Goal: Task Accomplishment & Management: Manage account settings

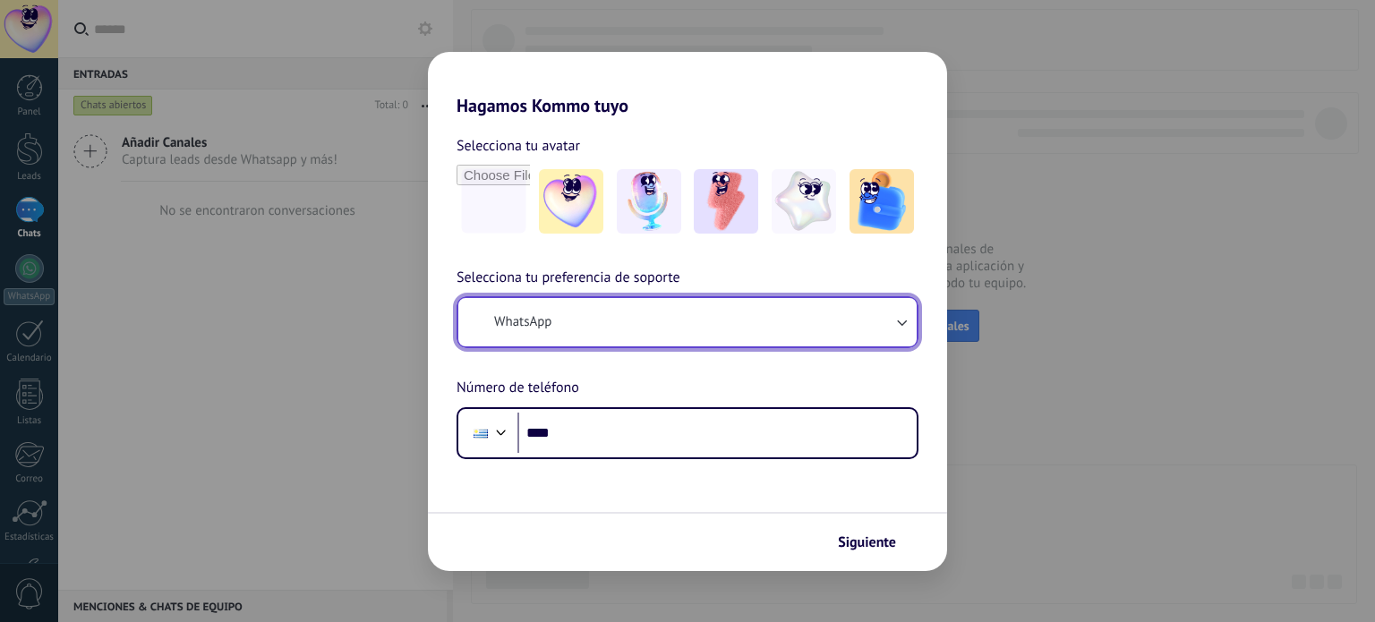
click at [680, 326] on button "WhatsApp" at bounding box center [687, 322] width 458 height 48
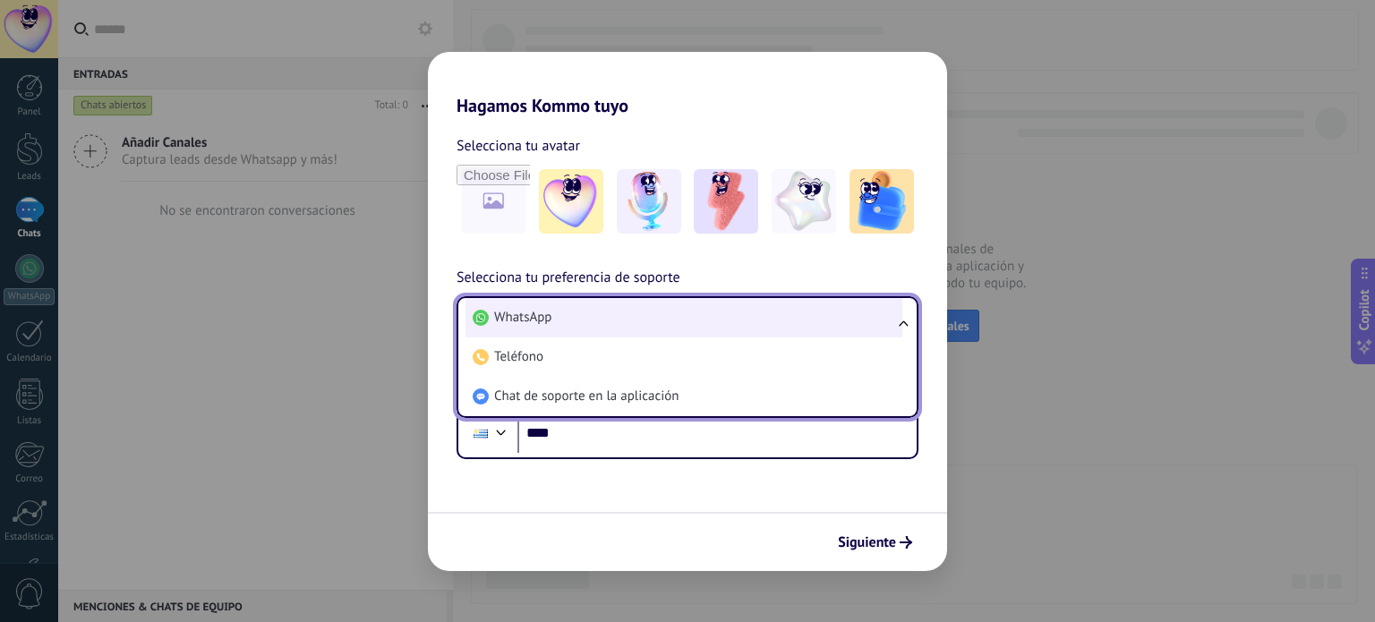
click at [601, 316] on li "WhatsApp" at bounding box center [684, 317] width 437 height 39
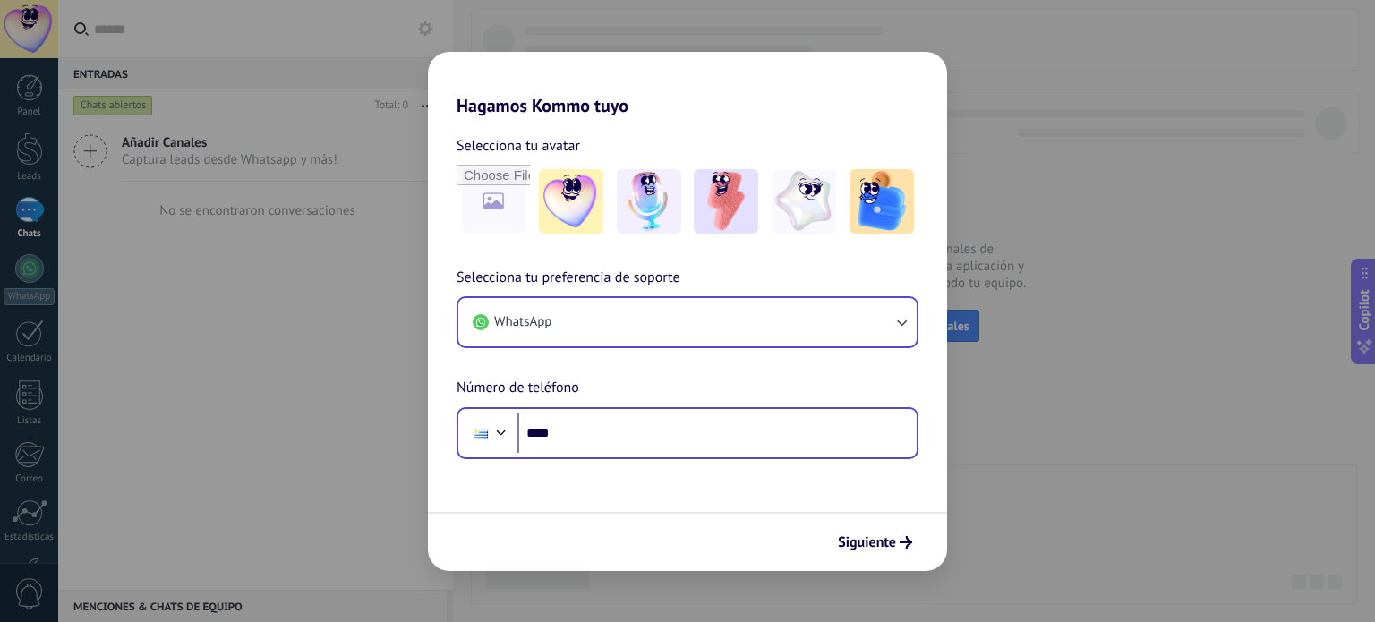
click at [685, 432] on input "****" at bounding box center [717, 433] width 399 height 41
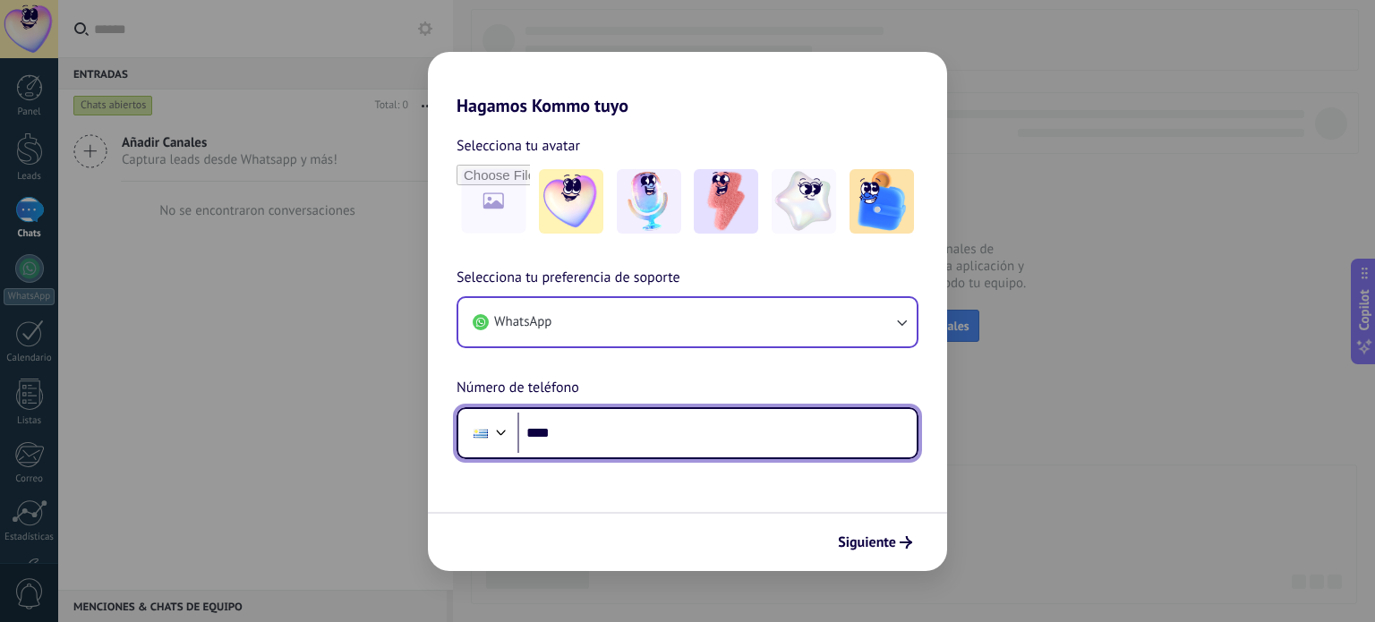
click at [621, 421] on input "****" at bounding box center [717, 433] width 399 height 41
type input "**********"
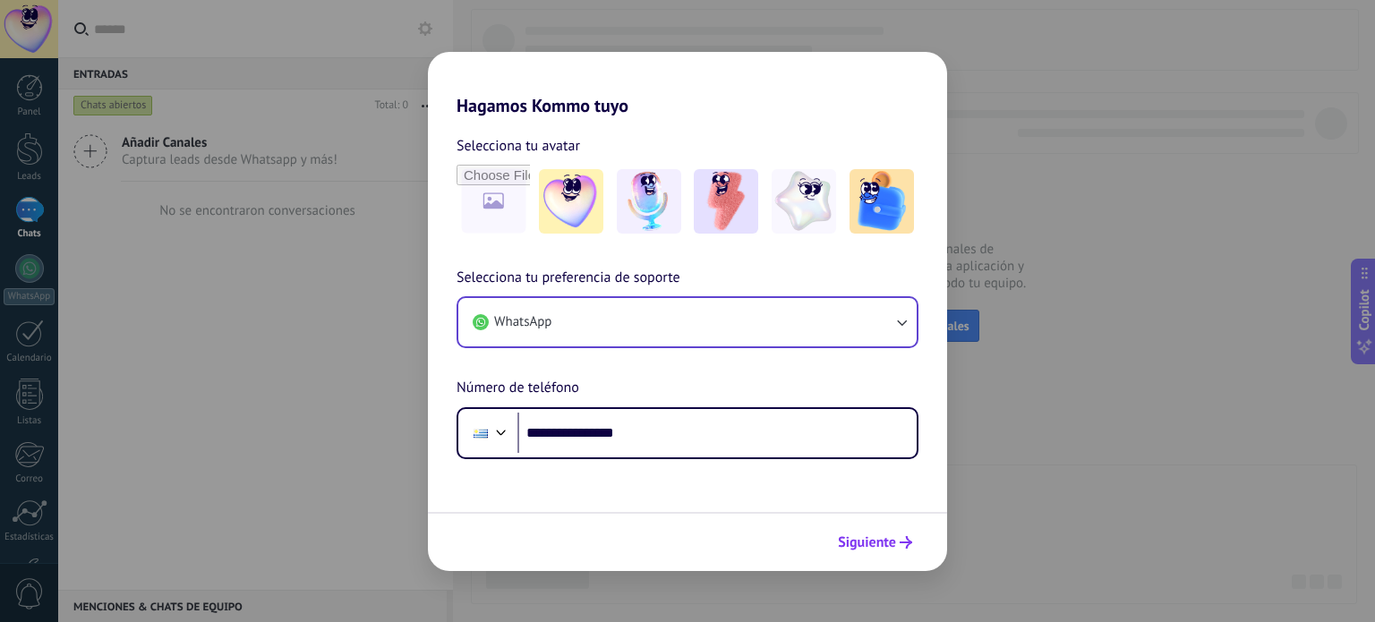
click at [904, 549] on button "Siguiente" at bounding box center [875, 542] width 90 height 30
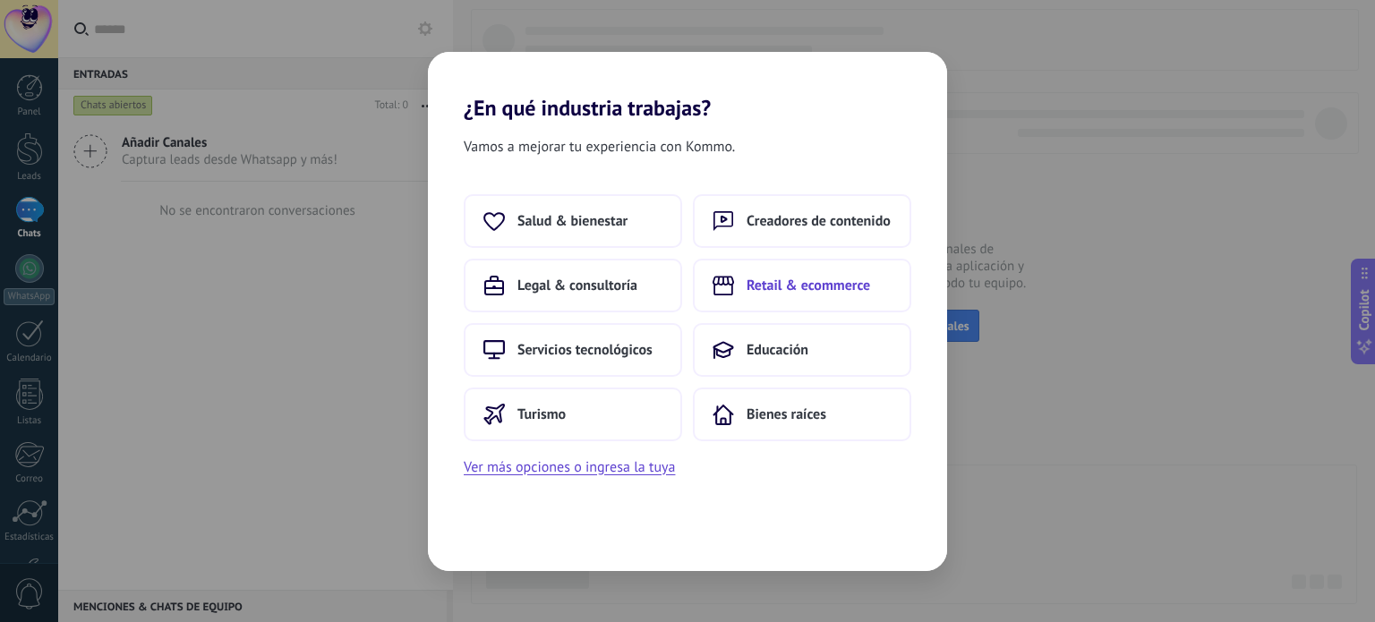
click at [763, 284] on span "Retail & ecommerce" at bounding box center [809, 286] width 124 height 18
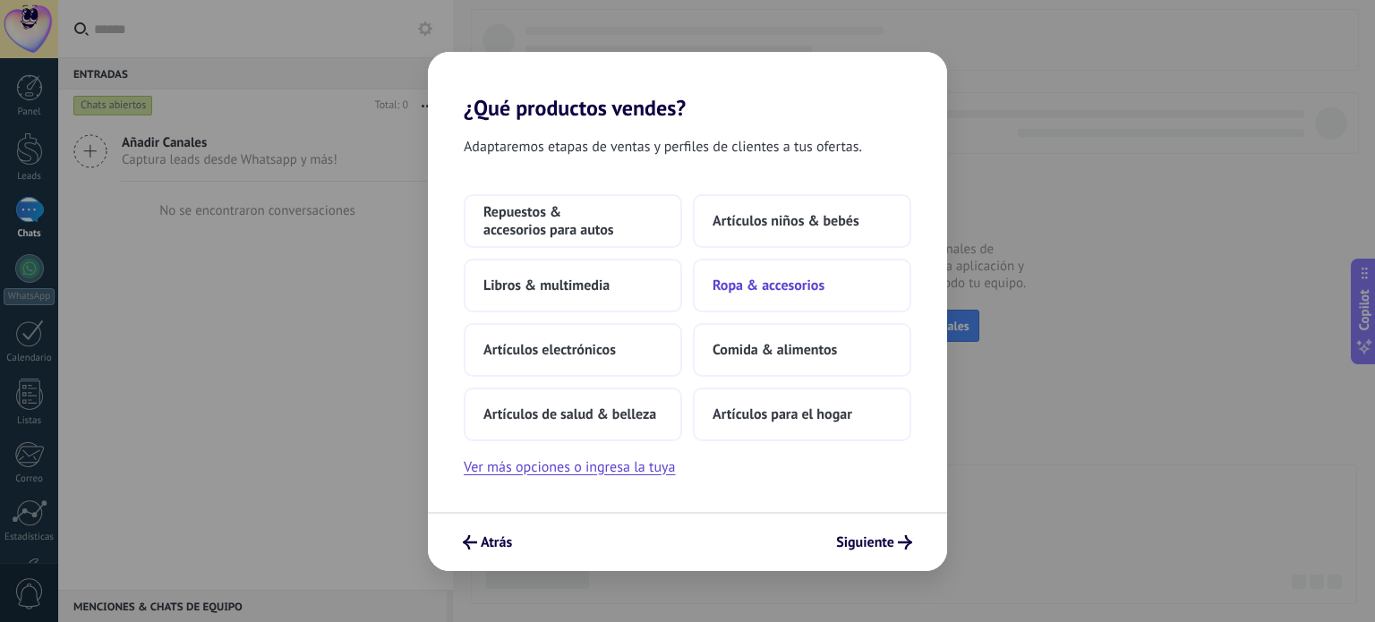
click at [799, 292] on span "Ropa & accesorios" at bounding box center [769, 286] width 112 height 18
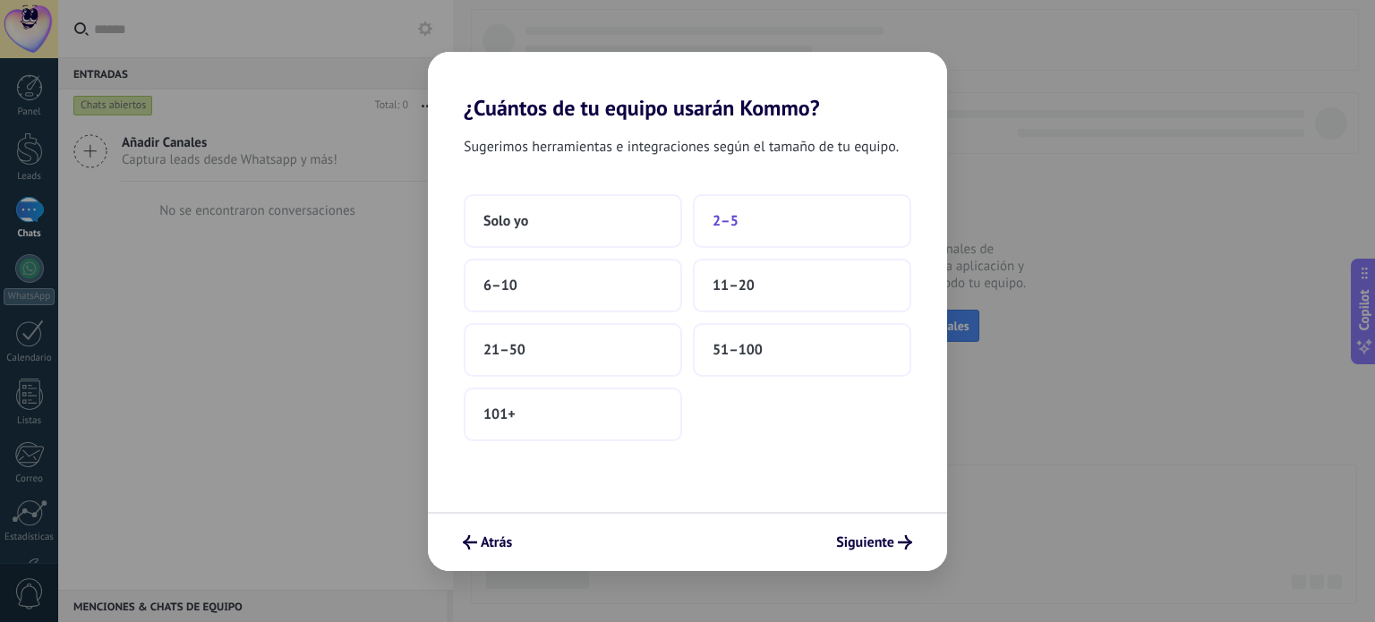
click at [714, 219] on span "2–5" at bounding box center [726, 221] width 26 height 18
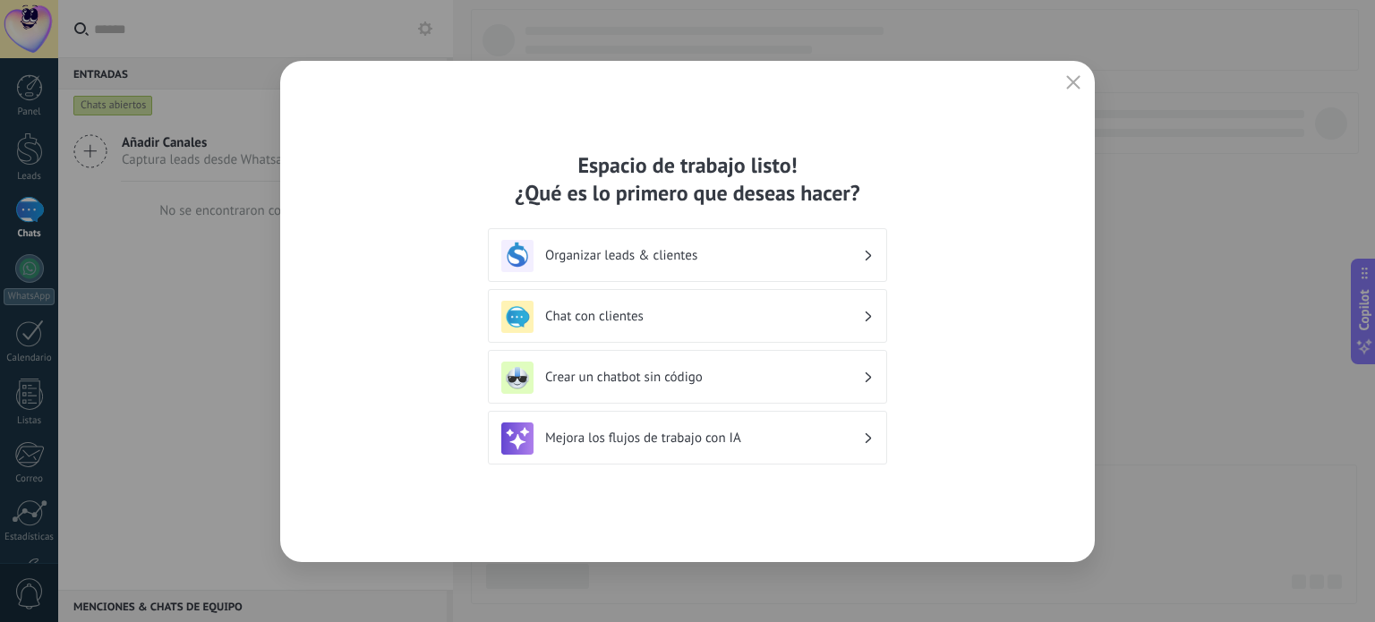
click at [709, 384] on h3 "Crear un chatbot sin código" at bounding box center [704, 377] width 318 height 17
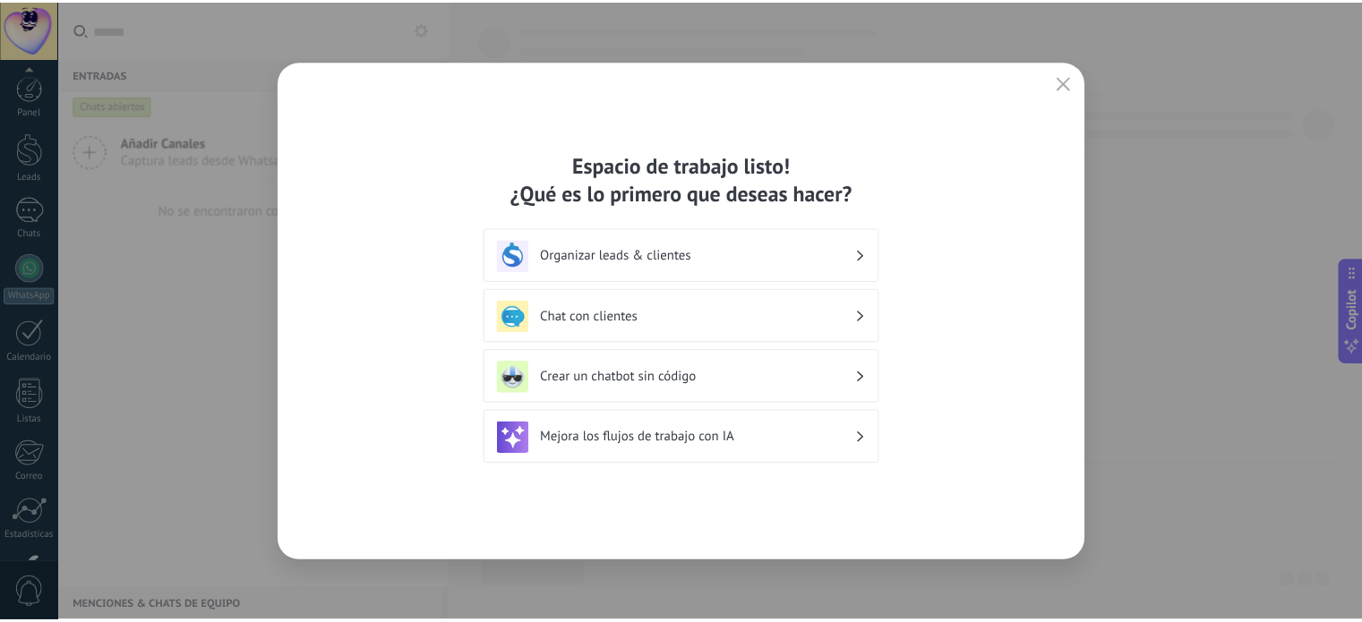
scroll to position [122, 0]
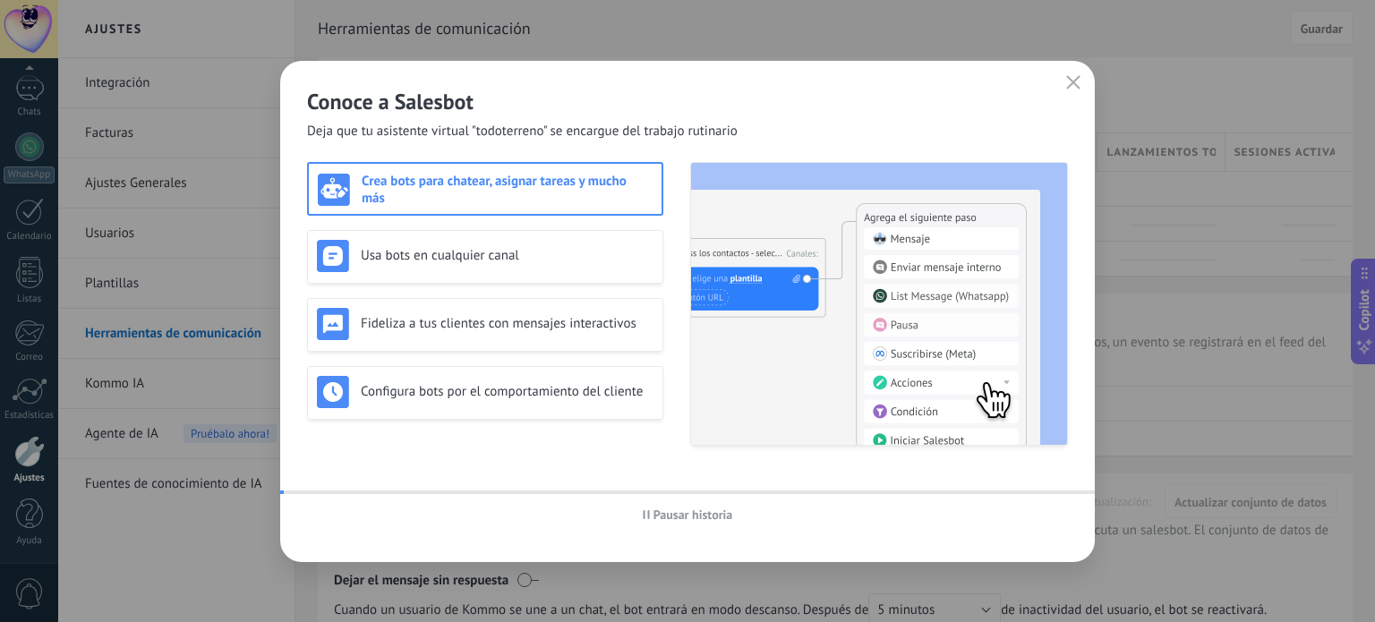
click at [721, 441] on img at bounding box center [879, 304] width 376 height 282
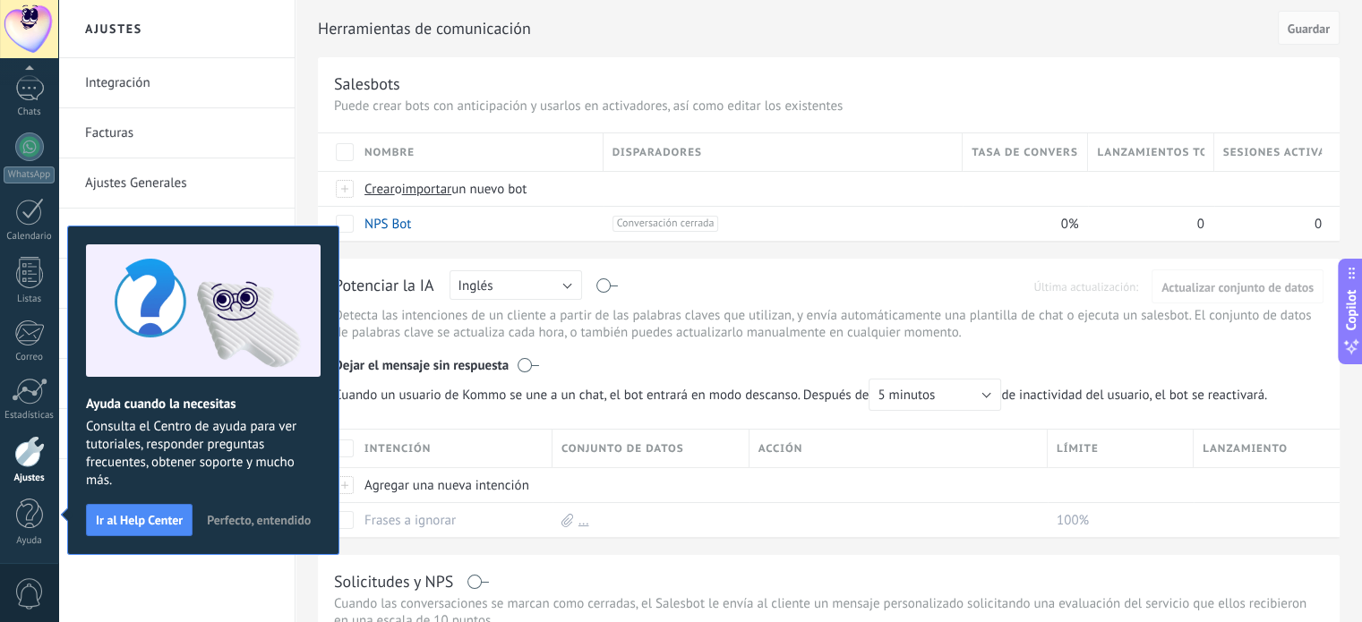
click at [883, 42] on h2 "Herramientas de comunicación" at bounding box center [795, 29] width 954 height 36
click at [258, 515] on span "Perfecto, entendido" at bounding box center [259, 520] width 104 height 13
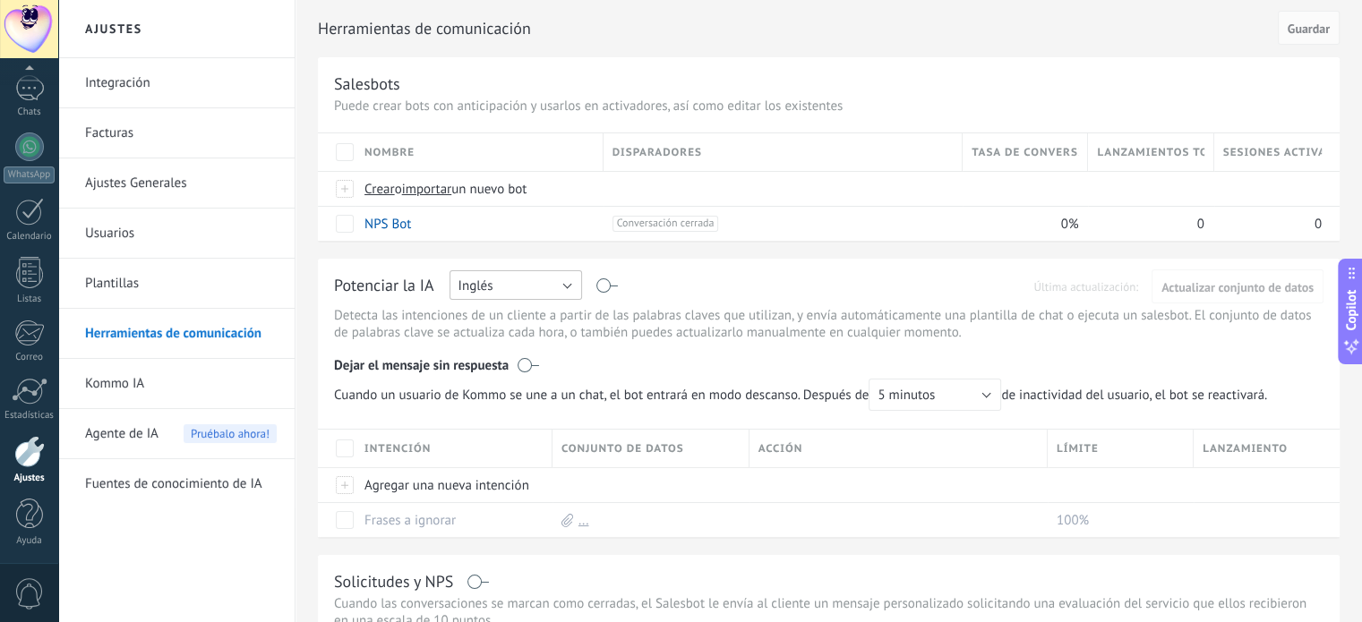
click at [566, 279] on button "Inglés" at bounding box center [515, 285] width 133 height 30
click at [495, 350] on span "Español" at bounding box center [507, 347] width 137 height 17
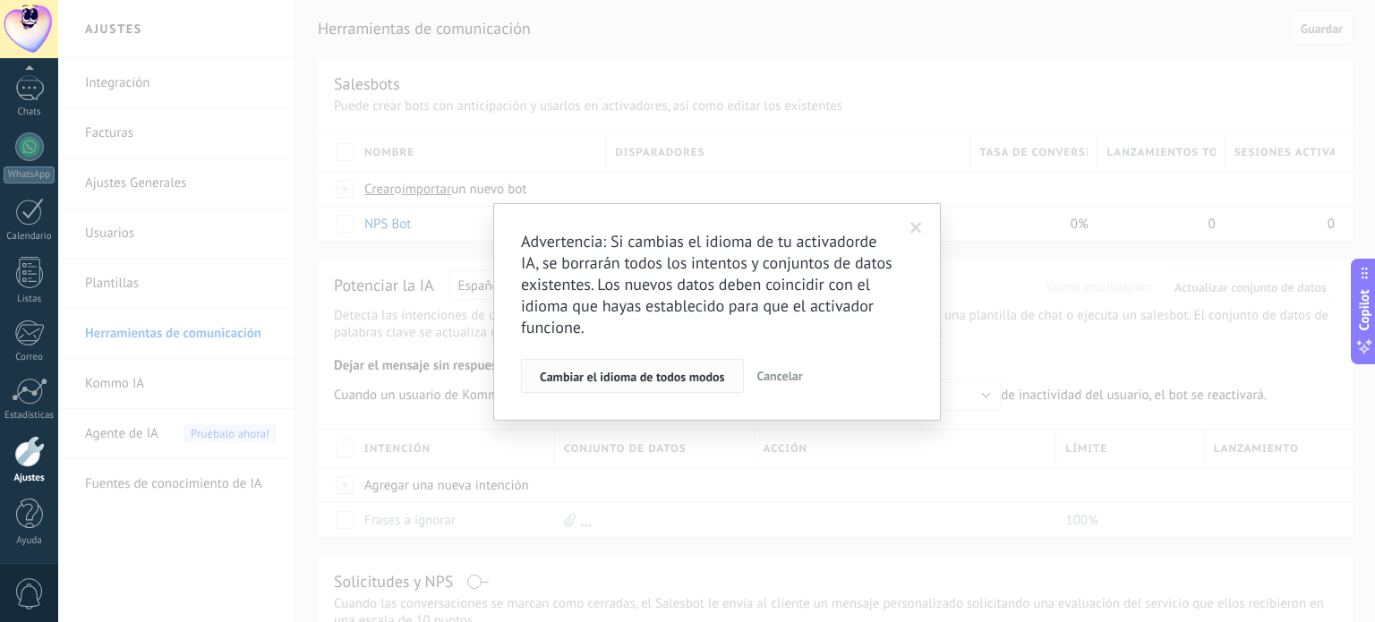
click at [654, 386] on button "Cambiar el idioma de todos modos" at bounding box center [632, 376] width 223 height 34
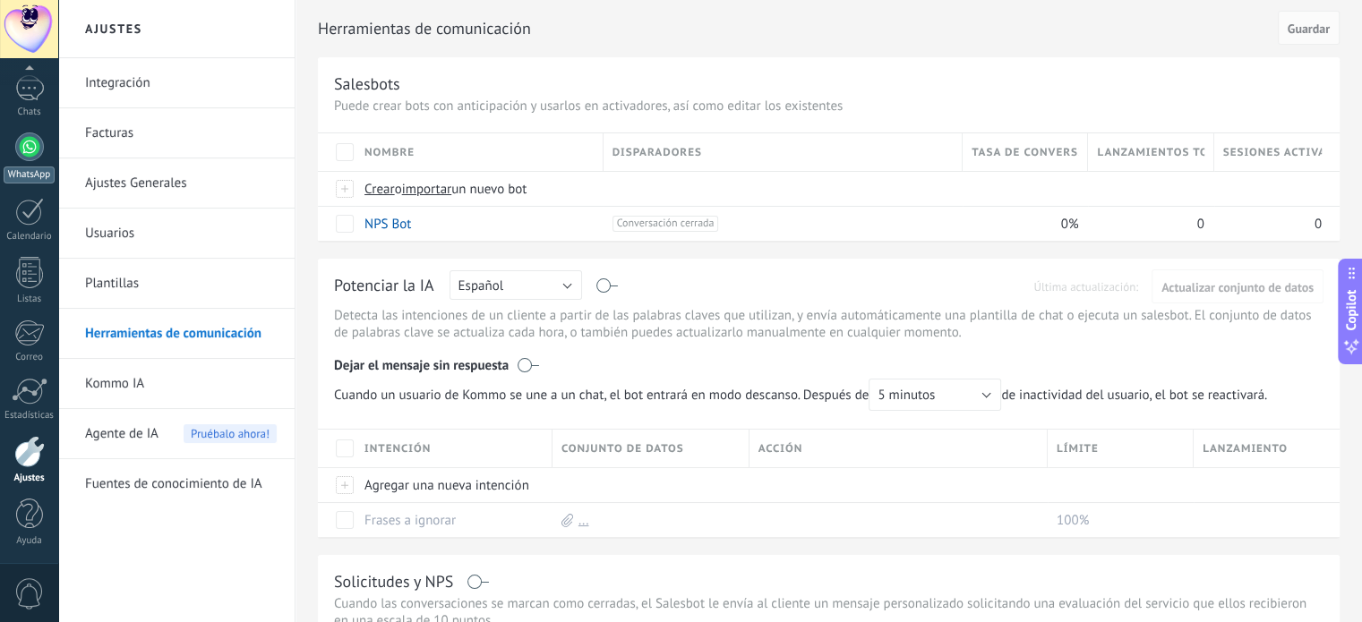
click at [41, 155] on link "WhatsApp" at bounding box center [29, 158] width 58 height 51
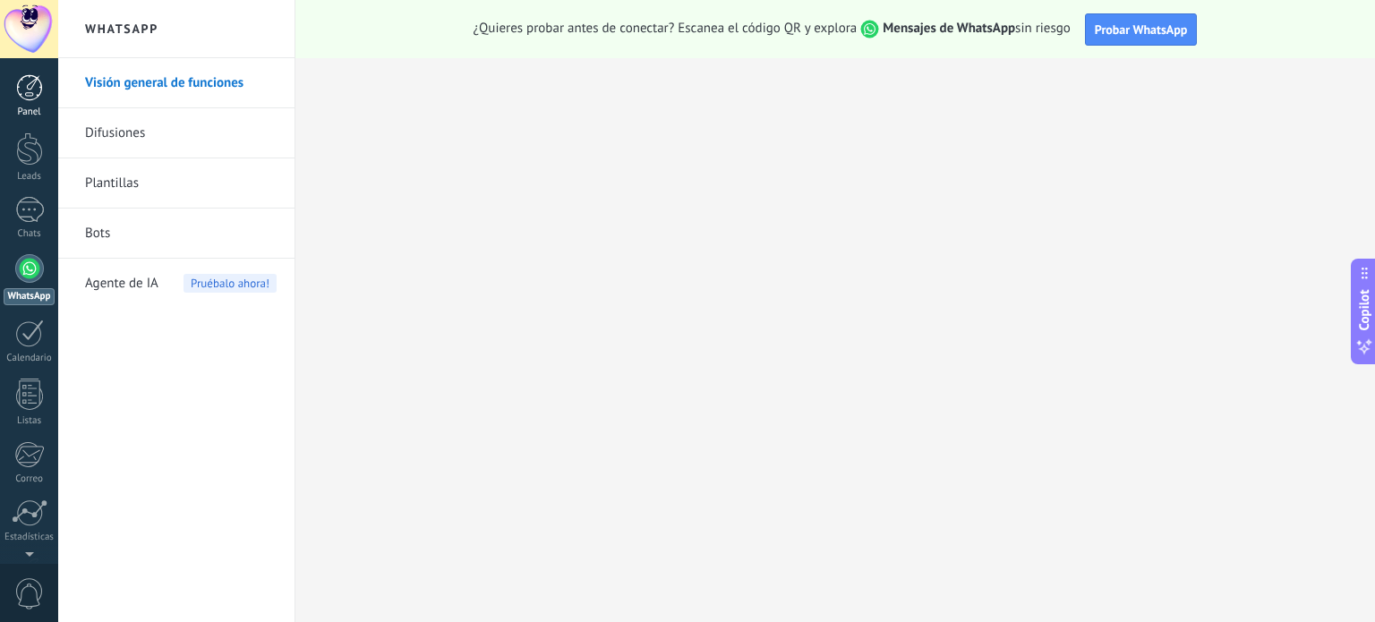
click at [28, 92] on div at bounding box center [29, 87] width 27 height 27
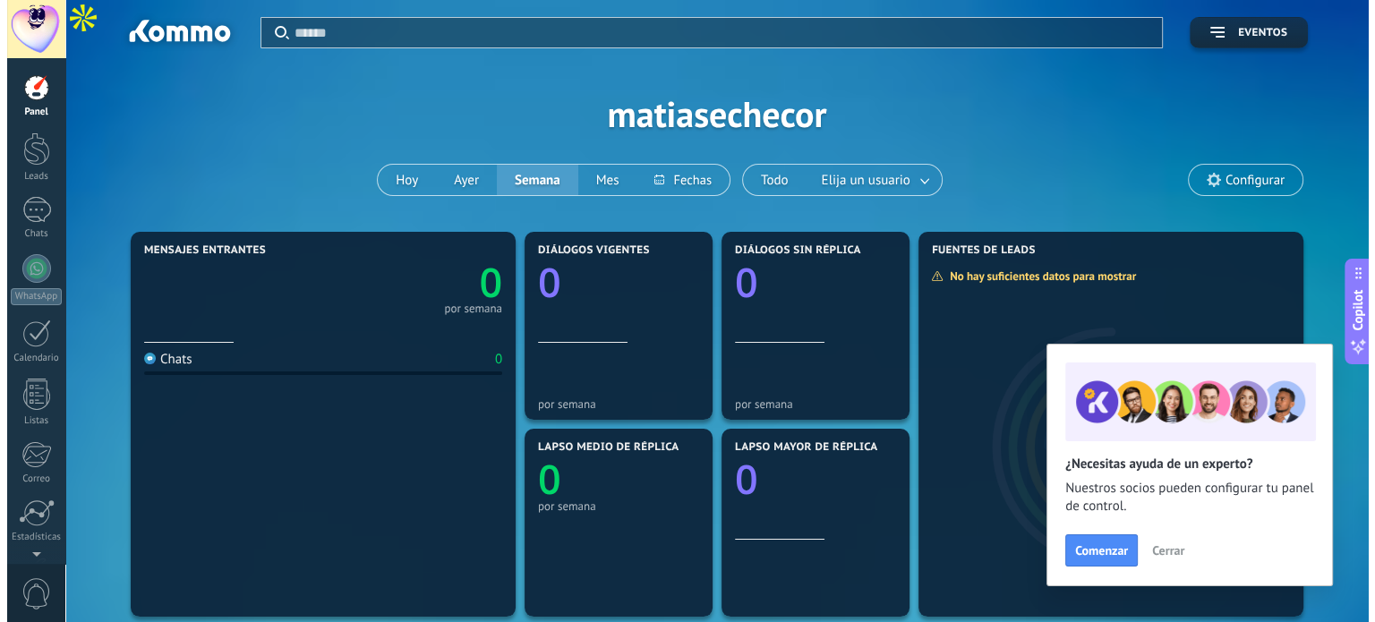
scroll to position [11, 0]
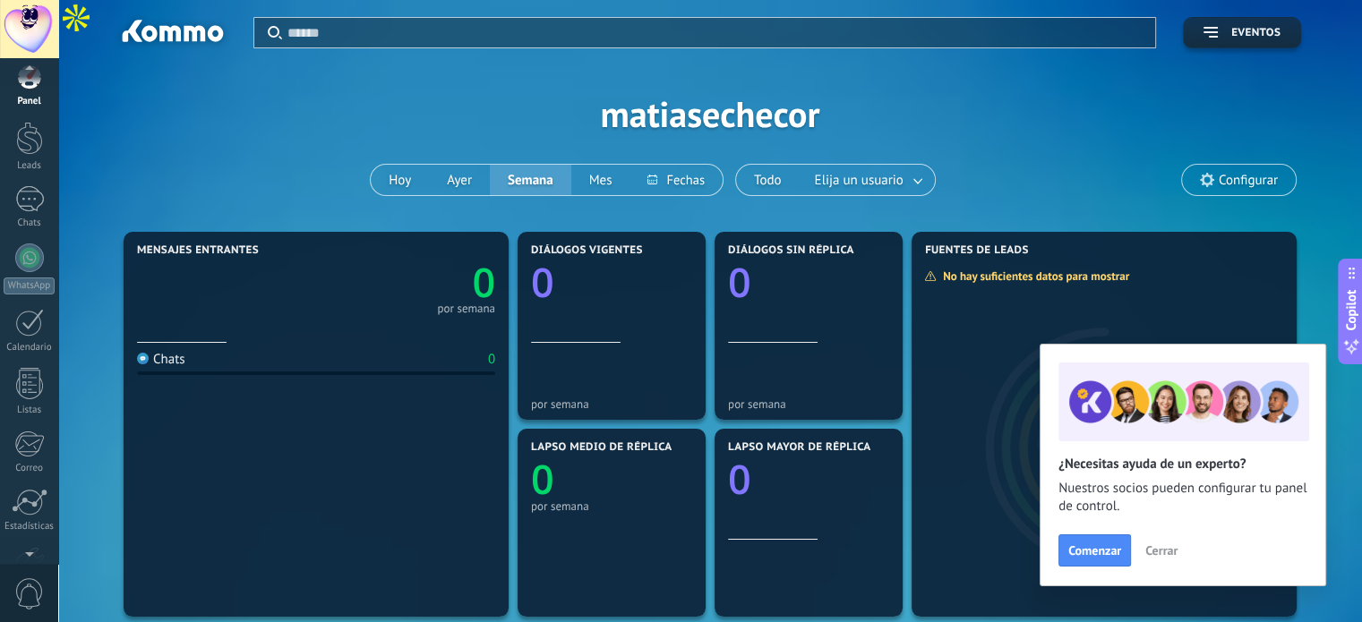
click at [26, 594] on span "0" at bounding box center [29, 593] width 30 height 31
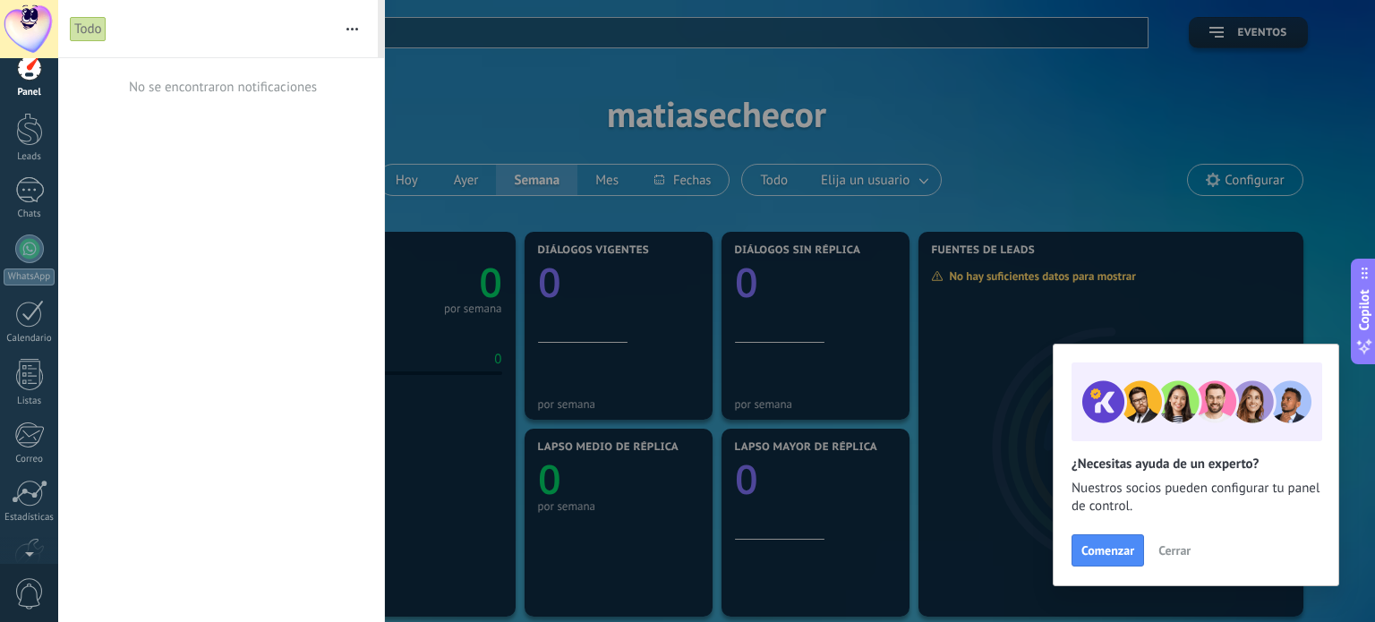
scroll to position [0, 0]
click at [357, 24] on button "button" at bounding box center [352, 28] width 39 height 57
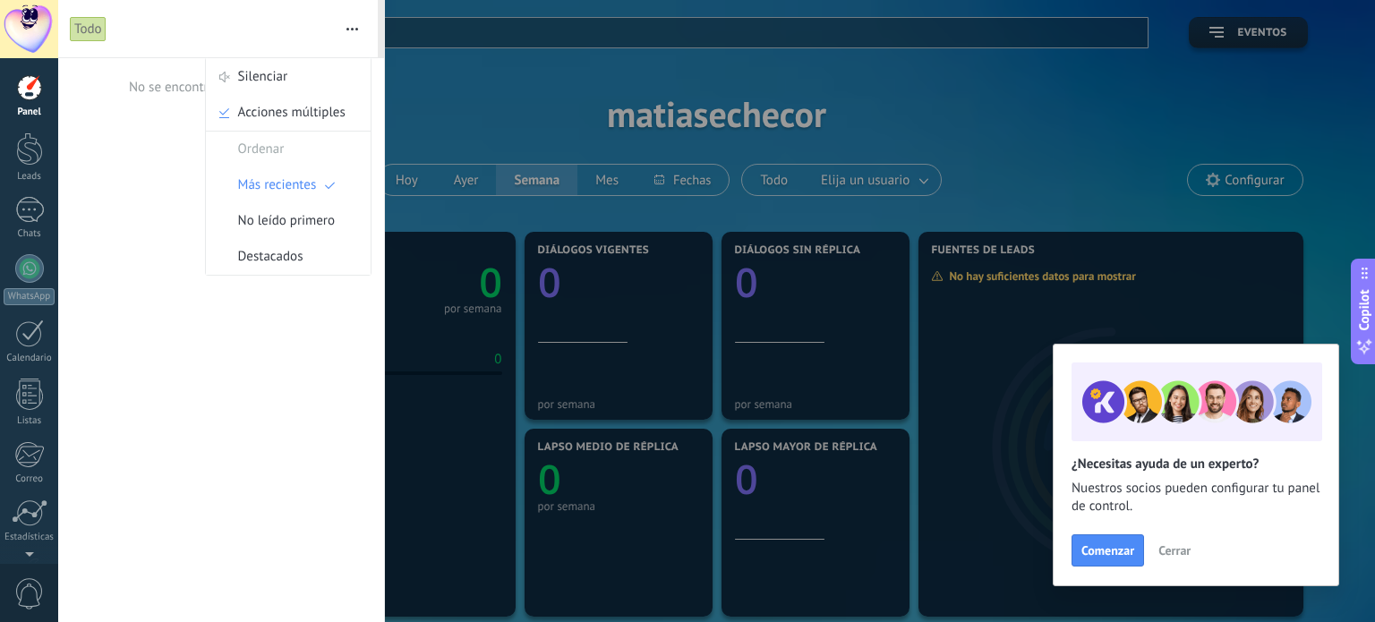
click at [512, 50] on div at bounding box center [687, 311] width 1375 height 622
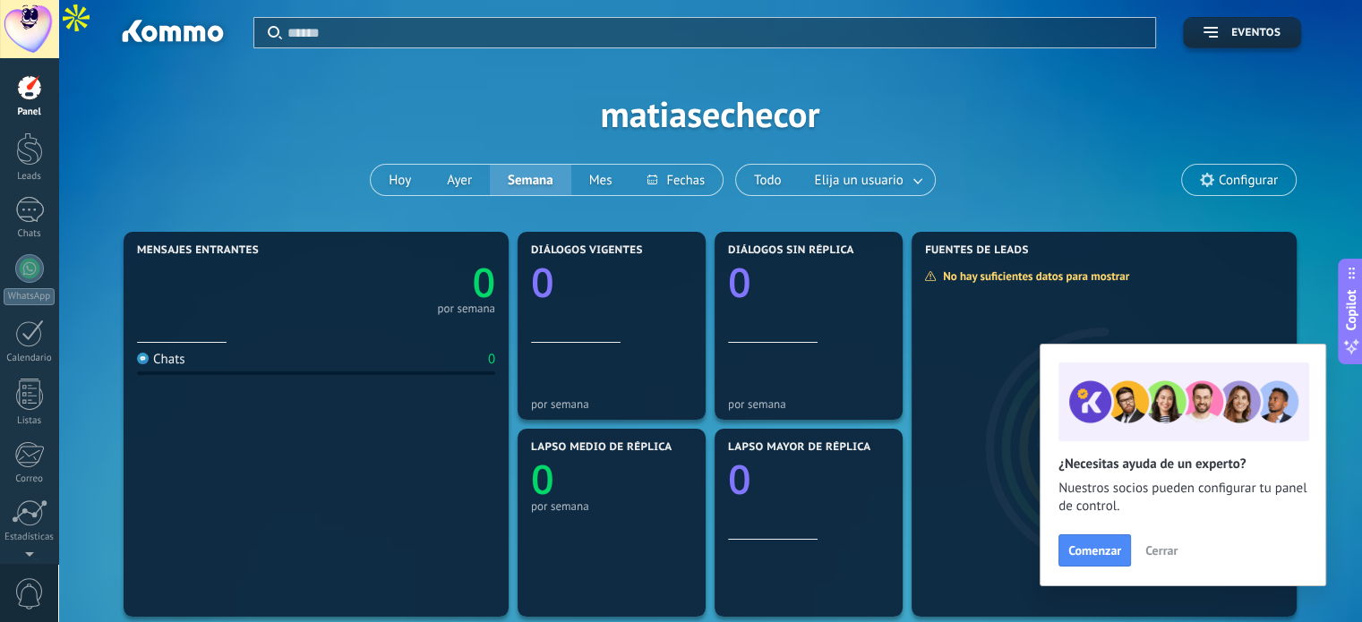
click at [178, 33] on div at bounding box center [172, 34] width 116 height 30
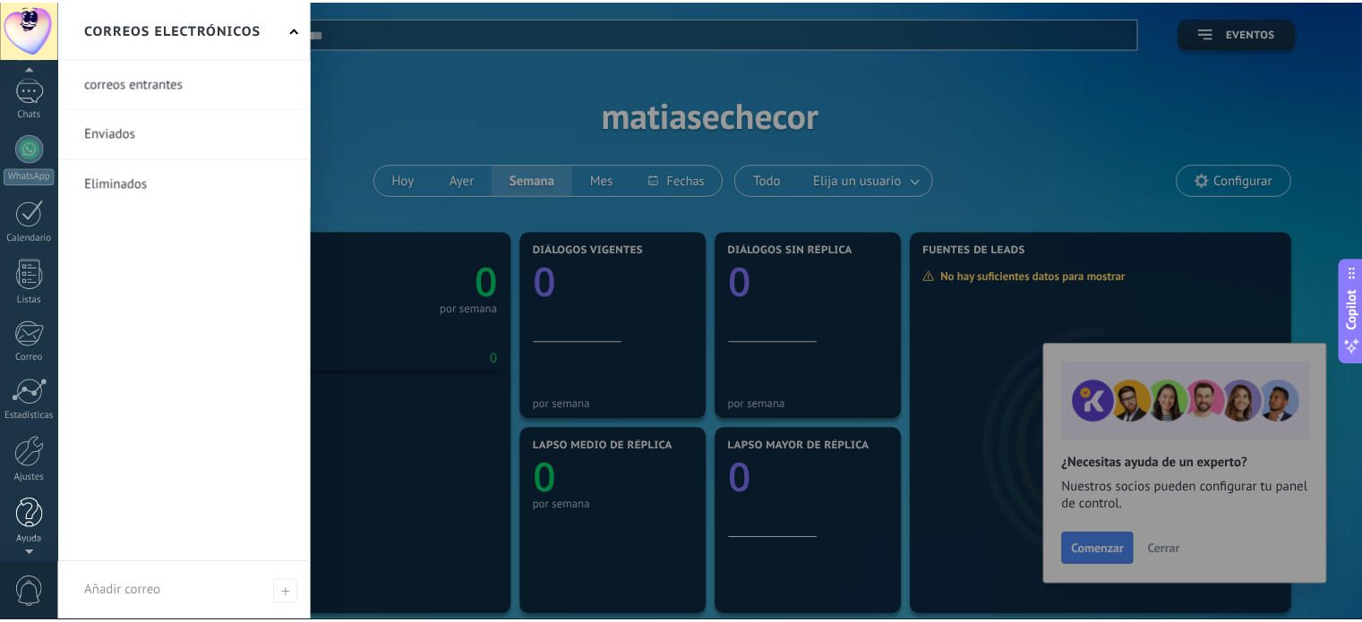
scroll to position [122, 0]
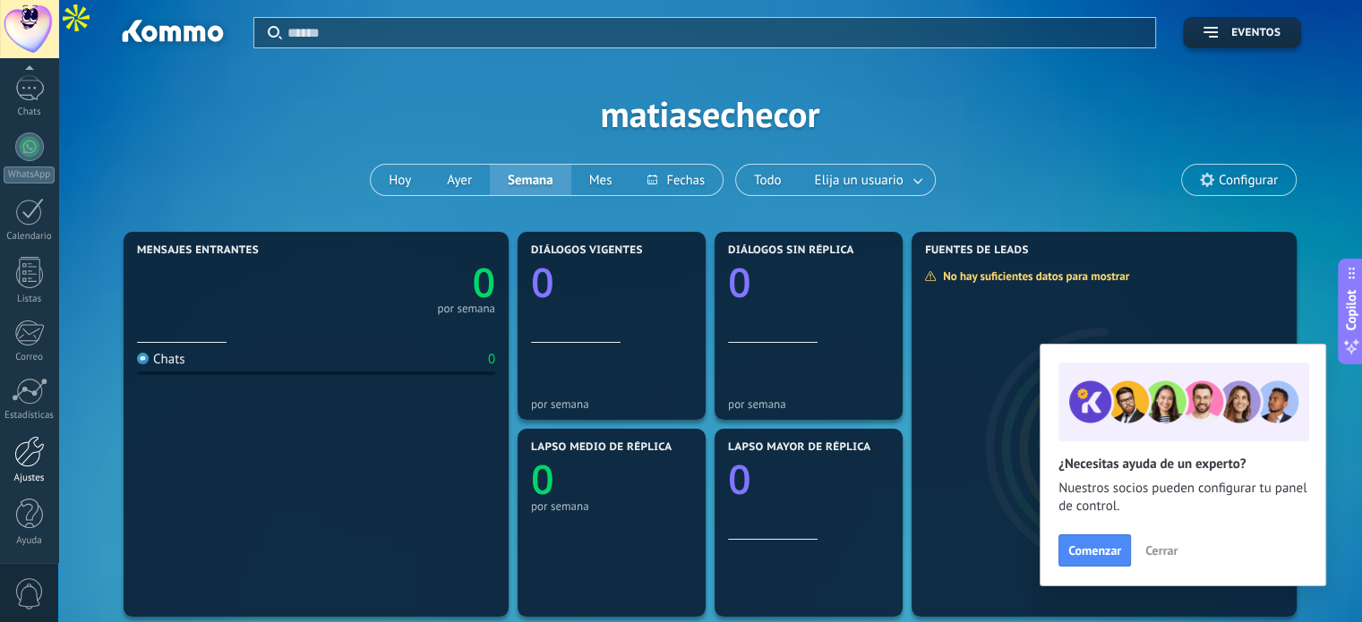
click at [28, 459] on div at bounding box center [29, 451] width 30 height 31
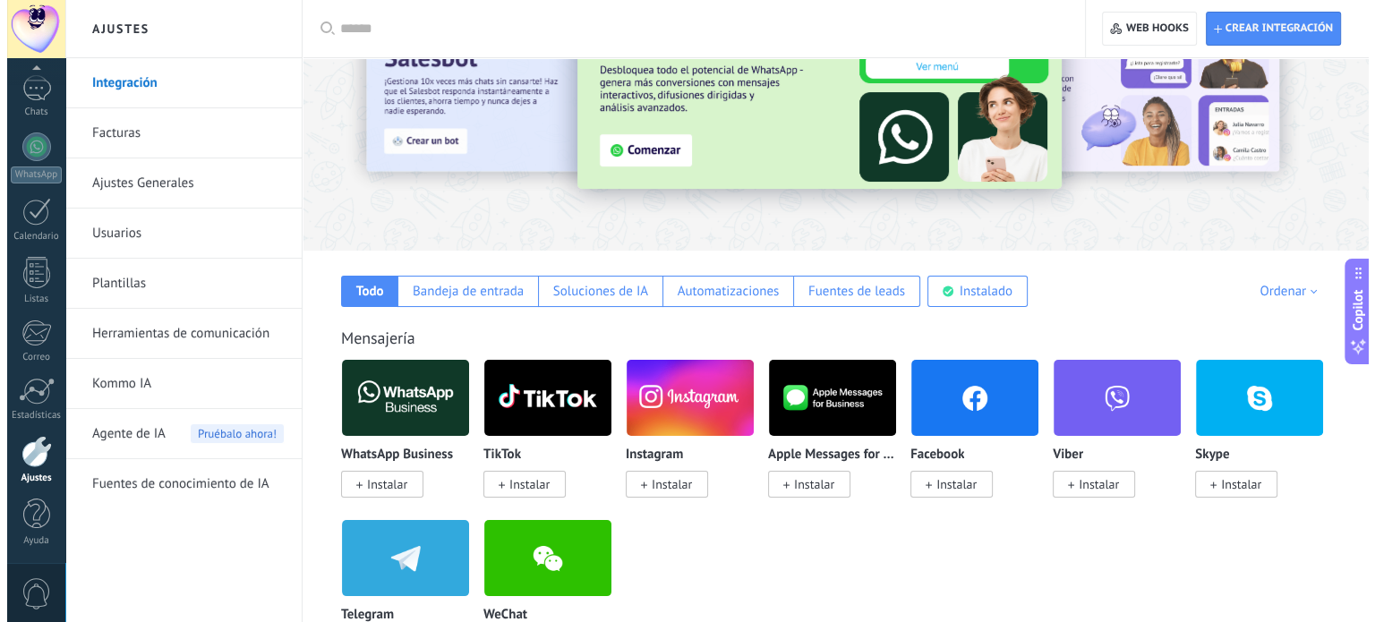
scroll to position [100, 0]
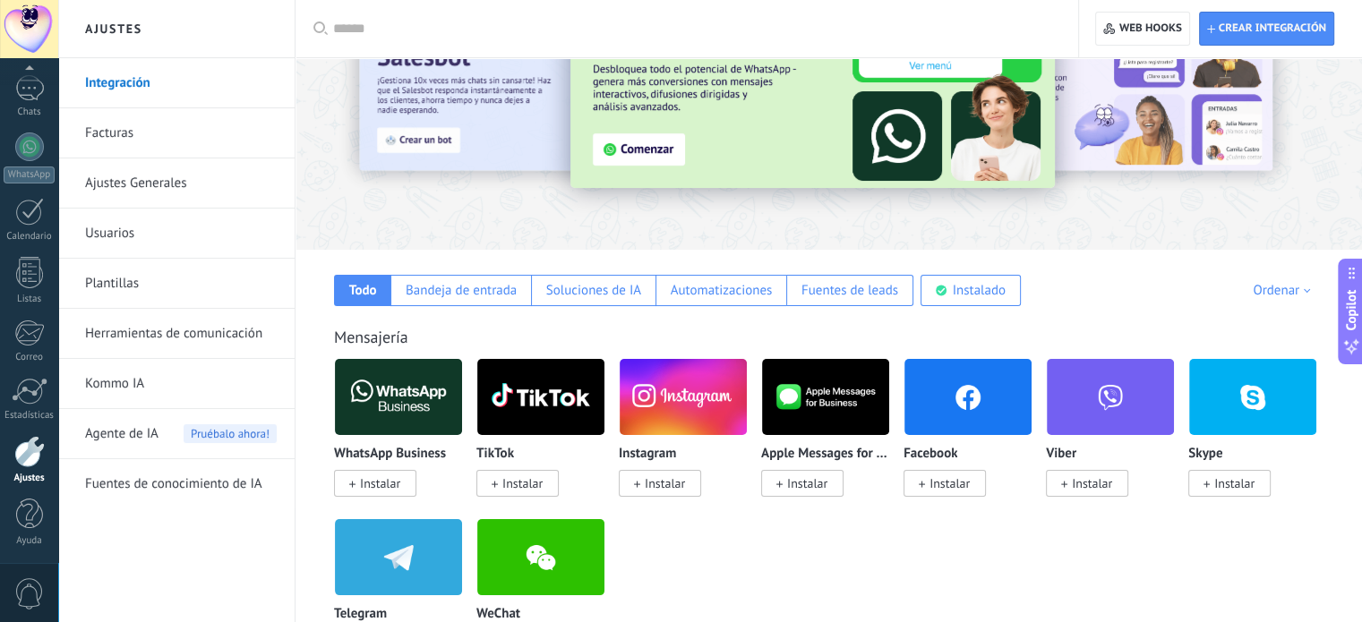
click at [382, 482] on span "Instalar" at bounding box center [380, 483] width 40 height 16
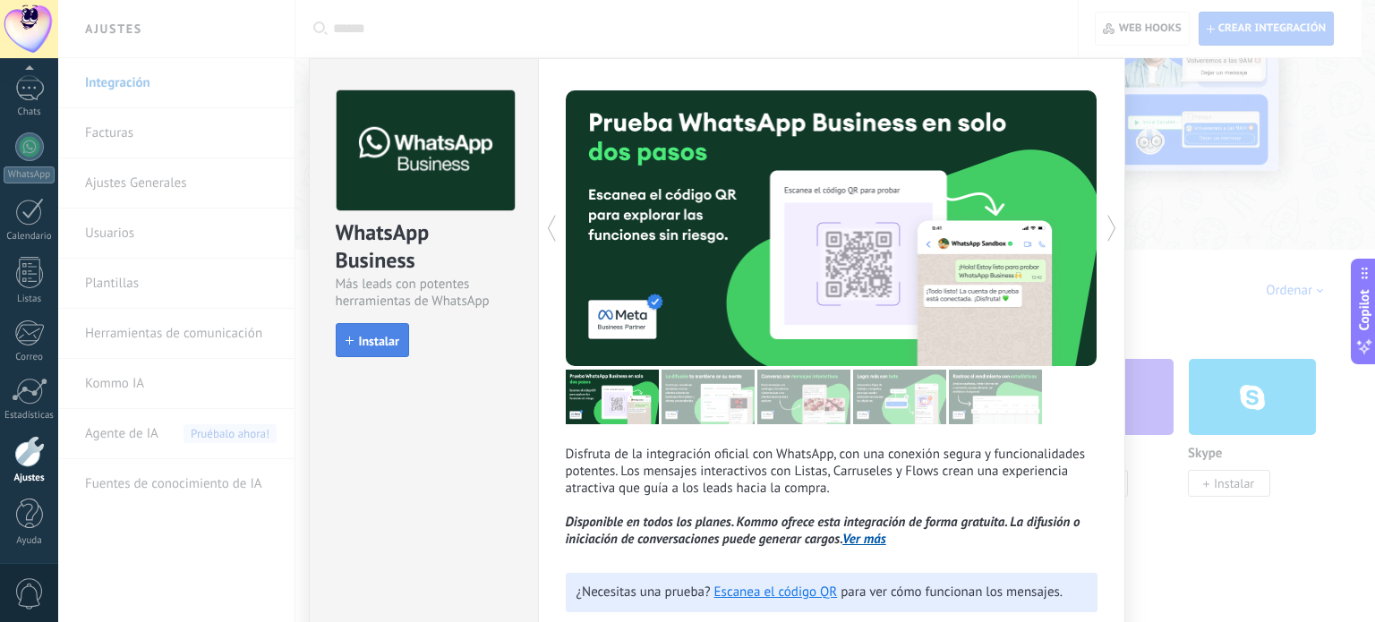
click at [349, 348] on button "Instalar" at bounding box center [372, 340] width 73 height 34
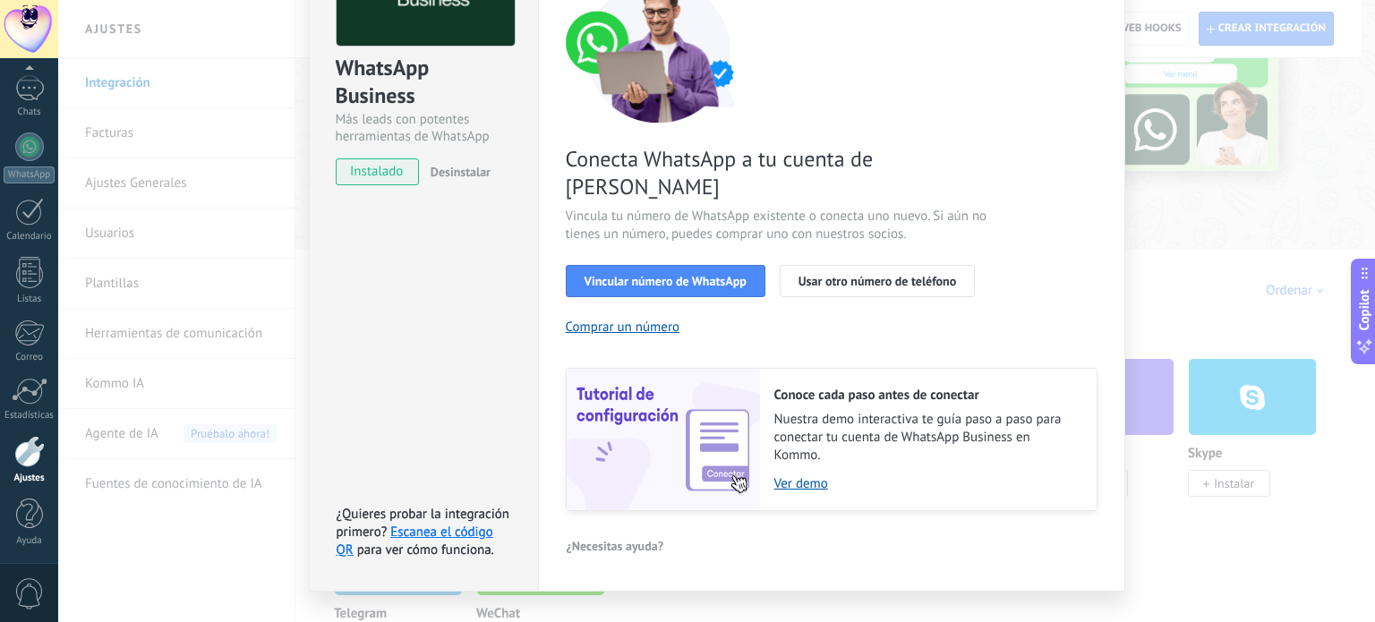
scroll to position [172, 0]
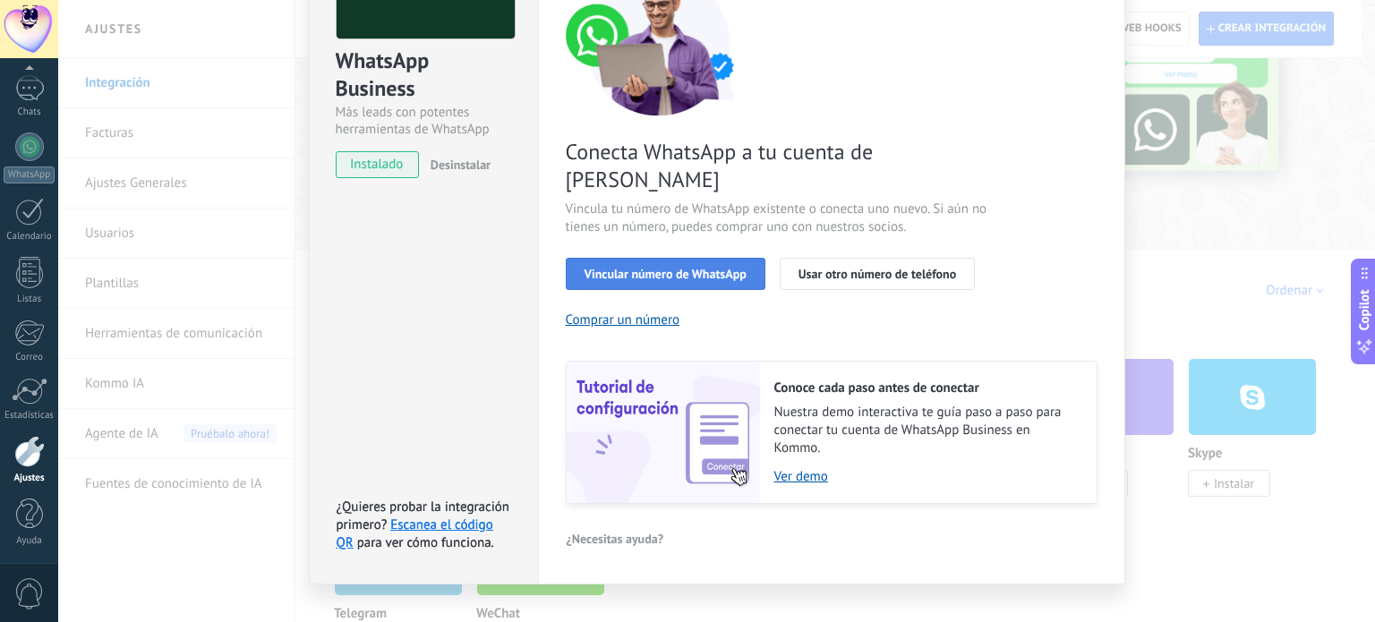
click at [693, 268] on span "Vincular número de WhatsApp" at bounding box center [666, 274] width 162 height 13
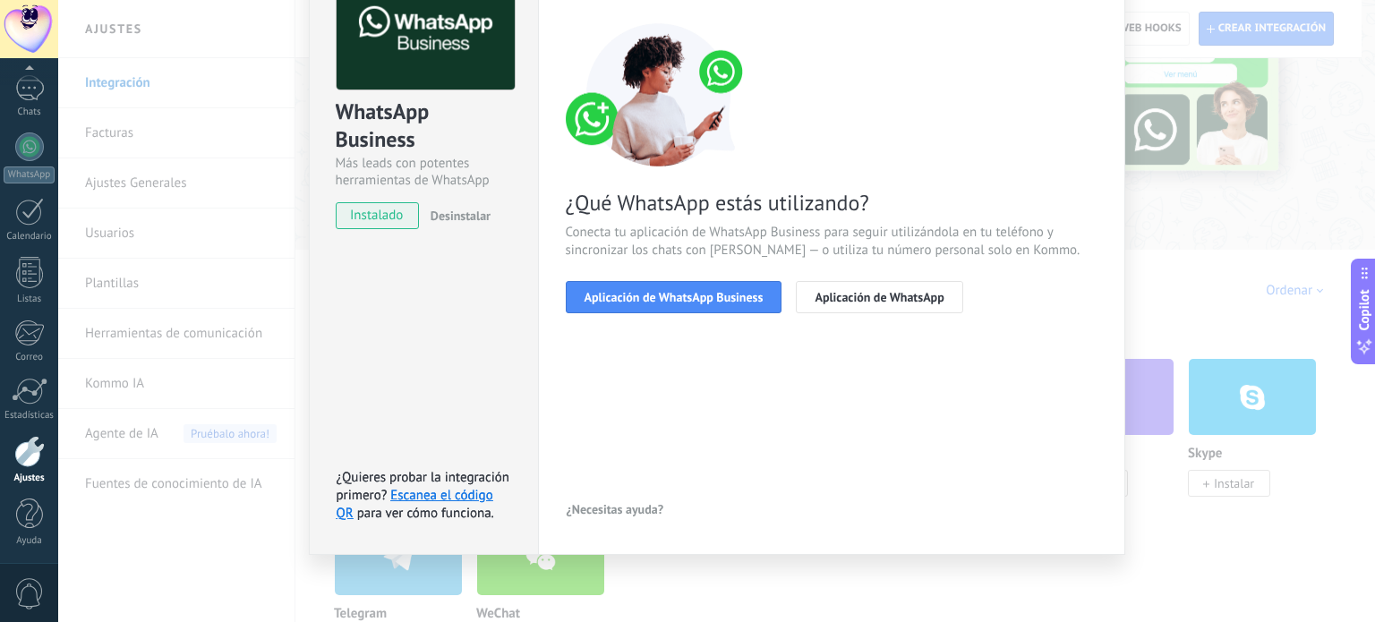
scroll to position [120, 0]
click at [697, 293] on span "Aplicación de WhatsApp Business" at bounding box center [674, 298] width 179 height 13
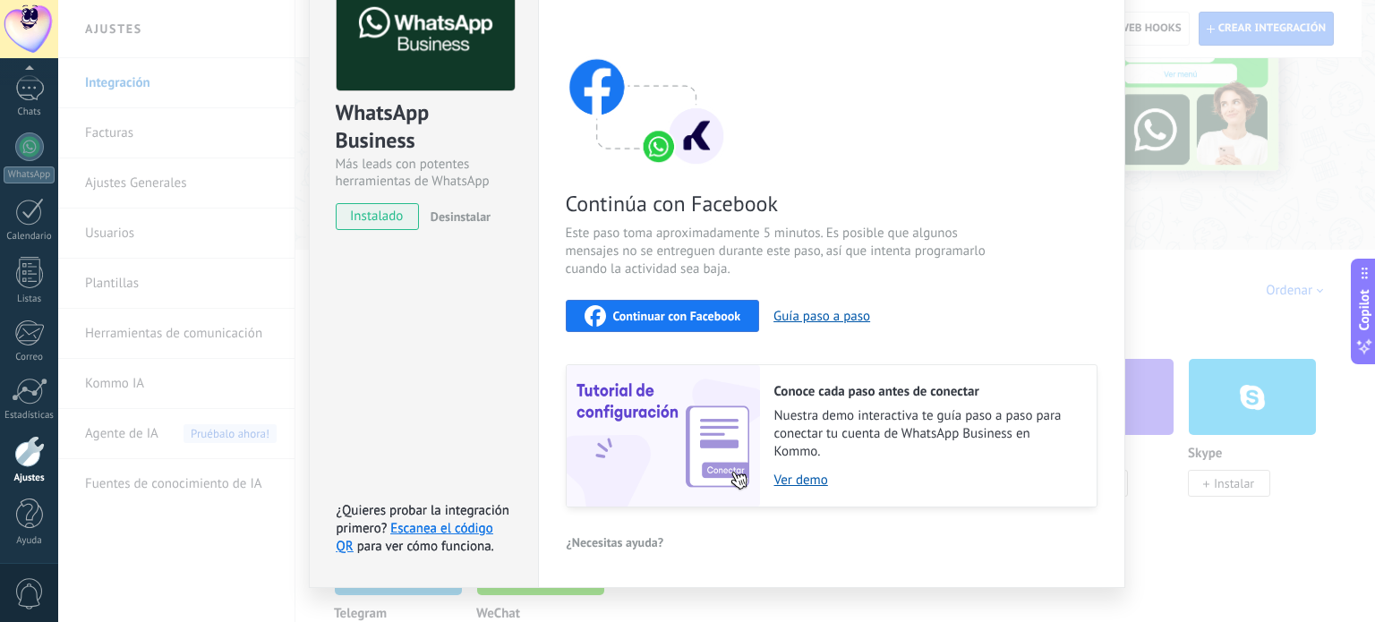
click at [705, 312] on span "Continuar con Facebook" at bounding box center [677, 316] width 128 height 13
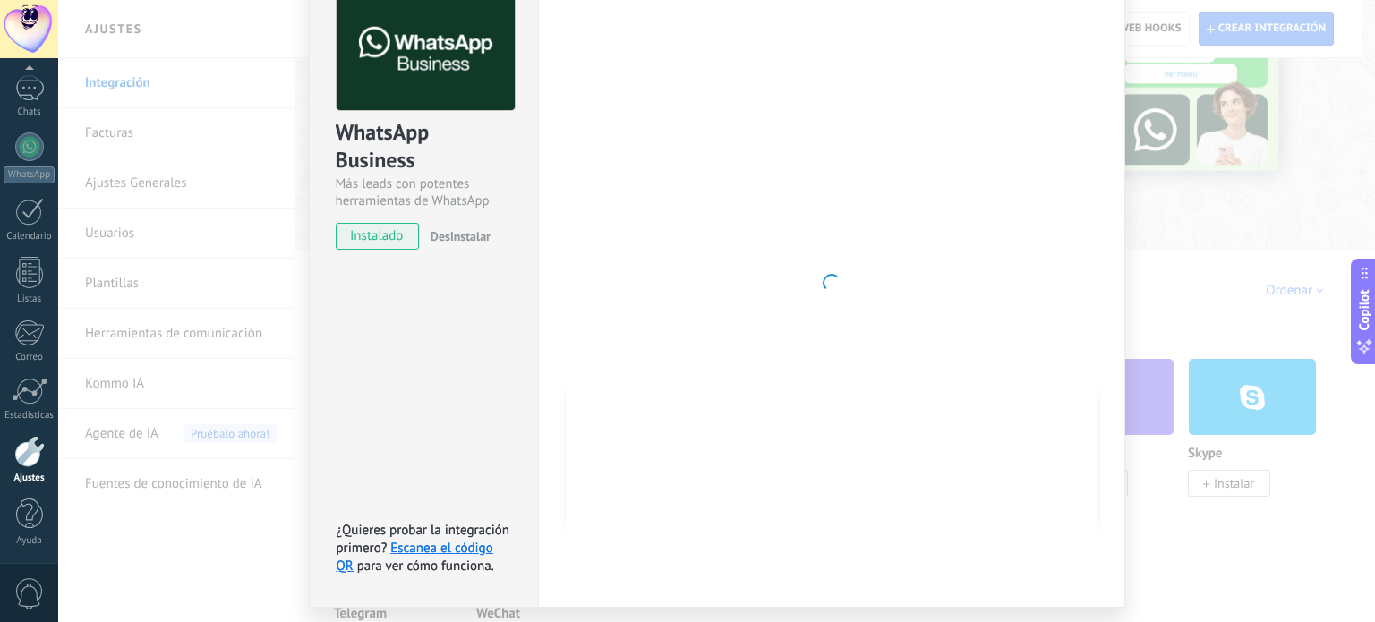
scroll to position [151, 0]
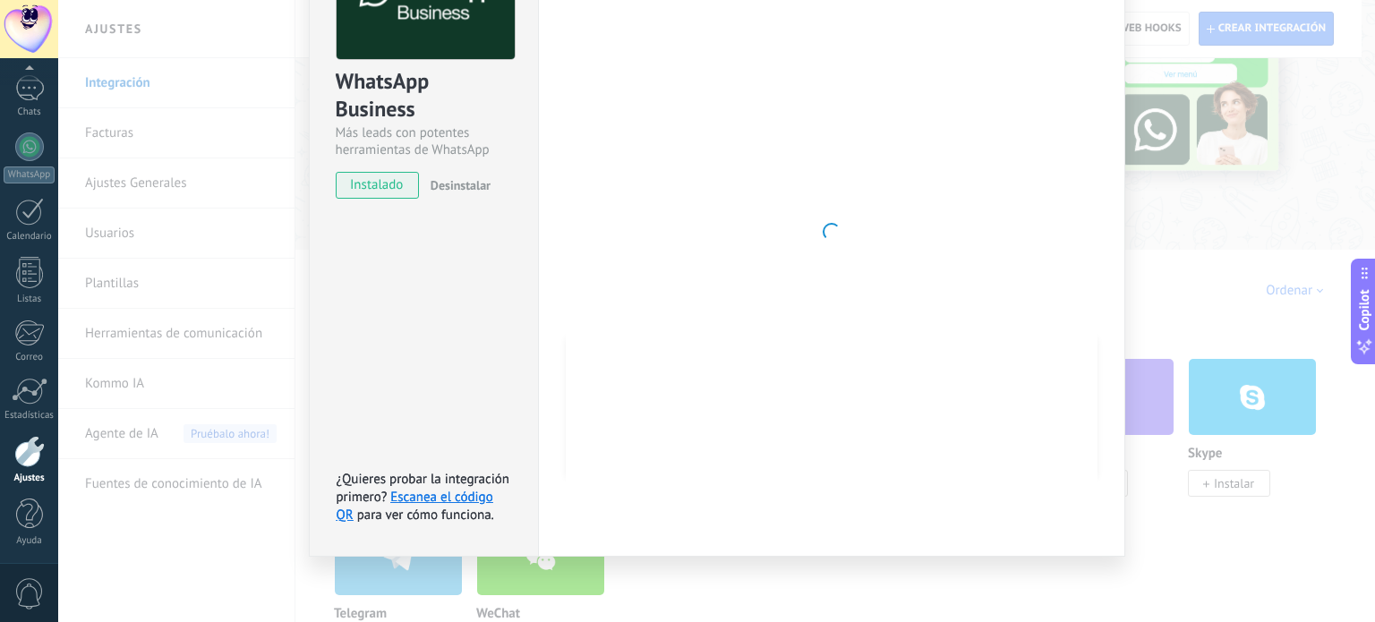
click at [1359, 297] on span "Copilot" at bounding box center [1365, 309] width 18 height 41
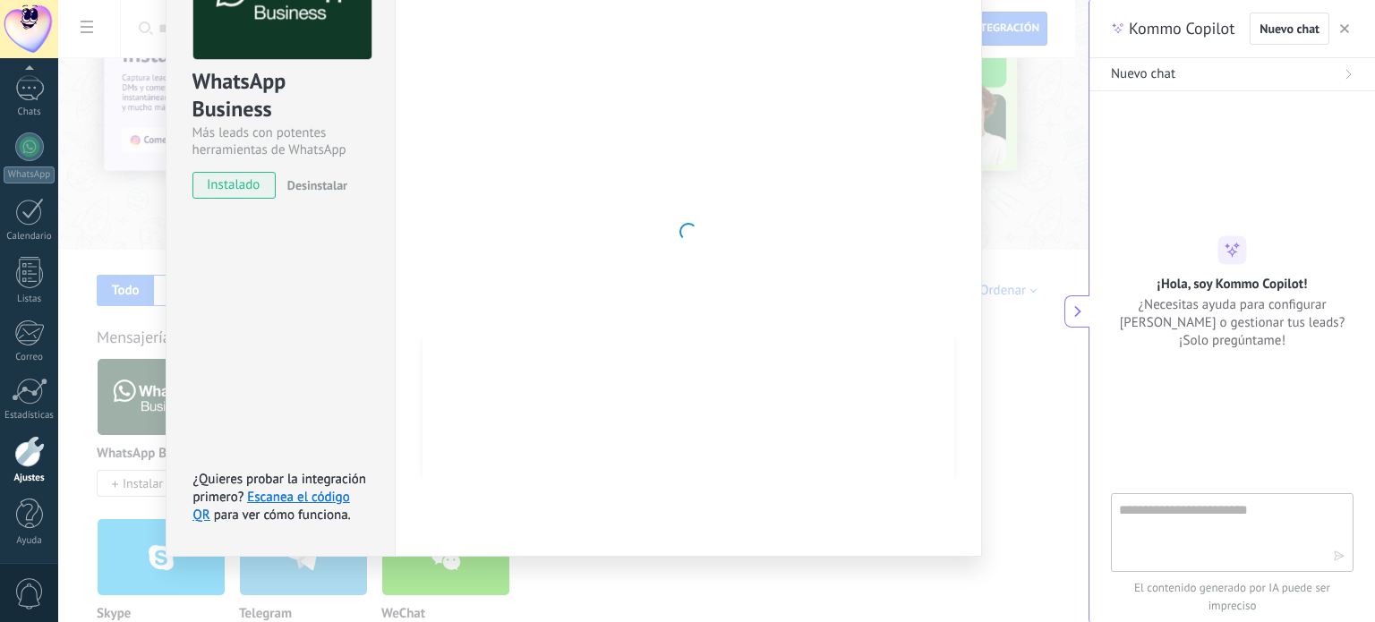
click at [1350, 27] on button "button" at bounding box center [1345, 28] width 18 height 21
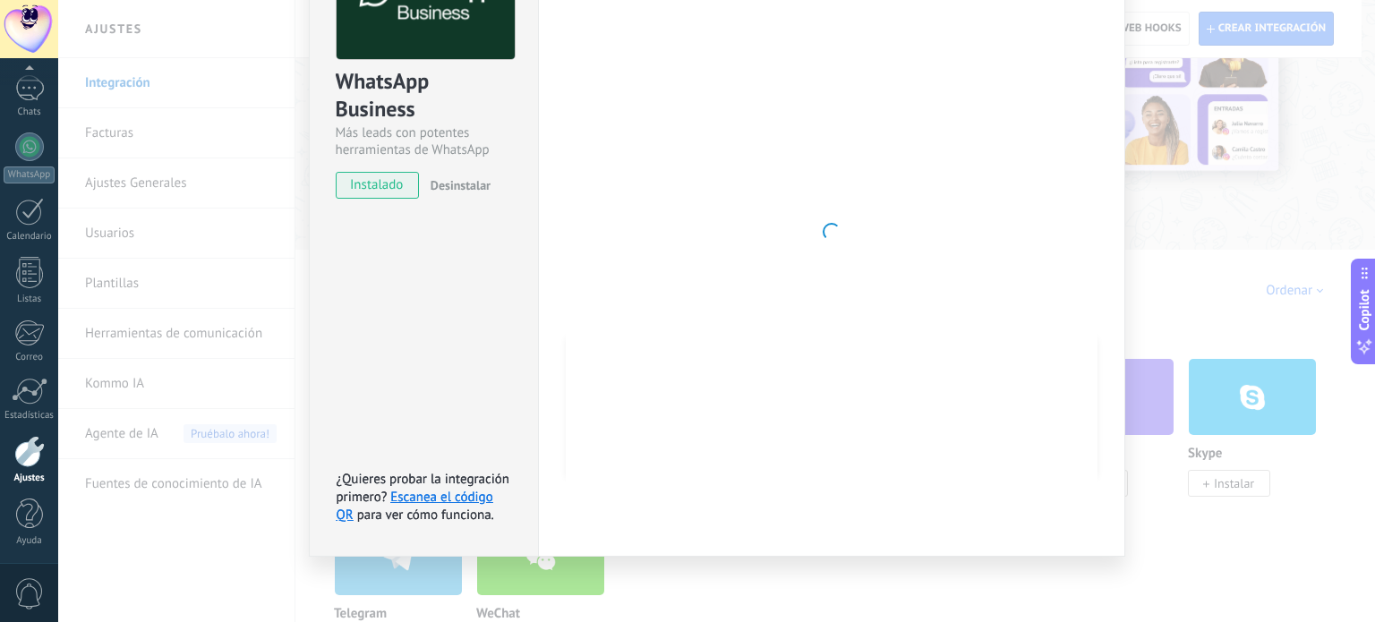
click at [1223, 244] on div "WhatsApp Business Más leads con potentes herramientas de WhatsApp instalado Des…" at bounding box center [716, 311] width 1317 height 622
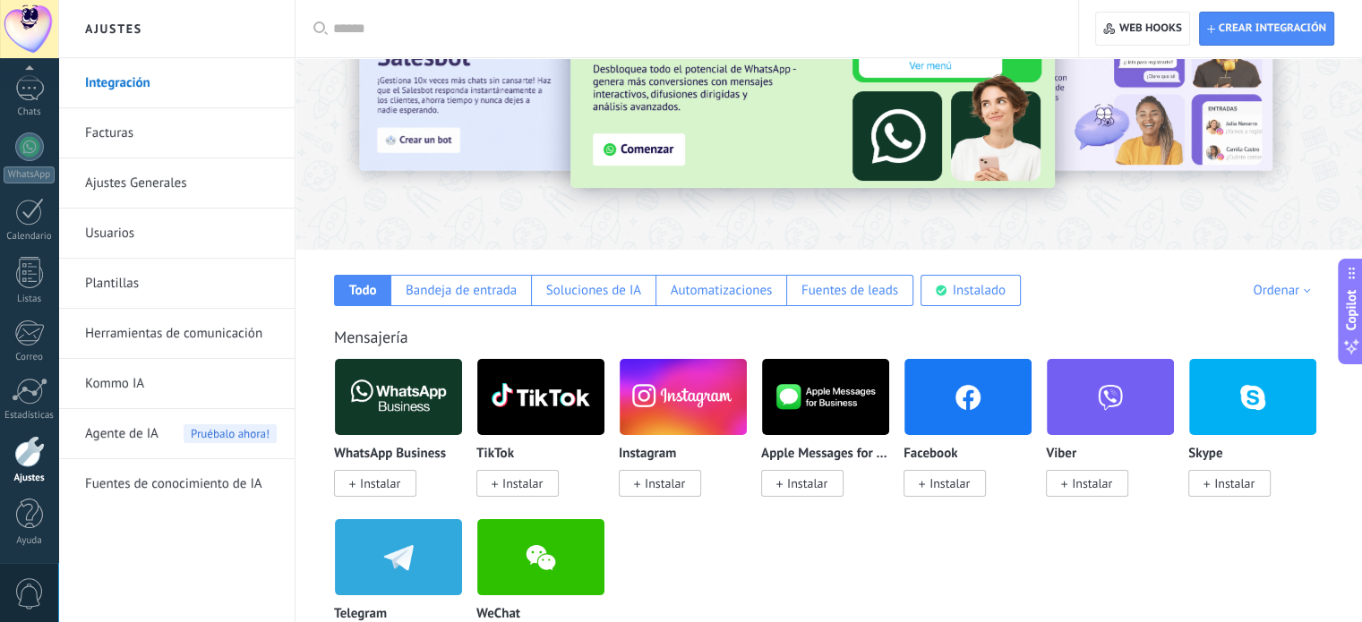
click at [380, 482] on span "Instalar" at bounding box center [380, 483] width 40 height 16
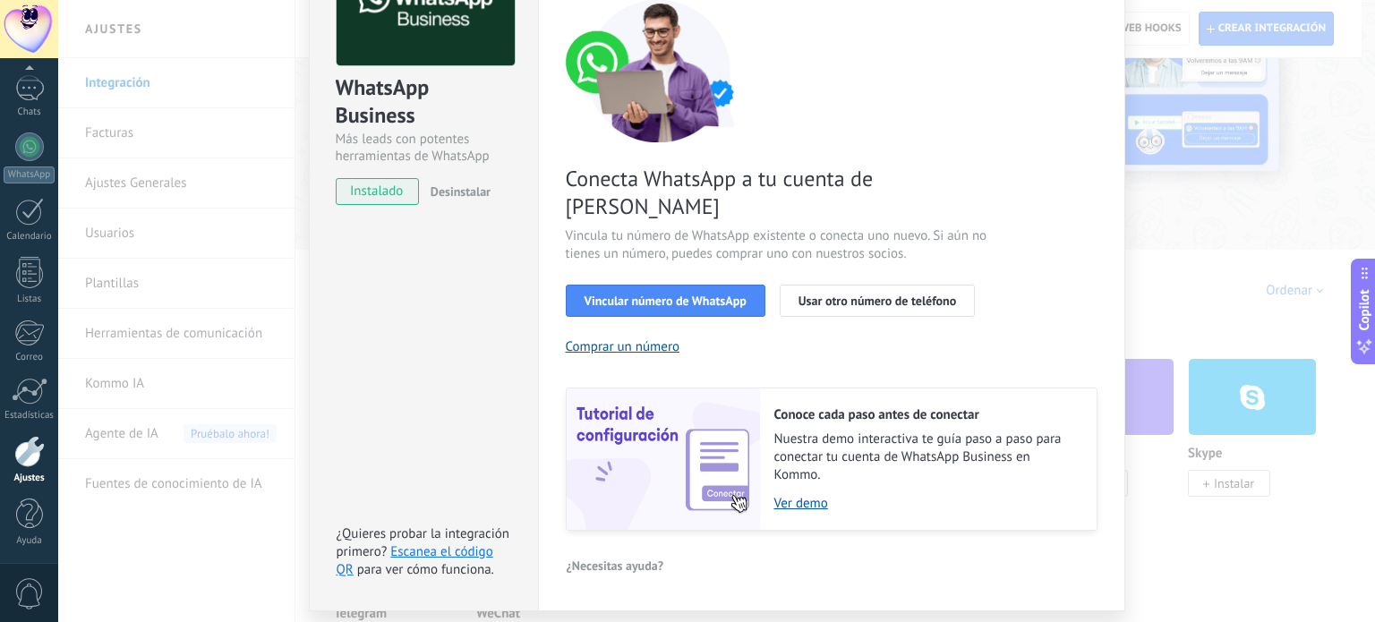
scroll to position [172, 0]
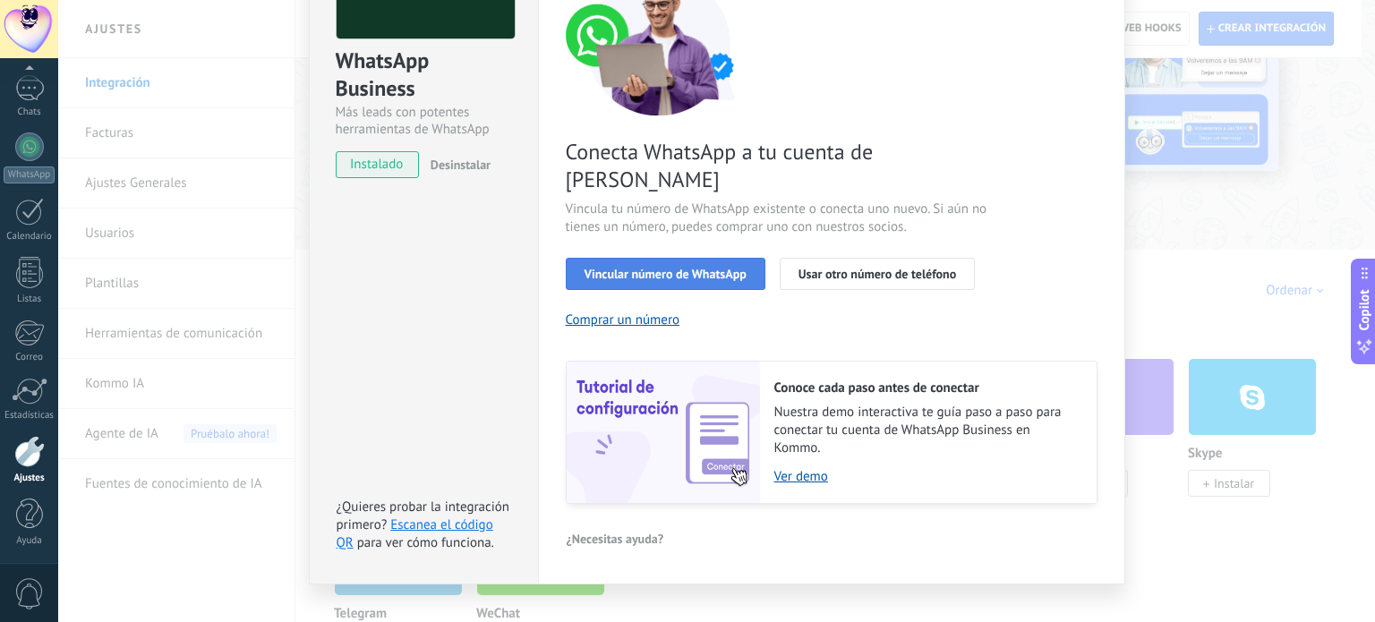
click at [706, 268] on span "Vincular número de WhatsApp" at bounding box center [666, 274] width 162 height 13
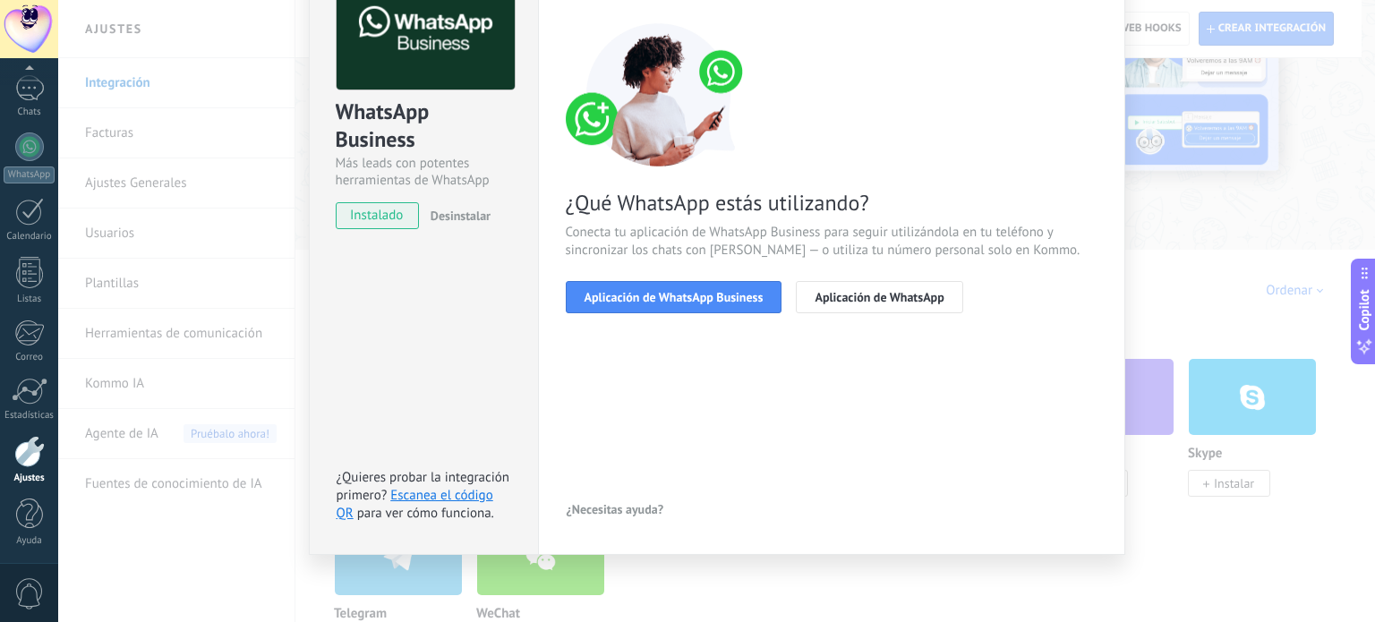
scroll to position [120, 0]
click at [706, 292] on span "Aplicación de WhatsApp Business" at bounding box center [674, 298] width 179 height 13
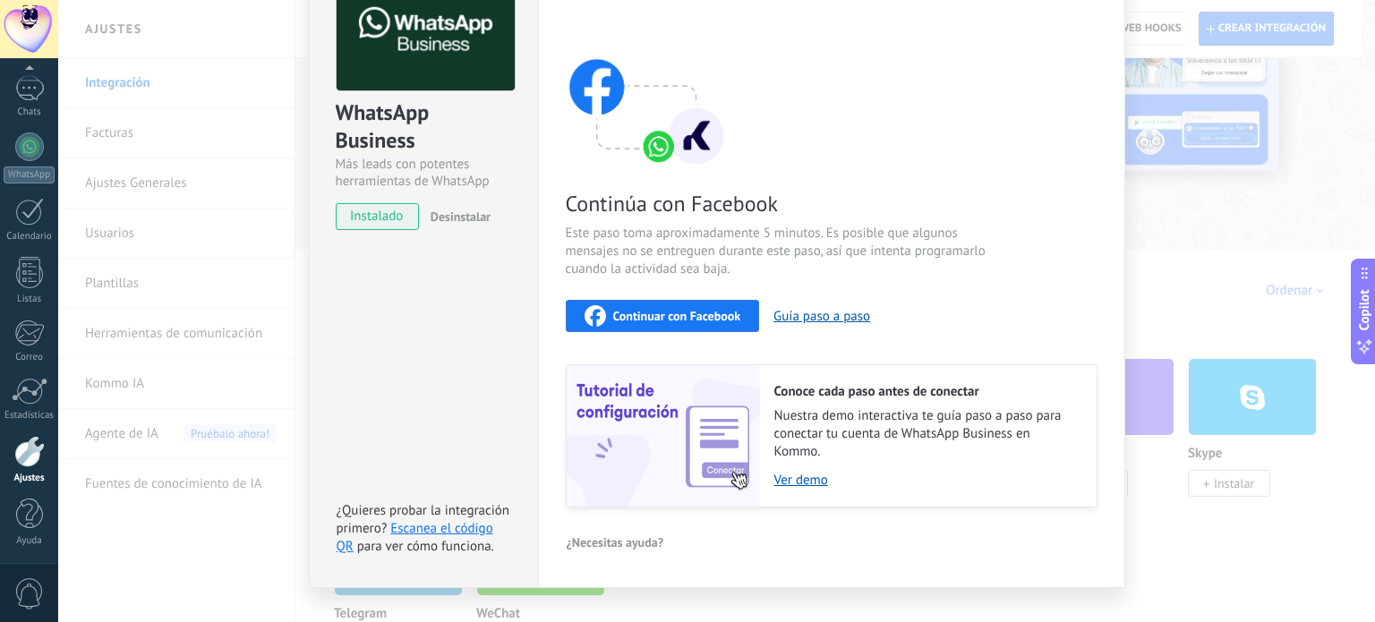
click at [717, 316] on span "Continuar con Facebook" at bounding box center [677, 316] width 128 height 13
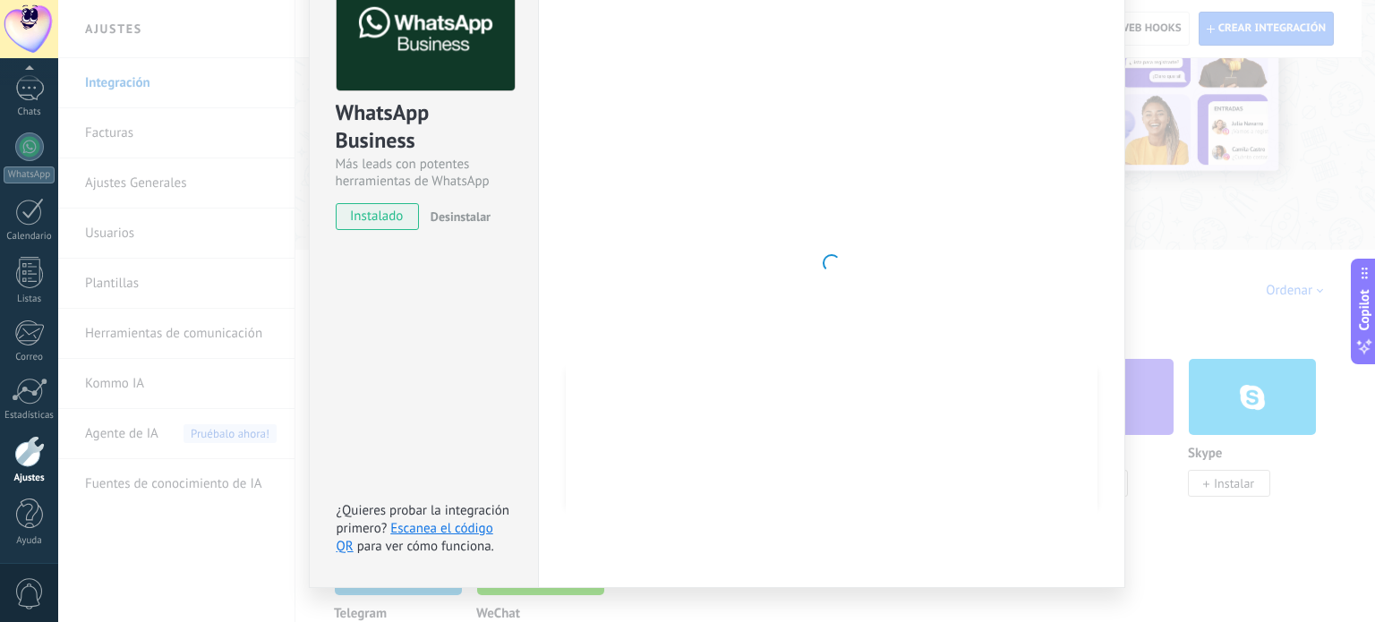
click at [482, 335] on div "WhatsApp Business Más leads con potentes herramientas de WhatsApp instalado Des…" at bounding box center [423, 263] width 229 height 650
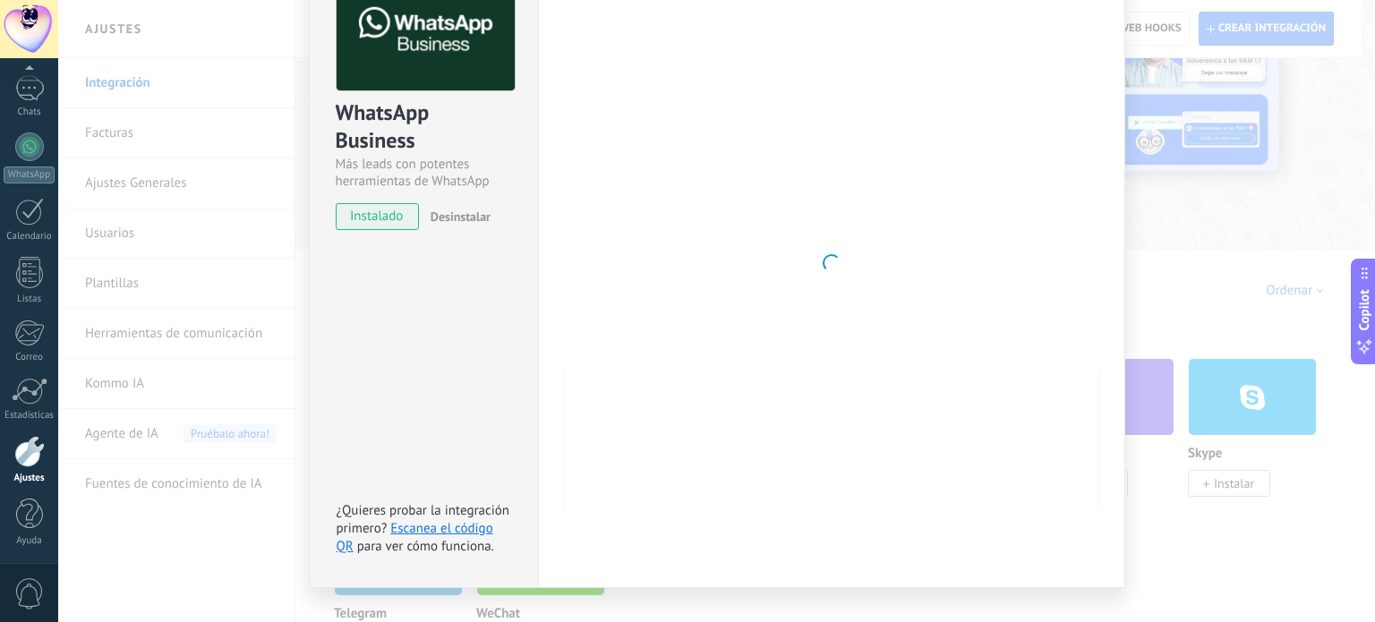
click at [646, 309] on div at bounding box center [832, 263] width 532 height 586
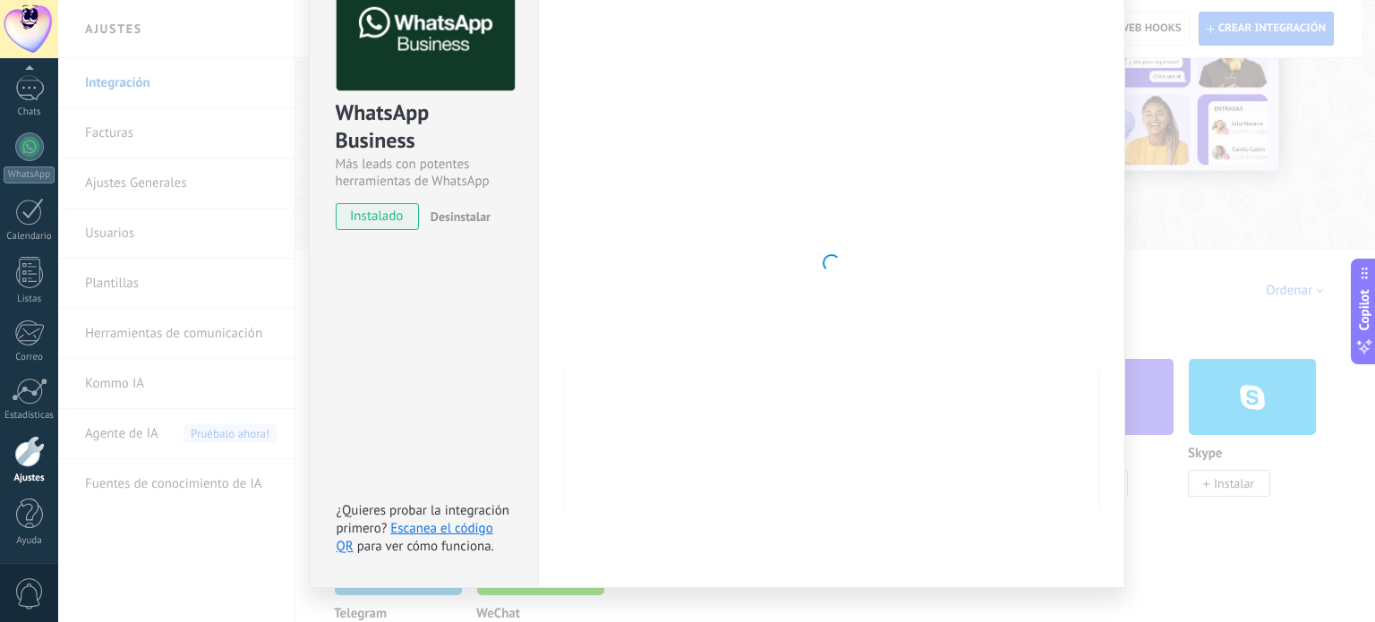
click at [1263, 195] on div "WhatsApp Business Más leads con potentes herramientas de WhatsApp instalado Des…" at bounding box center [716, 311] width 1317 height 622
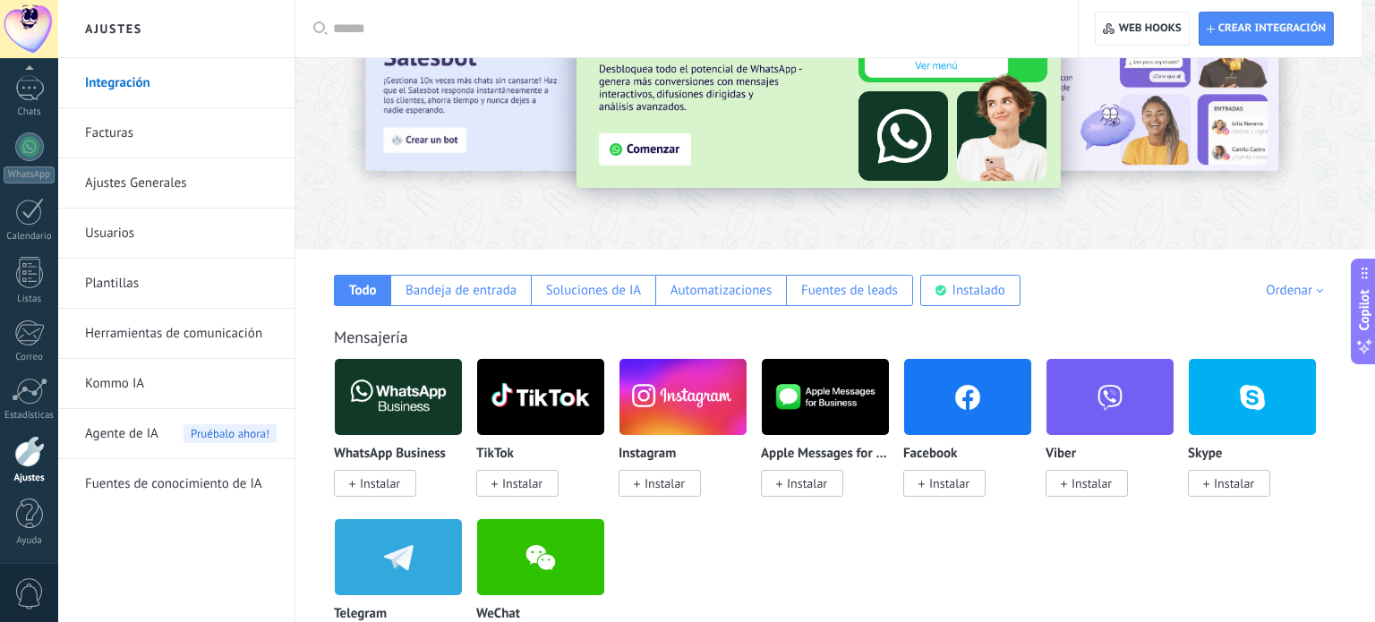
scroll to position [0, 0]
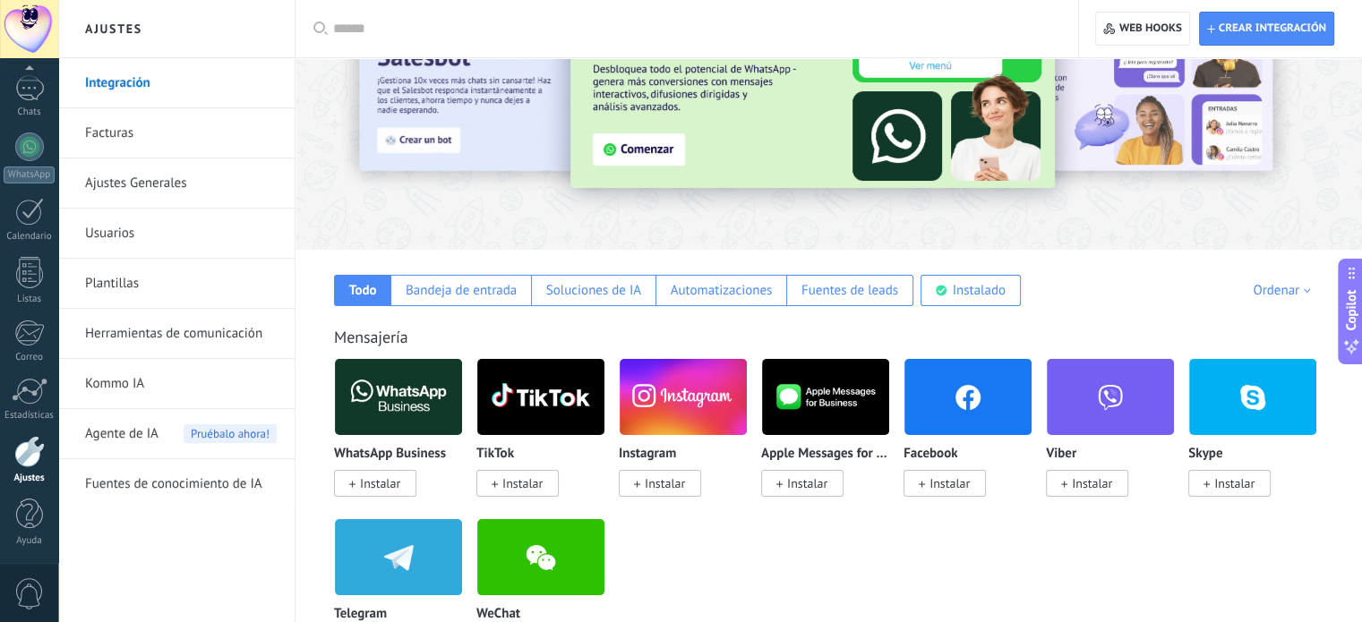
click at [373, 486] on span "Instalar" at bounding box center [380, 483] width 40 height 16
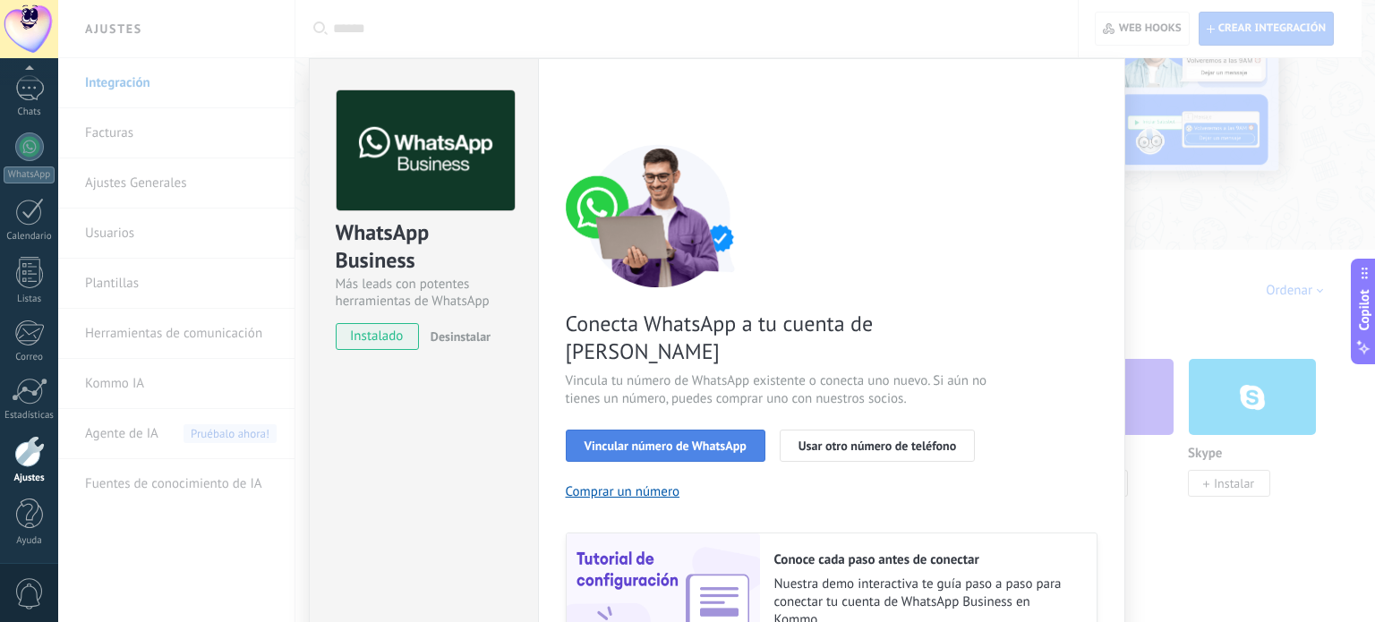
click at [716, 440] on span "Vincular número de WhatsApp" at bounding box center [666, 446] width 162 height 13
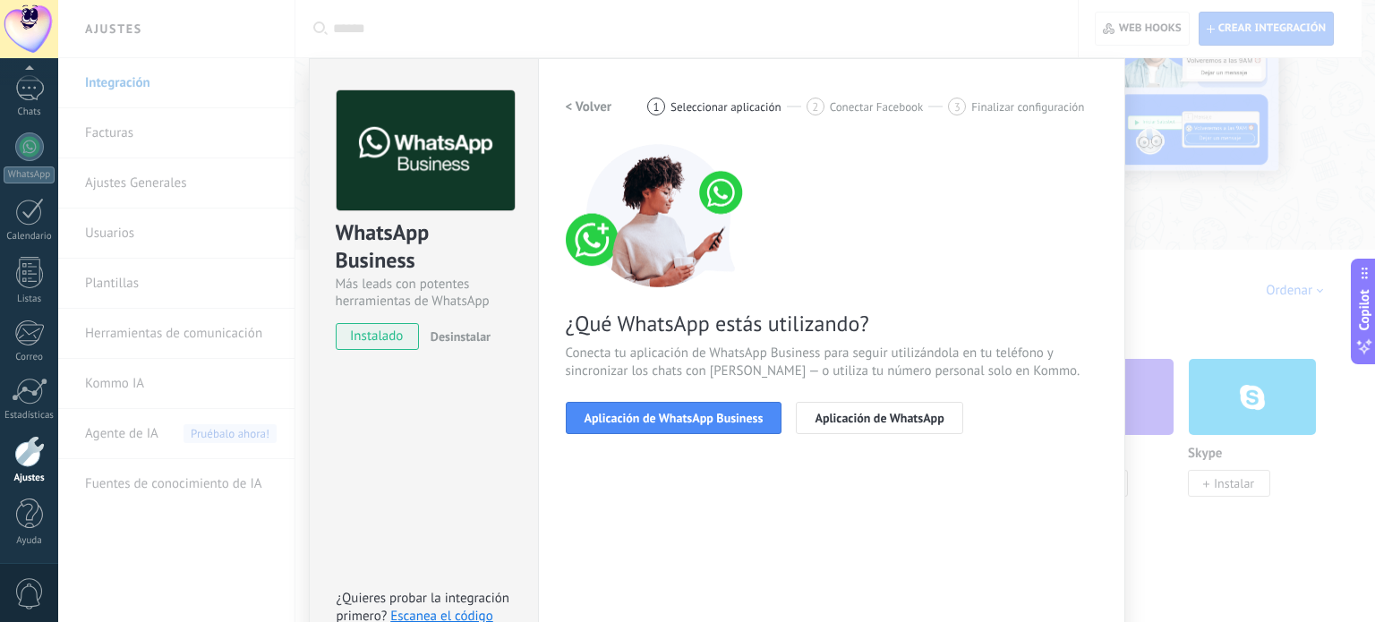
click at [716, 417] on span "Aplicación de WhatsApp Business" at bounding box center [674, 418] width 179 height 13
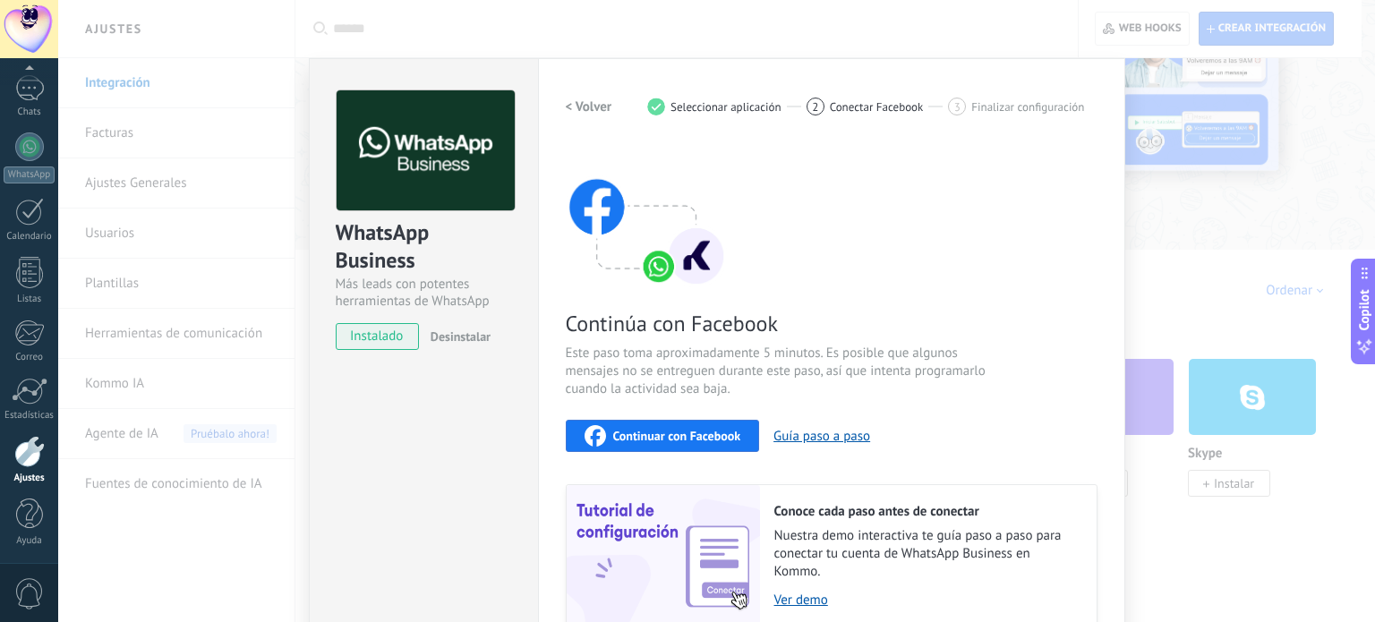
click at [697, 434] on span "Continuar con Facebook" at bounding box center [677, 436] width 128 height 13
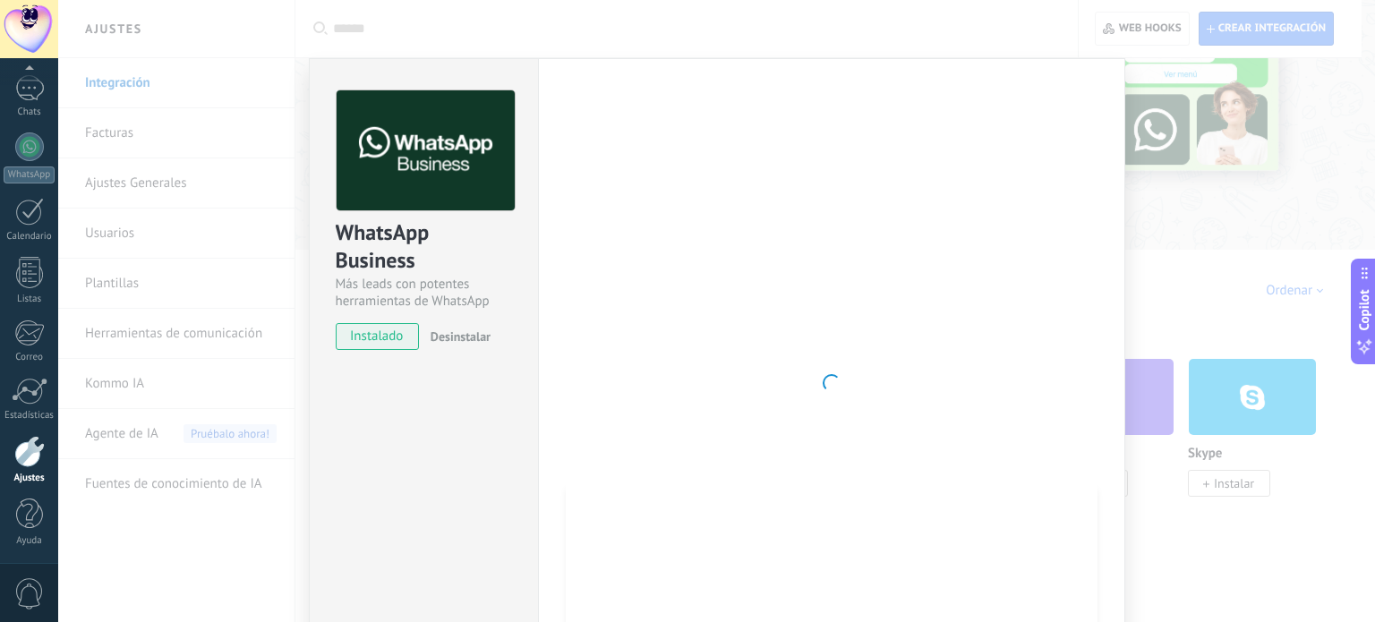
click at [456, 438] on div "WhatsApp Business Más leads con potentes herramientas de WhatsApp instalado Des…" at bounding box center [423, 383] width 229 height 650
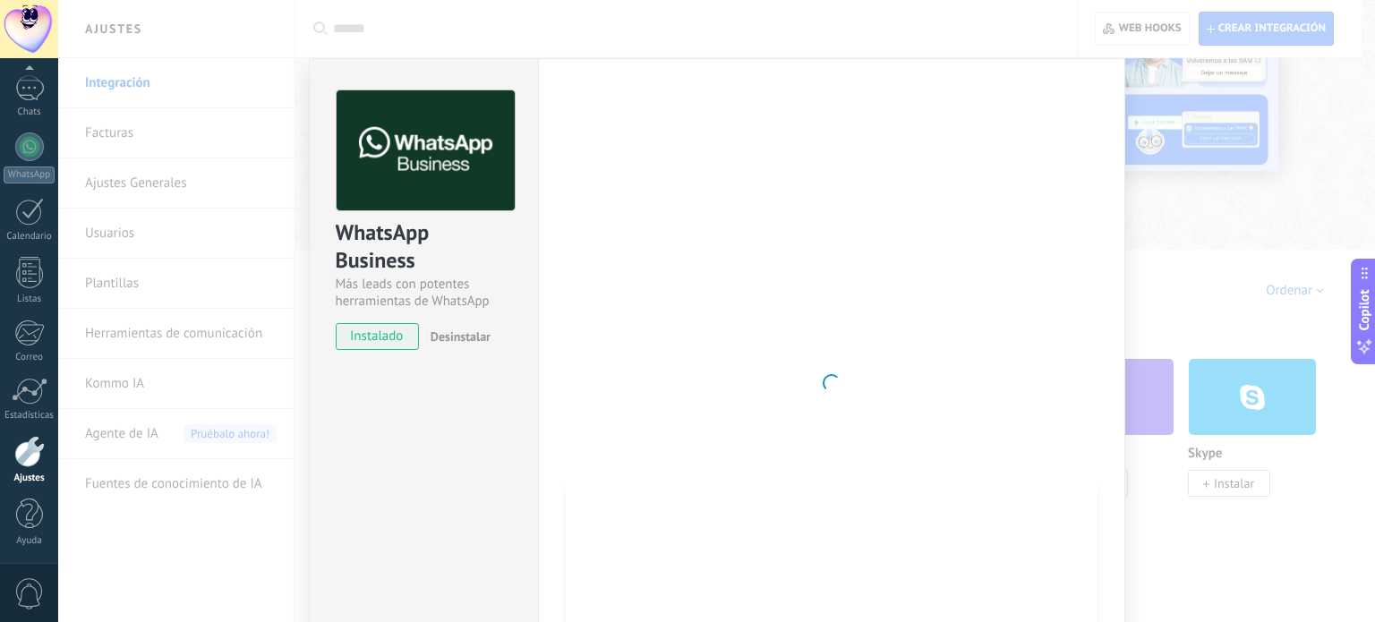
click at [379, 331] on span "instalado" at bounding box center [377, 336] width 81 height 27
click at [429, 424] on div "WhatsApp Business Más leads con potentes herramientas de WhatsApp instalado Des…" at bounding box center [423, 383] width 229 height 650
click at [1234, 230] on div "WhatsApp Business Más leads con potentes herramientas de WhatsApp instalado Des…" at bounding box center [716, 311] width 1317 height 622
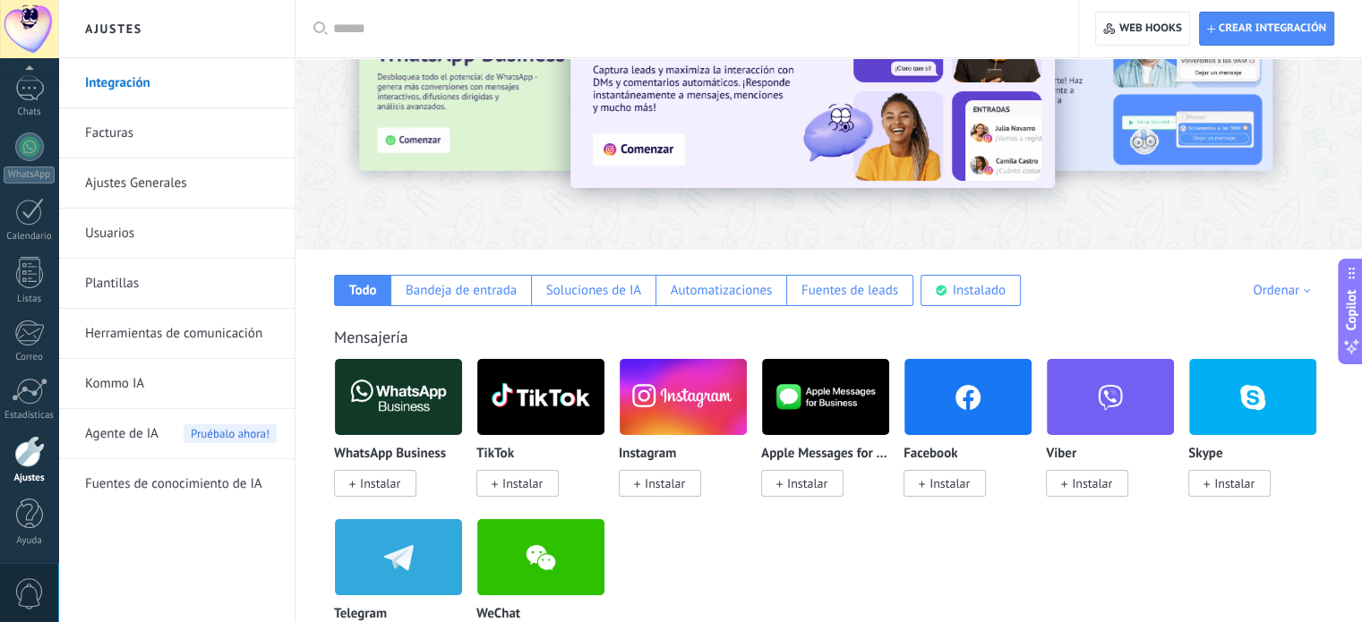
click at [379, 486] on span "Instalar" at bounding box center [380, 483] width 40 height 16
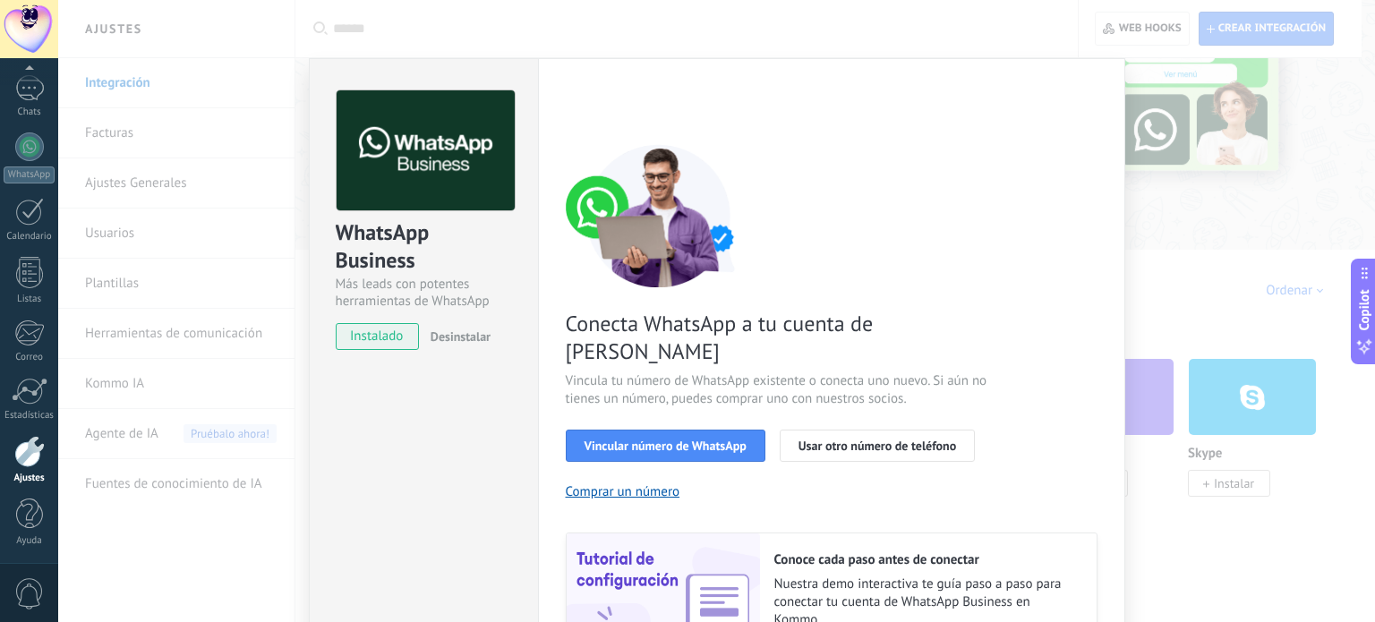
click at [418, 528] on div "WhatsApp Business Más leads con potentes herramientas de WhatsApp instalado Des…" at bounding box center [423, 407] width 229 height 698
click at [1211, 169] on div "WhatsApp Business Más leads con potentes herramientas de WhatsApp instalado Des…" at bounding box center [716, 311] width 1317 height 622
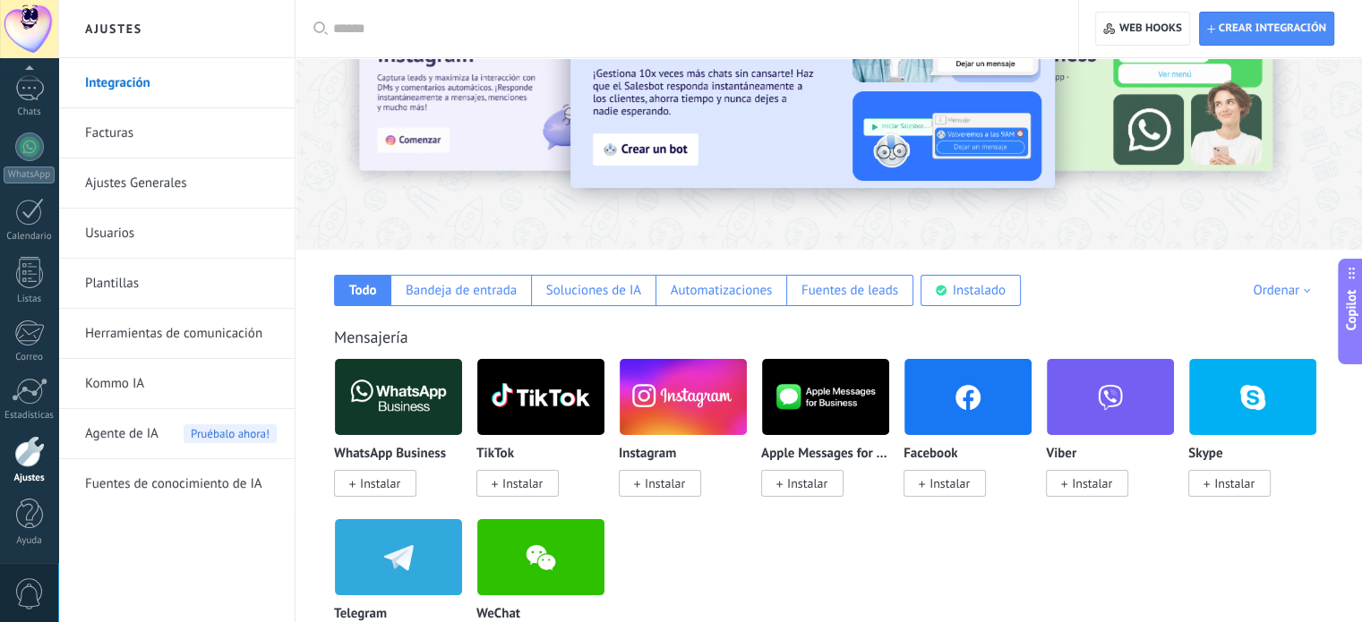
click at [380, 483] on span "Instalar" at bounding box center [380, 483] width 40 height 16
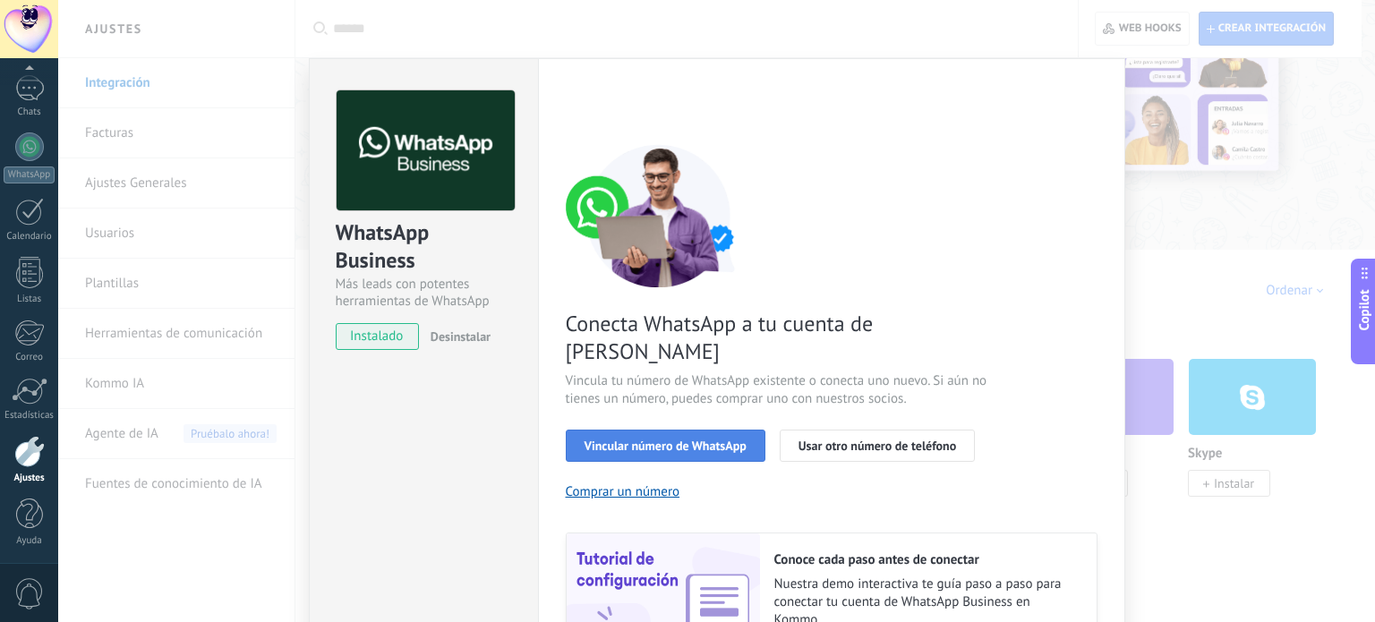
click at [672, 440] on span "Vincular número de WhatsApp" at bounding box center [666, 446] width 162 height 13
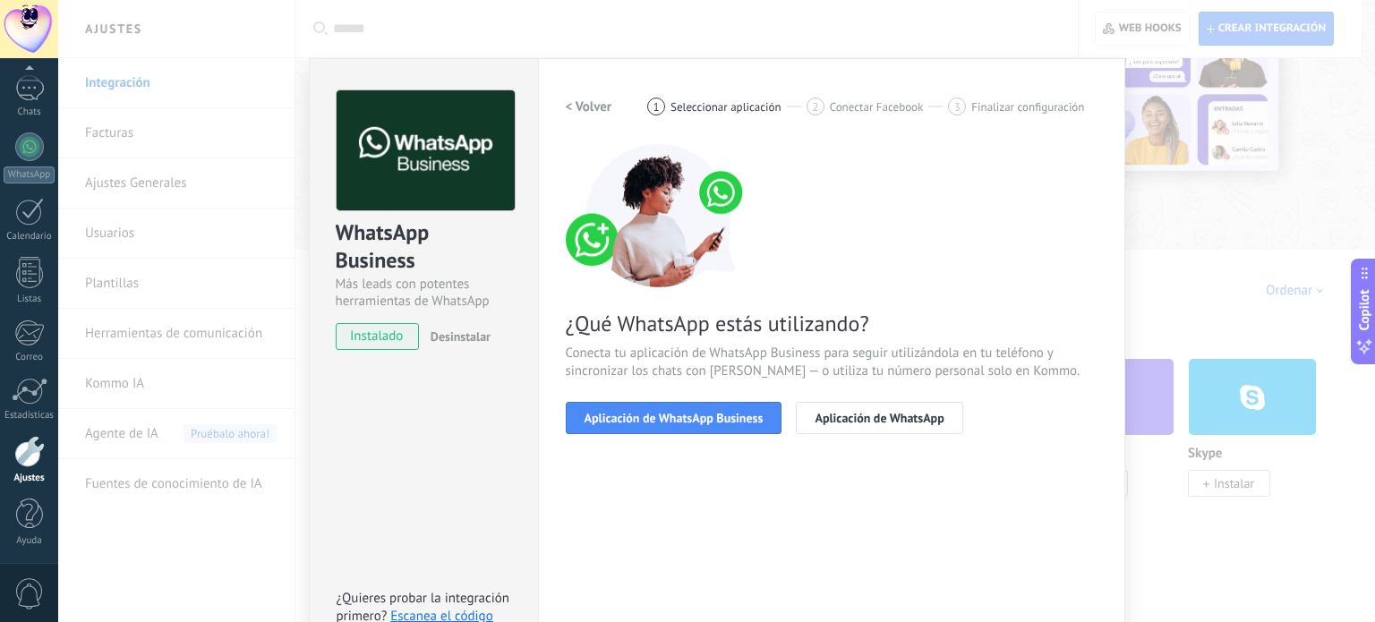
click at [672, 422] on span "Aplicación de WhatsApp Business" at bounding box center [674, 418] width 179 height 13
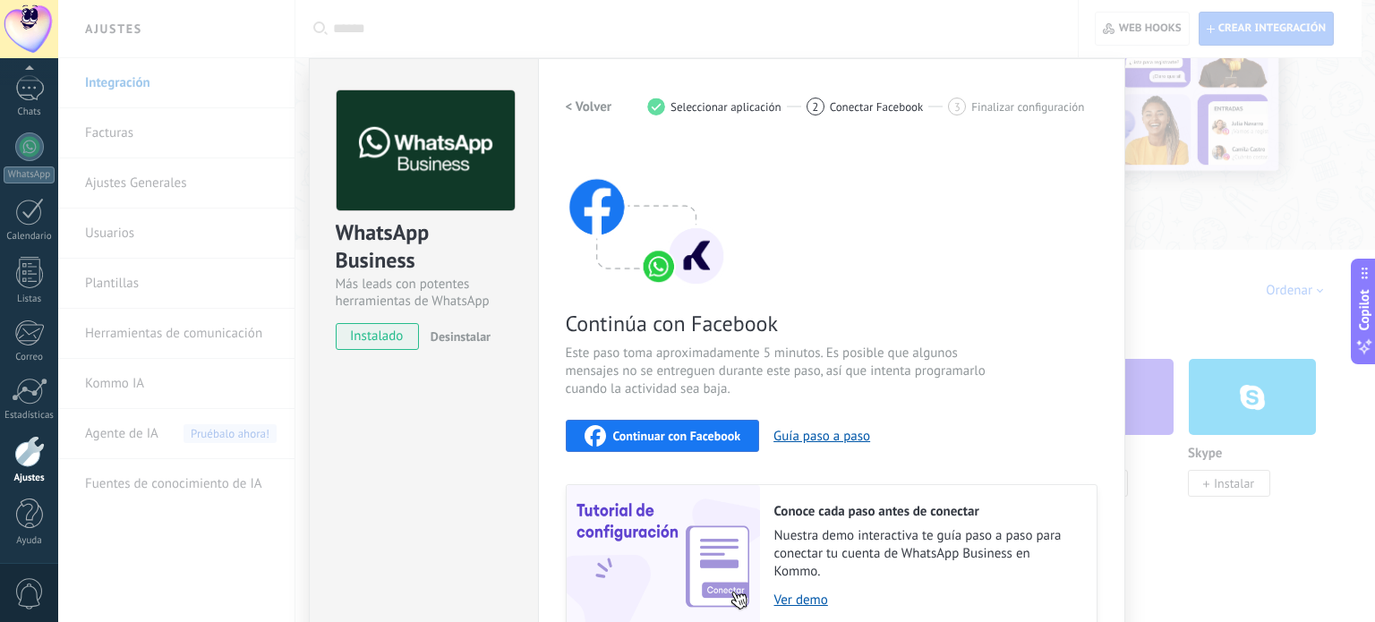
click at [690, 432] on span "Continuar con Facebook" at bounding box center [677, 436] width 128 height 13
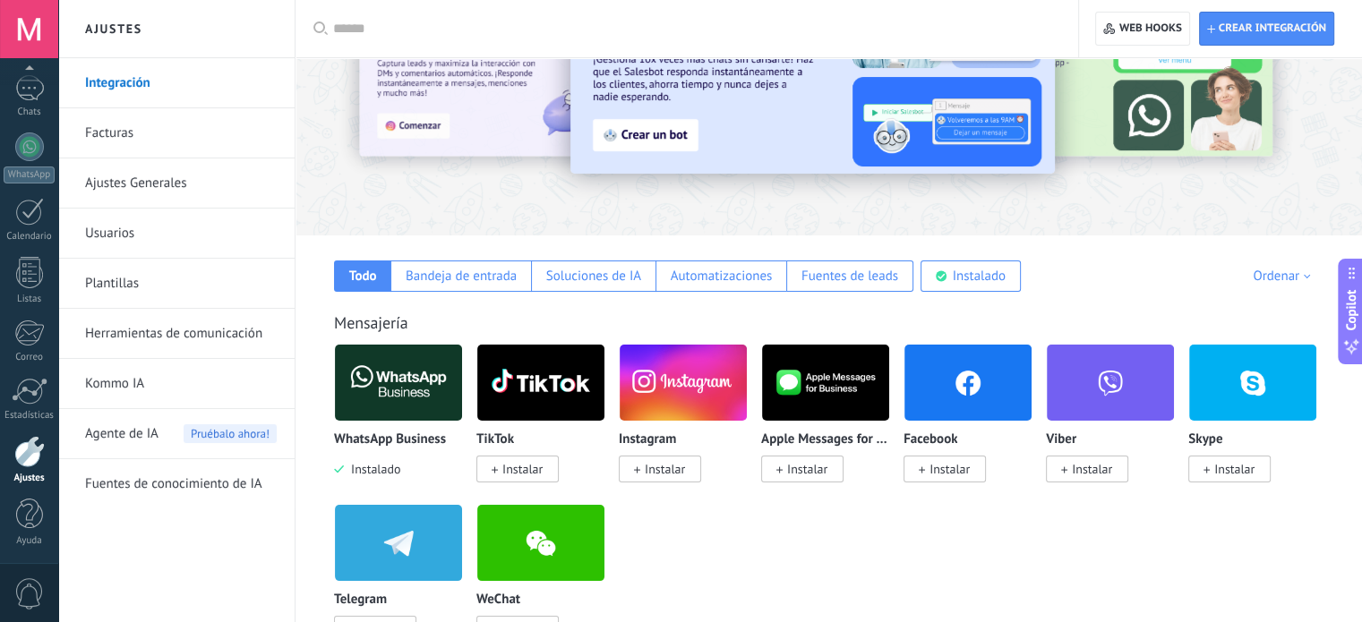
click at [668, 472] on span "Instalar" at bounding box center [665, 469] width 40 height 16
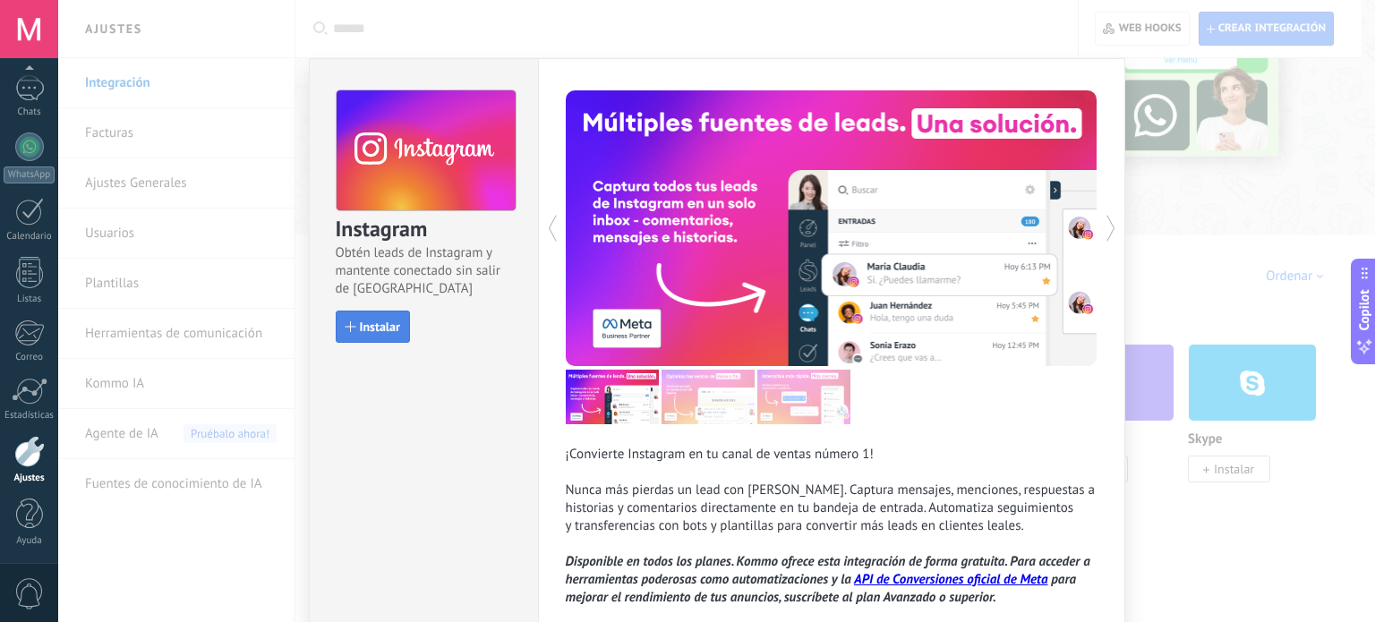
click at [398, 327] on button "Instalar" at bounding box center [373, 327] width 74 height 32
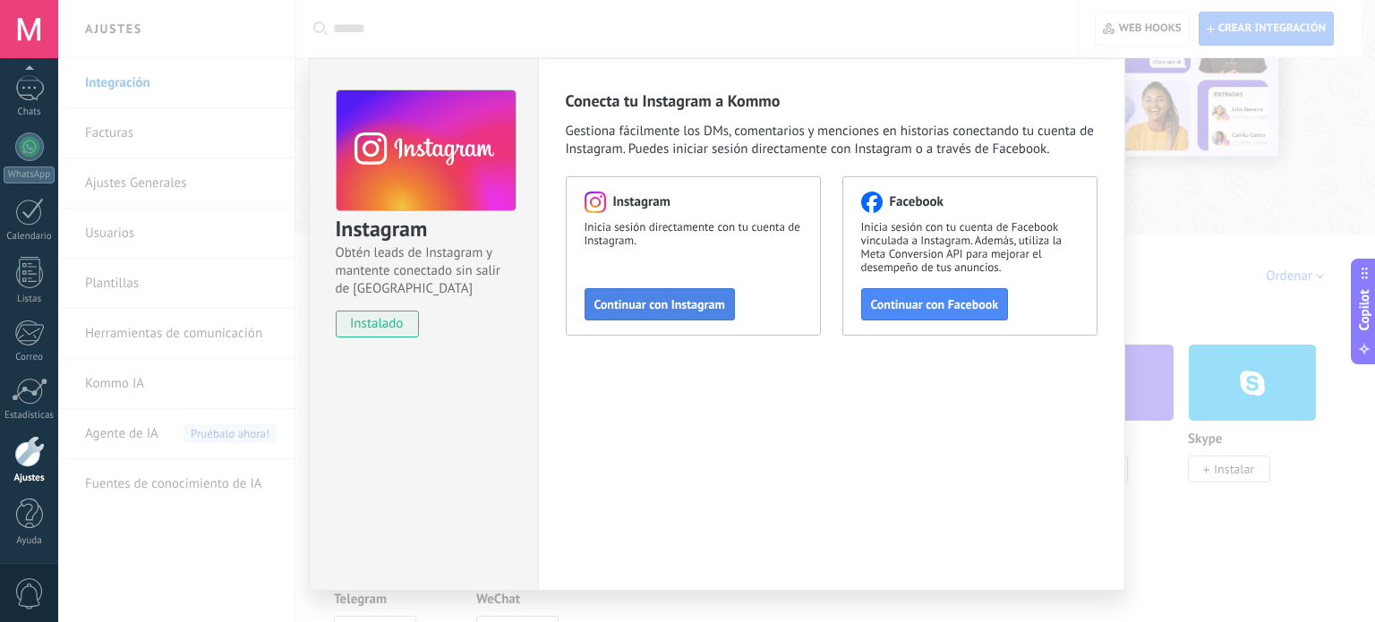
click at [689, 311] on span "Continuar con Instagram" at bounding box center [660, 304] width 131 height 13
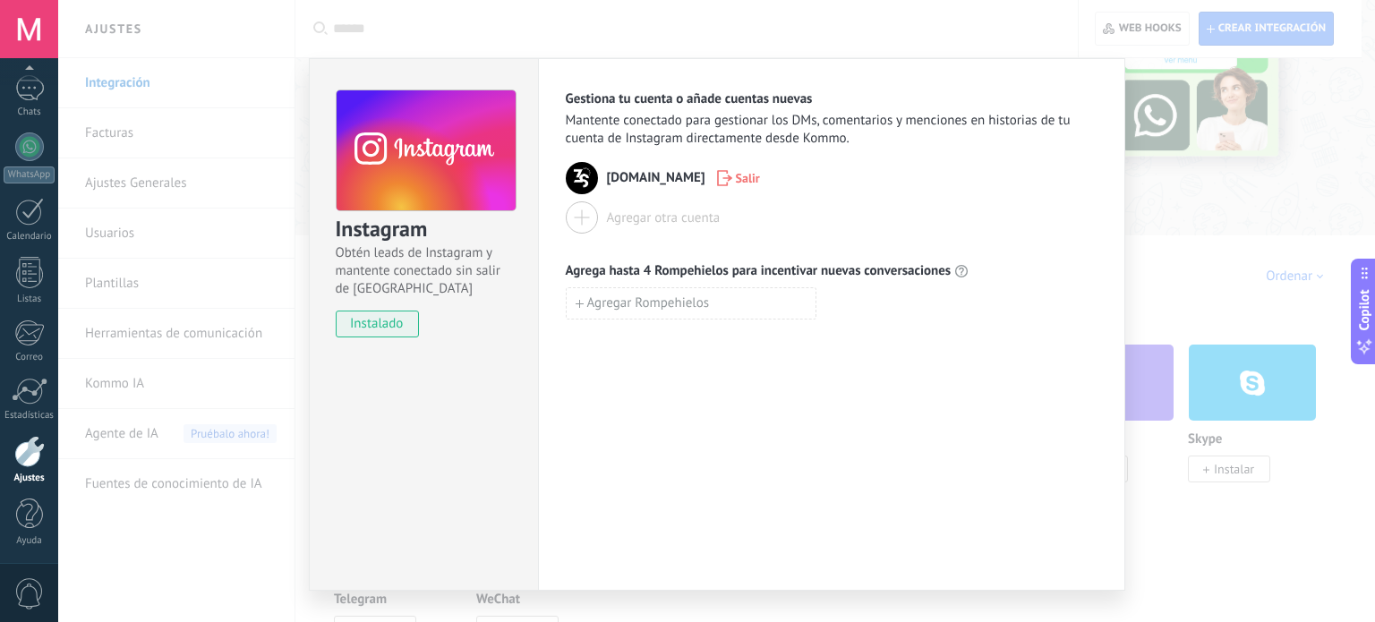
click at [405, 401] on div "Instagram Obtén leads de Instagram y mantente conectado sin salir de Kommo inst…" at bounding box center [423, 324] width 229 height 533
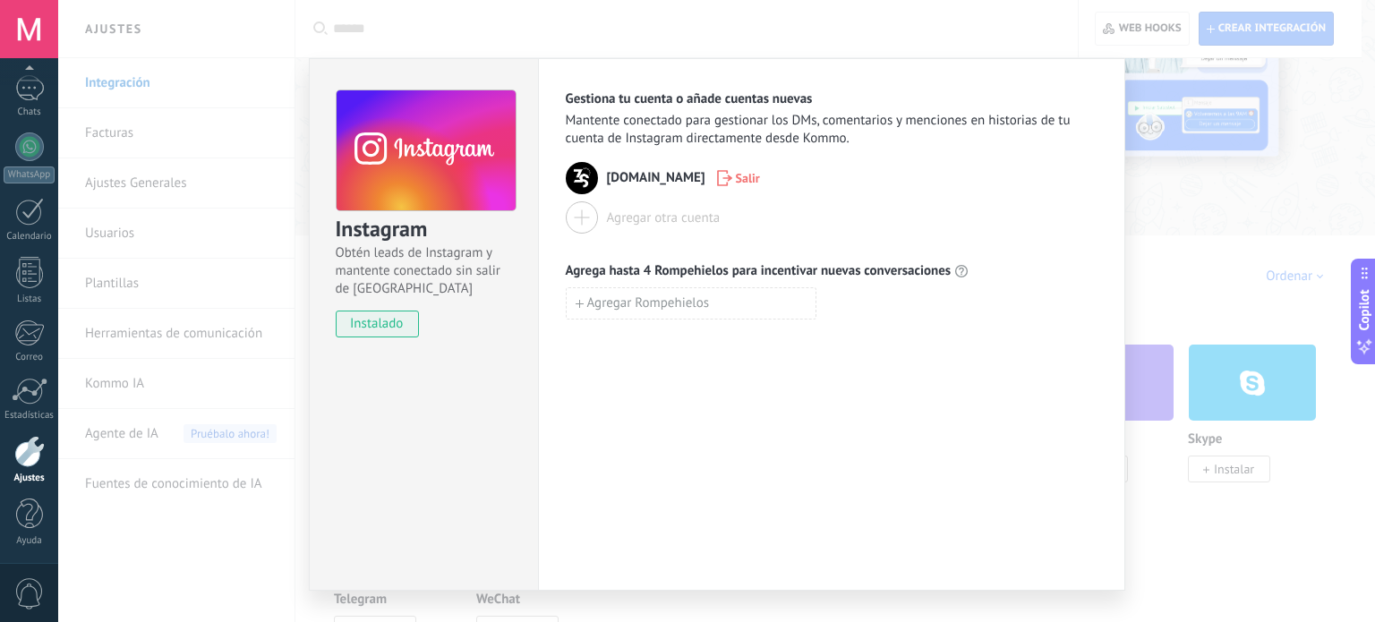
click at [1247, 321] on div "Instagram Obtén leads de Instagram y mantente conectado sin salir de Kommo inst…" at bounding box center [716, 311] width 1317 height 622
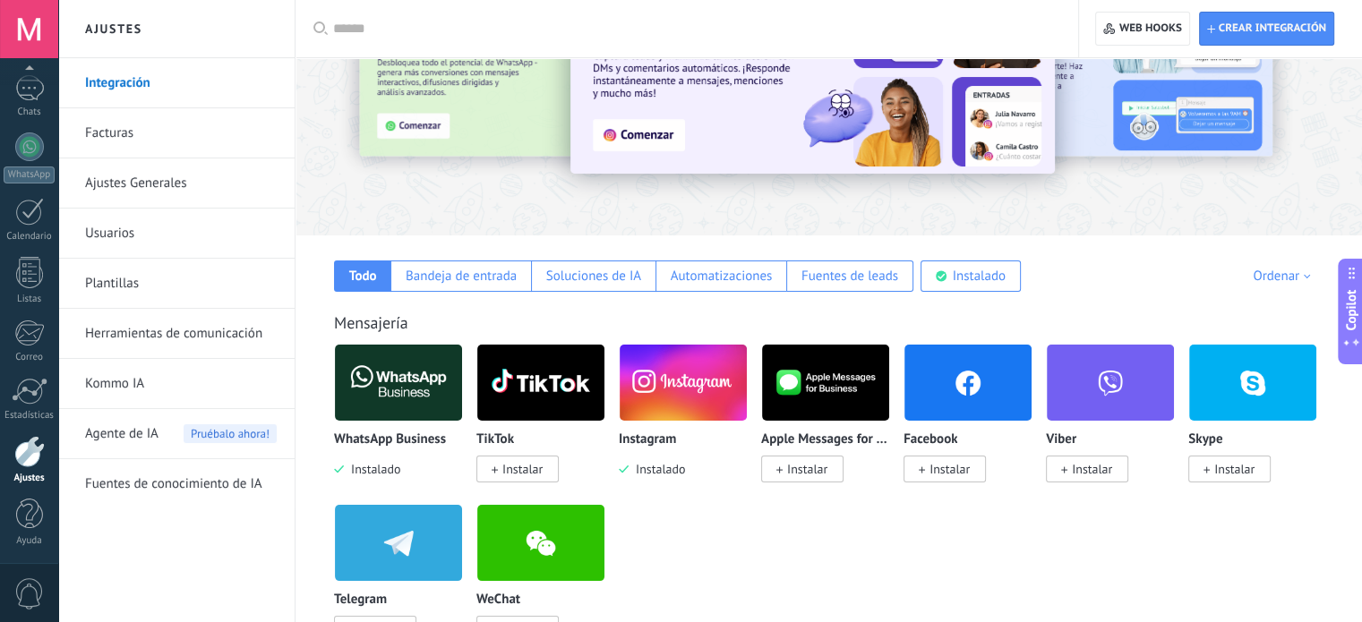
click at [1356, 338] on icon at bounding box center [1351, 347] width 19 height 19
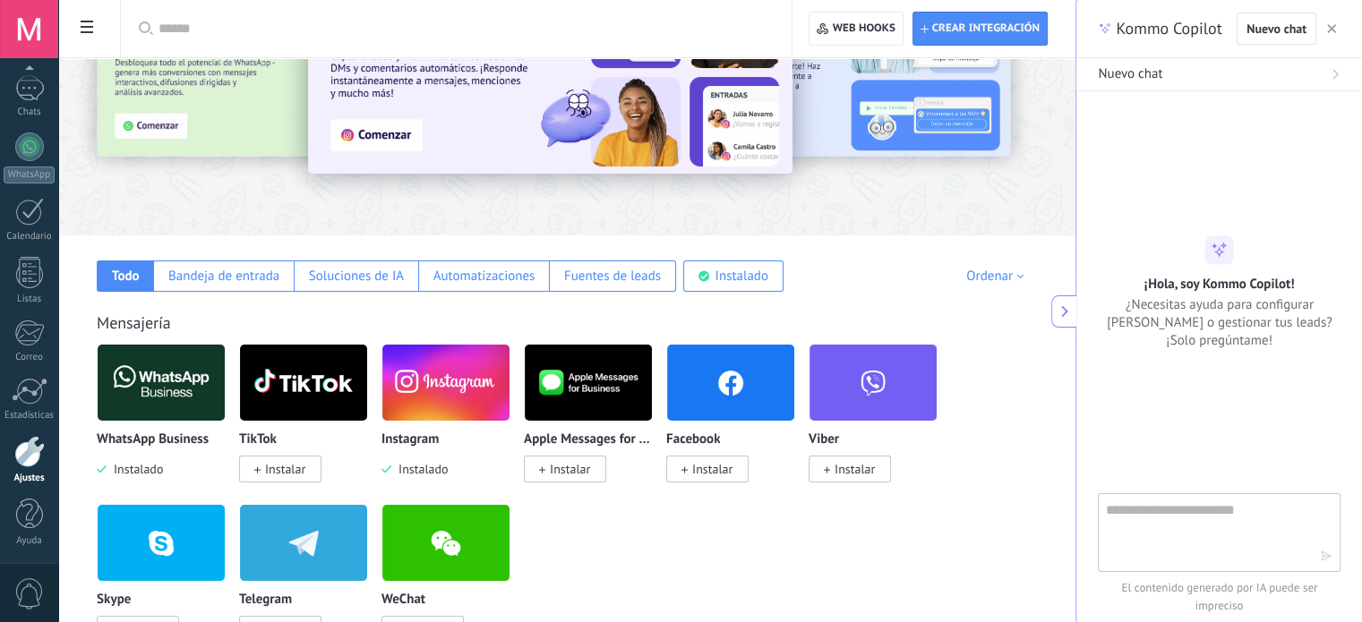
click at [1157, 520] on textarea at bounding box center [1206, 532] width 201 height 64
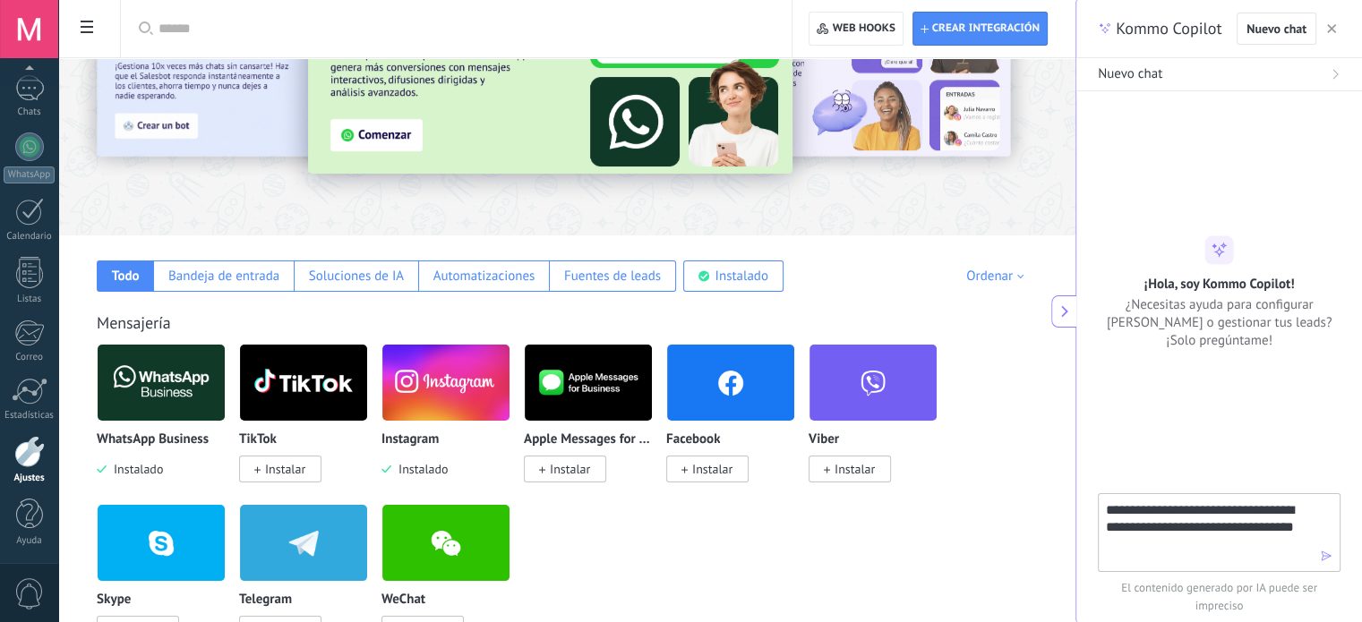
type textarea "**********"
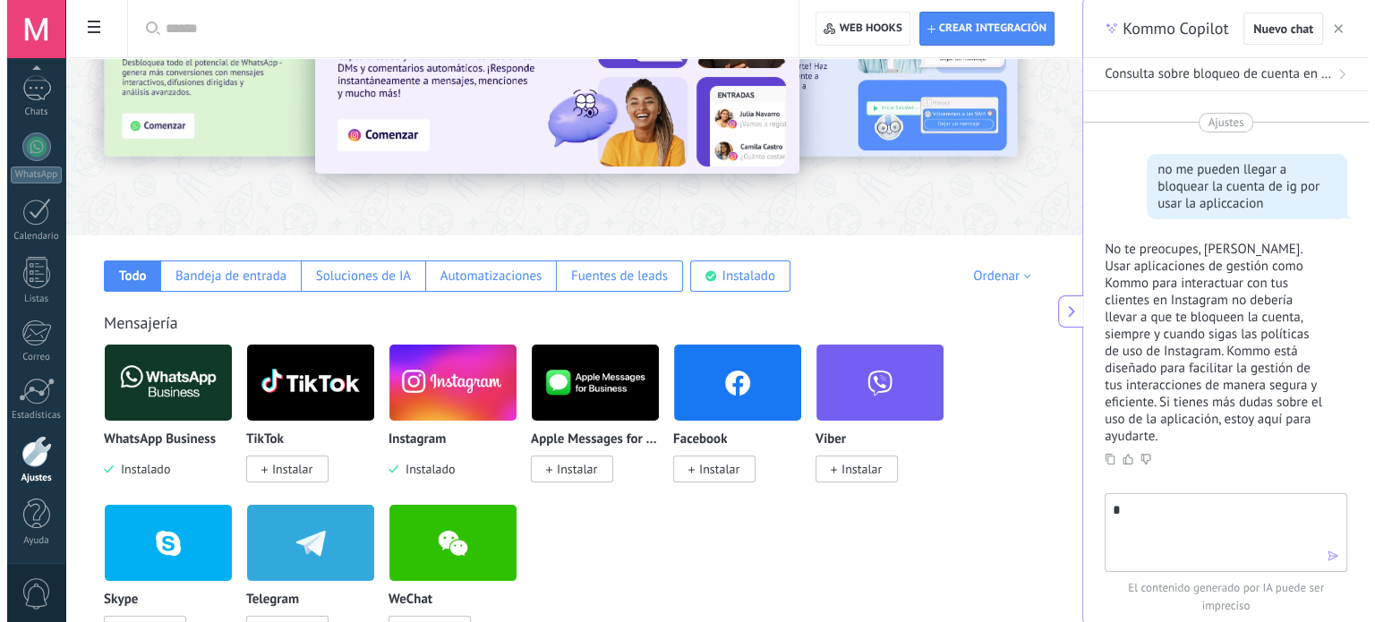
scroll to position [92, 0]
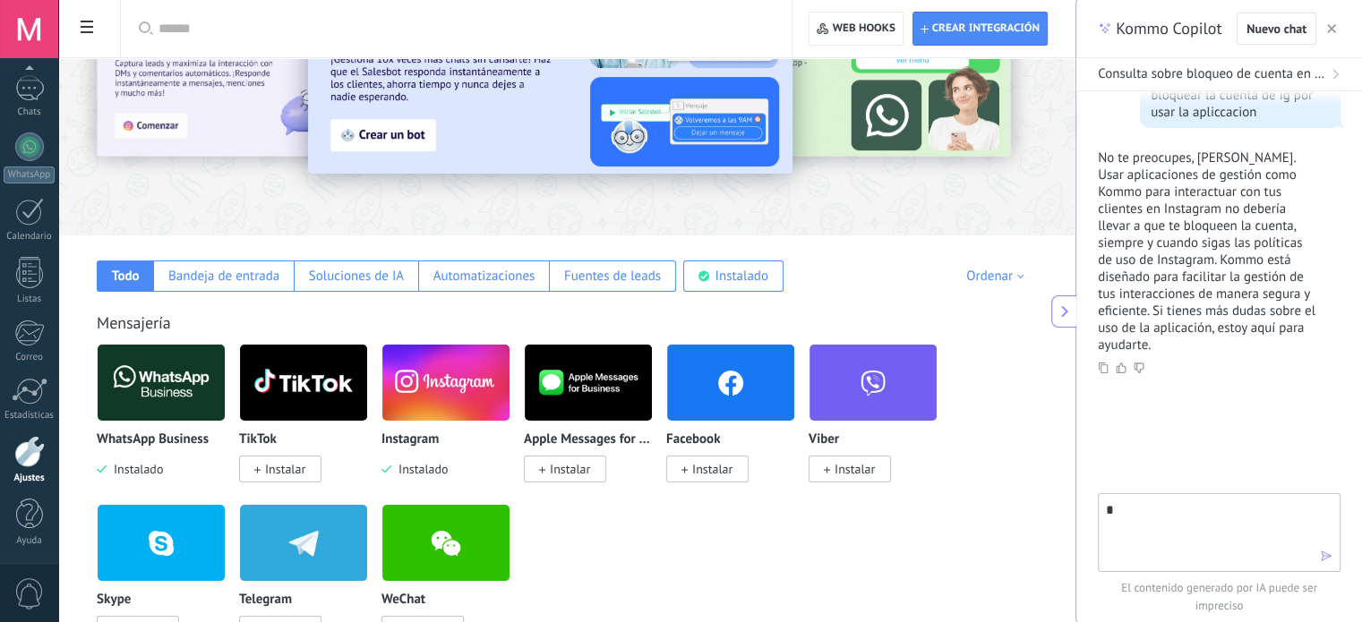
type textarea "*"
click at [720, 475] on span "Instalar" at bounding box center [712, 469] width 40 height 16
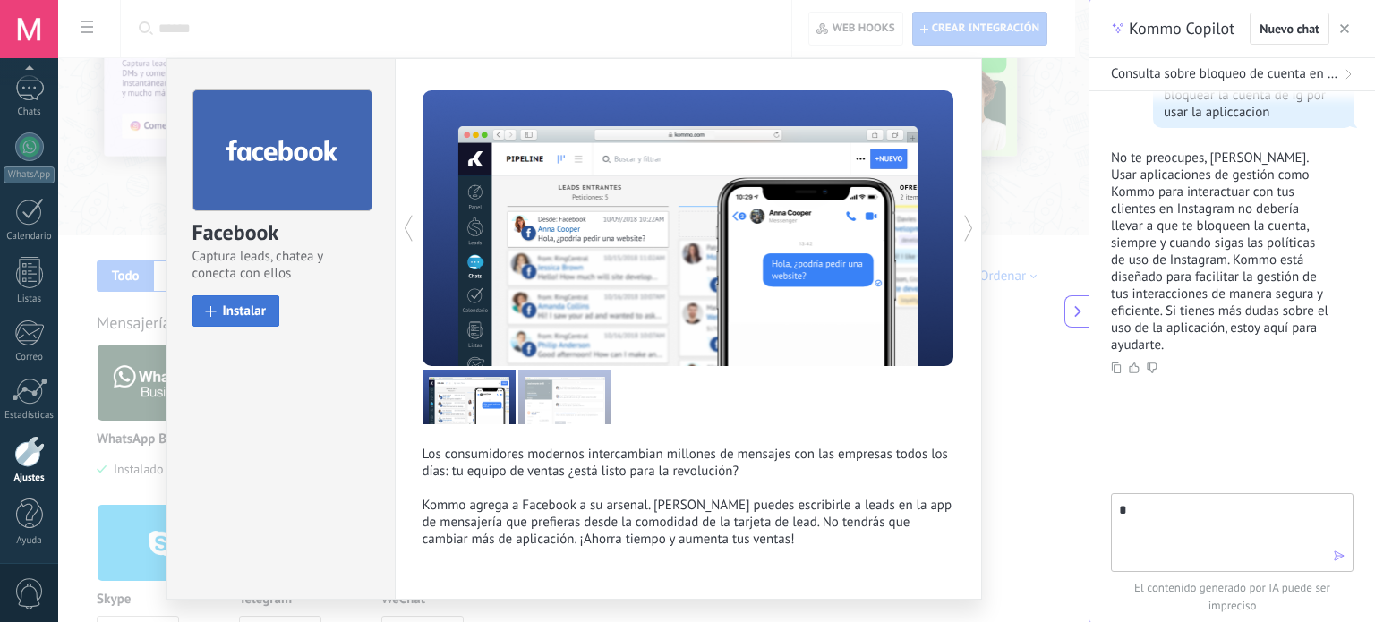
click at [244, 312] on span "Instalar" at bounding box center [245, 310] width 44 height 13
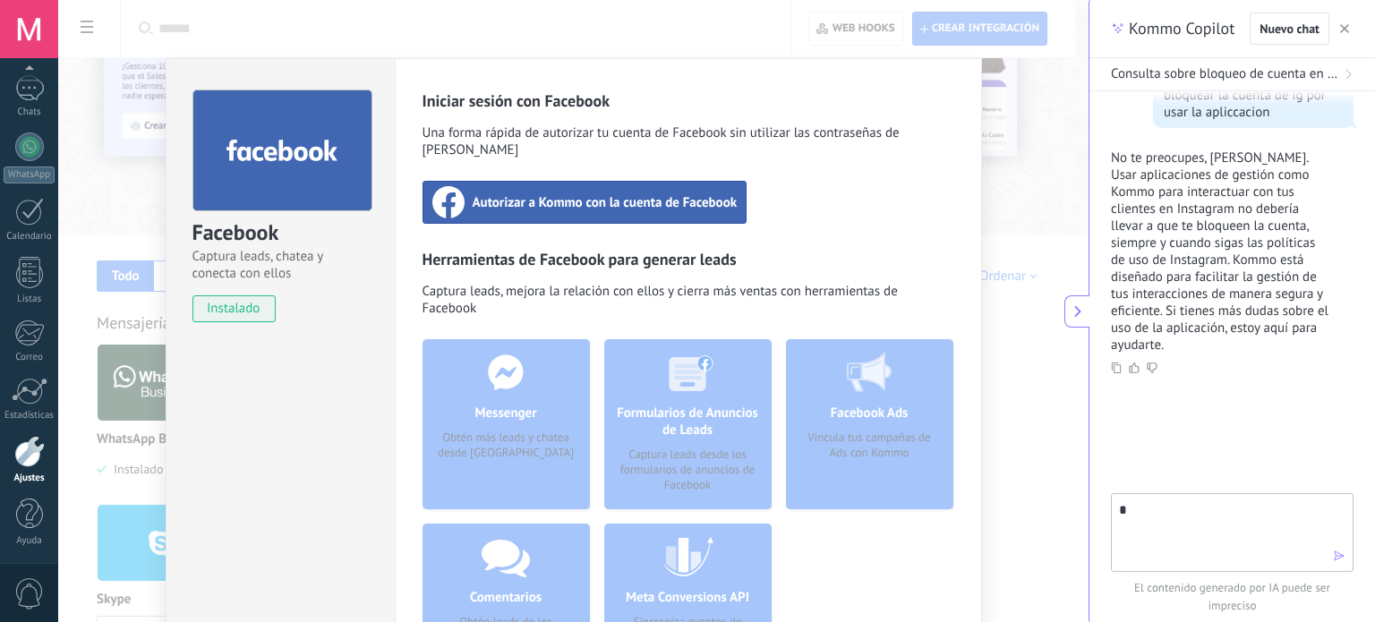
click at [608, 193] on span "Autorizar a Kommo con la cuenta de Facebook" at bounding box center [605, 202] width 265 height 18
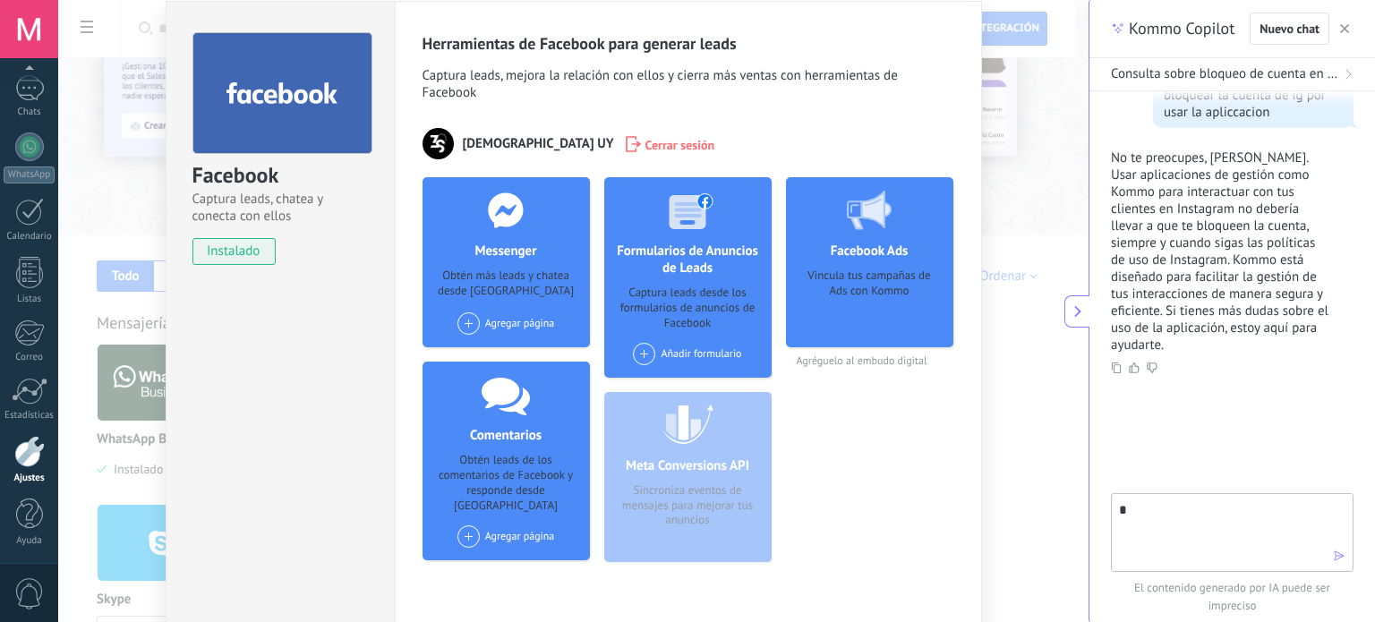
scroll to position [68, 0]
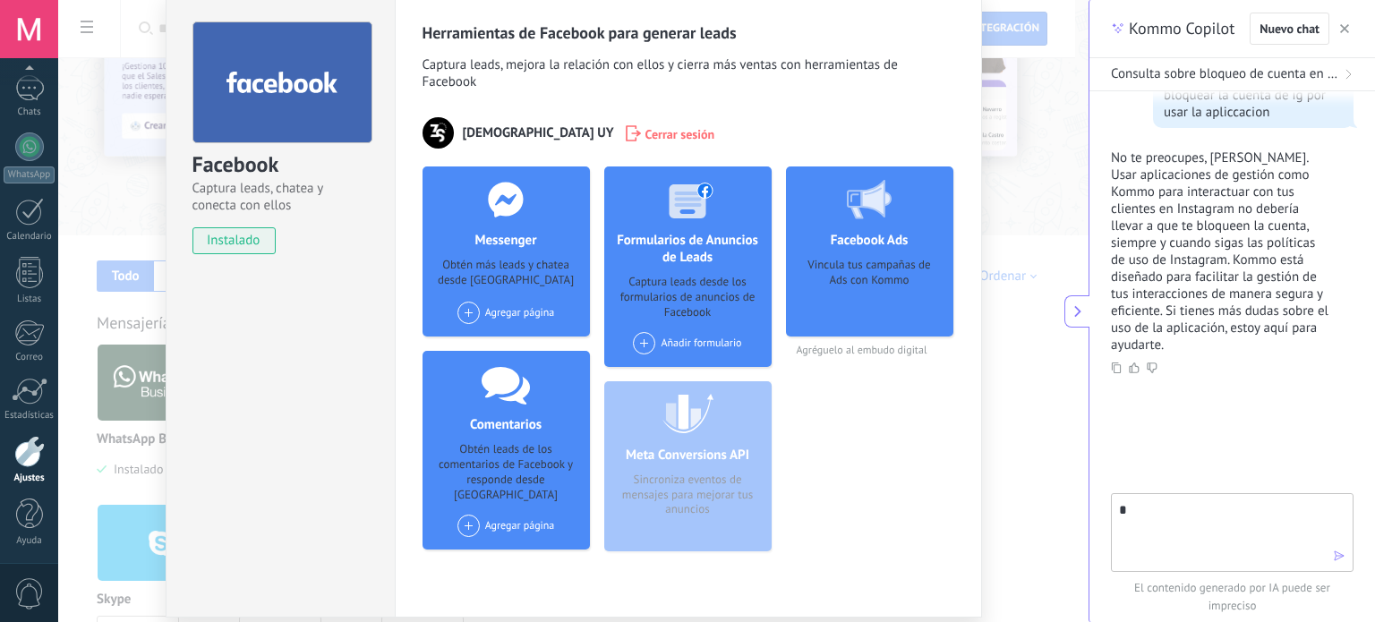
click at [1021, 390] on div "Facebook Captura leads, chatea y conecta con ellos instalado Desinstalar Herram…" at bounding box center [573, 311] width 1031 height 622
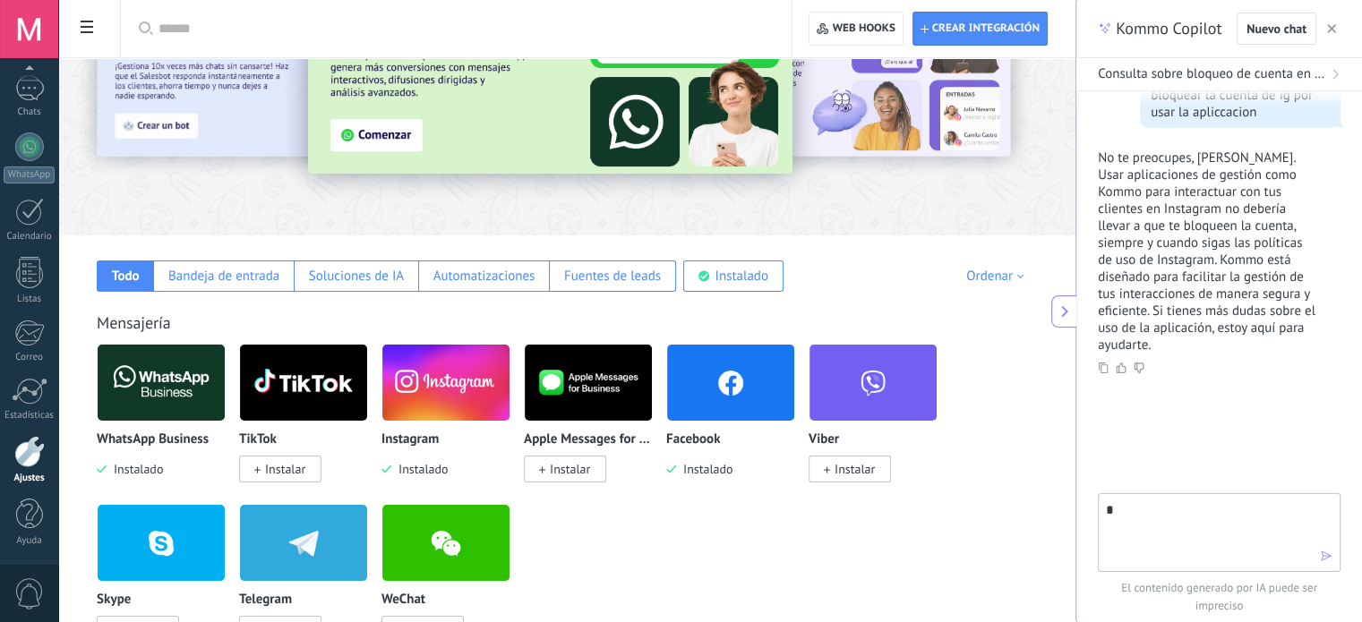
click at [301, 467] on span "Instalar" at bounding box center [285, 469] width 40 height 16
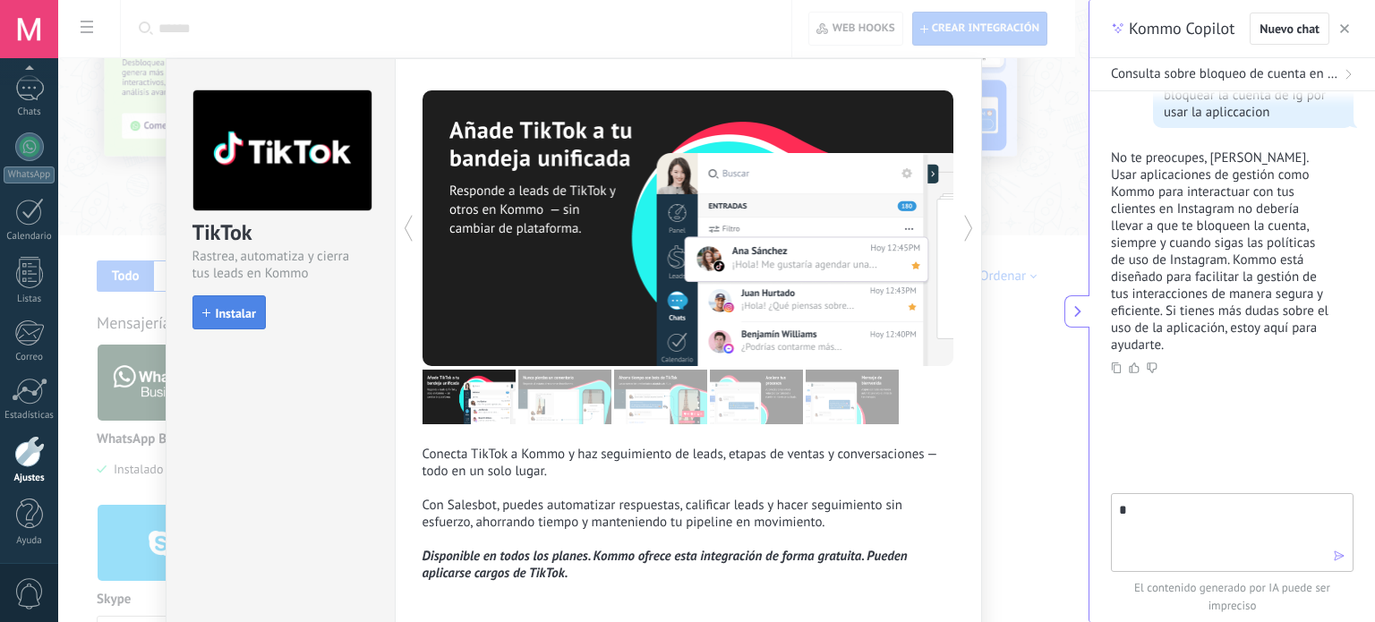
click at [239, 307] on span "Instalar" at bounding box center [236, 313] width 40 height 13
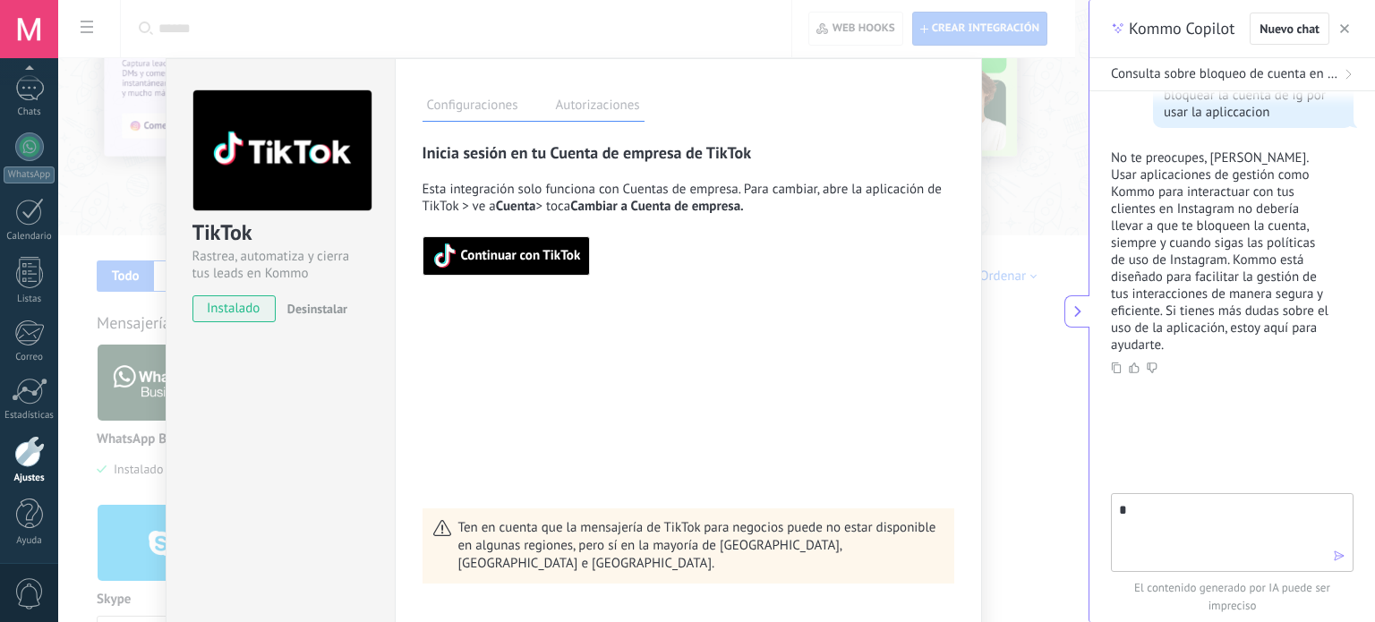
click at [526, 254] on span "Continuar con TikTok" at bounding box center [521, 256] width 120 height 13
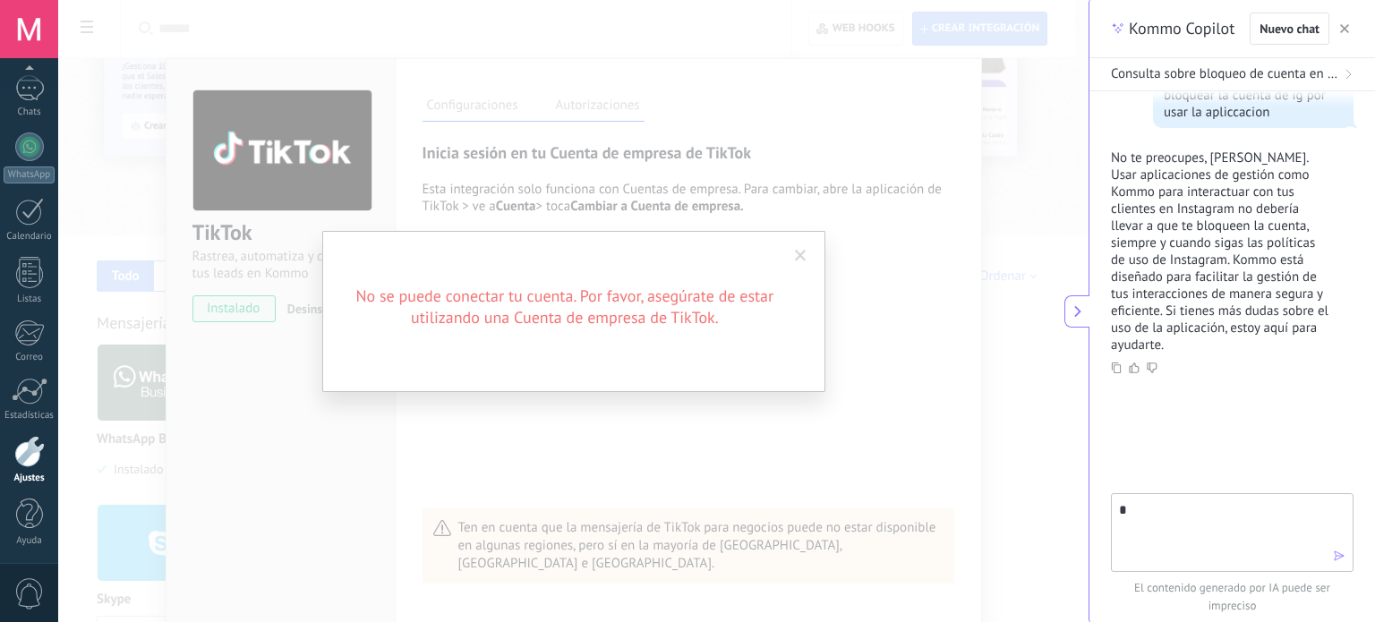
click at [802, 252] on span at bounding box center [801, 256] width 12 height 13
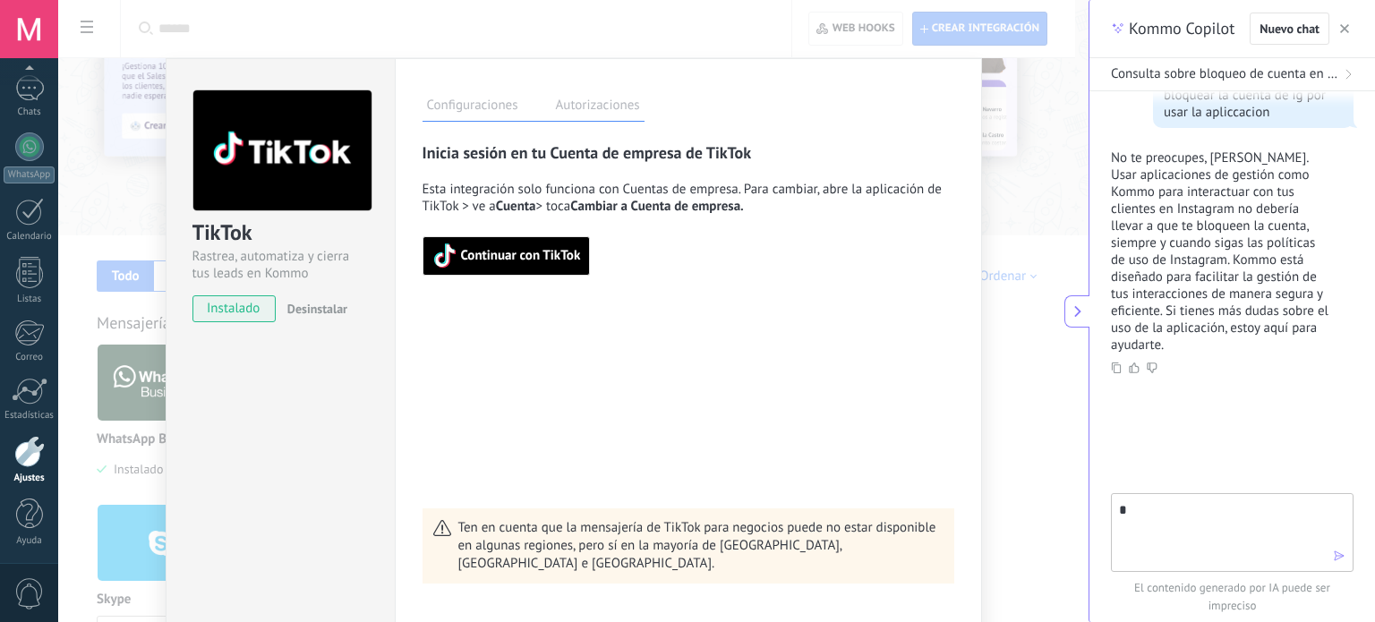
click at [653, 13] on div "TikTok Rastrea, automatiza y cierra tus leads en Kommo instalado Desinstalar Co…" at bounding box center [573, 311] width 1031 height 622
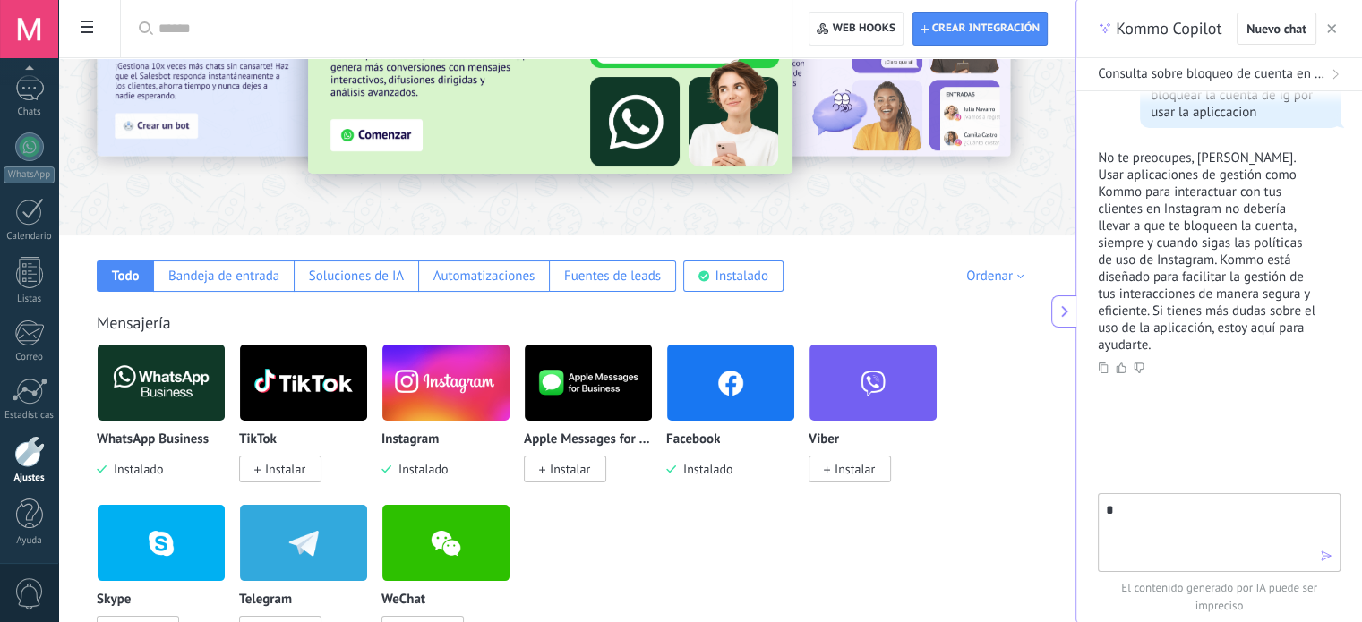
click at [699, 466] on span "Instalado" at bounding box center [704, 469] width 56 height 16
click at [417, 463] on body ".abecls-1,.abecls-2{fill-rule:evenodd}.abecls-2{fill:#fff} .abhcls-1{fill:none}…" at bounding box center [681, 196] width 1362 height 622
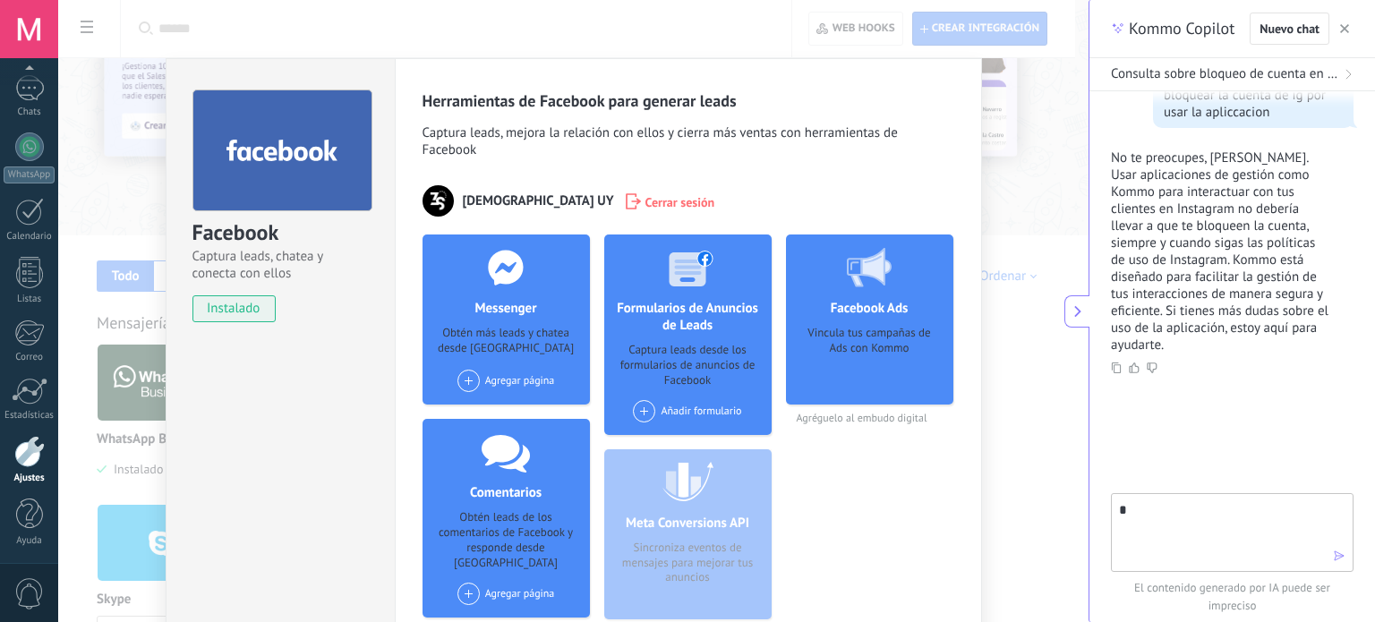
click at [458, 378] on span at bounding box center [469, 381] width 22 height 22
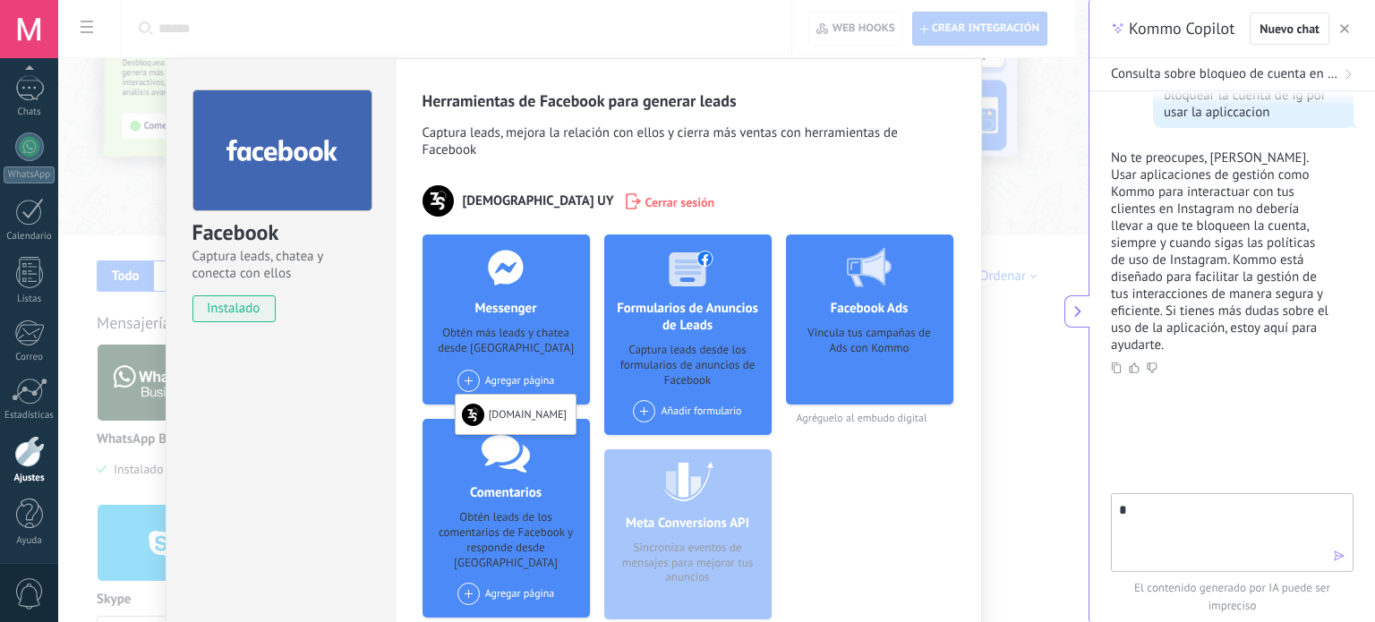
click at [643, 414] on span at bounding box center [644, 411] width 22 height 22
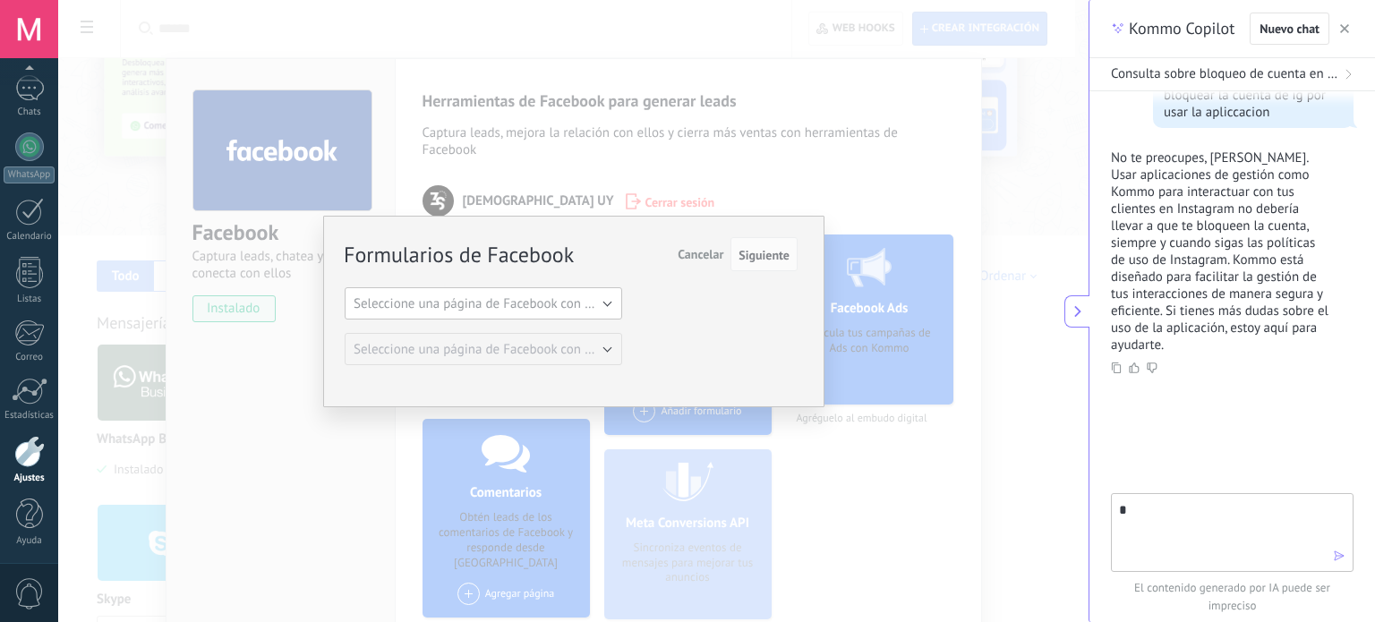
click at [606, 317] on button "Seleccione una página de Facebook con formas" at bounding box center [484, 303] width 278 height 32
click at [504, 332] on span "[DOMAIN_NAME]" at bounding box center [475, 334] width 282 height 17
click at [770, 255] on span "Siguiente" at bounding box center [764, 255] width 51 height 13
click at [764, 254] on span "Siguiente" at bounding box center [764, 255] width 51 height 13
click at [749, 94] on div "Formularios de Facebook Siguiente Cancelar Seleccione una página de Facebook co…" at bounding box center [573, 311] width 1031 height 622
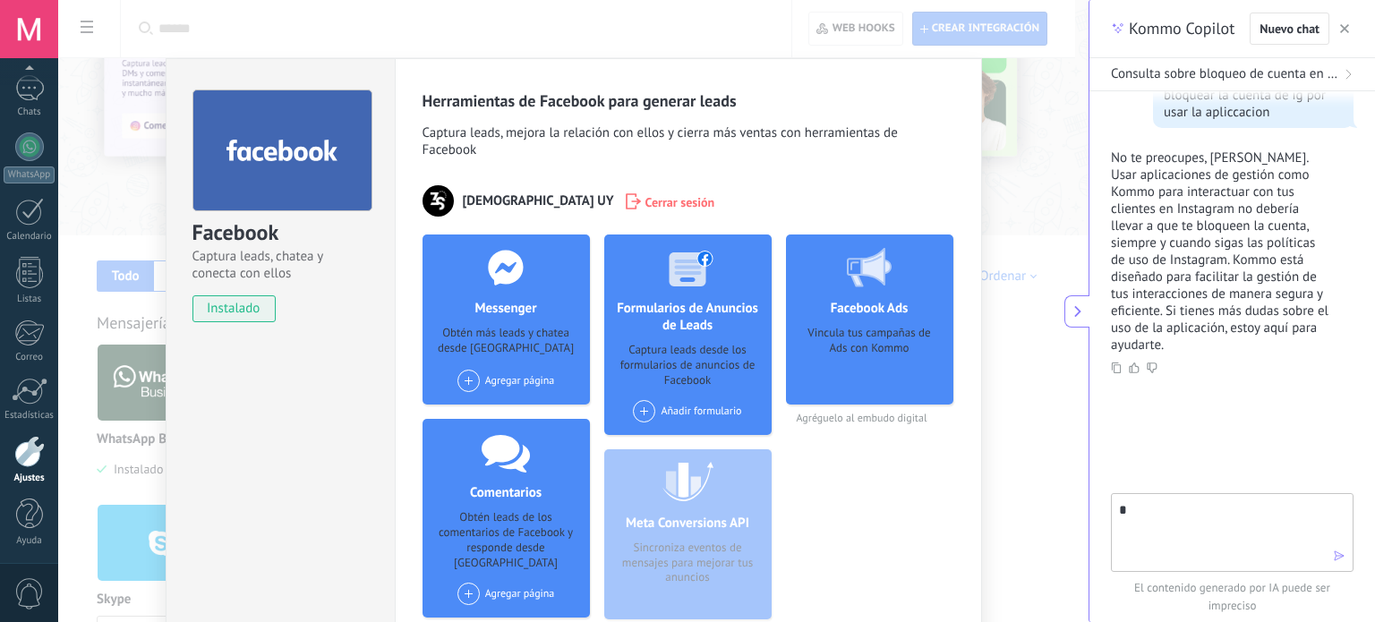
click at [634, 412] on span at bounding box center [644, 411] width 22 height 22
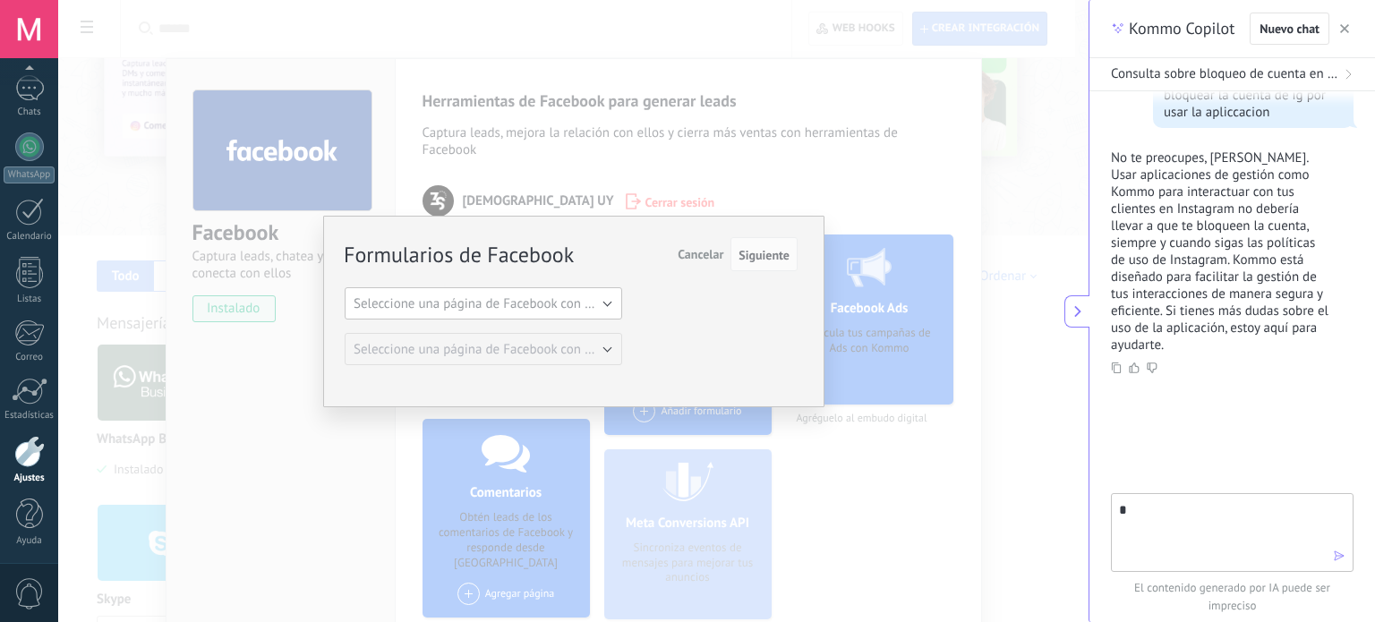
click at [596, 315] on button "Seleccione una página de Facebook con formas" at bounding box center [484, 303] width 278 height 32
click at [538, 304] on span "Seleccione una página de Facebook con formas" at bounding box center [489, 303] width 270 height 17
click at [449, 332] on span "[DOMAIN_NAME]" at bounding box center [475, 334] width 282 height 17
click at [773, 257] on span "Siguiente" at bounding box center [764, 255] width 51 height 13
click at [888, 422] on div "Formularios de Facebook Siguiente Cancelar Seleccione una página de Facebook co…" at bounding box center [573, 311] width 1031 height 622
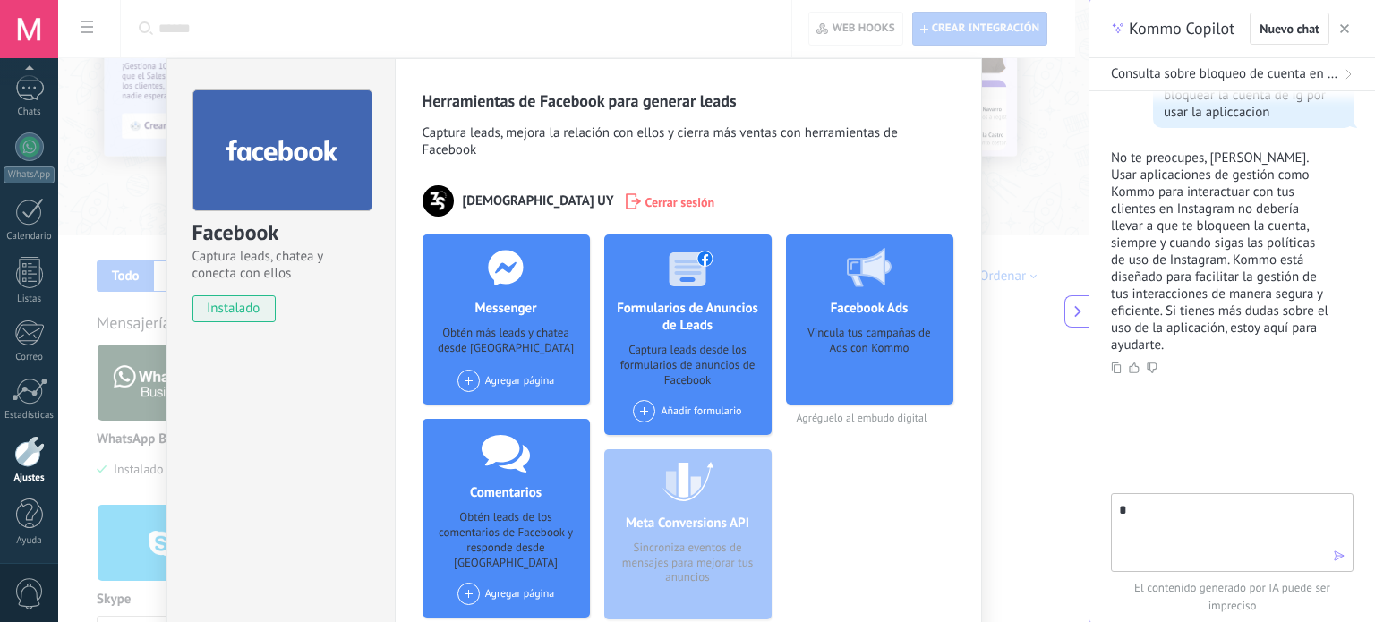
scroll to position [130, 0]
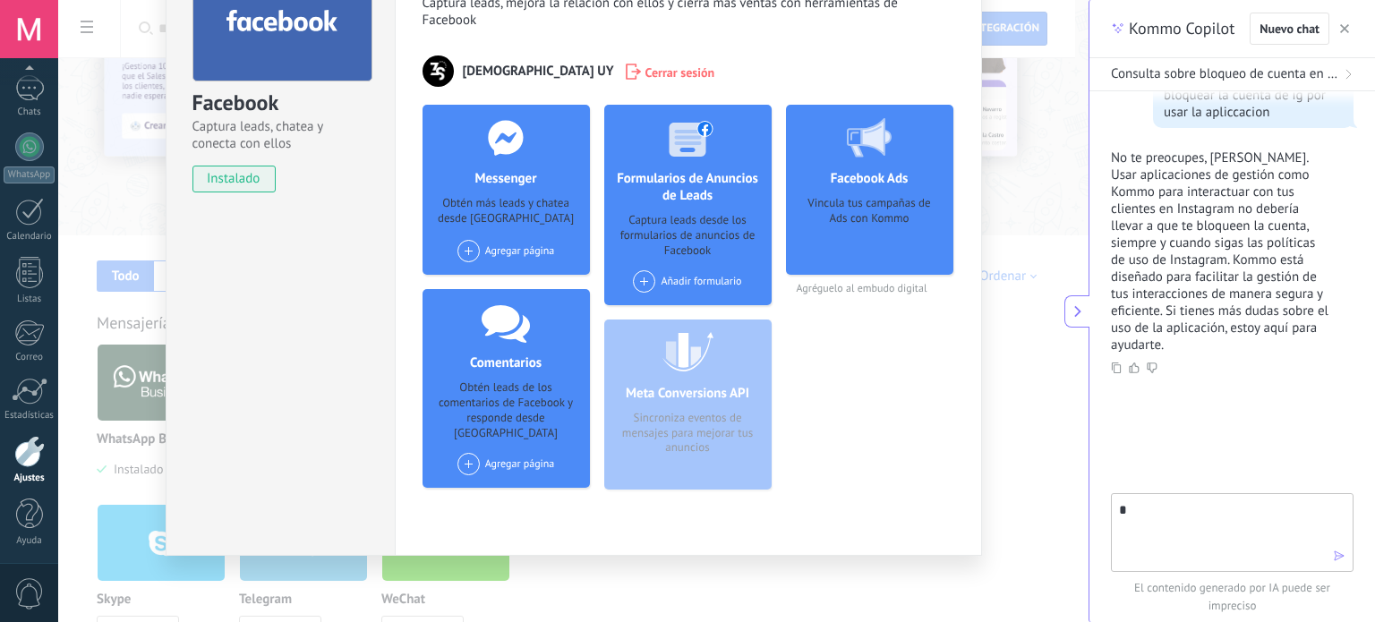
click at [469, 453] on span at bounding box center [469, 464] width 22 height 22
click at [494, 479] on div "[DOMAIN_NAME]" at bounding box center [516, 497] width 120 height 39
click at [458, 456] on span at bounding box center [469, 464] width 22 height 22
click at [634, 289] on span at bounding box center [644, 281] width 22 height 22
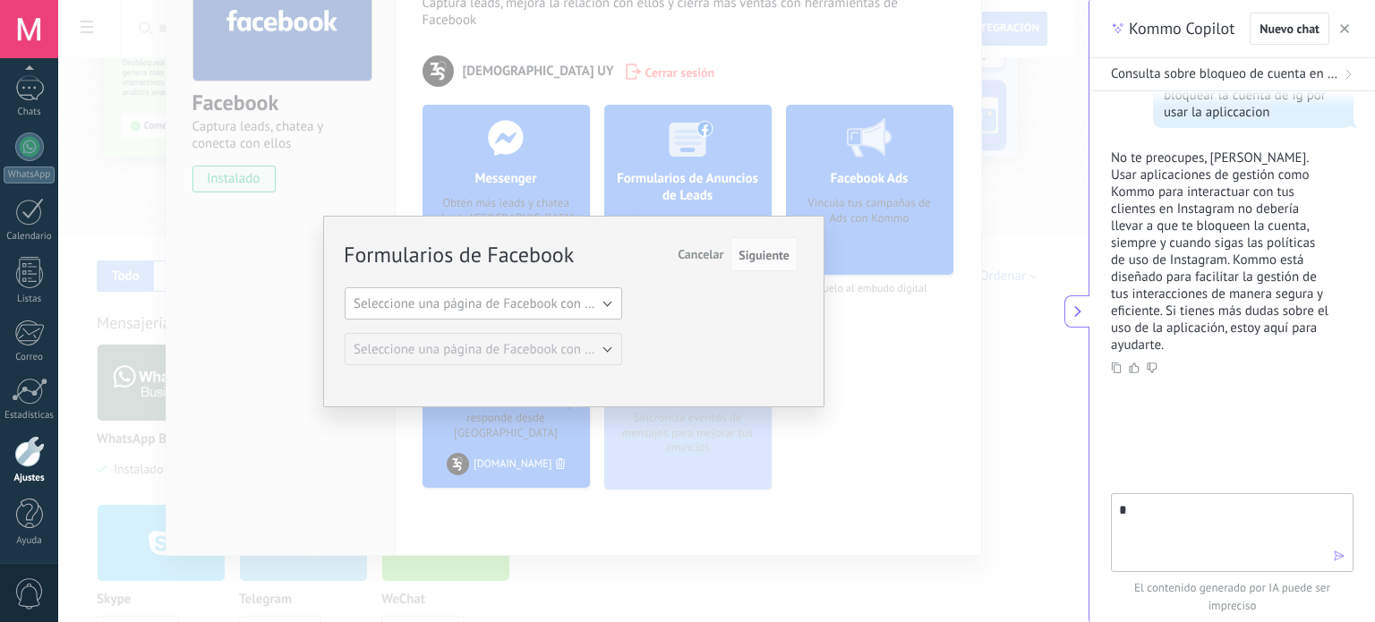
click at [609, 314] on button "Seleccione una página de Facebook con formas" at bounding box center [484, 303] width 278 height 32
click at [495, 329] on span "[DOMAIN_NAME]" at bounding box center [475, 334] width 282 height 17
click at [774, 258] on span "Siguiente" at bounding box center [764, 255] width 51 height 13
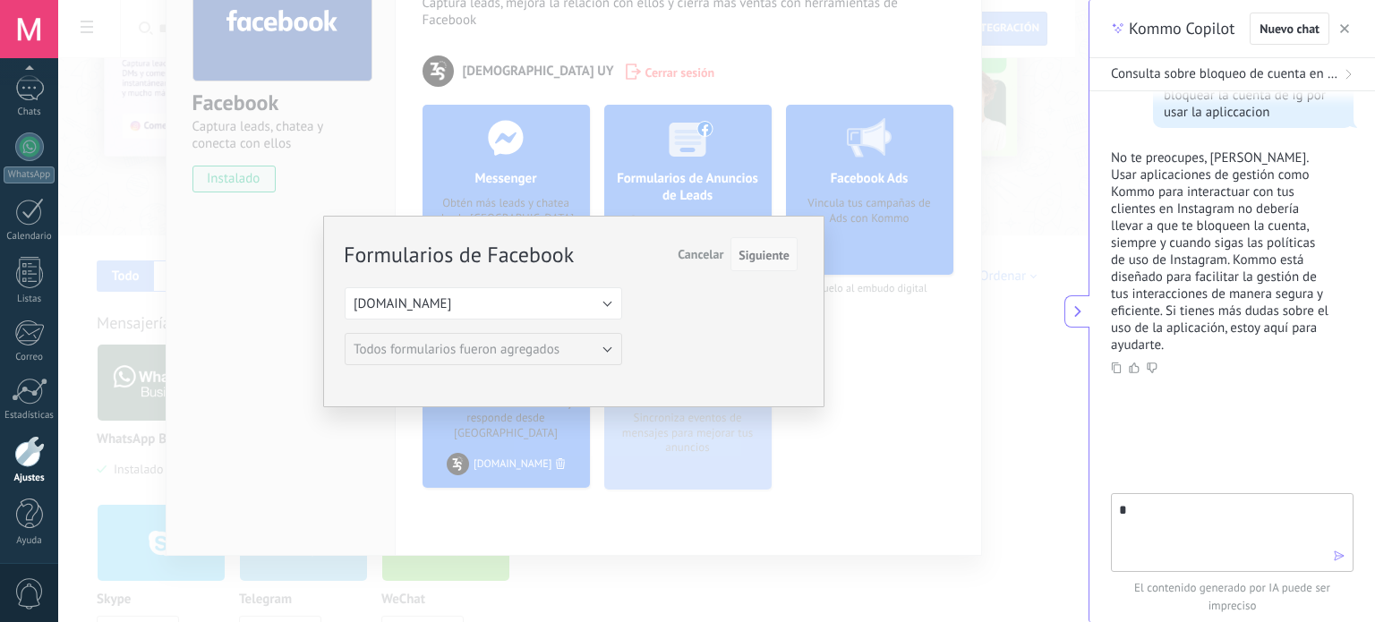
click at [774, 258] on span "Siguiente" at bounding box center [764, 255] width 51 height 13
click at [975, 274] on div "Formularios de Facebook Siguiente Cancelar Seleccione una página de Facebook co…" at bounding box center [573, 311] width 1031 height 622
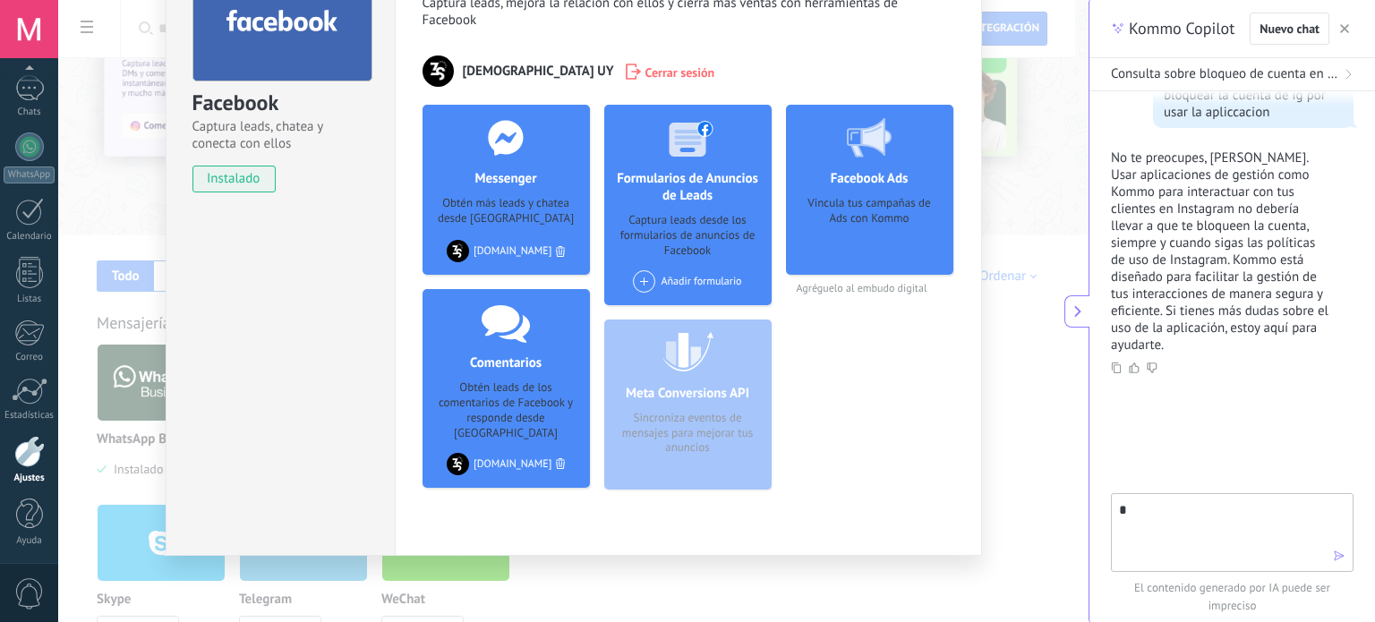
scroll to position [0, 0]
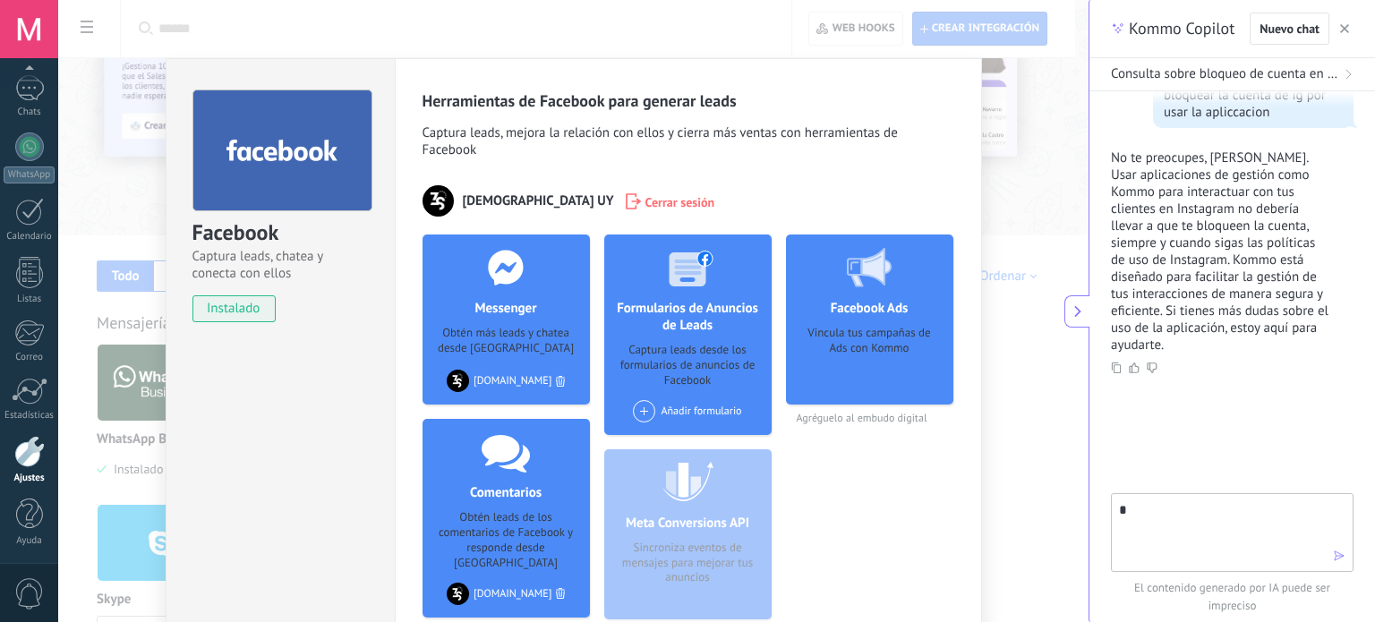
click at [644, 407] on span at bounding box center [644, 411] width 22 height 22
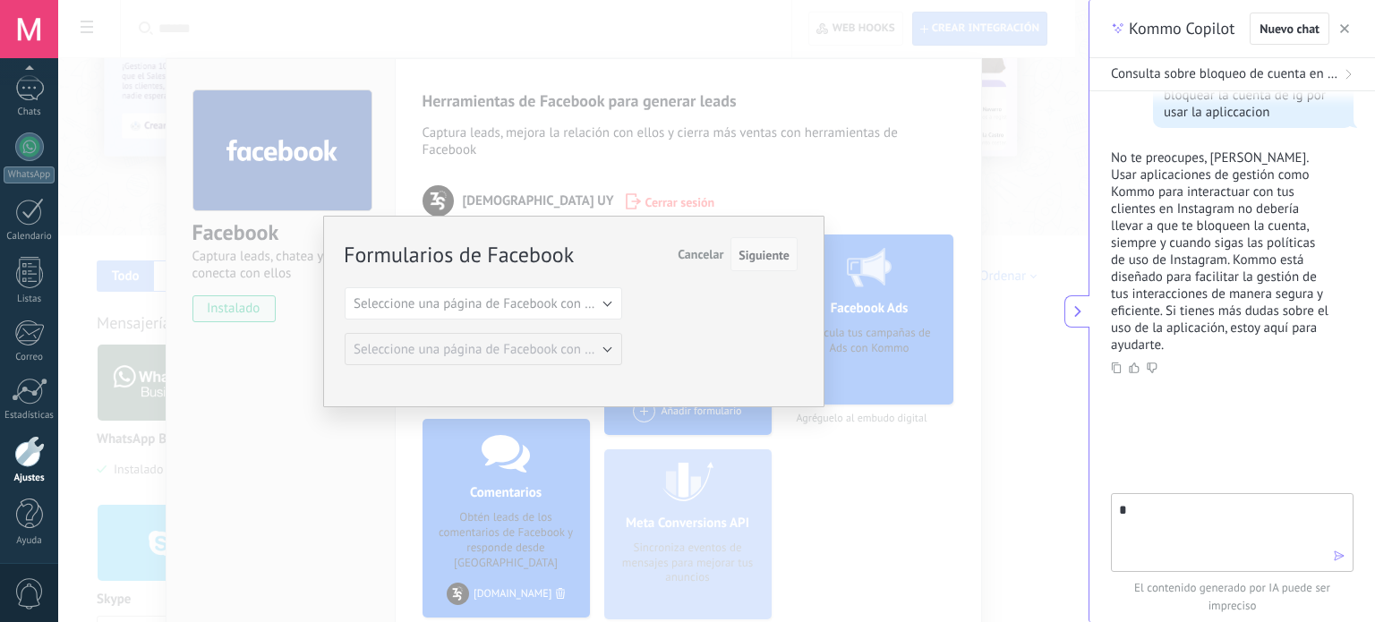
click at [752, 254] on span "Siguiente" at bounding box center [764, 255] width 51 height 13
click at [571, 295] on span "Seleccione una página de Facebook con formas" at bounding box center [489, 303] width 270 height 17
click at [494, 346] on li "[DOMAIN_NAME]" at bounding box center [477, 334] width 287 height 30
click at [817, 226] on div "Formularios de Facebook Siguiente Cancelar Seleccione una página de Facebook co…" at bounding box center [573, 312] width 501 height 192
click at [705, 259] on span "Cancelar" at bounding box center [701, 254] width 46 height 16
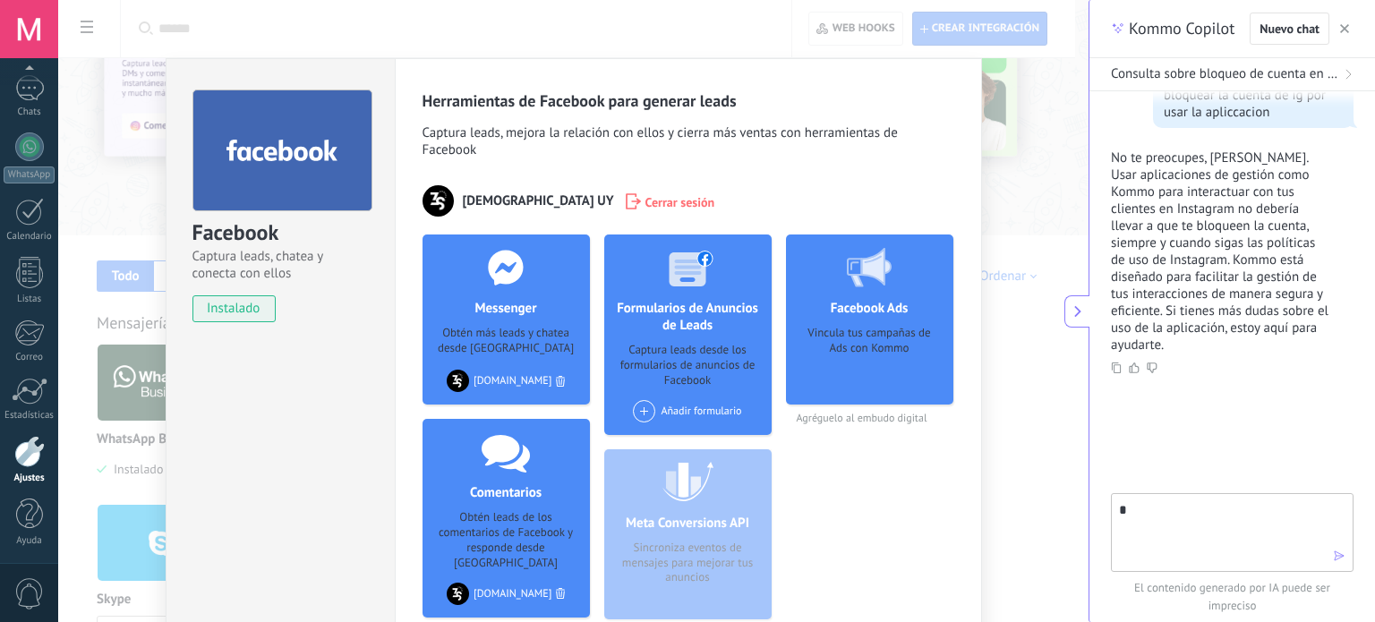
scroll to position [130, 0]
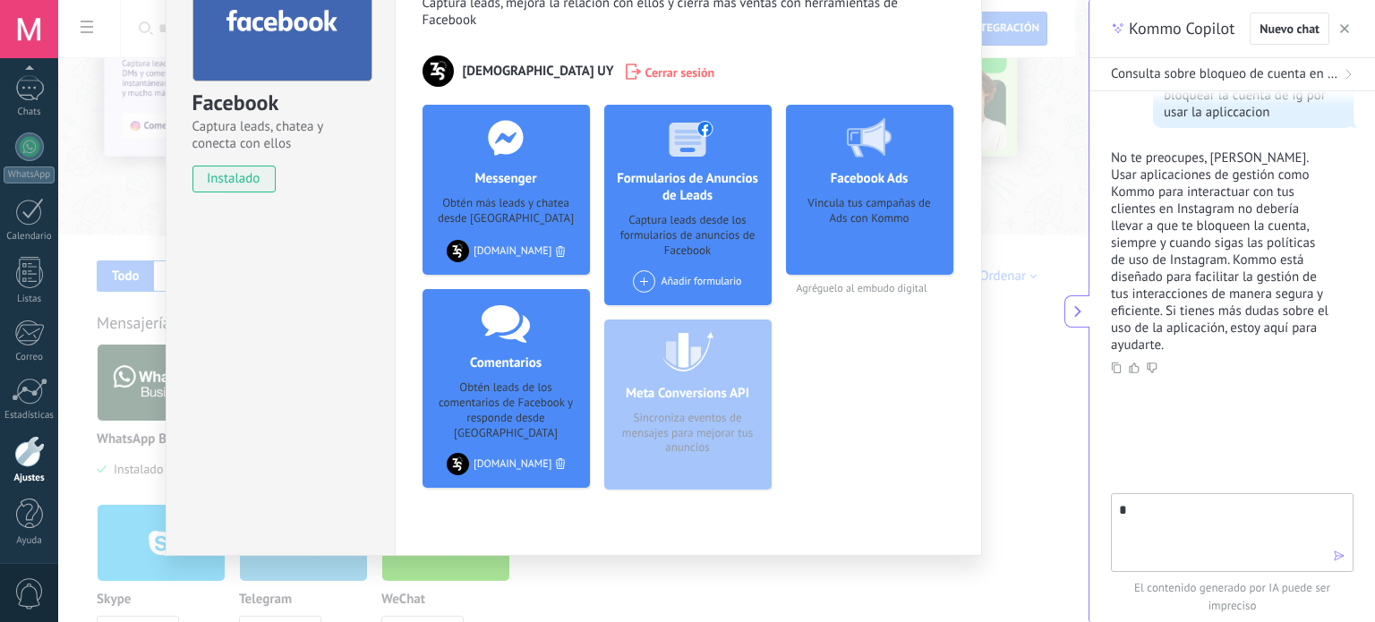
click at [66, 239] on div "Facebook Captura leads, chatea y conecta con ellos instalado Desinstalar Herram…" at bounding box center [573, 311] width 1031 height 622
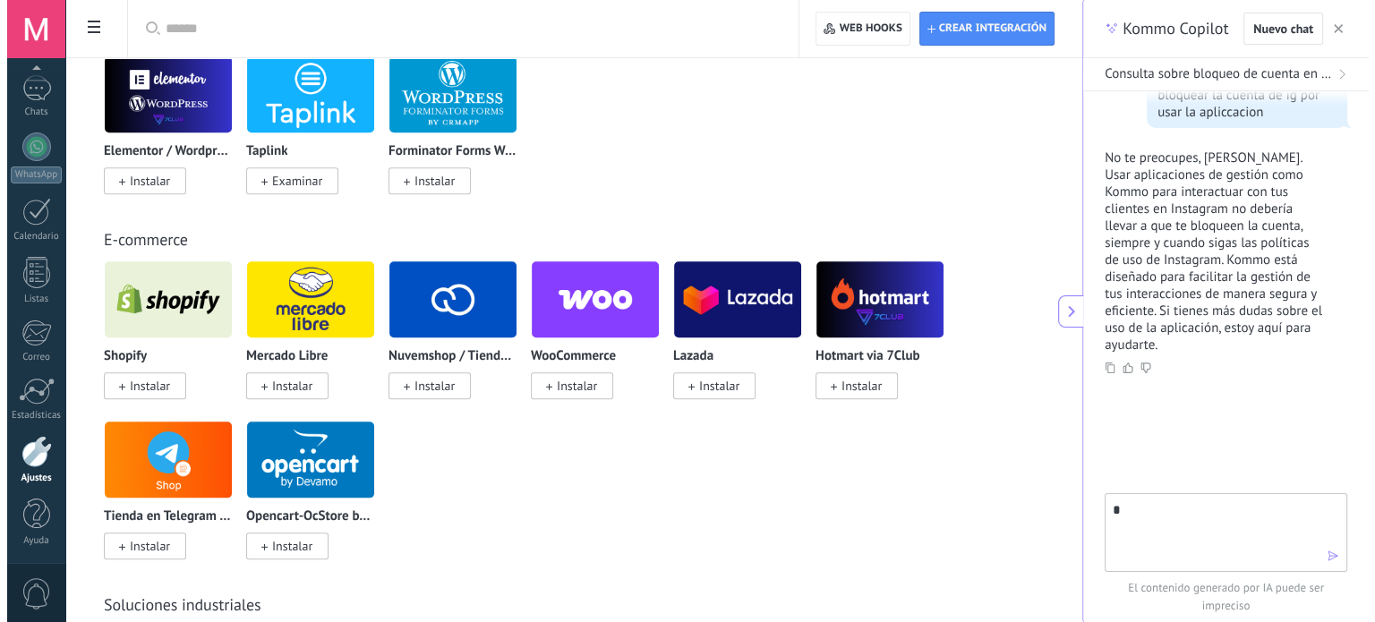
scroll to position [1819, 0]
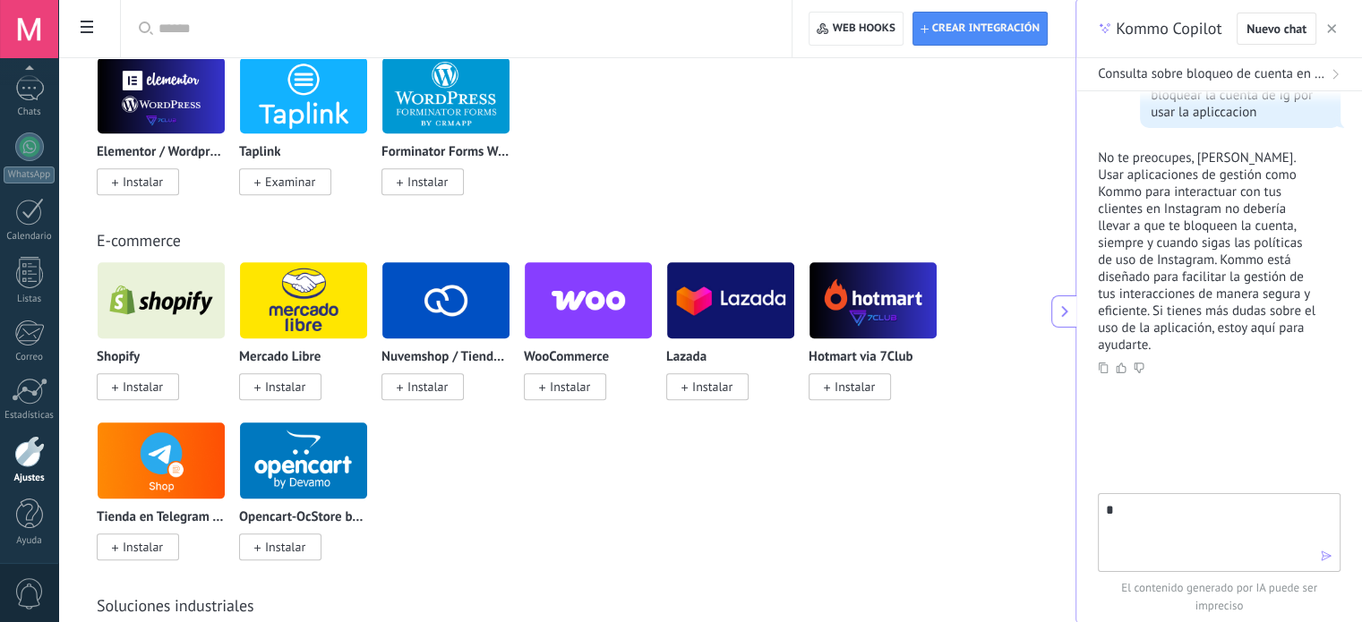
click at [138, 395] on span "Instalar" at bounding box center [143, 387] width 40 height 16
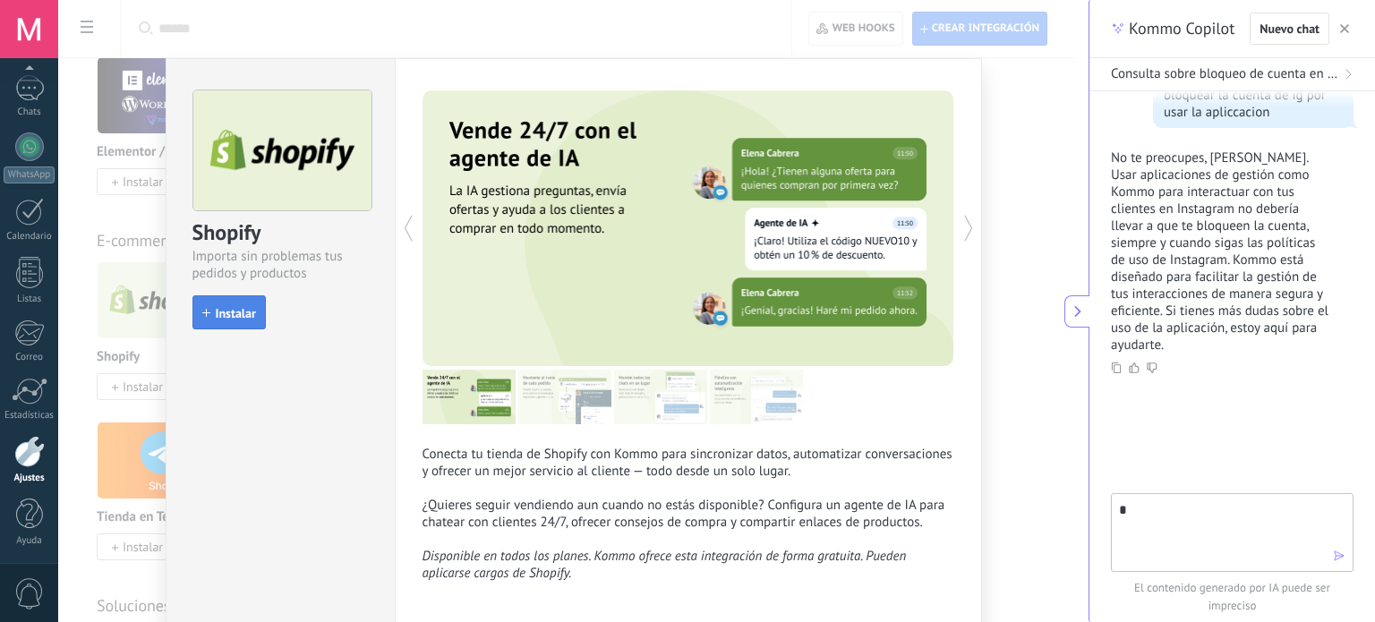
click at [224, 295] on div "Instalar" at bounding box center [229, 312] width 73 height 34
click at [245, 309] on span "Instalar" at bounding box center [236, 313] width 40 height 13
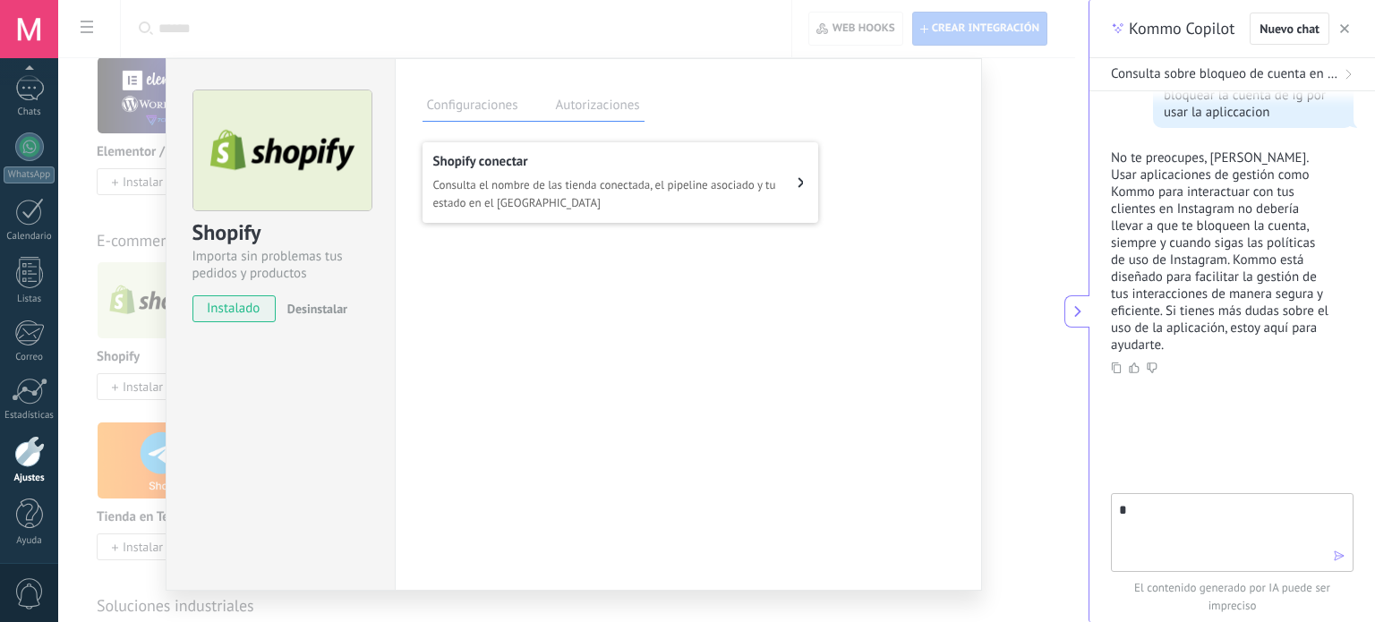
click at [245, 305] on span "instalado" at bounding box center [233, 308] width 81 height 27
click at [727, 202] on span "Consulta el nombre de las tienda conectada, el pipeline asociado y tu estado en…" at bounding box center [615, 194] width 365 height 36
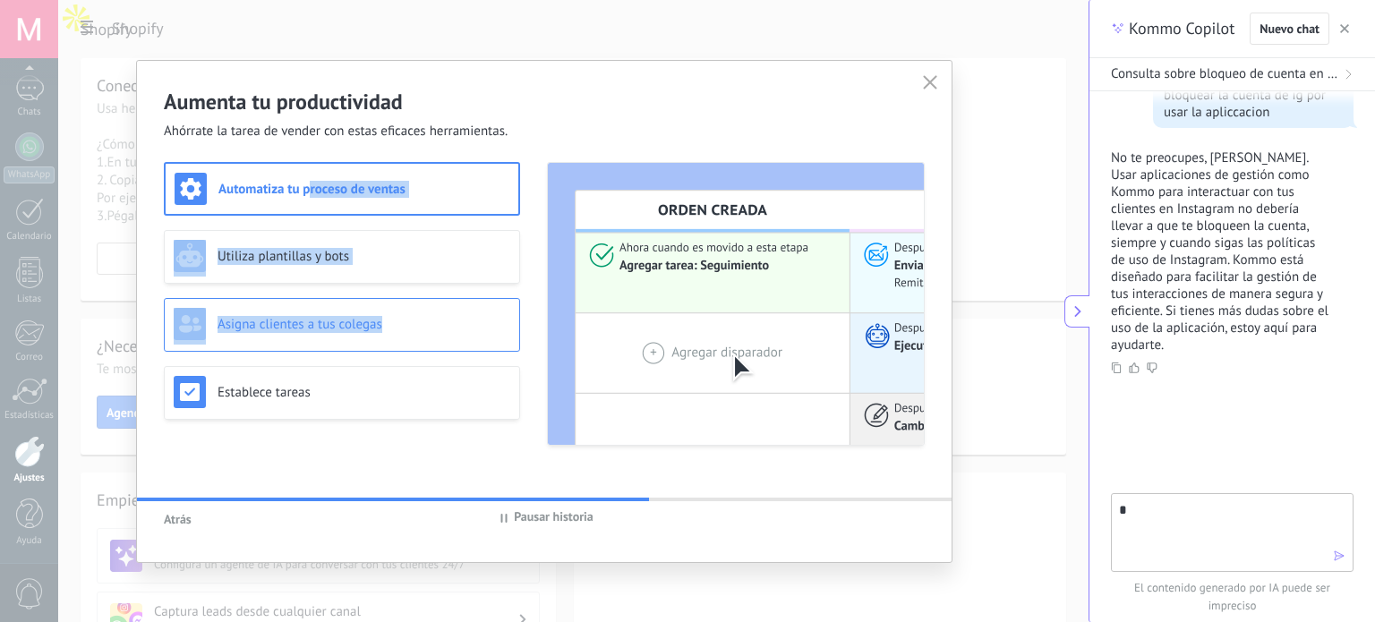
drag, startPoint x: 310, startPoint y: 188, endPoint x: 441, endPoint y: 323, distance: 188.7
click at [441, 323] on div "Automatiza tu proceso de ventas Utiliza plantillas y bots Asigna clientes a tus…" at bounding box center [342, 304] width 356 height 284
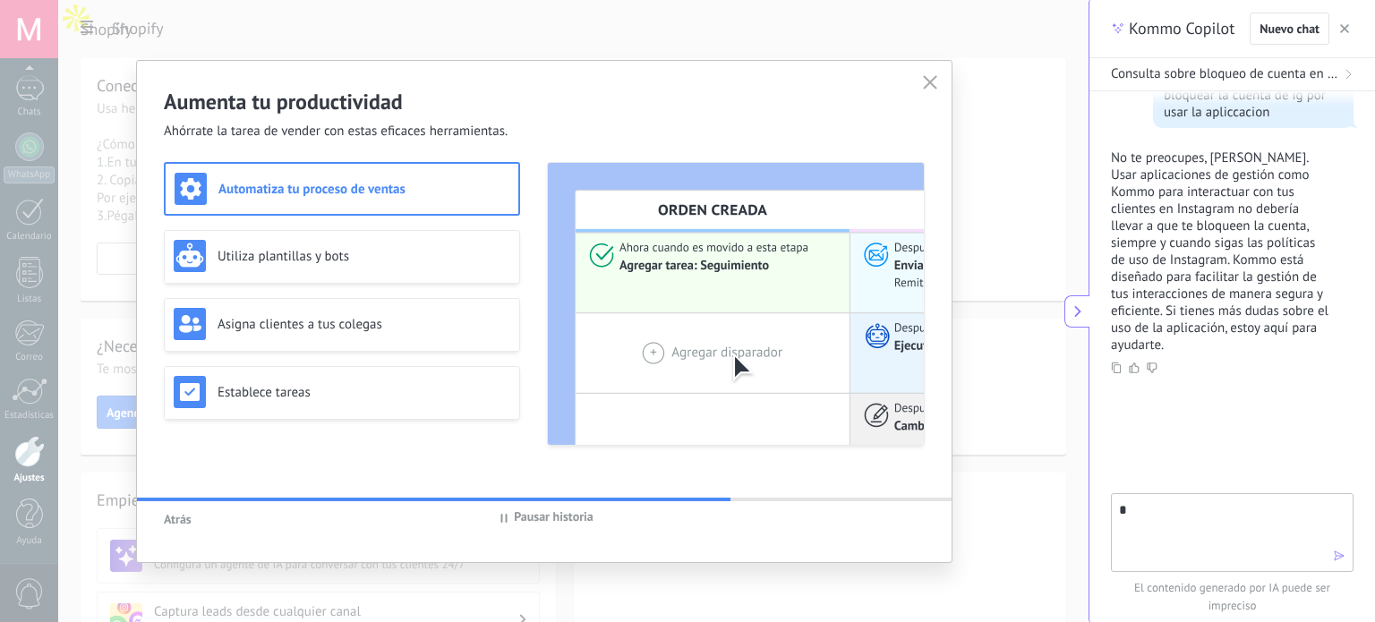
click at [467, 480] on div "Aumenta tu productividad Ahórrate la tarea de vender con estas eficaces herrami…" at bounding box center [544, 311] width 815 height 501
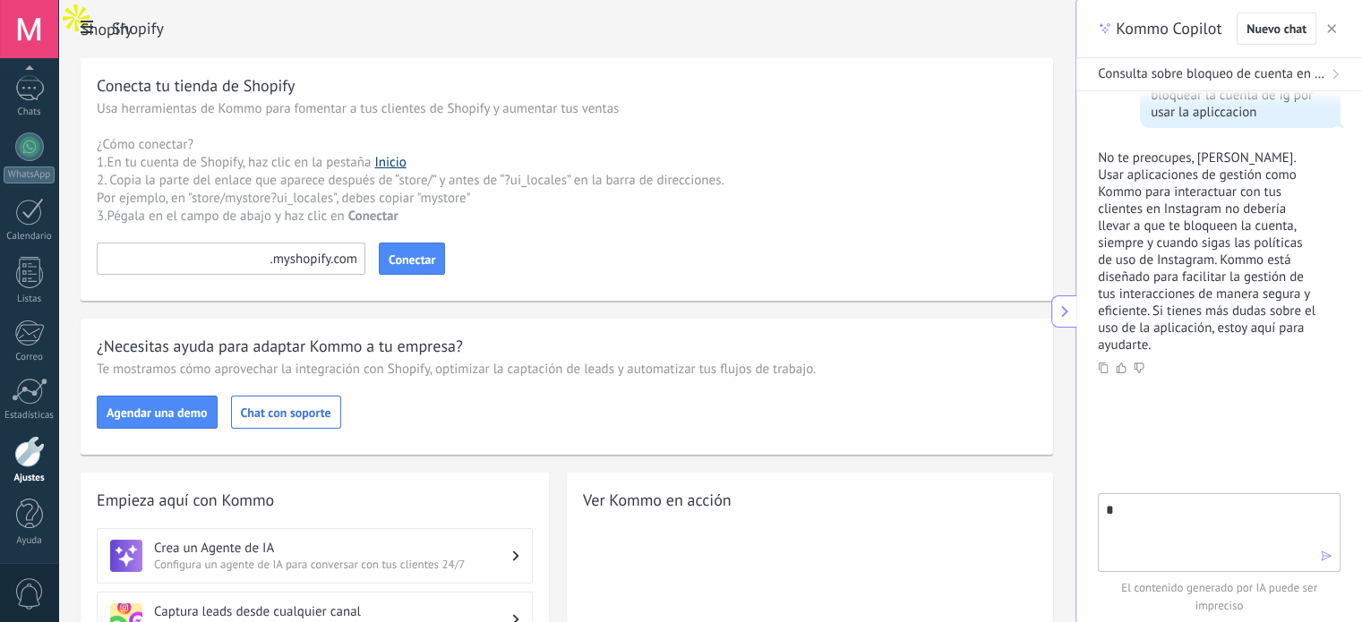
click at [401, 160] on link "Inicio" at bounding box center [389, 162] width 31 height 17
click at [198, 261] on input at bounding box center [231, 259] width 269 height 32
paste input "**********"
type input "*********"
drag, startPoint x: 200, startPoint y: 257, endPoint x: 468, endPoint y: 265, distance: 268.7
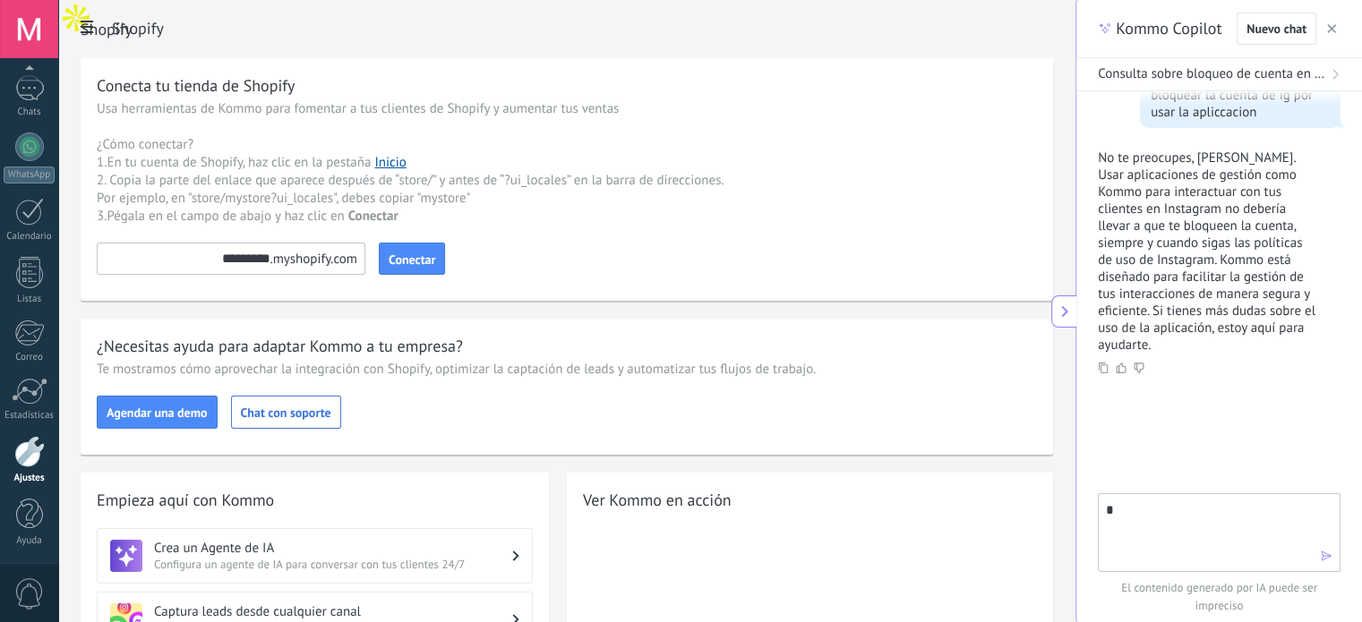
click at [468, 265] on form "********* Conectar" at bounding box center [567, 259] width 940 height 32
paste input "**********"
click at [428, 258] on span "Conectar" at bounding box center [412, 259] width 47 height 13
type input "*********"
click at [410, 264] on span "Conectar" at bounding box center [412, 259] width 47 height 13
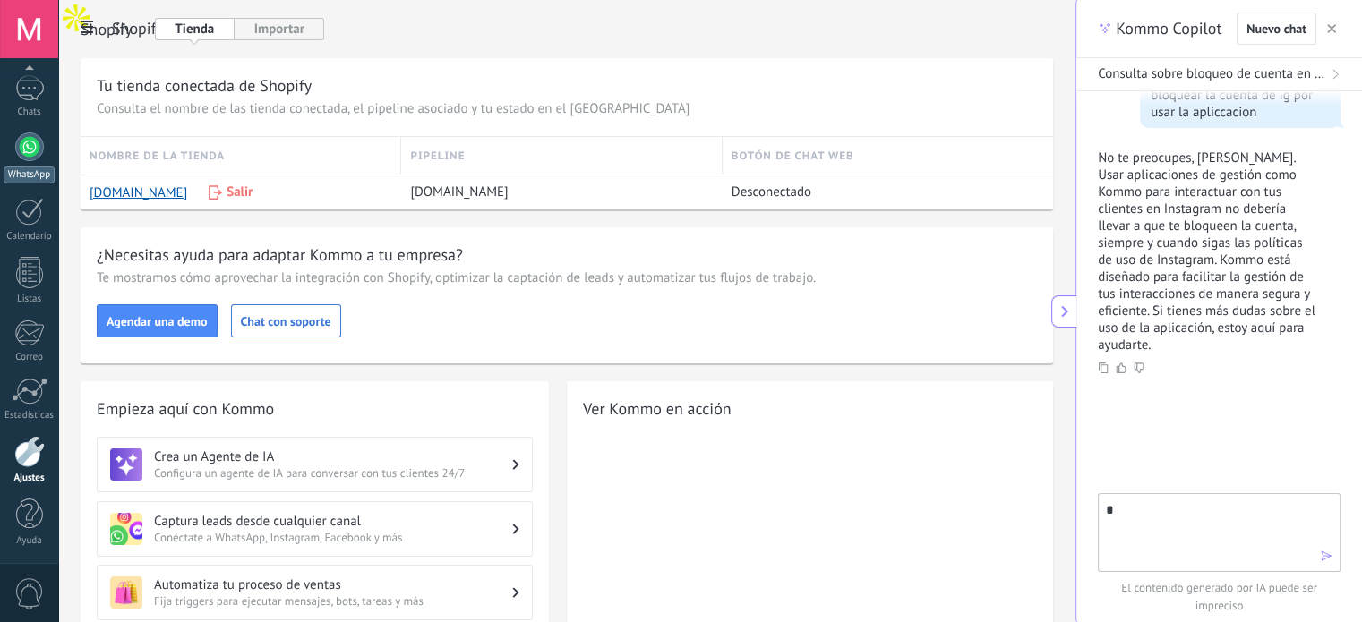
click at [21, 164] on link "WhatsApp" at bounding box center [29, 158] width 58 height 51
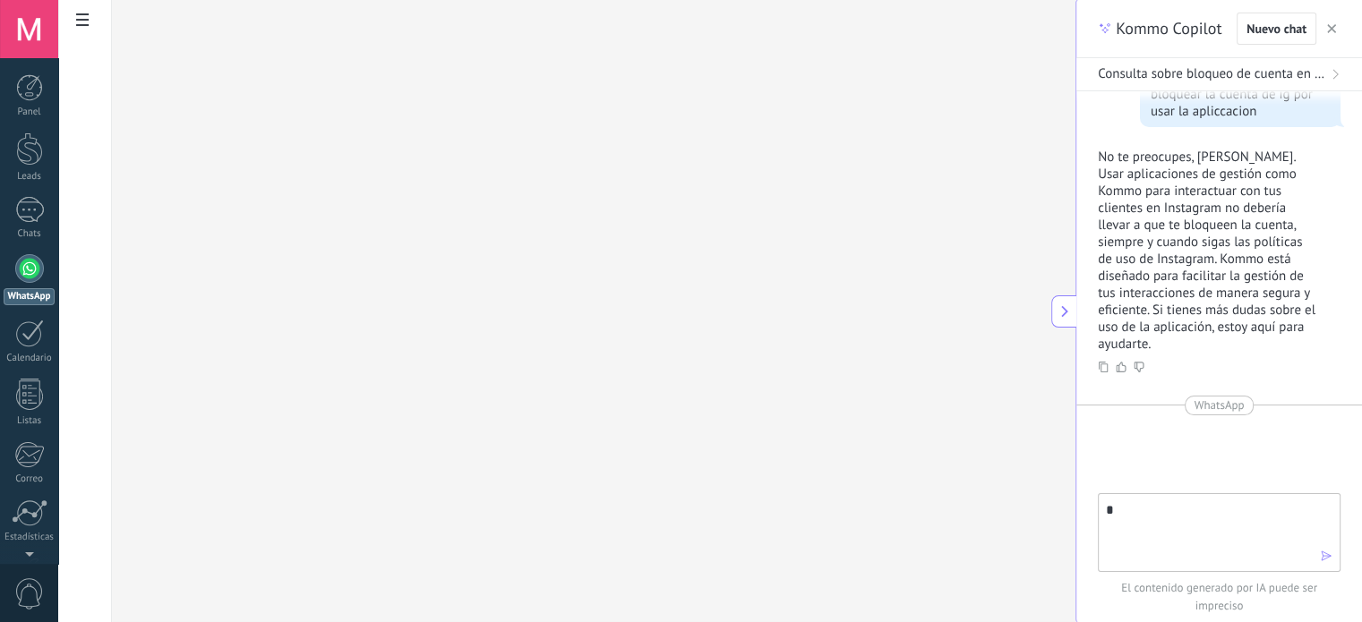
click at [21, 164] on div at bounding box center [29, 149] width 27 height 33
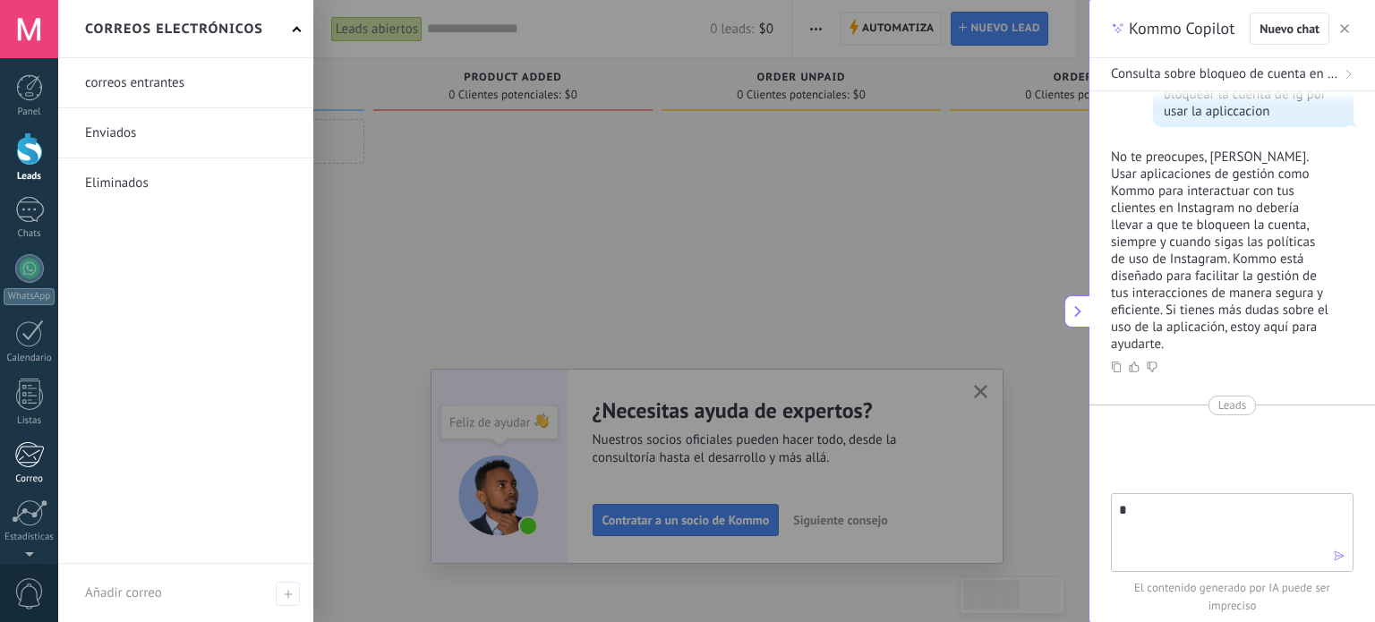
click at [25, 465] on div at bounding box center [29, 454] width 30 height 27
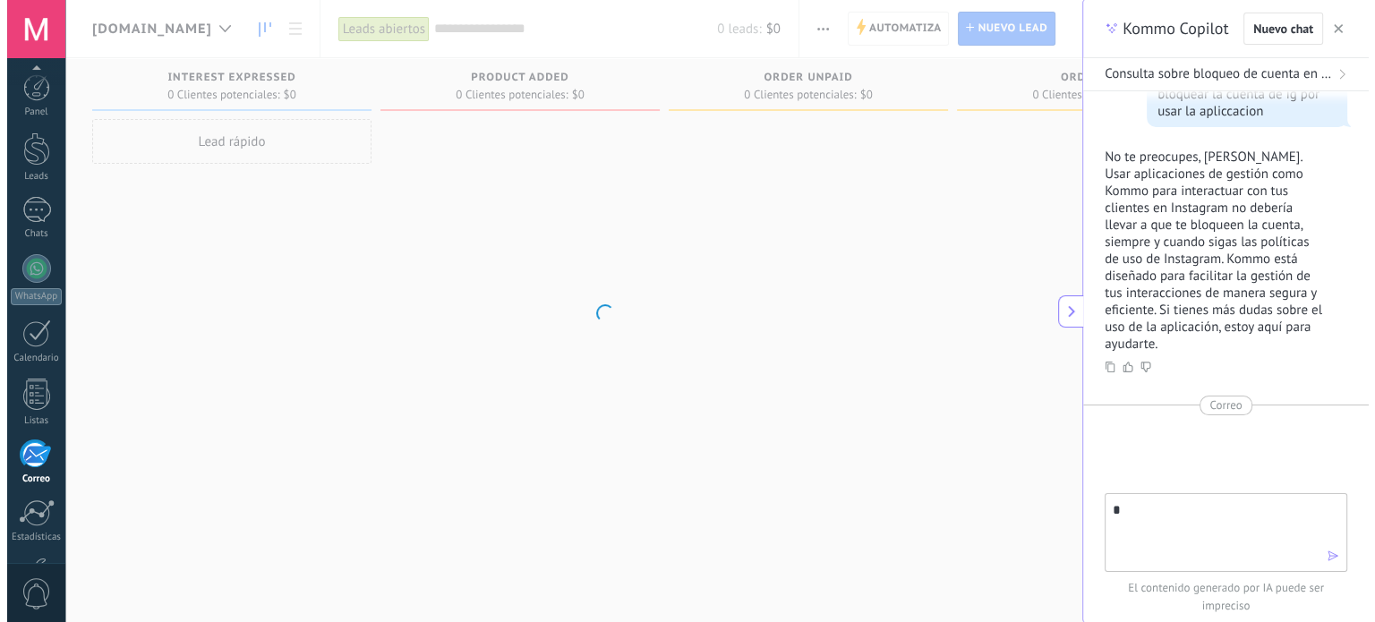
scroll to position [122, 0]
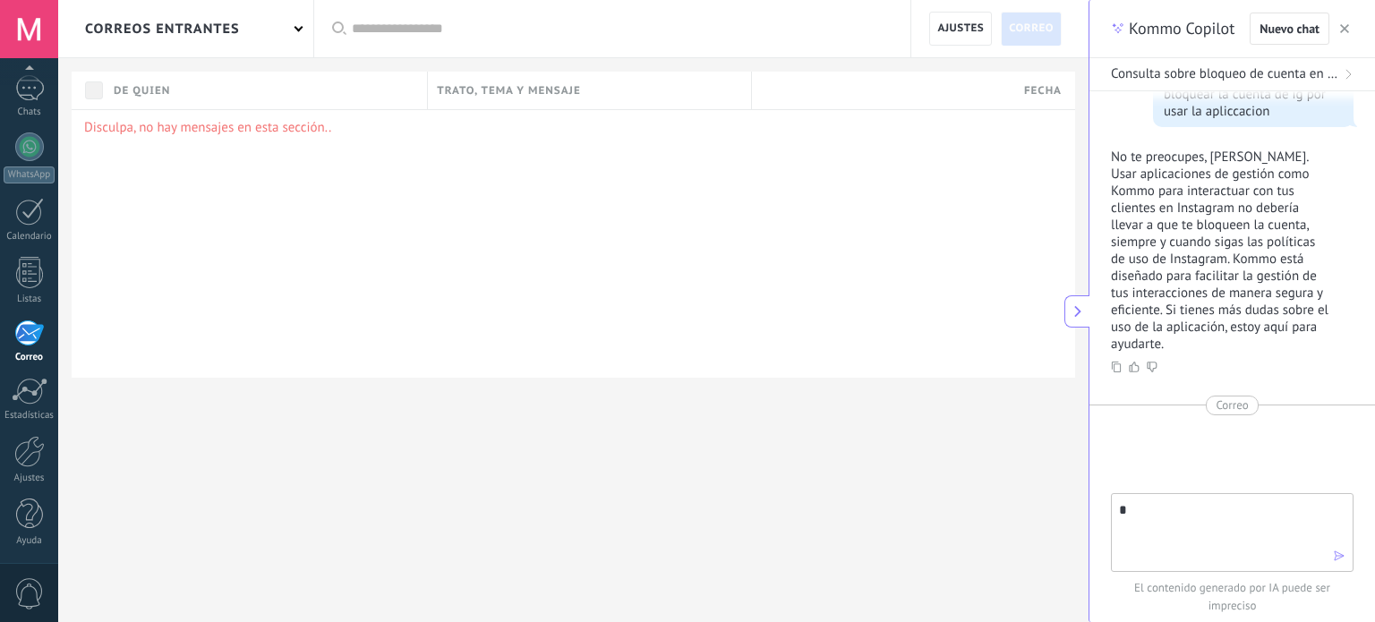
click at [294, 21] on div "correos entrantes" at bounding box center [185, 28] width 255 height 57
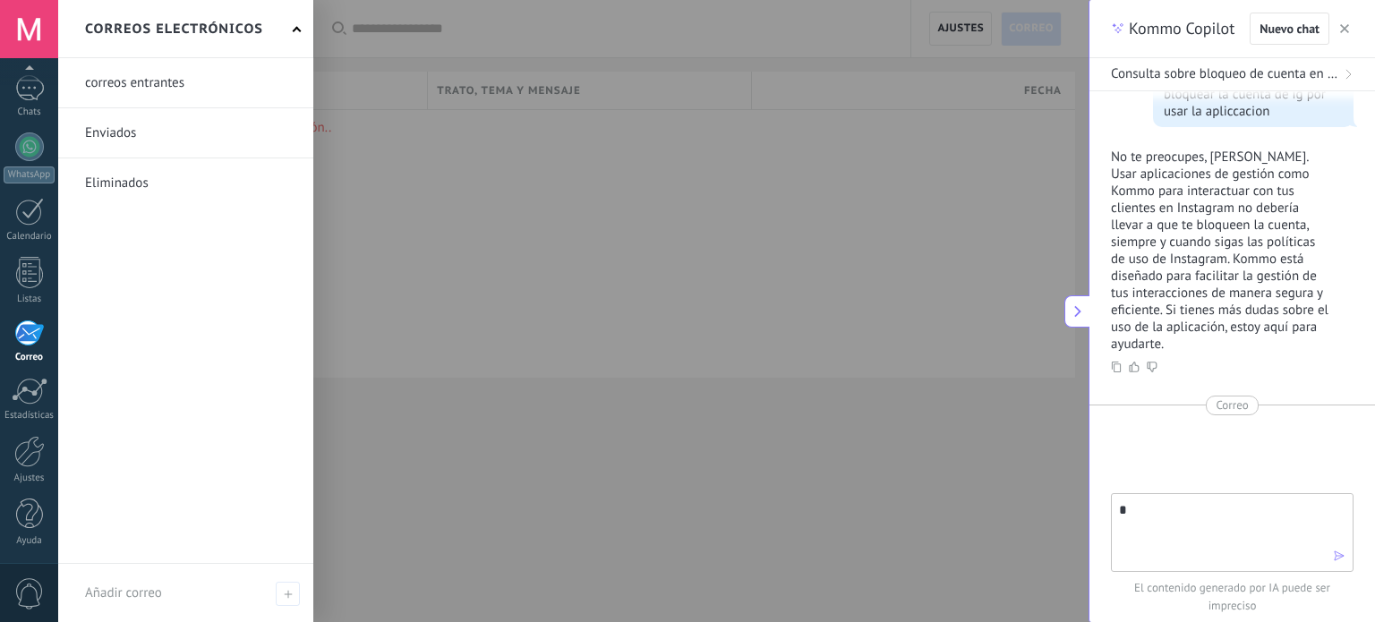
click at [467, 156] on div at bounding box center [745, 311] width 1375 height 622
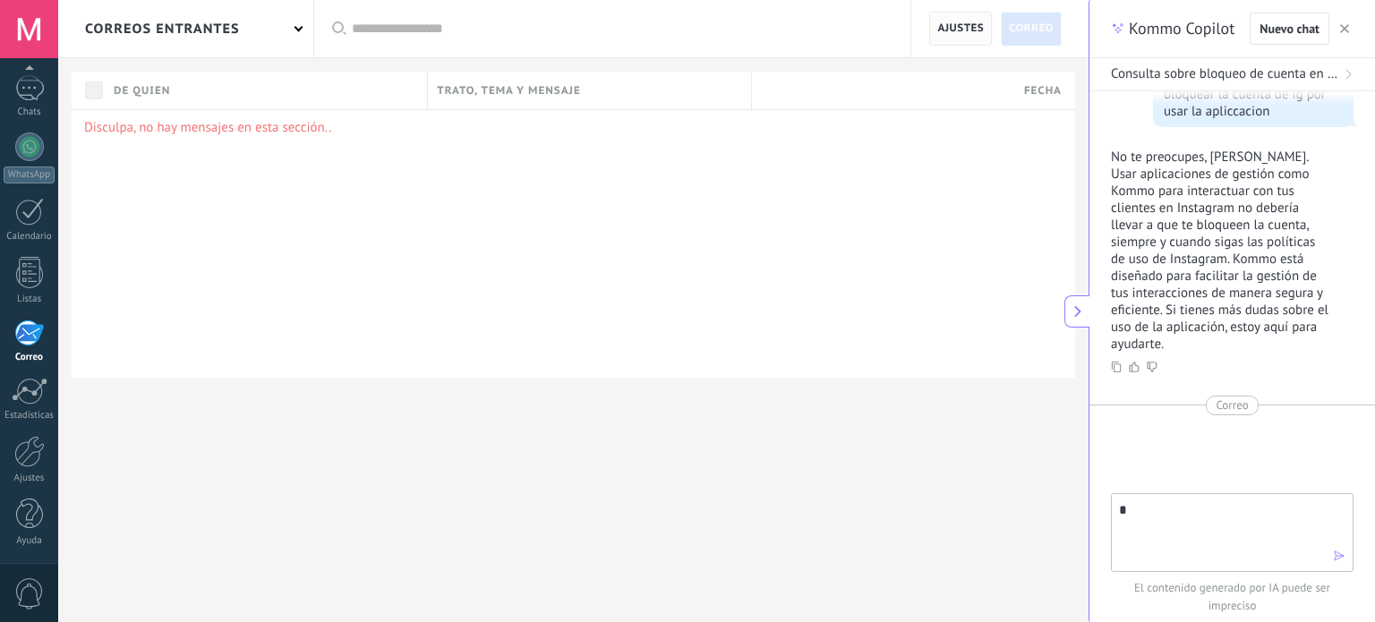
click at [958, 27] on span "Ajustes" at bounding box center [960, 29] width 47 height 32
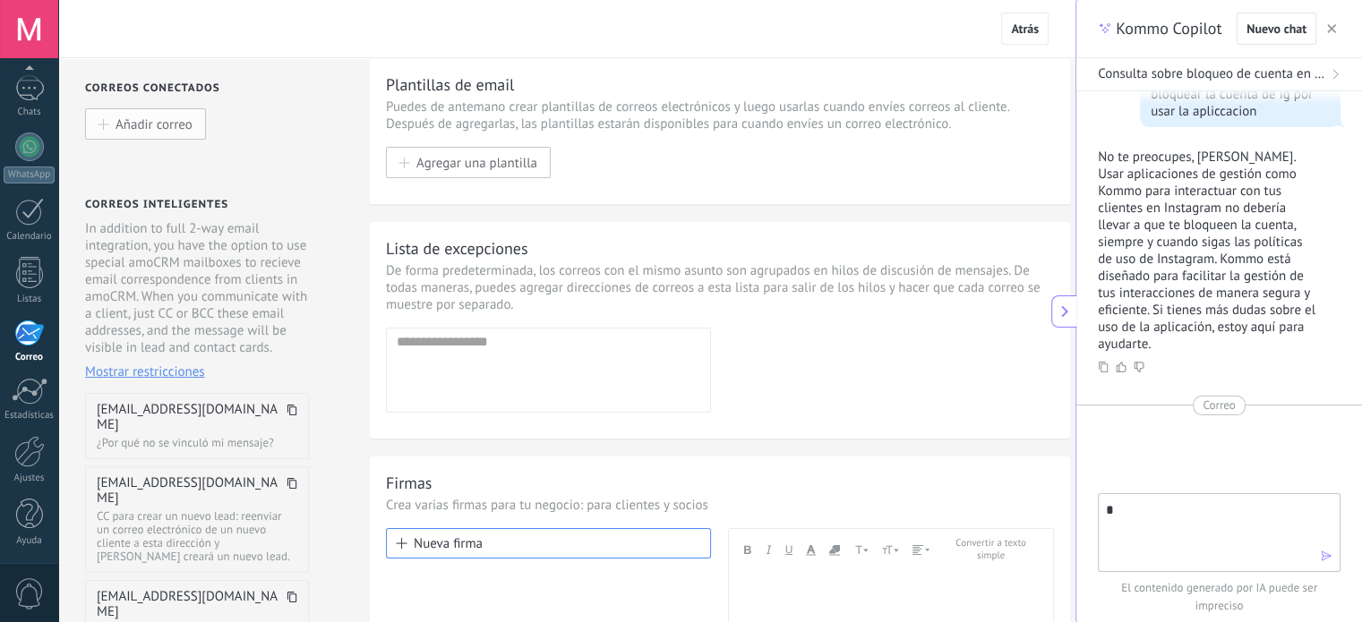
click at [145, 132] on span "Añadir correo" at bounding box center [154, 123] width 77 height 15
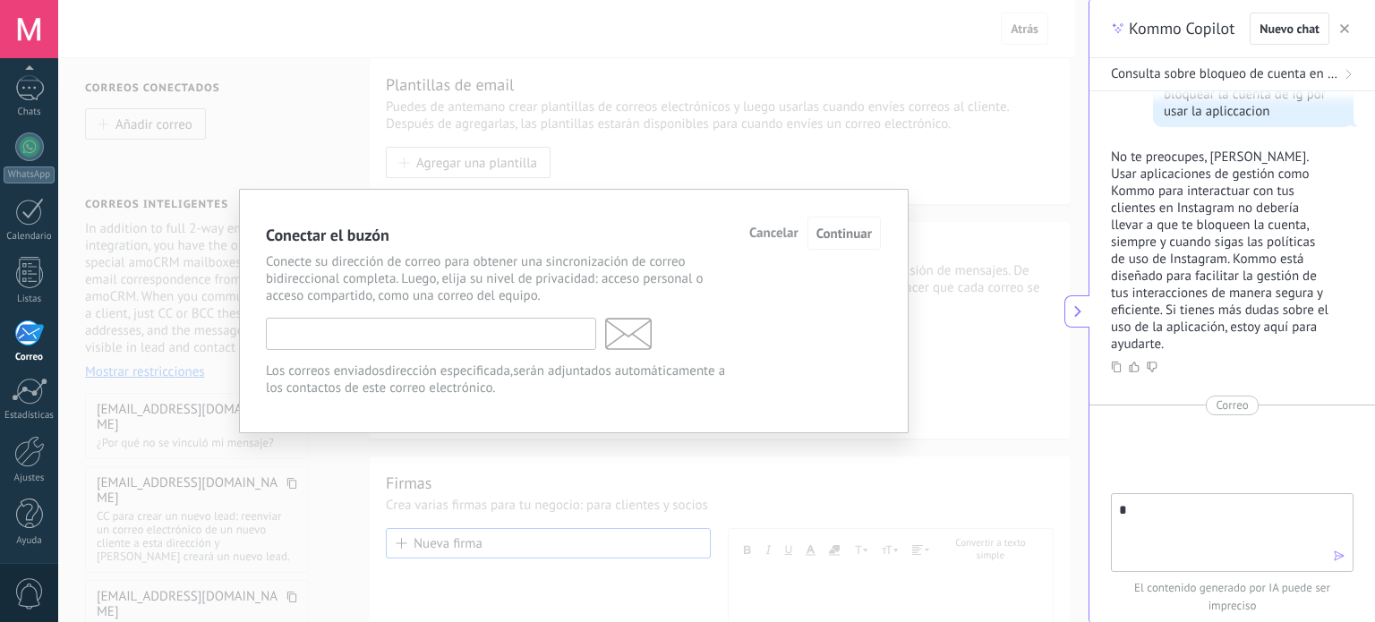
click at [455, 338] on input "text" at bounding box center [431, 334] width 330 height 32
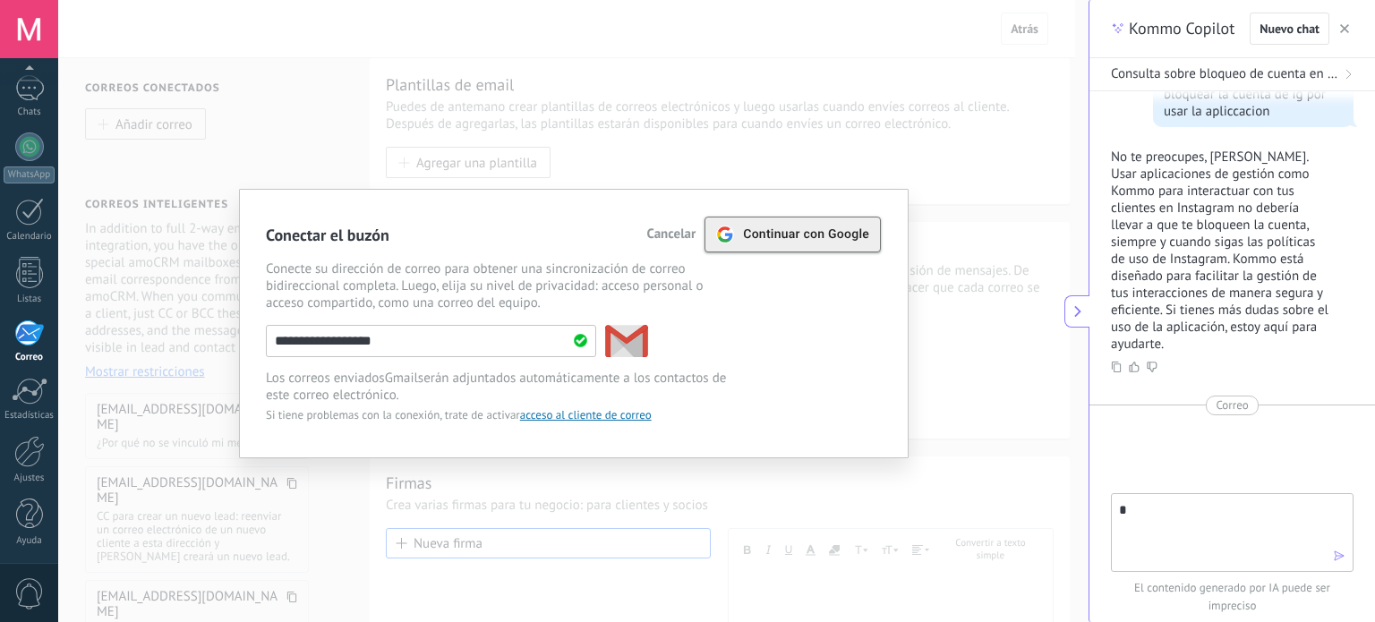
type input "**********"
click at [833, 240] on span "Continuar con Google" at bounding box center [806, 234] width 126 height 14
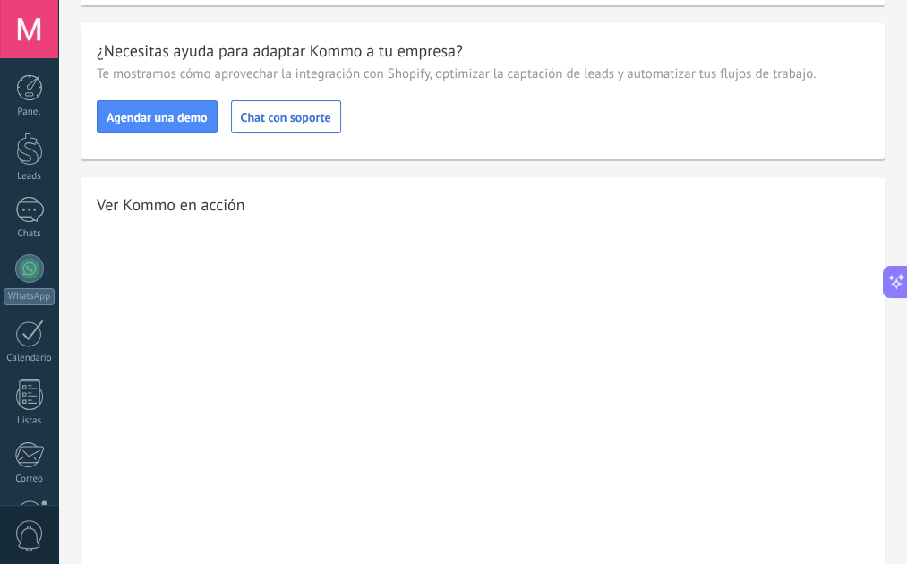
scroll to position [210, 0]
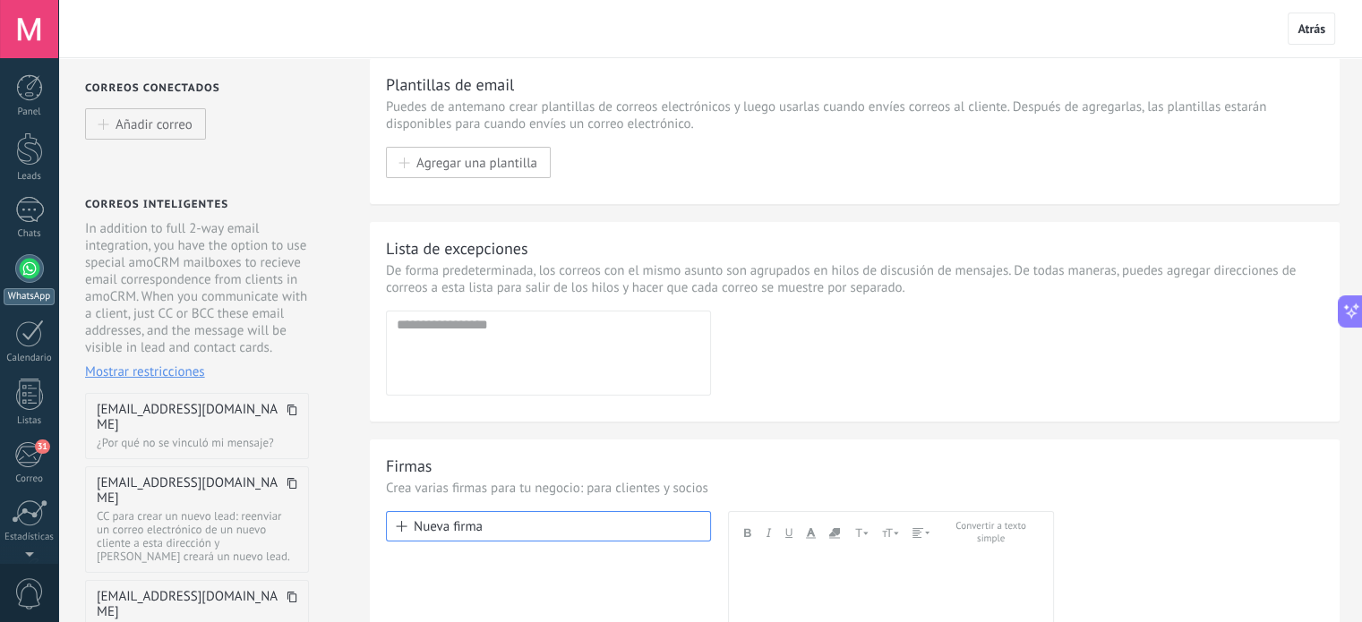
click at [18, 268] on div at bounding box center [29, 268] width 29 height 29
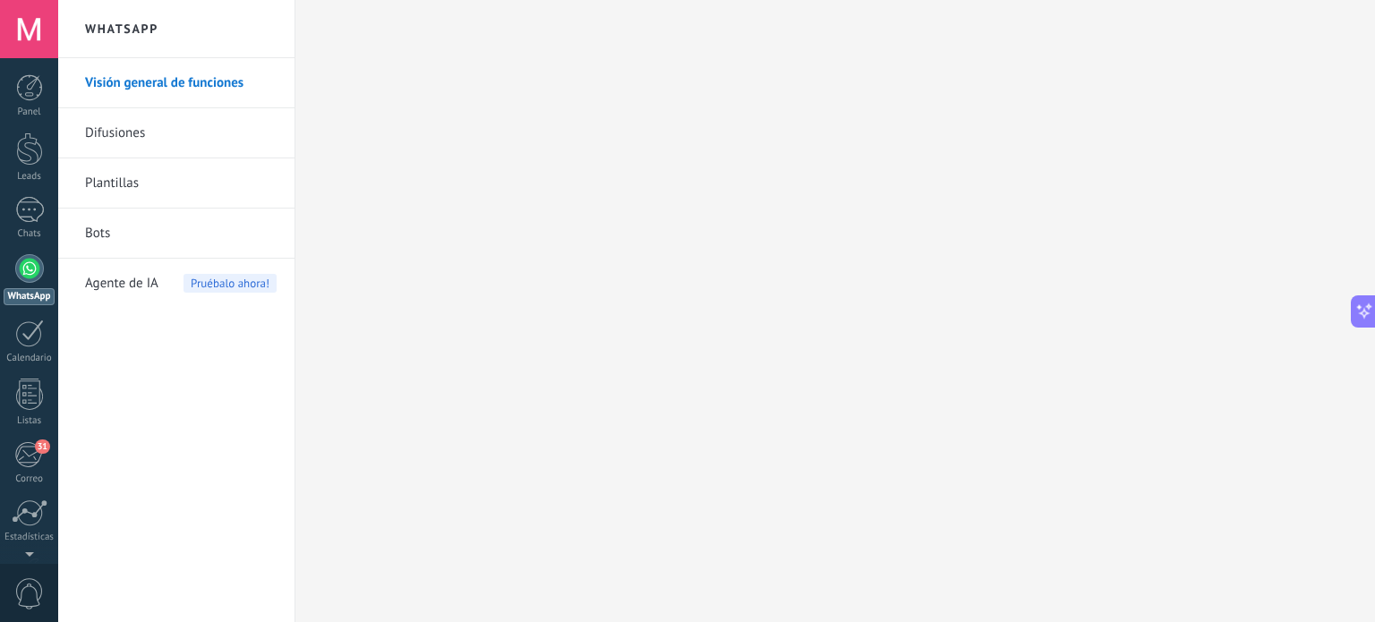
click at [138, 282] on span "Agente de IA" at bounding box center [121, 284] width 73 height 50
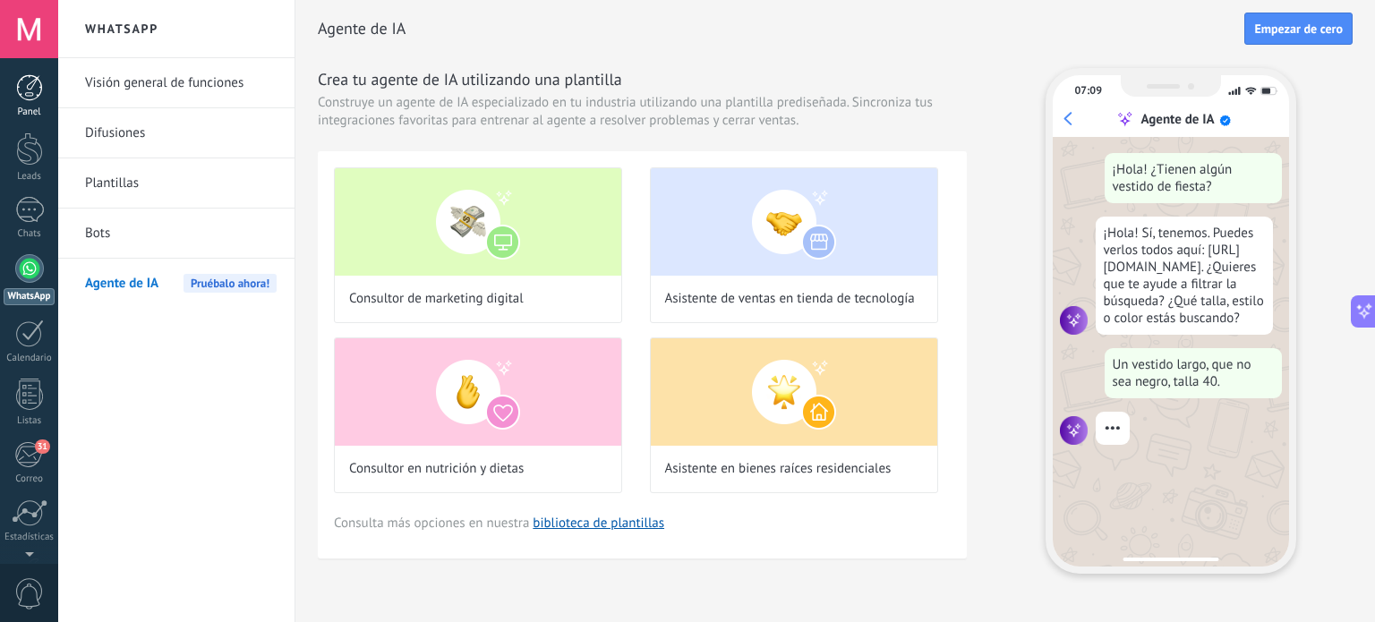
click at [29, 101] on link "Panel" at bounding box center [29, 96] width 58 height 44
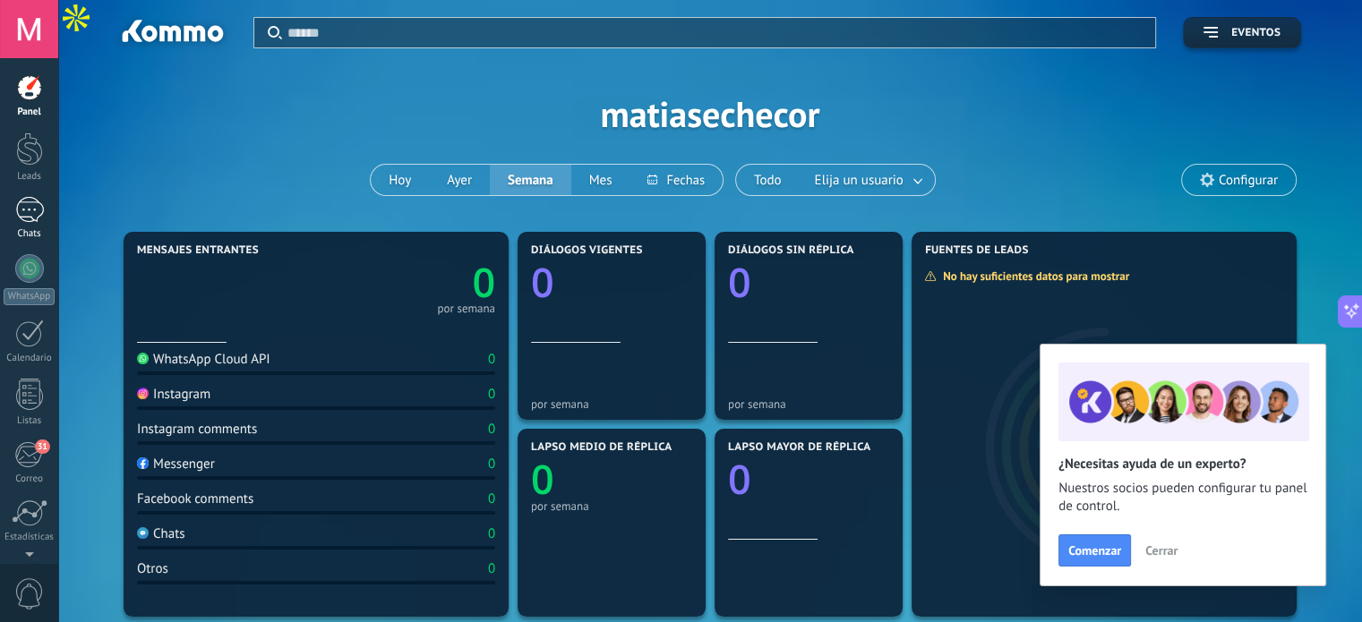
click at [17, 221] on div at bounding box center [29, 210] width 29 height 26
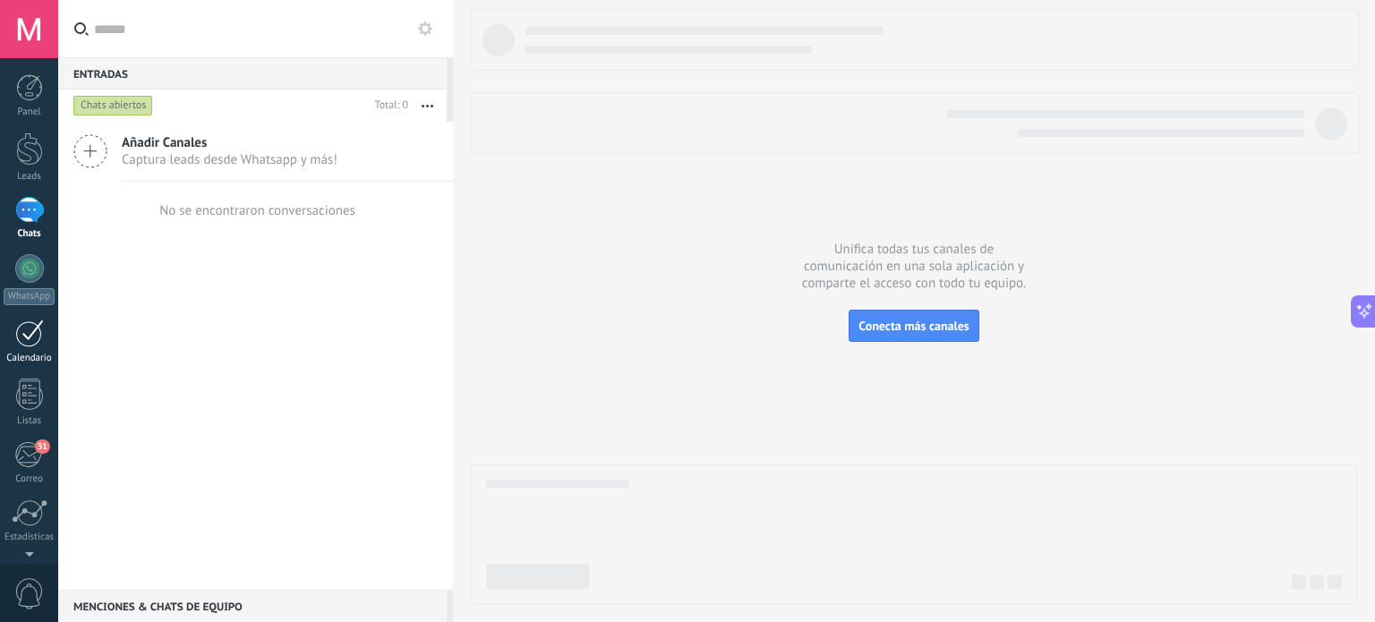
click at [36, 345] on div at bounding box center [29, 334] width 29 height 28
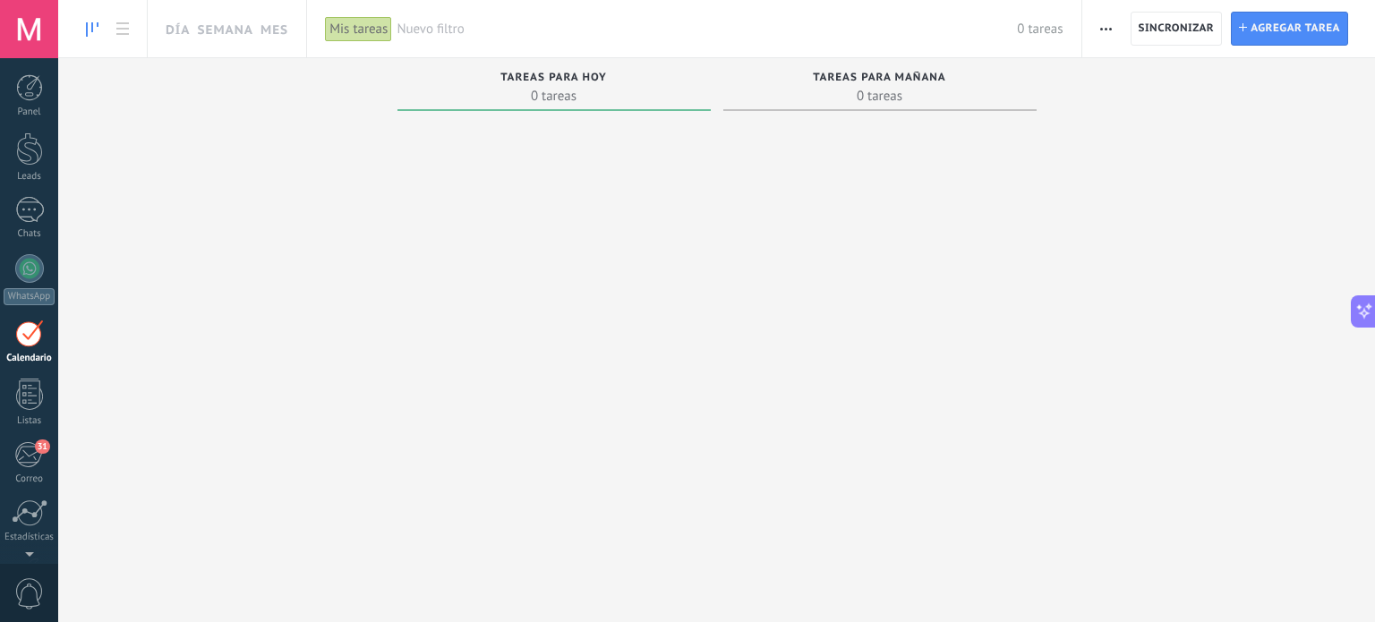
click at [36, 345] on div at bounding box center [29, 334] width 29 height 28
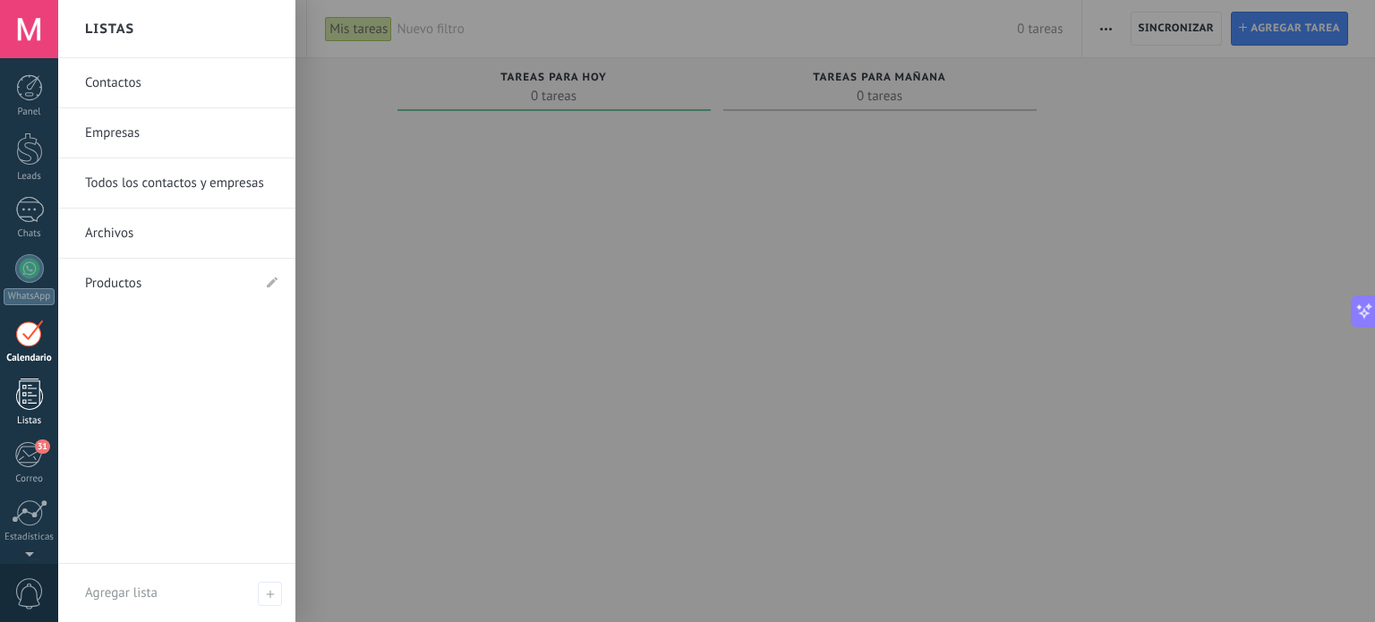
click at [32, 411] on link "Listas" at bounding box center [29, 403] width 58 height 48
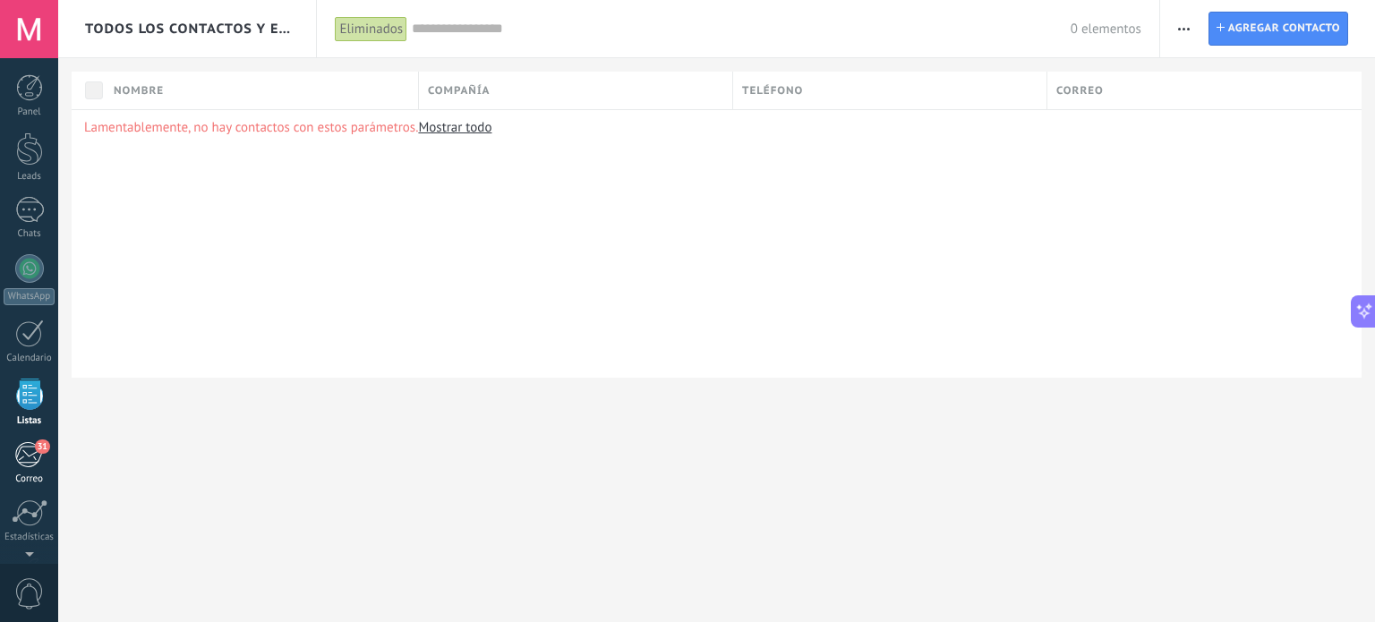
click at [30, 466] on div "31" at bounding box center [29, 454] width 30 height 27
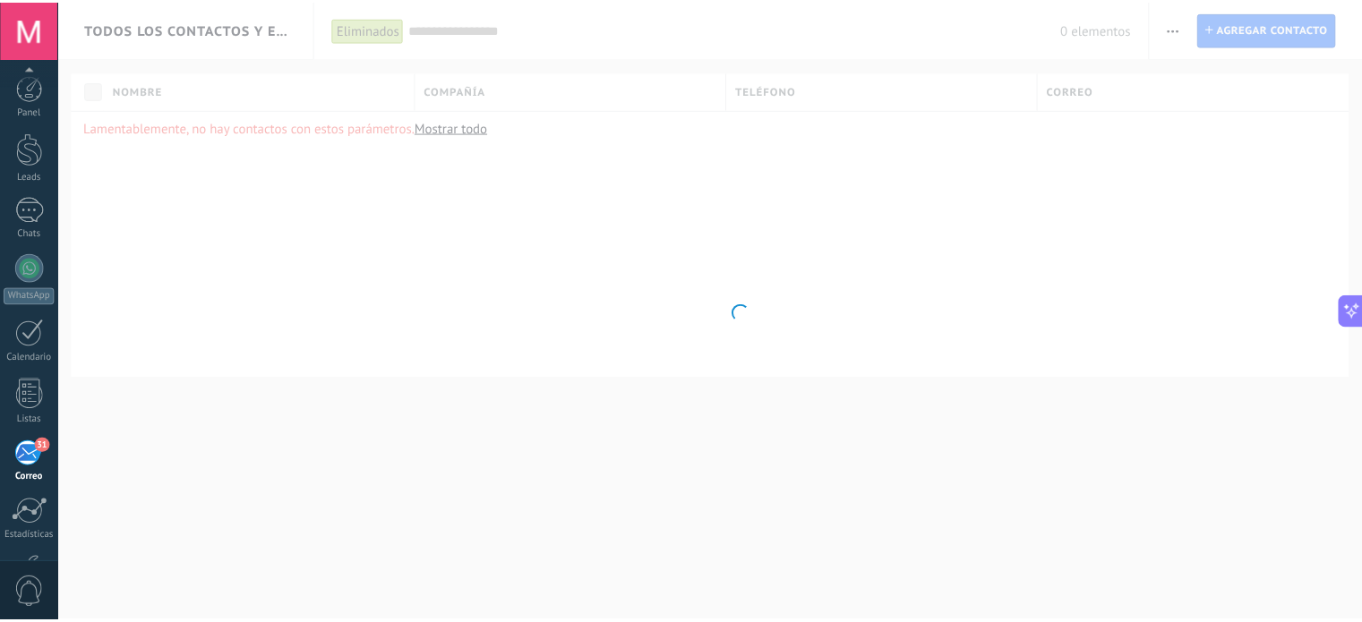
scroll to position [122, 0]
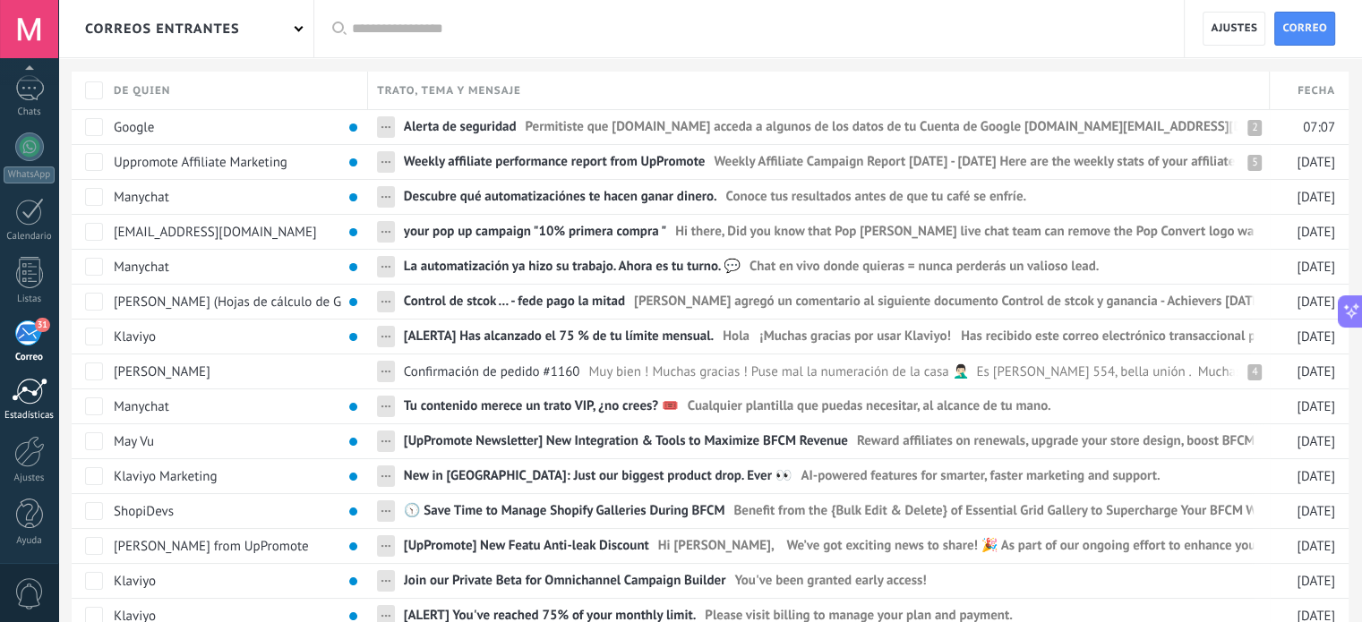
click at [18, 410] on div "Estadísticas" at bounding box center [30, 416] width 52 height 12
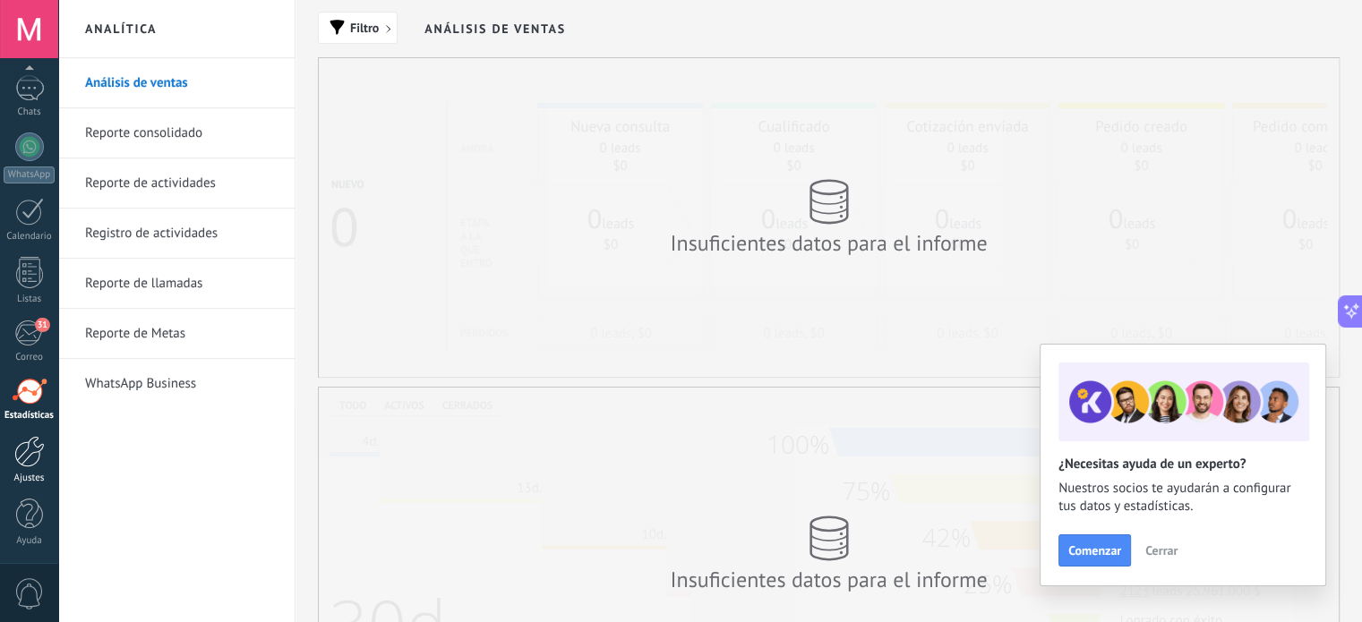
click at [39, 466] on link "Ajustes" at bounding box center [29, 460] width 58 height 48
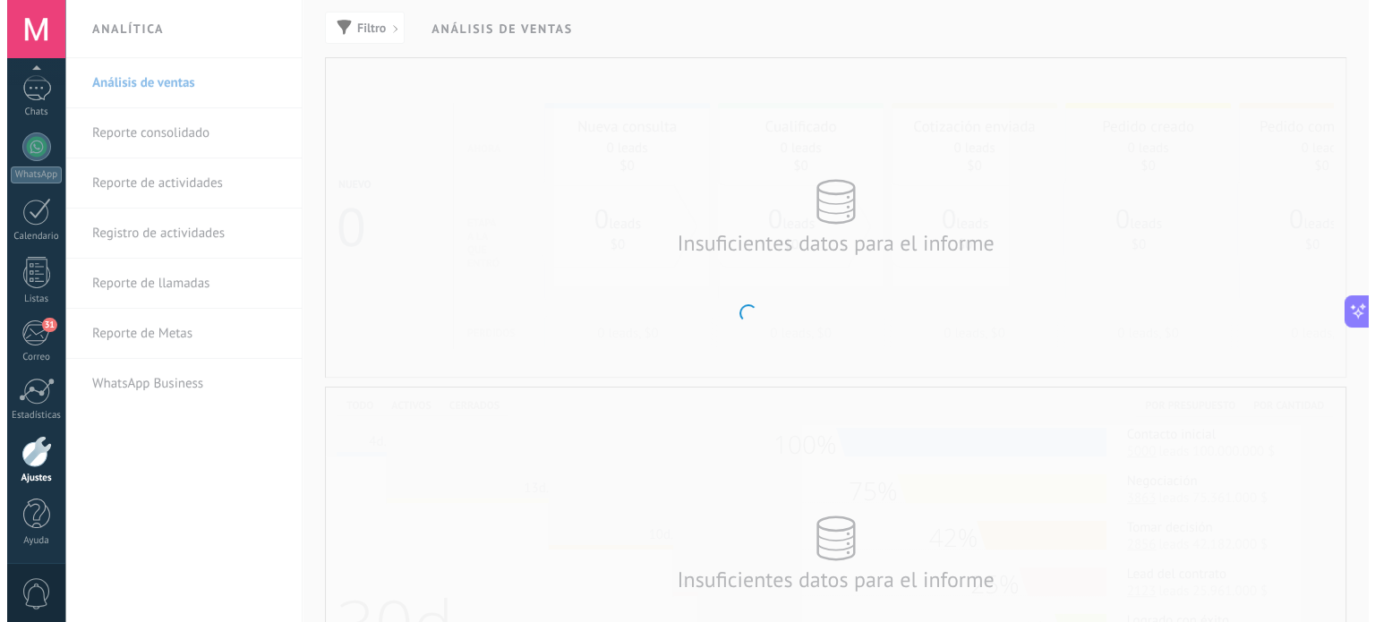
scroll to position [92, 0]
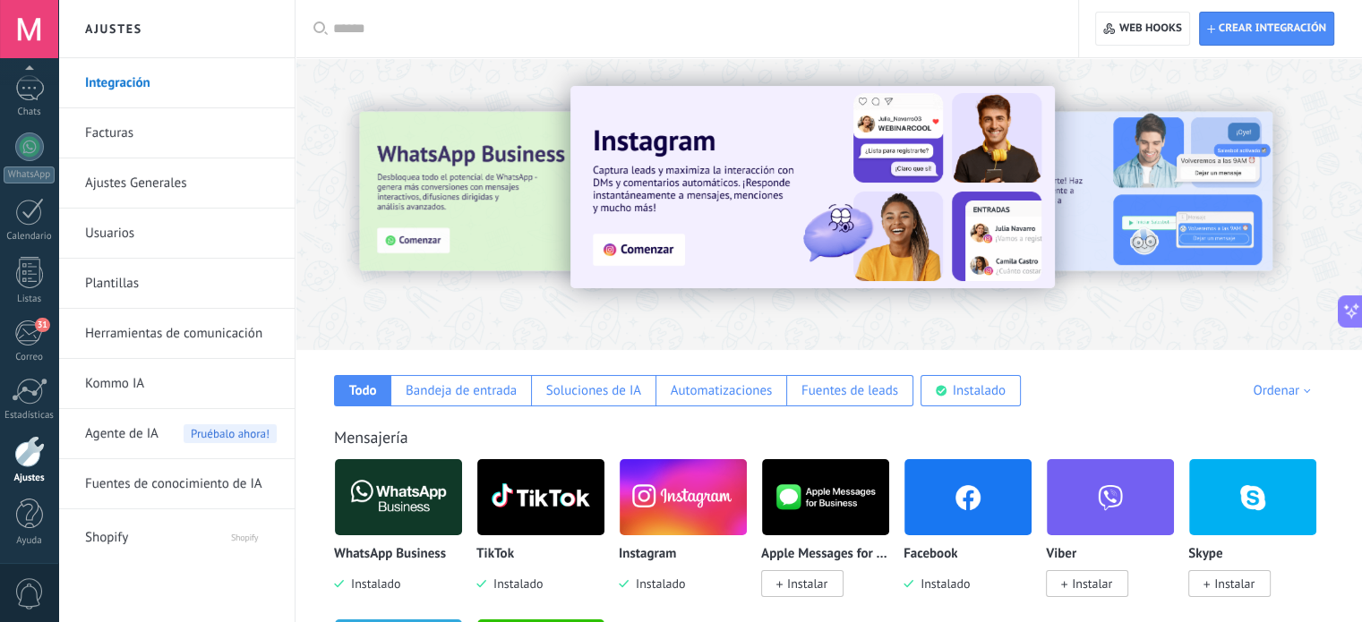
click at [148, 383] on link "Kommo IA" at bounding box center [181, 384] width 192 height 50
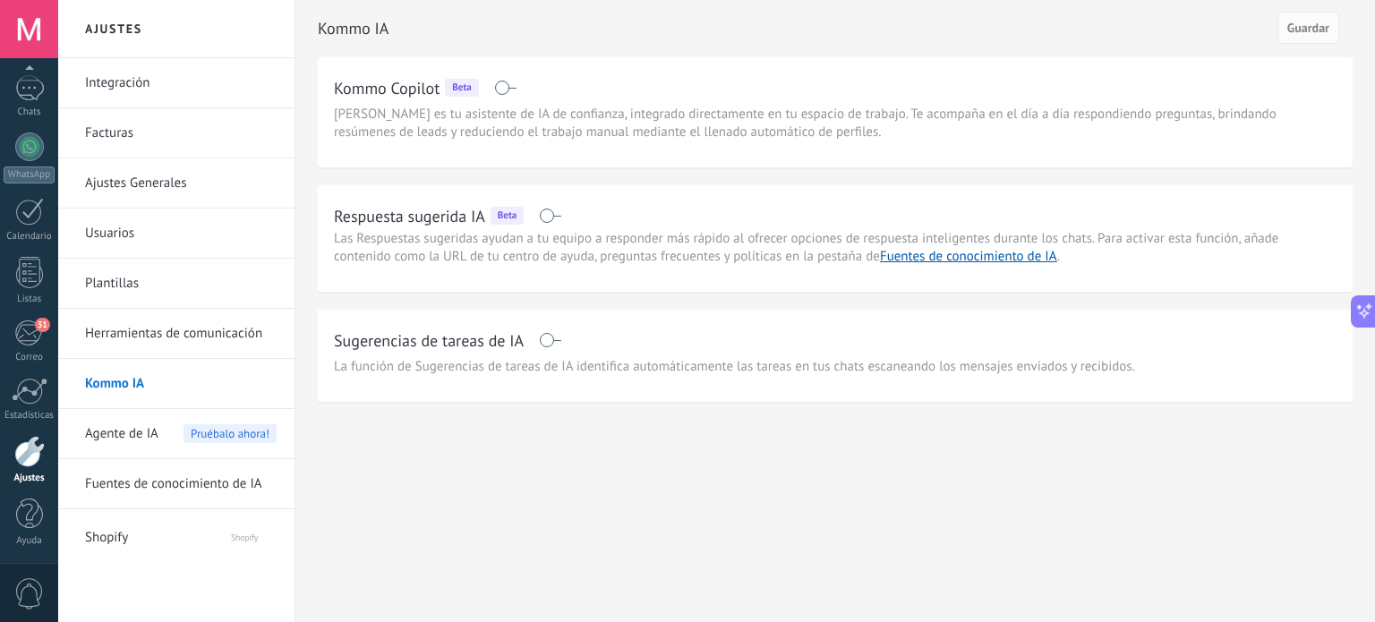
click at [549, 218] on span at bounding box center [550, 216] width 22 height 14
click at [547, 338] on span at bounding box center [550, 340] width 22 height 14
click at [963, 259] on link "Fuentes de conocimiento de IA" at bounding box center [968, 256] width 177 height 17
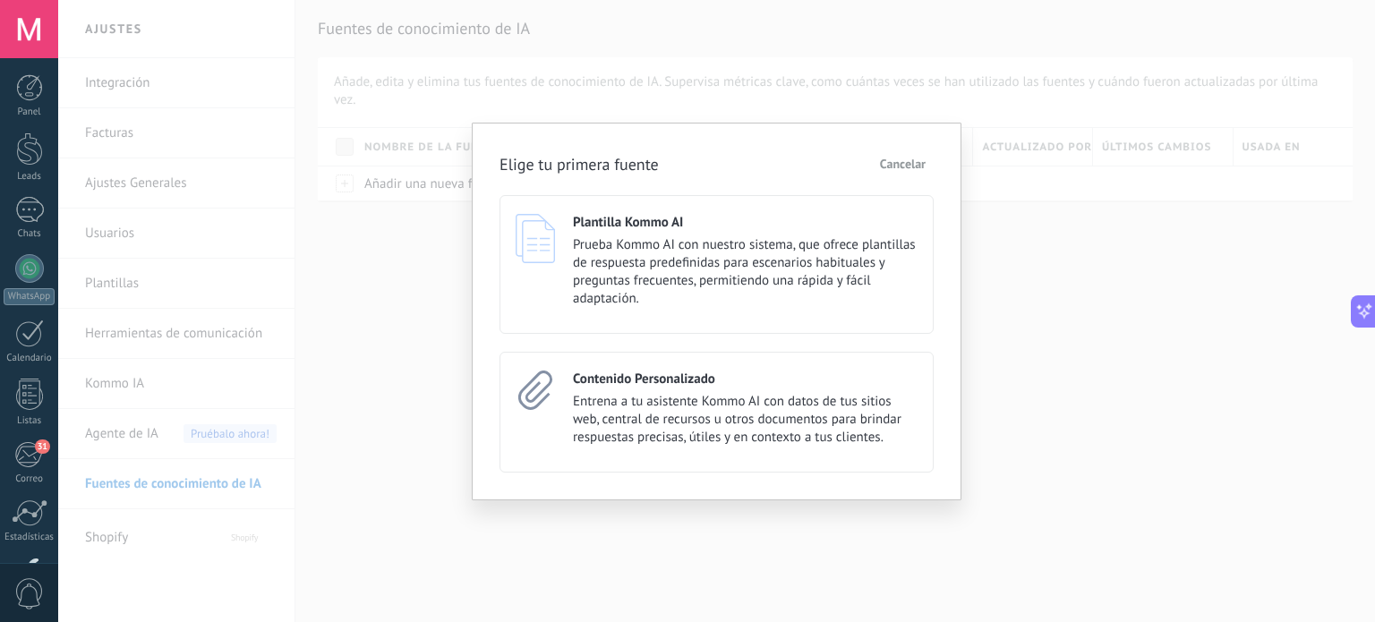
click at [672, 414] on span "Entrena a tu asistente Kommo AI con datos de tus sitios web, central de recurso…" at bounding box center [745, 420] width 345 height 54
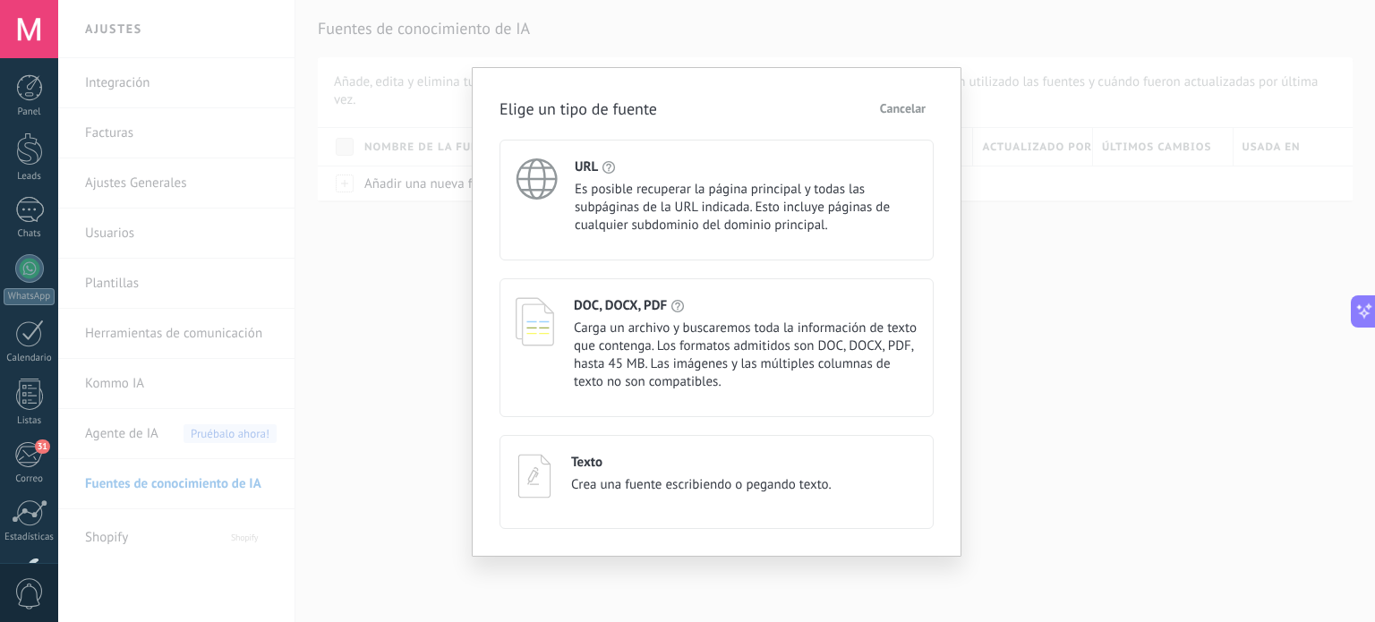
click at [564, 181] on icon at bounding box center [536, 179] width 63 height 63
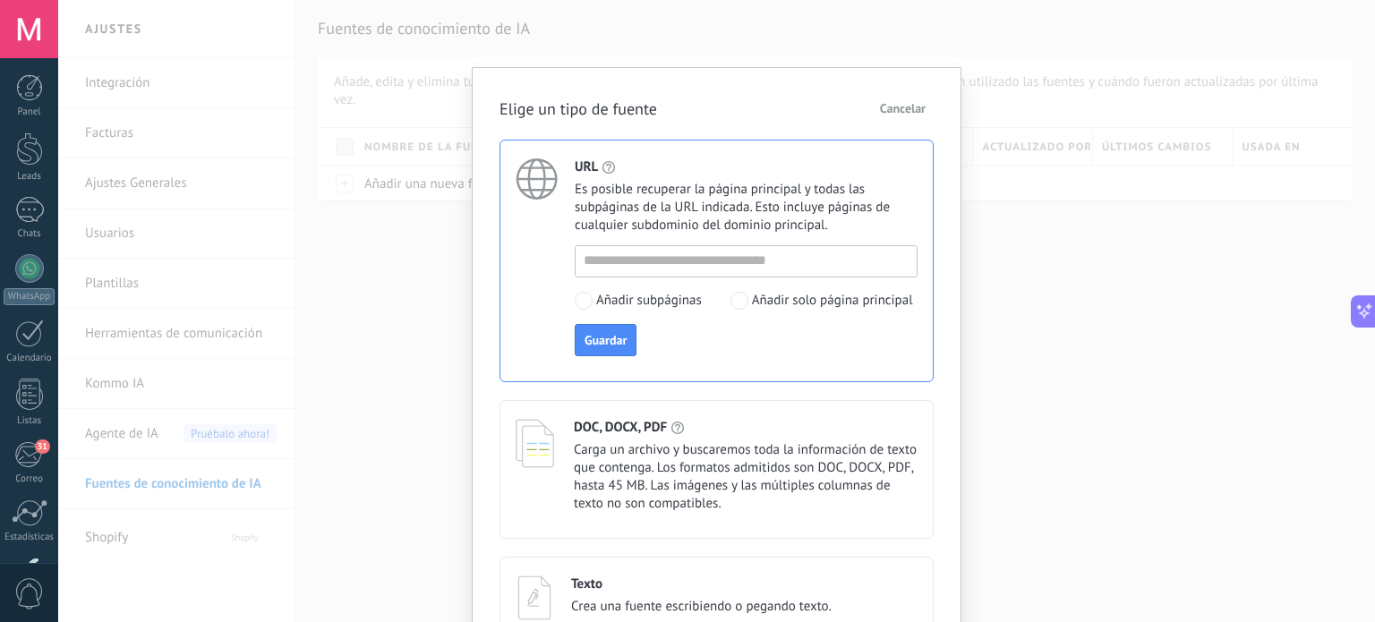
scroll to position [92, 0]
click at [669, 261] on input at bounding box center [746, 260] width 341 height 29
paste input "**********"
type input "**********"
click at [618, 339] on span "Guardar" at bounding box center [606, 340] width 42 height 13
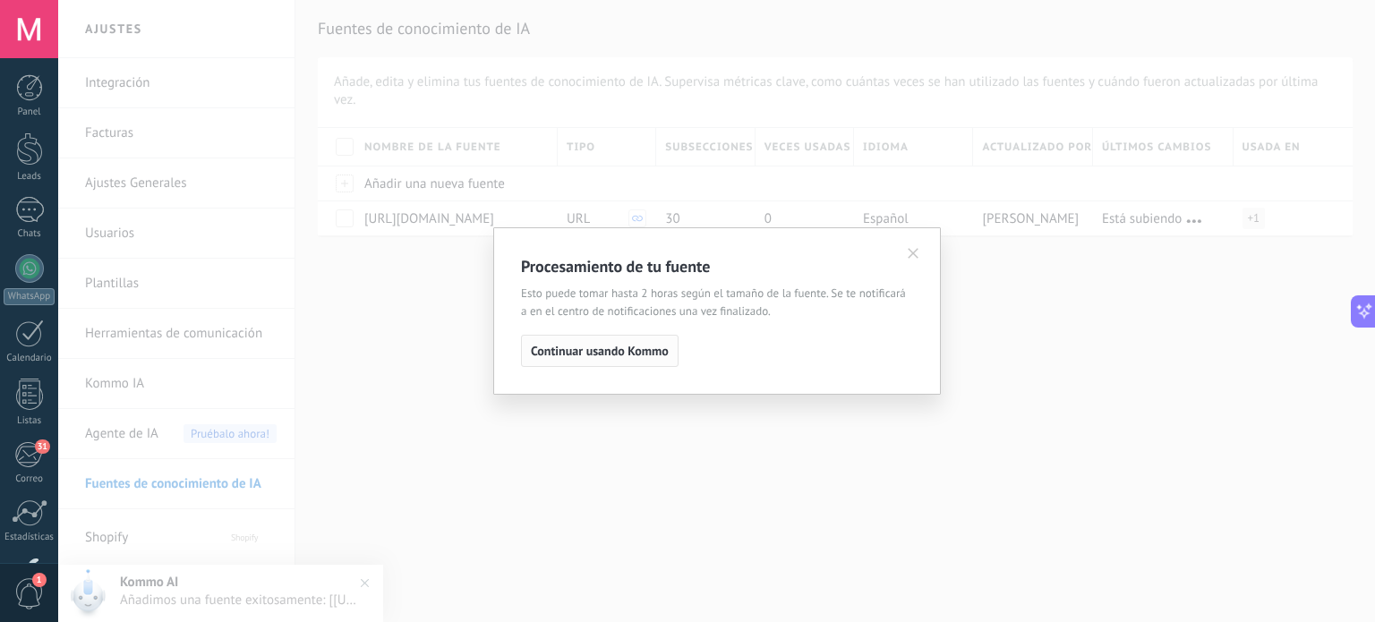
click at [620, 350] on span "Continuar usando Kommo" at bounding box center [600, 351] width 138 height 13
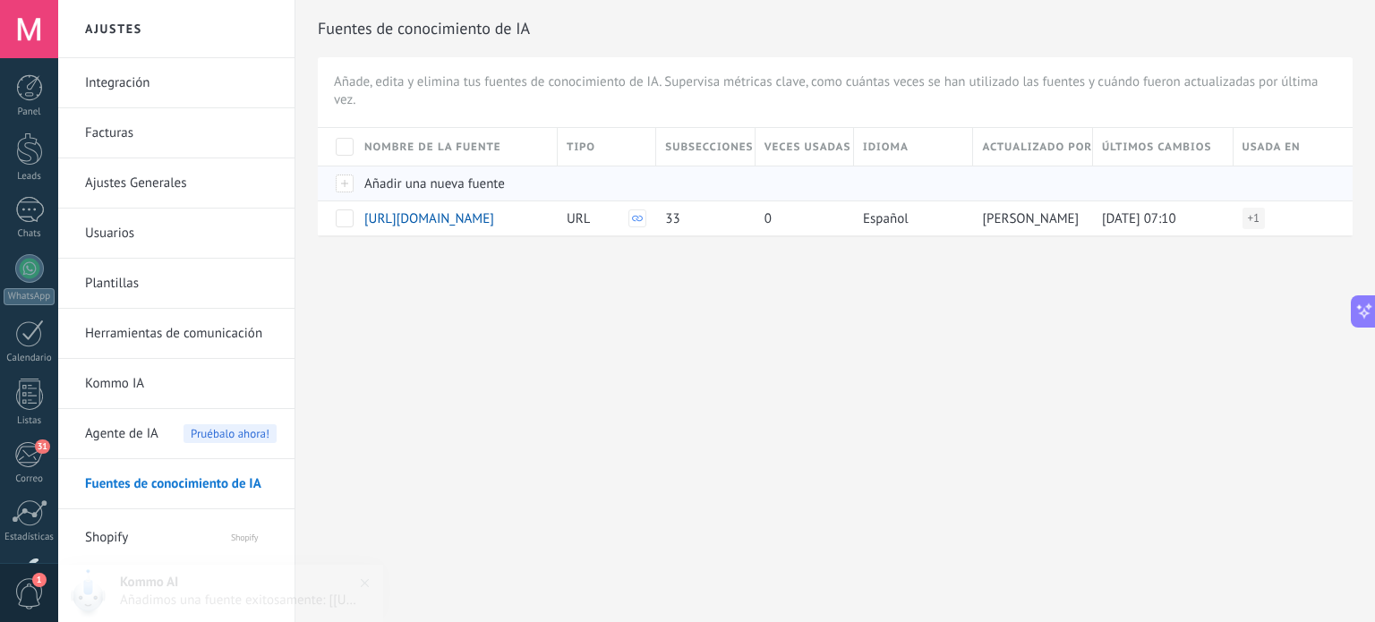
click at [391, 185] on span "Añadir una nueva fuente" at bounding box center [434, 183] width 141 height 17
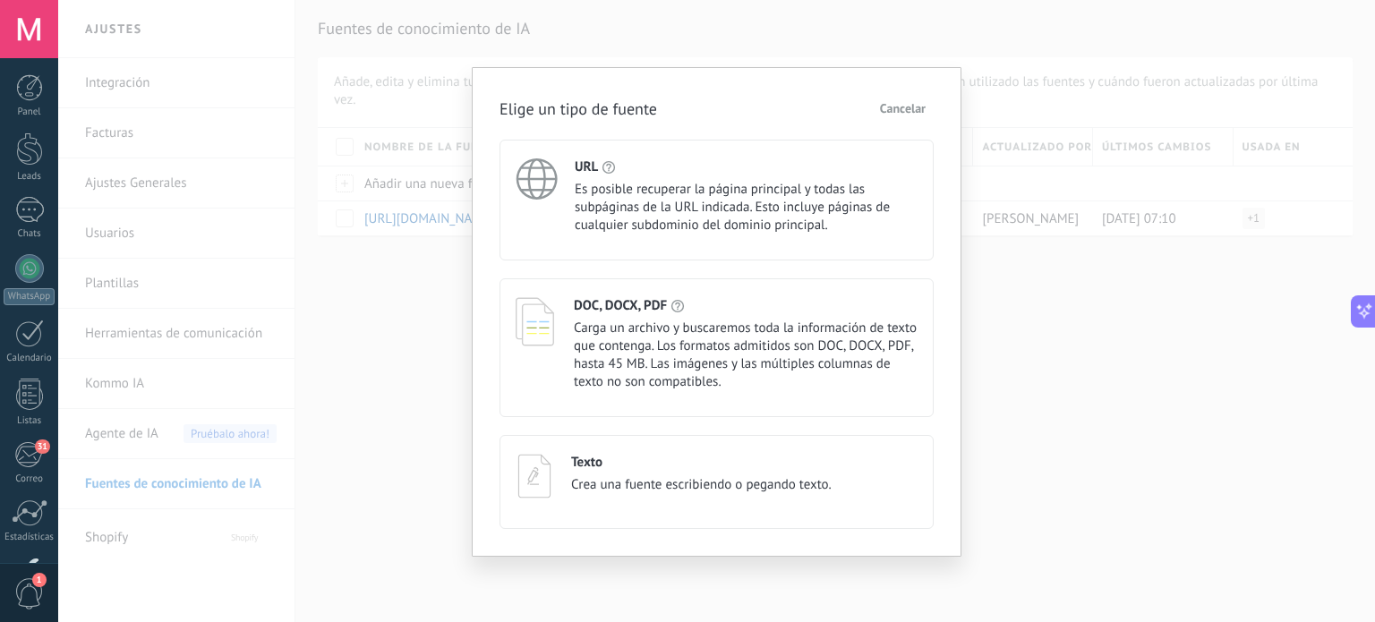
click at [618, 210] on span "Es posible recuperar la página principal y todas las subpáginas de la URL indic…" at bounding box center [746, 208] width 343 height 54
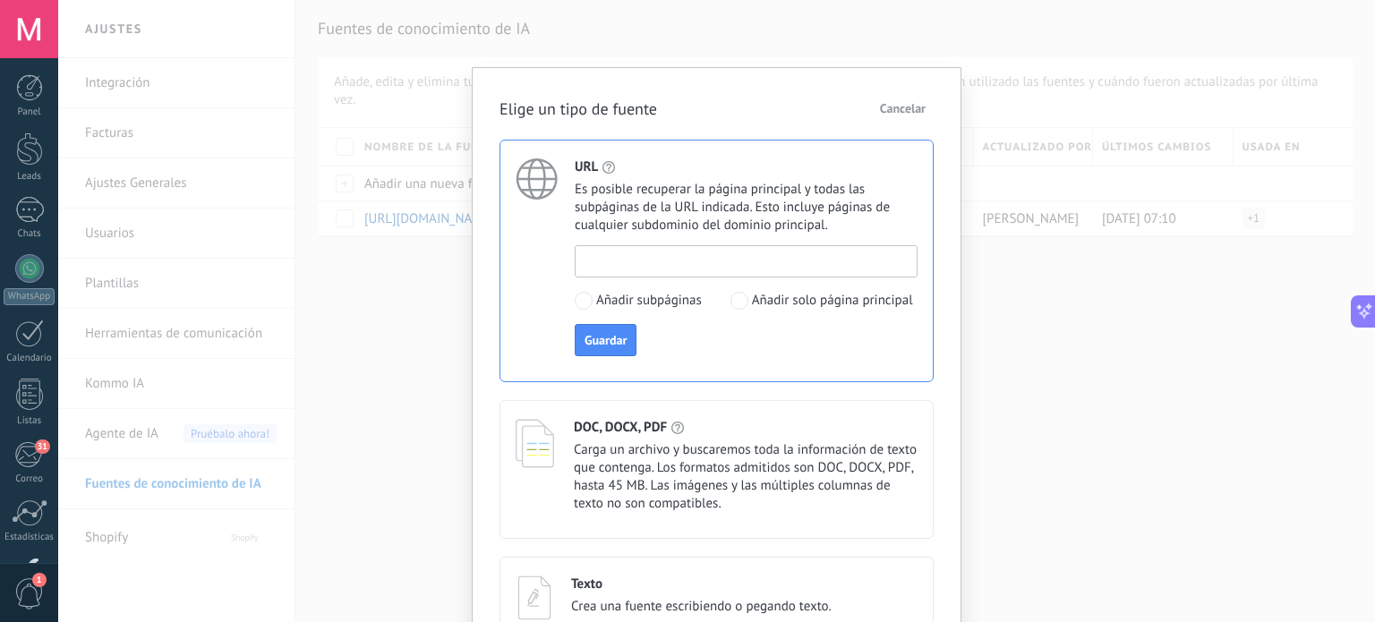
click at [656, 254] on input at bounding box center [746, 260] width 341 height 29
paste input "**********"
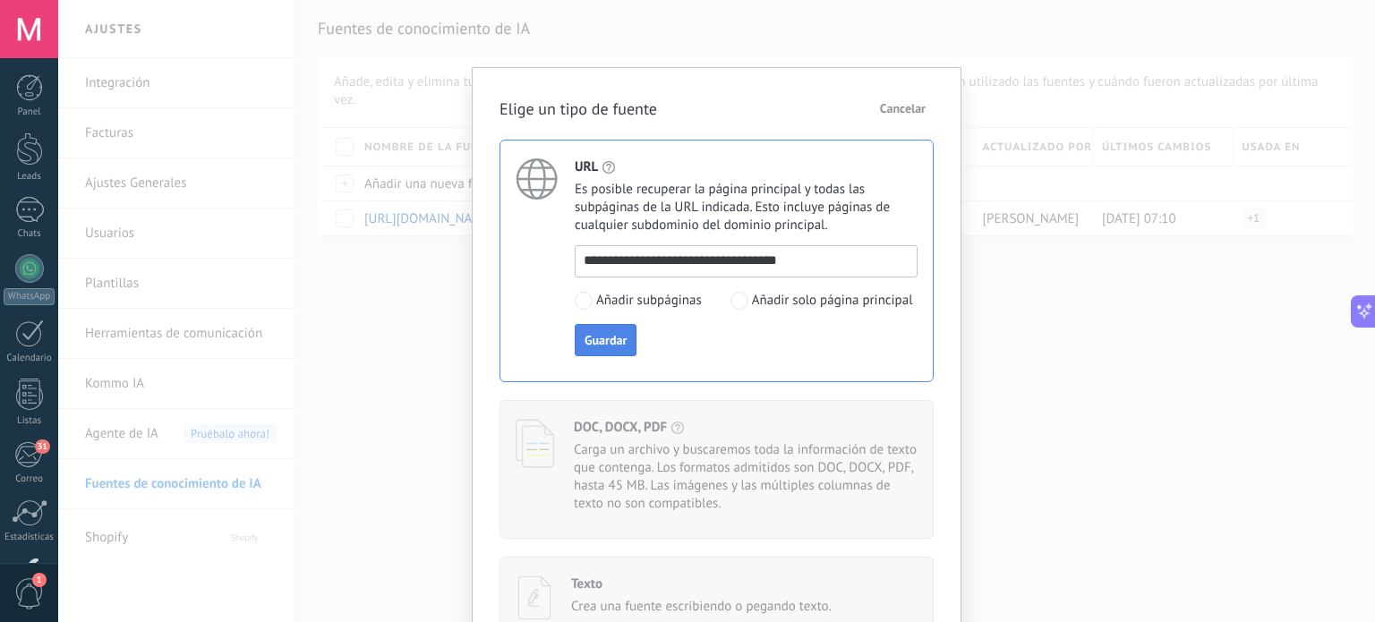
type input "**********"
click at [619, 338] on span "Guardar" at bounding box center [606, 340] width 42 height 13
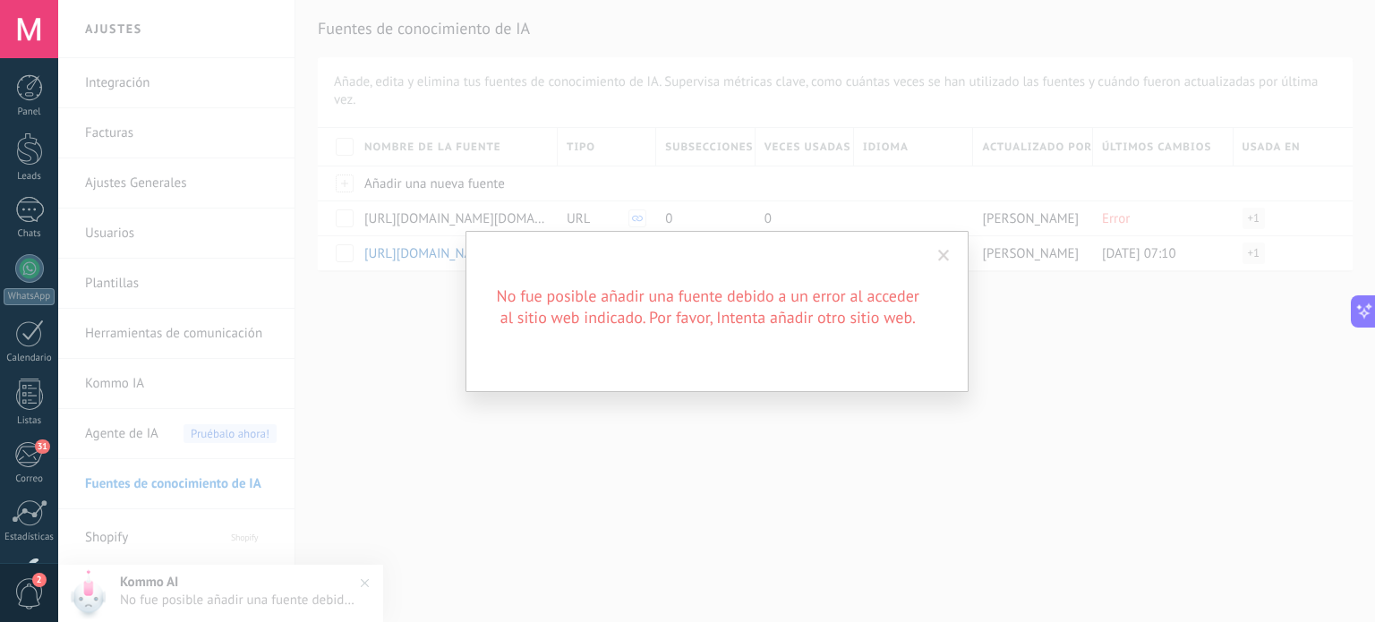
click at [944, 257] on span at bounding box center [944, 256] width 12 height 13
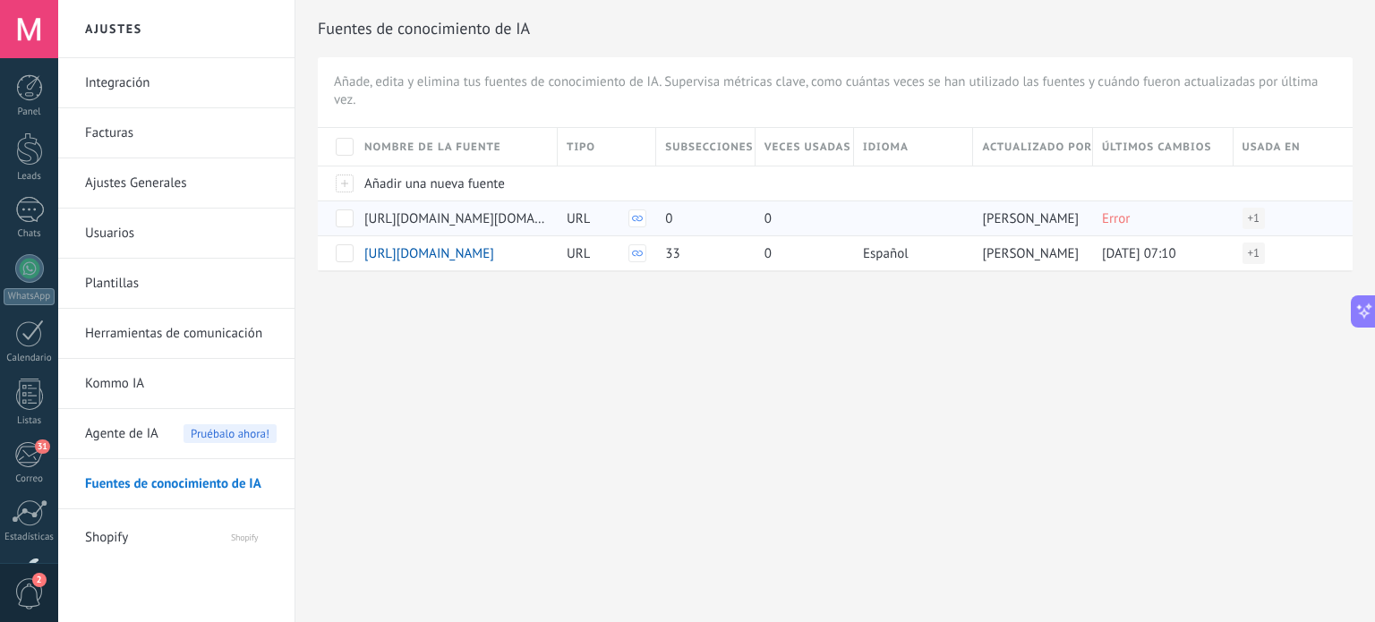
click at [1145, 216] on div "Error" at bounding box center [1159, 218] width 132 height 34
click at [645, 219] on div at bounding box center [638, 219] width 18 height 18
click at [345, 222] on span at bounding box center [345, 219] width 18 height 18
click at [378, 217] on span "Eliminar" at bounding box center [398, 218] width 47 height 35
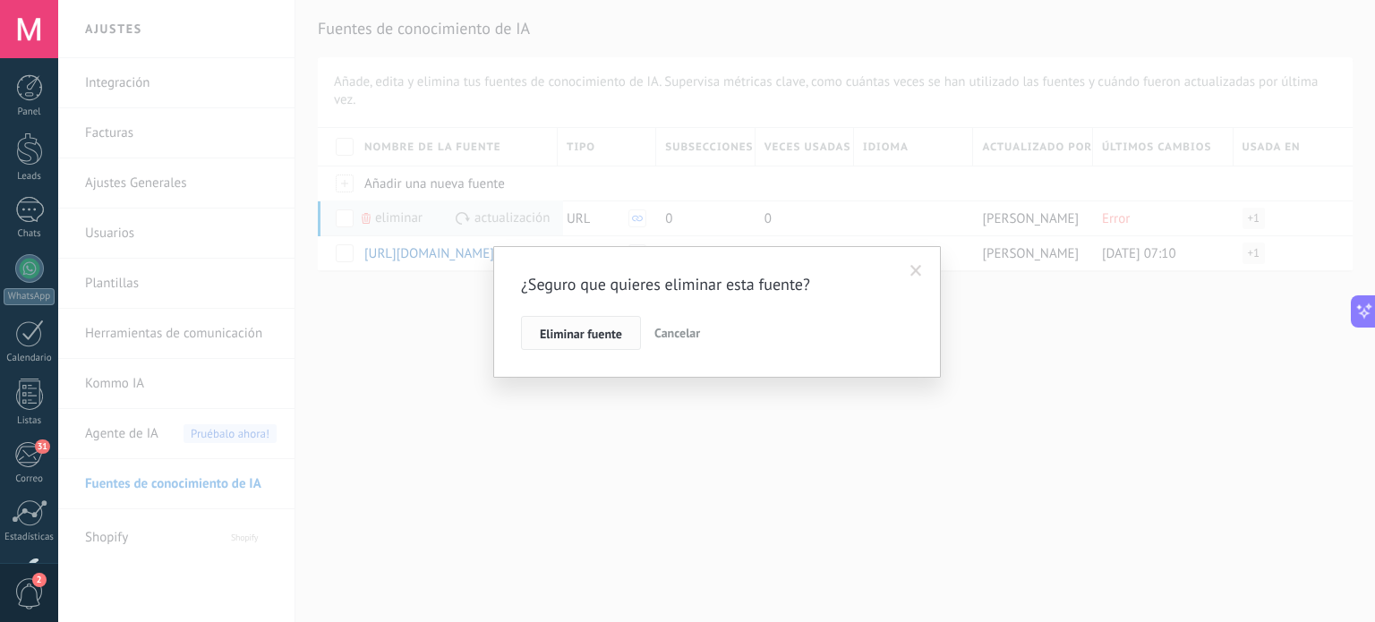
click at [576, 338] on span "Eliminar fuente" at bounding box center [581, 334] width 82 height 13
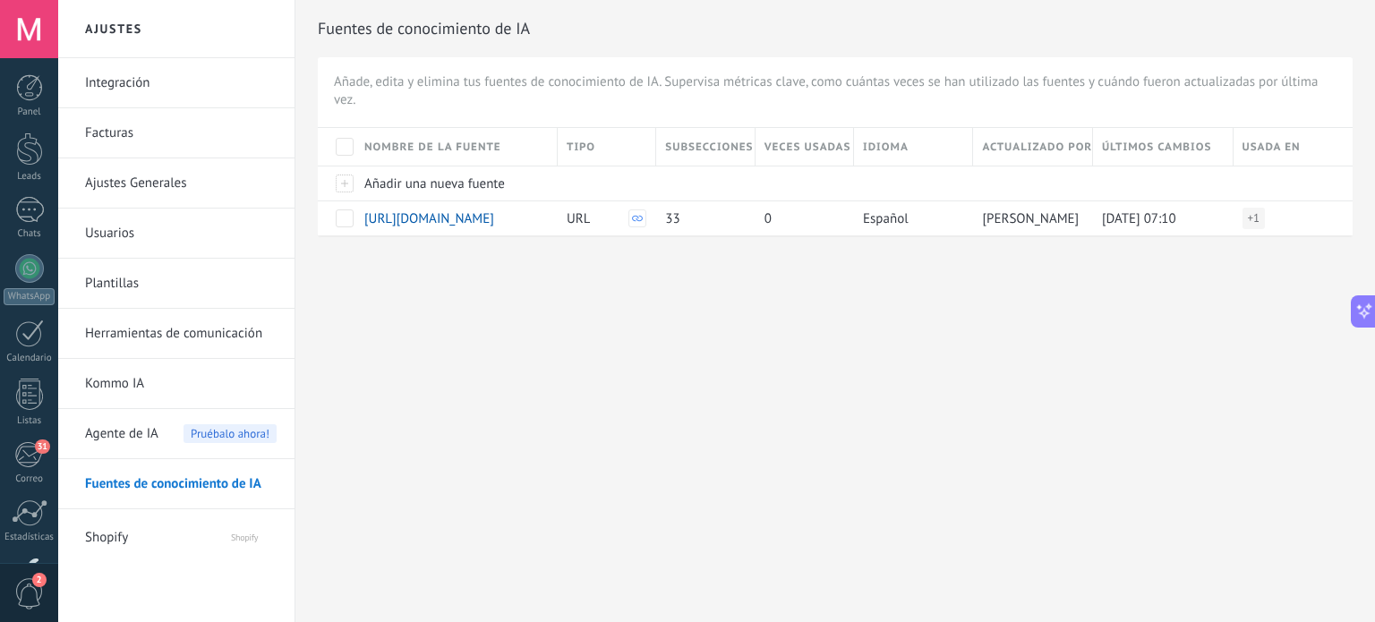
click at [108, 530] on span "Shopify" at bounding box center [140, 534] width 110 height 43
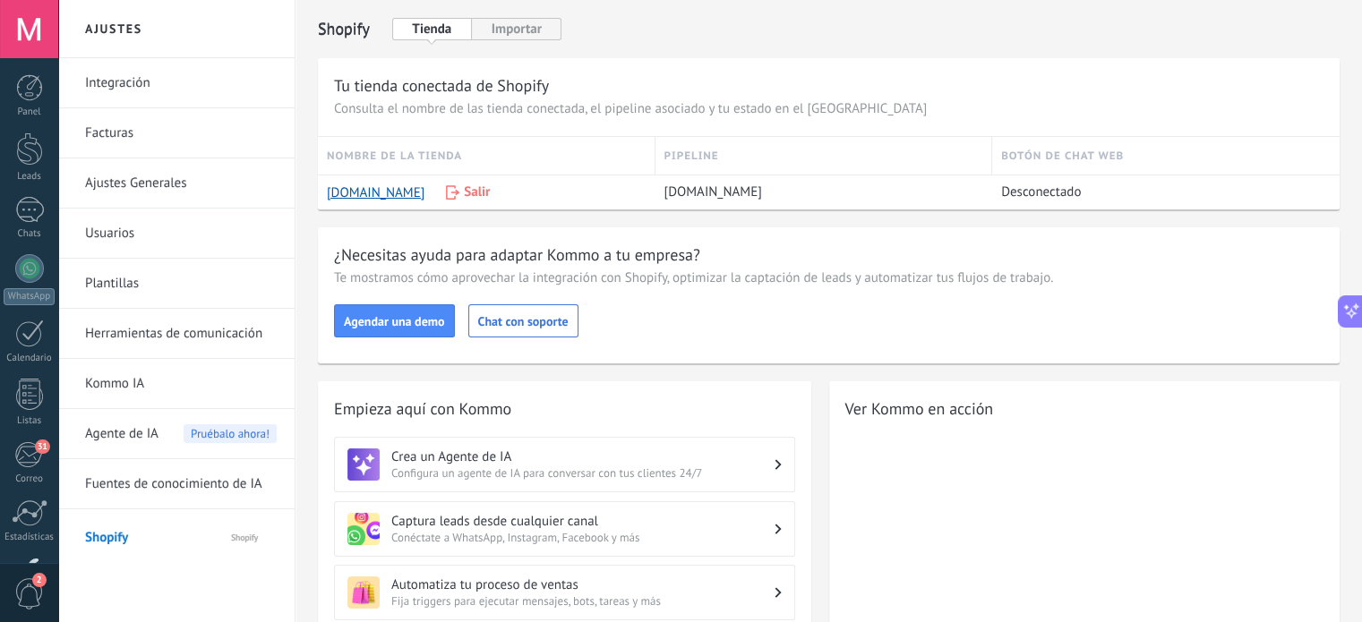
click at [131, 431] on span "Agente de IA" at bounding box center [121, 434] width 73 height 50
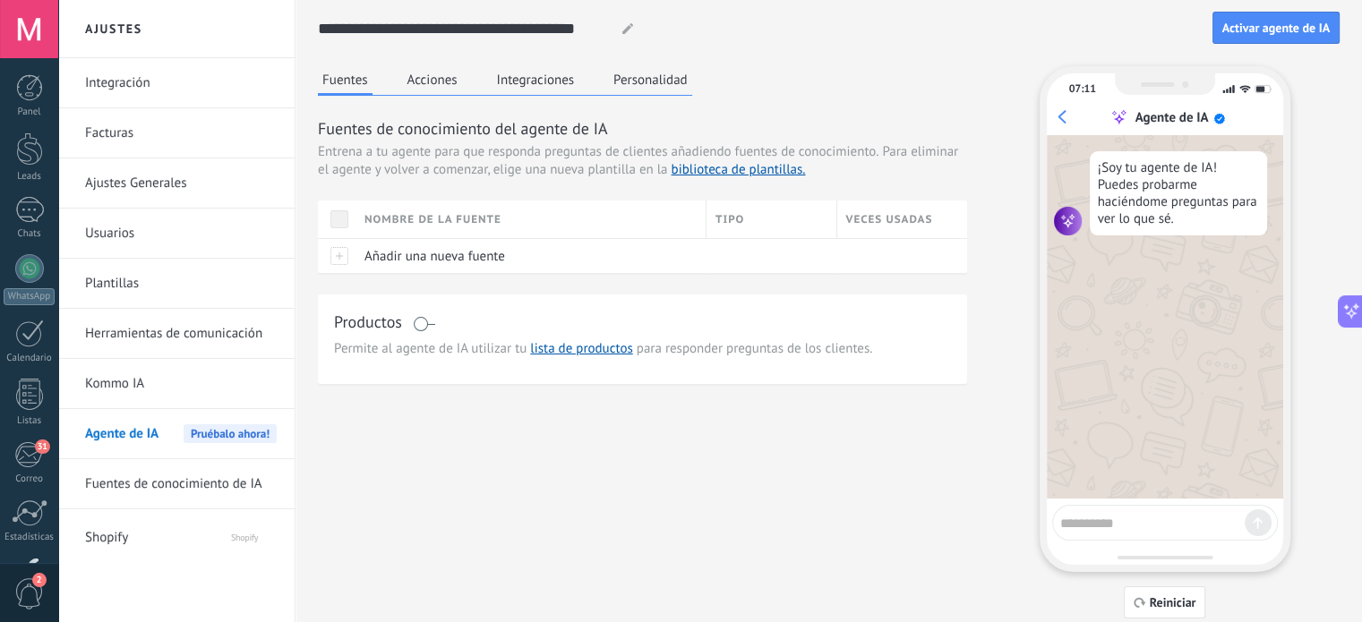
click at [426, 329] on span at bounding box center [424, 324] width 22 height 14
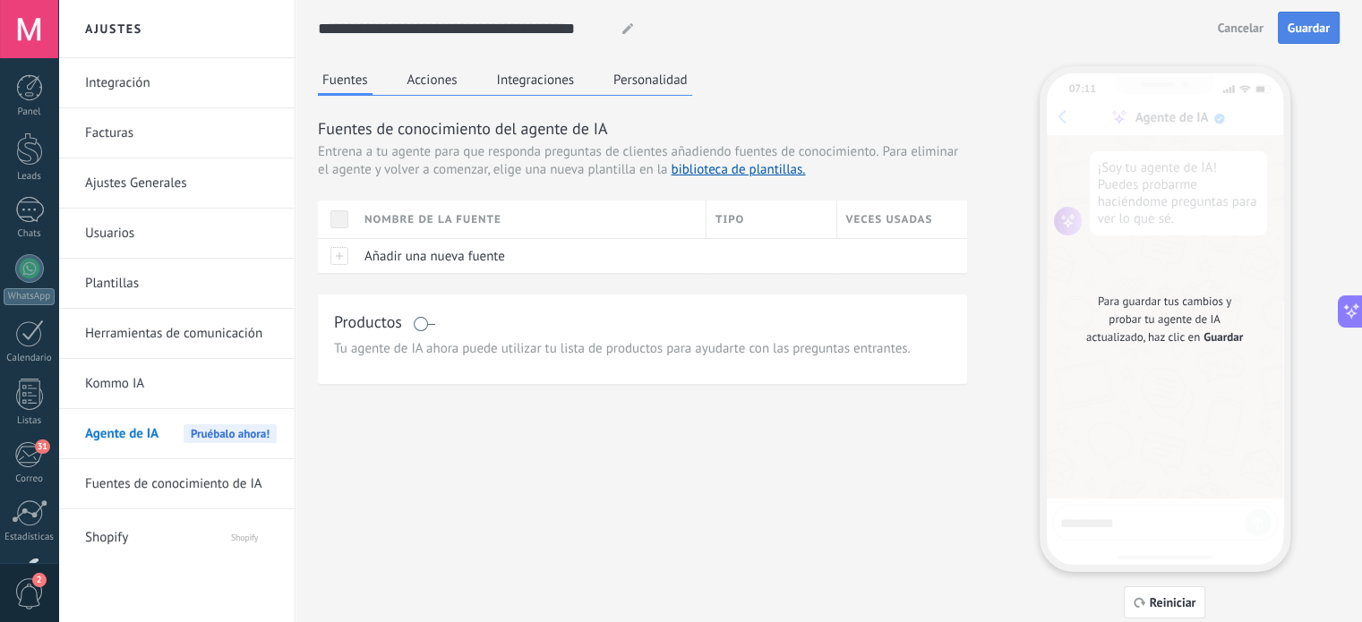
click at [1318, 21] on span "Guardar" at bounding box center [1309, 27] width 42 height 13
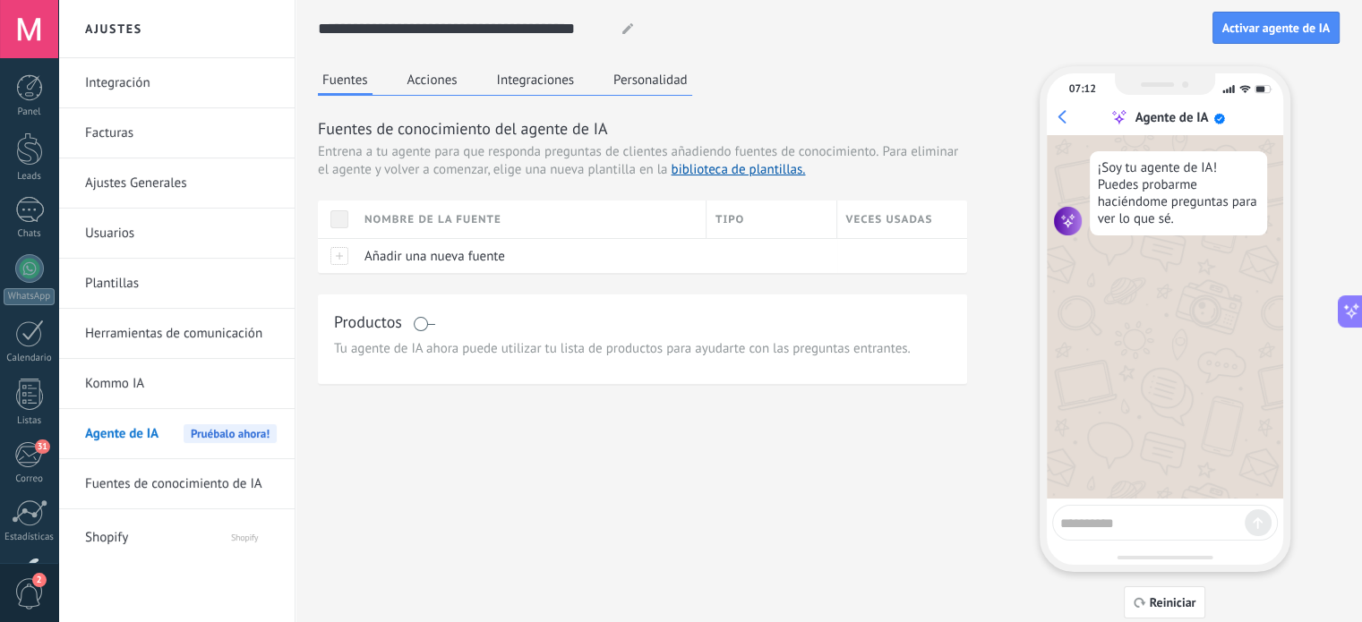
click at [1119, 517] on textarea at bounding box center [1152, 520] width 184 height 22
type textarea "****"
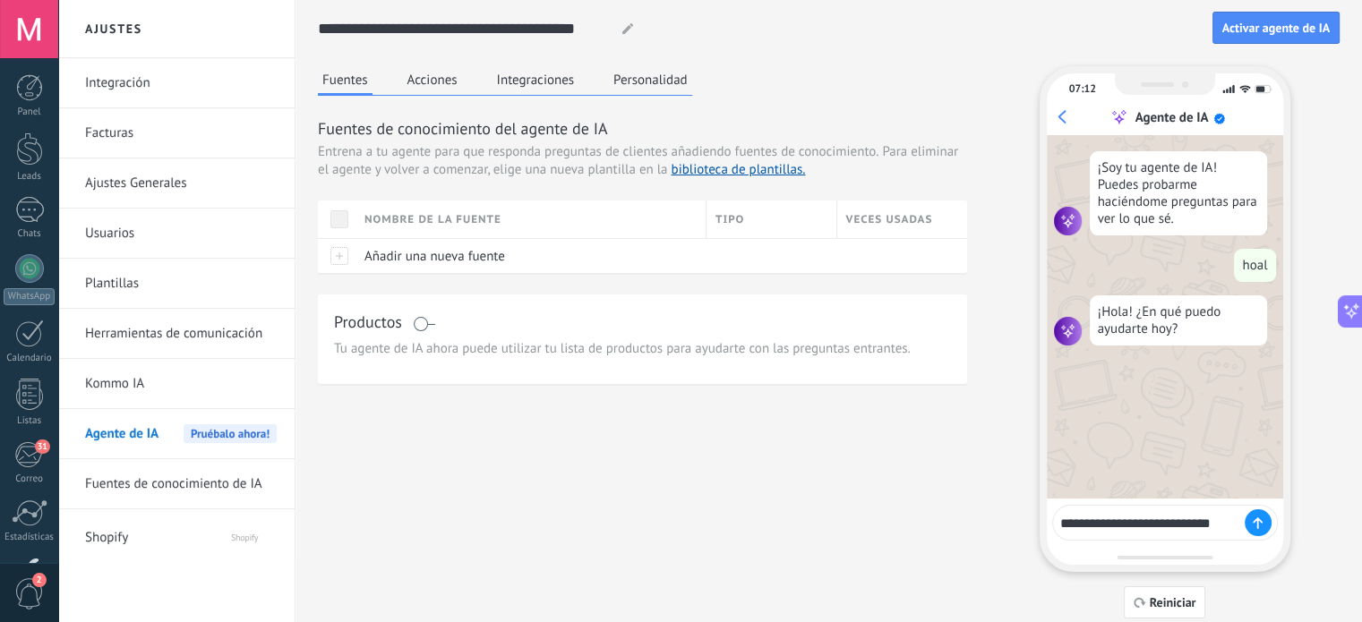
type textarea "**********"
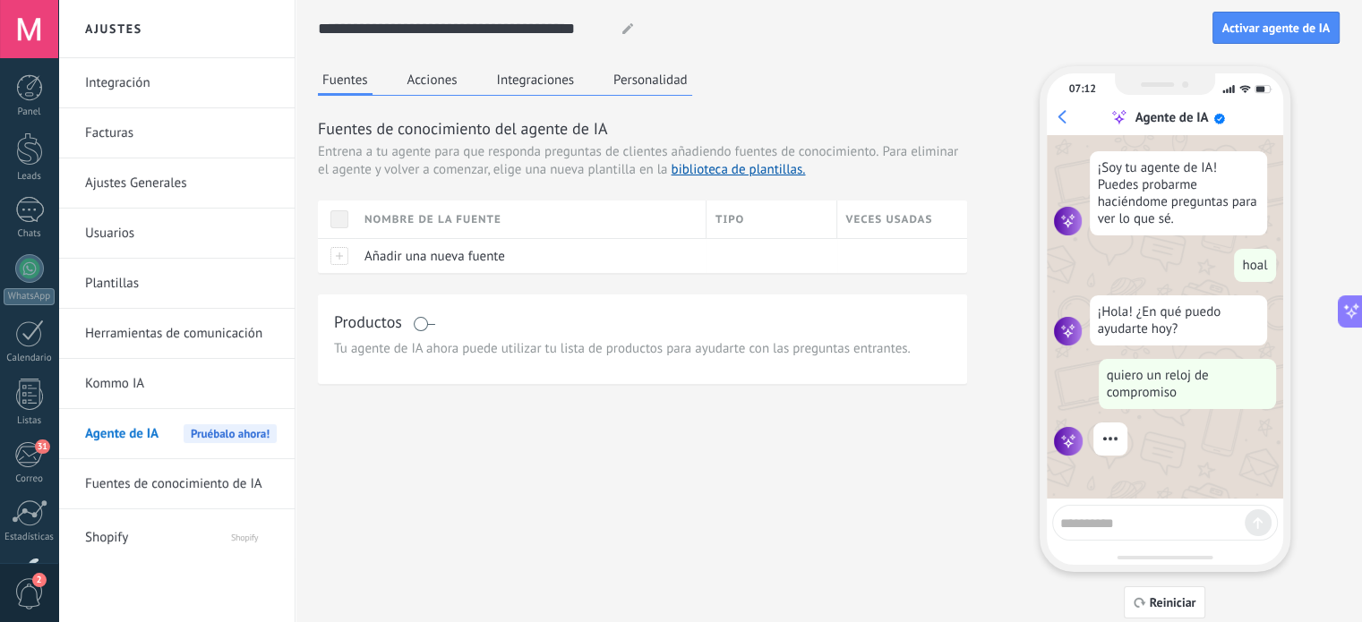
scroll to position [135, 0]
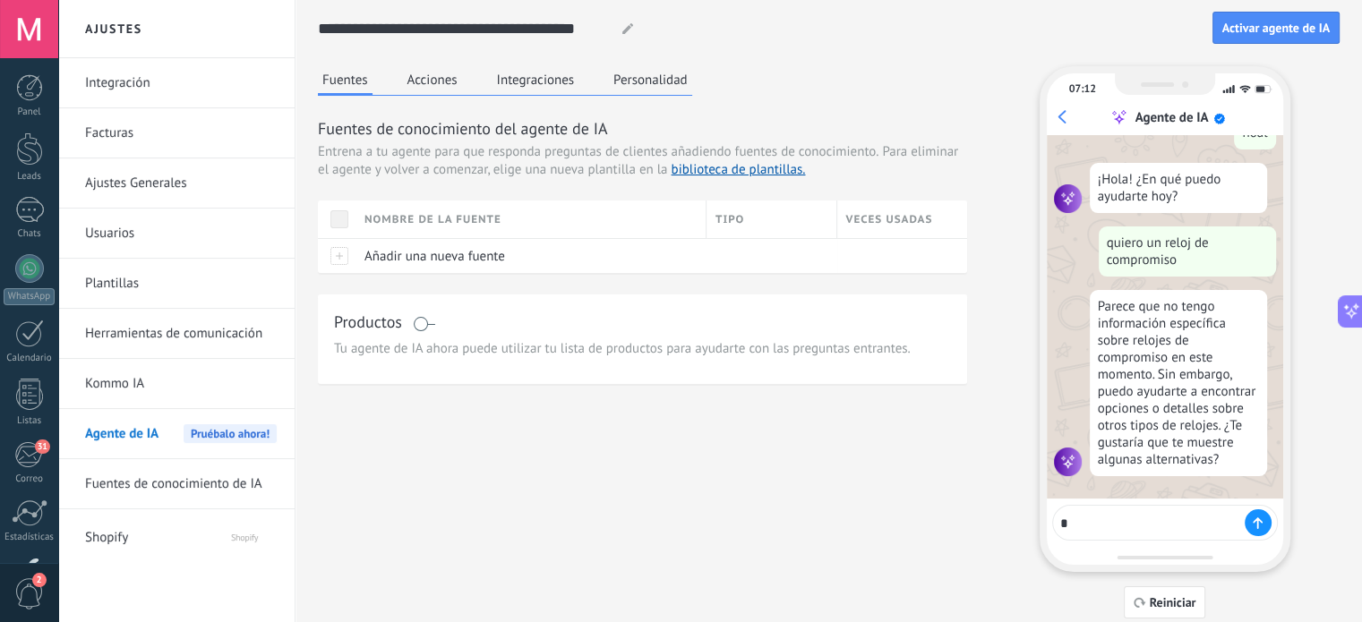
type textarea "**"
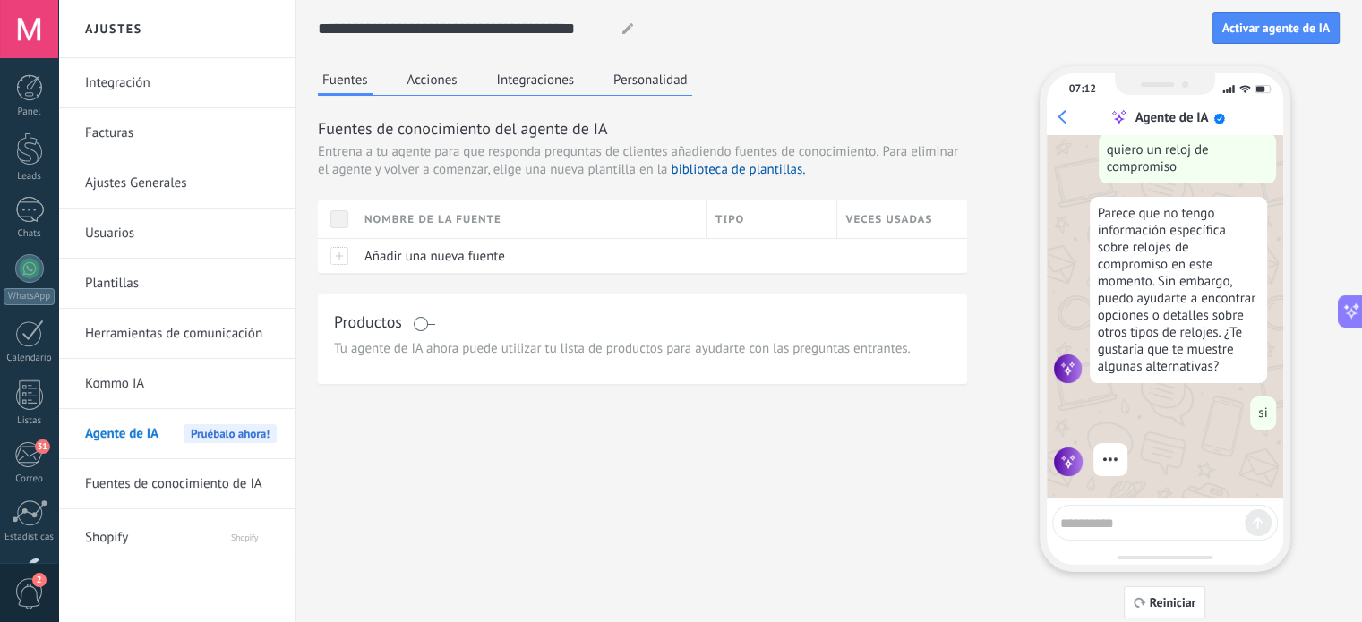
scroll to position [366, 0]
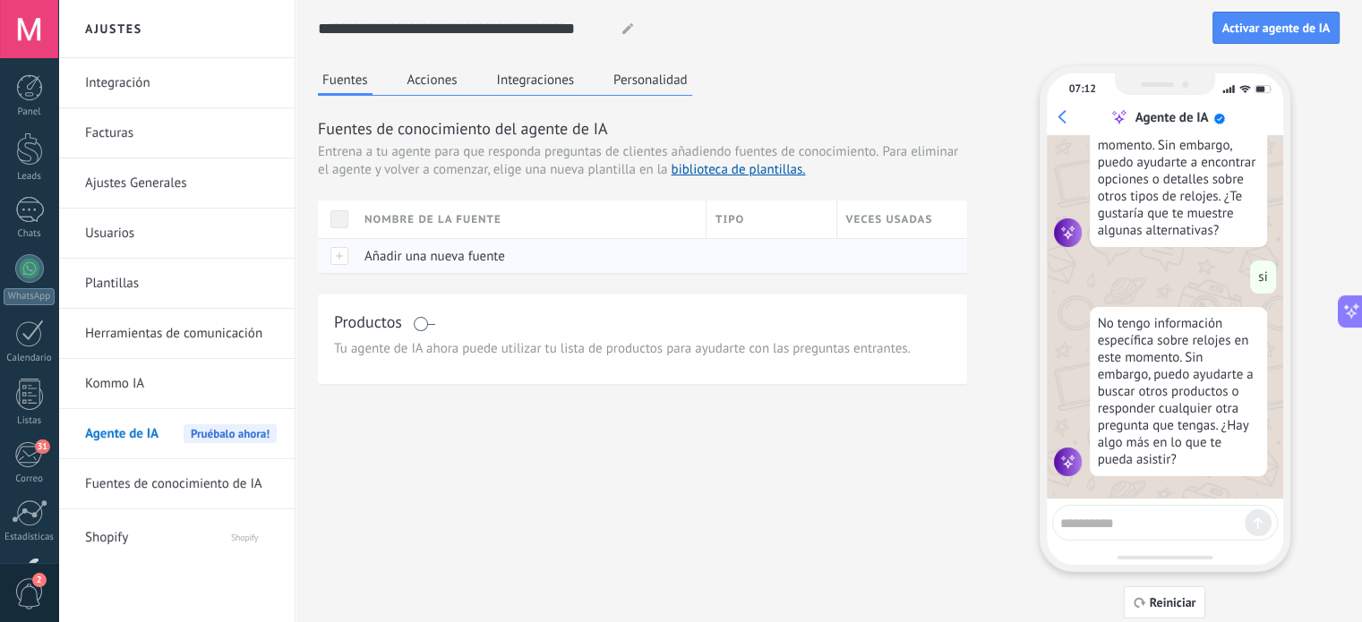
click at [336, 257] on div at bounding box center [337, 255] width 38 height 35
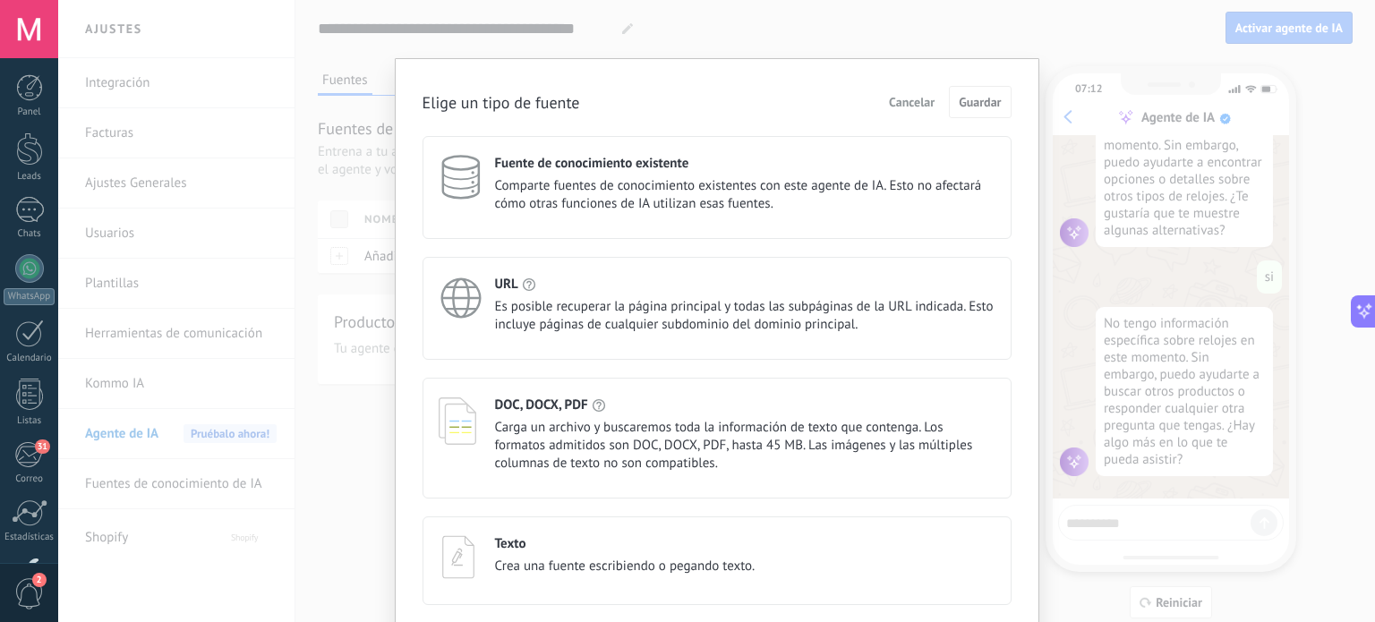
click at [637, 300] on span "Es posible recuperar la página principal y todas las subpáginas de la URL indic…" at bounding box center [745, 316] width 501 height 36
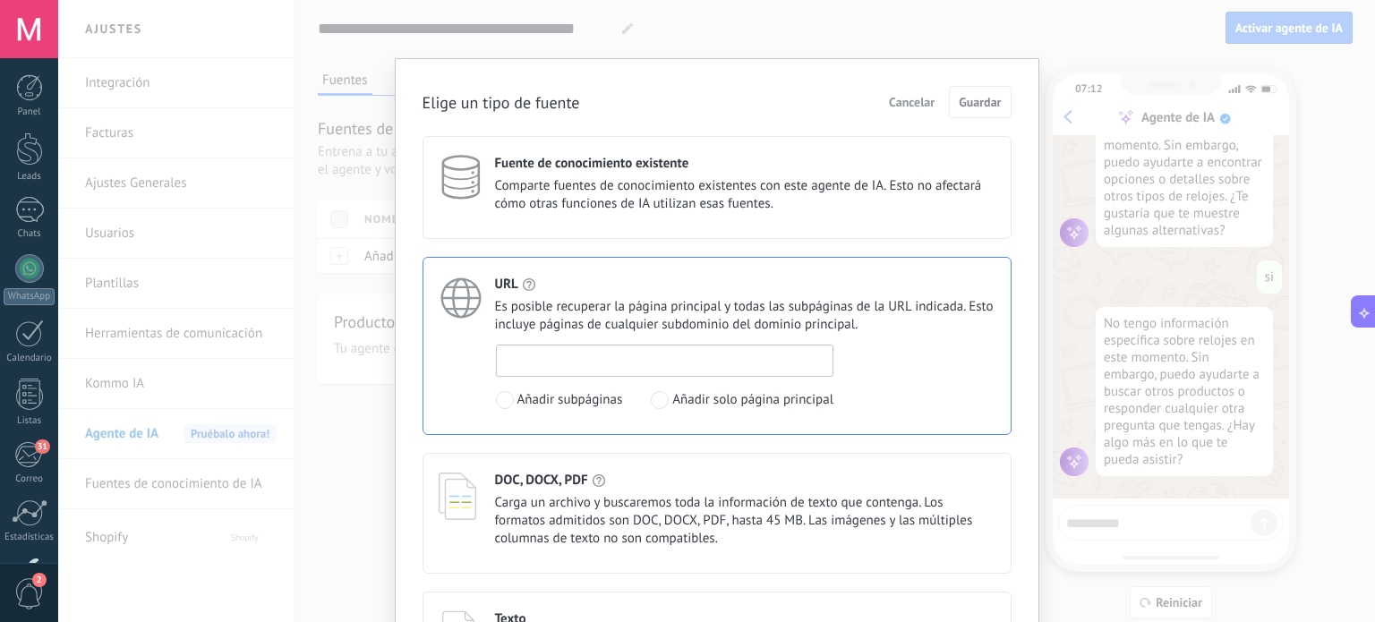
click at [629, 359] on input at bounding box center [665, 360] width 337 height 29
paste input "**********"
type input "**********"
drag, startPoint x: 757, startPoint y: 362, endPoint x: 396, endPoint y: 361, distance: 360.8
click at [396, 361] on div "**********" at bounding box center [717, 383] width 645 height 650
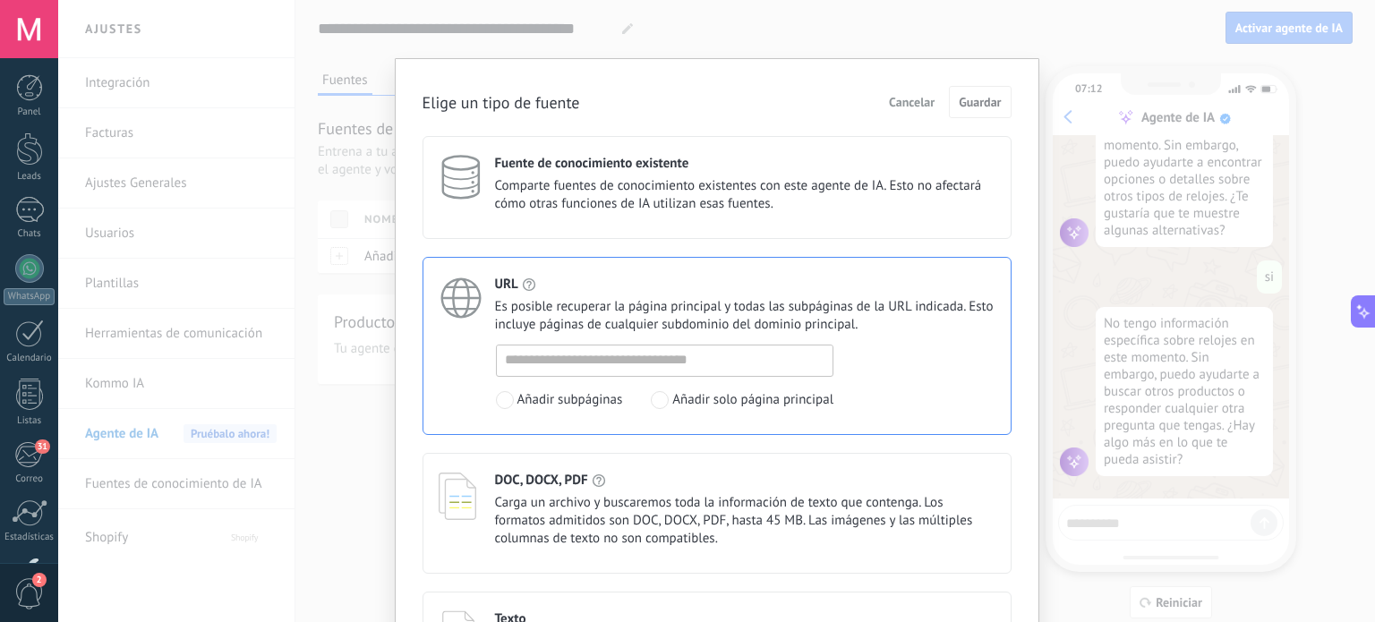
click at [779, 190] on span "Comparte fuentes de conocimiento existentes con este agente de IA. Esto no afec…" at bounding box center [745, 195] width 501 height 36
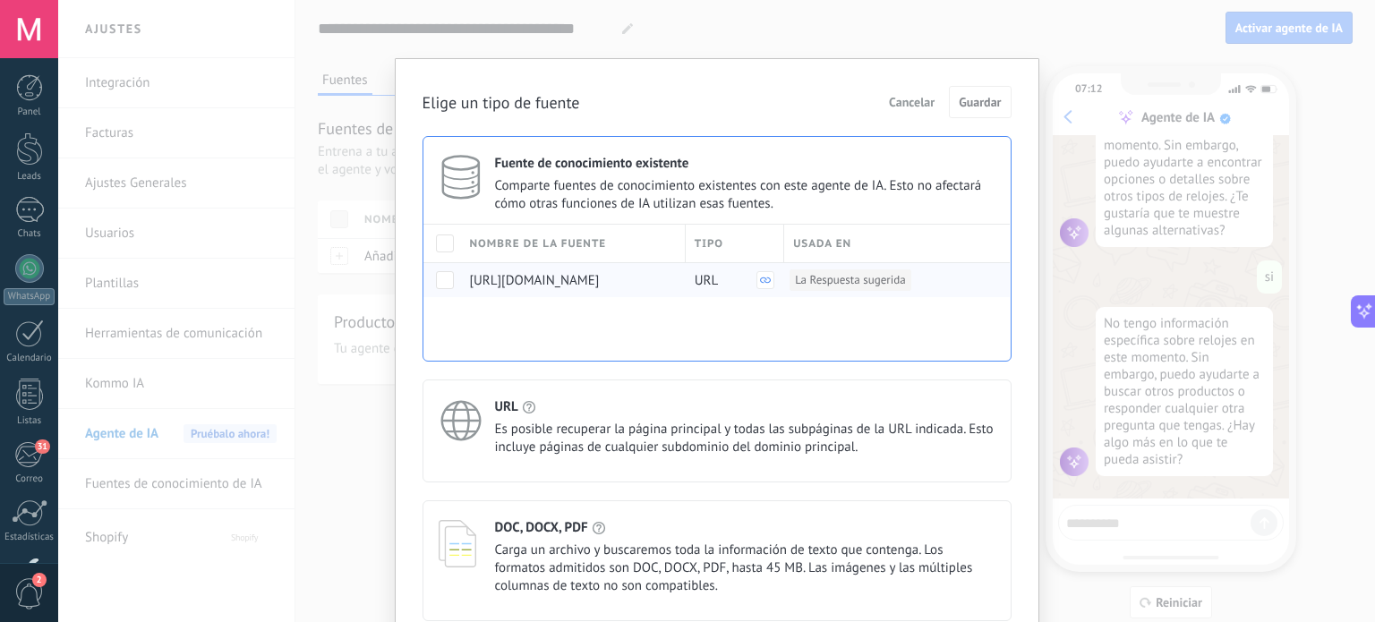
click at [443, 286] on span at bounding box center [445, 280] width 18 height 18
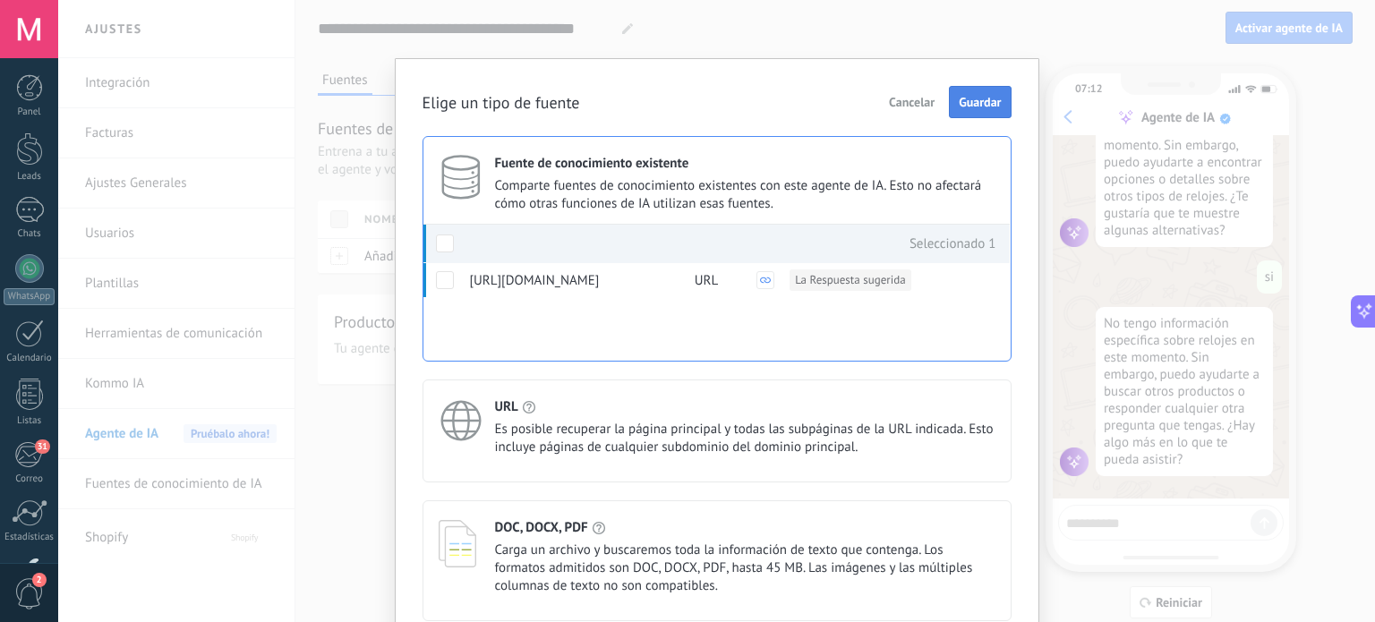
click at [967, 96] on span "Guardar" at bounding box center [980, 102] width 42 height 13
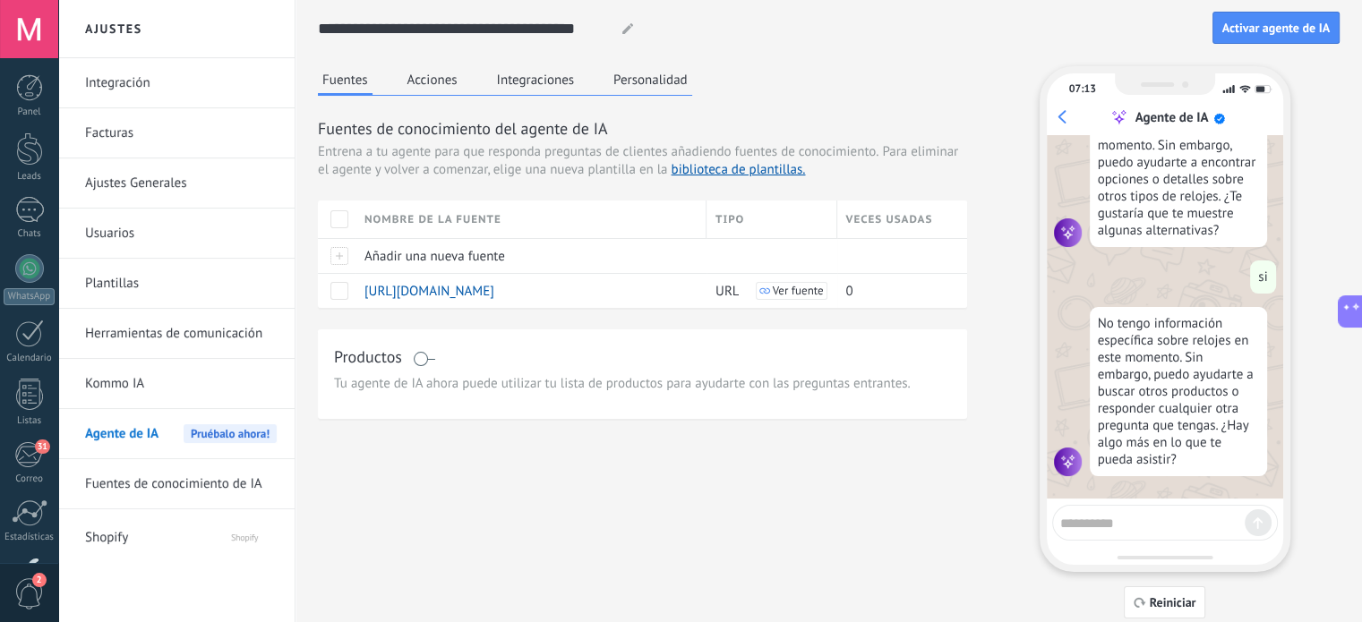
click at [1125, 516] on textarea at bounding box center [1152, 520] width 184 height 22
type textarea "**********"
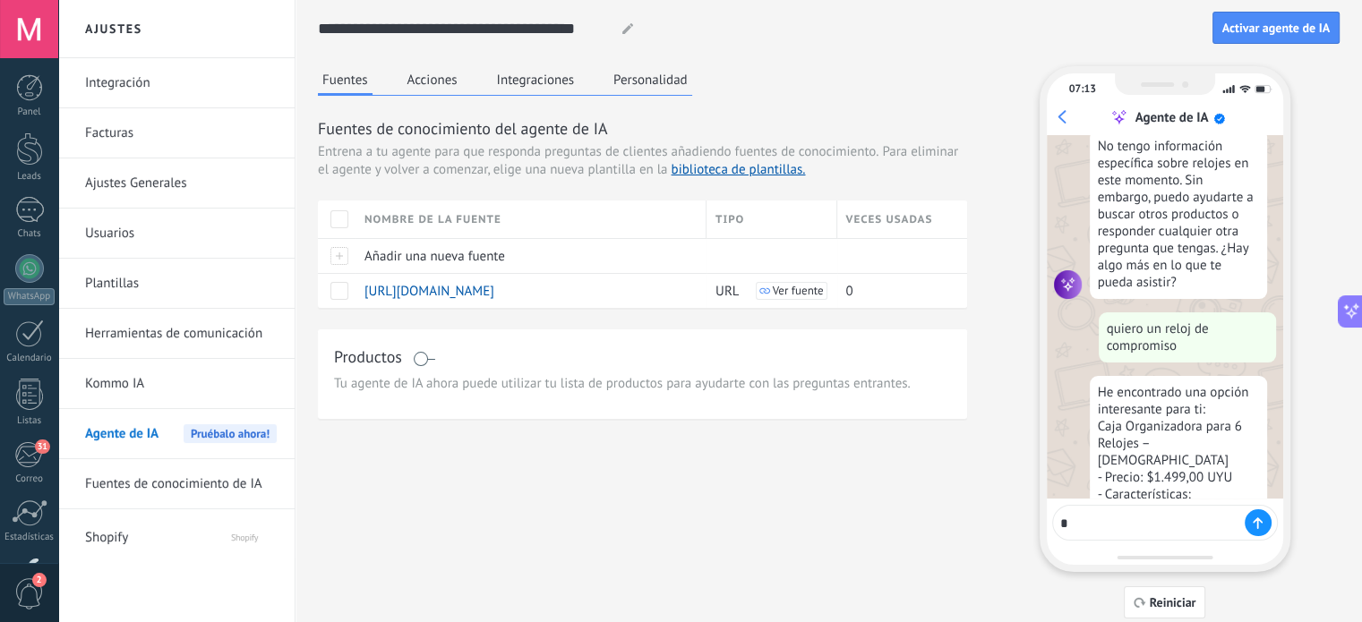
scroll to position [838, 0]
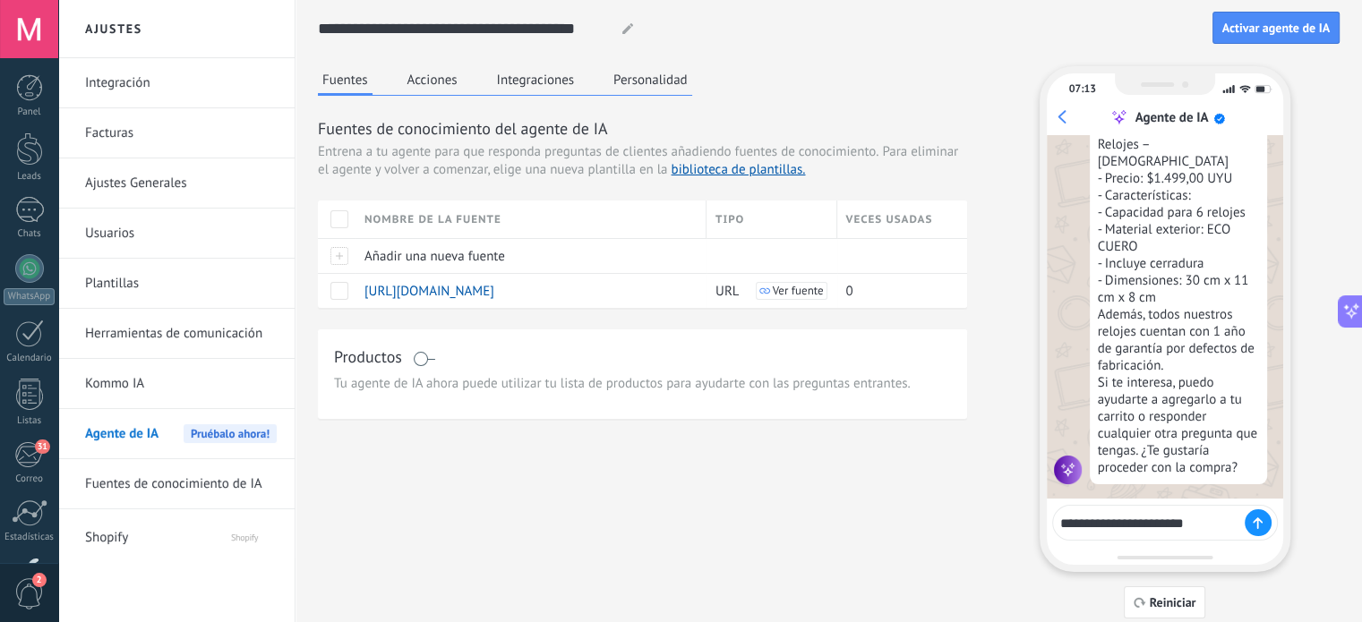
type textarea "**********"
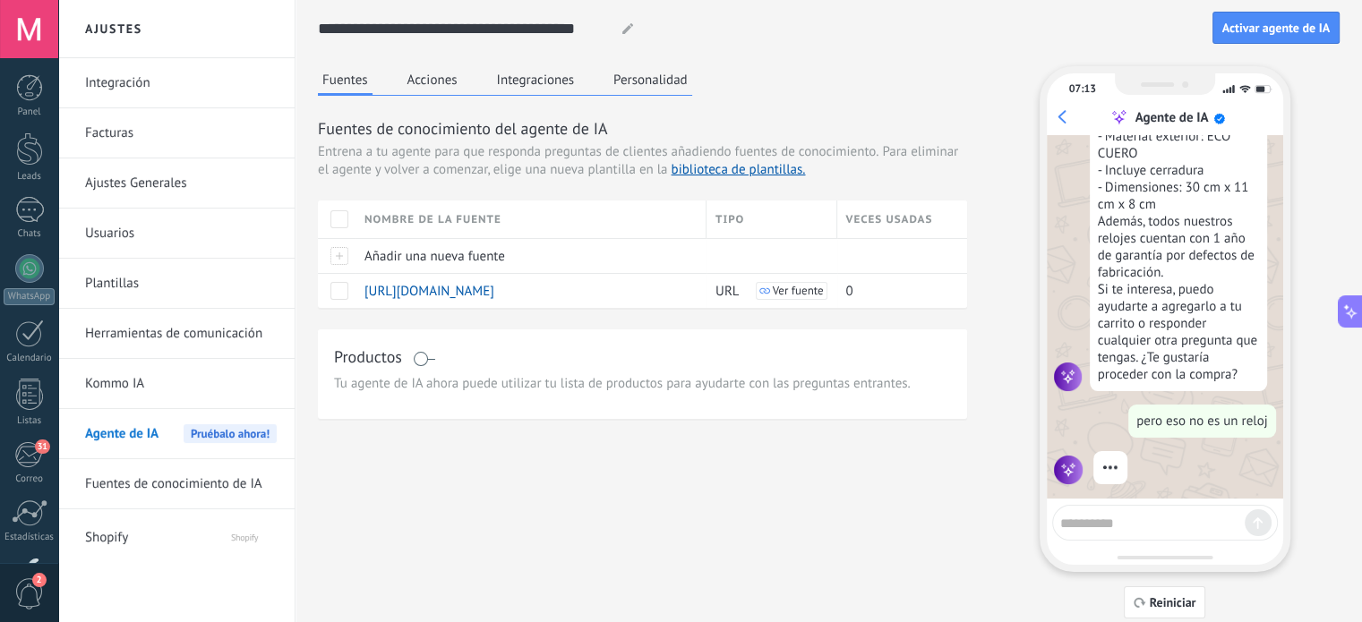
scroll to position [1103, 0]
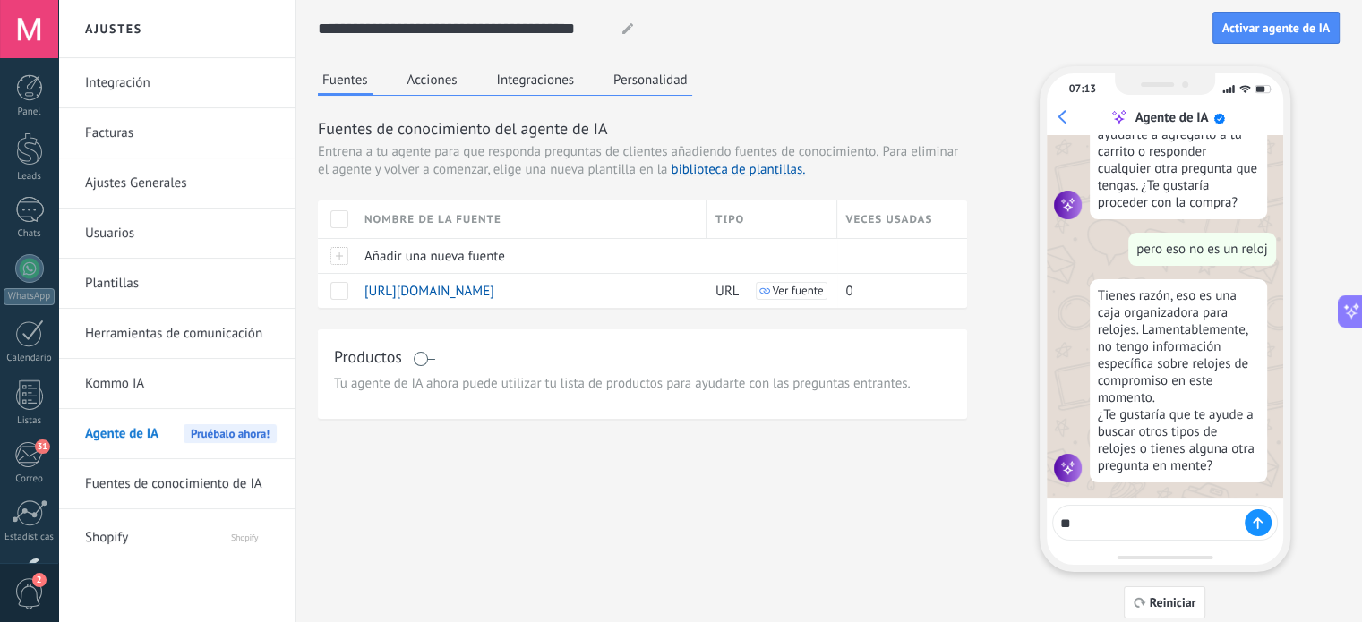
type textarea "*"
type textarea "**********"
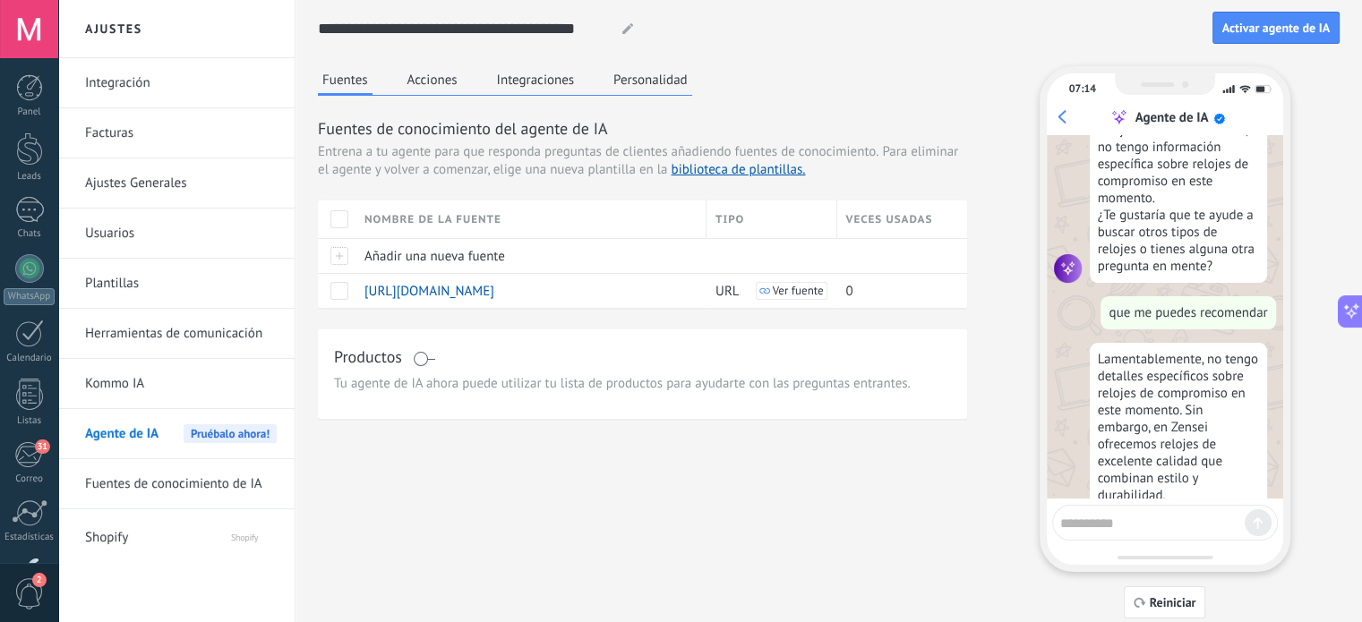
scroll to position [1489, 0]
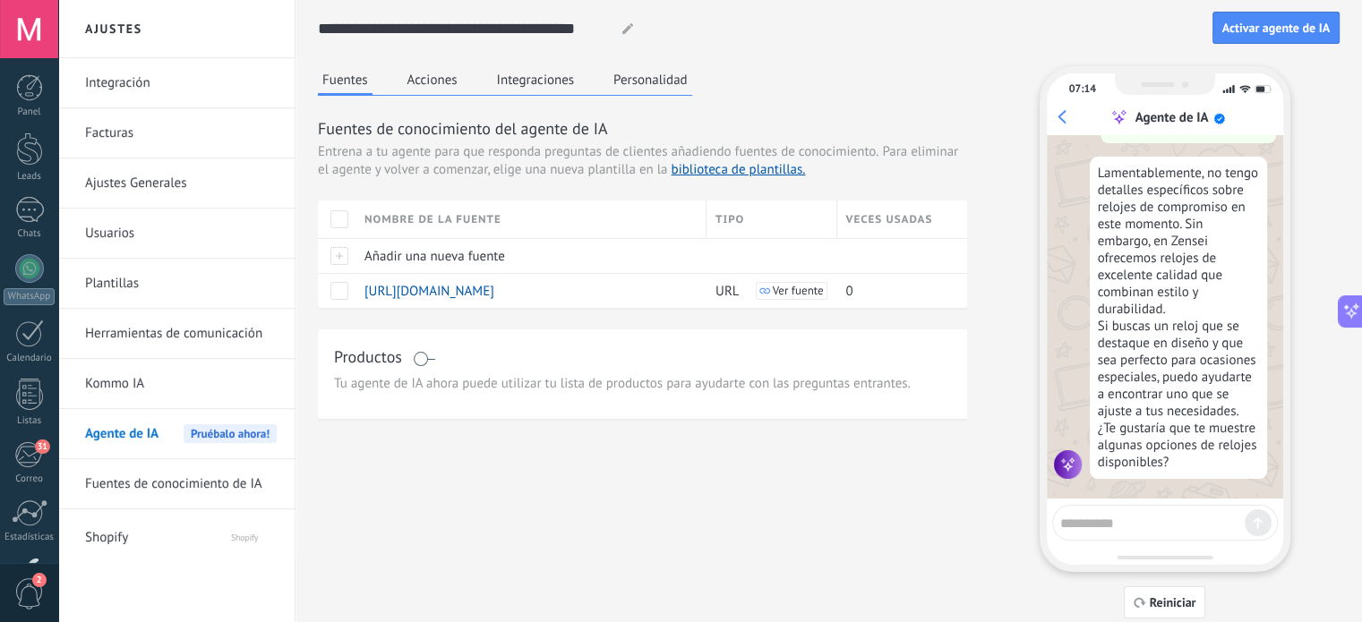
click at [1132, 522] on textarea at bounding box center [1152, 520] width 184 height 22
type textarea "**"
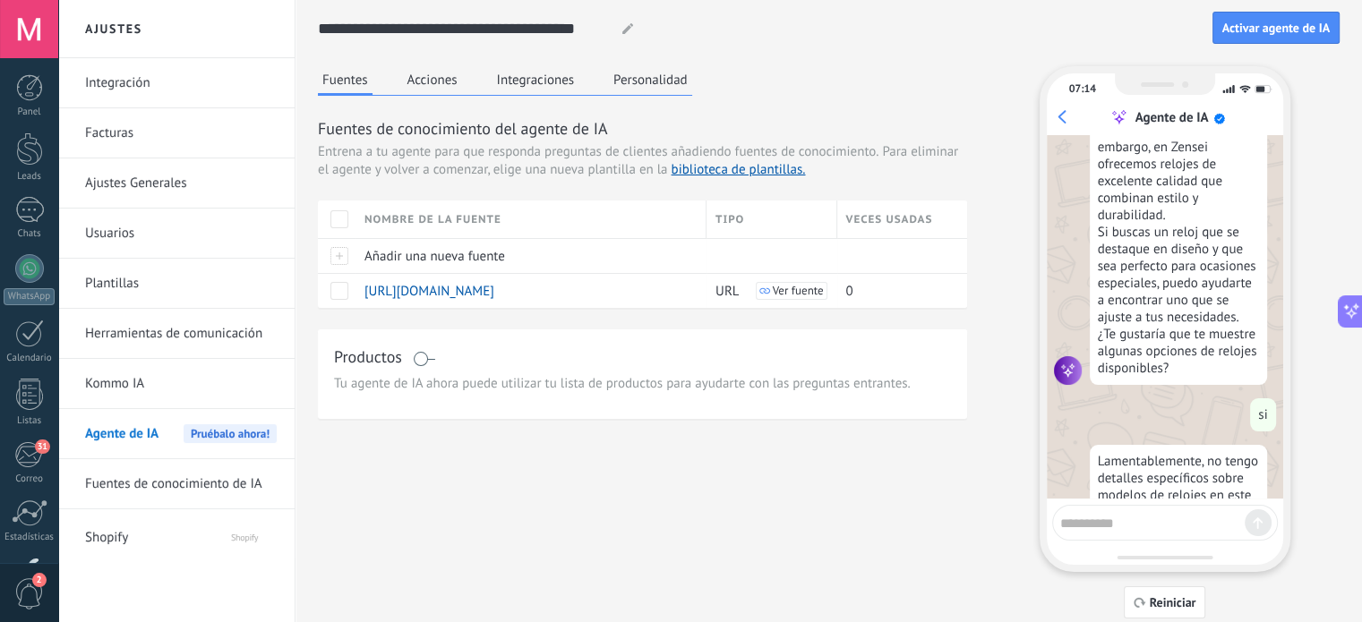
scroll to position [1858, 0]
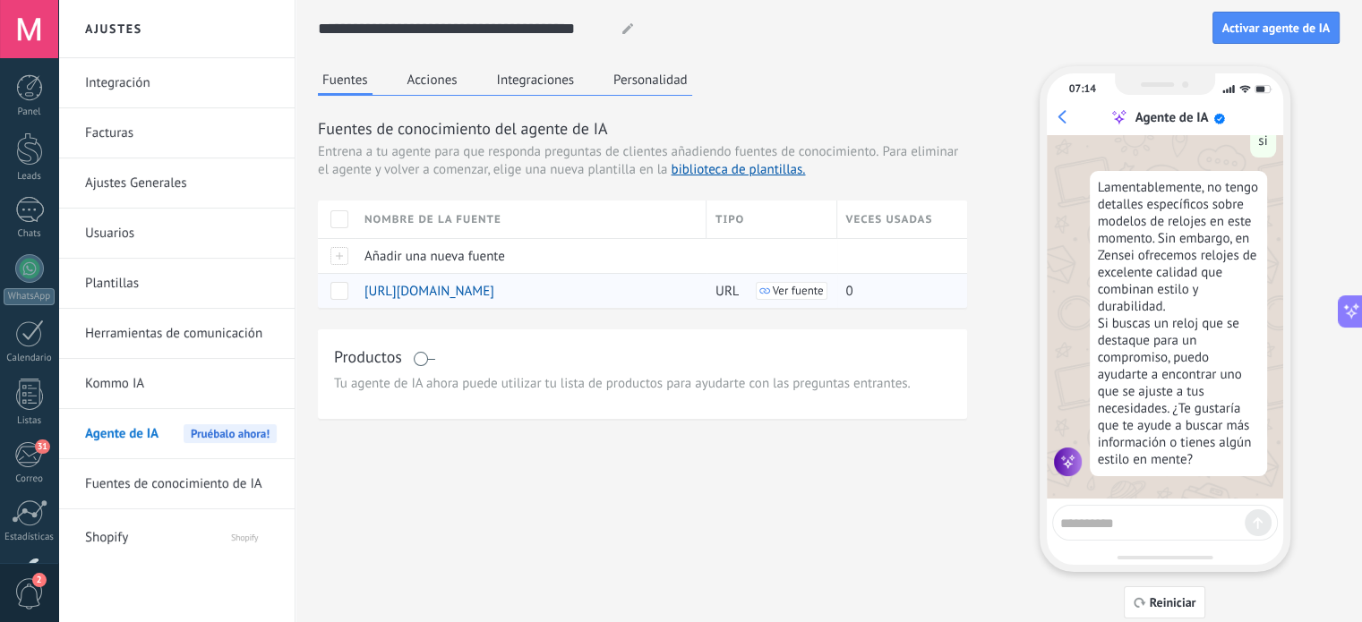
click at [801, 292] on span "Ver fuente" at bounding box center [798, 291] width 51 height 13
click at [338, 298] on span at bounding box center [339, 291] width 18 height 18
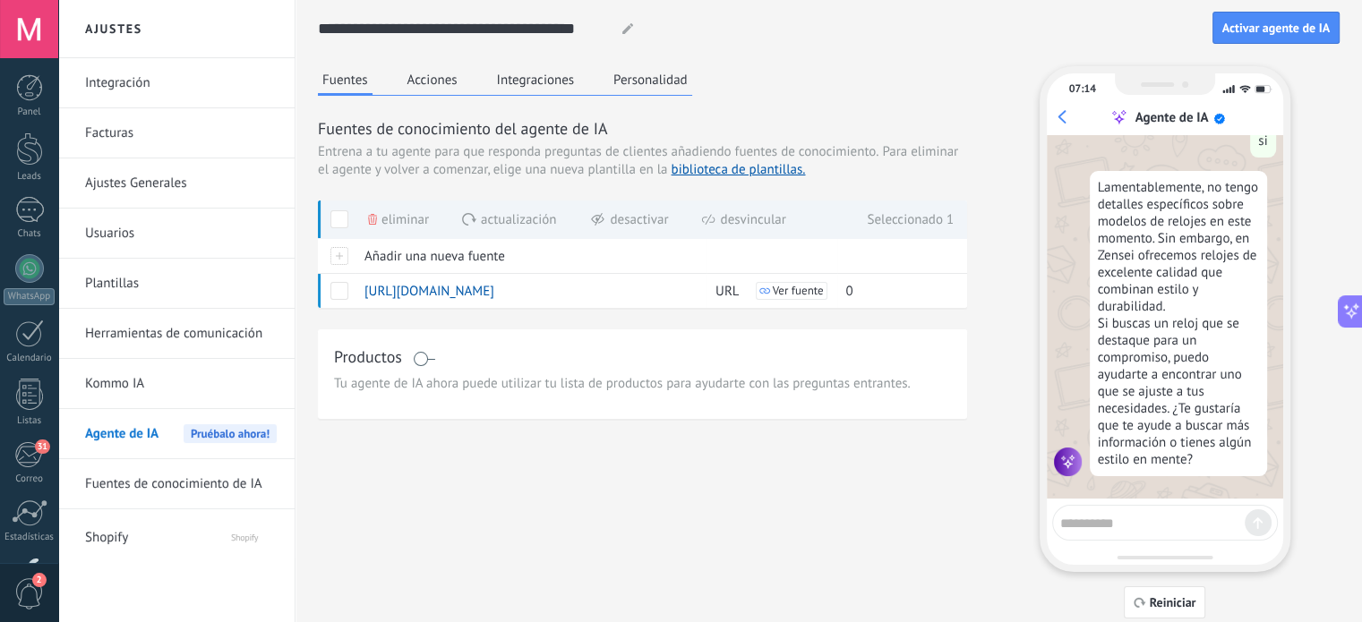
click at [666, 332] on div "Productos Tu agente de IA ahora puede utilizar tu lista de productos para ayuda…" at bounding box center [642, 374] width 649 height 90
click at [740, 332] on div "Productos Tu agente de IA ahora puede utilizar tu lista de productos para ayuda…" at bounding box center [642, 374] width 649 height 90
click at [415, 540] on div "Fuentes Acciones Integraciones Personalidad Fuentes de conocimiento del agente …" at bounding box center [829, 342] width 1022 height 552
click at [889, 458] on div "Fuentes Acciones Integraciones Personalidad Fuentes de conocimiento del agente …" at bounding box center [829, 342] width 1022 height 552
click at [1166, 607] on span "Reiniciar" at bounding box center [1173, 602] width 47 height 13
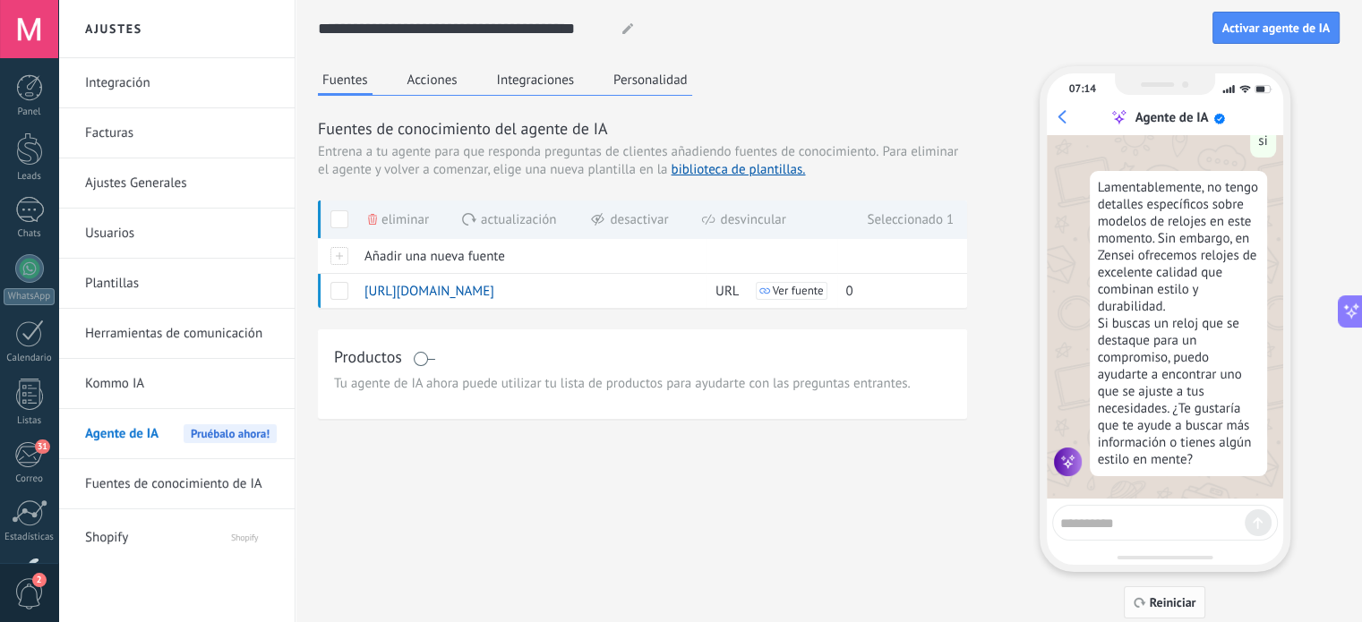
scroll to position [0, 0]
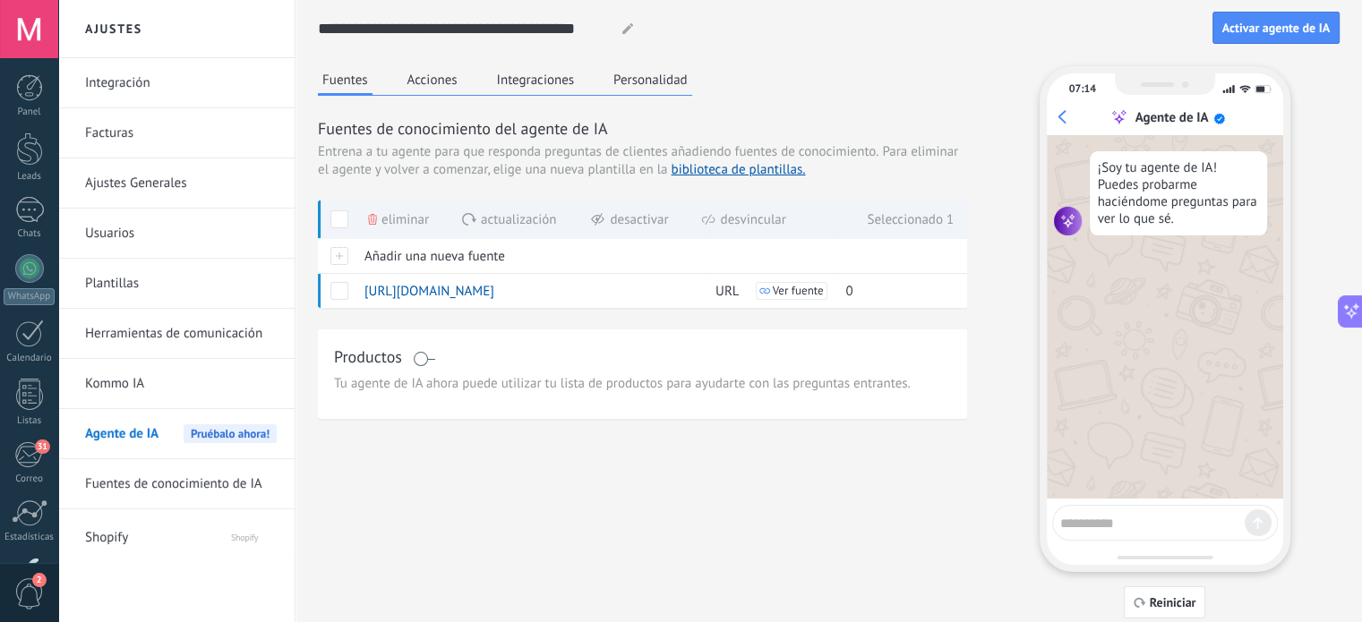
click at [1128, 518] on textarea at bounding box center [1152, 520] width 184 height 22
type textarea "****"
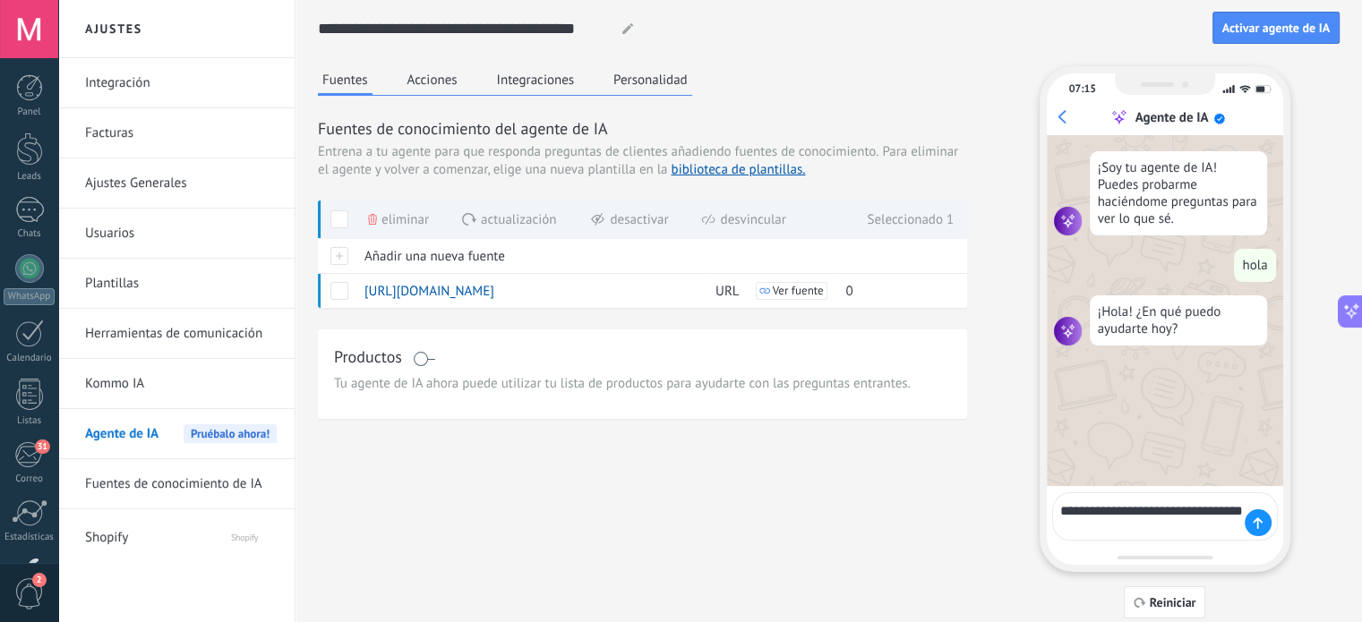
type textarea "**********"
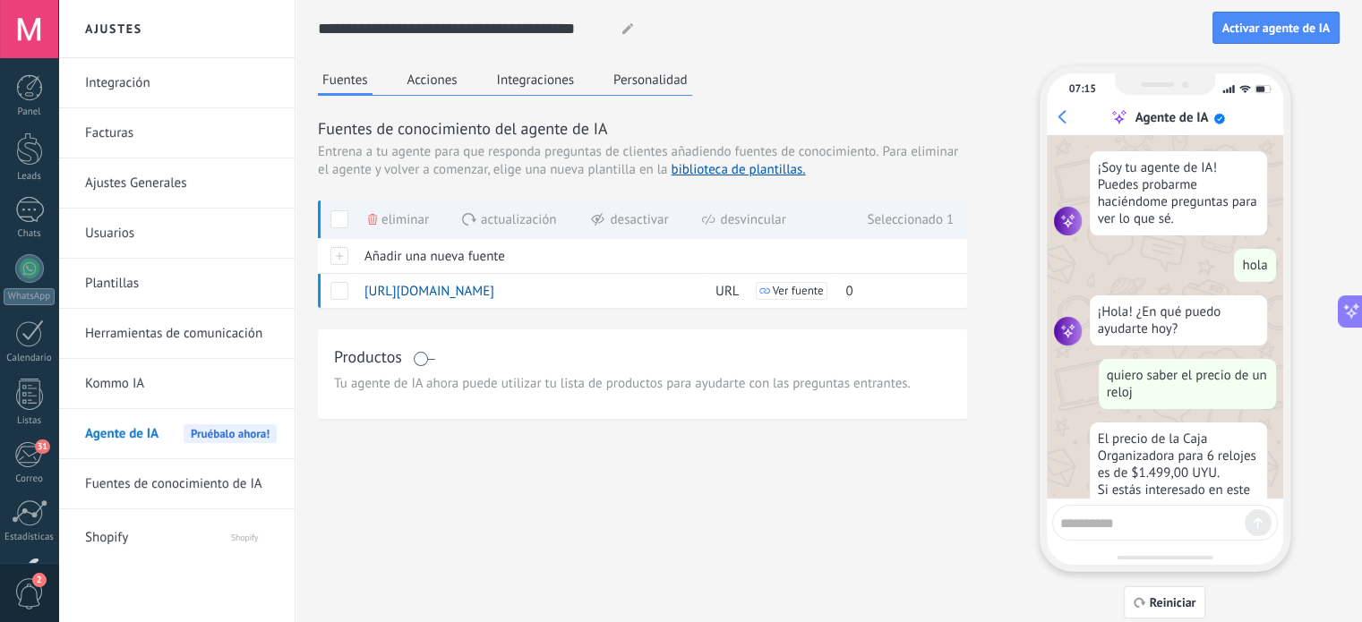
scroll to position [83, 0]
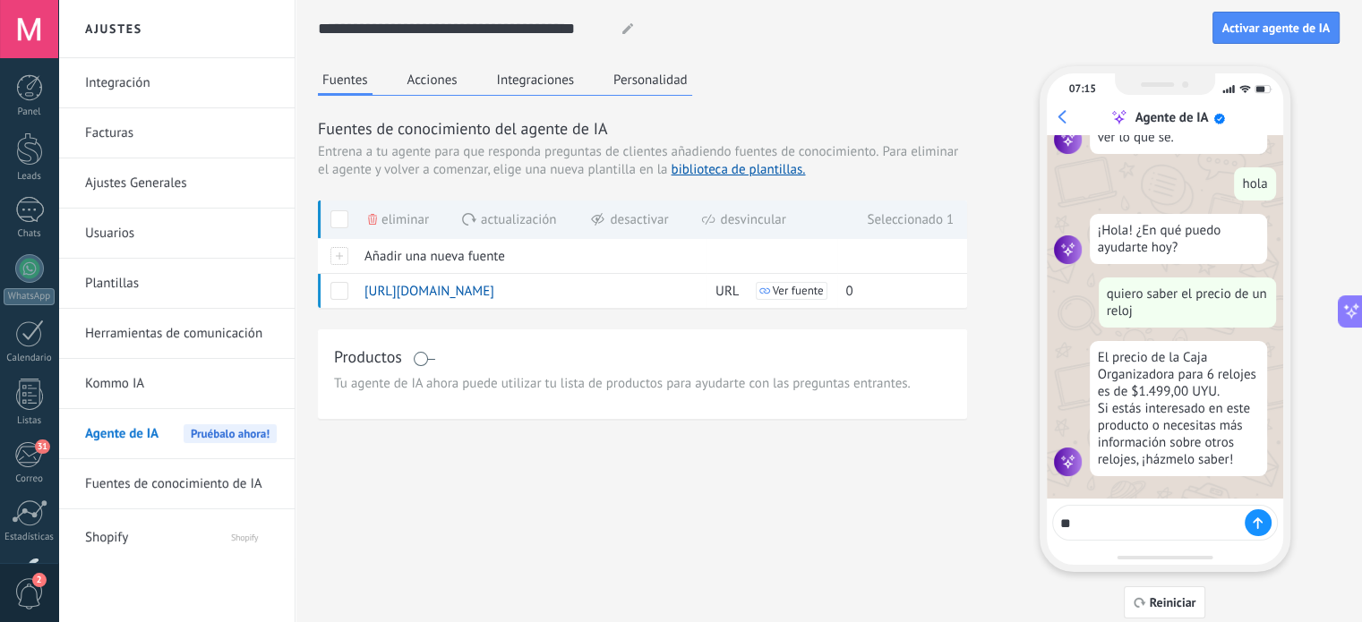
type textarea "*"
type textarea "**********"
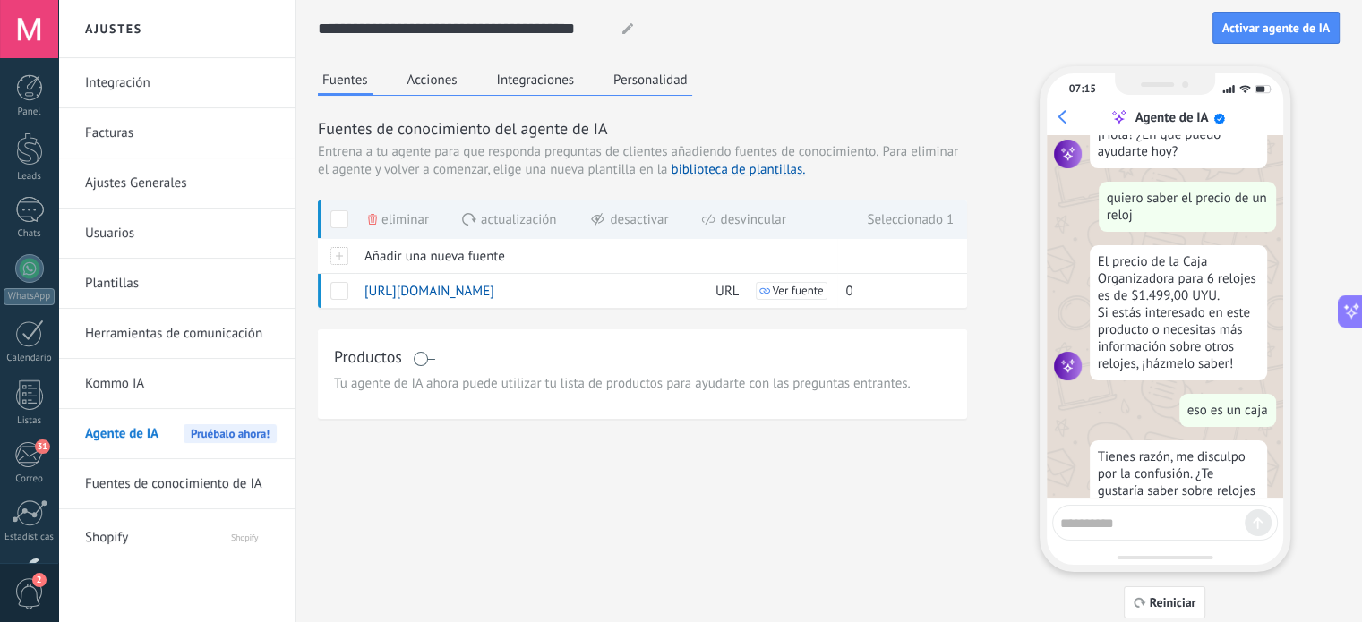
scroll to position [297, 0]
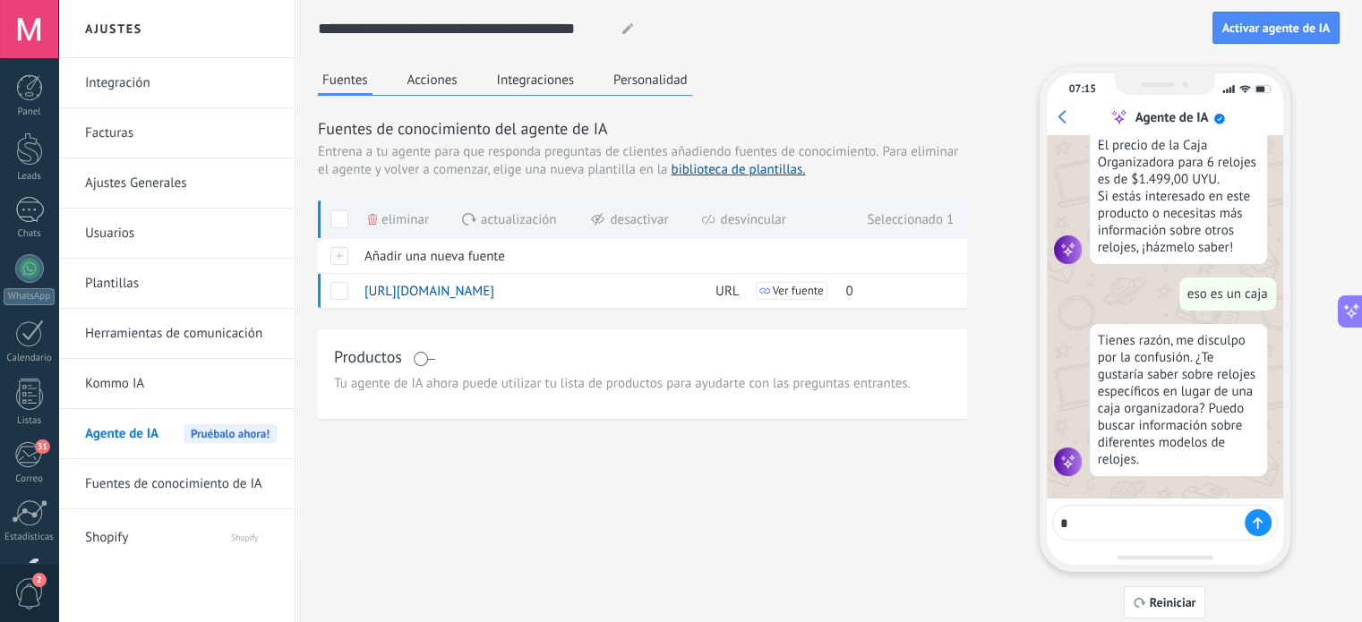
type textarea "**"
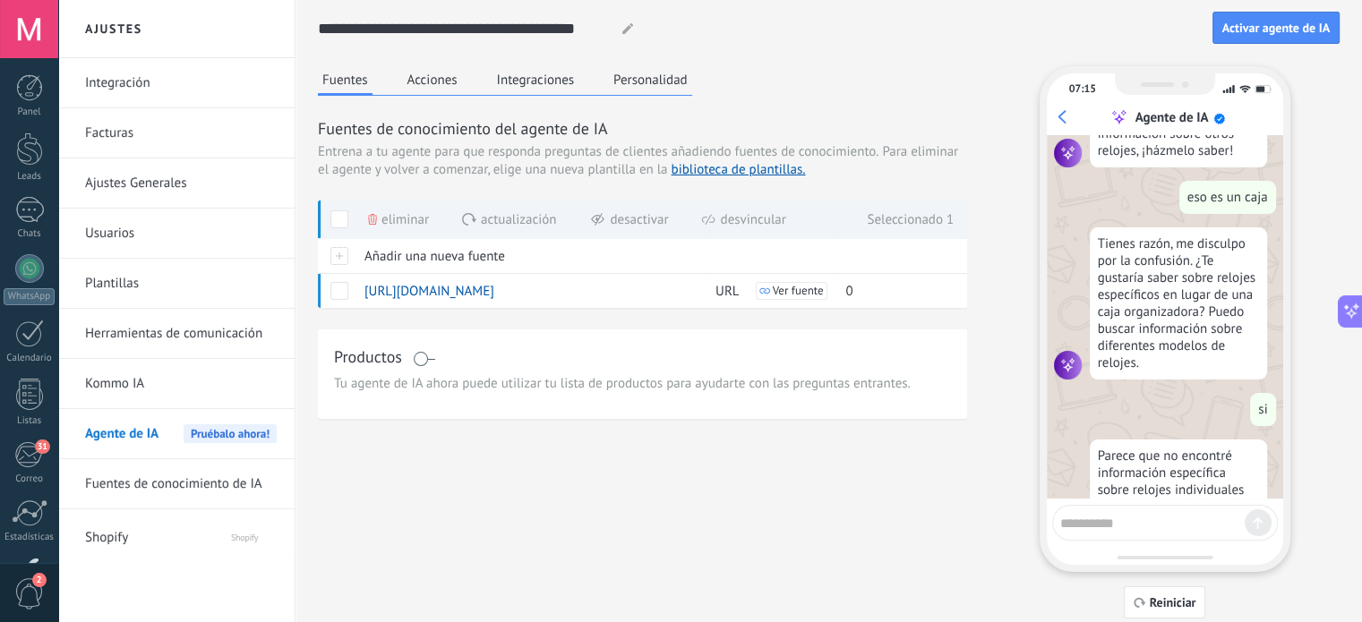
scroll to position [683, 0]
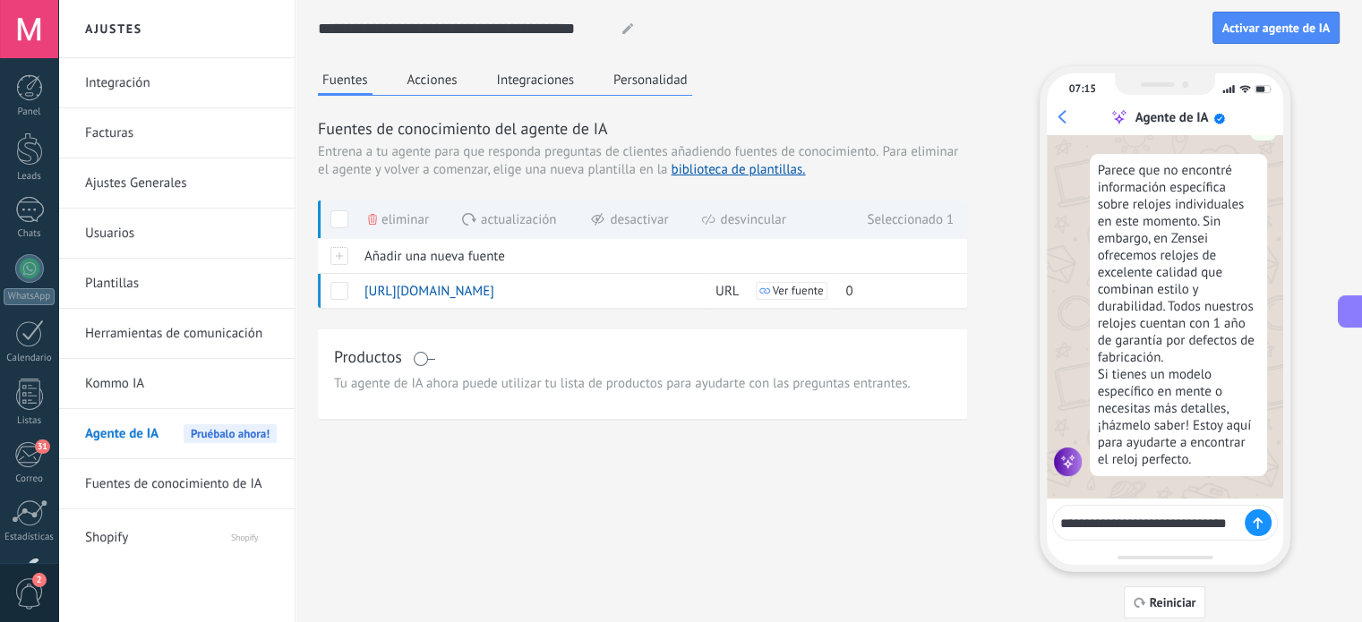
type textarea "**********"
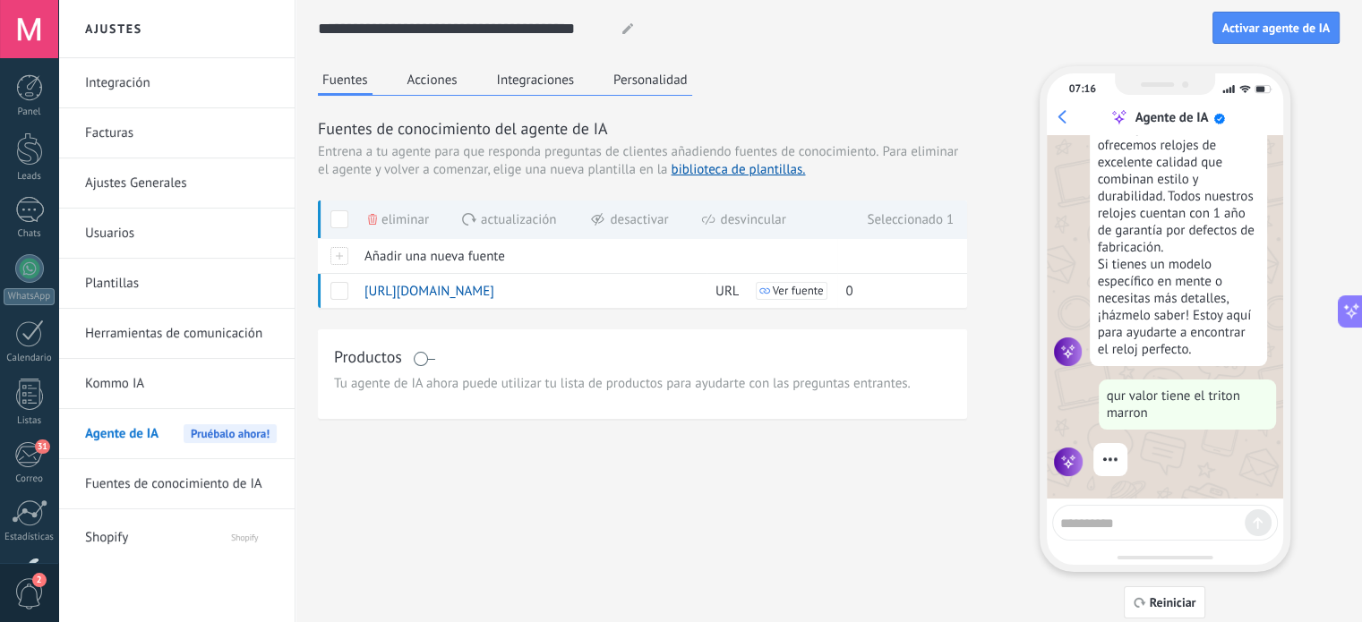
scroll to position [949, 0]
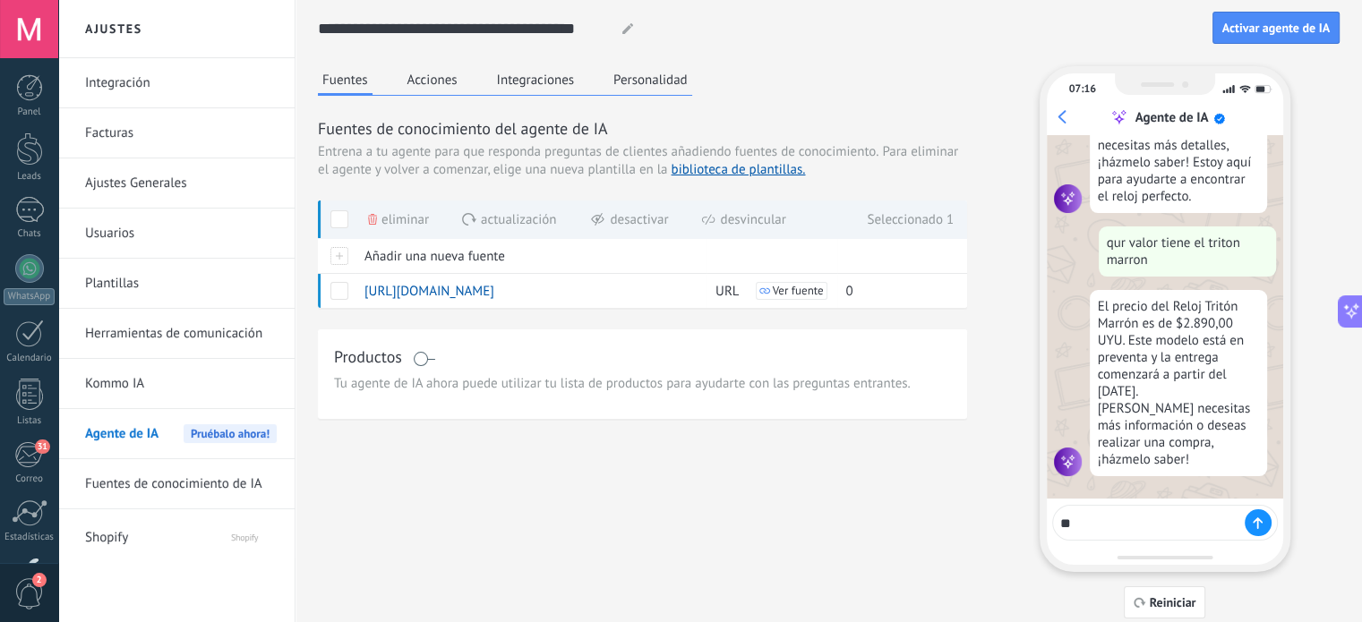
type textarea "*"
type textarea "**********"
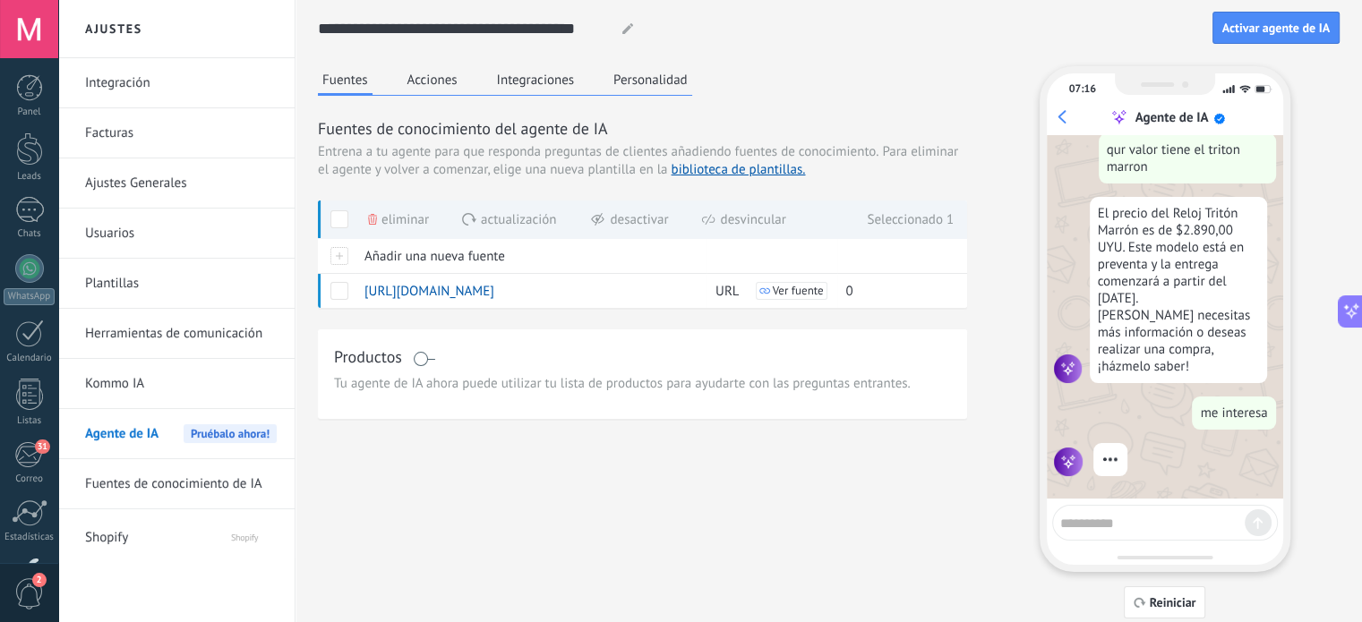
scroll to position [1128, 0]
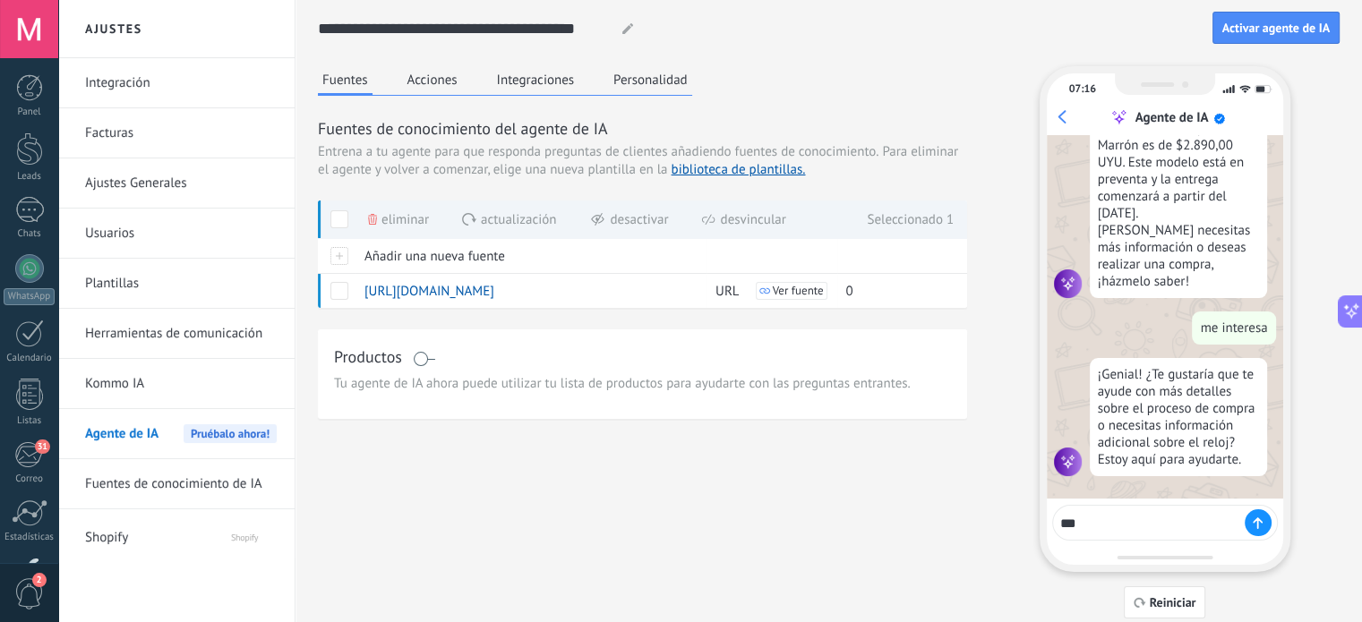
type textarea "**"
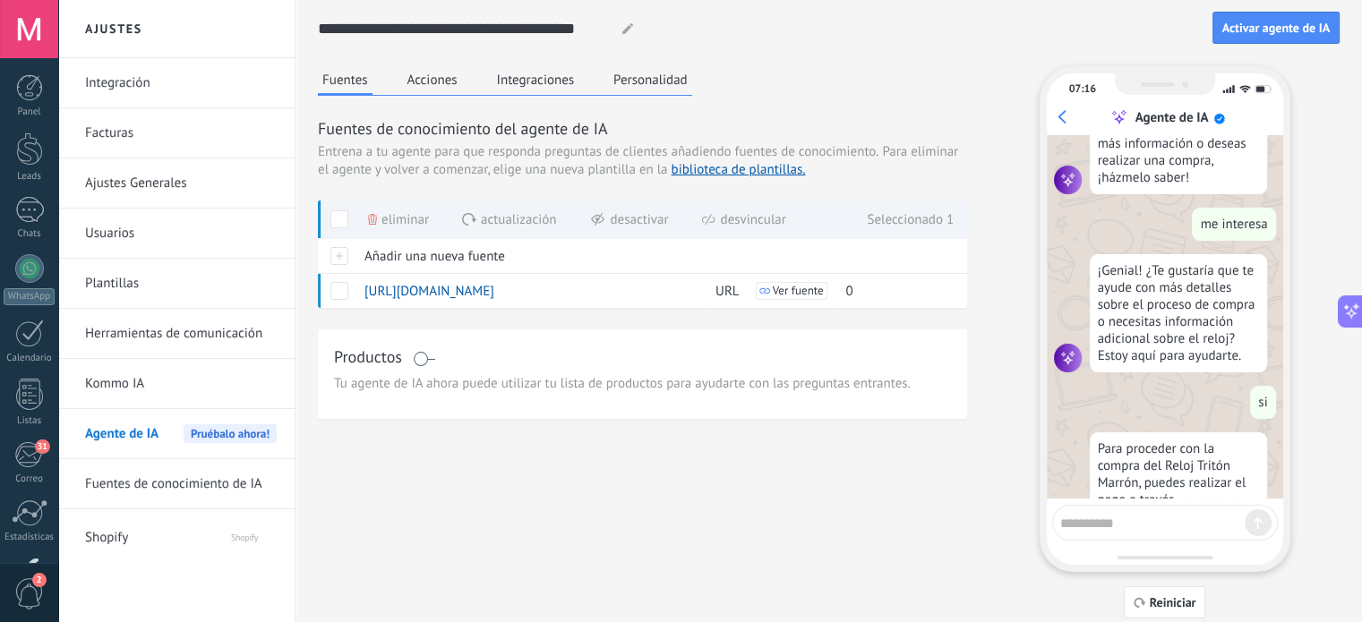
scroll to position [1462, 0]
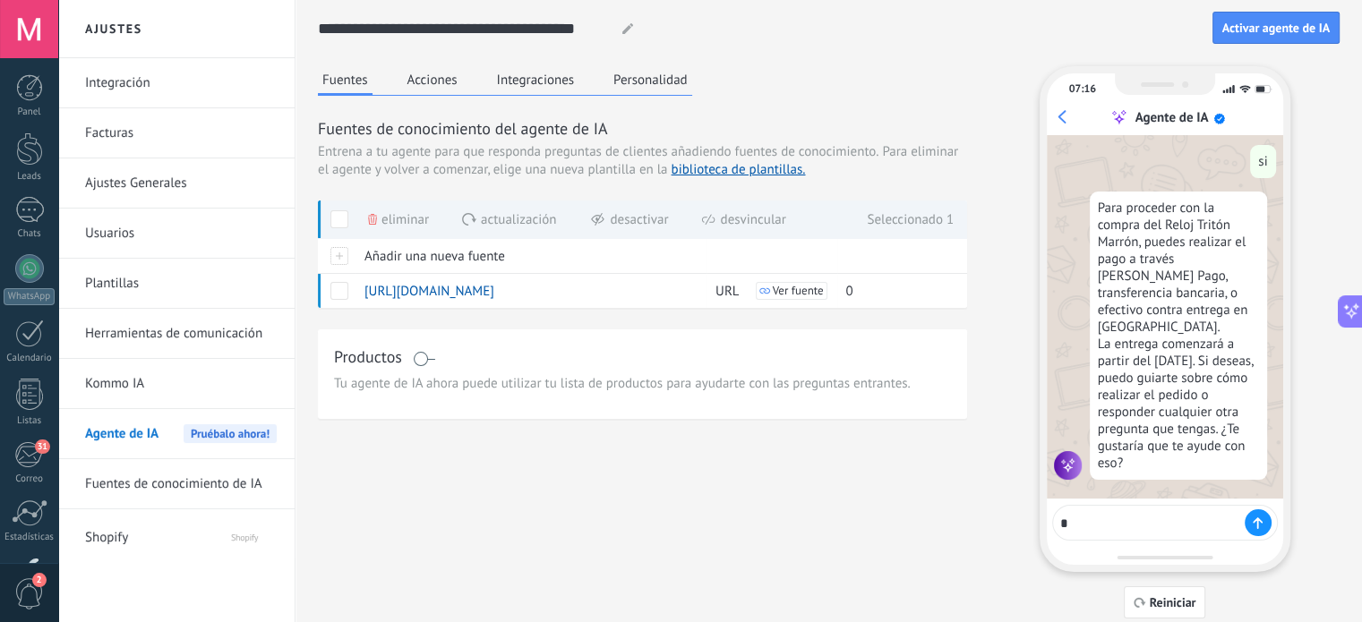
type textarea "**"
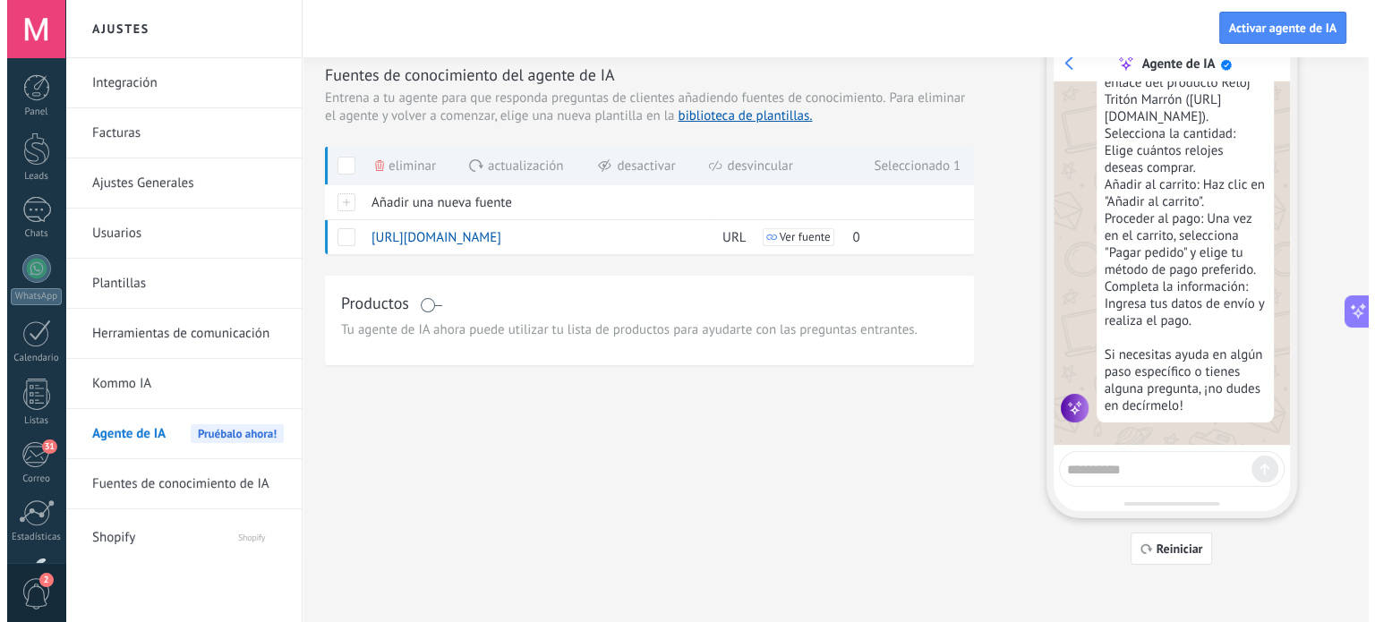
scroll to position [0, 0]
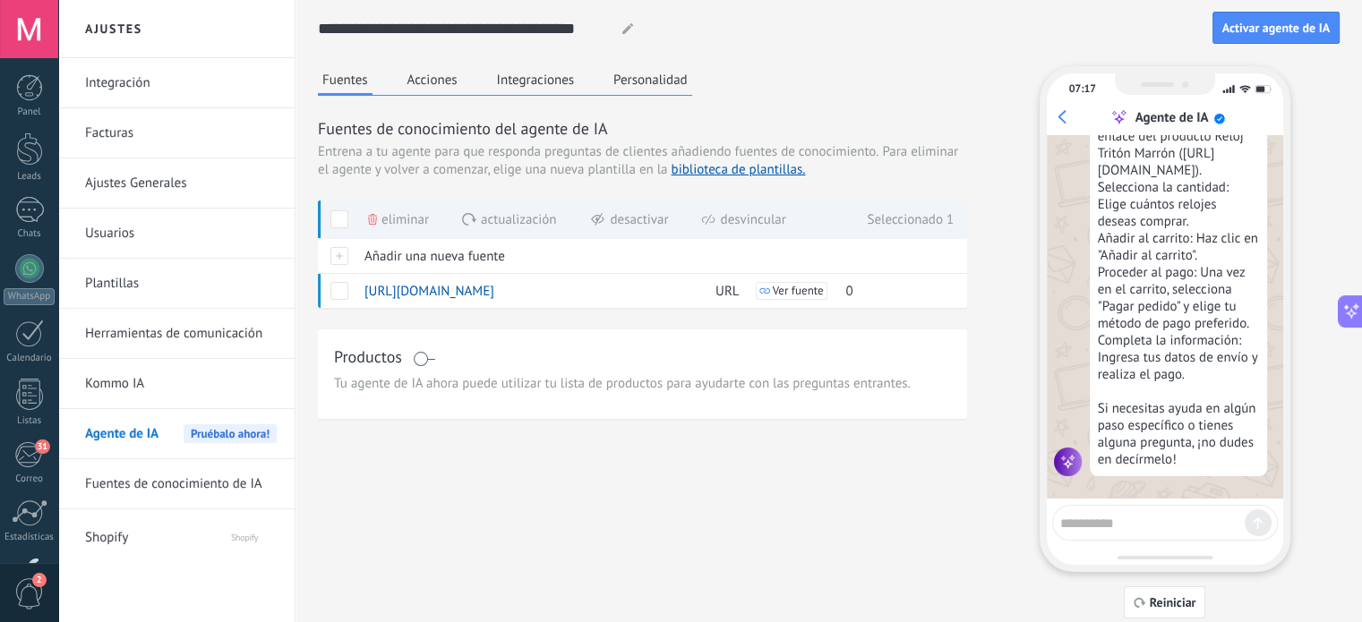
click at [184, 480] on link "Fuentes de conocimiento de IA" at bounding box center [181, 484] width 192 height 50
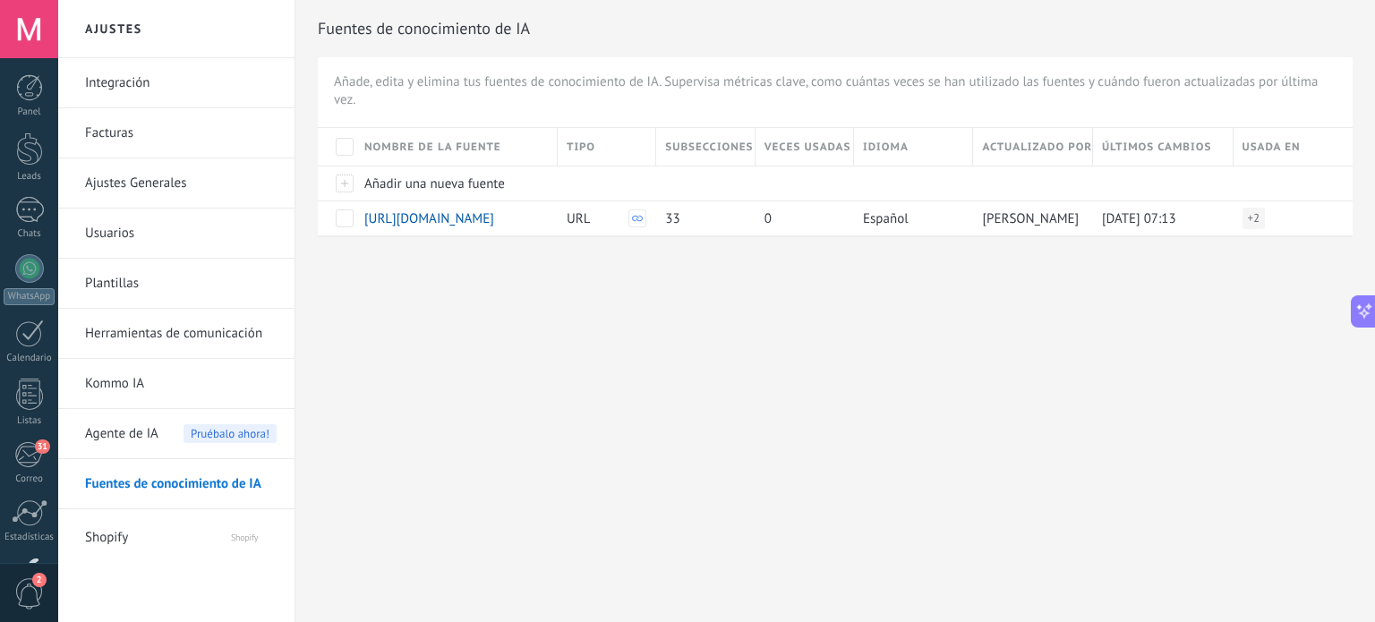
click at [117, 90] on link "Integración" at bounding box center [181, 83] width 192 height 50
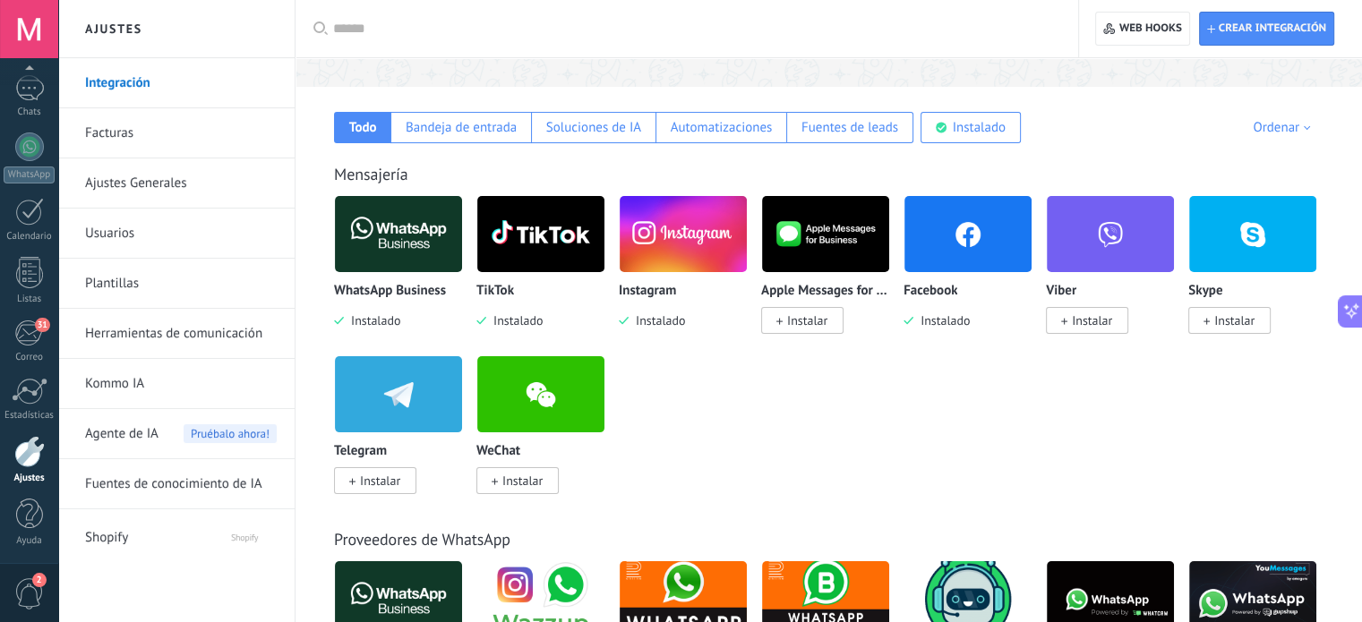
scroll to position [165, 0]
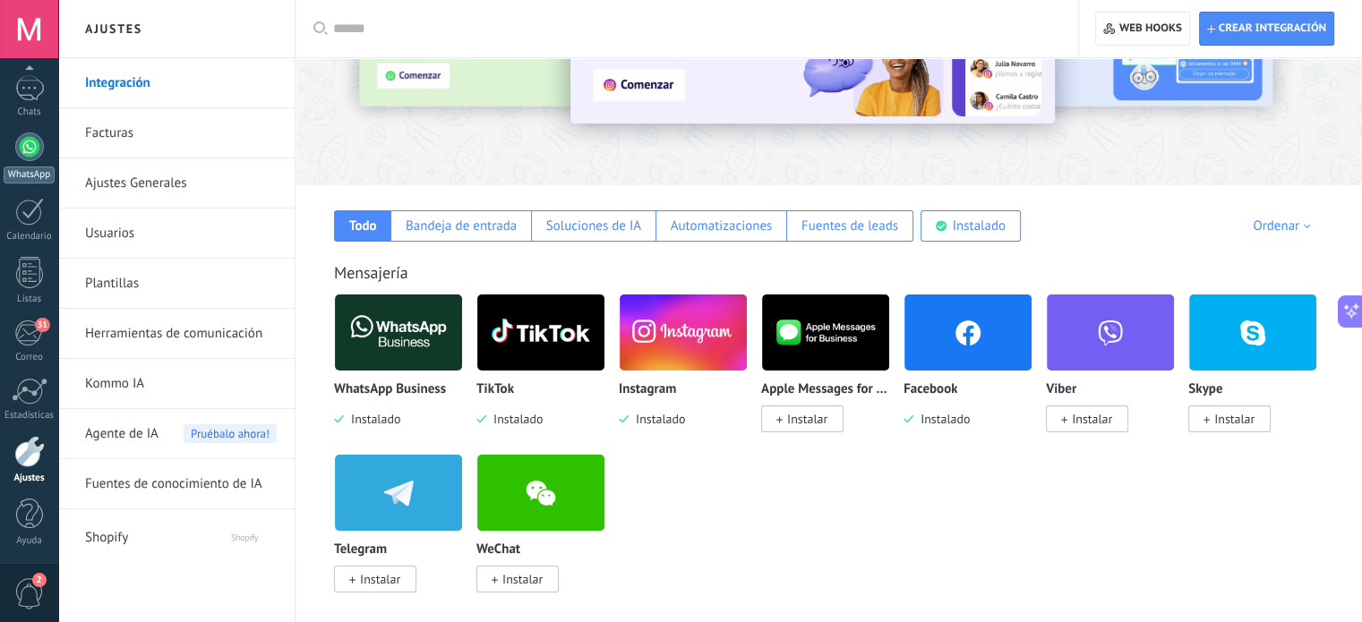
click at [29, 146] on div at bounding box center [29, 147] width 29 height 29
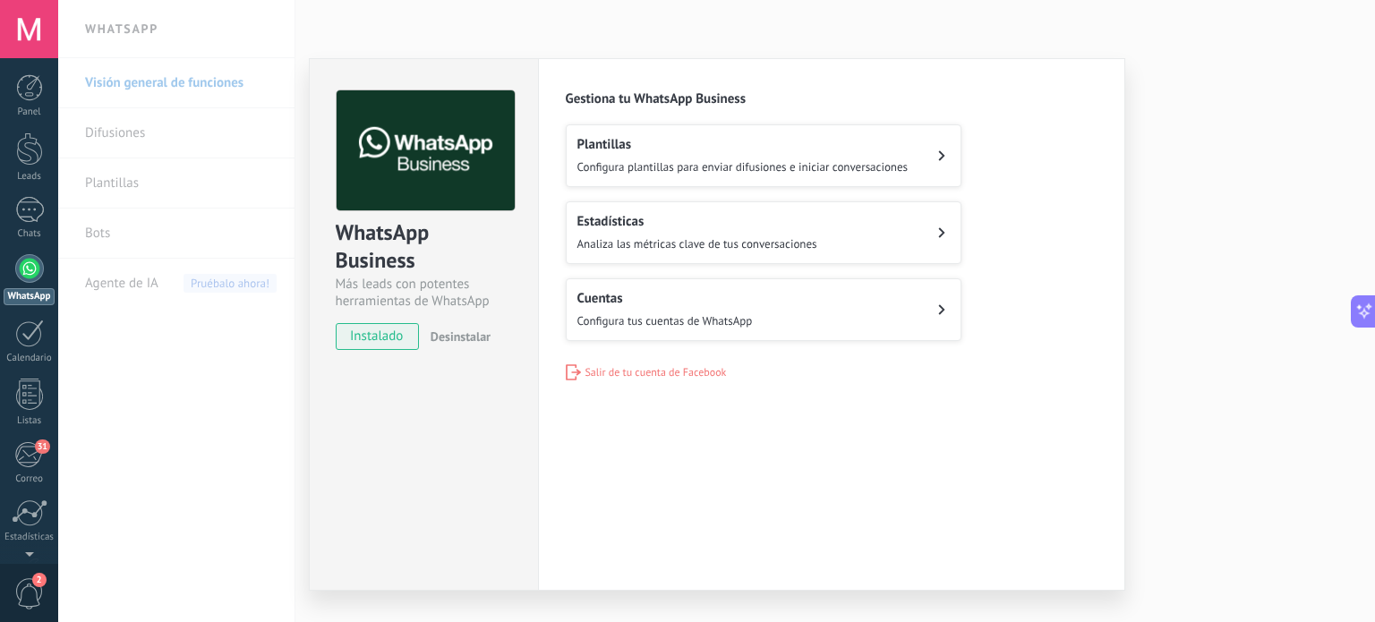
click at [240, 336] on div "WhatsApp Business Más leads con potentes herramientas de WhatsApp instalado Des…" at bounding box center [716, 311] width 1317 height 622
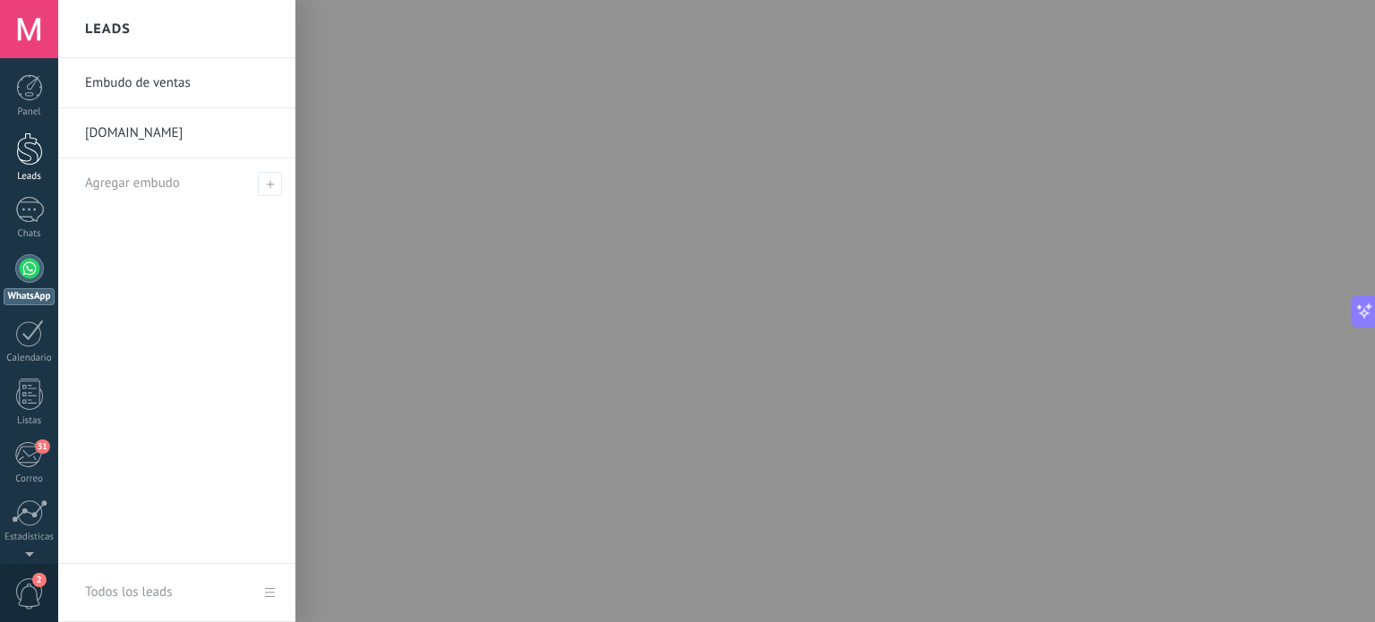
click at [13, 153] on link "Leads" at bounding box center [29, 158] width 58 height 50
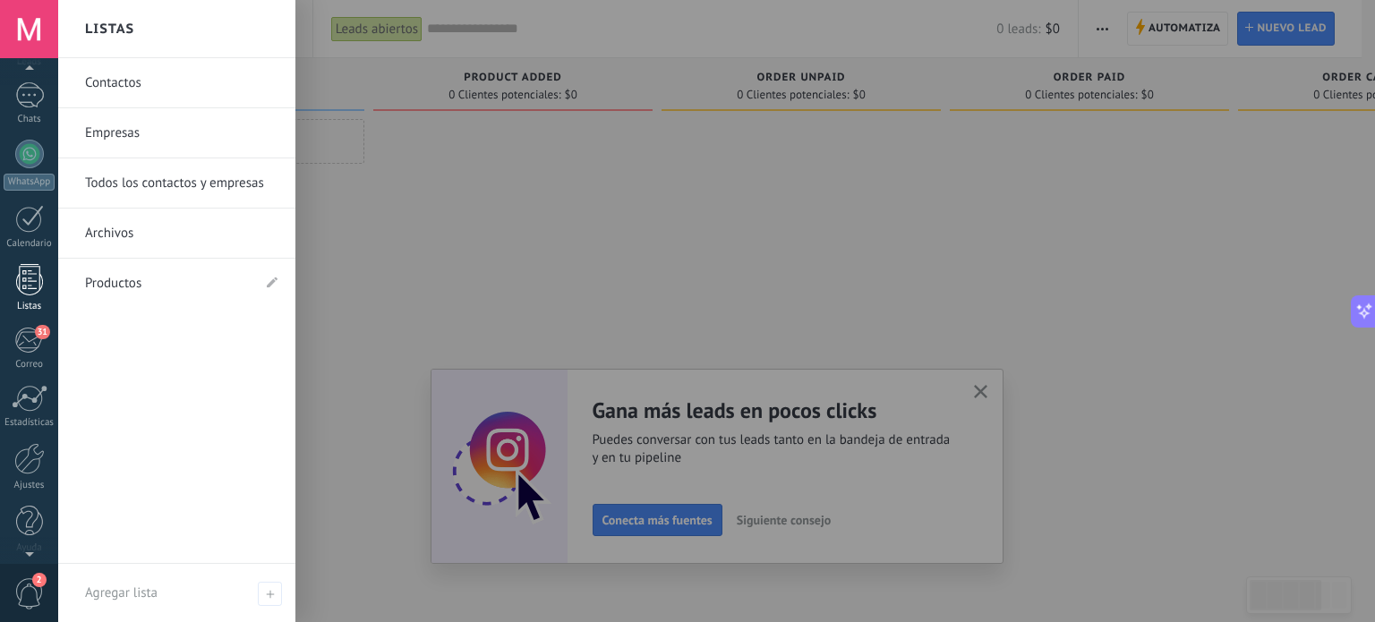
scroll to position [122, 0]
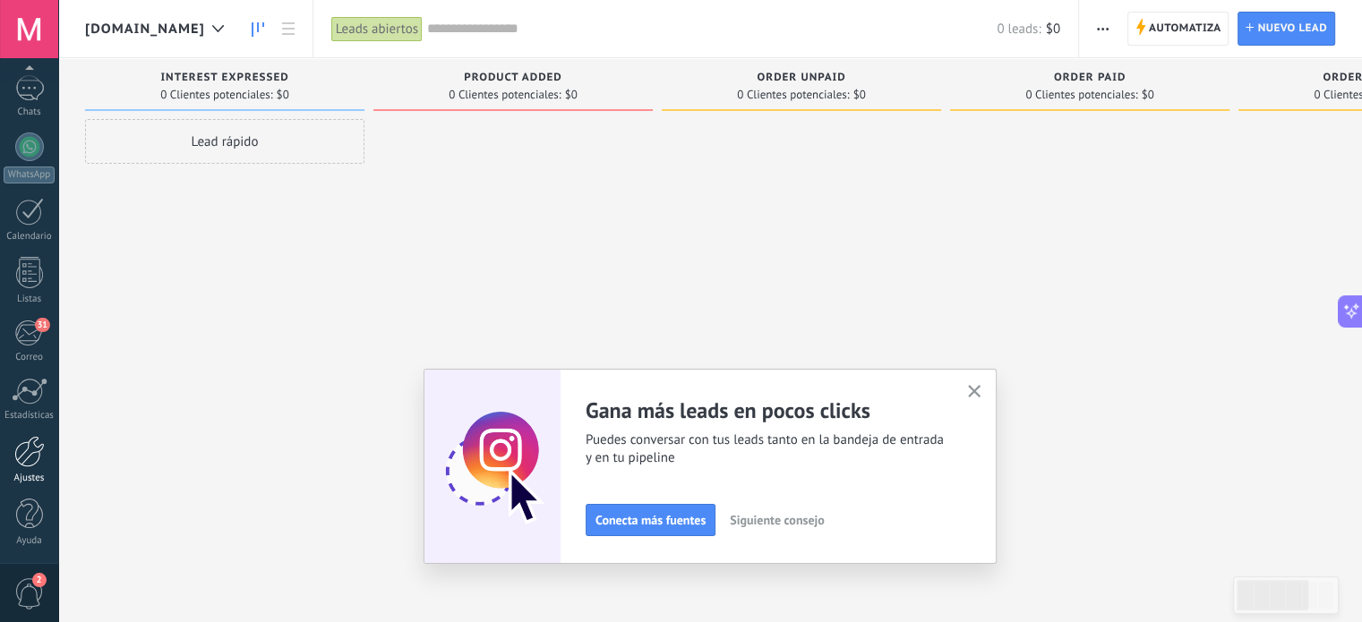
click at [32, 452] on div at bounding box center [29, 451] width 30 height 31
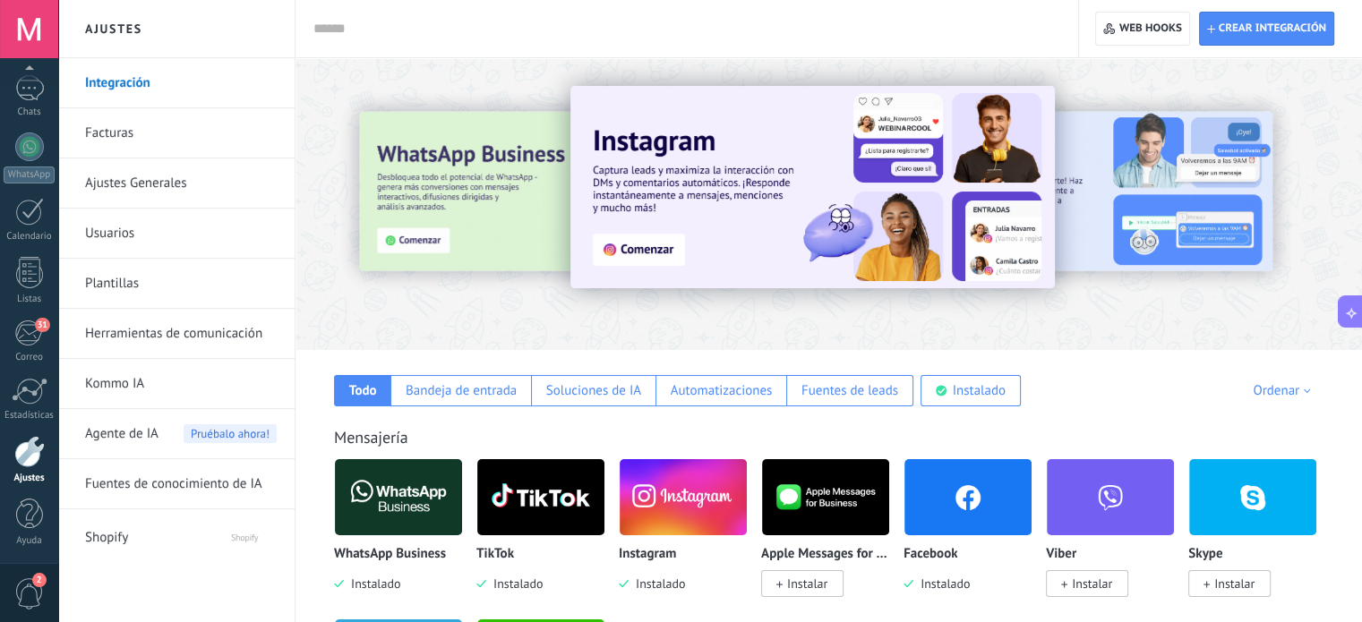
click at [129, 383] on link "Kommo IA" at bounding box center [181, 384] width 192 height 50
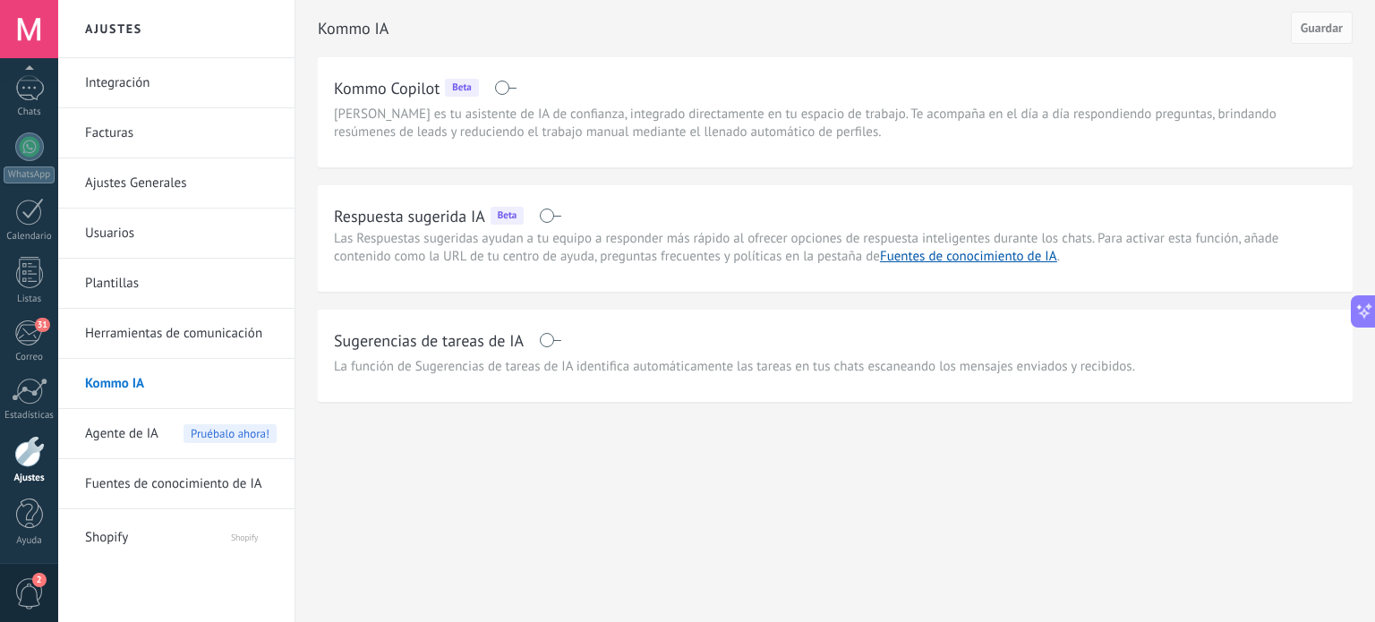
click at [557, 214] on span at bounding box center [550, 216] width 22 height 14
click at [1338, 45] on div "Kommo IA Cancelar Guardar" at bounding box center [835, 28] width 1035 height 57
click at [1325, 21] on span "Guardar" at bounding box center [1322, 27] width 42 height 13
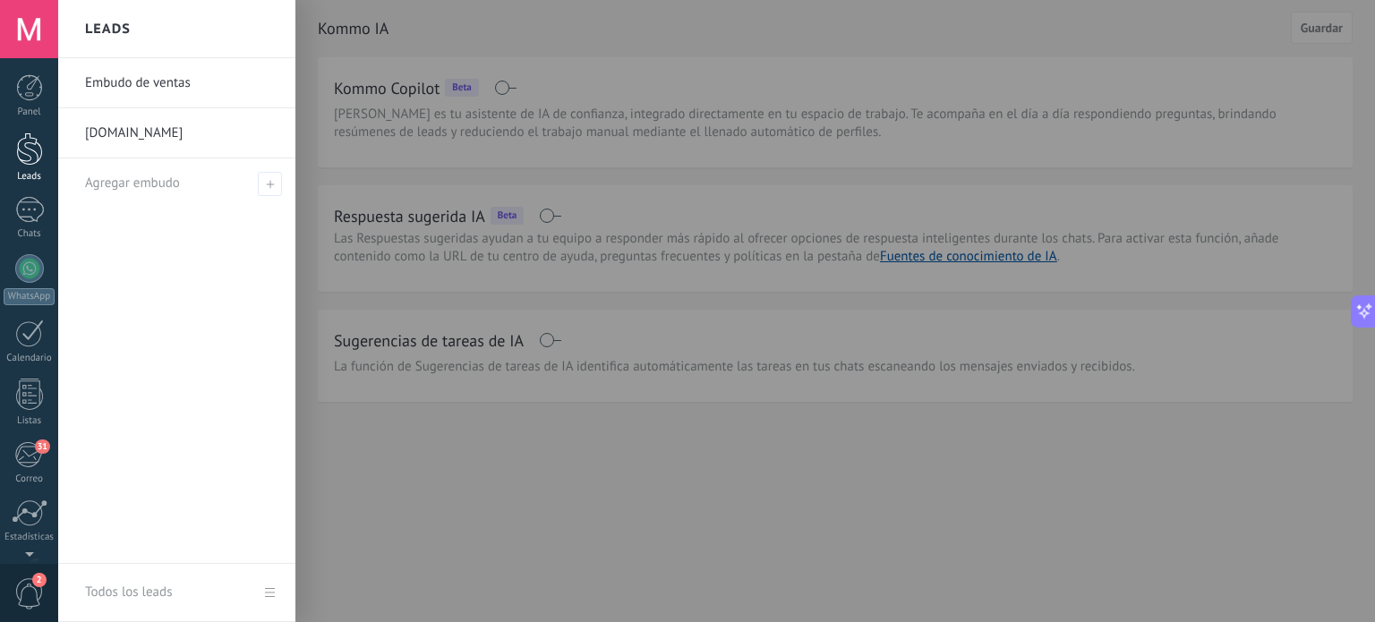
click at [27, 151] on div at bounding box center [29, 149] width 27 height 33
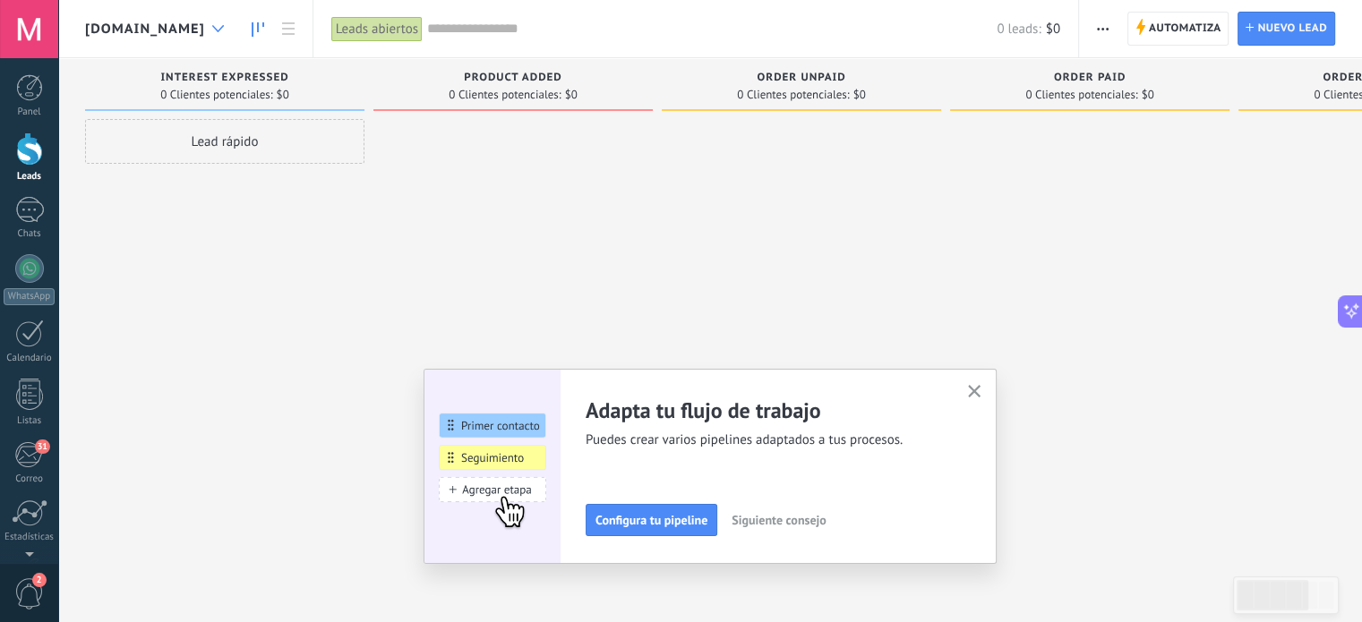
click at [224, 26] on icon at bounding box center [218, 28] width 12 height 7
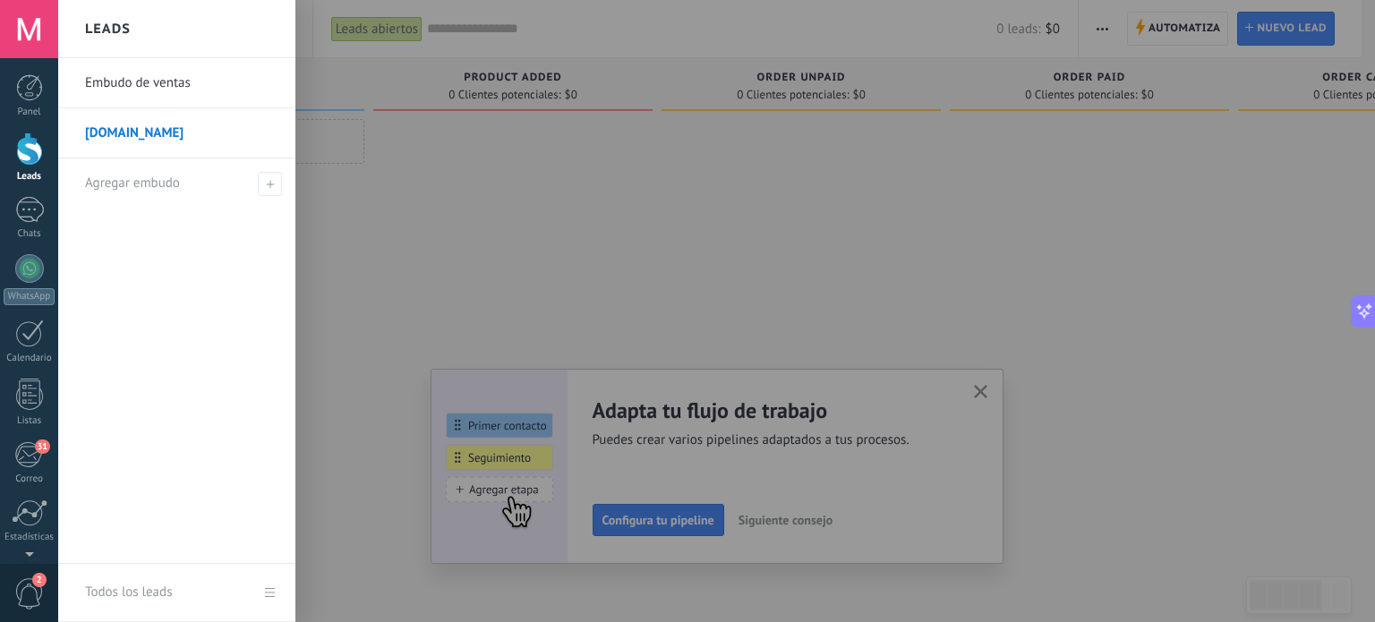
click at [153, 104] on link "Embudo de ventas" at bounding box center [181, 83] width 193 height 50
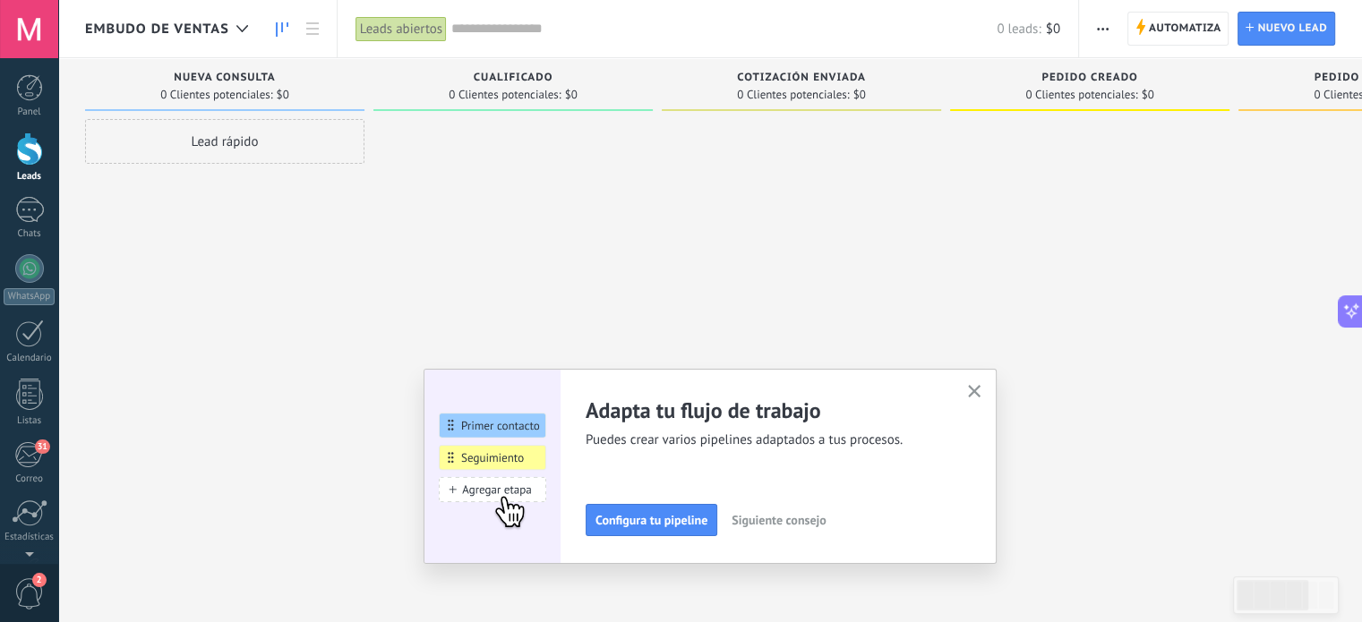
click at [974, 389] on icon "button" at bounding box center [974, 391] width 13 height 13
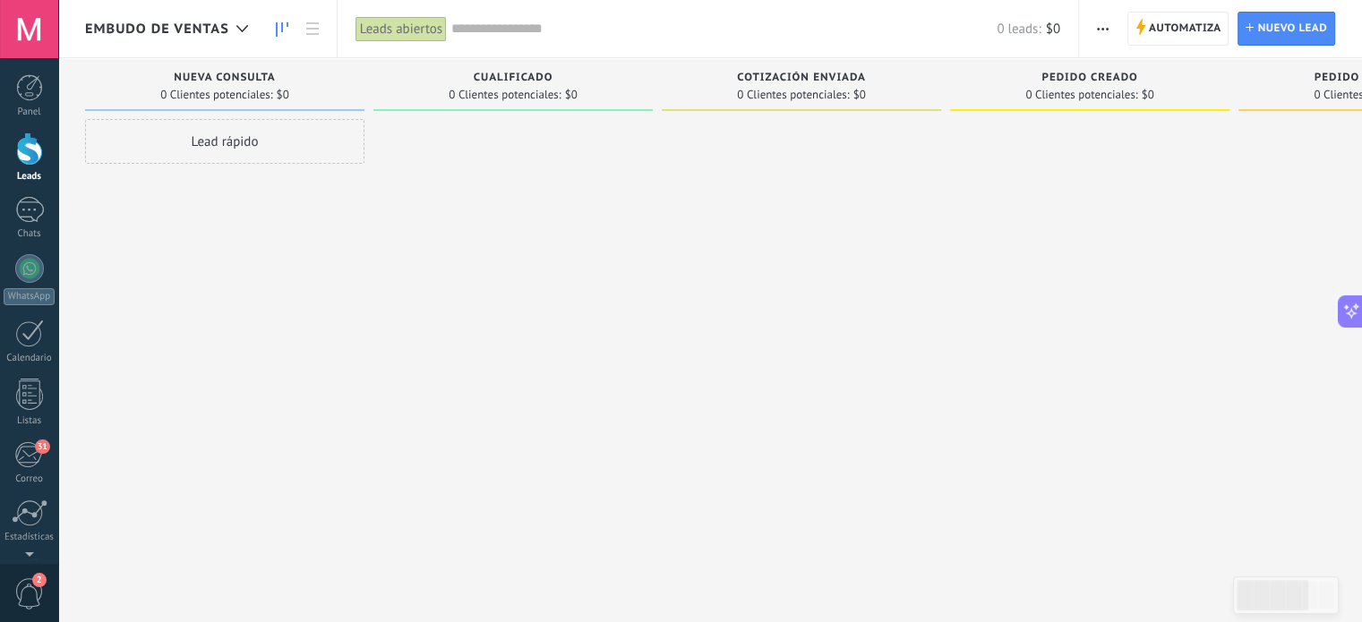
click at [284, 29] on icon at bounding box center [282, 29] width 13 height 14
click at [316, 24] on use at bounding box center [312, 28] width 13 height 13
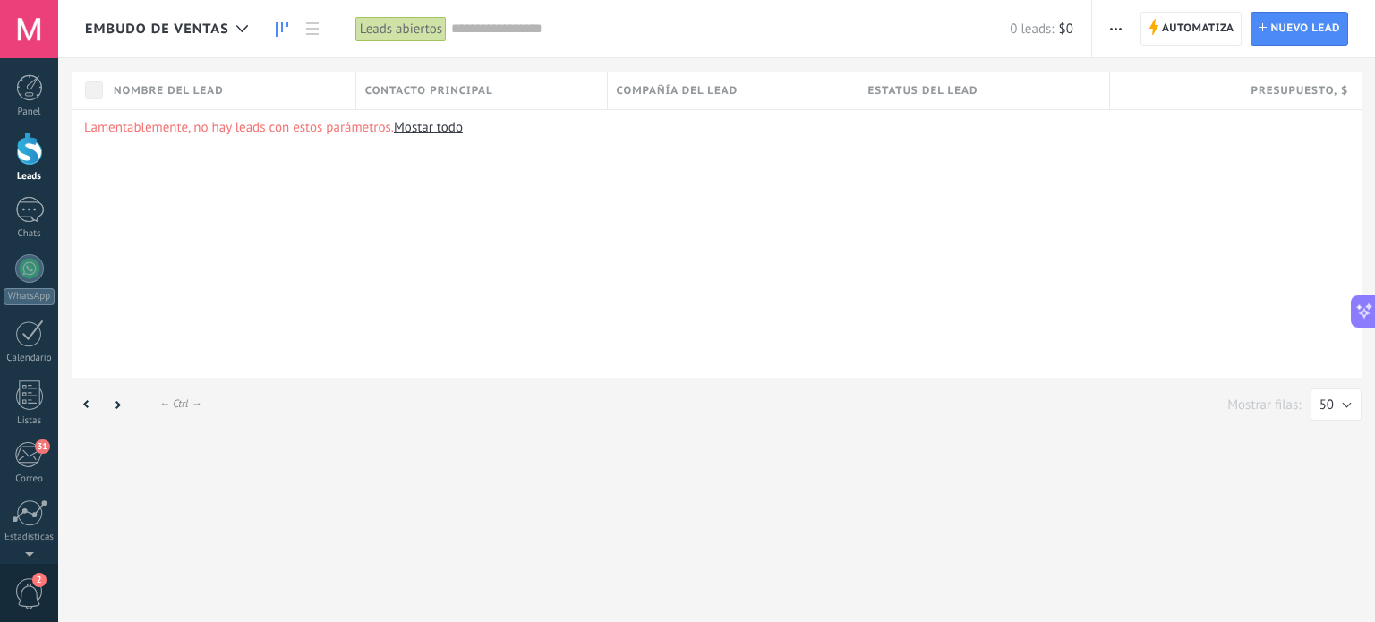
click at [272, 33] on link at bounding box center [282, 29] width 30 height 35
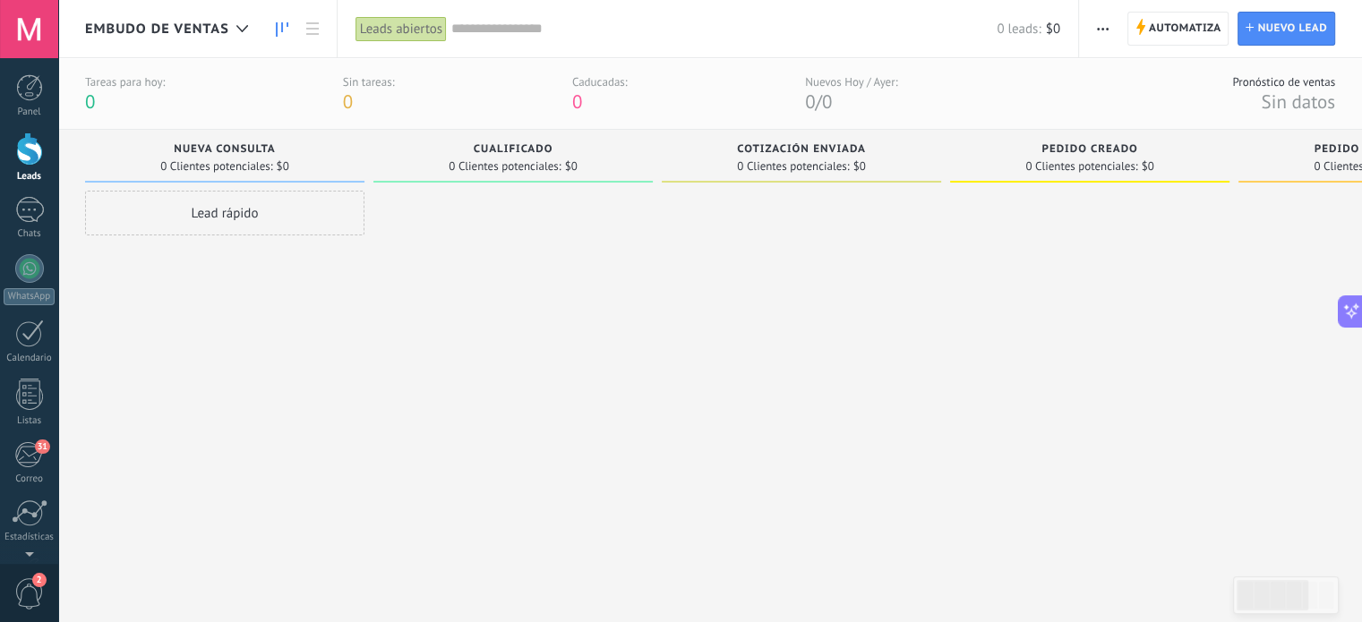
click at [136, 80] on div "Tareas para hoy:" at bounding box center [125, 81] width 80 height 15
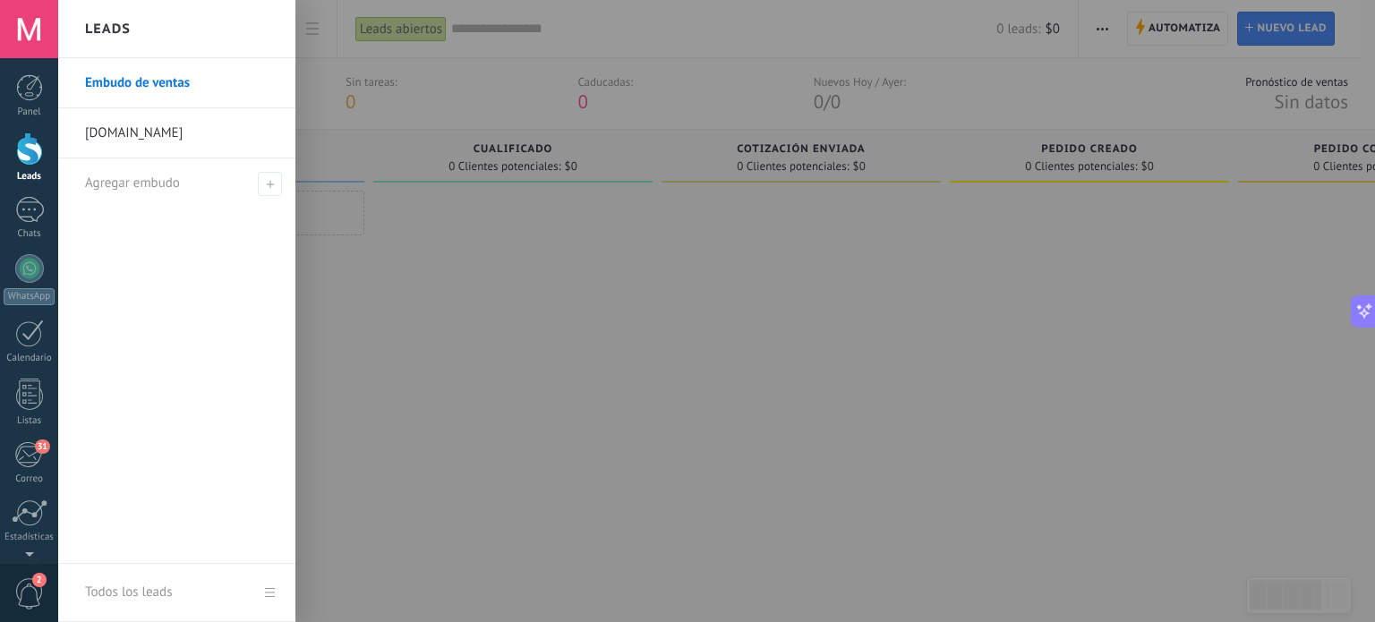
click at [21, 160] on div at bounding box center [29, 149] width 27 height 33
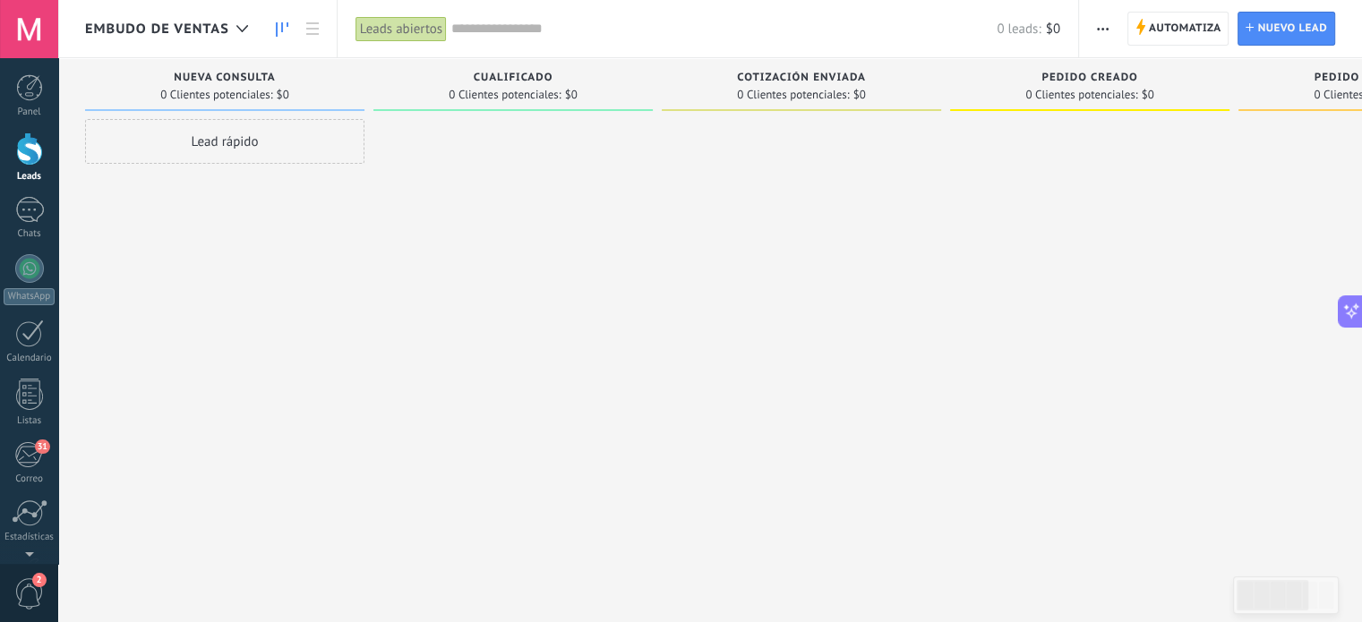
click at [217, 23] on span "Embudo de ventas" at bounding box center [157, 29] width 144 height 17
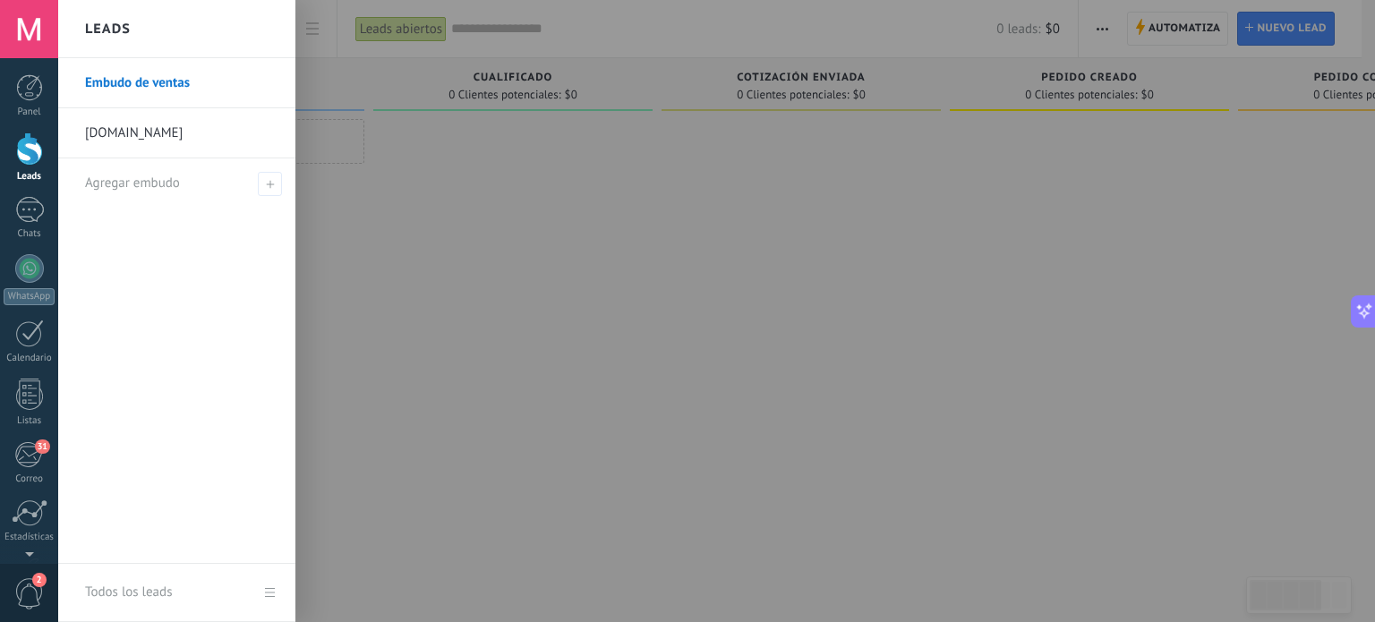
click at [161, 134] on link "[DOMAIN_NAME]" at bounding box center [181, 133] width 193 height 50
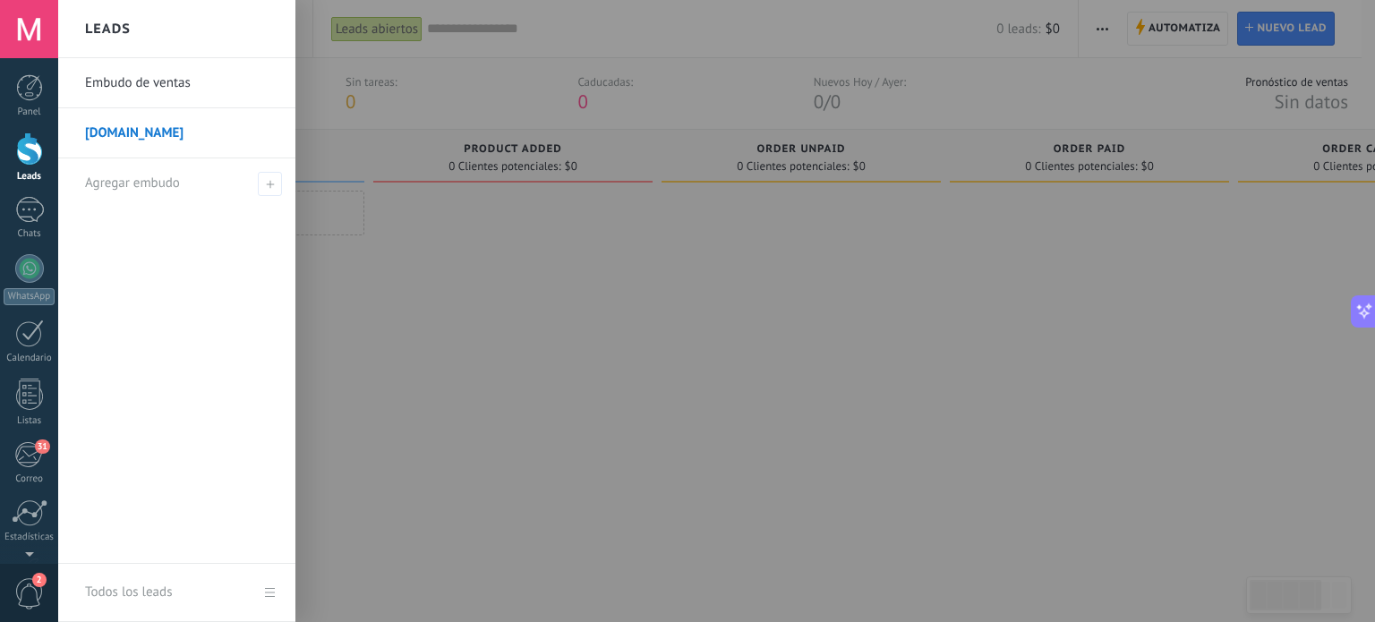
click at [27, 150] on div at bounding box center [29, 149] width 27 height 33
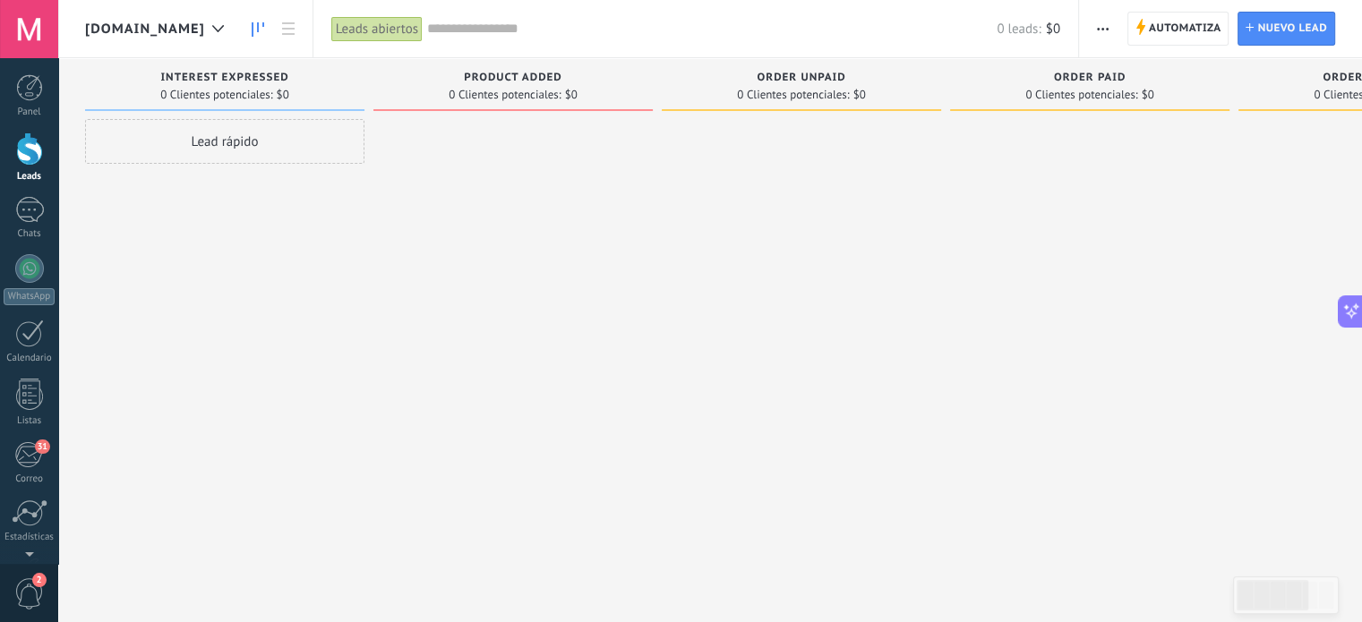
click at [266, 138] on div "Lead rápido" at bounding box center [224, 141] width 279 height 45
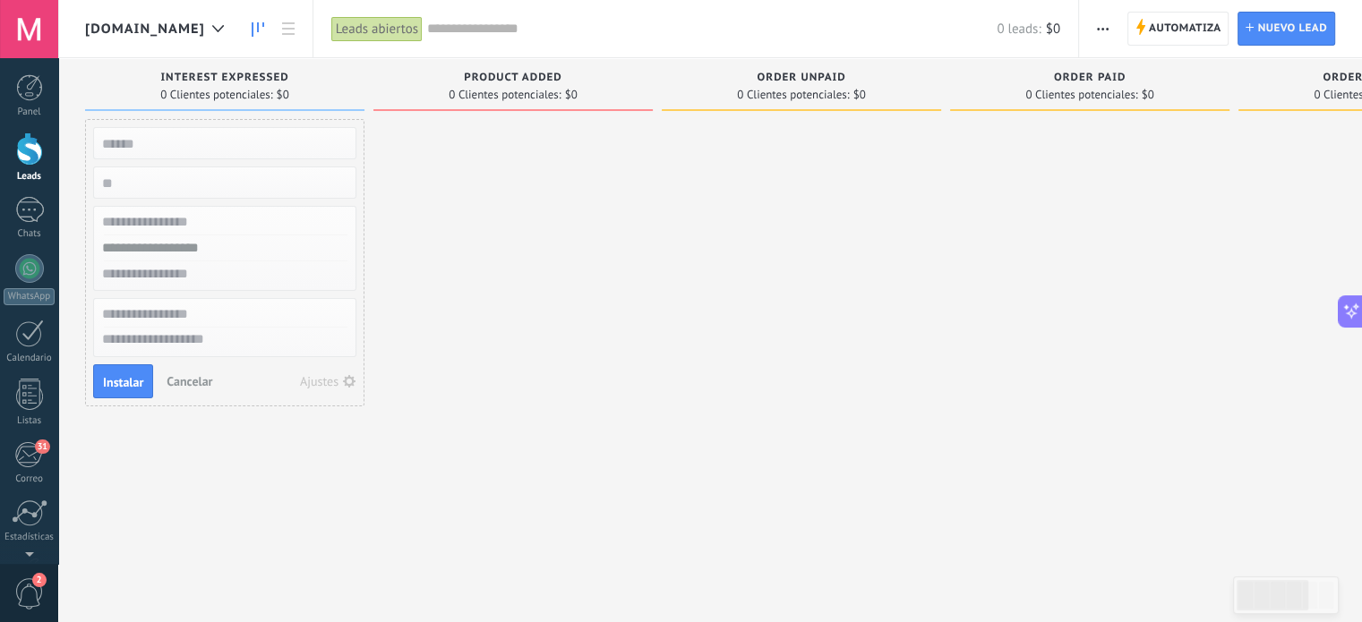
click at [561, 304] on div at bounding box center [512, 313] width 279 height 389
click at [20, 266] on div at bounding box center [29, 268] width 29 height 29
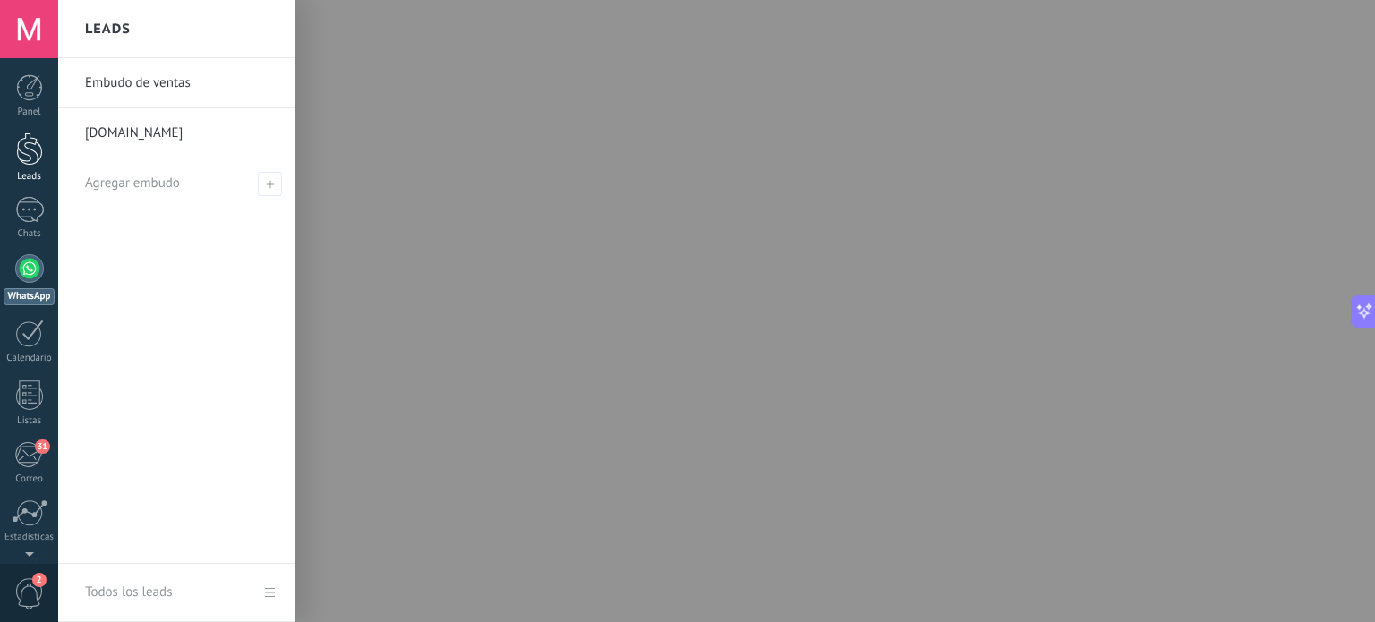
click at [32, 160] on div at bounding box center [29, 149] width 27 height 33
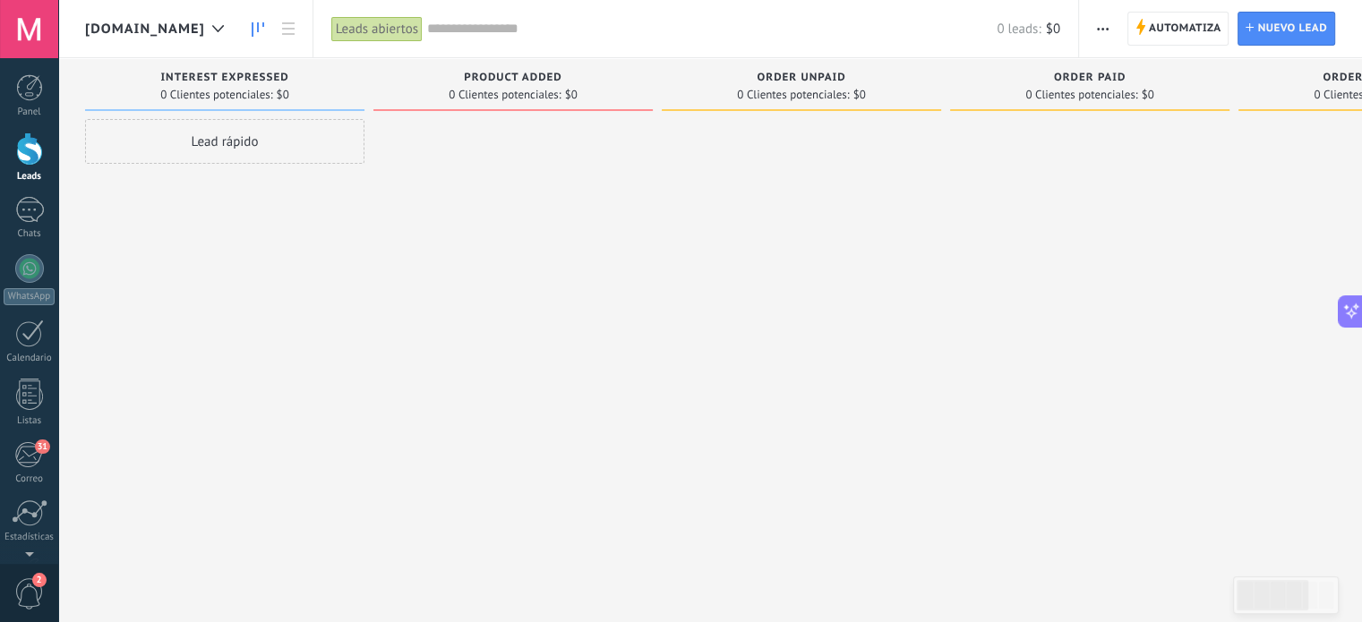
click at [1104, 36] on span "button" at bounding box center [1103, 29] width 12 height 34
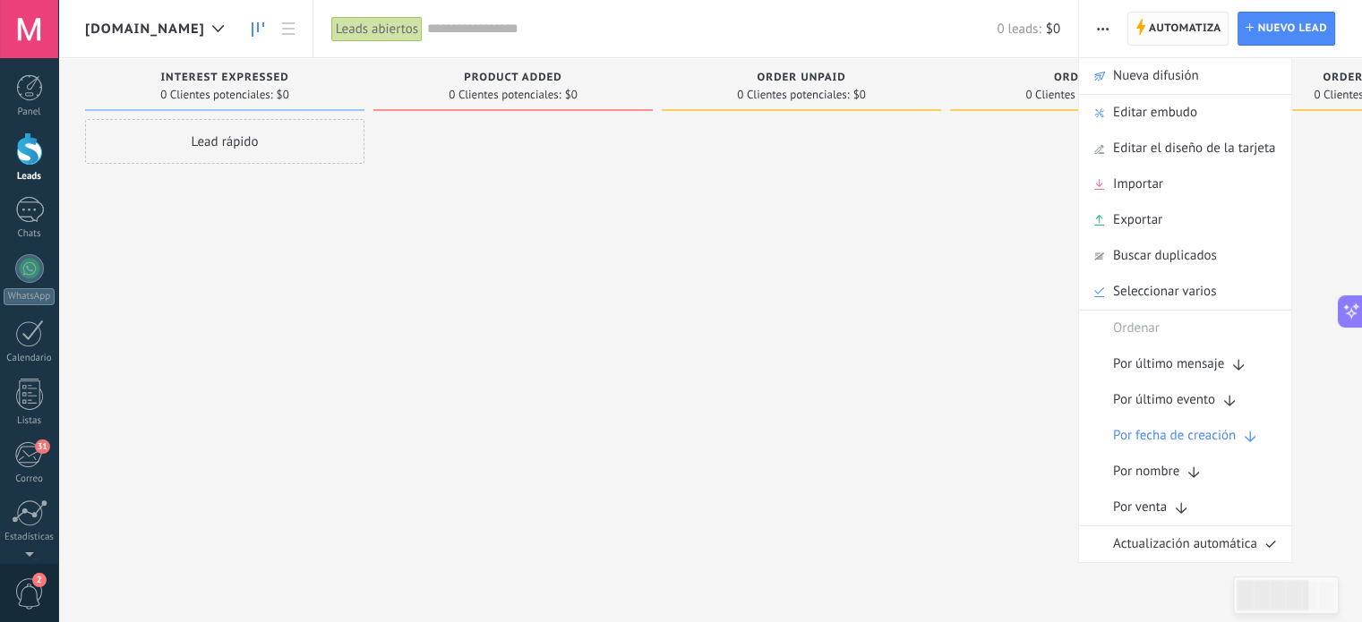
click at [1205, 30] on span "Automatiza" at bounding box center [1185, 29] width 73 height 32
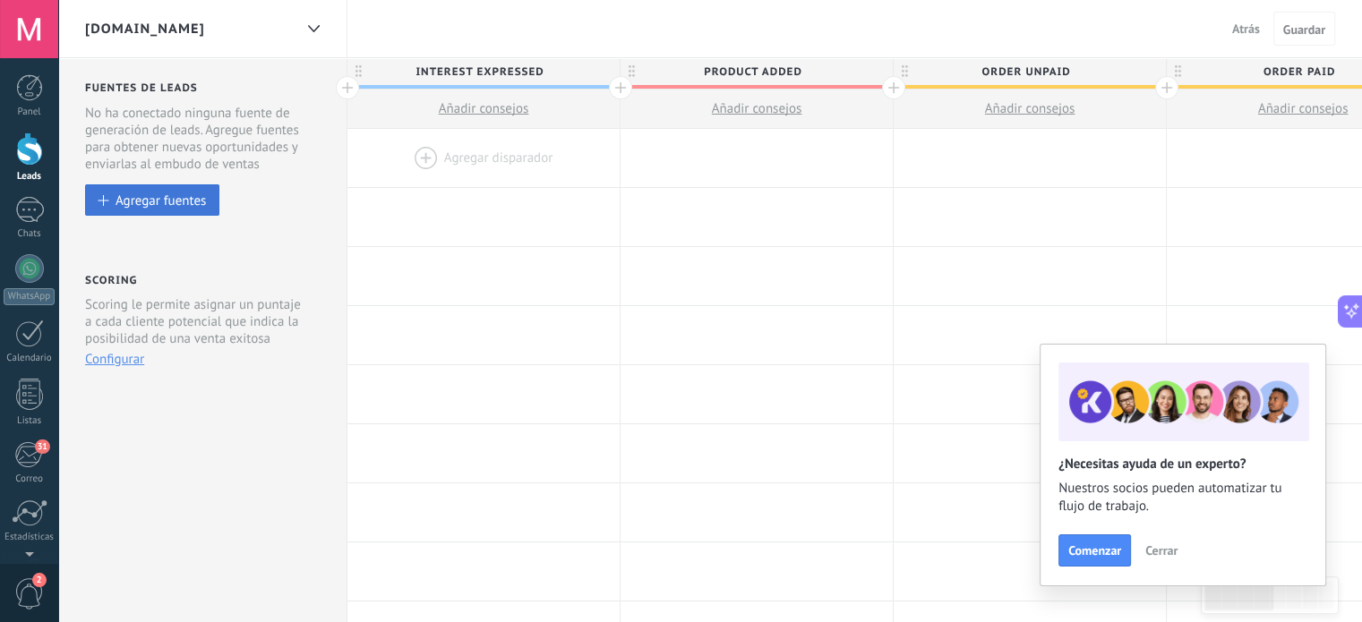
click at [129, 210] on button "Agregar fuentes" at bounding box center [152, 199] width 134 height 31
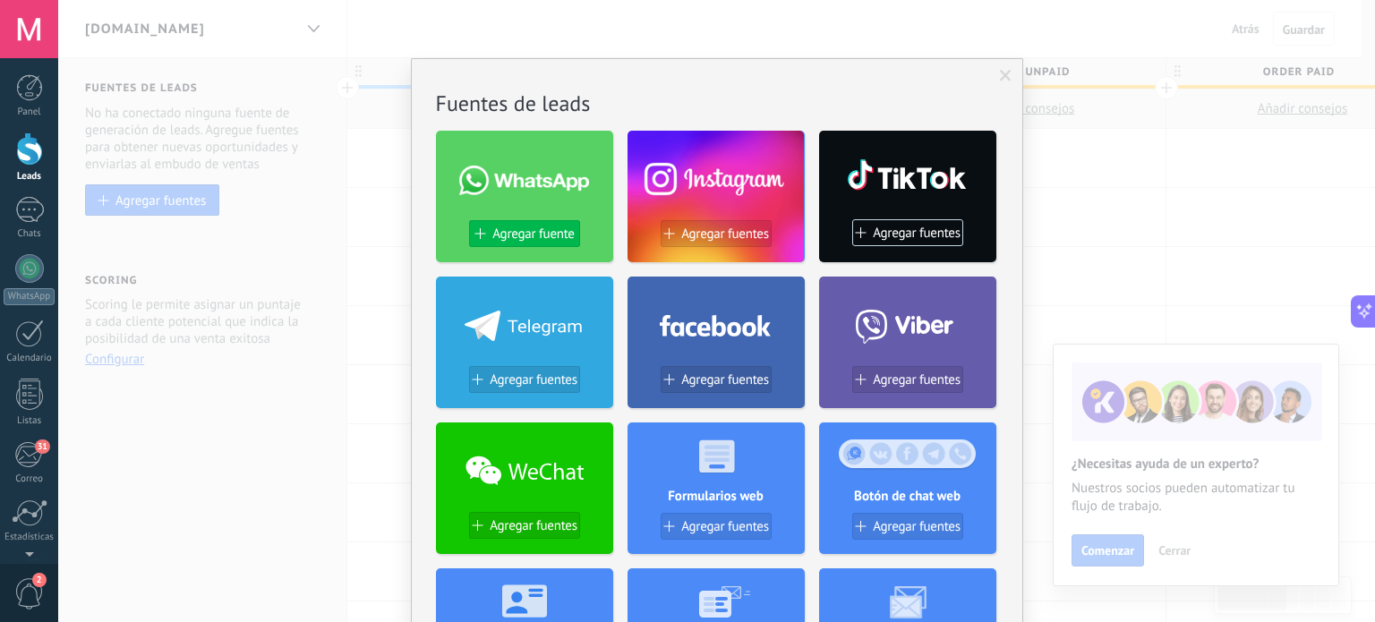
click at [535, 235] on span "Agregar fuente" at bounding box center [532, 234] width 81 height 15
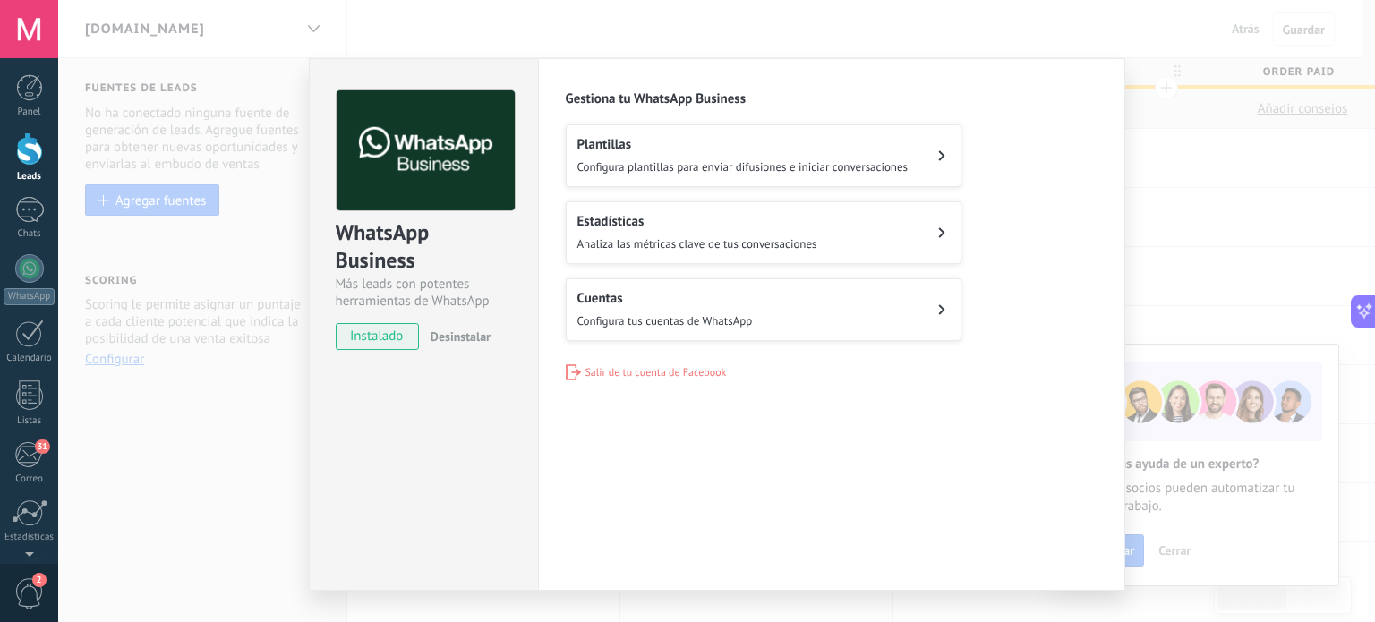
click at [767, 311] on button "Cuentas Configura tus cuentas de WhatsApp" at bounding box center [764, 309] width 396 height 63
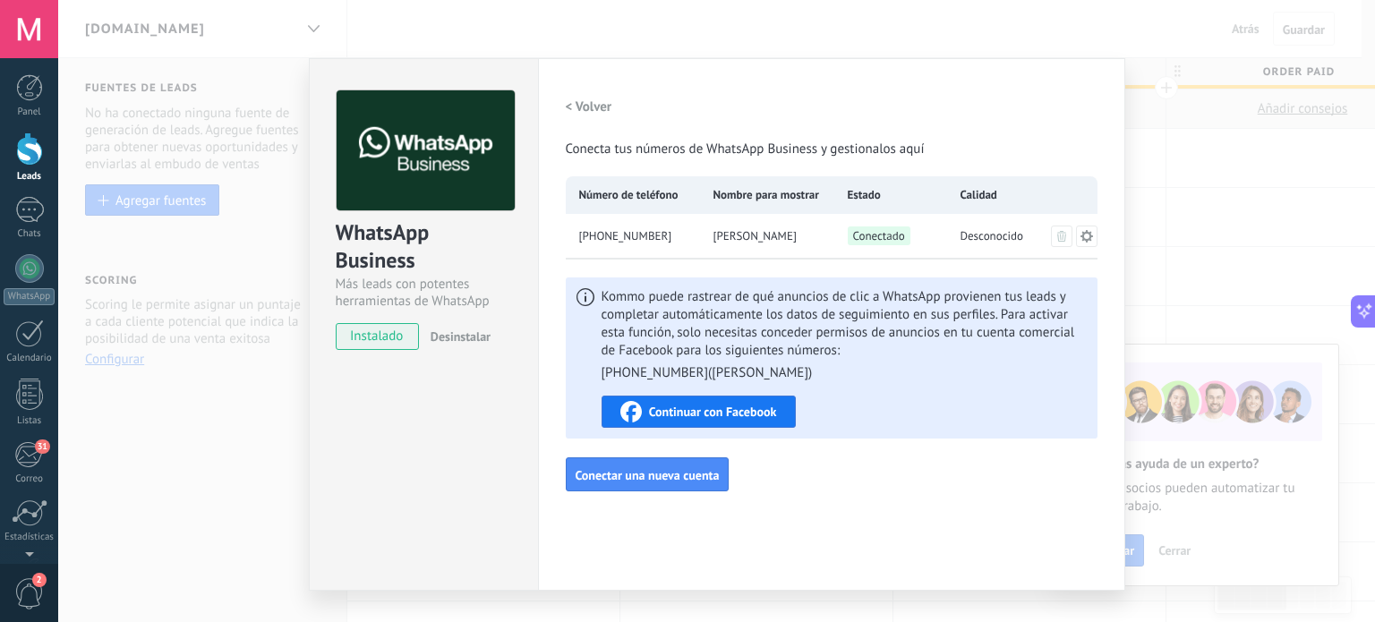
click at [715, 414] on span "Continuar con Facebook" at bounding box center [713, 412] width 128 height 13
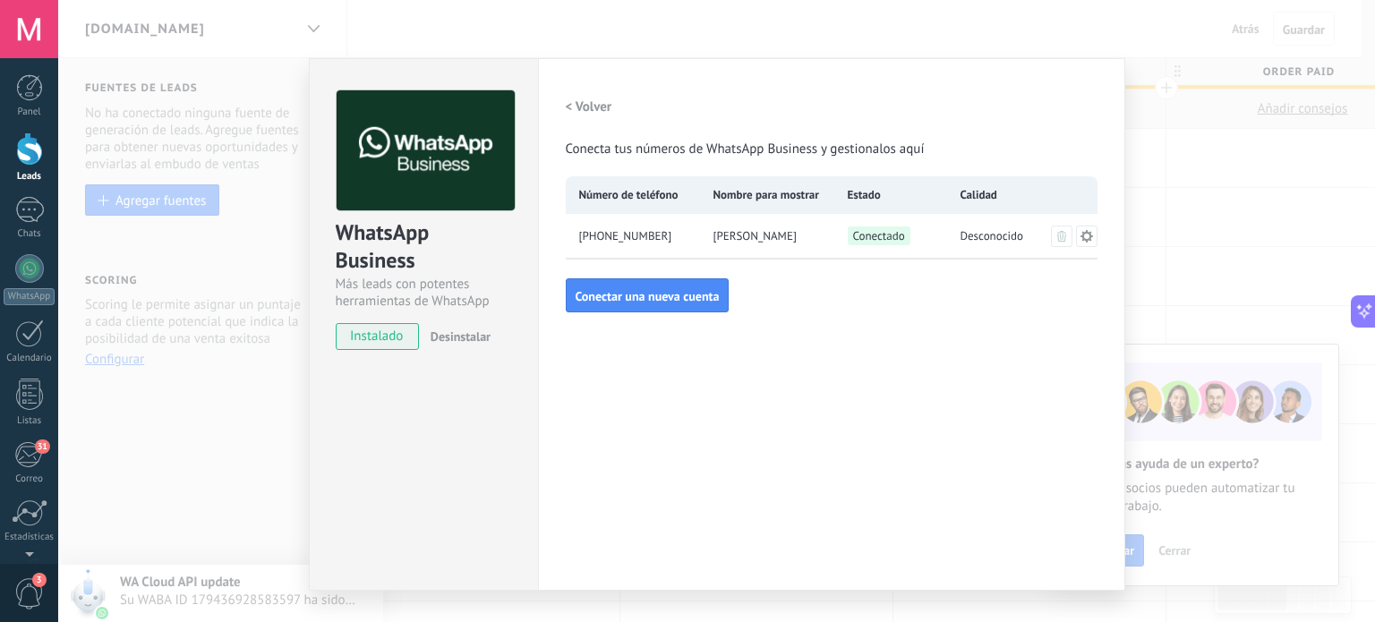
click at [261, 327] on div "WhatsApp Business Más leads con potentes herramientas de WhatsApp instalado Des…" at bounding box center [716, 311] width 1317 height 622
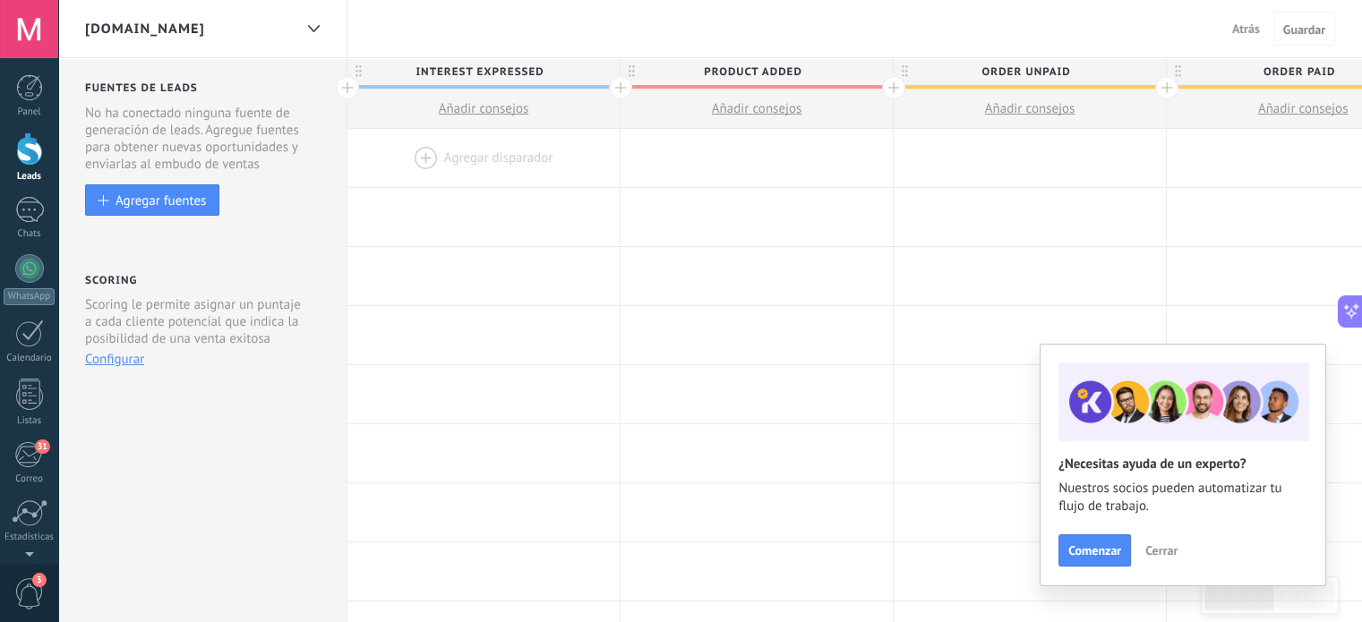
click at [107, 364] on button "Configurar" at bounding box center [114, 359] width 59 height 17
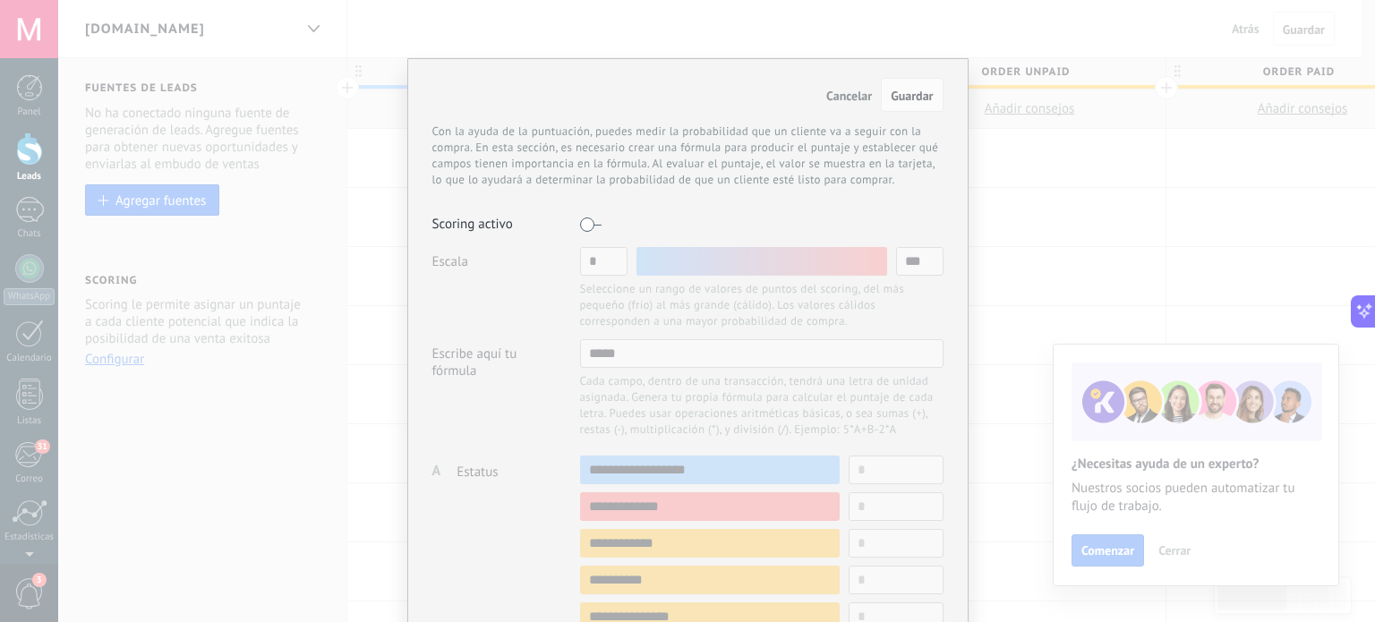
click at [1092, 189] on div "Cancelar Guardar Con la ayuda de la puntuación, puedes medir la probabilidad qu…" at bounding box center [687, 311] width 1375 height 622
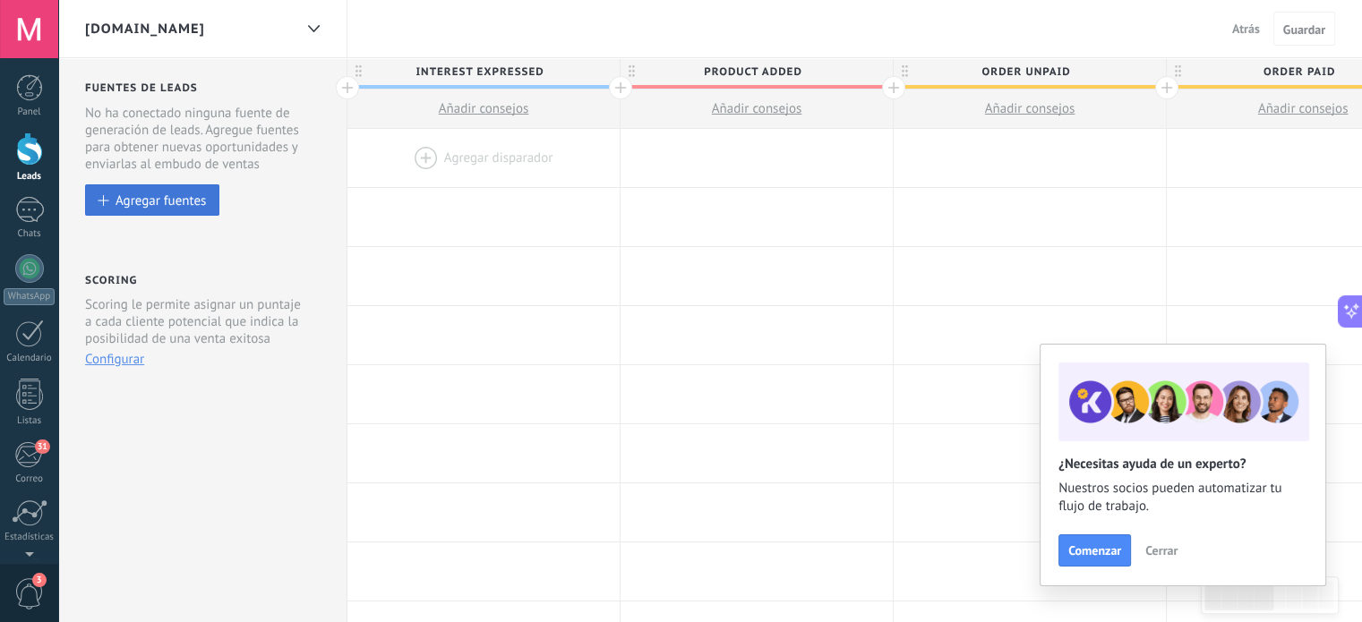
click at [118, 203] on div "Agregar fuentes" at bounding box center [161, 200] width 90 height 15
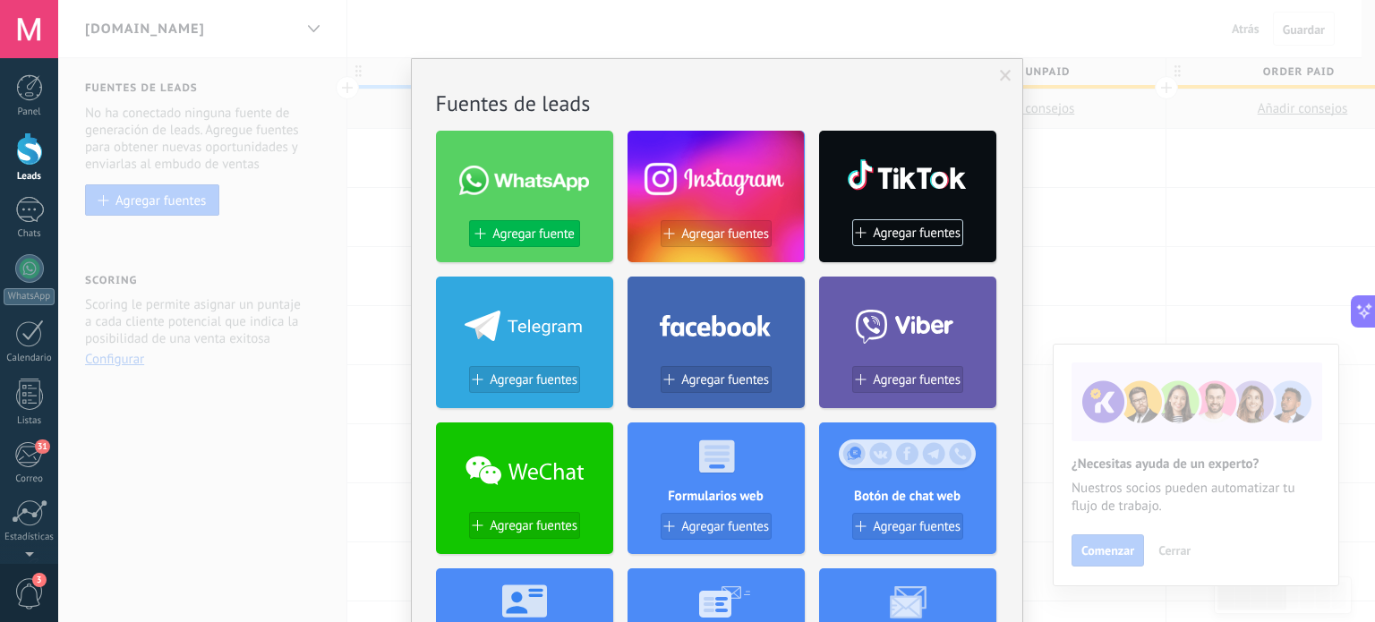
click at [523, 233] on span "Agregar fuente" at bounding box center [532, 234] width 81 height 15
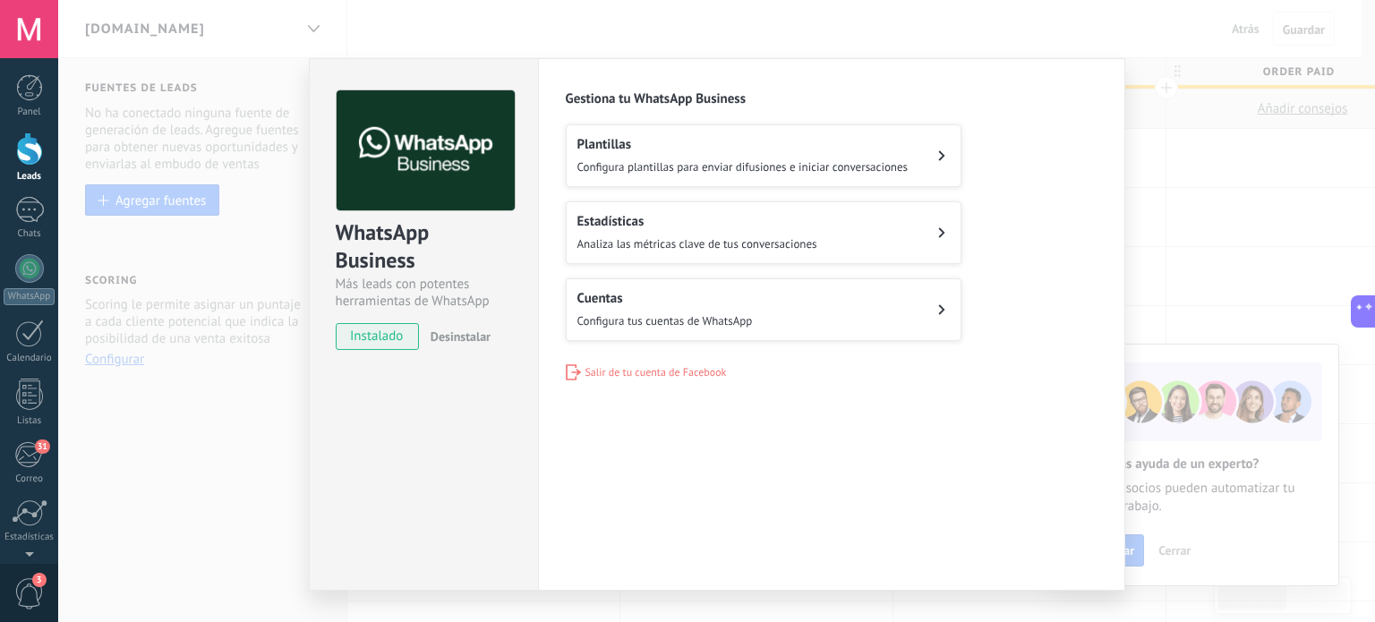
click at [766, 178] on button "Plantillas Configura plantillas para enviar difusiones e iniciar conversaciones" at bounding box center [764, 155] width 396 height 63
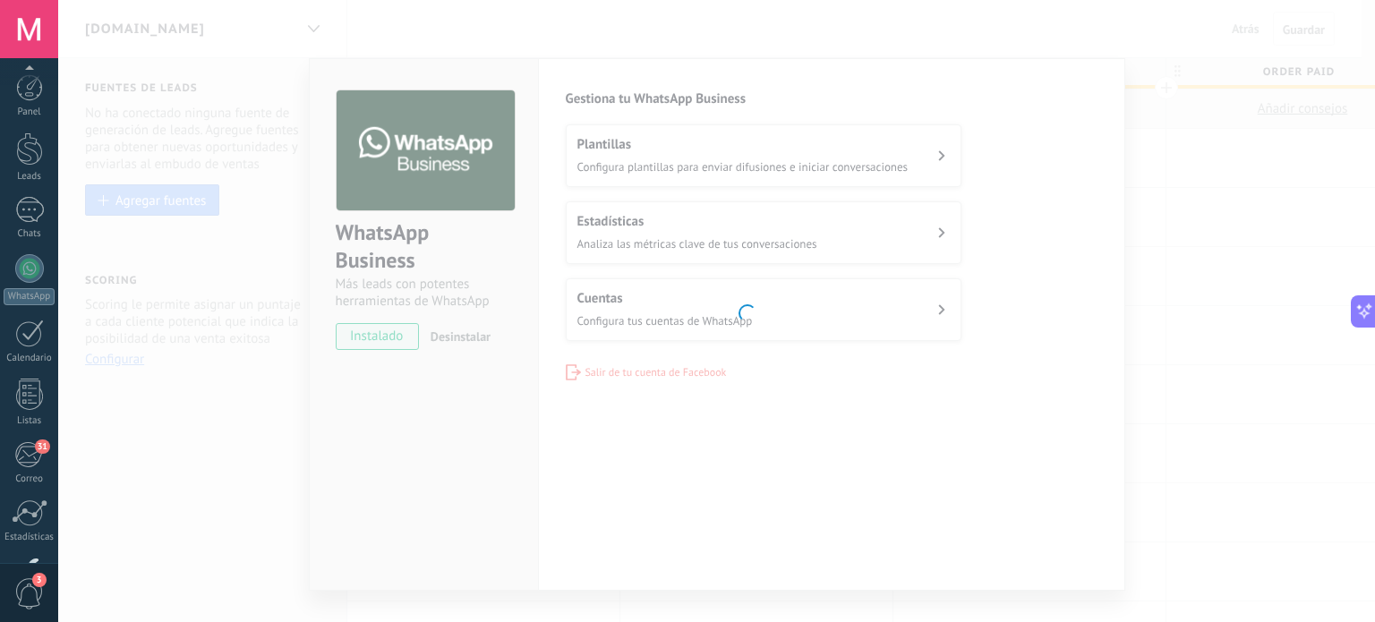
scroll to position [122, 0]
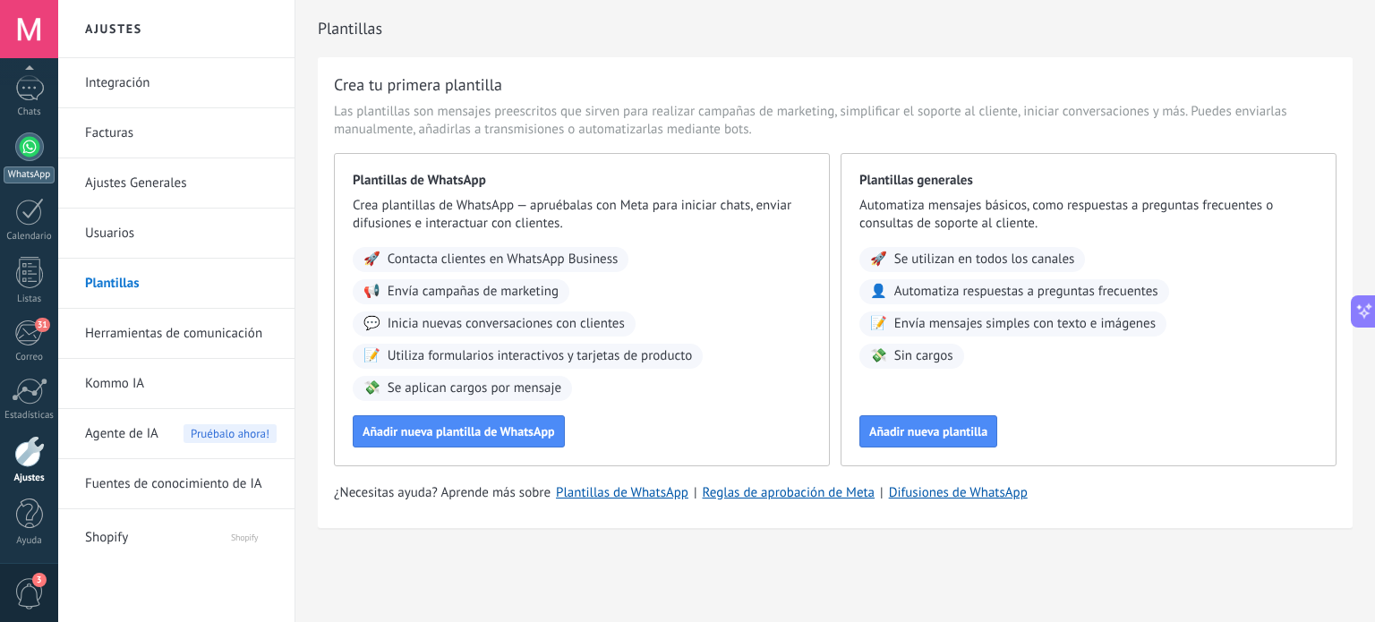
click at [32, 149] on div at bounding box center [29, 147] width 29 height 29
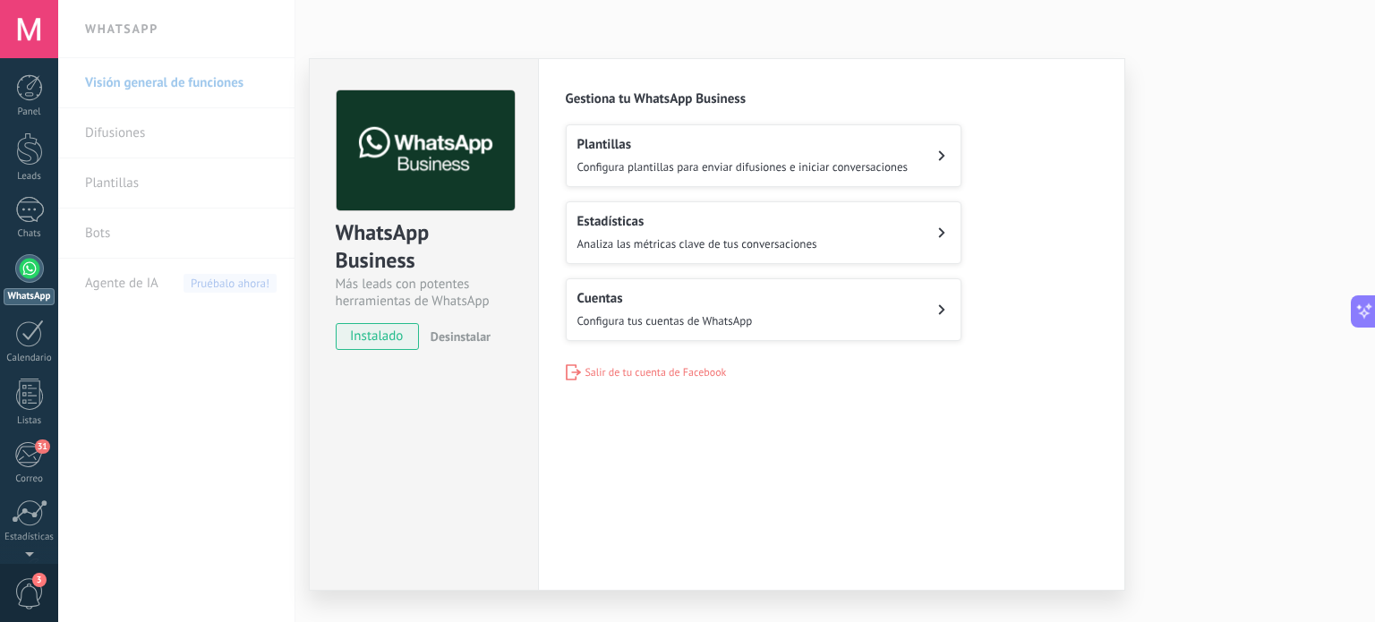
click at [728, 149] on h2 "Plantillas" at bounding box center [743, 144] width 331 height 17
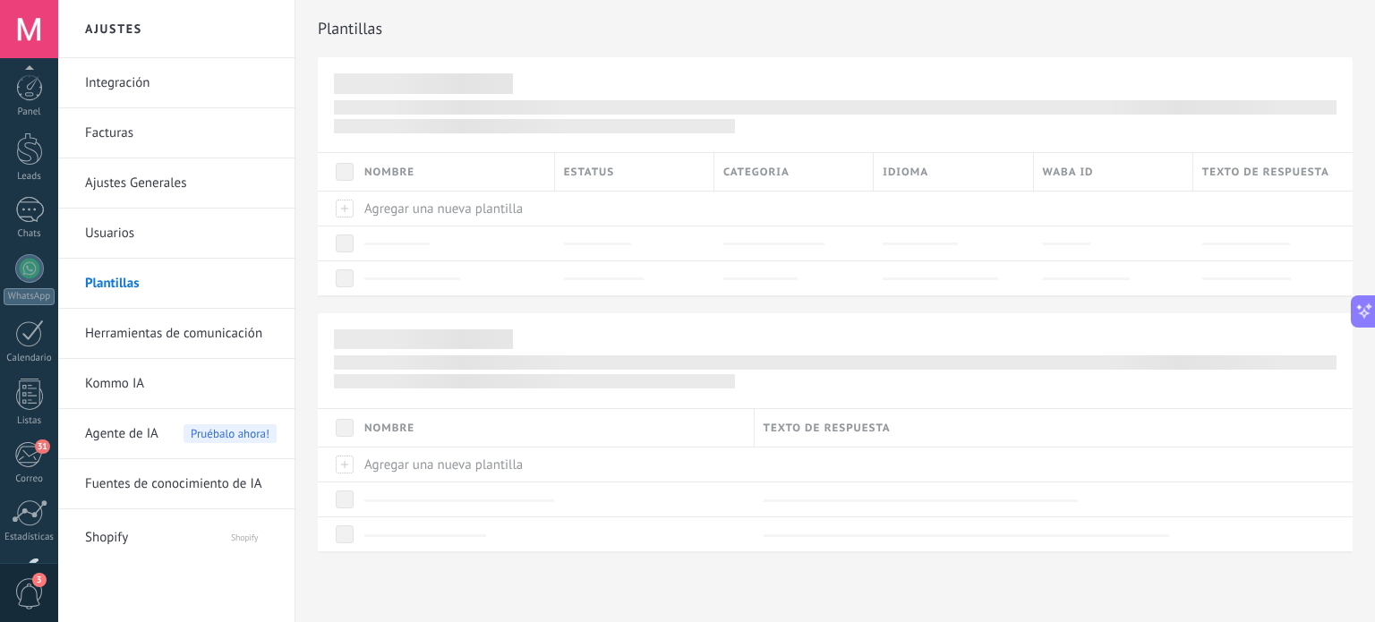
scroll to position [122, 0]
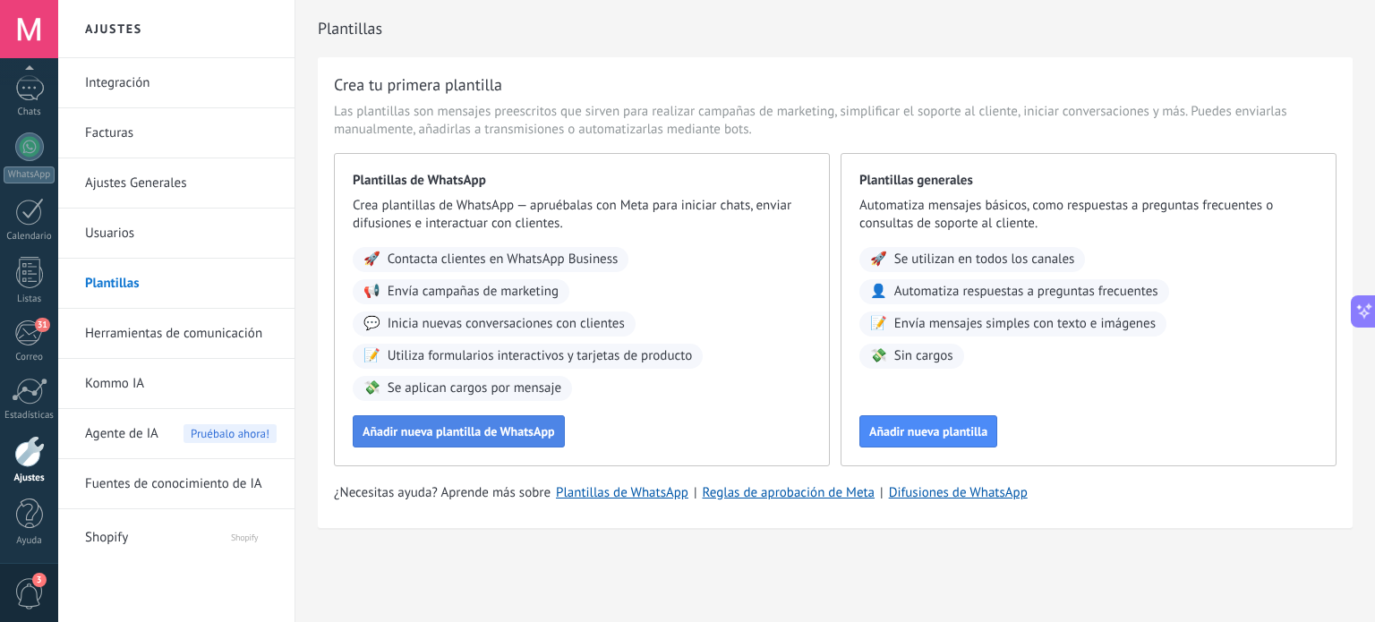
click at [531, 436] on span "Añadir nueva plantilla de WhatsApp" at bounding box center [459, 431] width 193 height 13
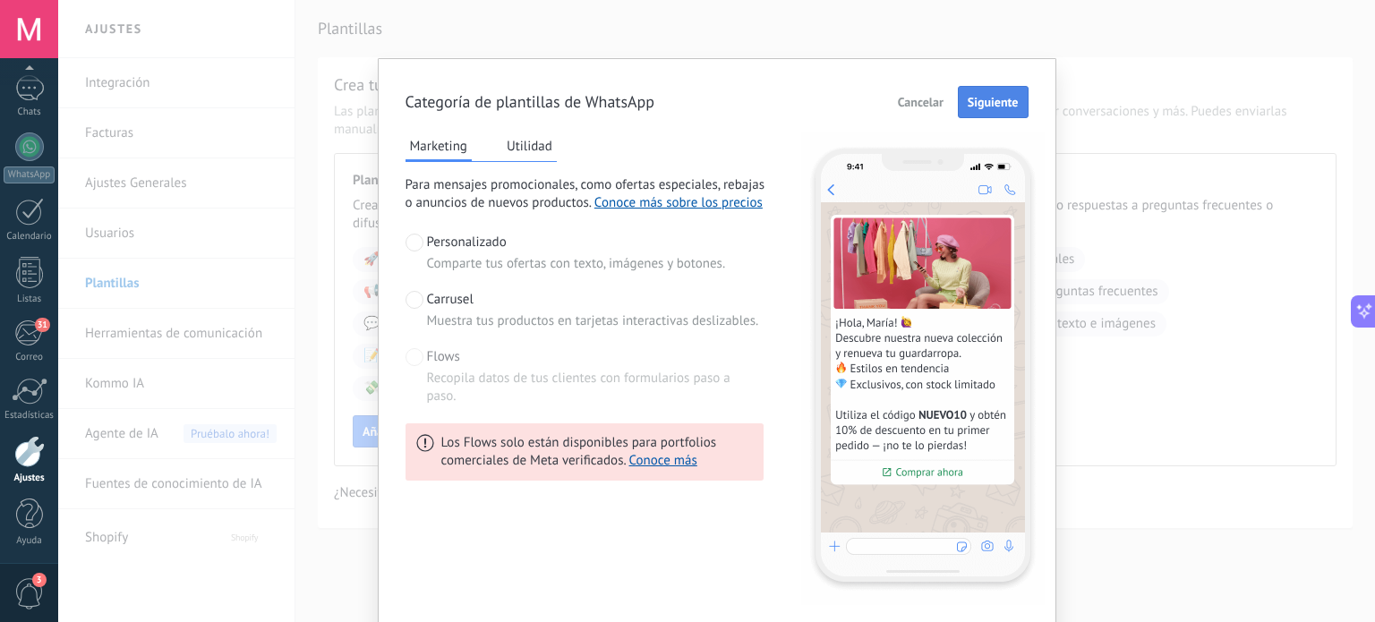
click at [984, 96] on span "Siguiente" at bounding box center [993, 102] width 51 height 13
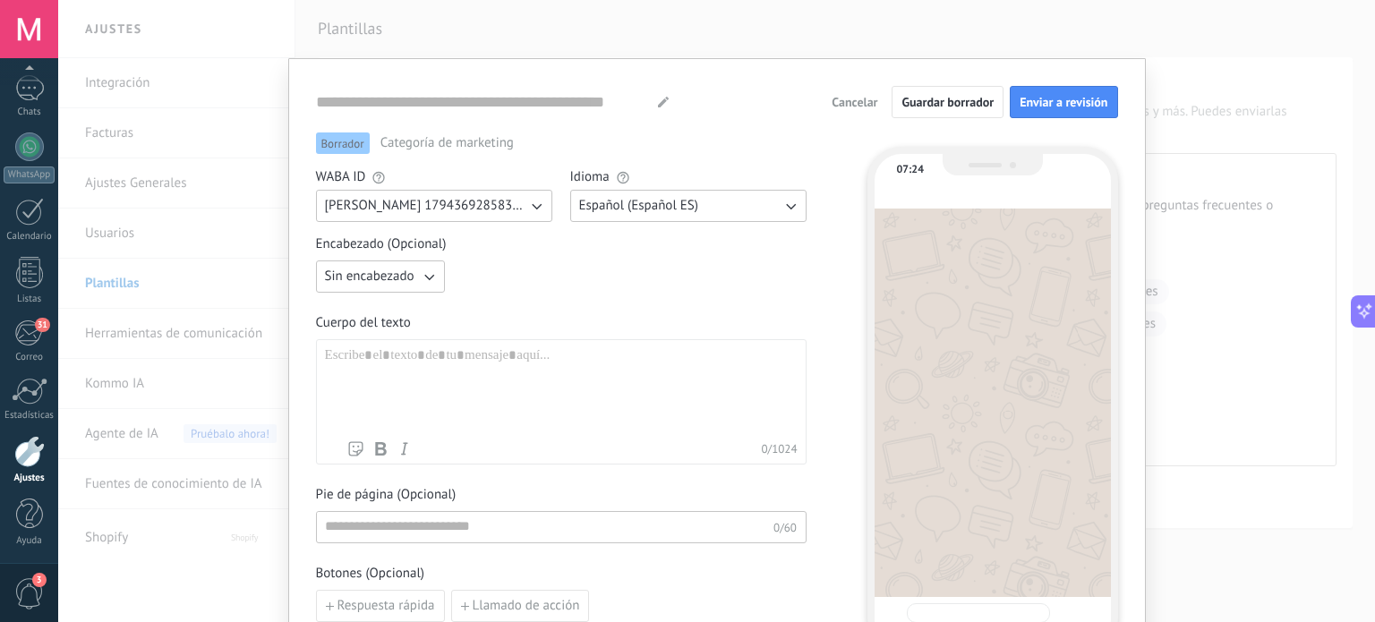
type input "**********"
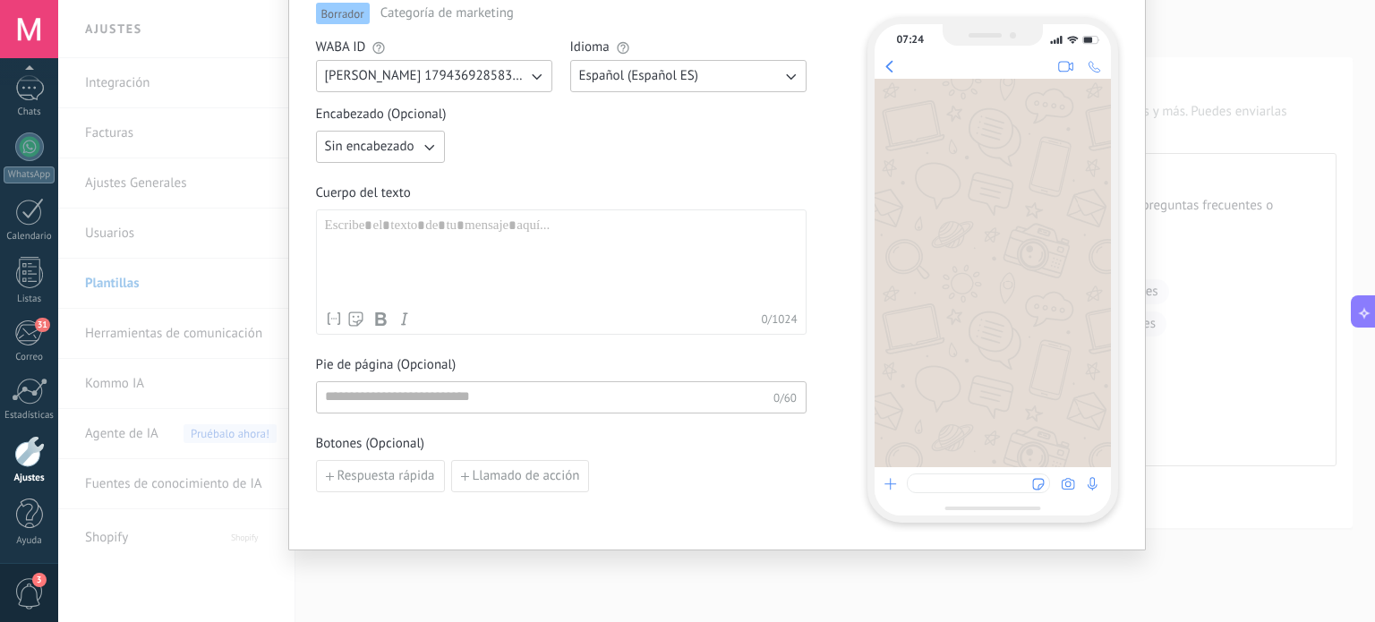
scroll to position [0, 0]
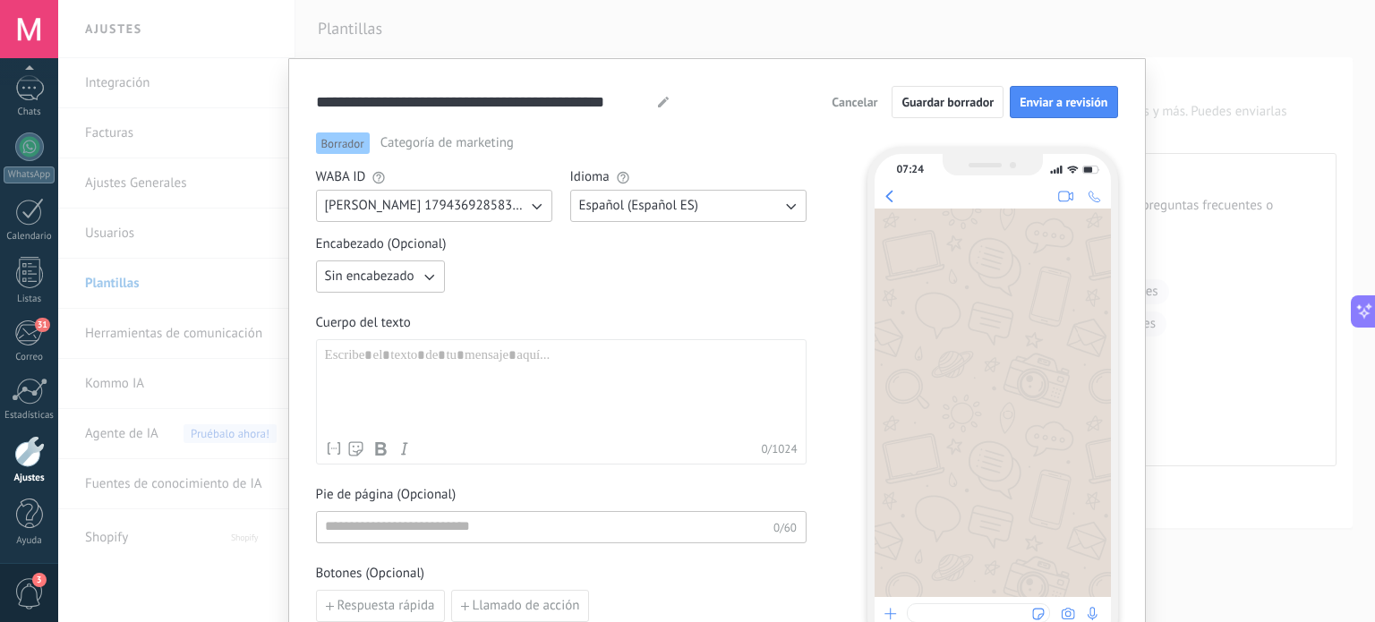
click at [864, 107] on span "Cancelar" at bounding box center [855, 102] width 46 height 13
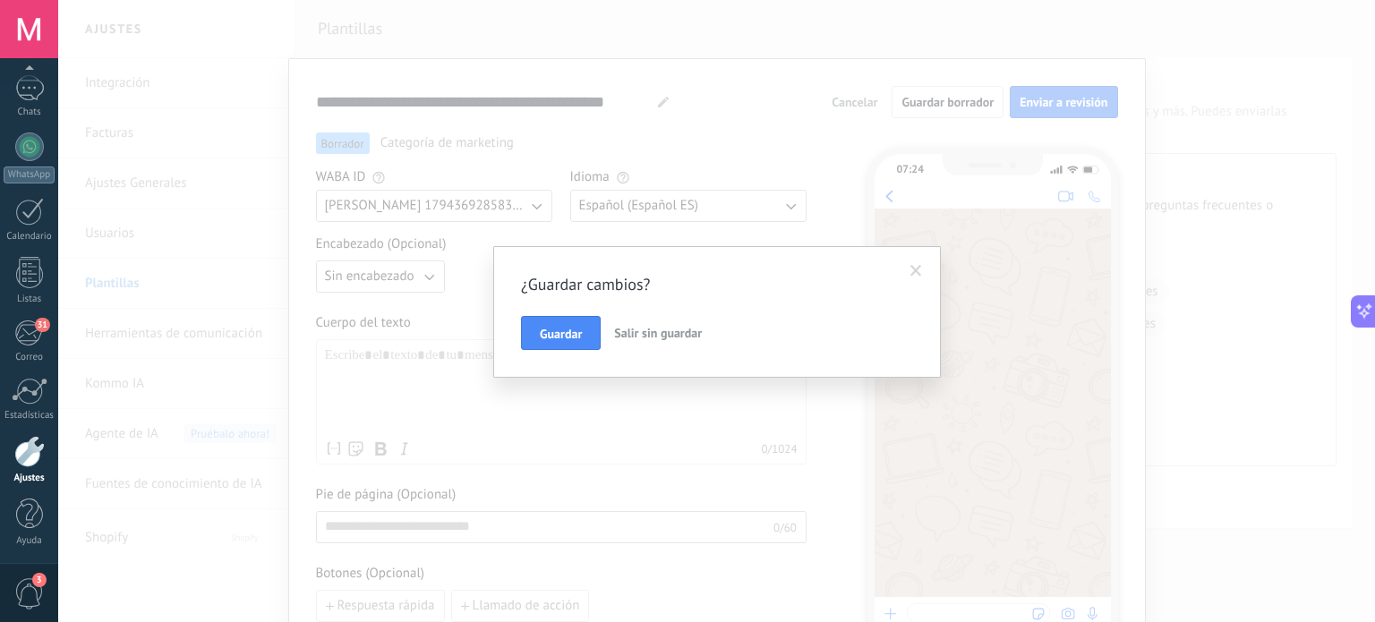
click at [640, 330] on span "Salir sin guardar" at bounding box center [658, 333] width 88 height 16
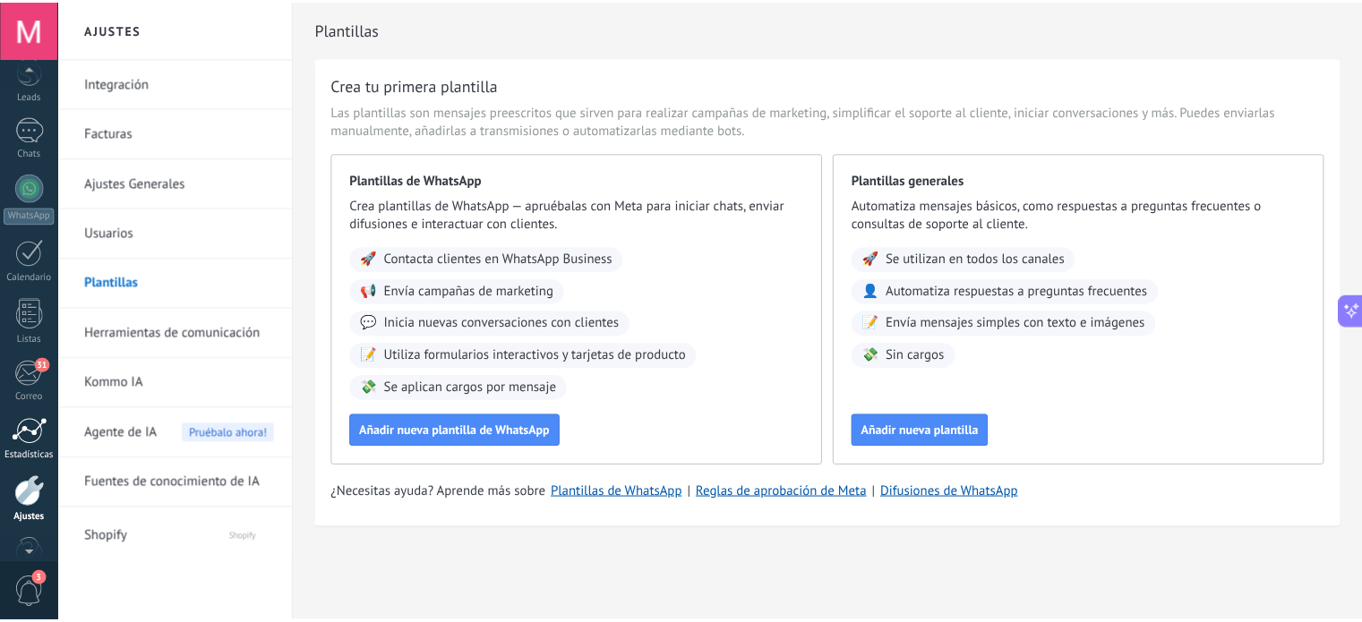
scroll to position [122, 0]
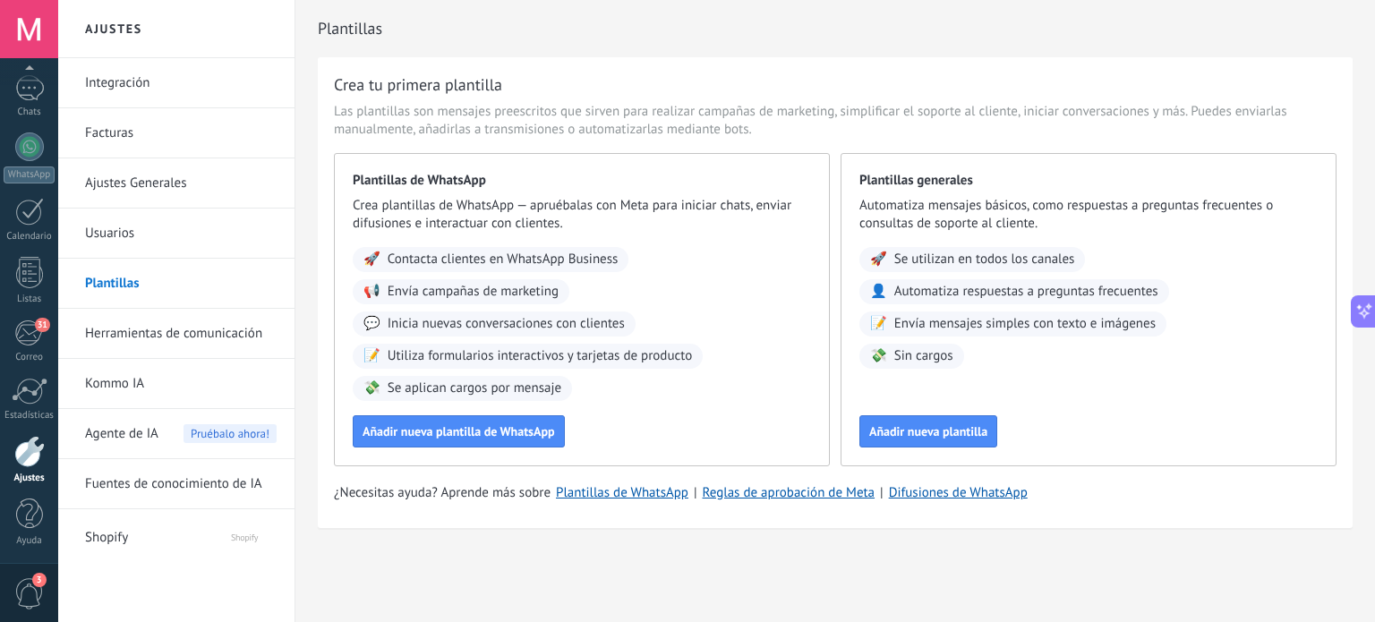
click at [134, 89] on link "Integración" at bounding box center [181, 83] width 192 height 50
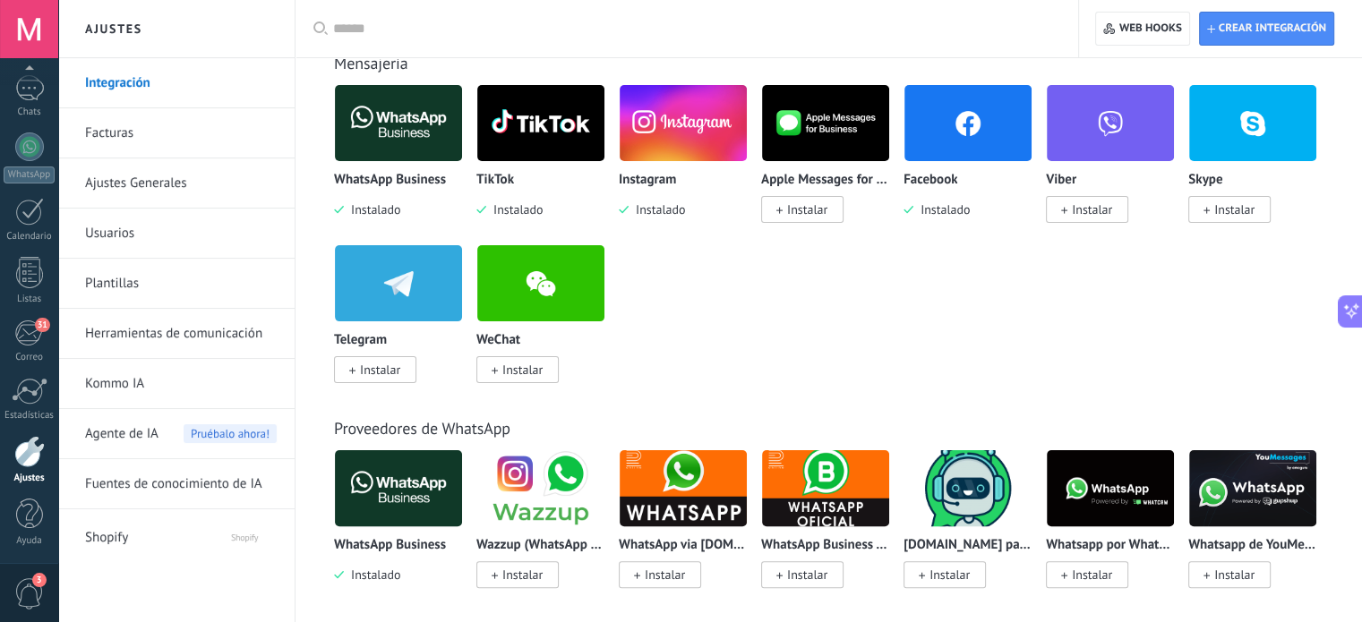
scroll to position [376, 0]
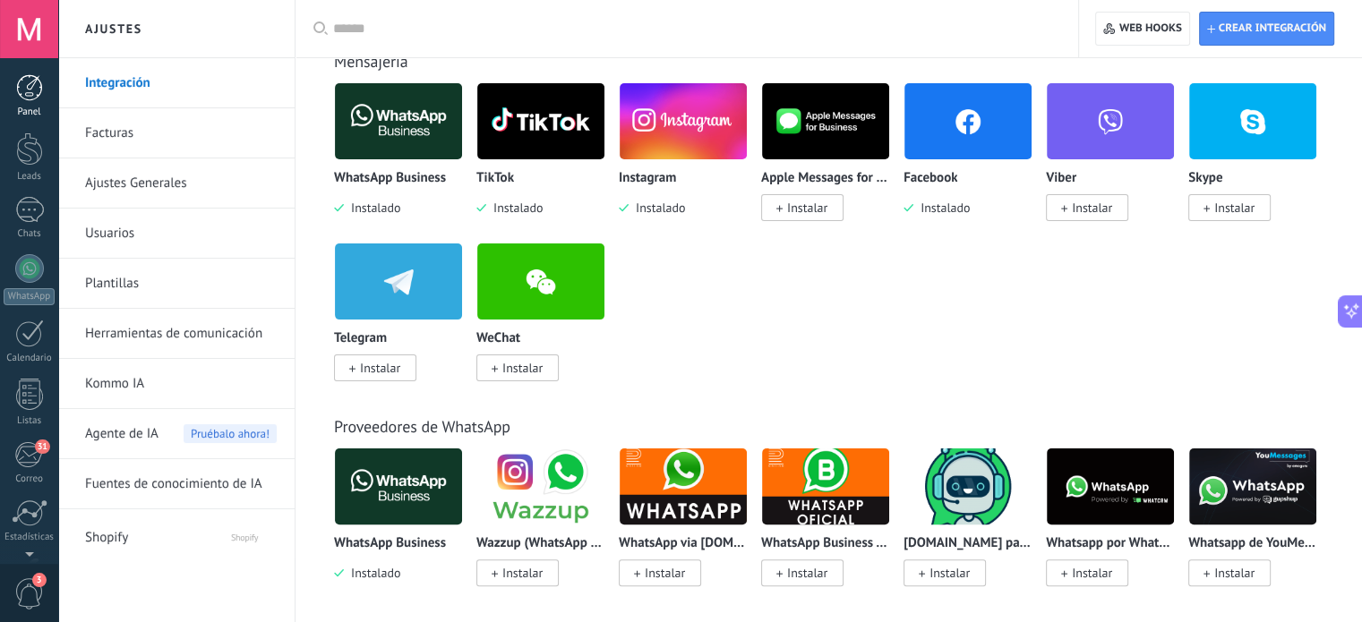
click at [19, 80] on div at bounding box center [29, 87] width 27 height 27
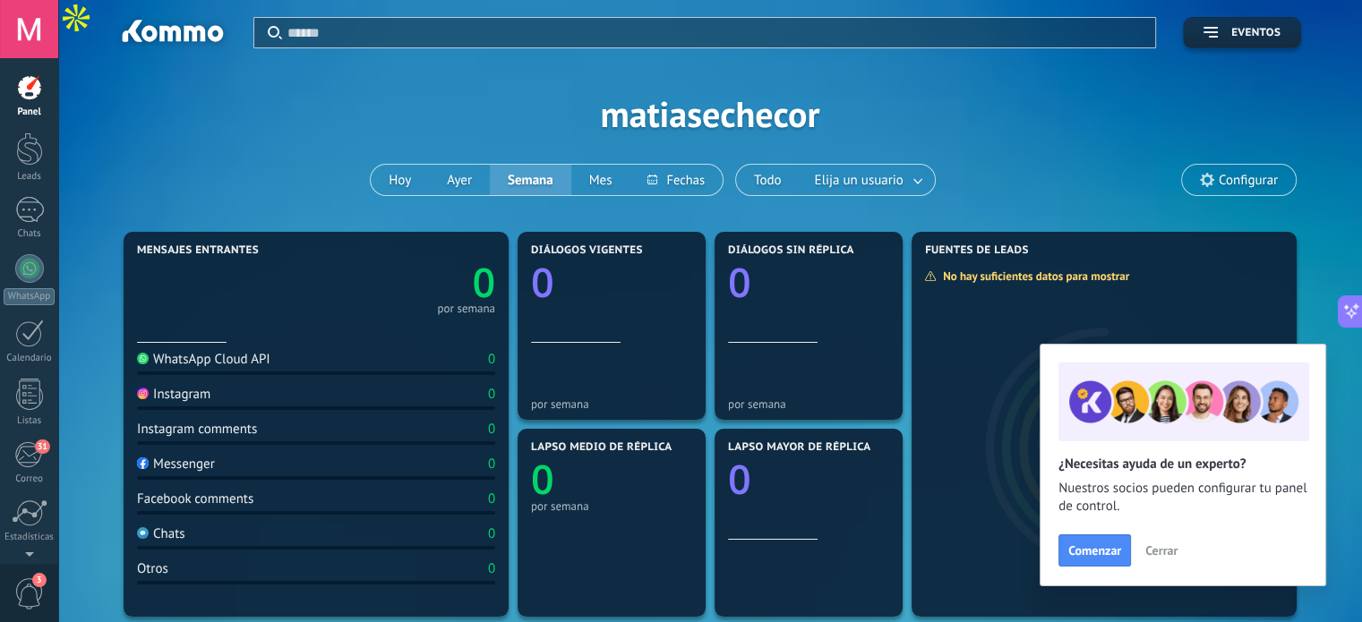
click at [251, 364] on div "WhatsApp Cloud API" at bounding box center [203, 359] width 133 height 17
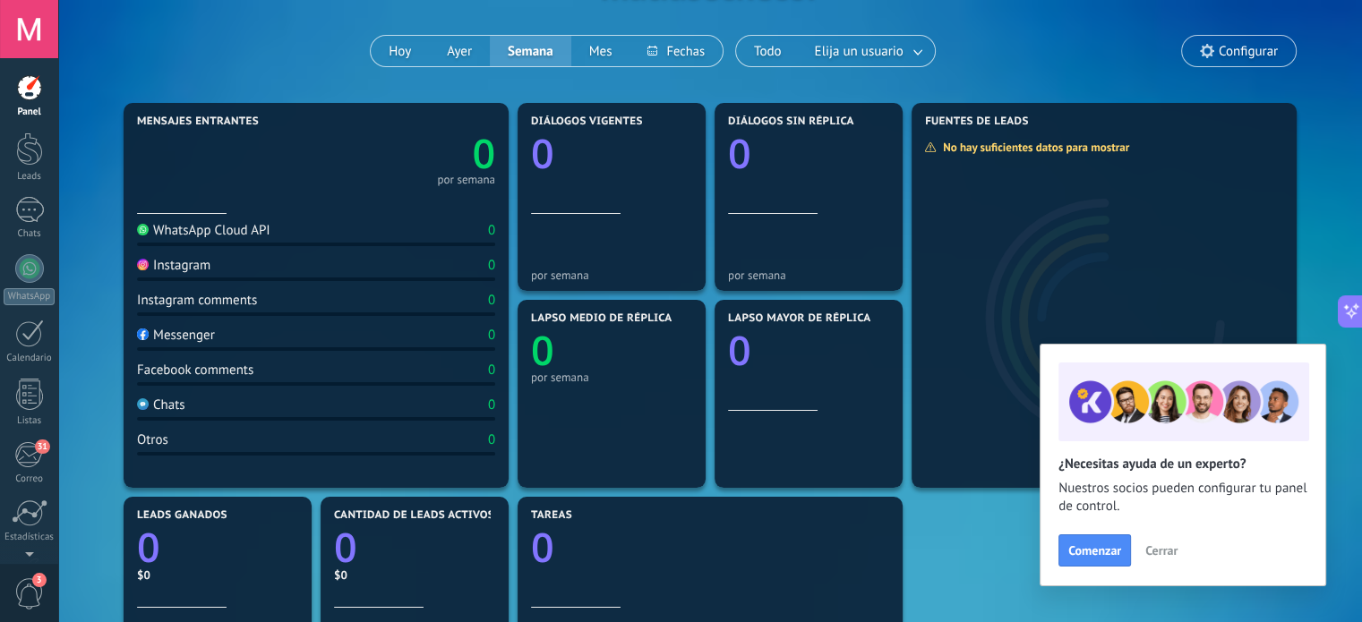
scroll to position [129, 0]
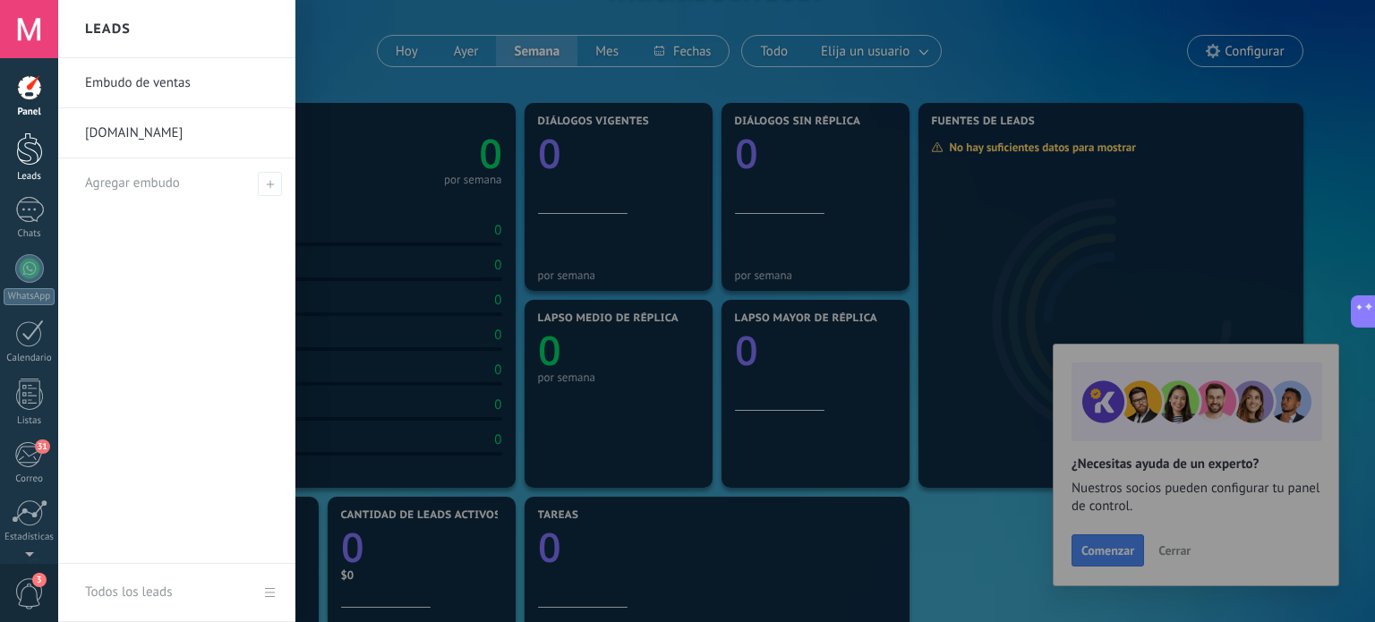
click at [42, 147] on div at bounding box center [29, 149] width 27 height 33
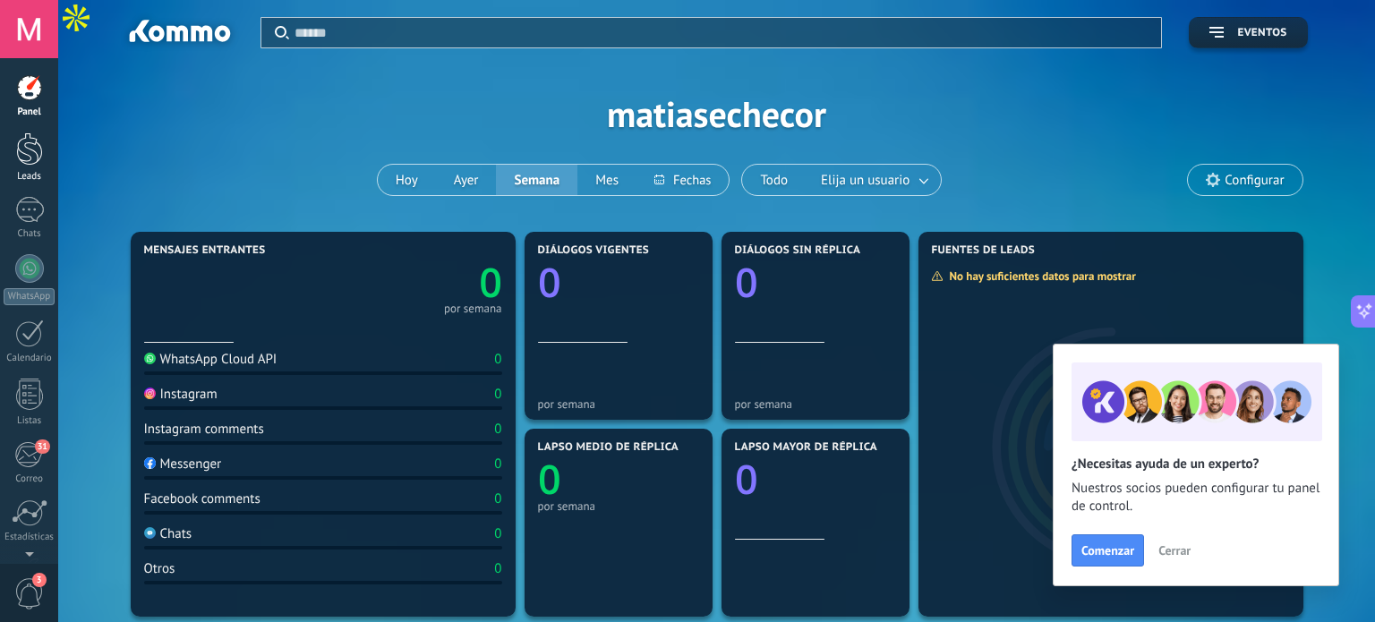
click at [29, 169] on link "Leads" at bounding box center [29, 158] width 58 height 50
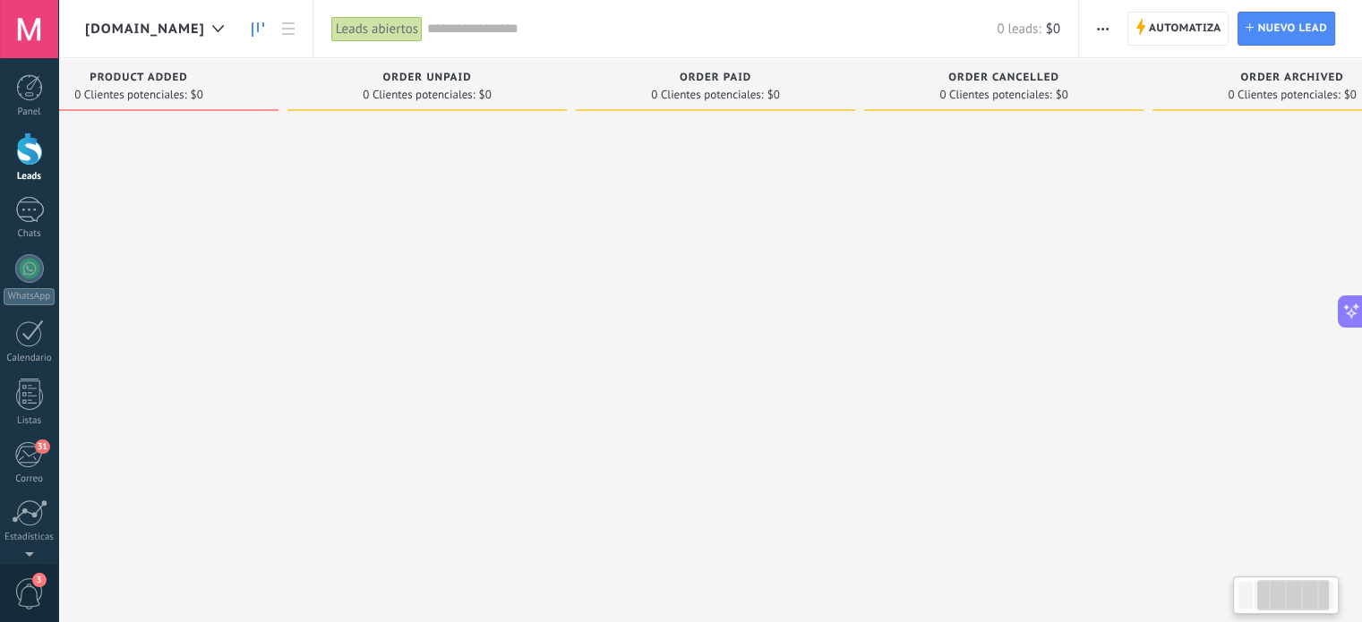
scroll to position [0, 471]
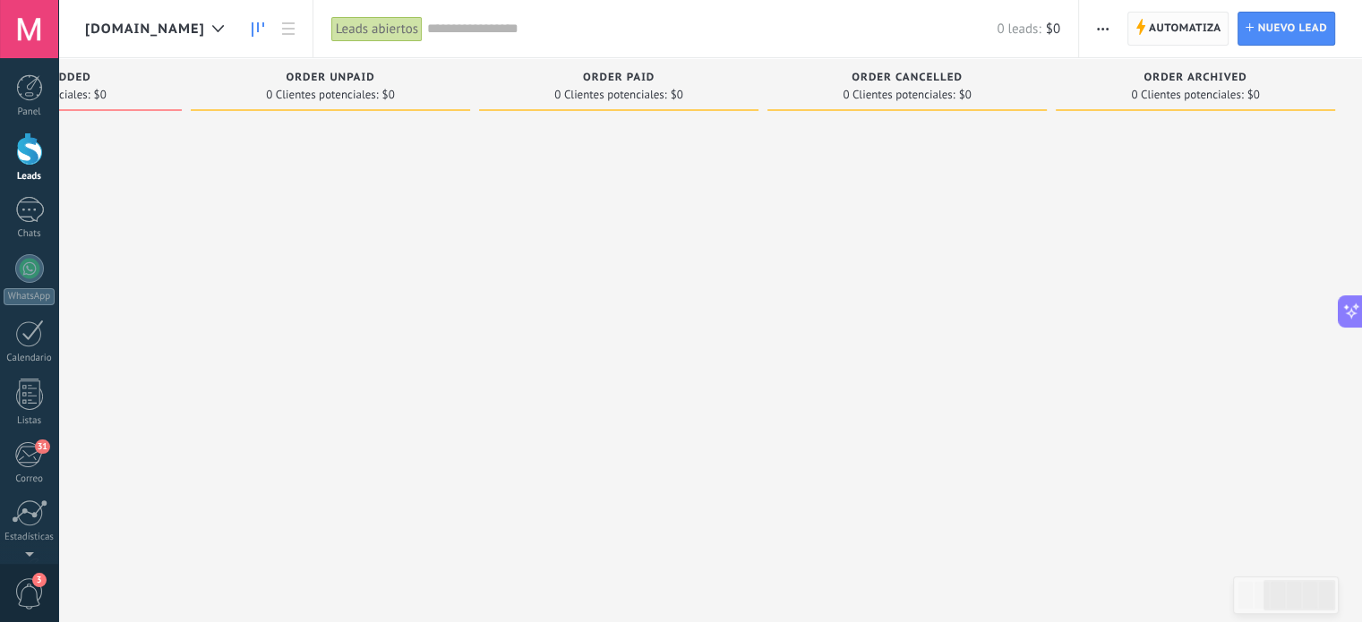
click at [1188, 24] on span "Automatiza" at bounding box center [1185, 29] width 73 height 32
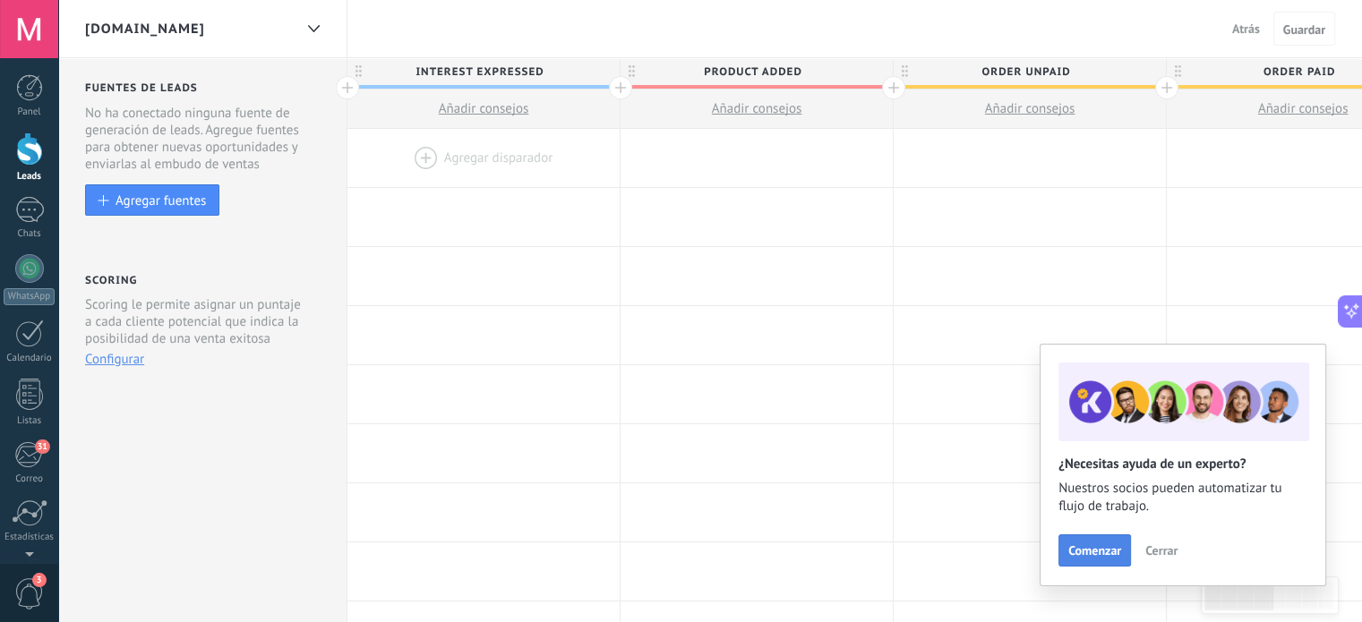
click at [1066, 551] on button "Comenzar" at bounding box center [1094, 551] width 73 height 32
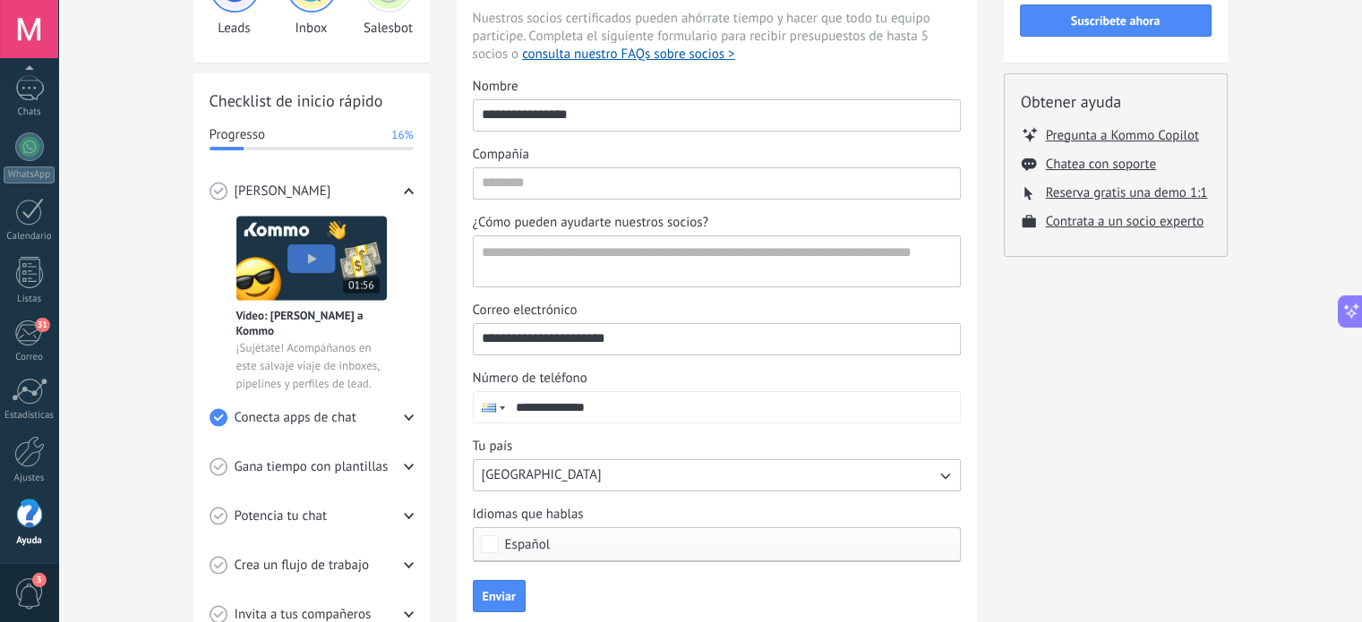
scroll to position [284, 0]
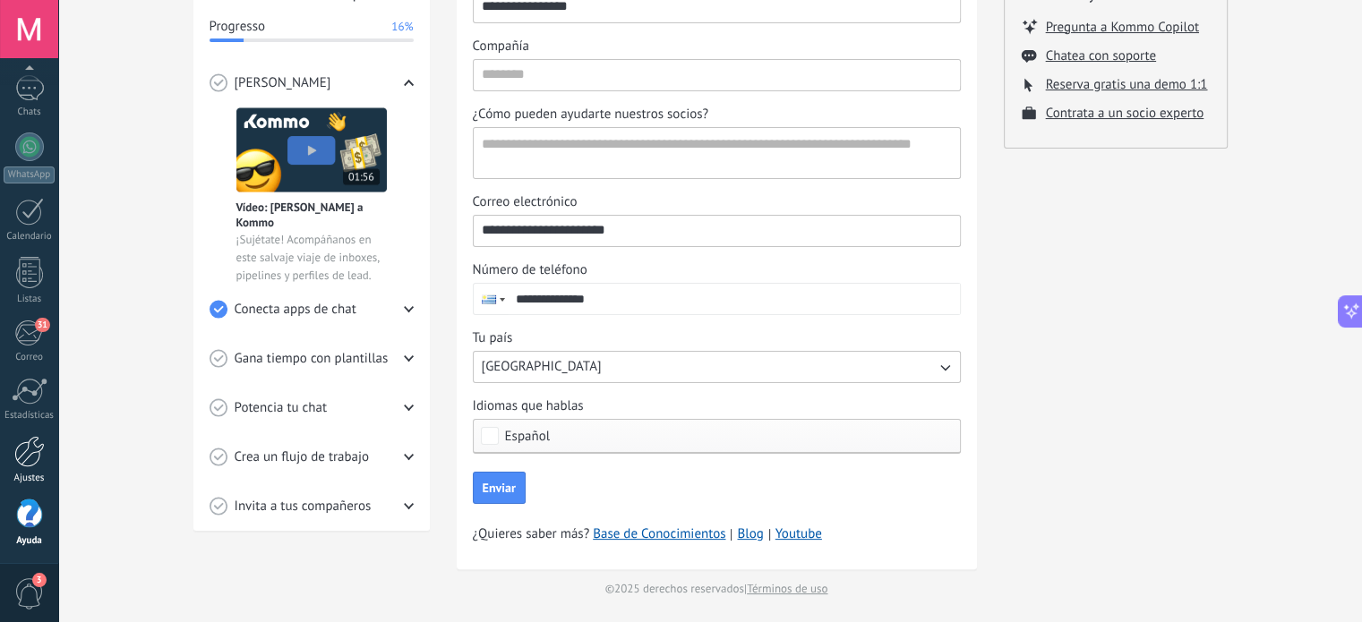
click at [31, 451] on div at bounding box center [29, 451] width 30 height 31
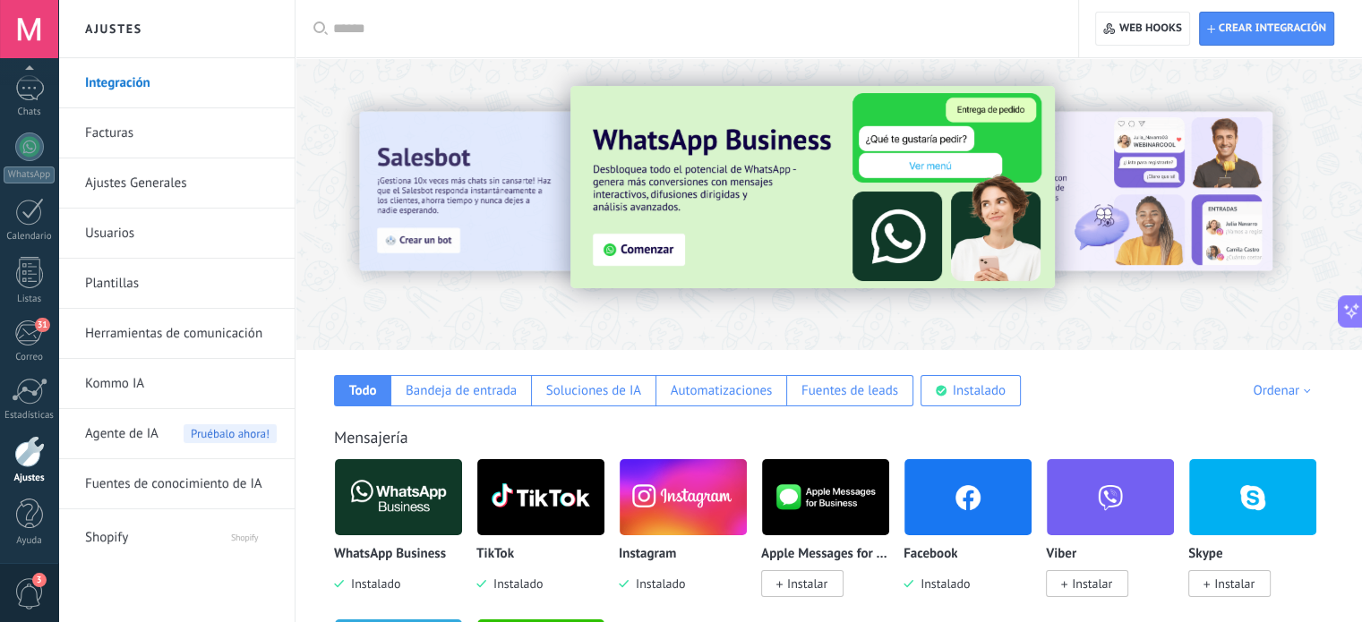
click at [452, 185] on div at bounding box center [390, 203] width 392 height 161
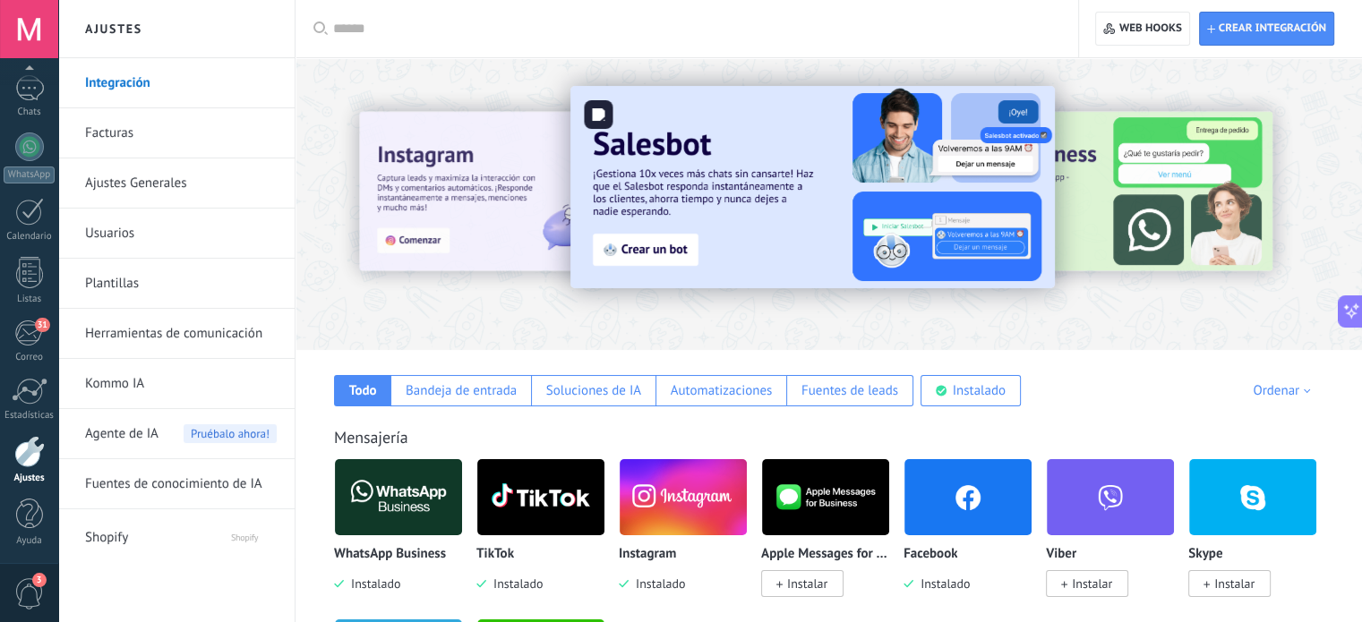
click at [648, 252] on img at bounding box center [812, 187] width 484 height 202
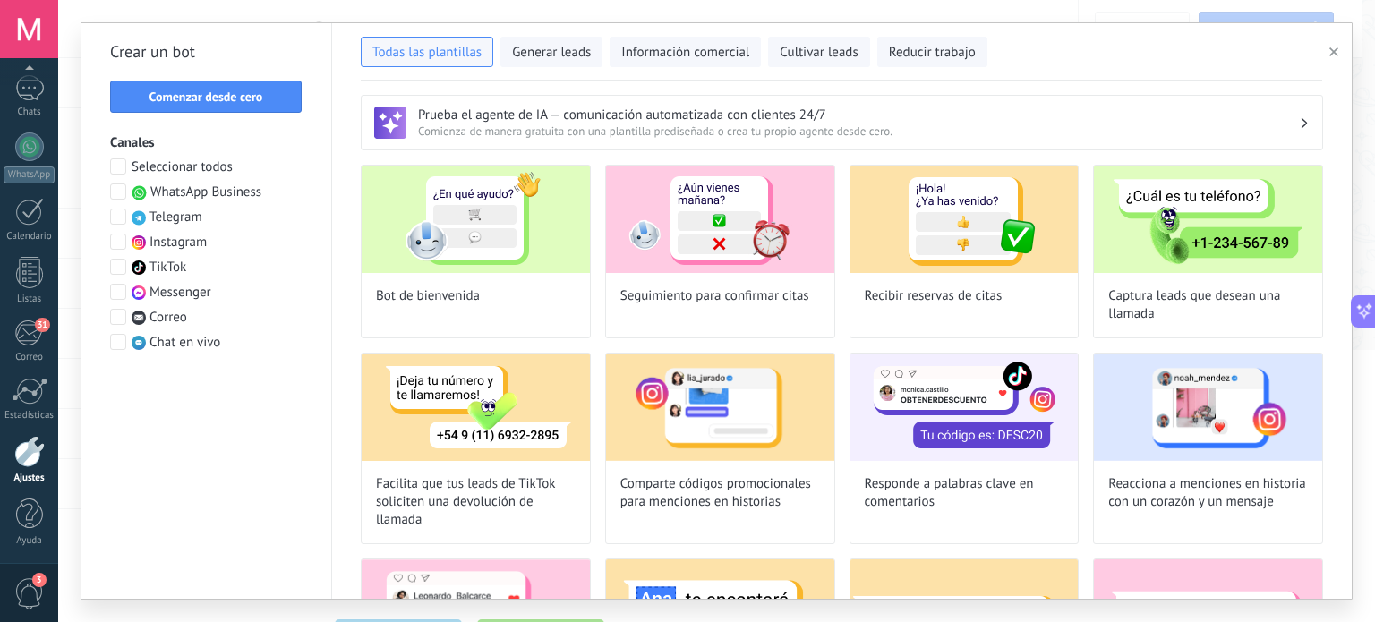
click at [208, 194] on span "WhatsApp Business" at bounding box center [205, 193] width 111 height 18
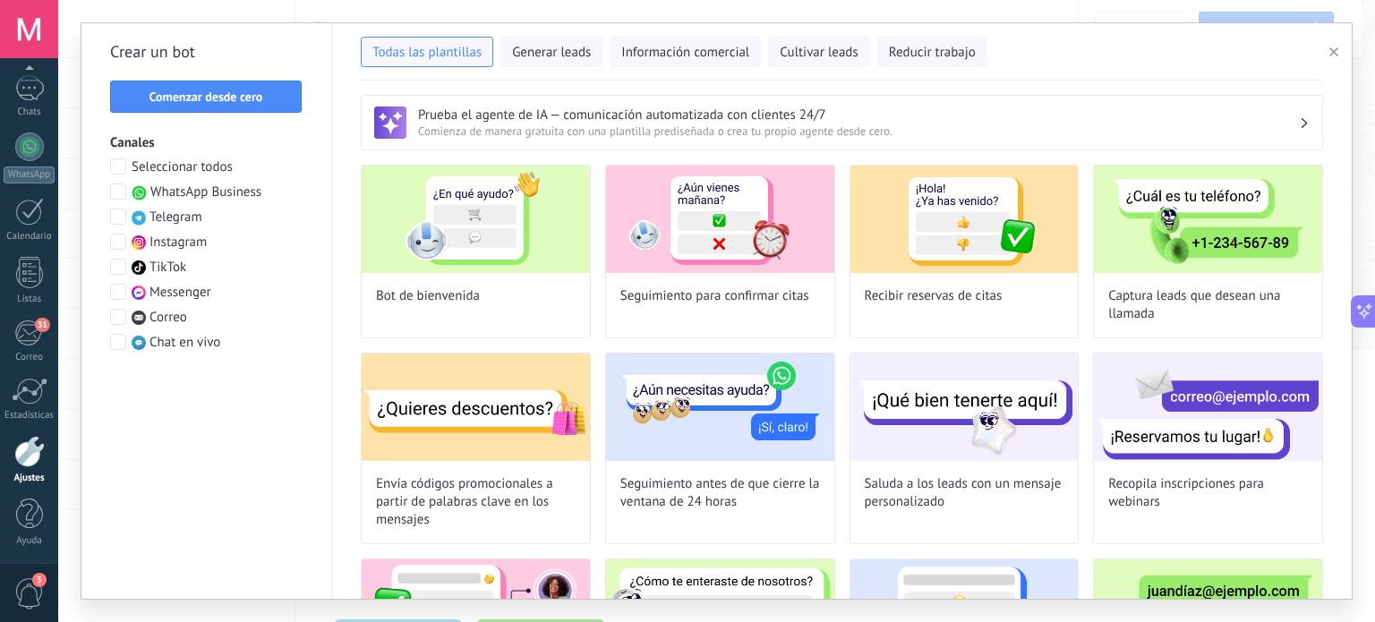
click at [118, 244] on span at bounding box center [118, 242] width 16 height 16
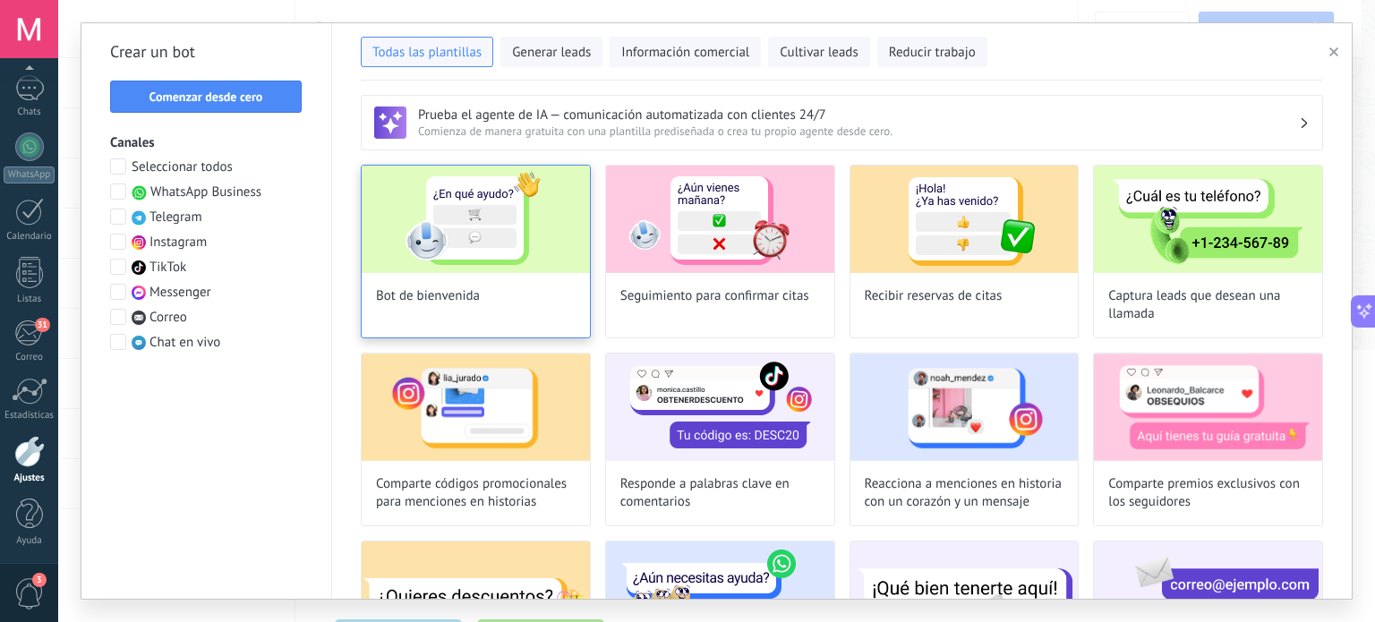
click at [520, 221] on img at bounding box center [476, 219] width 228 height 107
type input "**********"
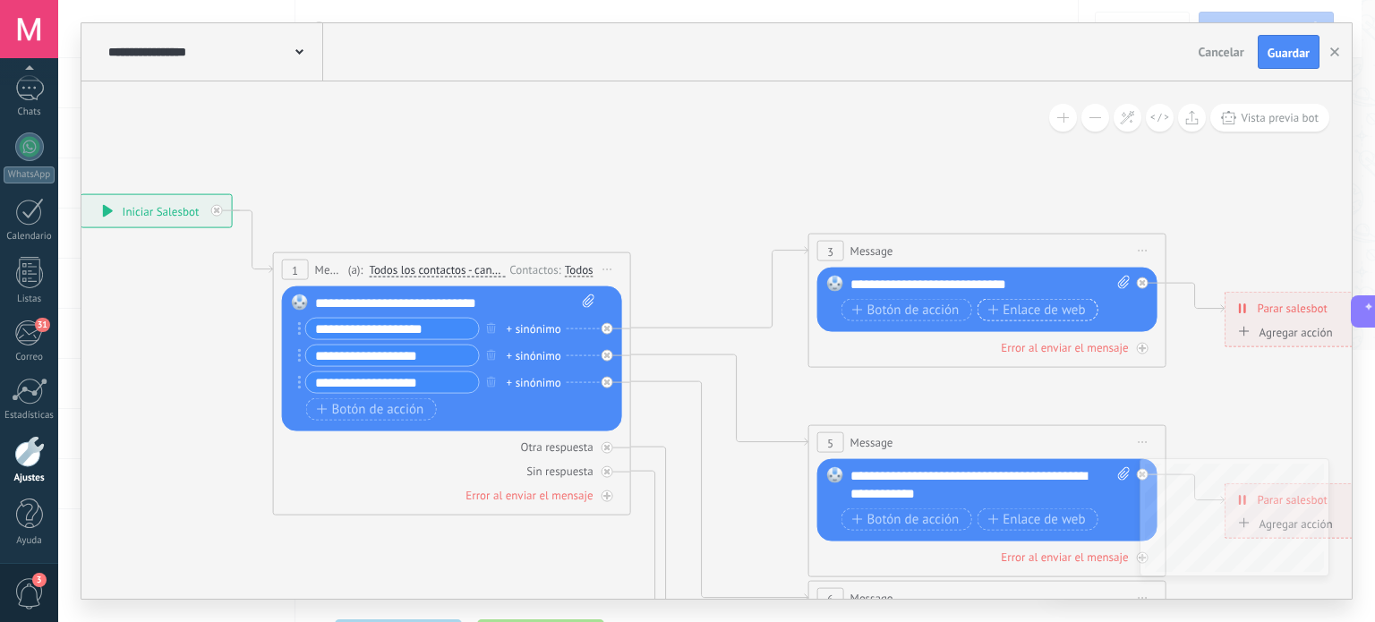
click at [1038, 310] on span "Enlace de web" at bounding box center [1037, 310] width 98 height 14
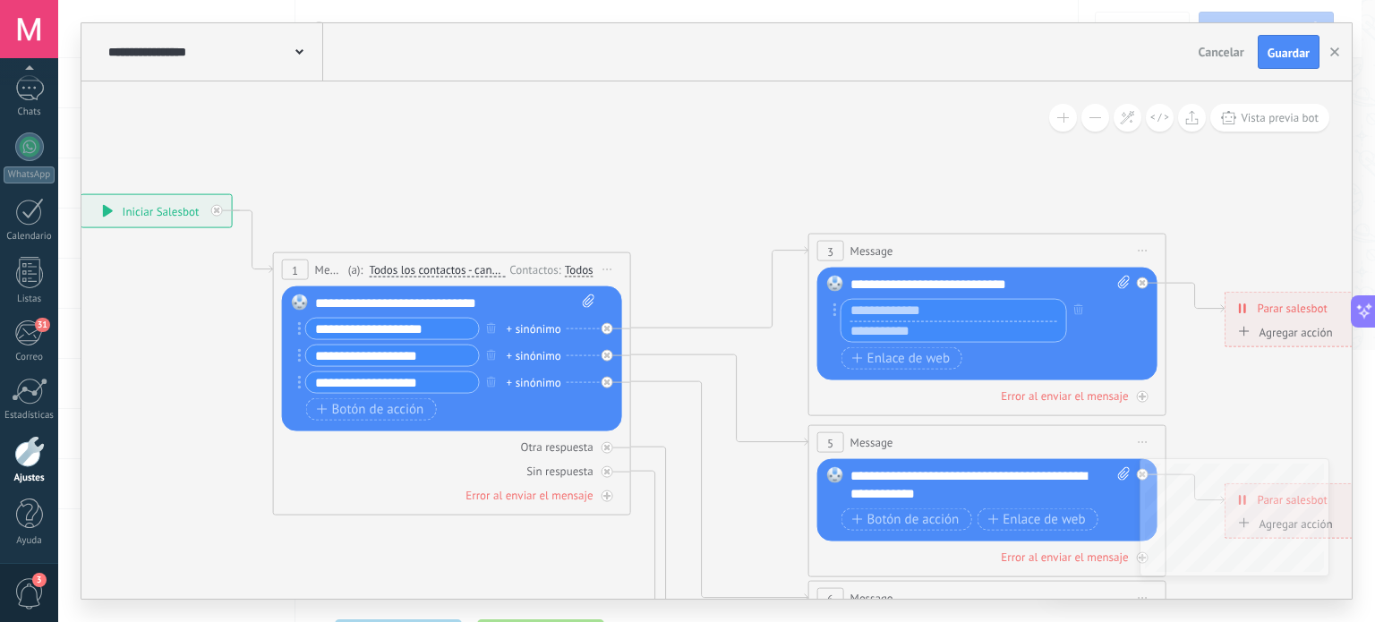
click at [918, 324] on input "text" at bounding box center [954, 331] width 225 height 21
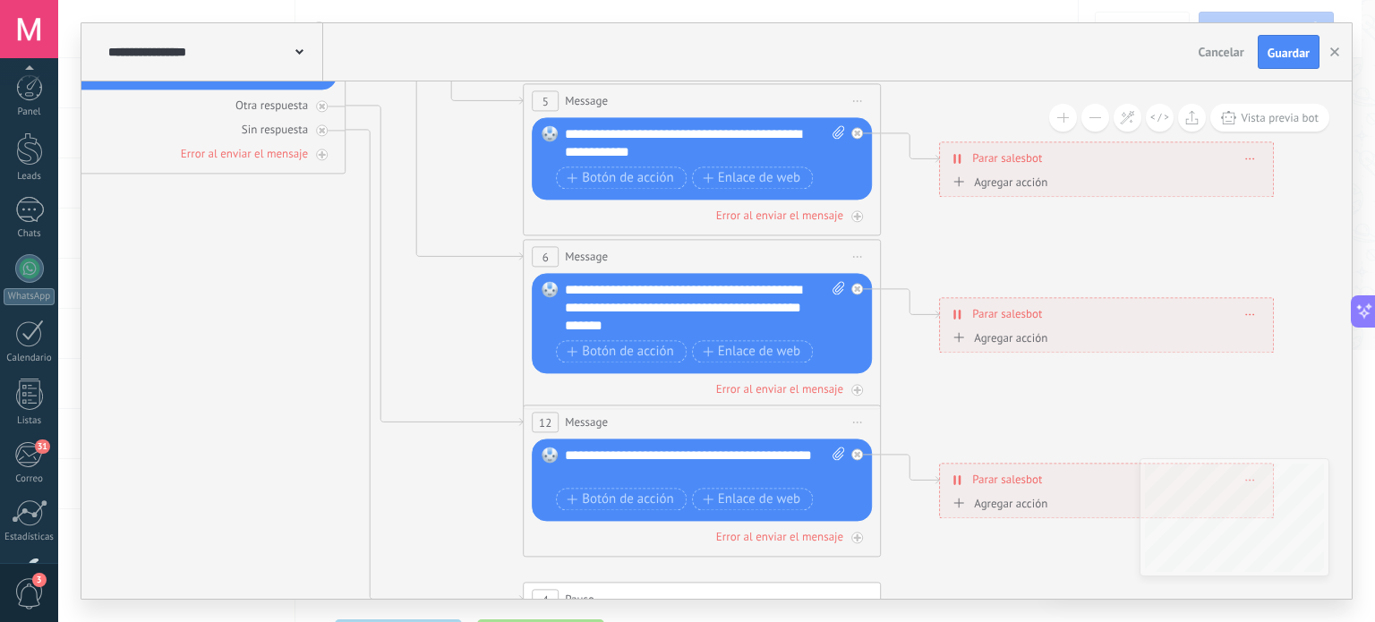
scroll to position [122, 0]
click at [21, 148] on div at bounding box center [29, 147] width 29 height 29
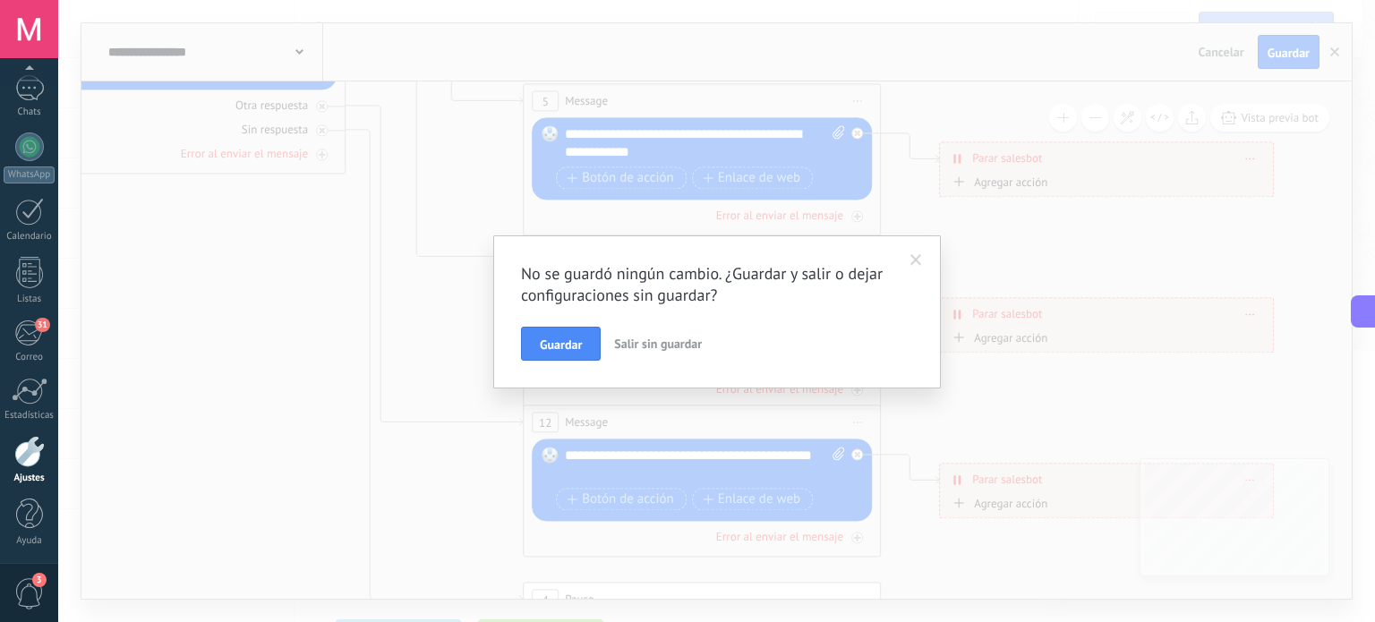
click at [295, 218] on div "No se guardó ningún cambio. ¿Guardar y salir o dejar configuraciones sin guarda…" at bounding box center [716, 311] width 1317 height 622
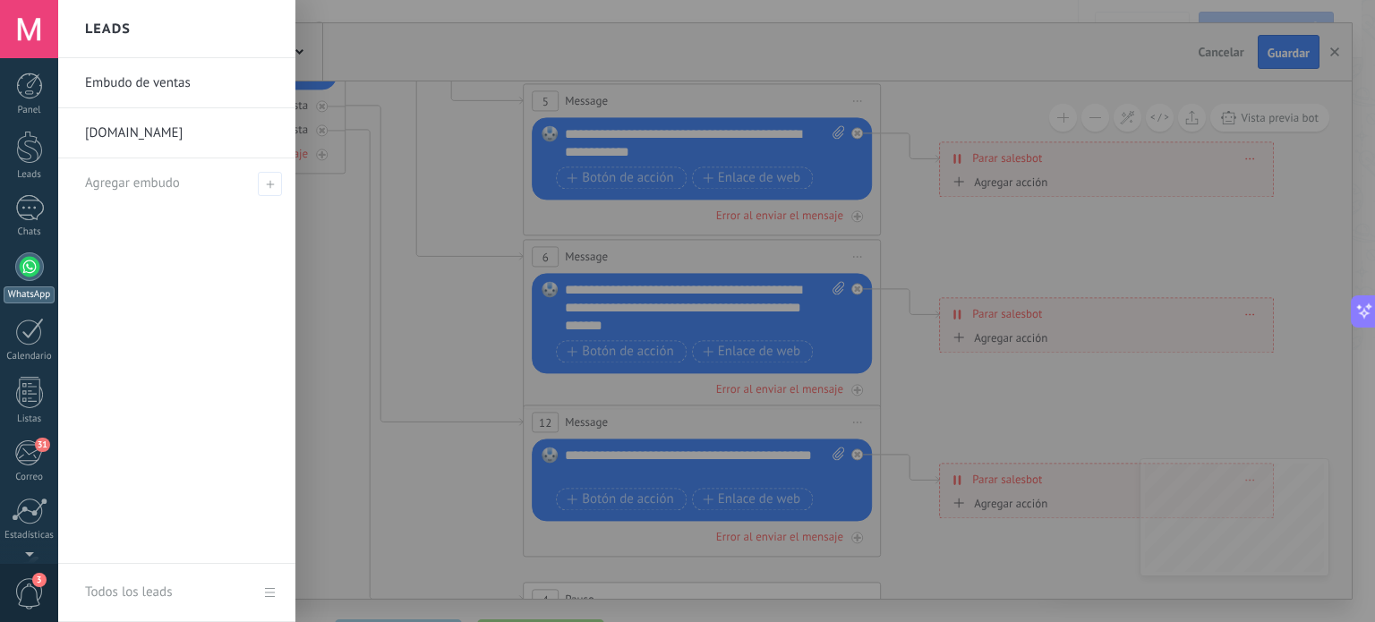
scroll to position [0, 0]
click at [18, 149] on div at bounding box center [29, 149] width 27 height 33
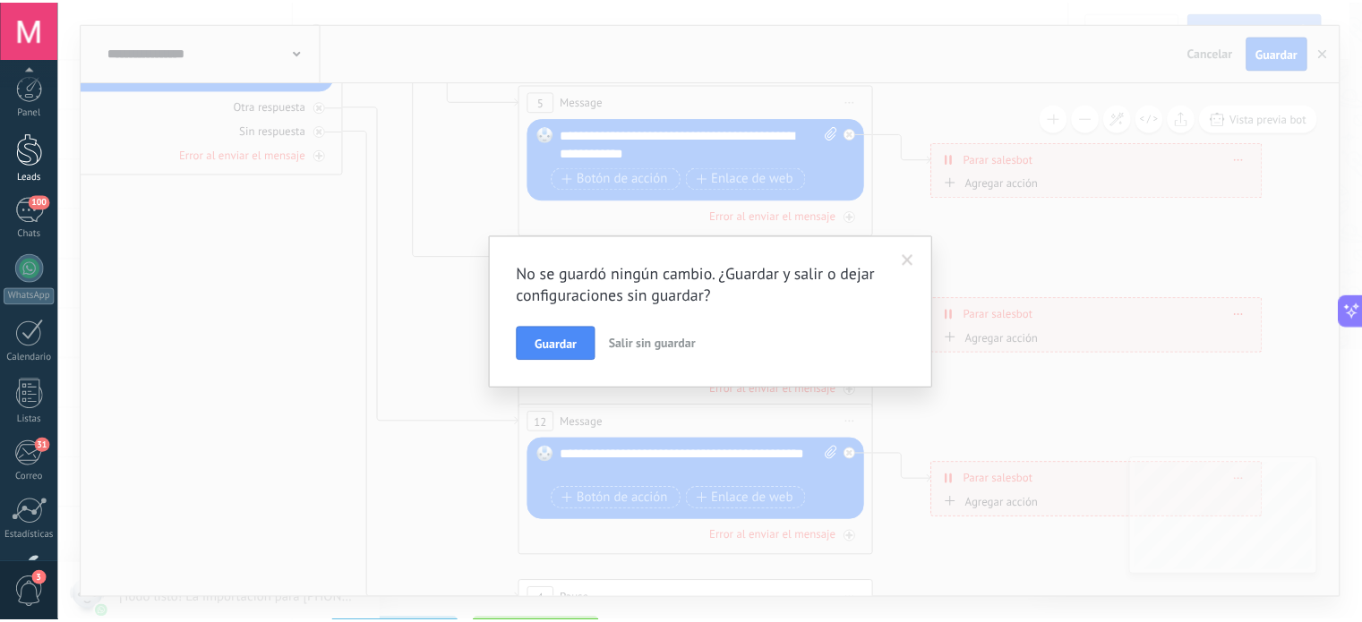
scroll to position [122, 0]
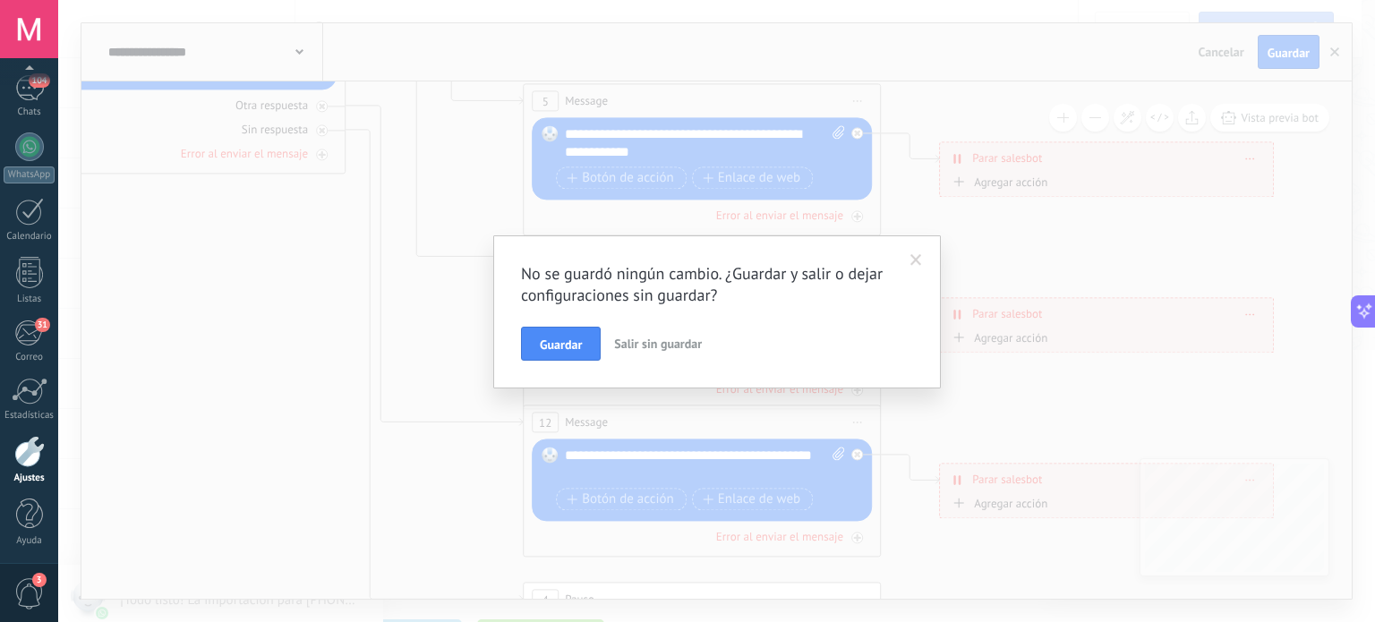
click at [623, 341] on span "Salir sin guardar" at bounding box center [658, 344] width 88 height 16
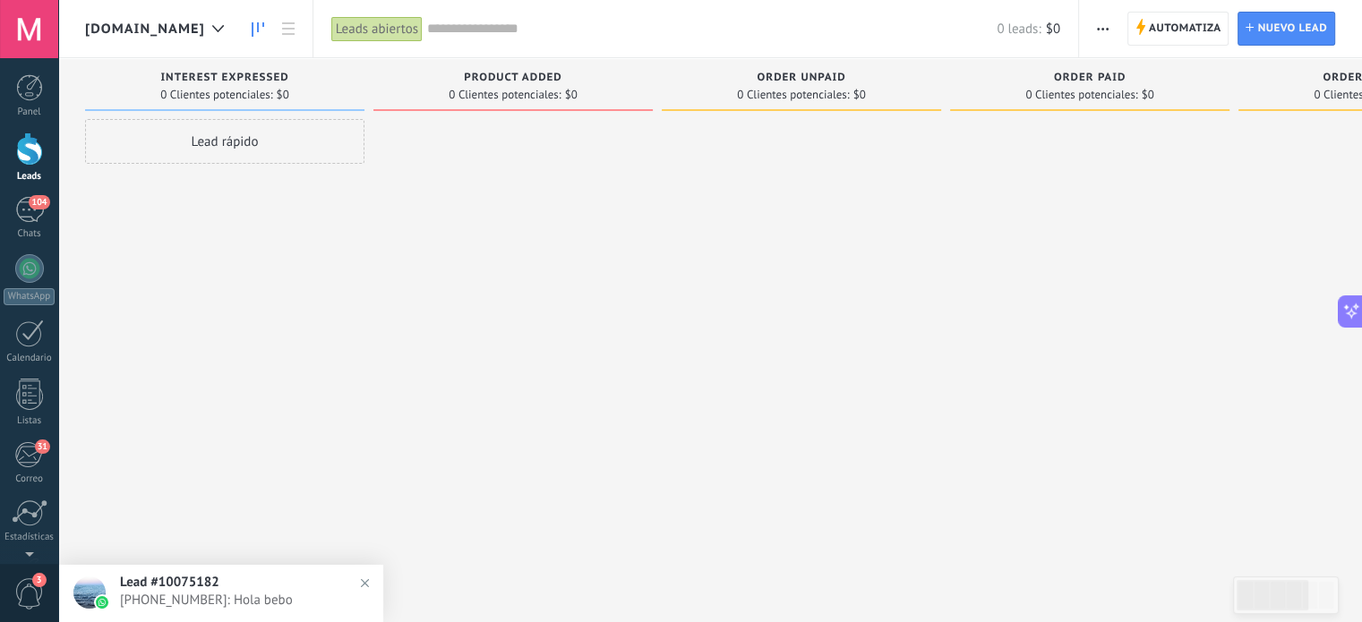
click at [1085, 34] on div "Automatiza Nueva difusión Editar embudo Editar el diseño de la tarjeta Importar…" at bounding box center [1220, 28] width 283 height 57
click at [1105, 26] on span "button" at bounding box center [1103, 29] width 12 height 34
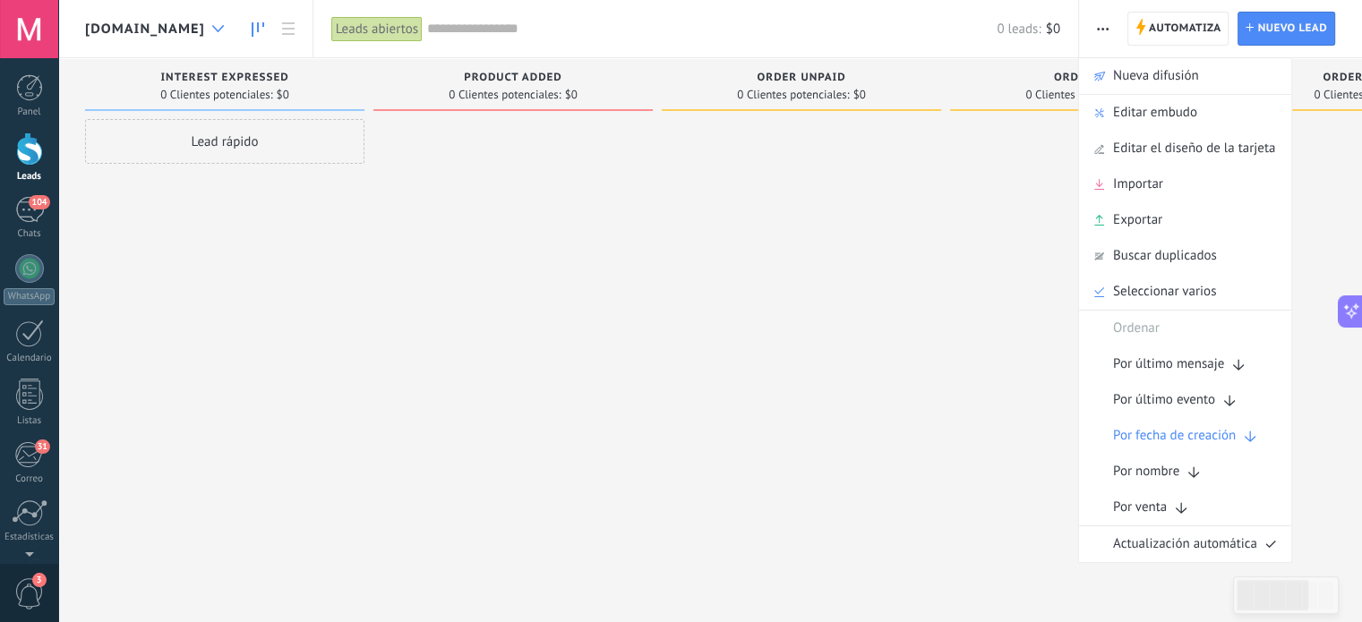
click at [224, 29] on icon at bounding box center [218, 28] width 12 height 7
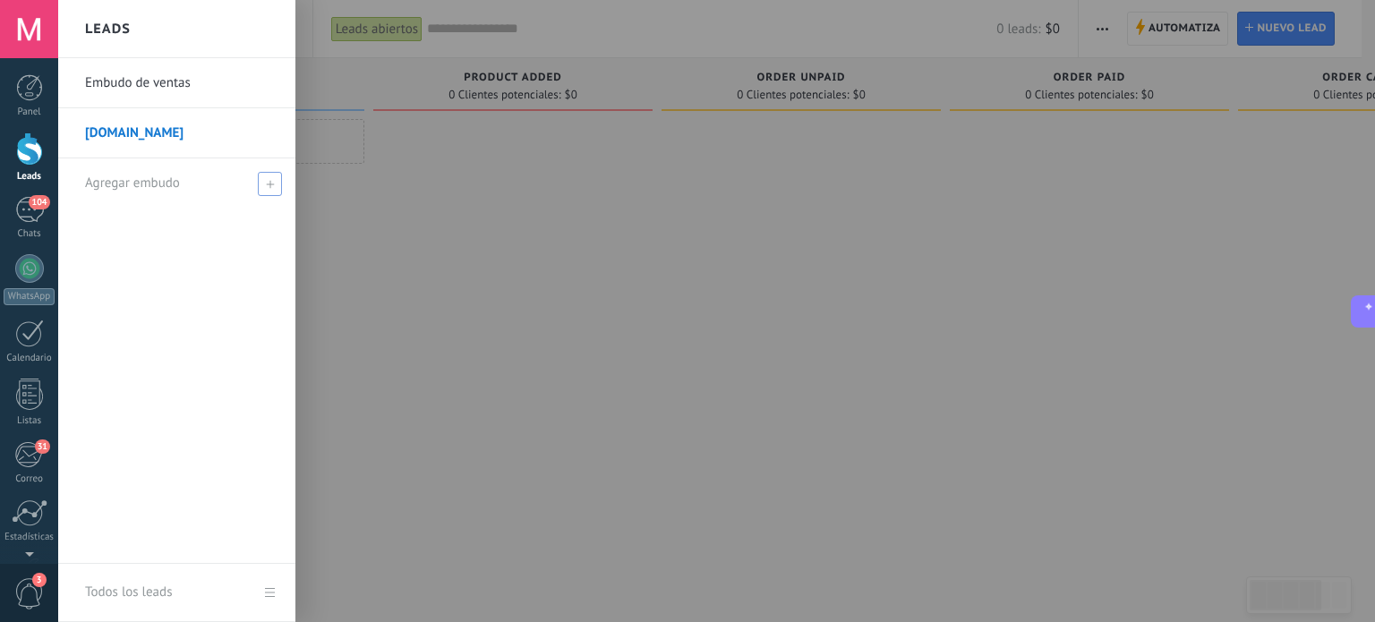
click at [167, 175] on span "Agregar embudo" at bounding box center [132, 183] width 95 height 17
click at [151, 67] on link "Embudo de ventas" at bounding box center [181, 83] width 193 height 50
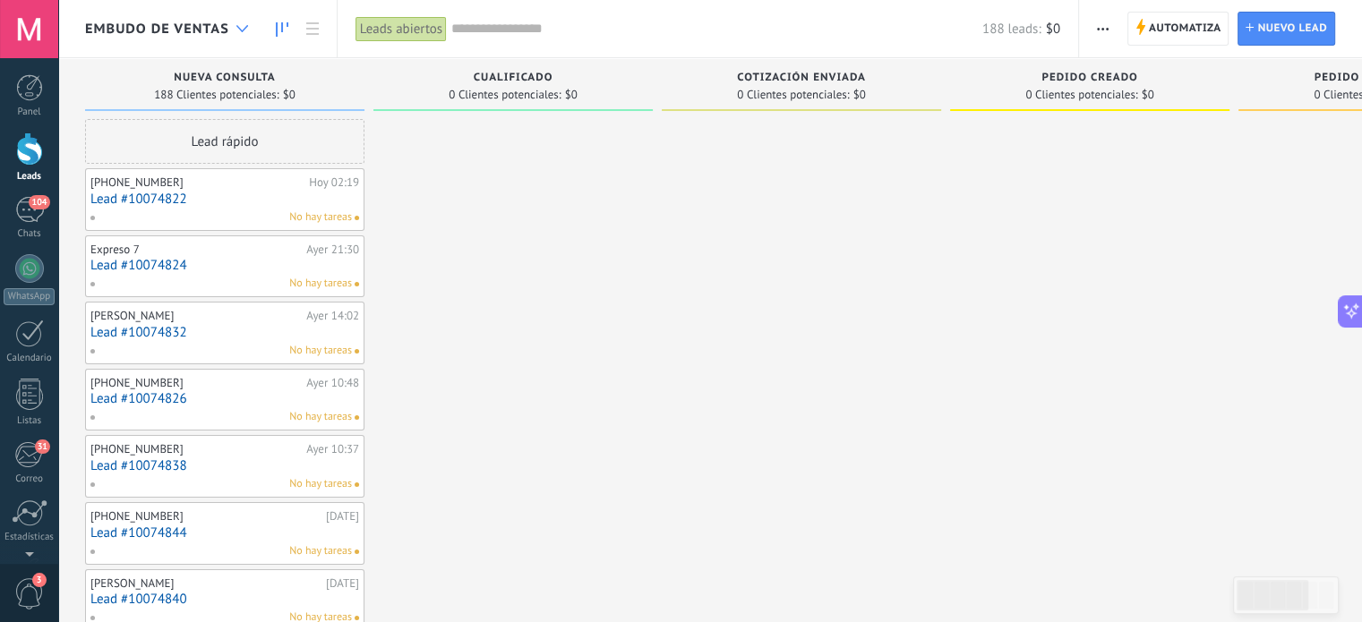
click at [238, 23] on div at bounding box center [242, 29] width 30 height 35
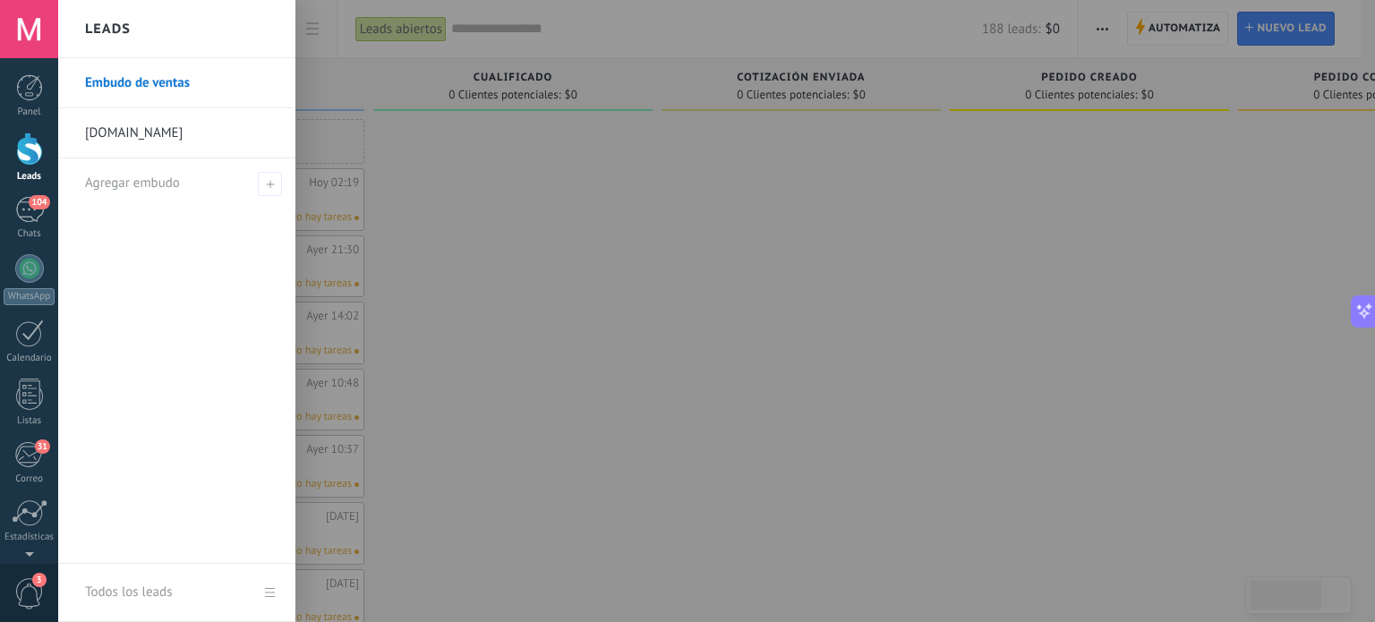
click at [238, 23] on div "Leads" at bounding box center [176, 29] width 237 height 58
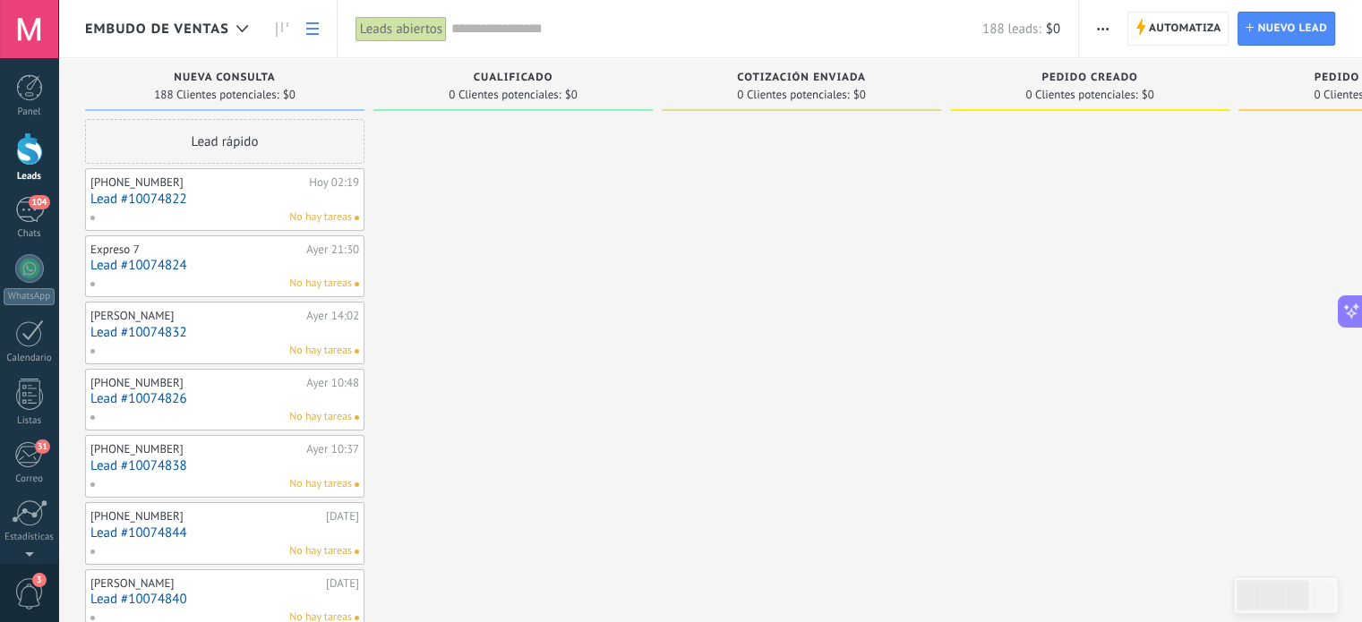
click at [310, 33] on use at bounding box center [312, 28] width 13 height 13
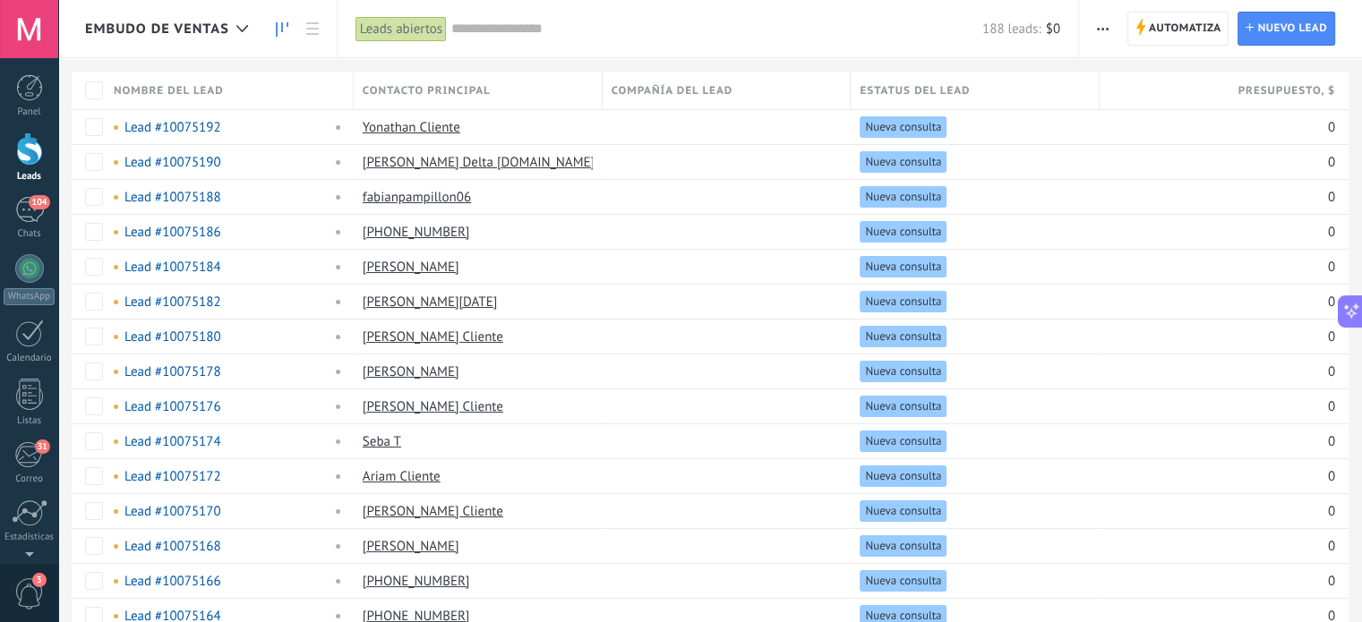
click at [283, 26] on icon at bounding box center [282, 29] width 13 height 14
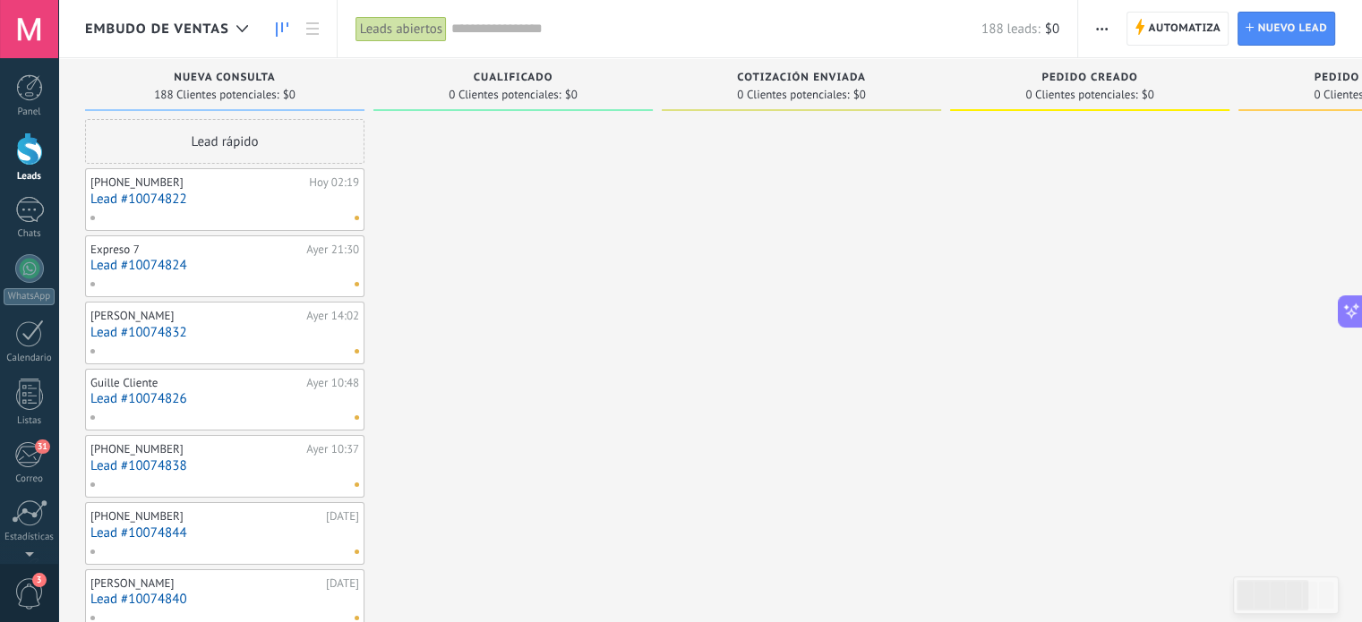
scroll to position [133, 0]
click at [28, 278] on div at bounding box center [29, 268] width 29 height 29
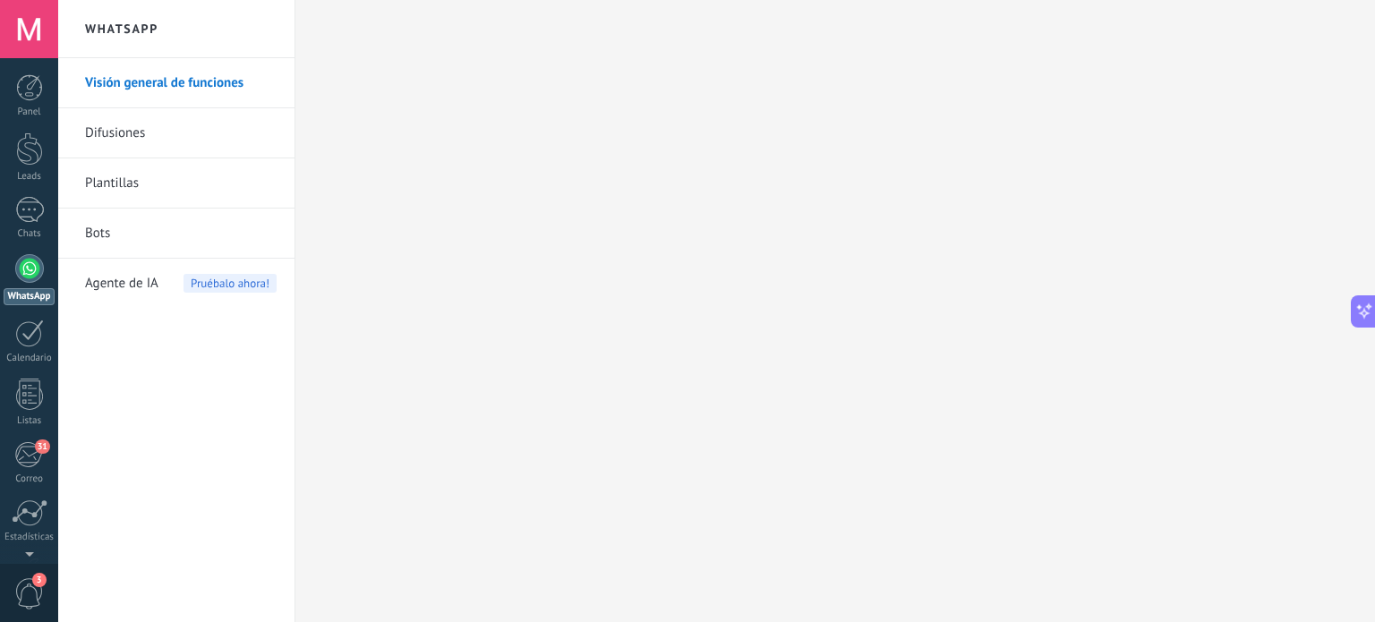
click at [121, 130] on link "Difusiones" at bounding box center [181, 133] width 192 height 50
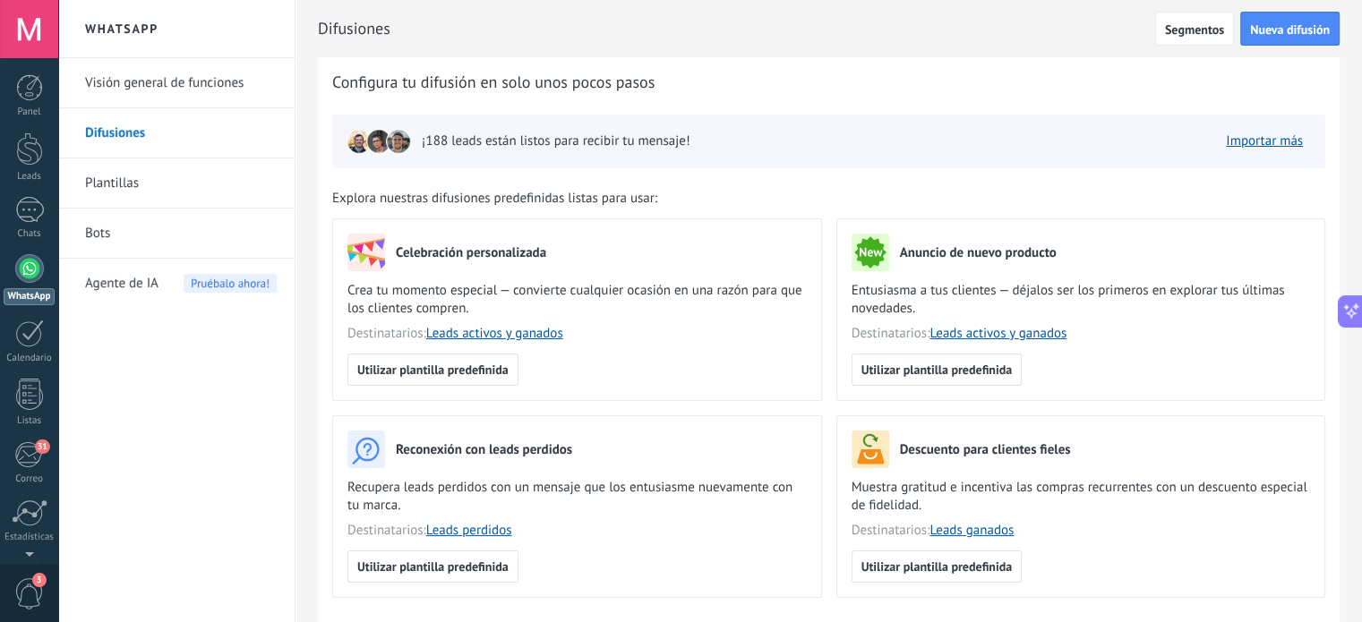
click at [111, 178] on link "Plantillas" at bounding box center [181, 183] width 192 height 50
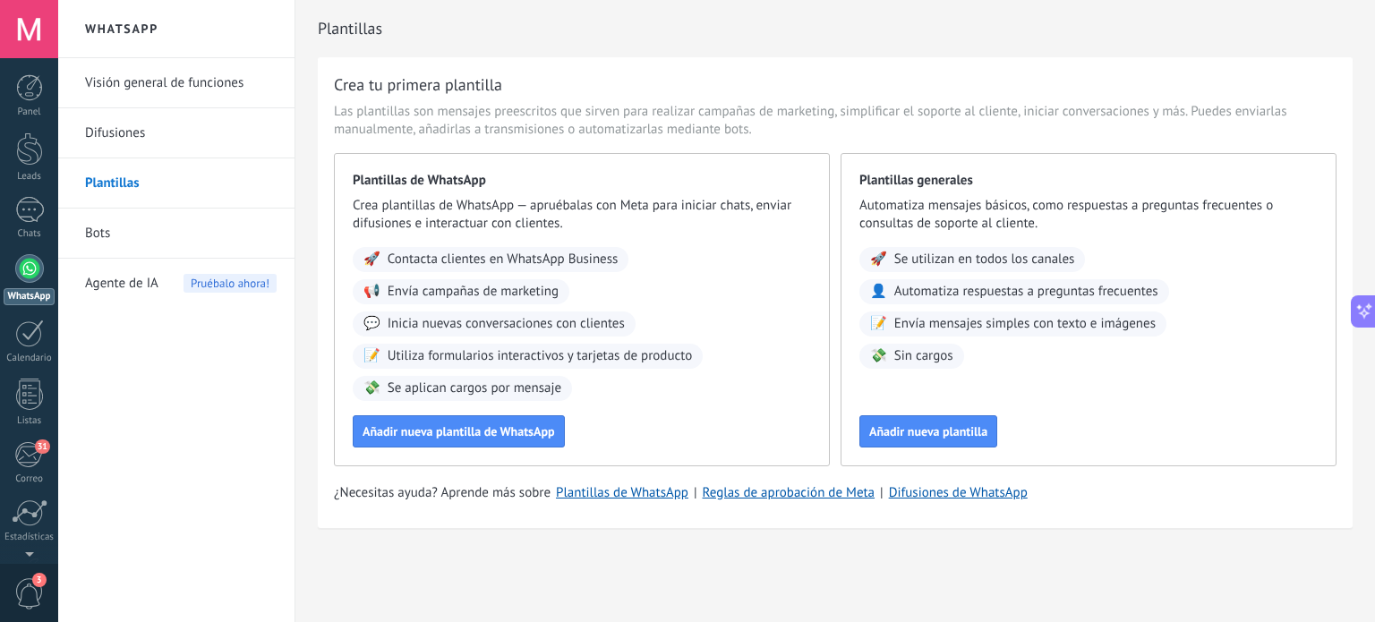
click at [104, 234] on link "Bots" at bounding box center [181, 234] width 192 height 50
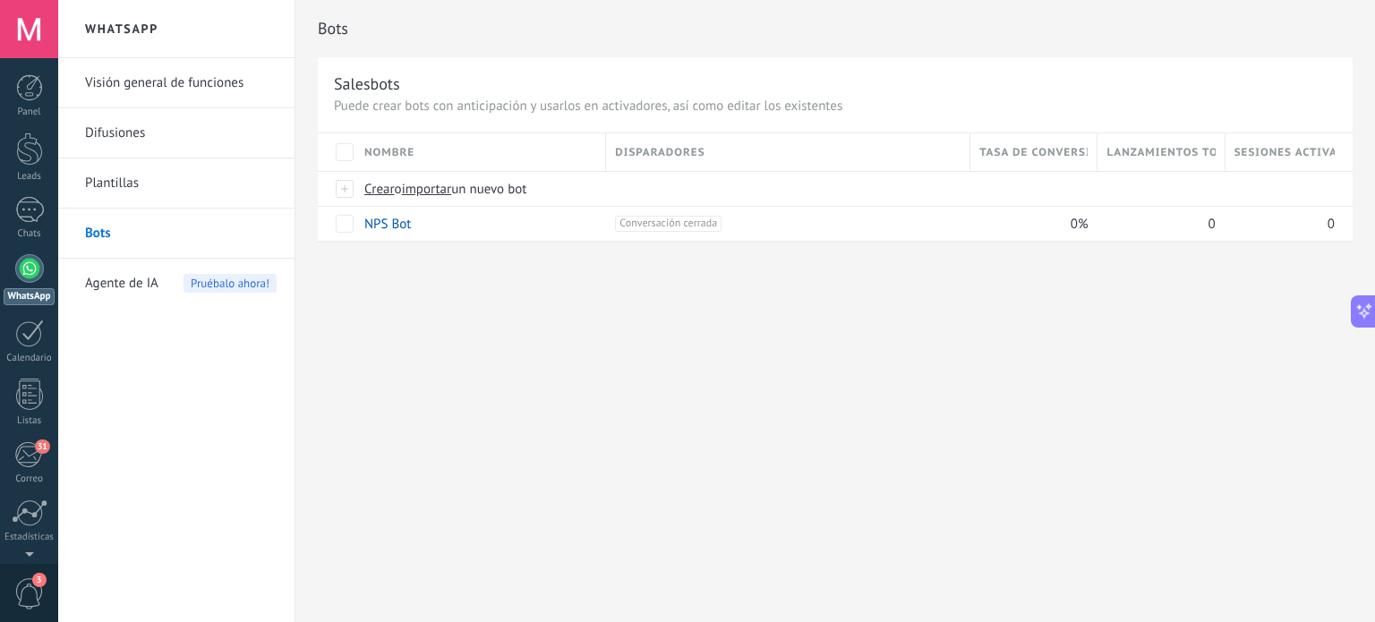
click at [124, 283] on span "Agente de IA" at bounding box center [121, 284] width 73 height 50
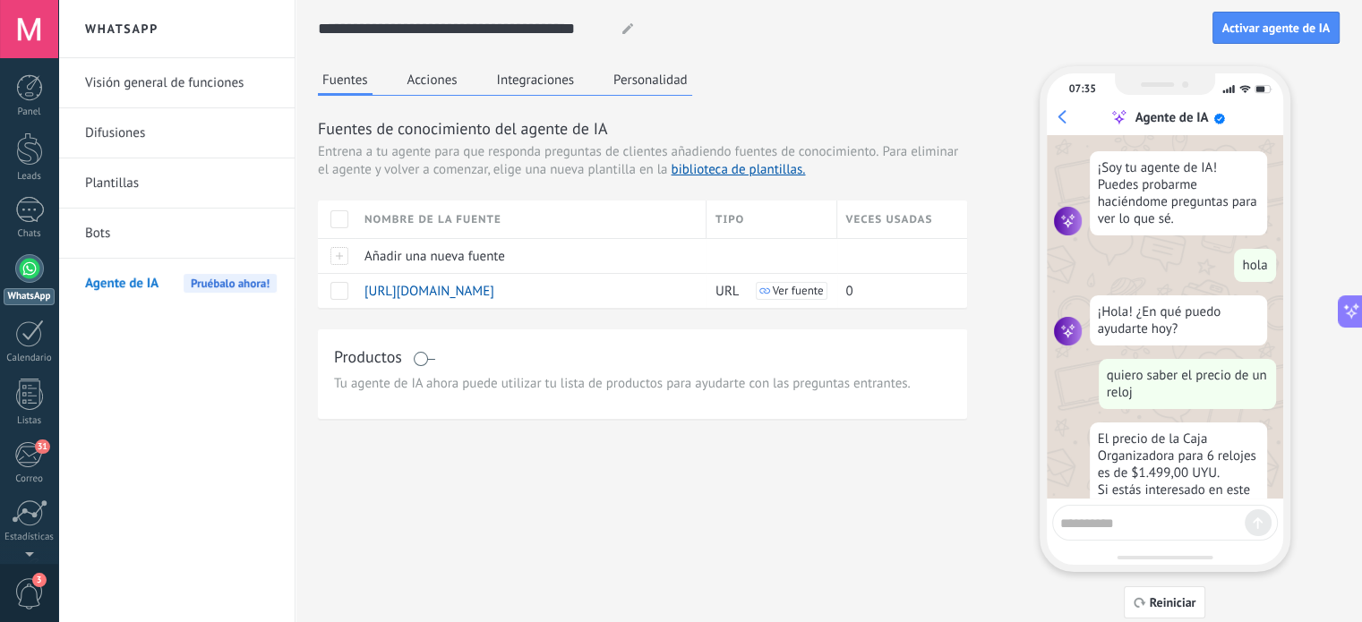
scroll to position [1985, 0]
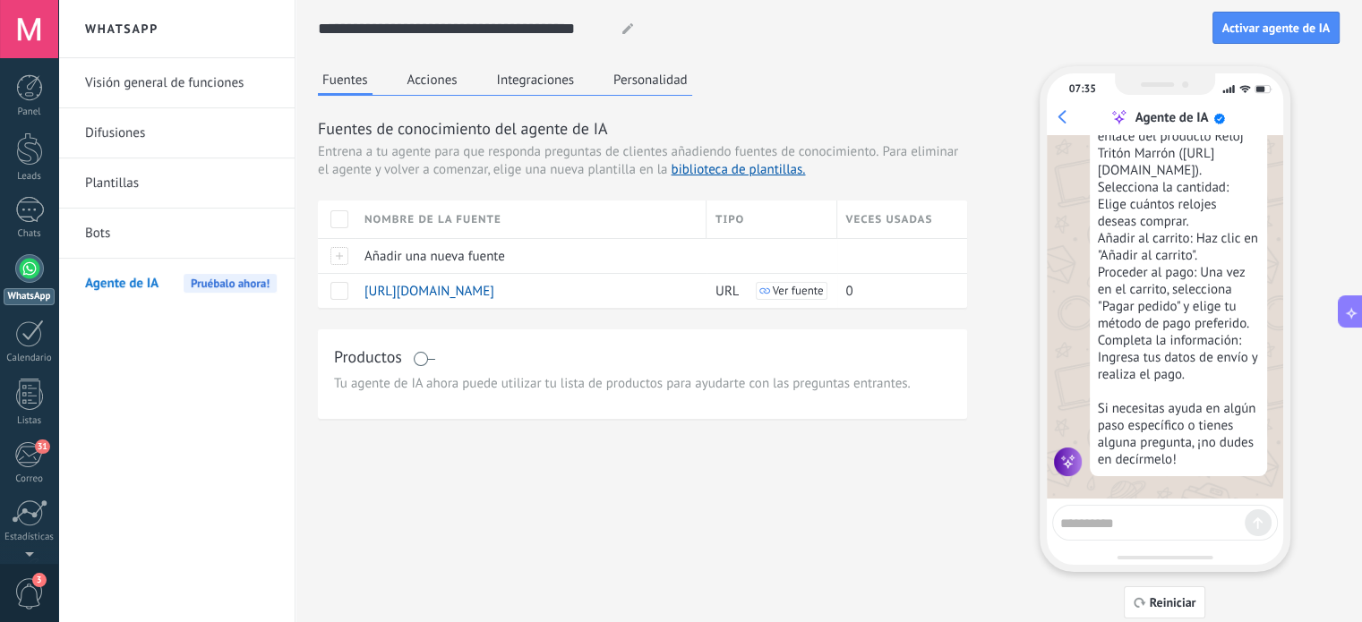
click at [440, 75] on button "Acciones" at bounding box center [432, 79] width 59 height 27
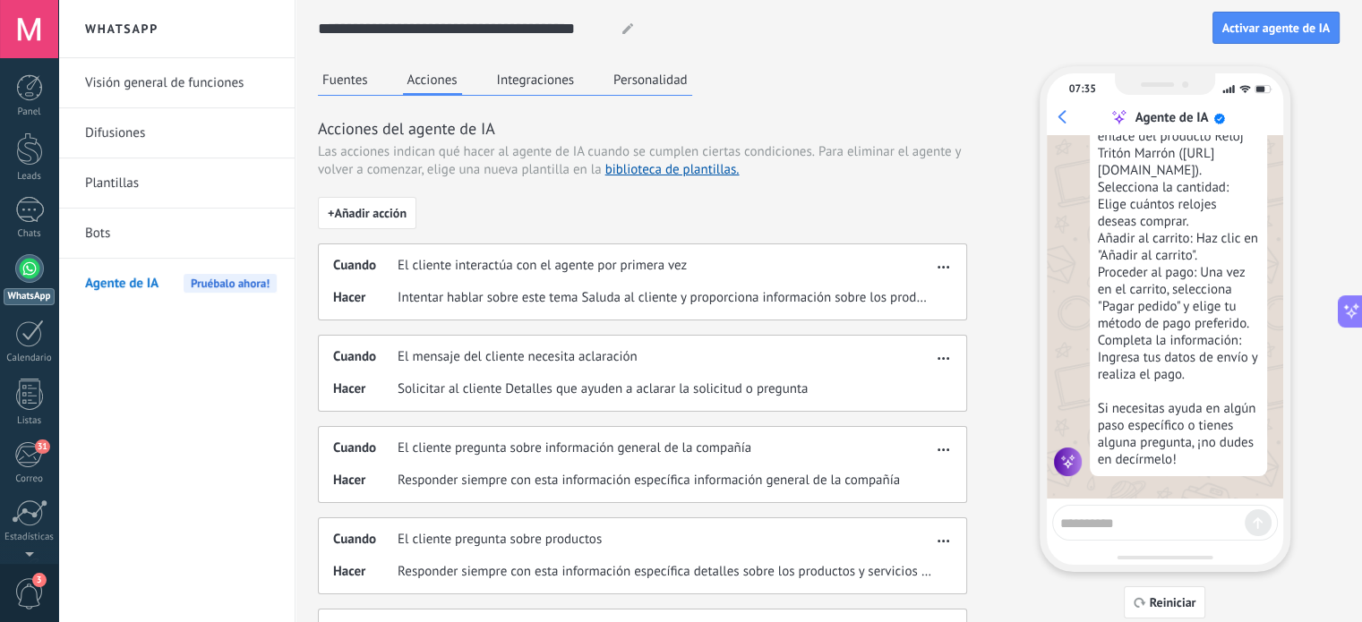
click at [519, 81] on button "Integraciones" at bounding box center [535, 79] width 87 height 27
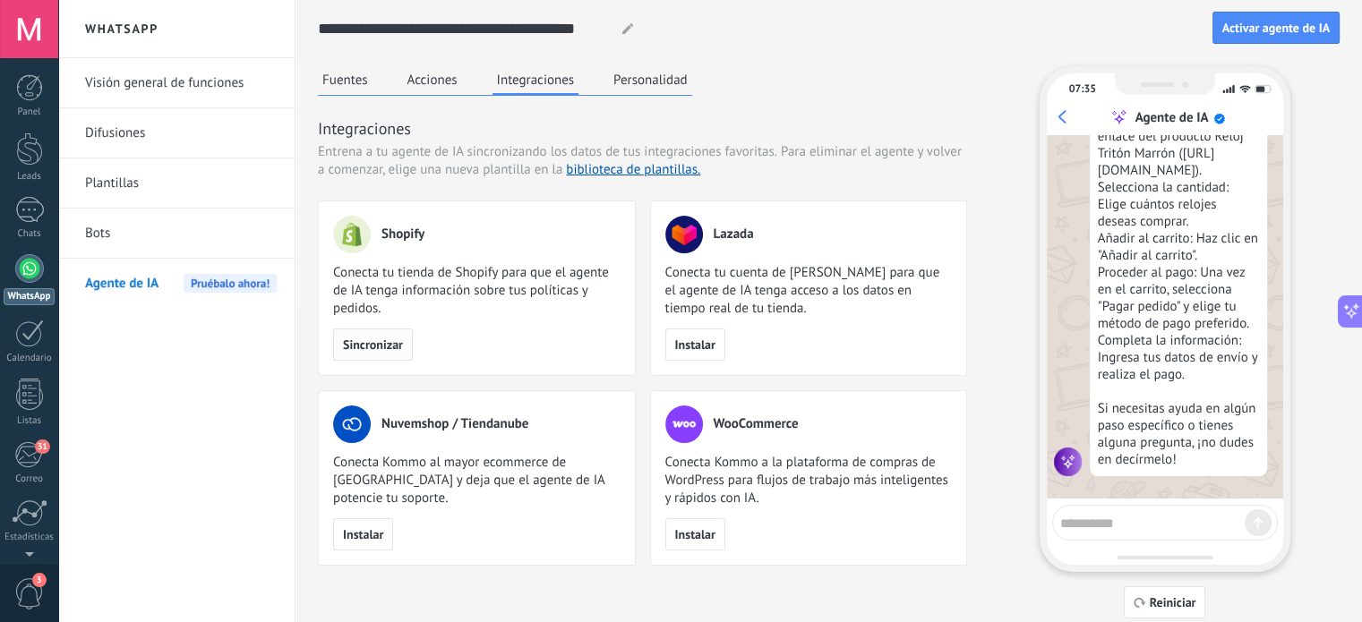
click at [376, 341] on span "Sincronizar" at bounding box center [373, 344] width 60 height 13
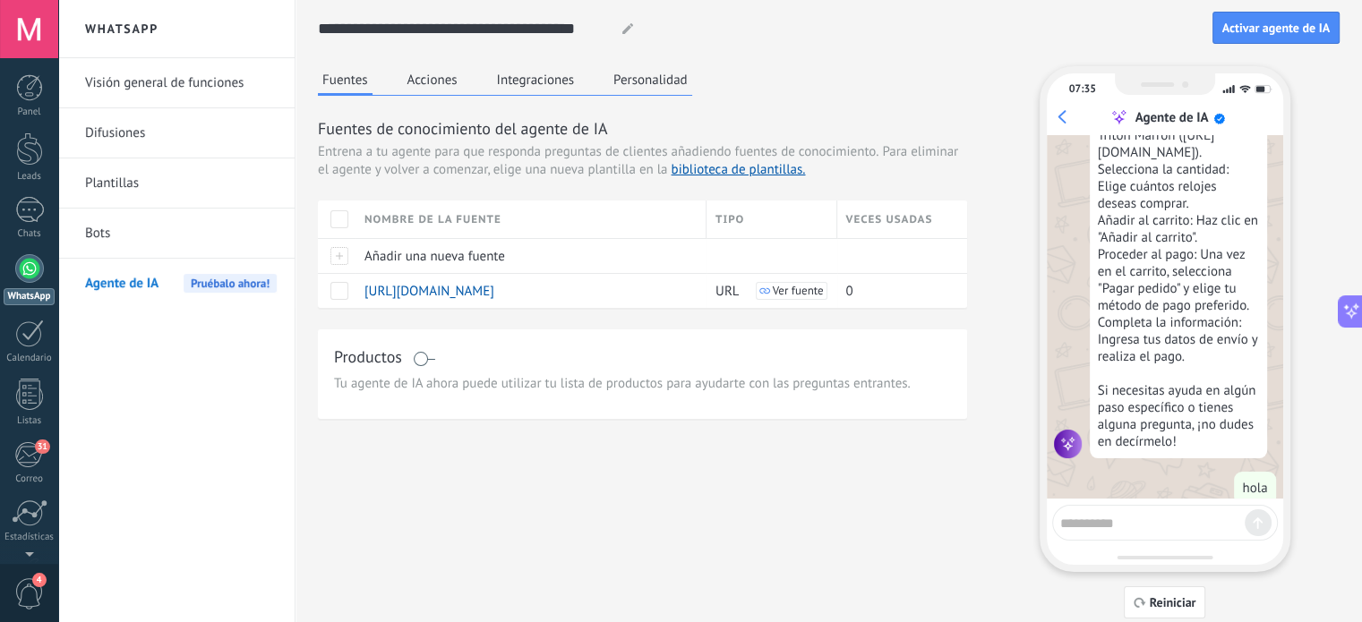
scroll to position [4212, 0]
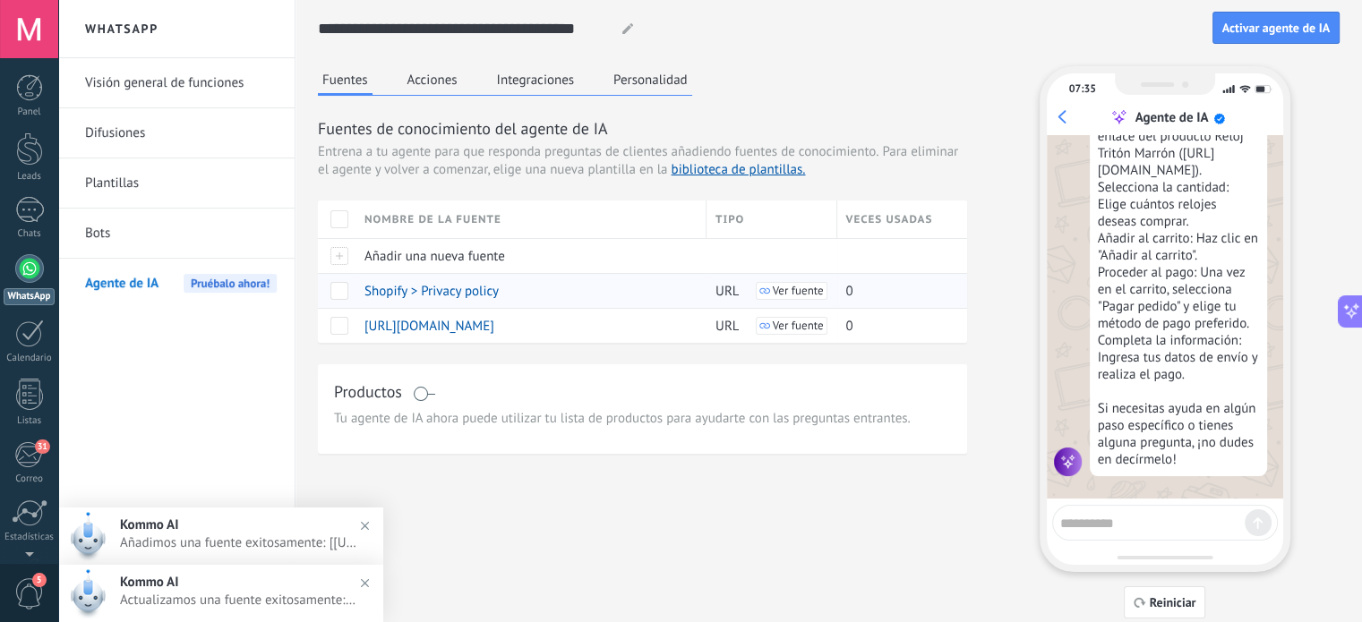
click at [788, 289] on span "Ver fuente" at bounding box center [798, 291] width 51 height 13
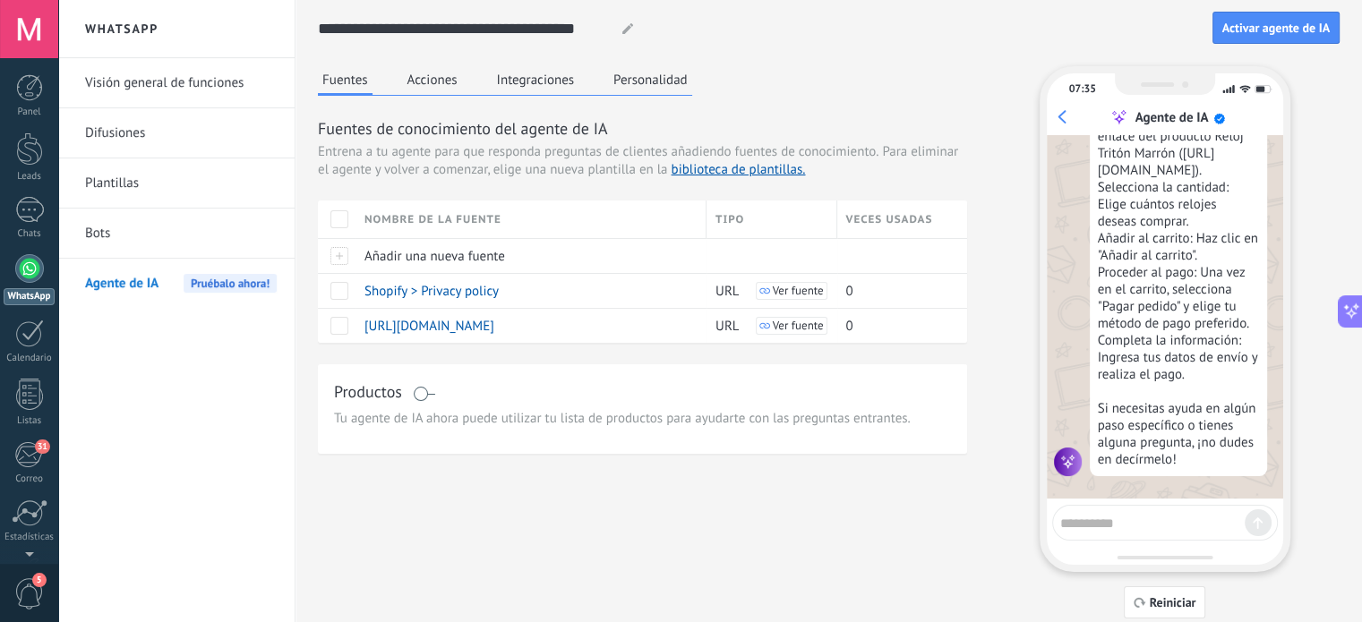
click at [534, 77] on button "Integraciones" at bounding box center [535, 79] width 87 height 27
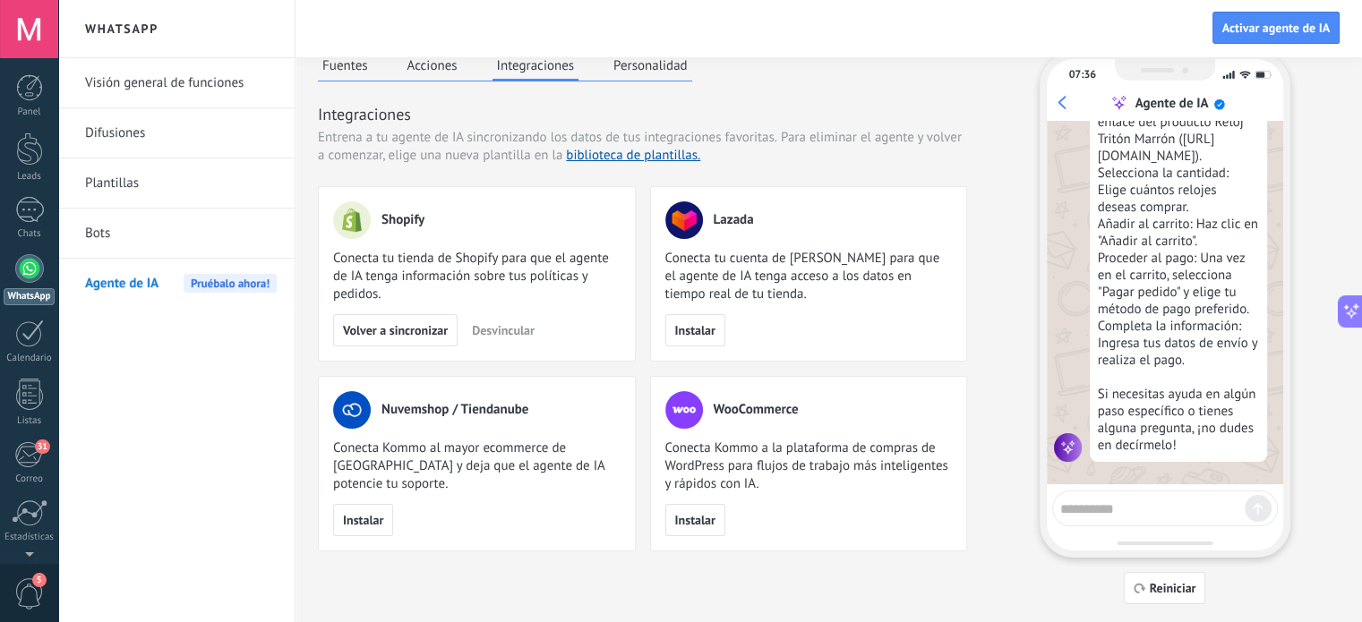
scroll to position [17, 0]
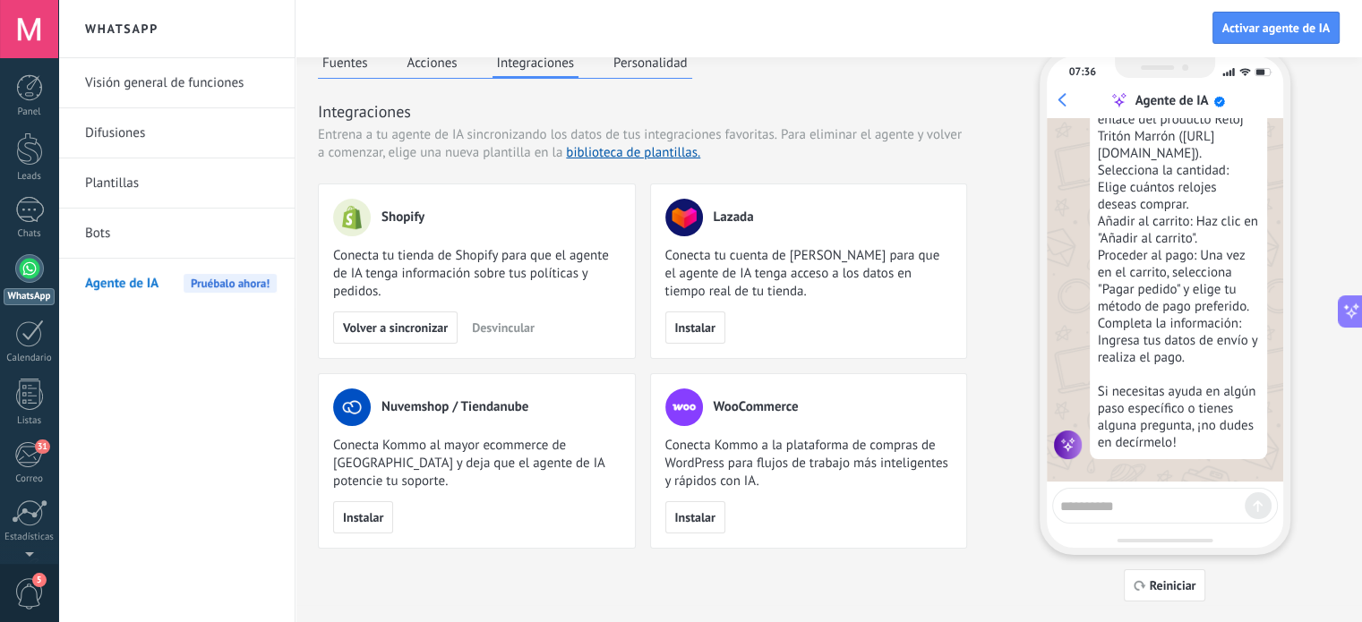
click at [1082, 503] on textarea at bounding box center [1152, 503] width 184 height 22
type textarea "*"
type textarea "**********"
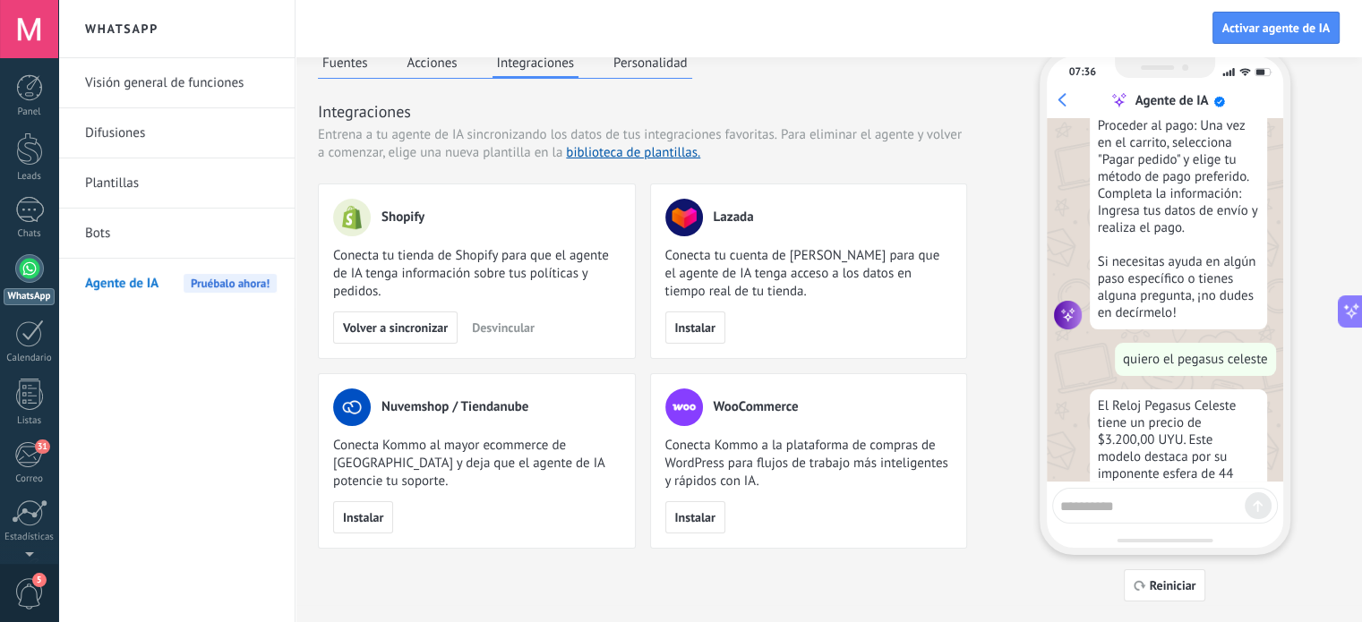
scroll to position [4529, 0]
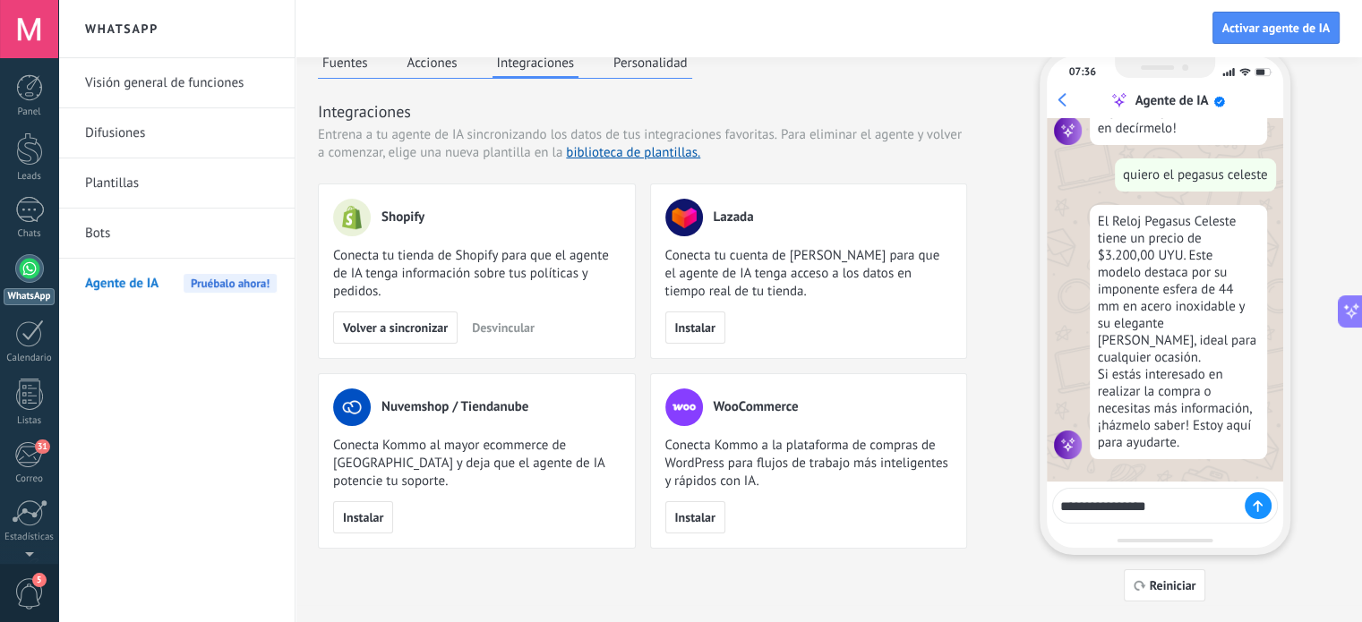
type textarea "**********"
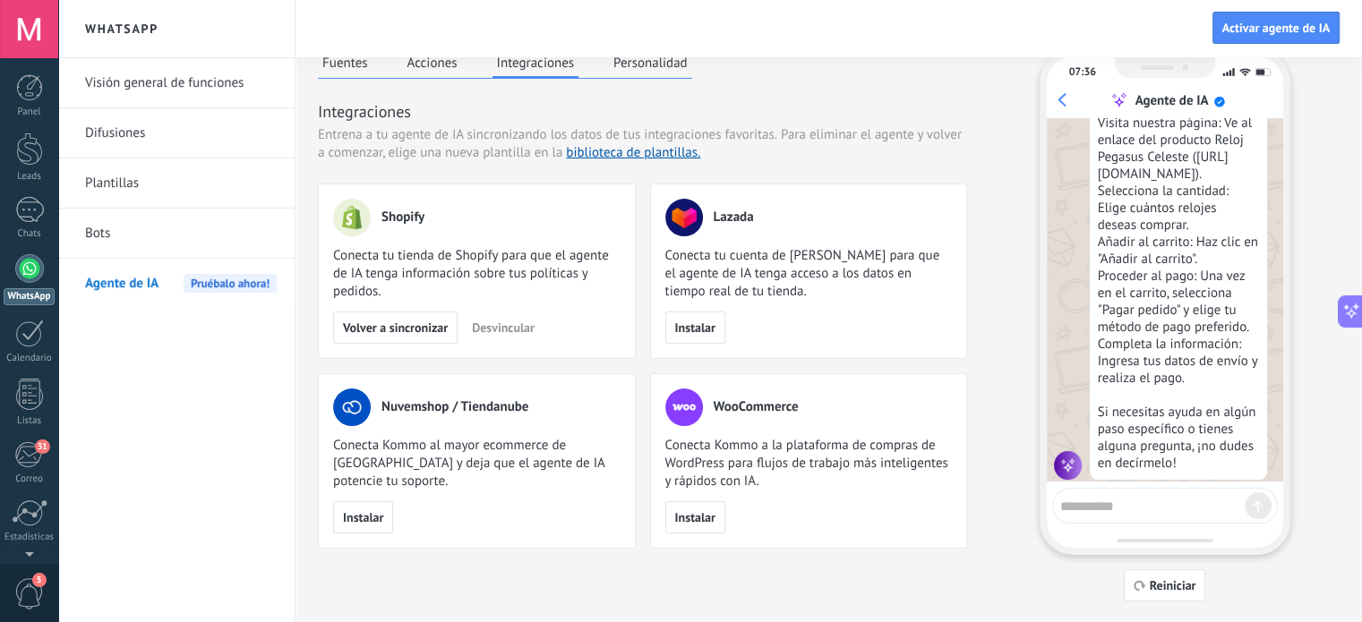
scroll to position [5052, 0]
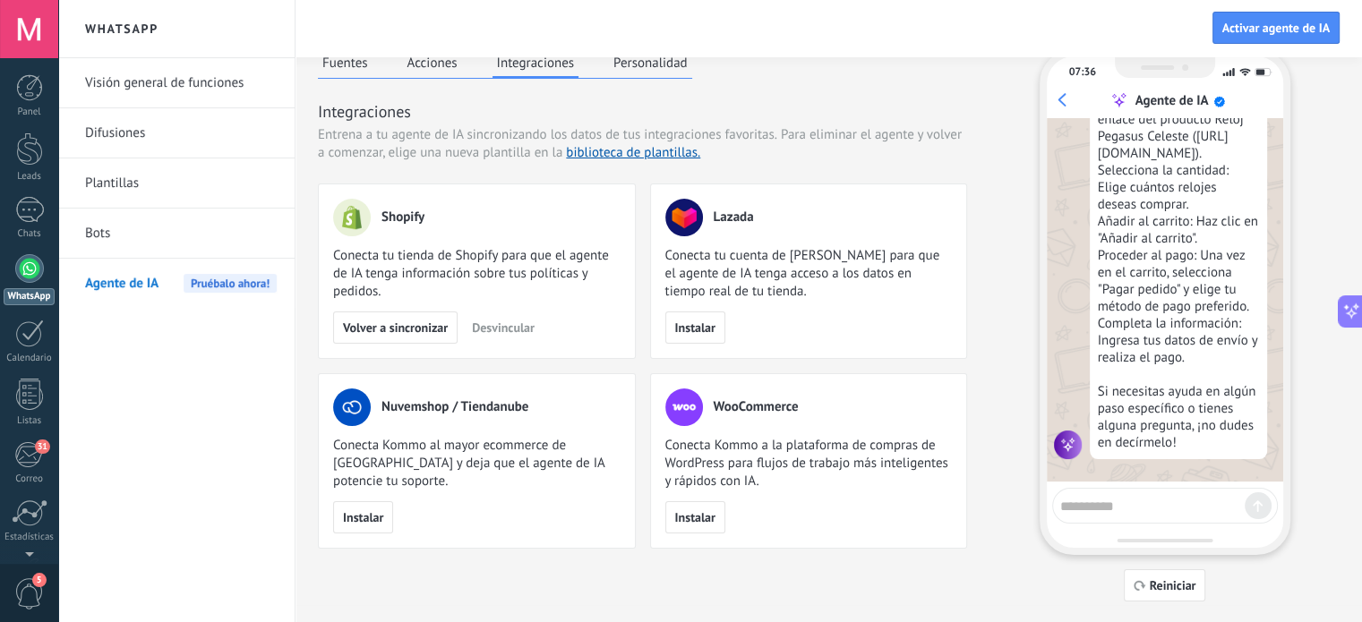
click at [1102, 503] on textarea at bounding box center [1152, 503] width 184 height 22
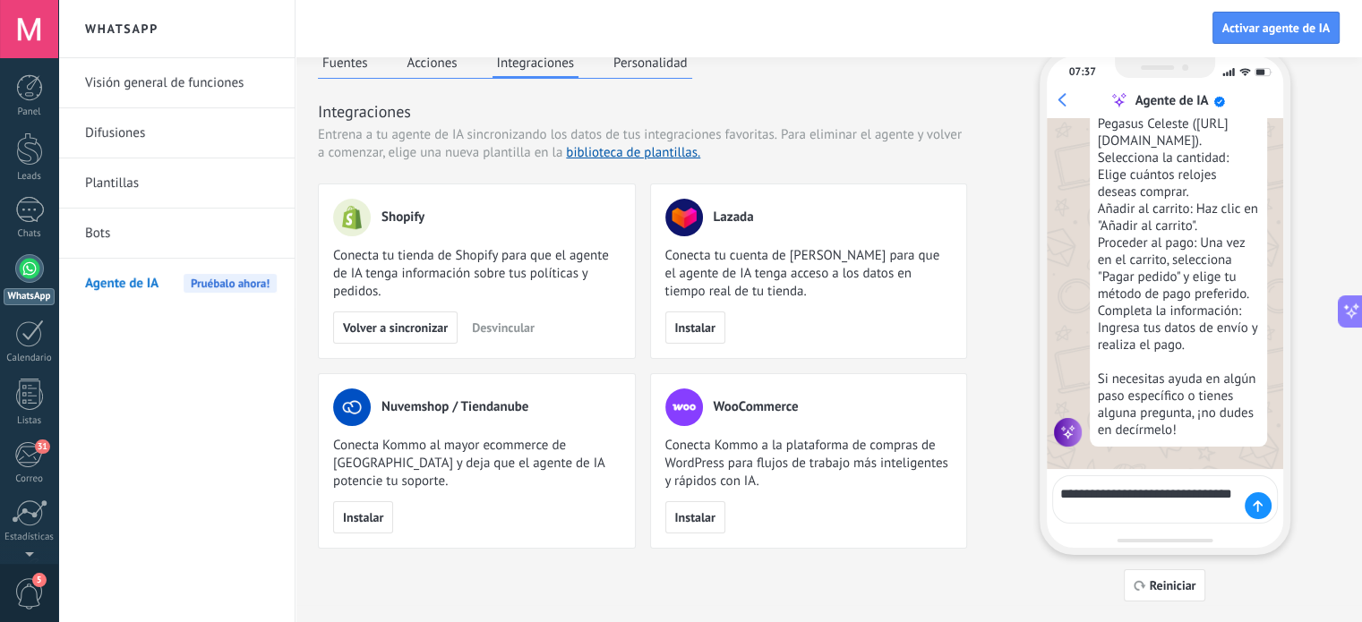
type textarea "**********"
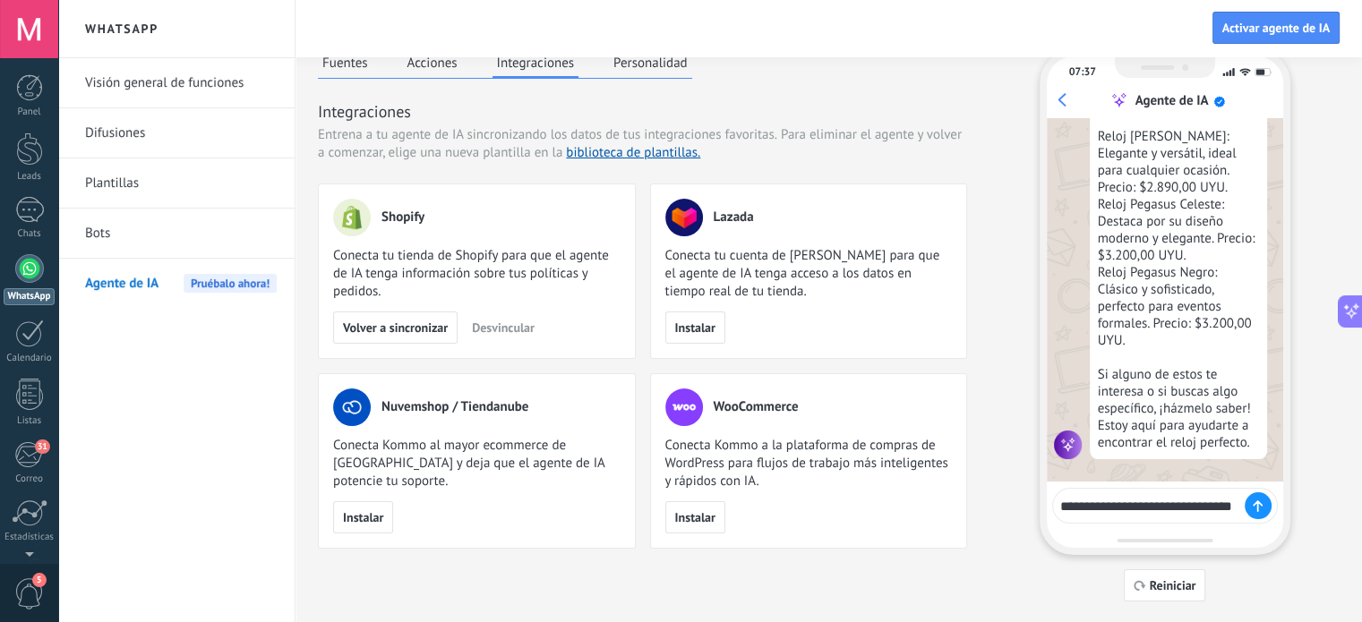
scroll to position [5554, 0]
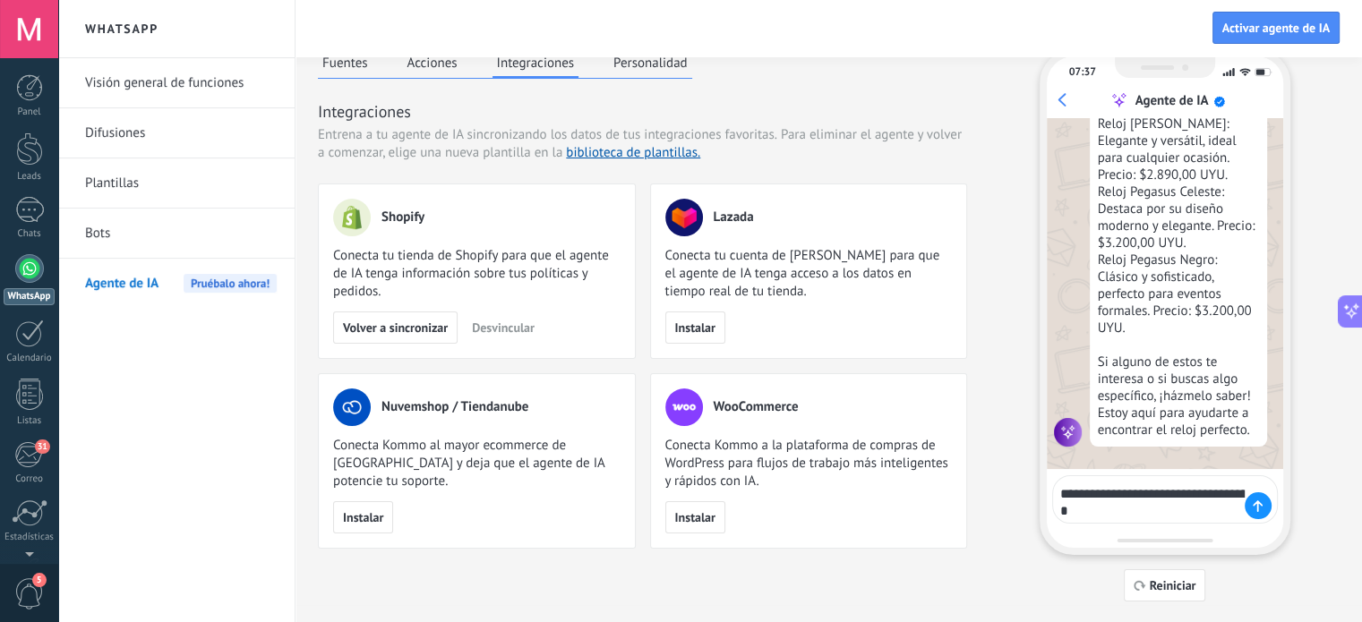
type textarea "**********"
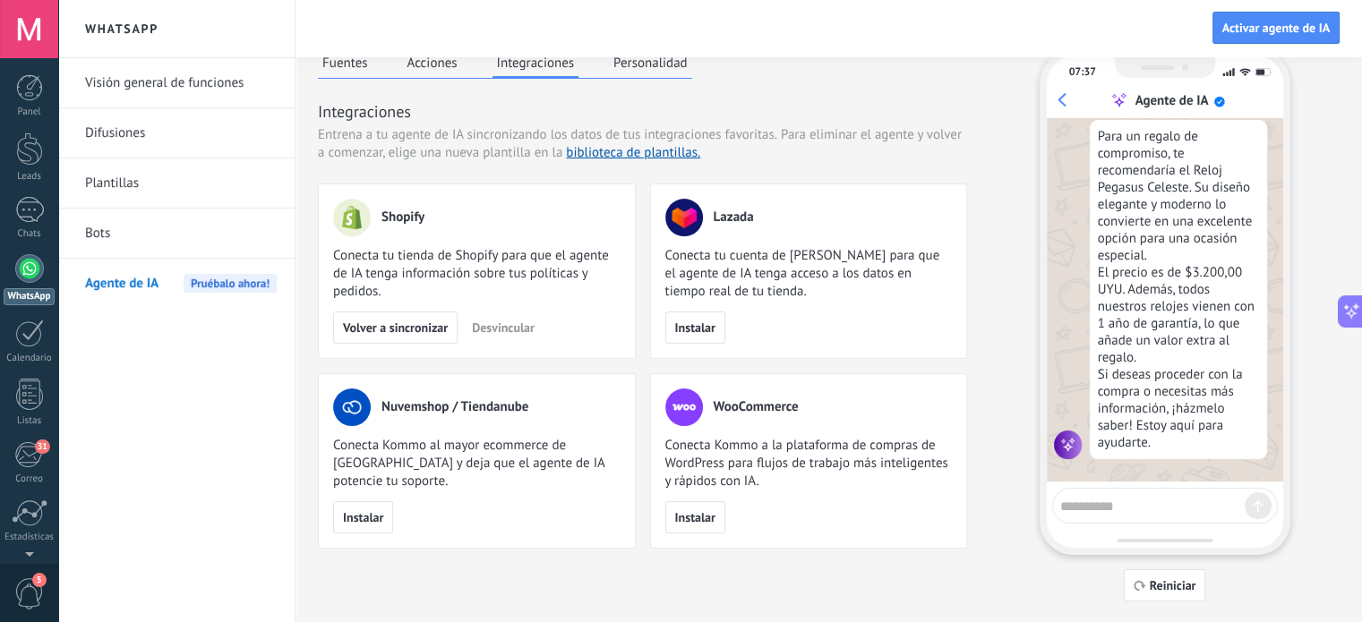
scroll to position [5961, 0]
click at [1142, 504] on textarea at bounding box center [1152, 503] width 184 height 22
type textarea "**********"
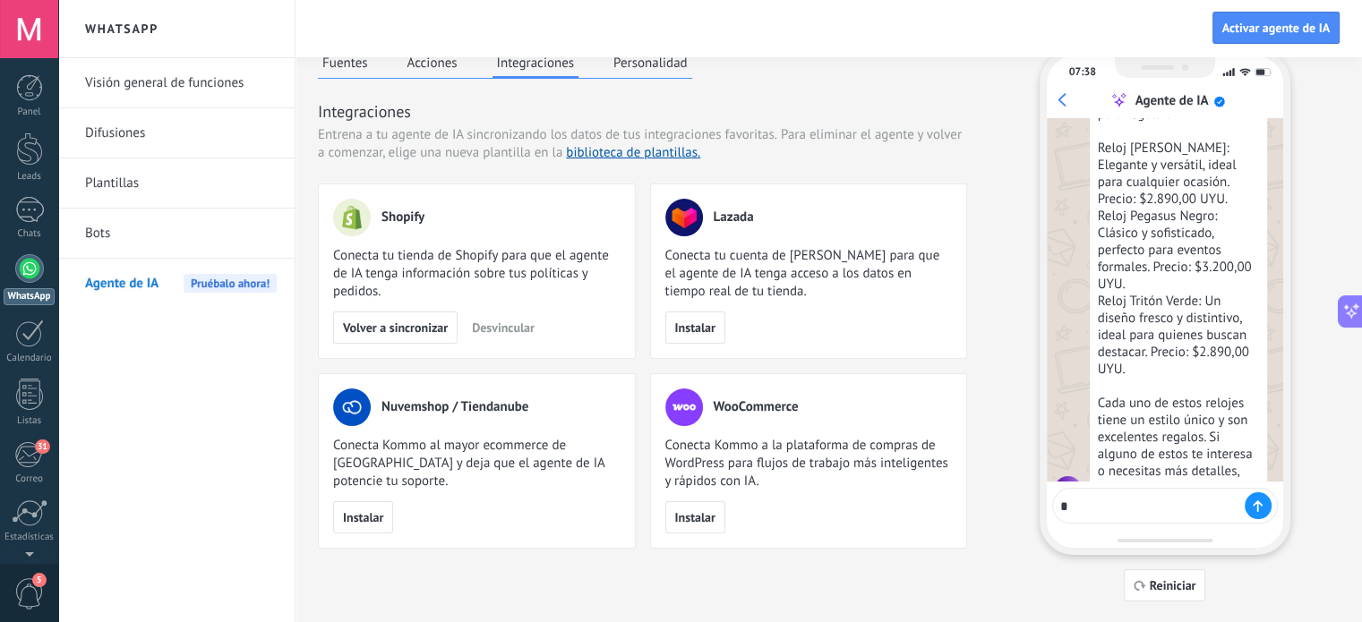
scroll to position [6358, 0]
type textarea "*"
click at [992, 114] on div "Fuentes Acciones Integraciones Personalidad Integraciones Entrena a tu agente d…" at bounding box center [829, 325] width 1022 height 552
click at [133, 185] on link "Plantillas" at bounding box center [181, 183] width 192 height 50
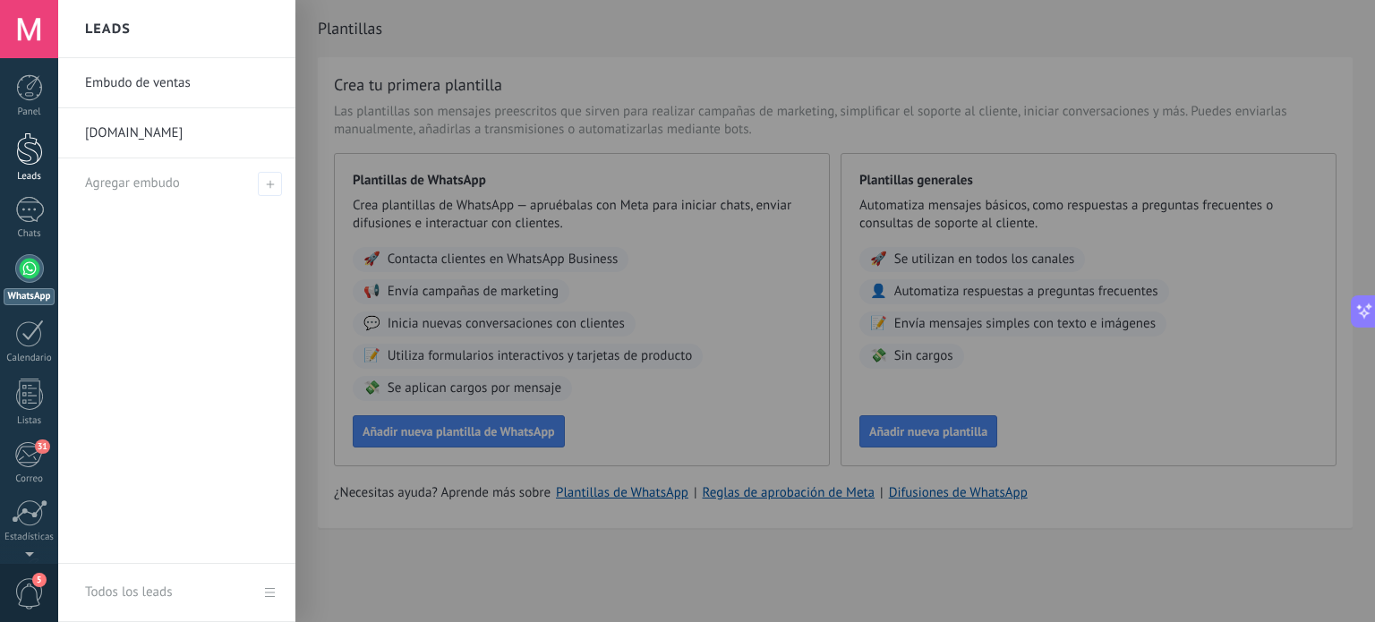
click at [40, 162] on div at bounding box center [29, 149] width 27 height 33
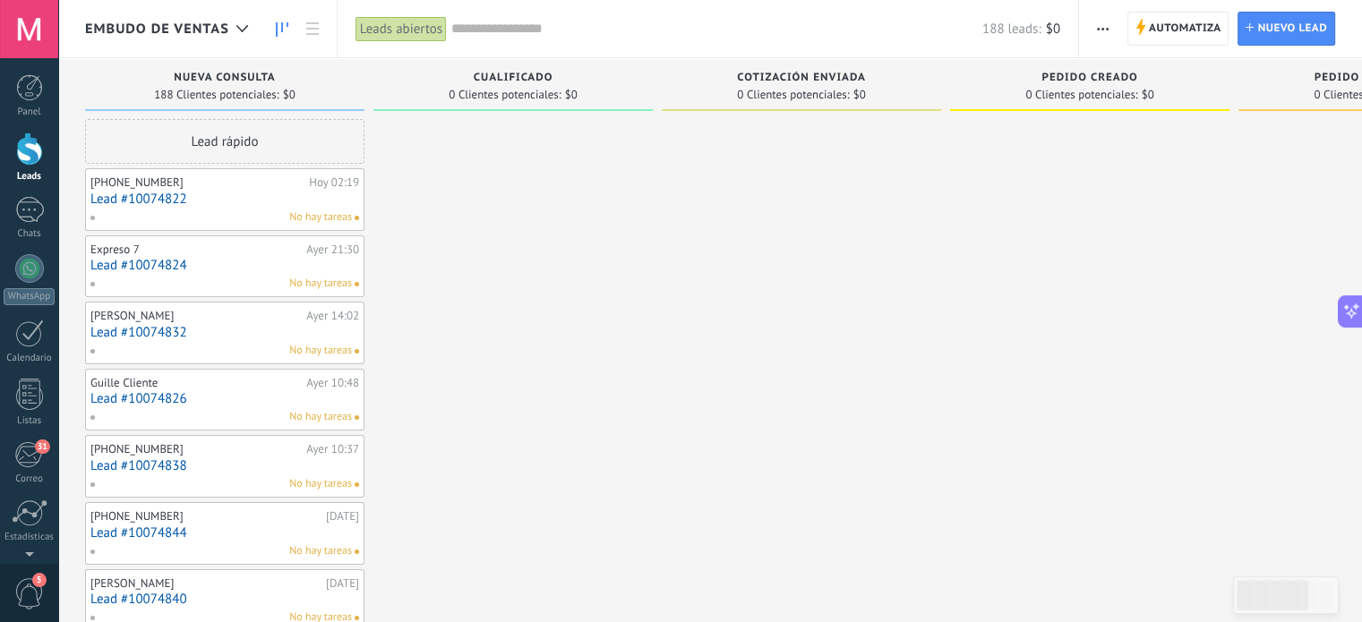
click at [247, 85] on div "Nueva consulta" at bounding box center [224, 79] width 261 height 15
click at [527, 73] on span "Cualificado" at bounding box center [514, 78] width 80 height 13
click at [20, 273] on div at bounding box center [29, 268] width 29 height 29
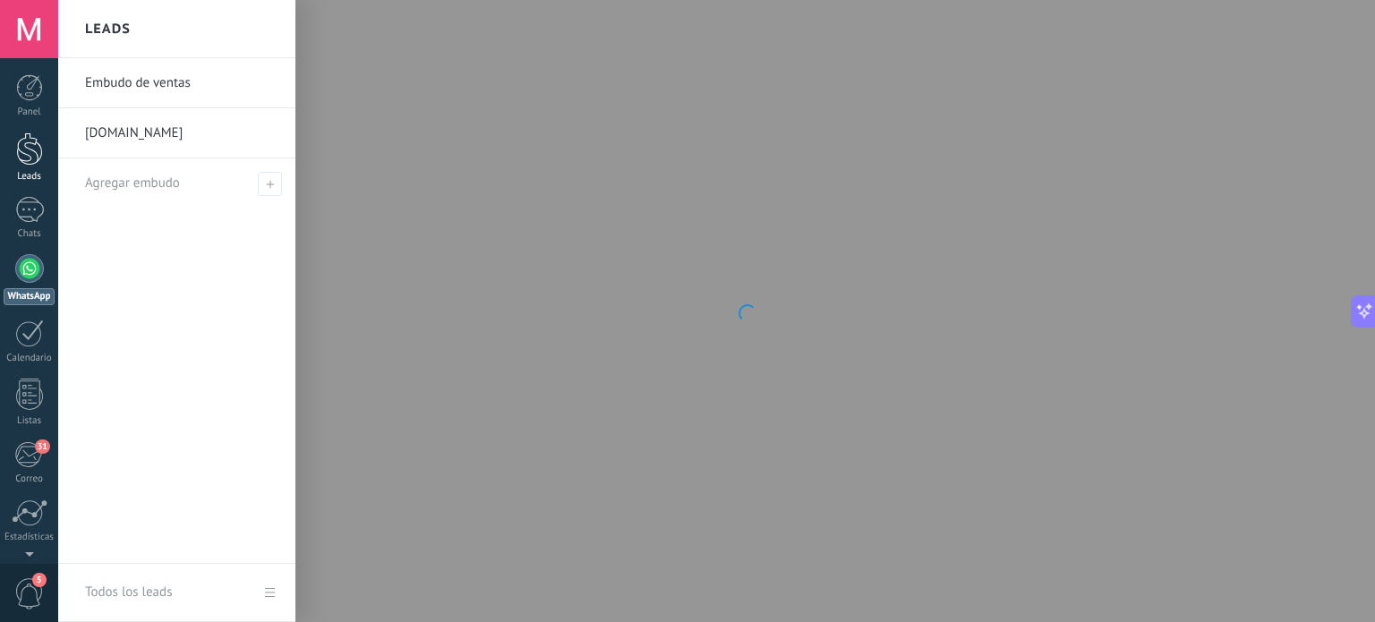
click at [18, 162] on div at bounding box center [29, 149] width 27 height 33
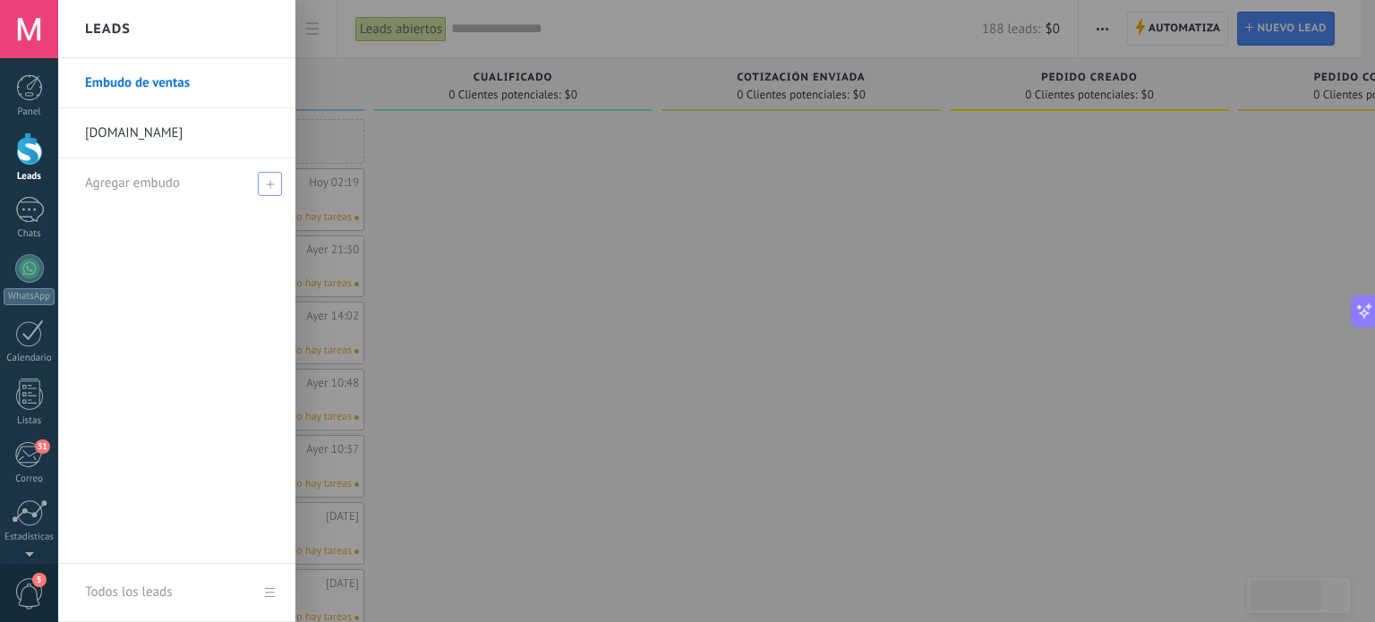
click at [272, 184] on use at bounding box center [270, 184] width 8 height 8
drag, startPoint x: 183, startPoint y: 310, endPoint x: 186, endPoint y: 137, distance: 172.8
click at [186, 137] on div "Embudo de ventas [DOMAIN_NAME]" at bounding box center [176, 311] width 237 height 506
click at [186, 137] on link "[DOMAIN_NAME]" at bounding box center [181, 133] width 193 height 50
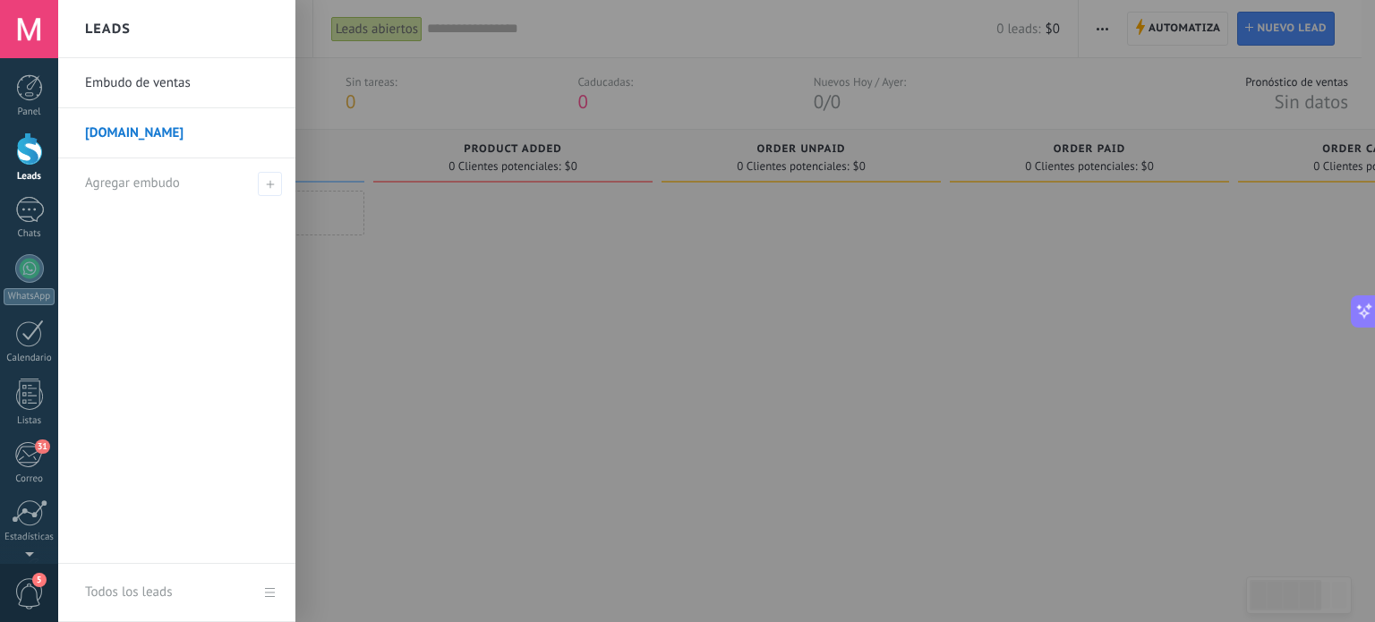
click at [147, 76] on link "Embudo de ventas" at bounding box center [181, 83] width 193 height 50
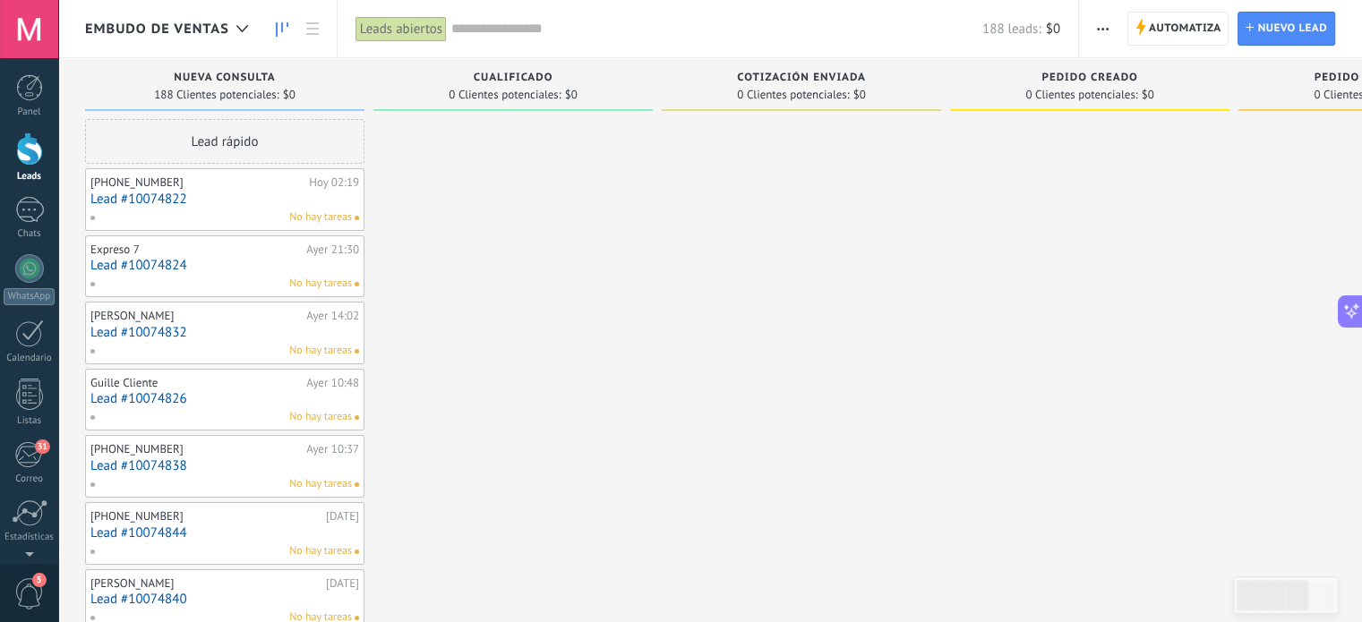
click at [269, 215] on div "No hay tareas" at bounding box center [221, 218] width 262 height 16
click at [139, 203] on link "Lead #10074822" at bounding box center [224, 199] width 269 height 15
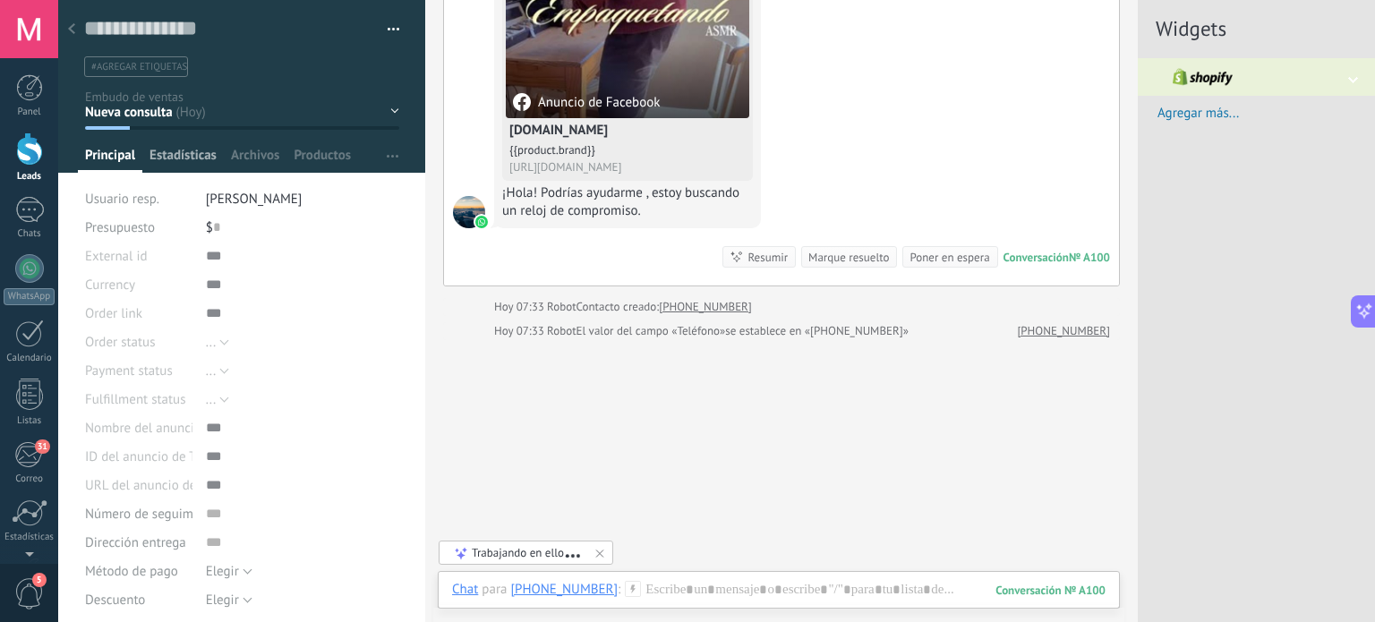
scroll to position [291, 0]
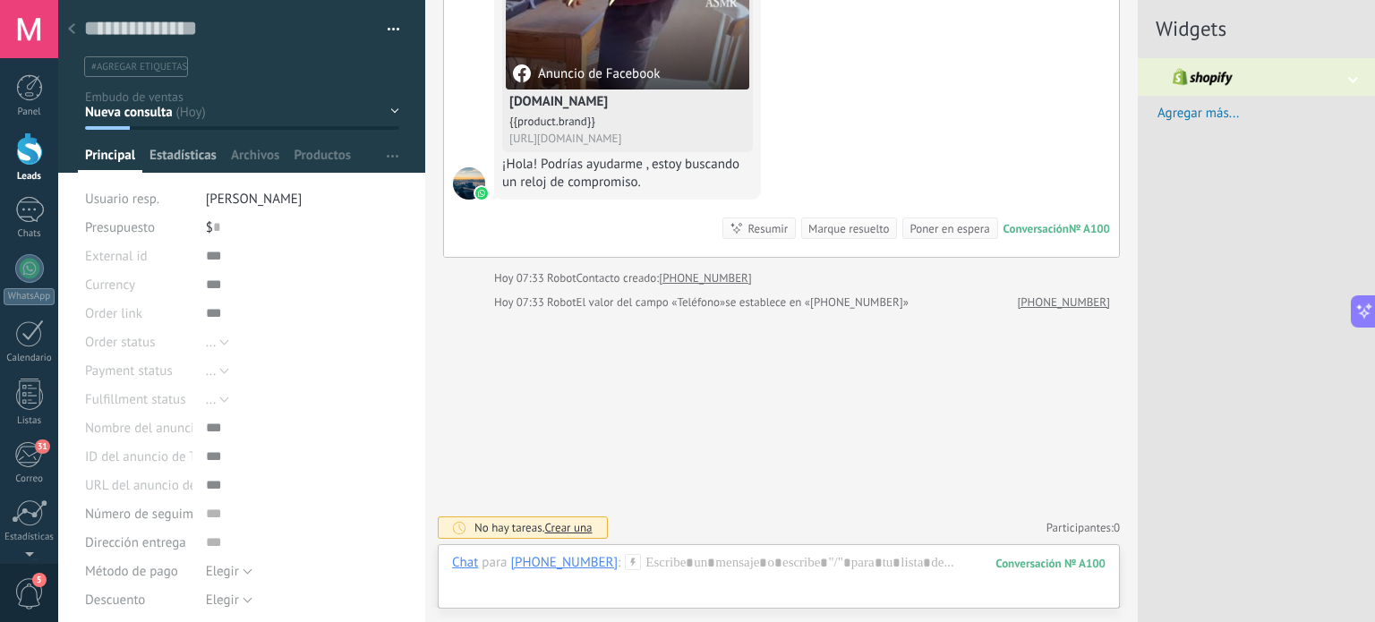
click at [203, 154] on span "Estadísticas" at bounding box center [183, 160] width 67 height 26
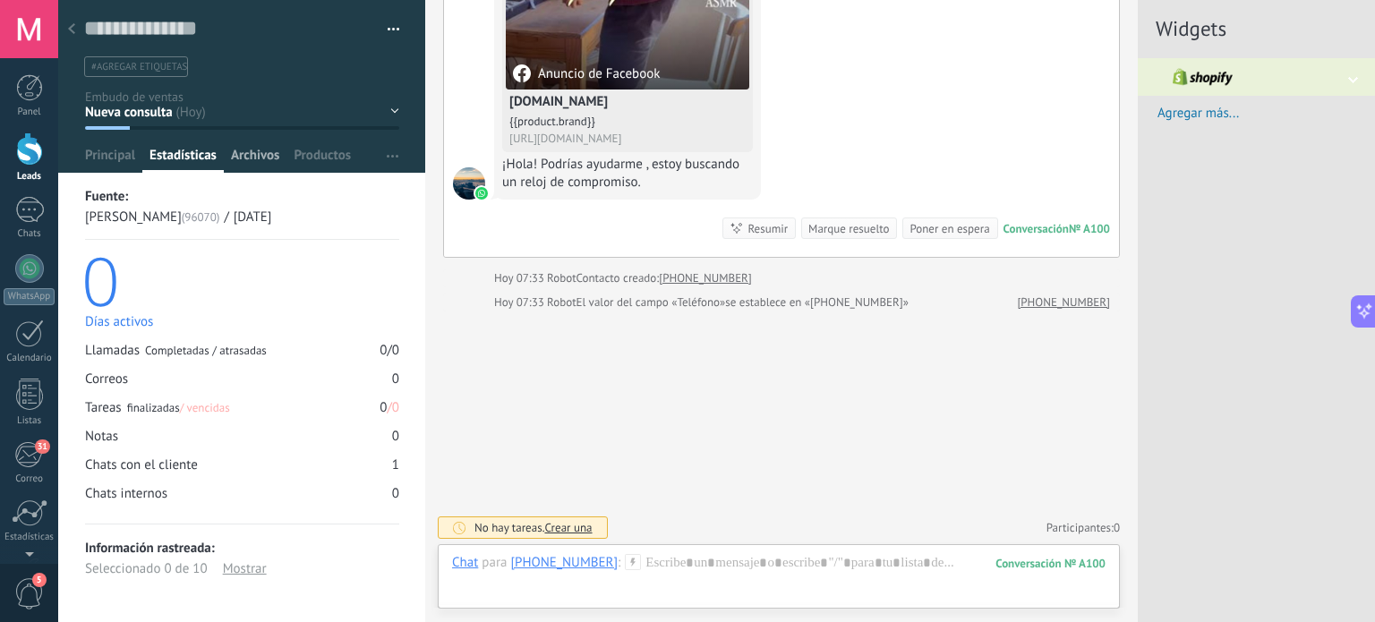
click at [283, 167] on div "Archivos" at bounding box center [255, 160] width 63 height 26
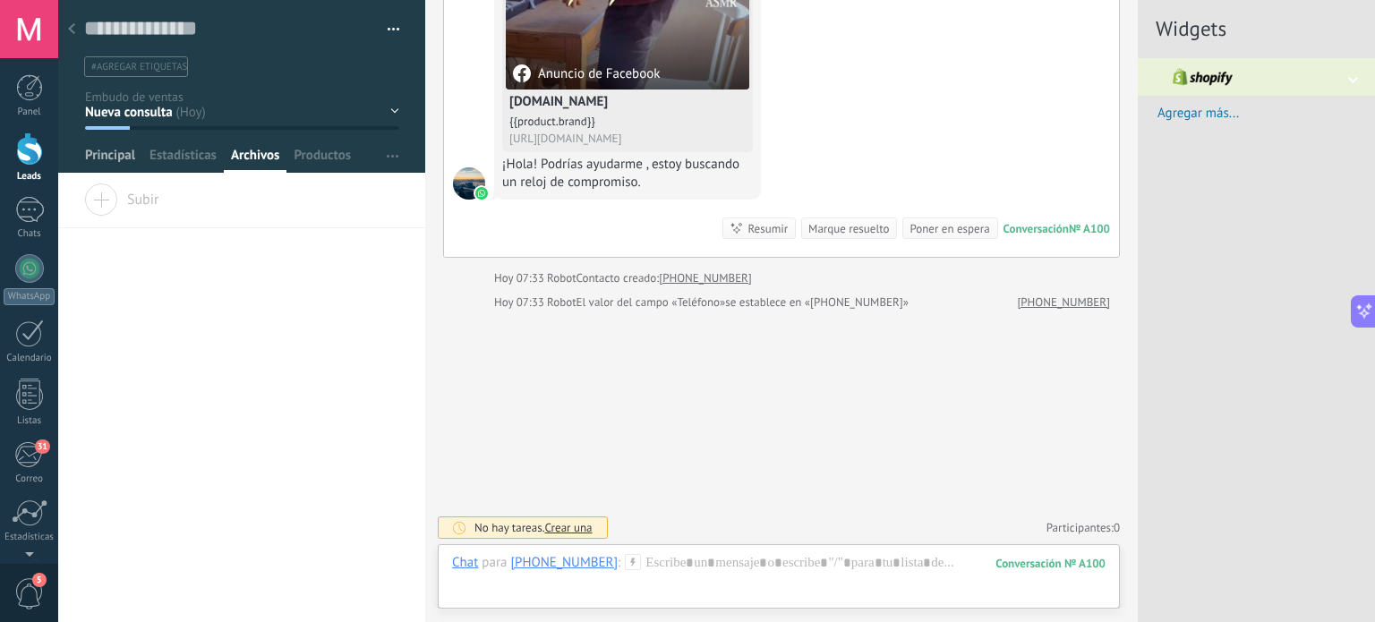
click at [115, 160] on span "Principal" at bounding box center [110, 160] width 50 height 26
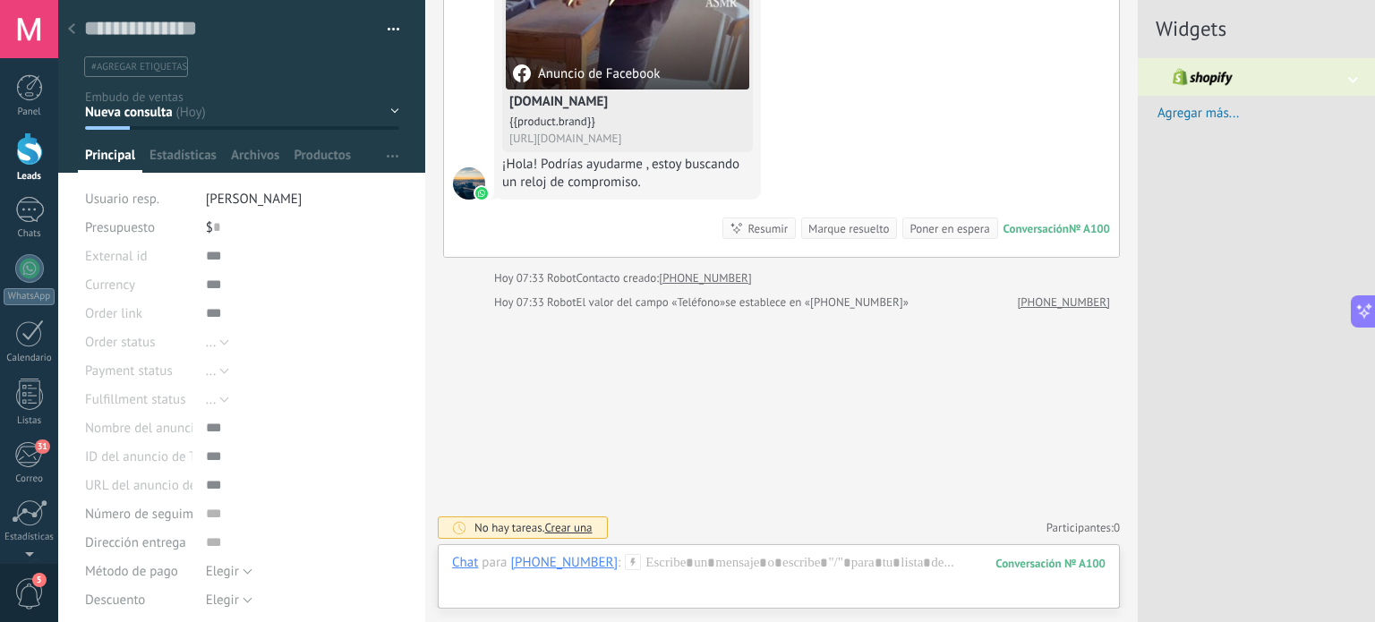
click at [0, 0] on div "Nueva consulta Cualificado Cotización enviada Pedido creado Pedido completado P…" at bounding box center [0, 0] width 0 height 0
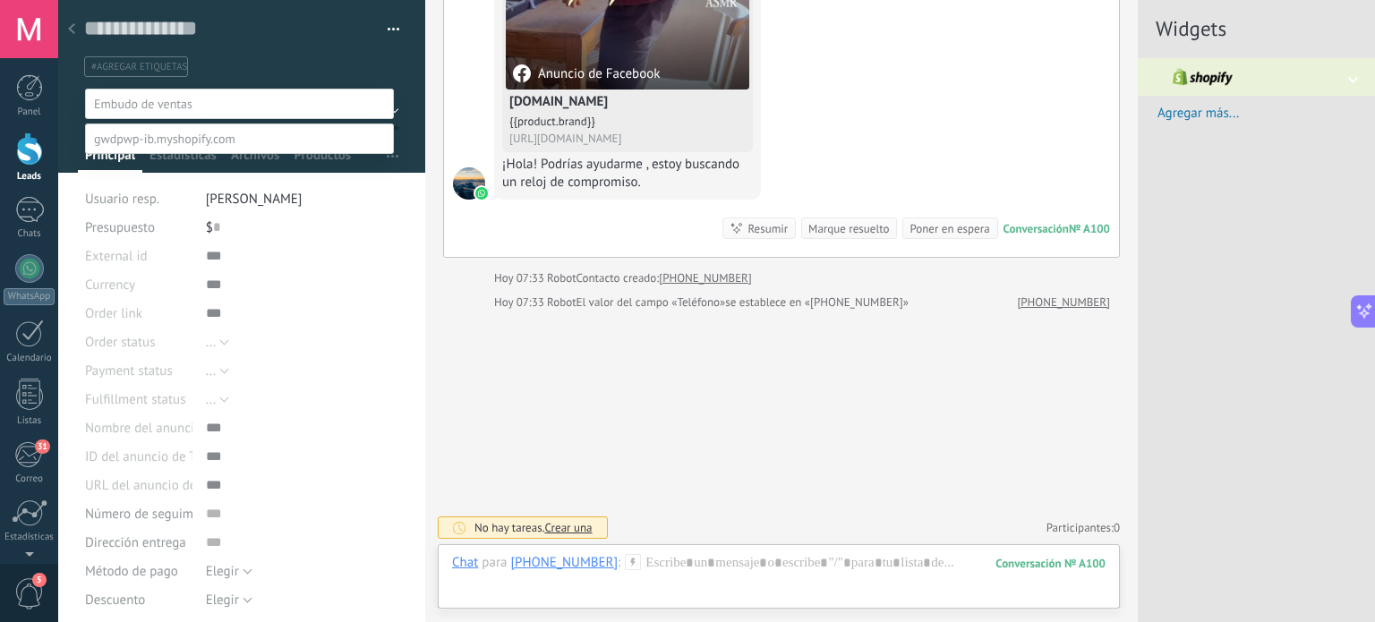
click at [312, 49] on div at bounding box center [716, 311] width 1317 height 622
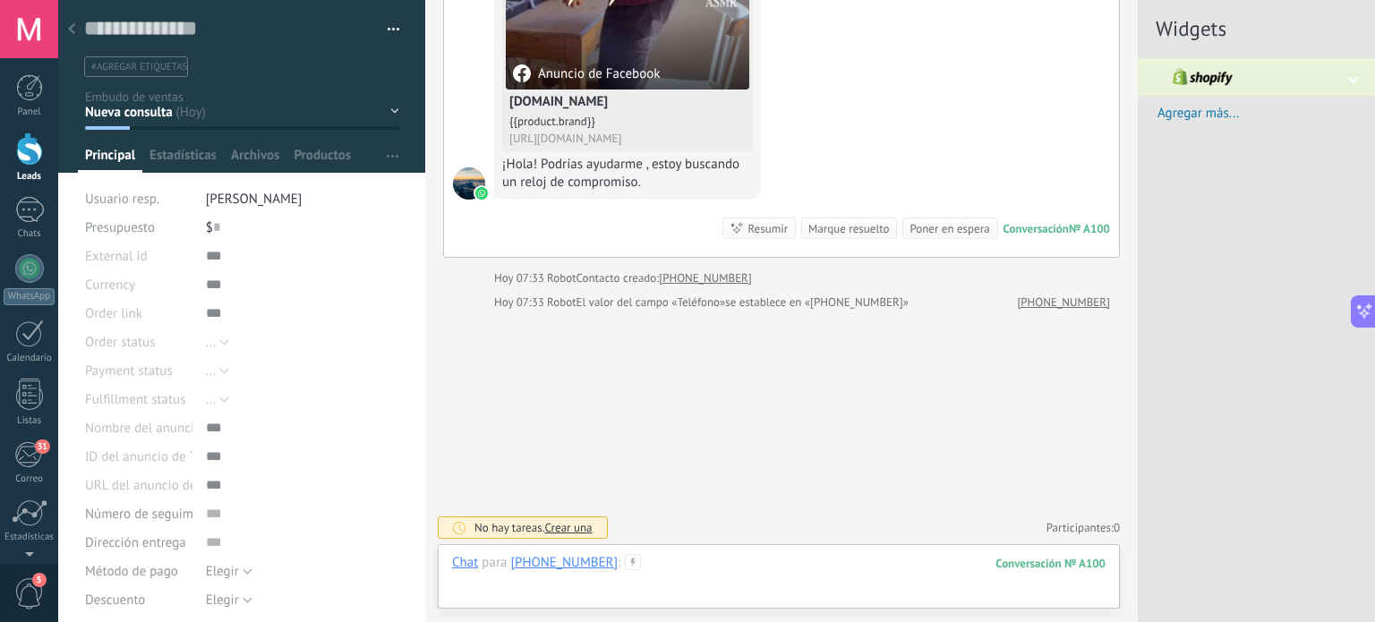
click at [848, 559] on div at bounding box center [779, 581] width 654 height 54
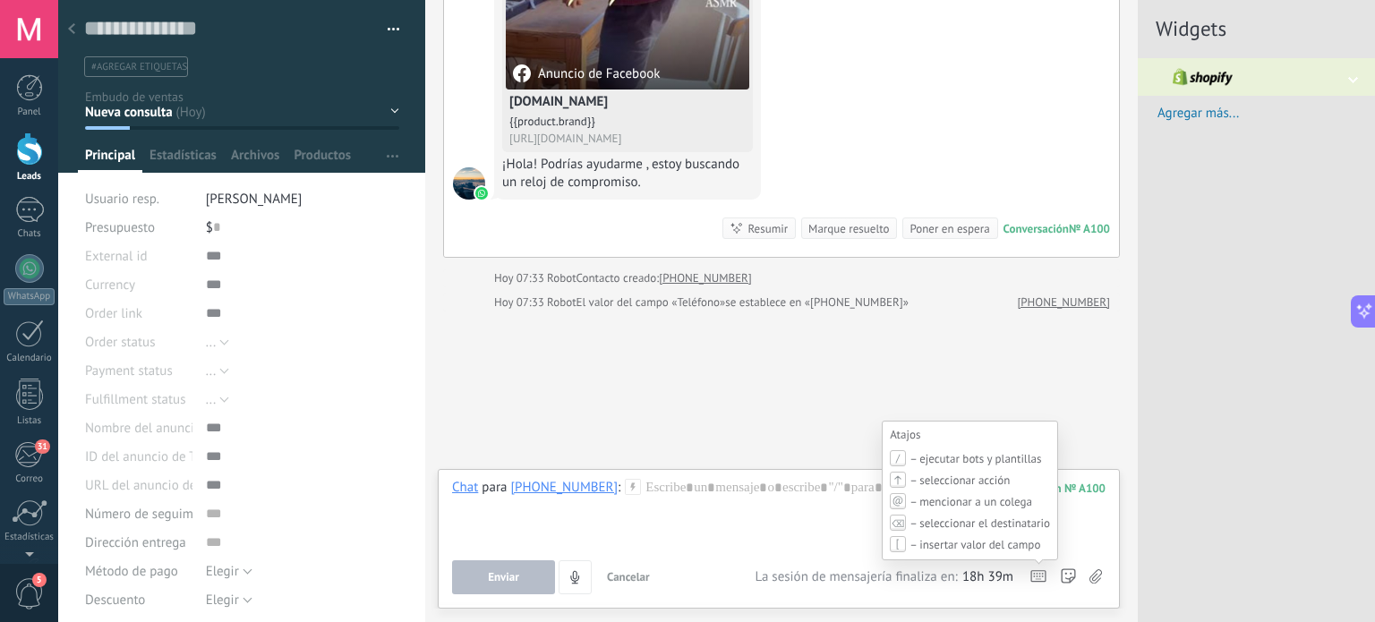
click at [1036, 584] on div "Atajos – ejecutar bots y plantillas – seleccionar acción – mencionar a un coleg…" at bounding box center [1039, 578] width 16 height 17
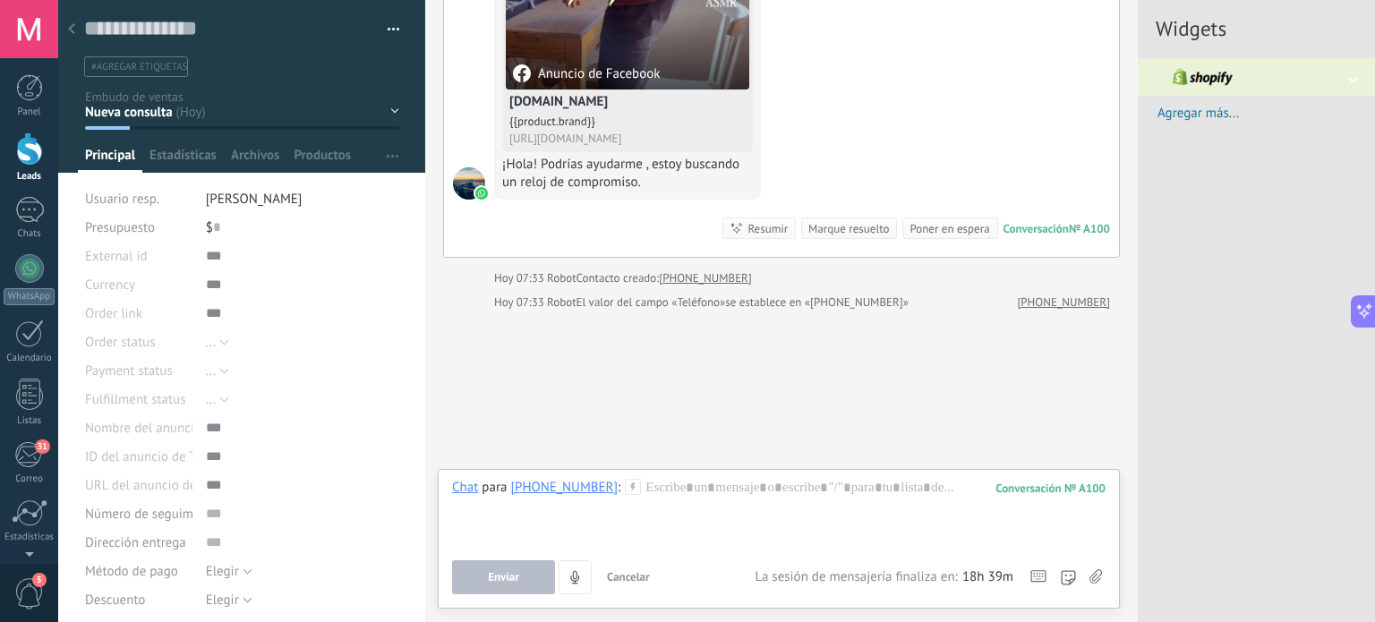
click at [1280, 359] on div "Widgets Dirección del cliente The work phone or email provided doesn’t match an…" at bounding box center [1256, 311] width 237 height 622
click at [754, 229] on div "Resumir" at bounding box center [768, 228] width 40 height 17
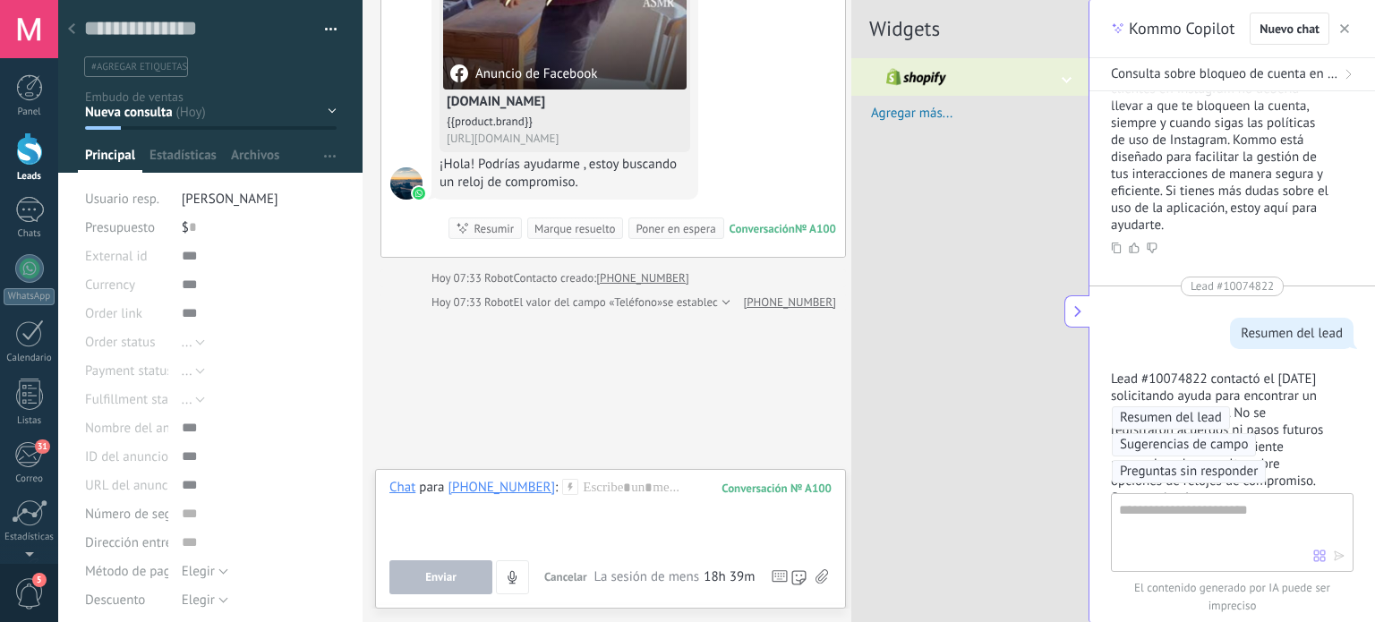
scroll to position [469, 0]
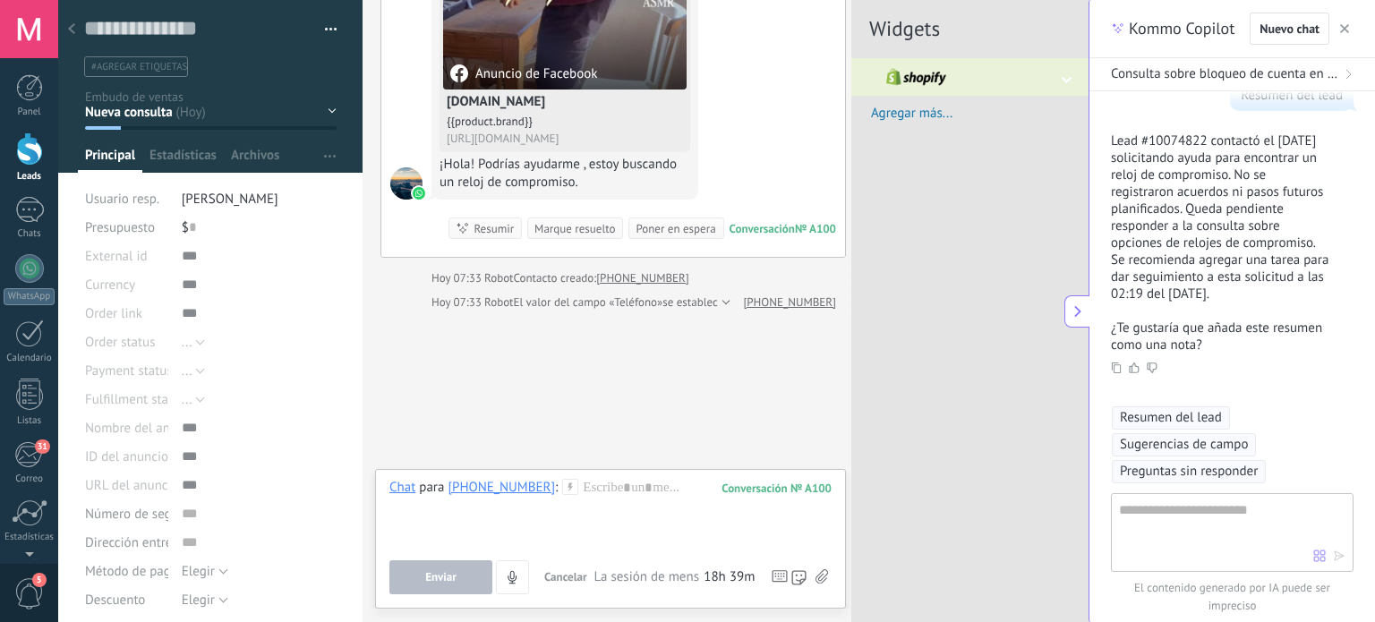
click at [1052, 201] on div "Widgets Dirección del cliente The work phone or email provided doesn’t match an…" at bounding box center [970, 311] width 237 height 622
click at [977, 74] on div at bounding box center [970, 77] width 237 height 38
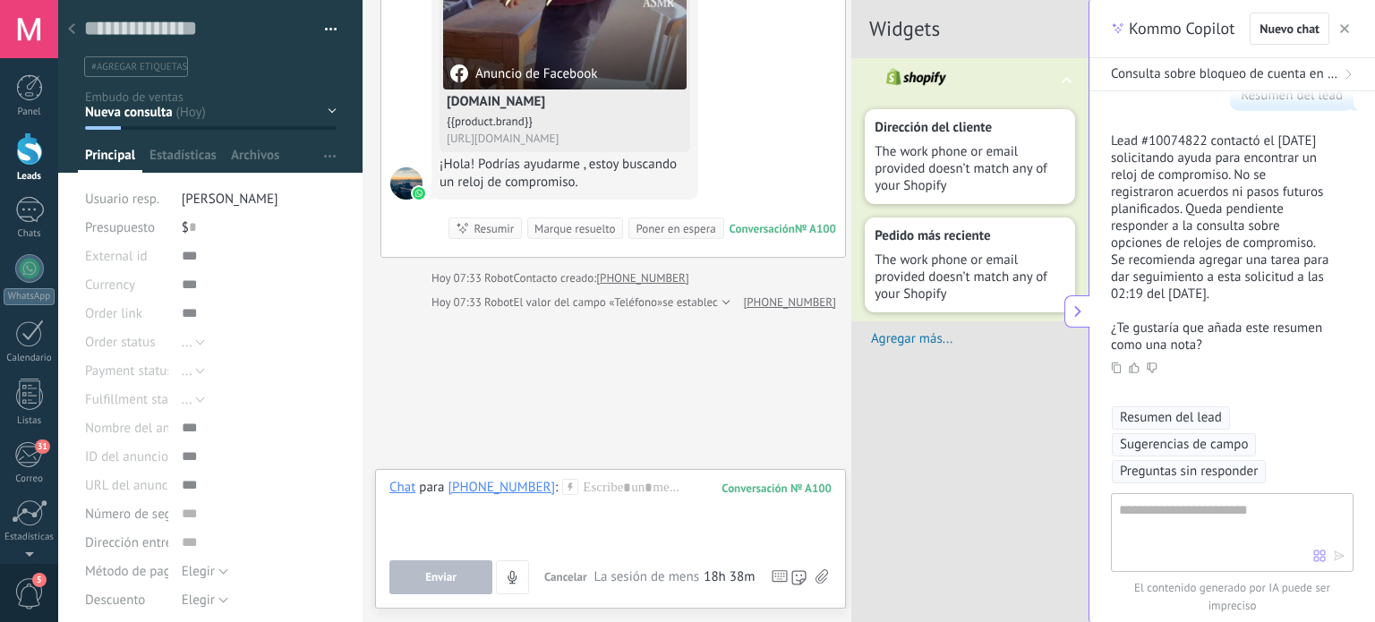
click at [971, 463] on div "Widgets Dirección del cliente The work phone or email provided doesn’t match an…" at bounding box center [970, 311] width 237 height 622
click at [1336, 29] on button "button" at bounding box center [1345, 28] width 18 height 21
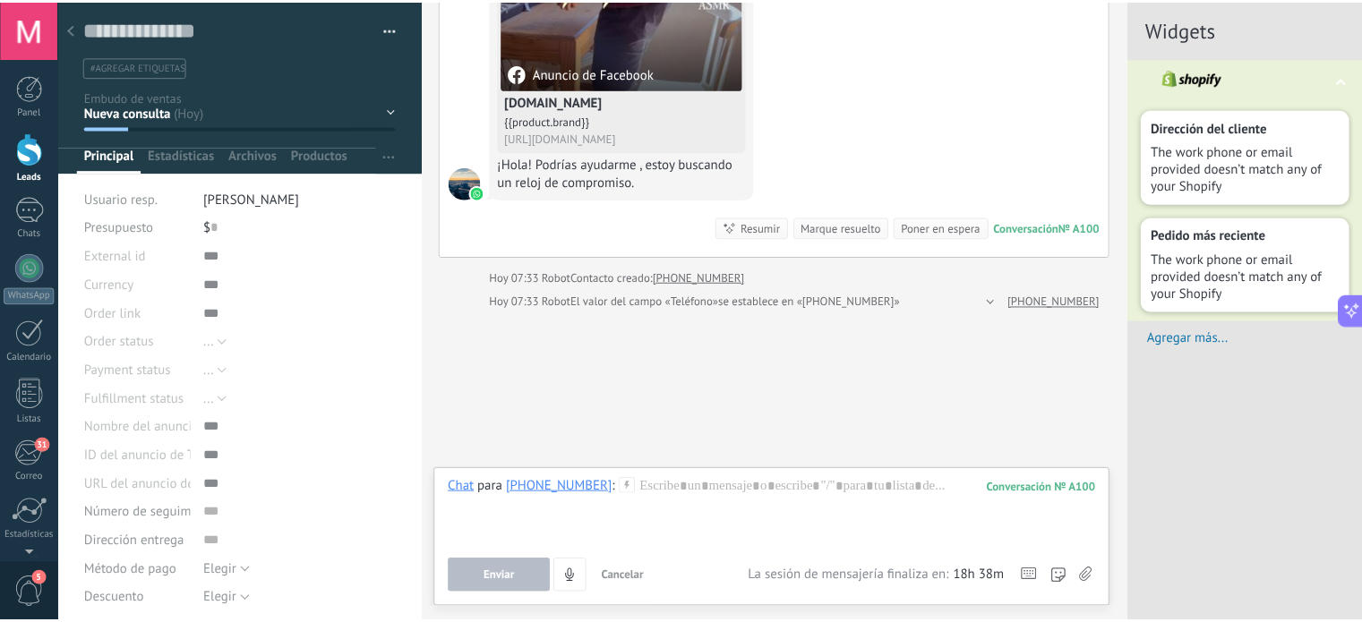
scroll to position [26, 0]
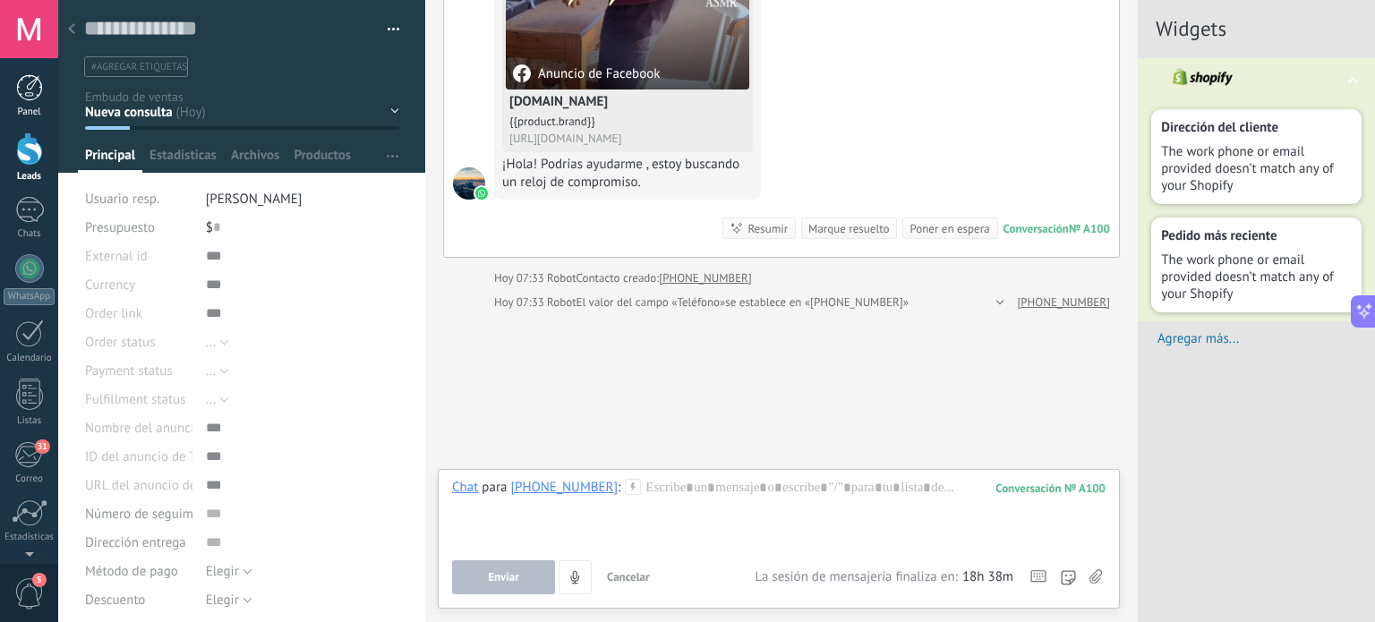
click at [0, 83] on link "Panel" at bounding box center [29, 96] width 58 height 44
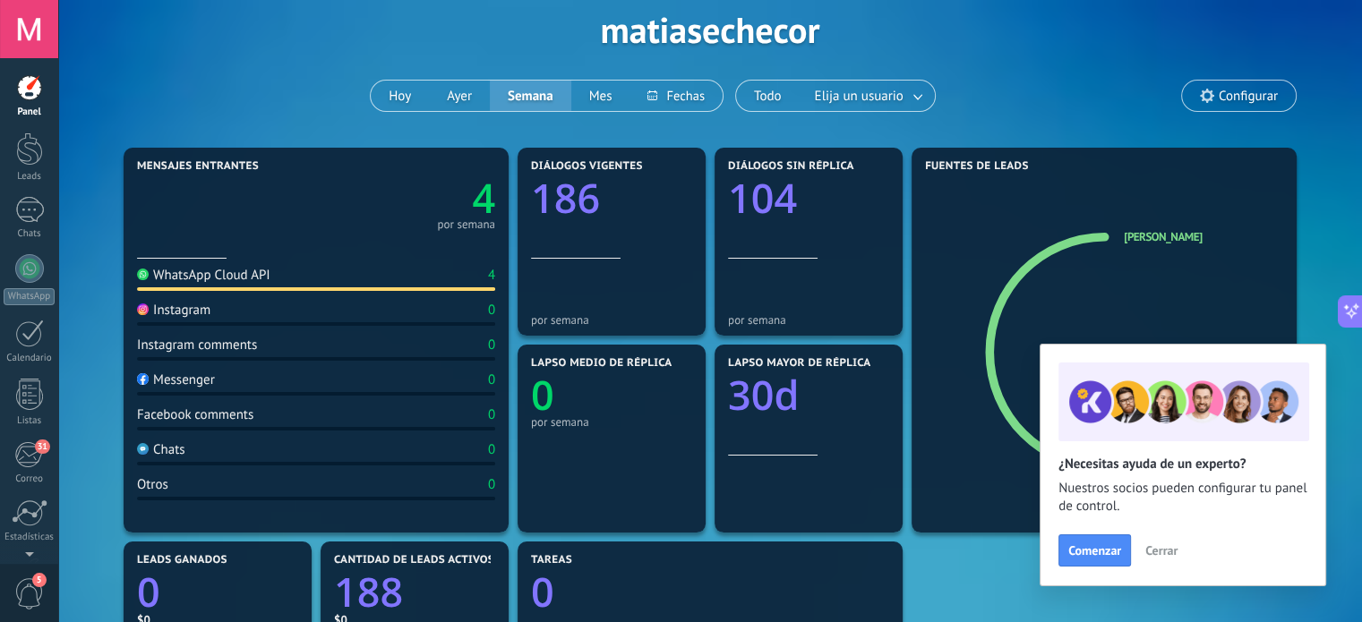
scroll to position [86, 0]
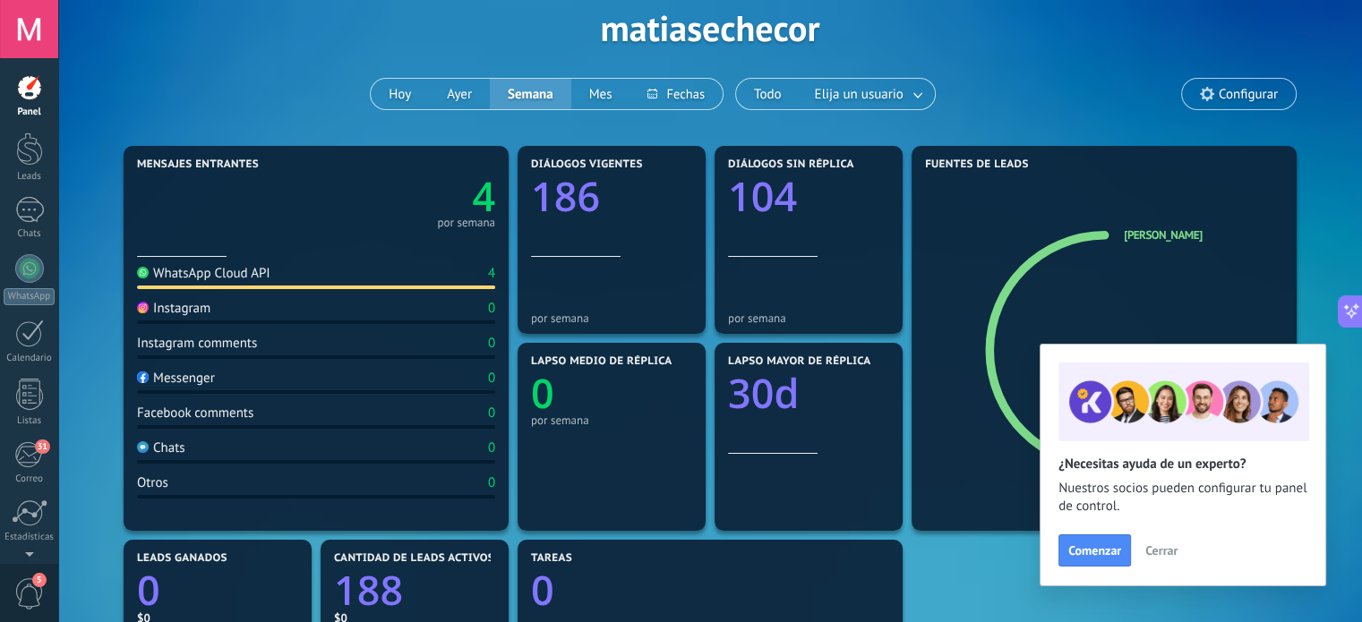
click at [1159, 547] on span "Cerrar" at bounding box center [1161, 550] width 32 height 13
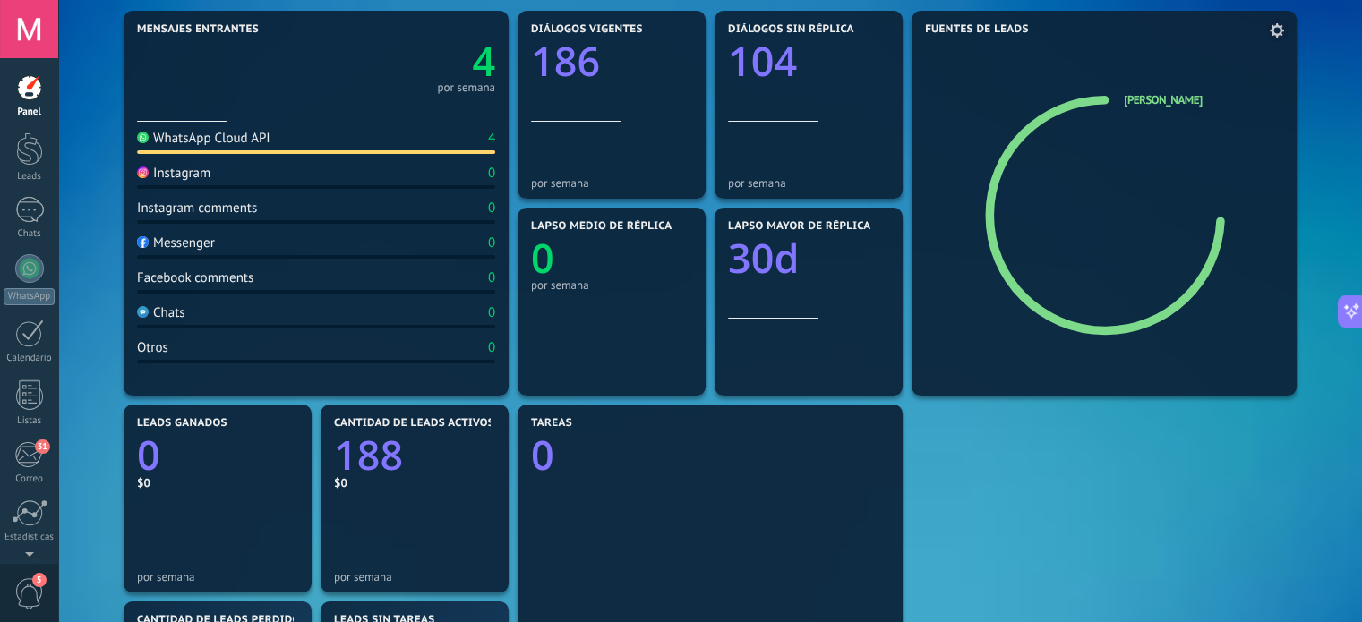
scroll to position [222, 0]
click at [159, 174] on div "Instagram" at bounding box center [173, 172] width 73 height 17
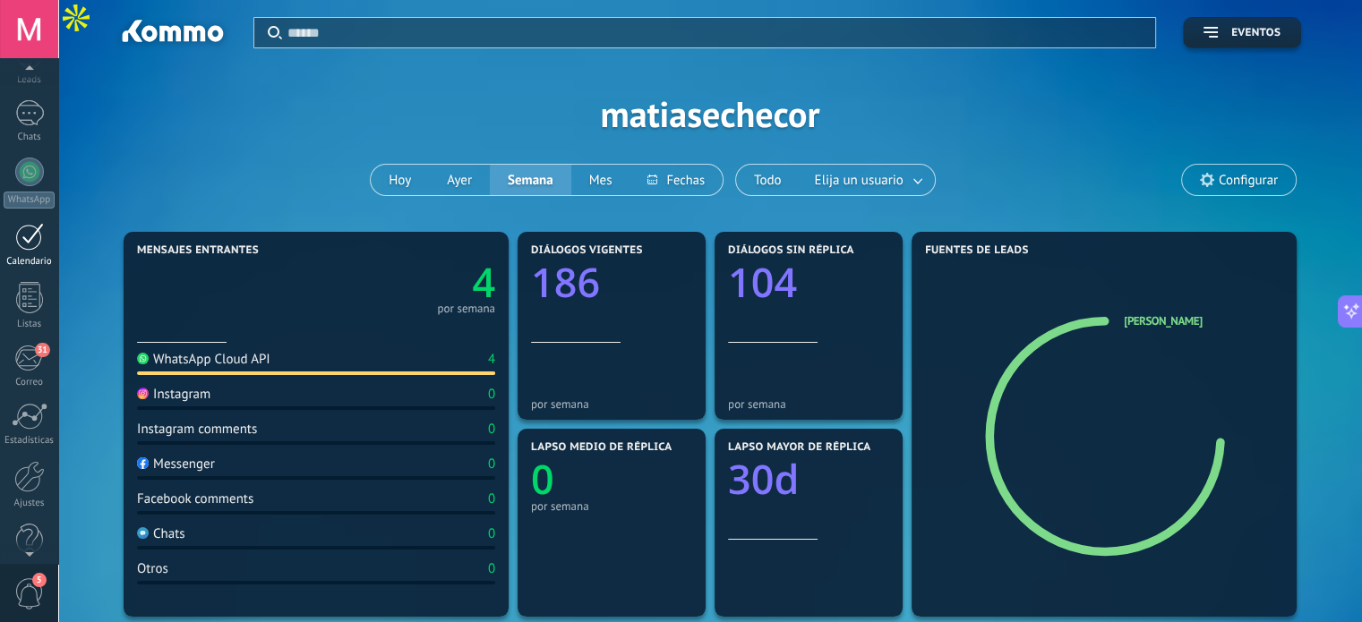
scroll to position [98, 0]
click at [29, 475] on div at bounding box center [29, 474] width 30 height 31
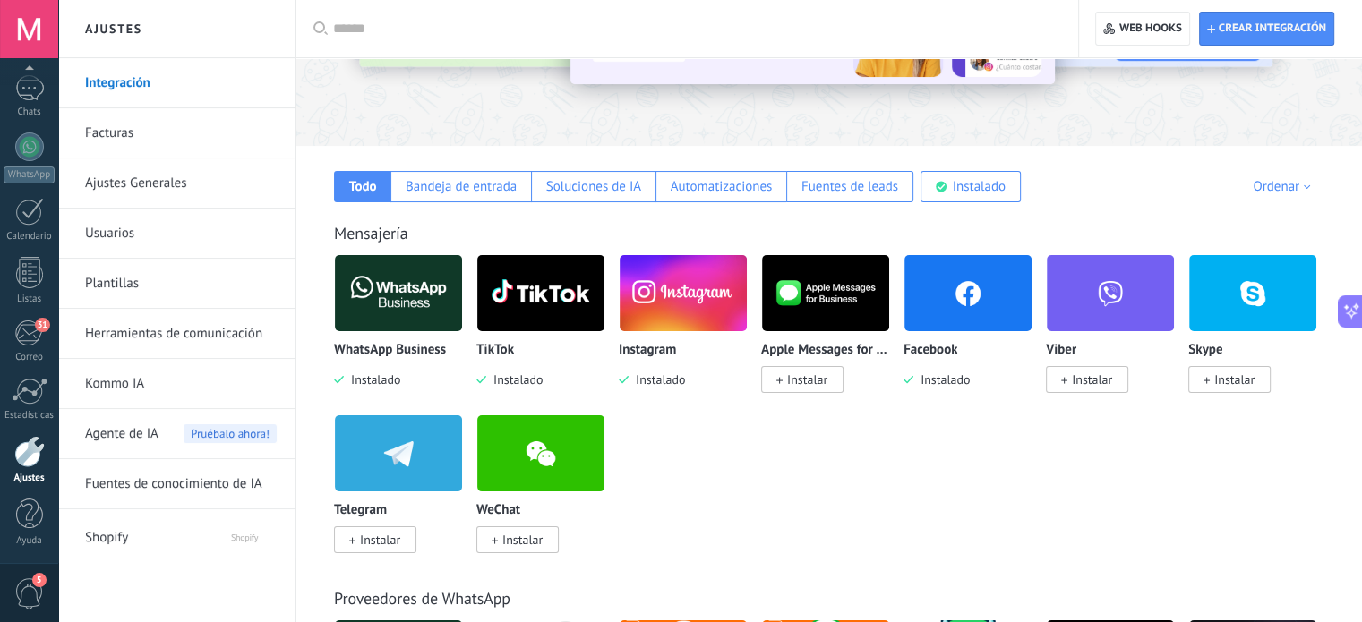
scroll to position [213, 0]
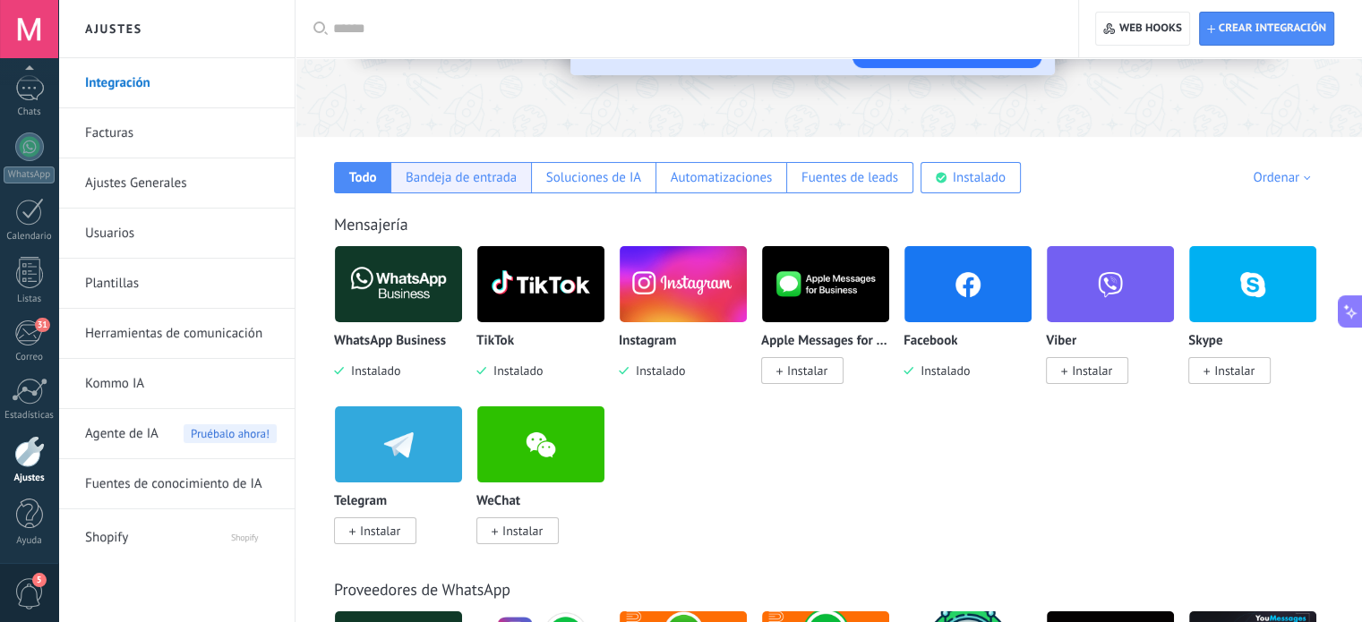
click at [457, 184] on div "Bandeja de entrada" at bounding box center [461, 177] width 111 height 17
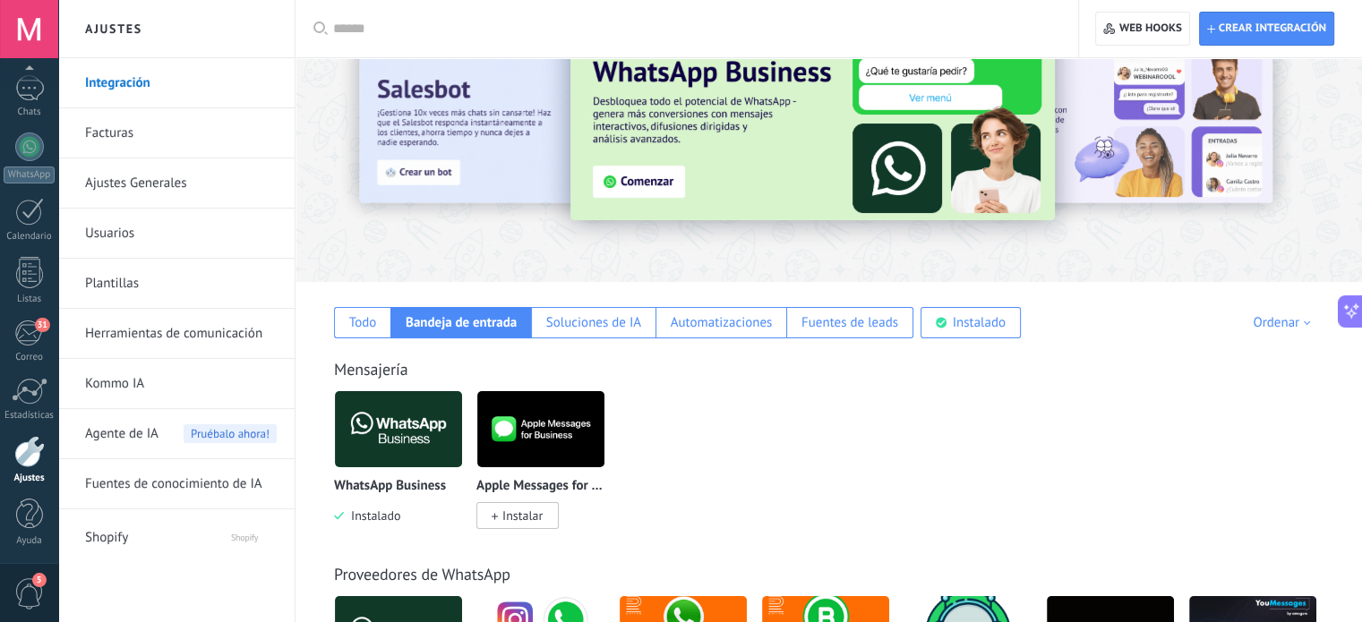
scroll to position [66, 0]
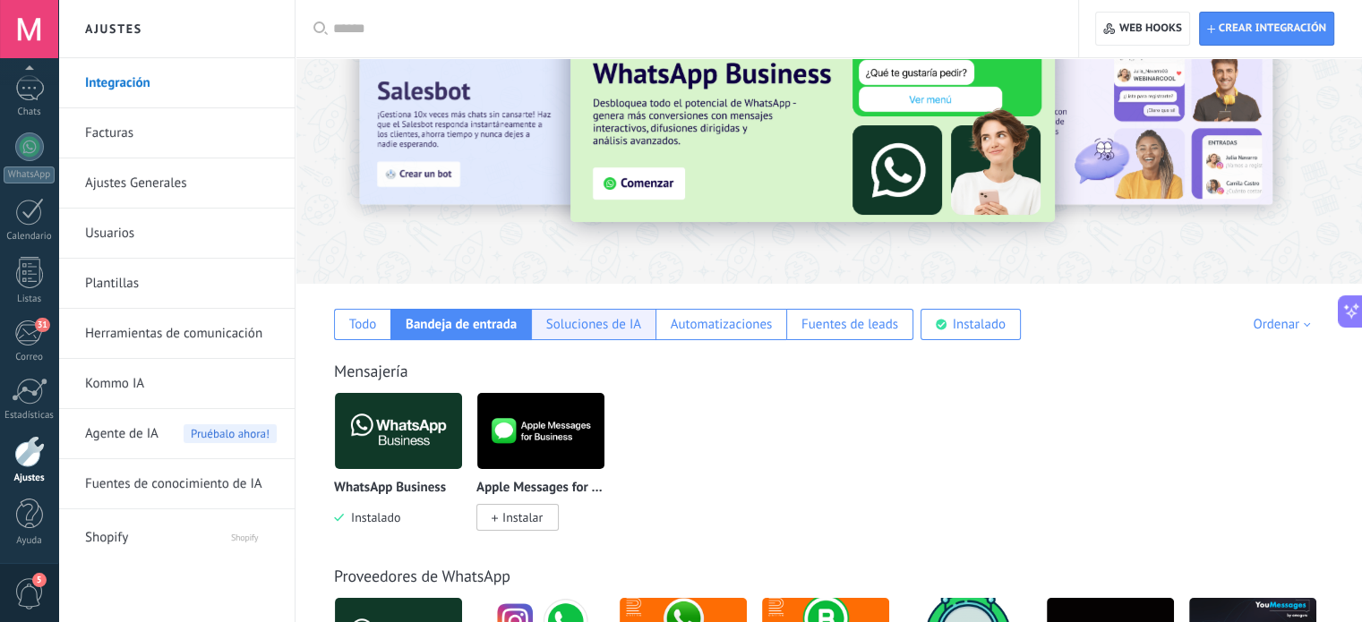
click at [600, 316] on div "Soluciones de IA" at bounding box center [593, 324] width 95 height 17
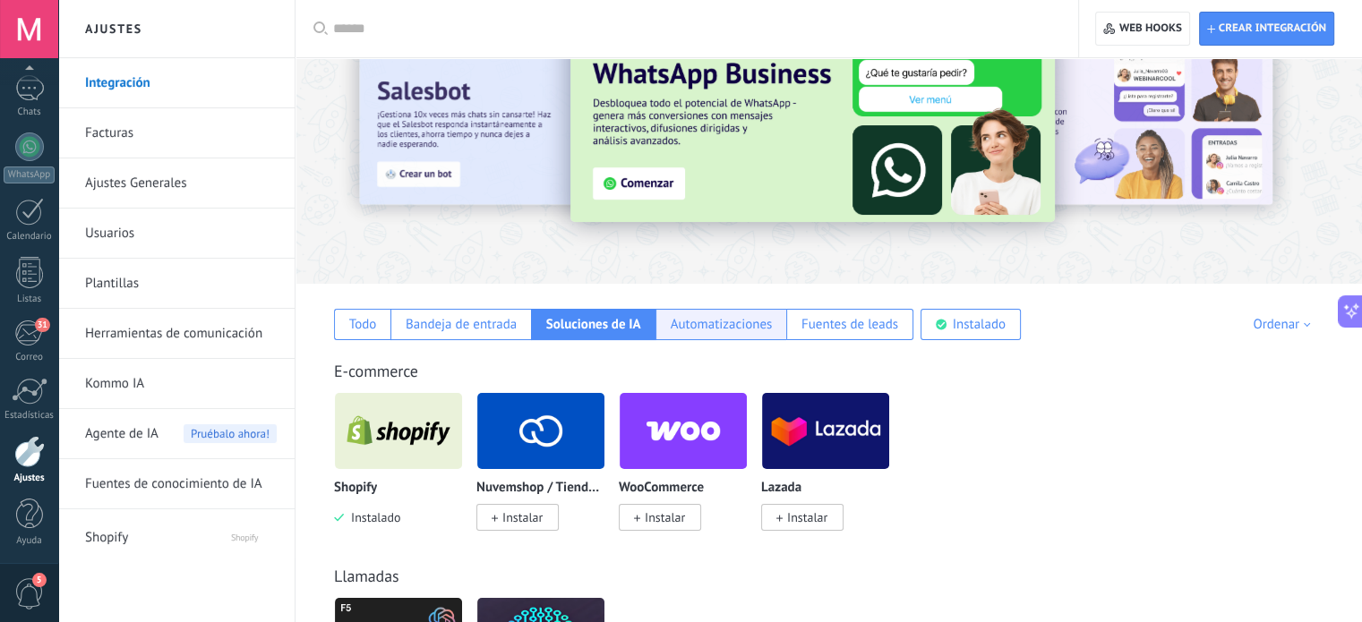
click at [744, 324] on div "Automatizaciones" at bounding box center [722, 324] width 102 height 17
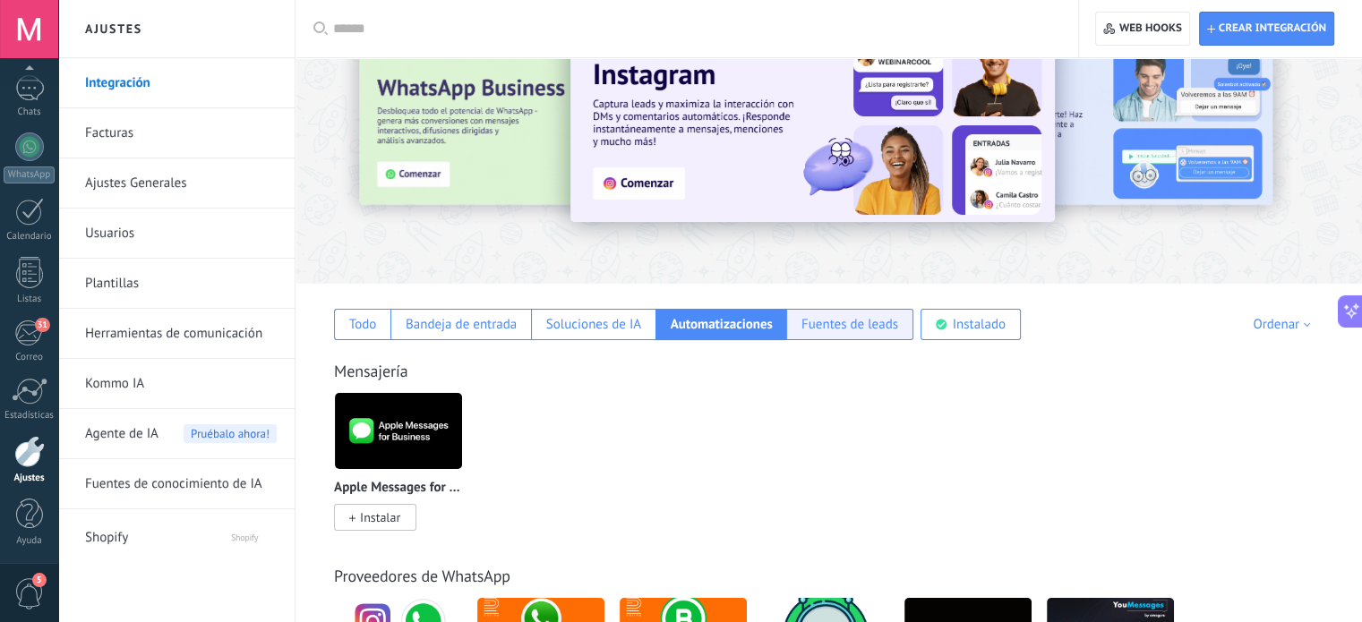
click at [831, 325] on div "Fuentes de leads" at bounding box center [849, 324] width 97 height 17
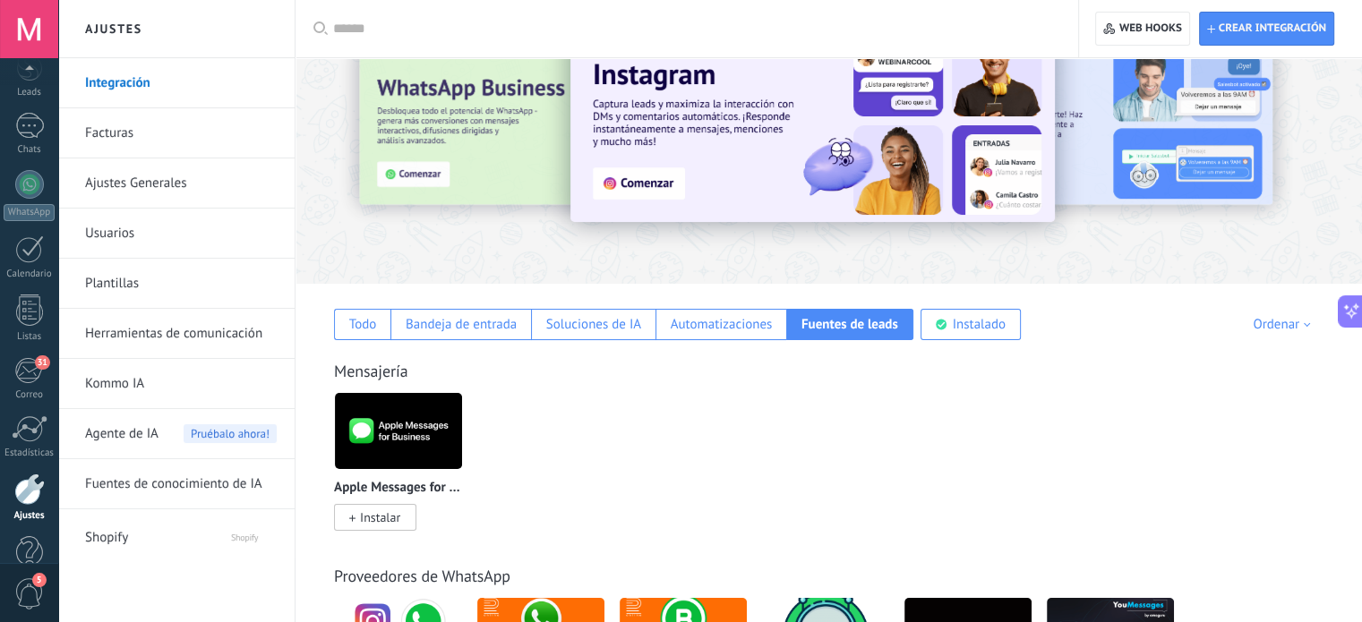
scroll to position [122, 0]
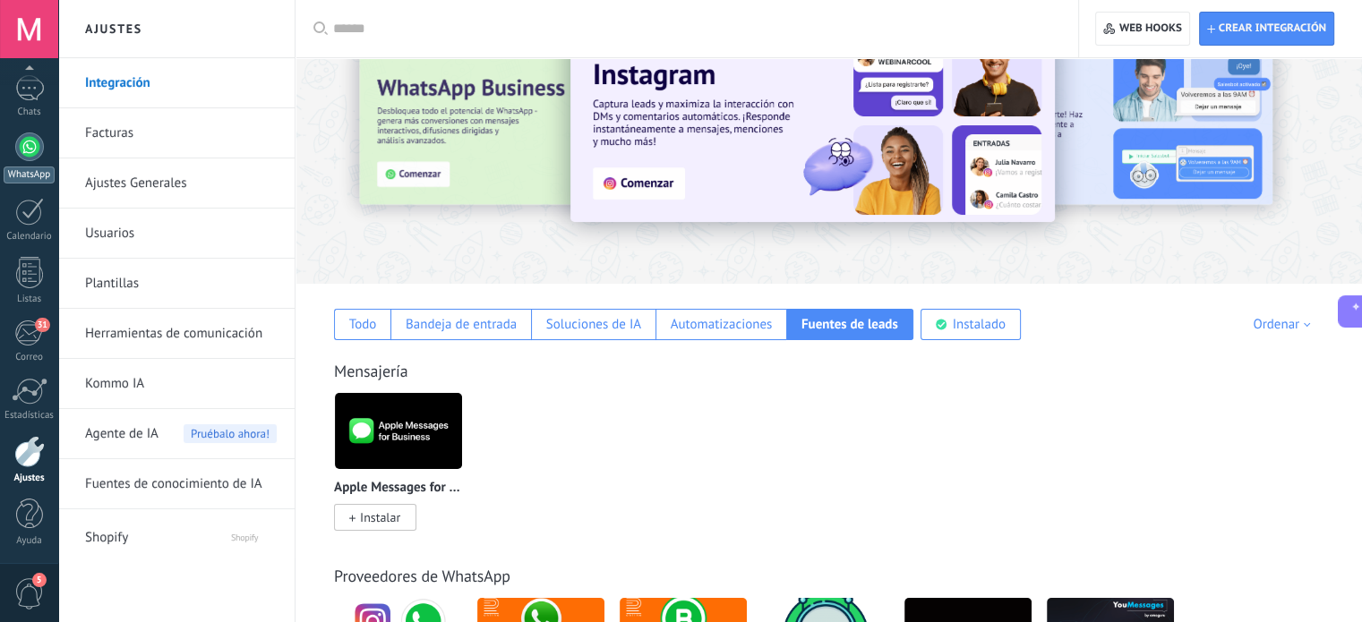
click at [43, 158] on link "WhatsApp" at bounding box center [29, 158] width 58 height 51
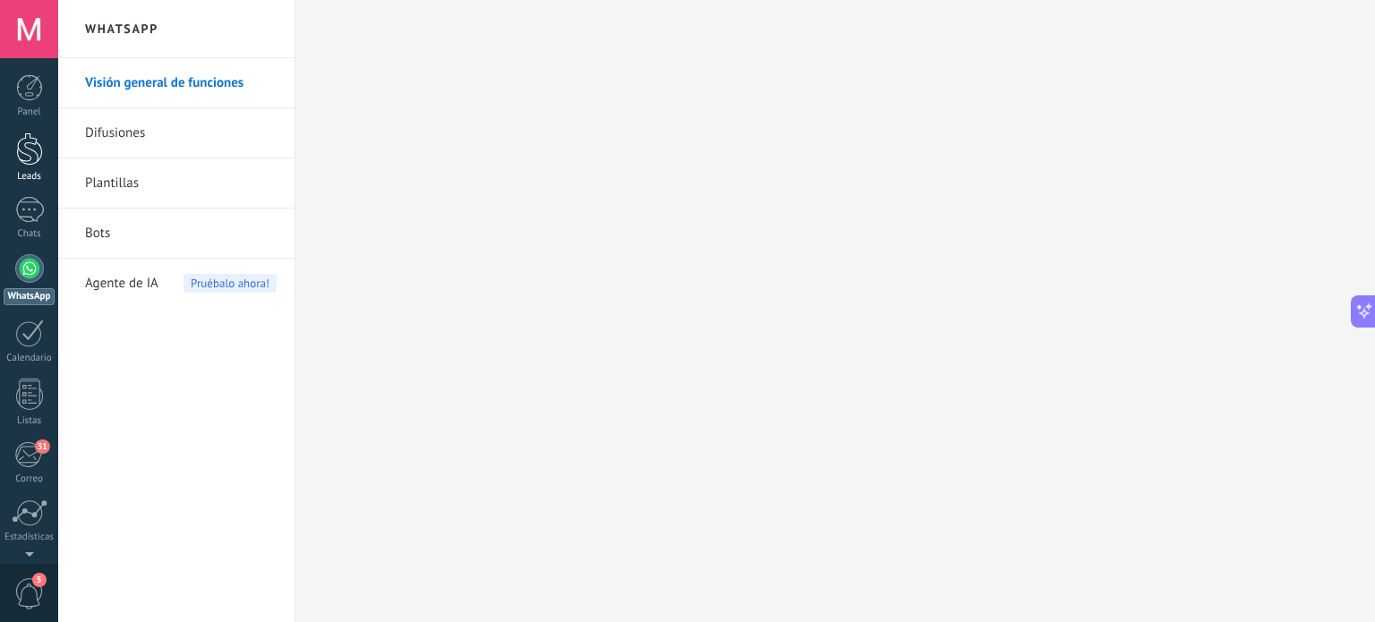
click at [30, 158] on div at bounding box center [29, 149] width 27 height 33
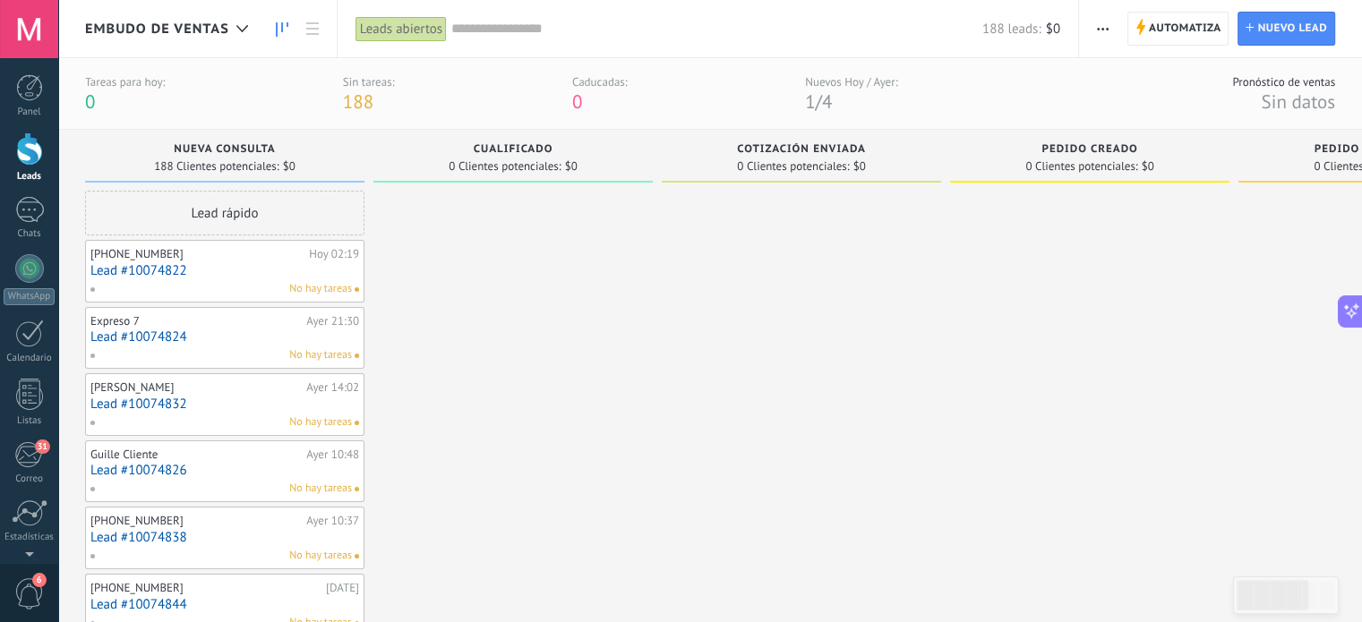
click at [106, 89] on div "Tareas para hoy: 0" at bounding box center [125, 93] width 80 height 39
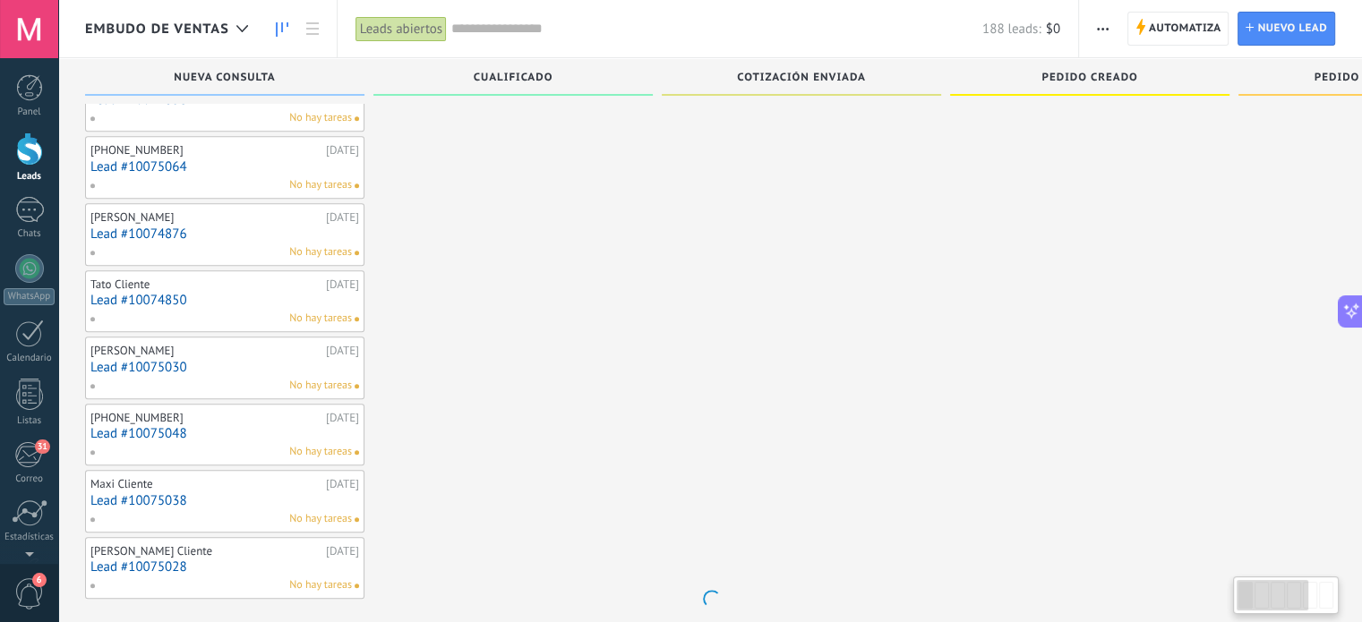
scroll to position [914, 0]
click at [26, 221] on div at bounding box center [29, 210] width 29 height 26
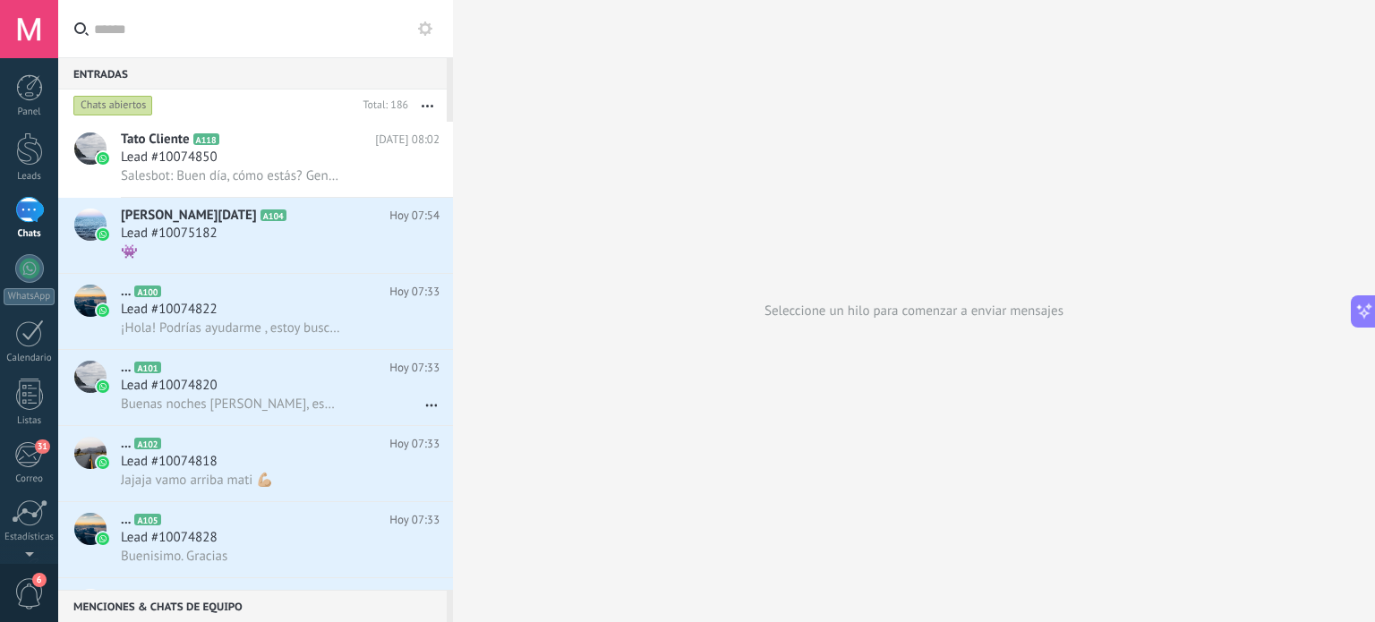
click at [35, 209] on div at bounding box center [29, 210] width 29 height 26
click at [158, 231] on span "Lead #10075182" at bounding box center [169, 234] width 97 height 18
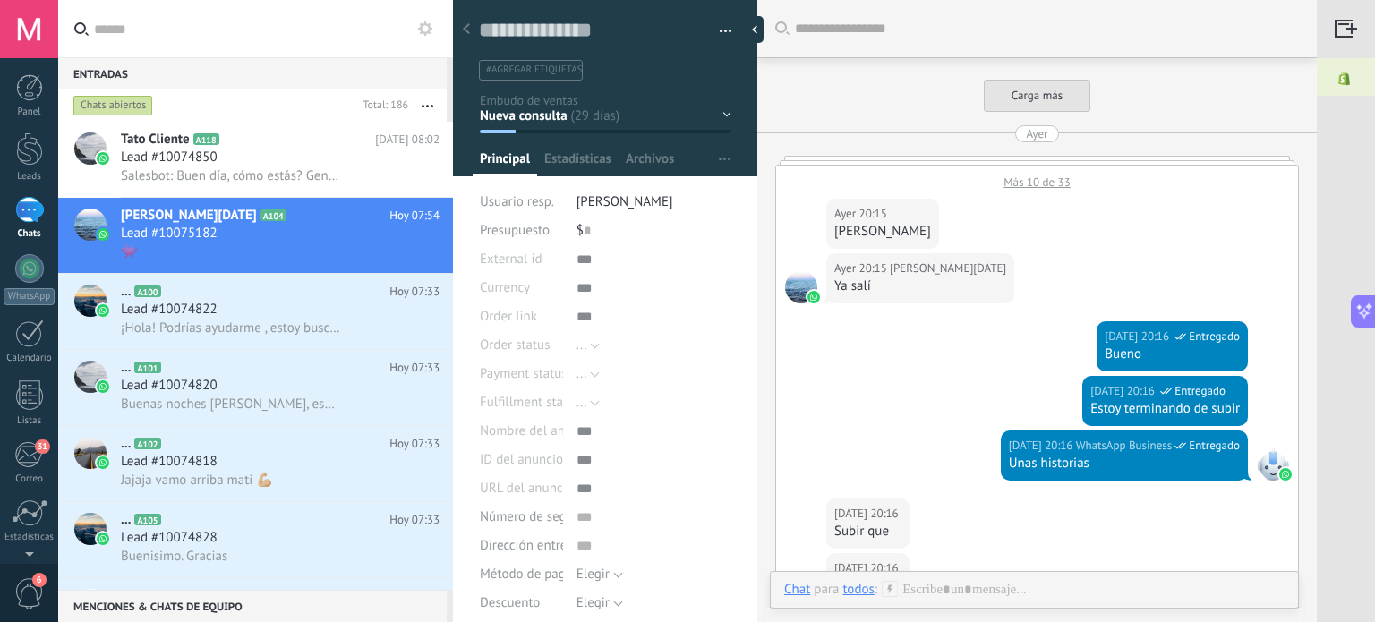
scroll to position [1072, 0]
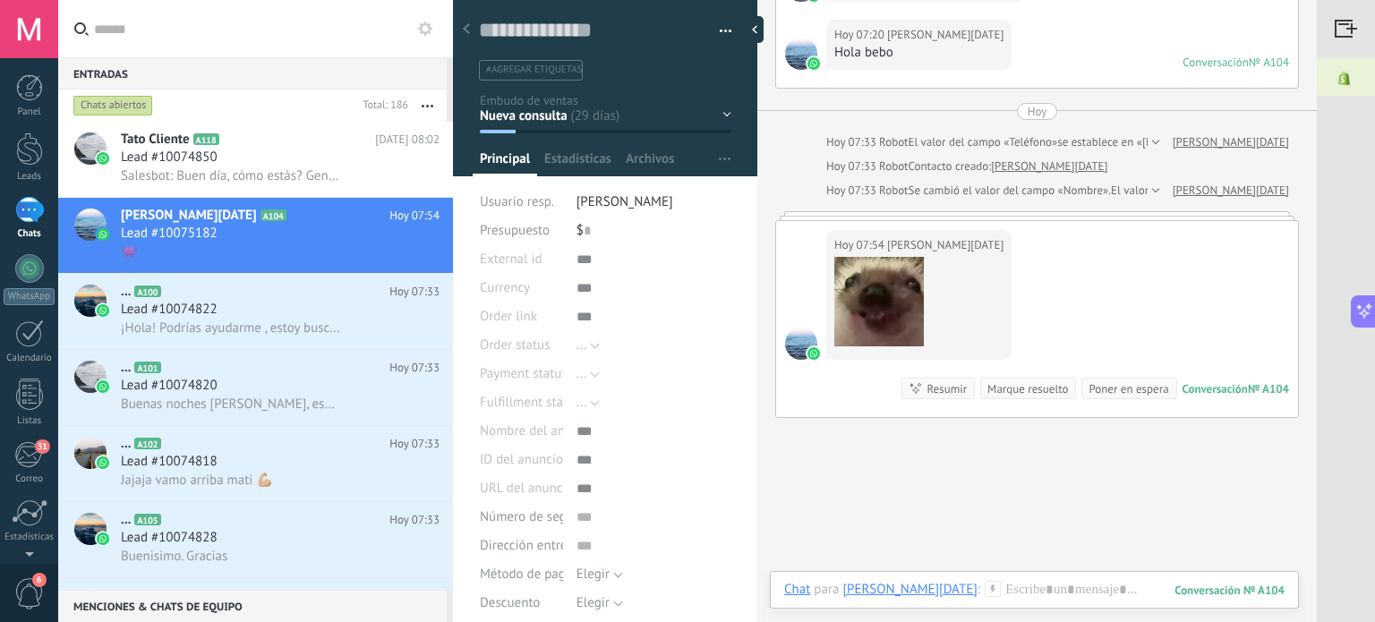
click at [938, 381] on div "Resumir" at bounding box center [947, 389] width 40 height 17
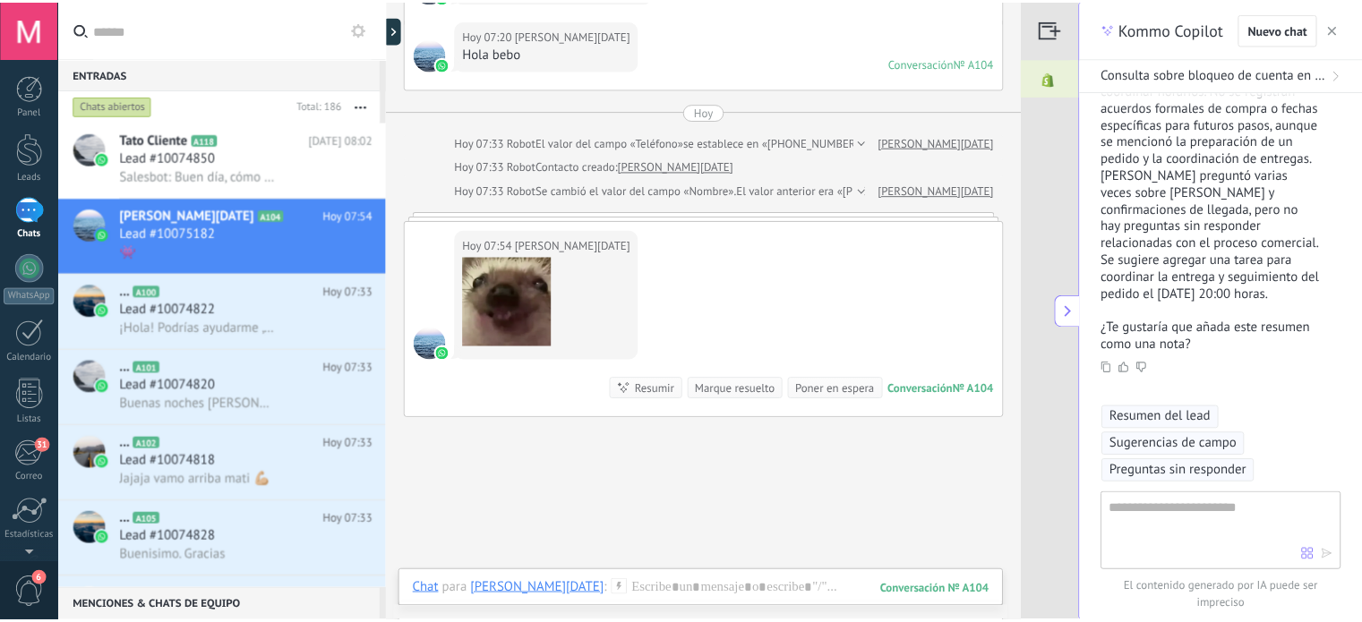
scroll to position [1036, 0]
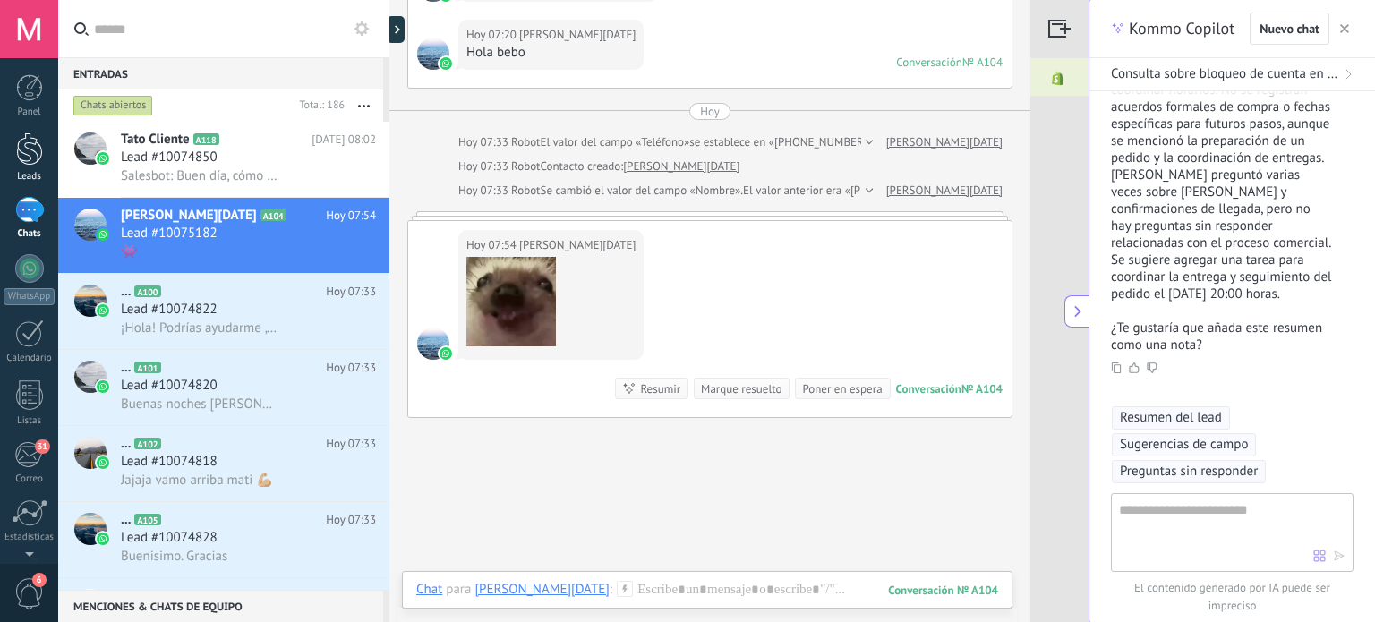
click at [31, 157] on div at bounding box center [29, 149] width 27 height 33
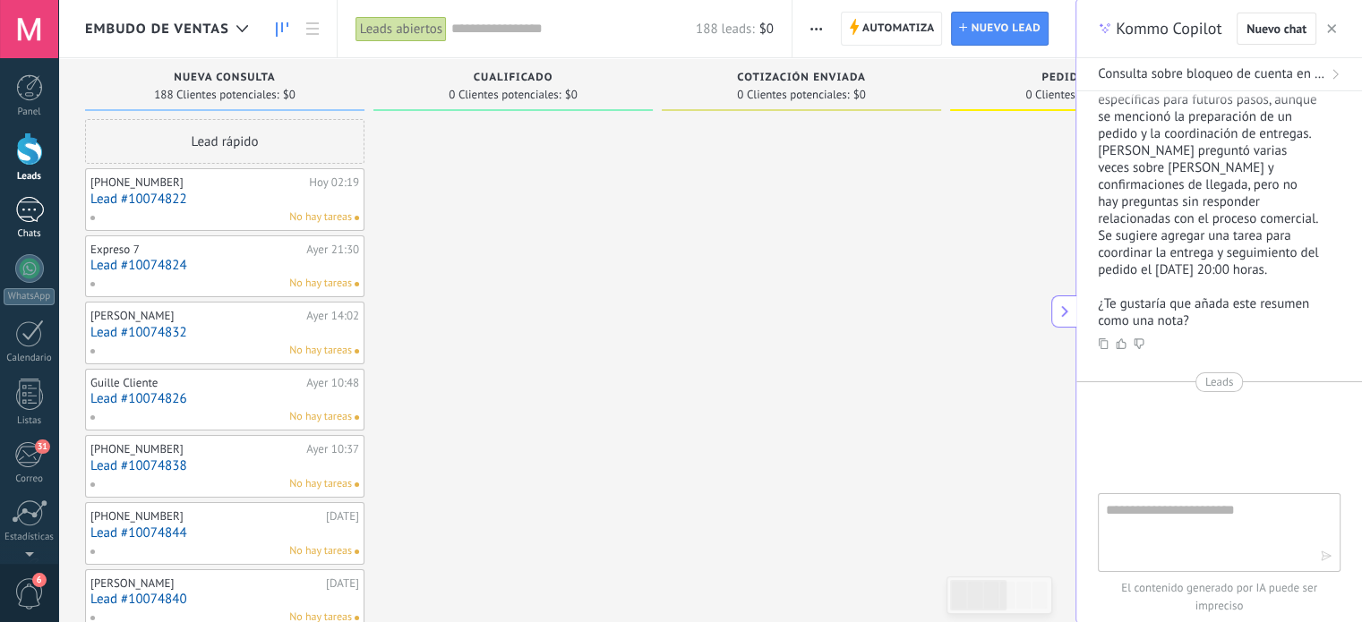
click at [39, 225] on link "Chats" at bounding box center [29, 218] width 58 height 43
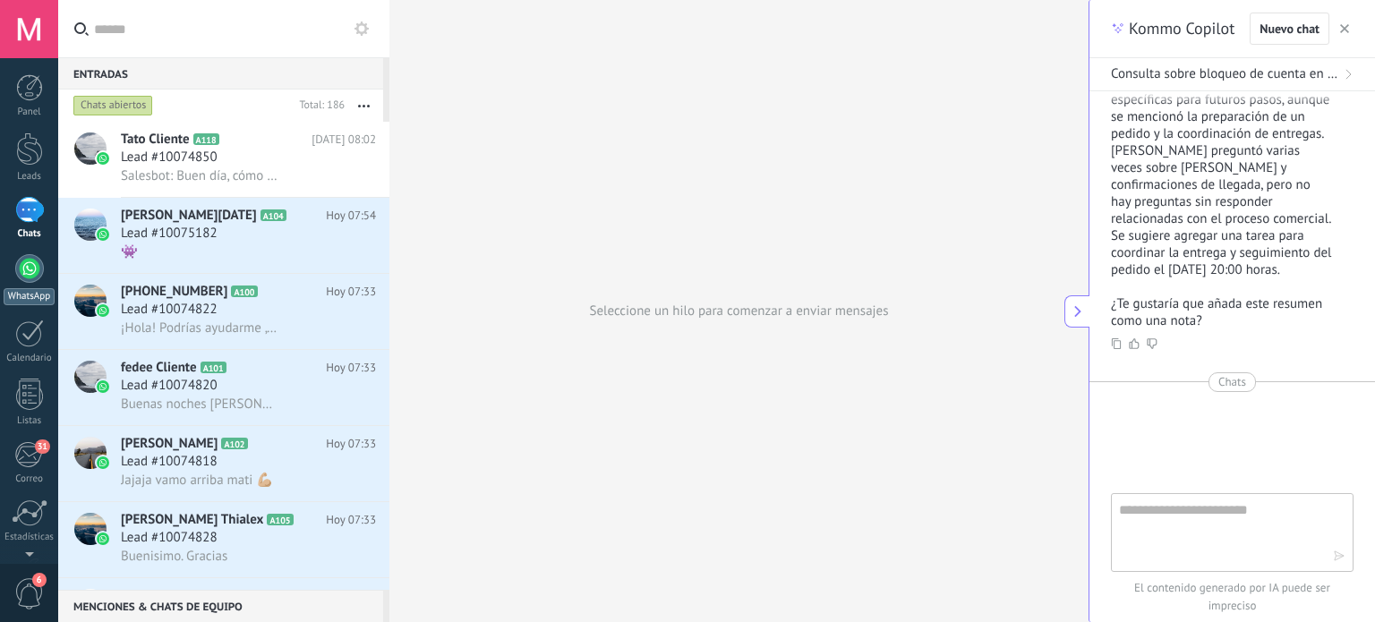
click at [32, 278] on div at bounding box center [29, 268] width 29 height 29
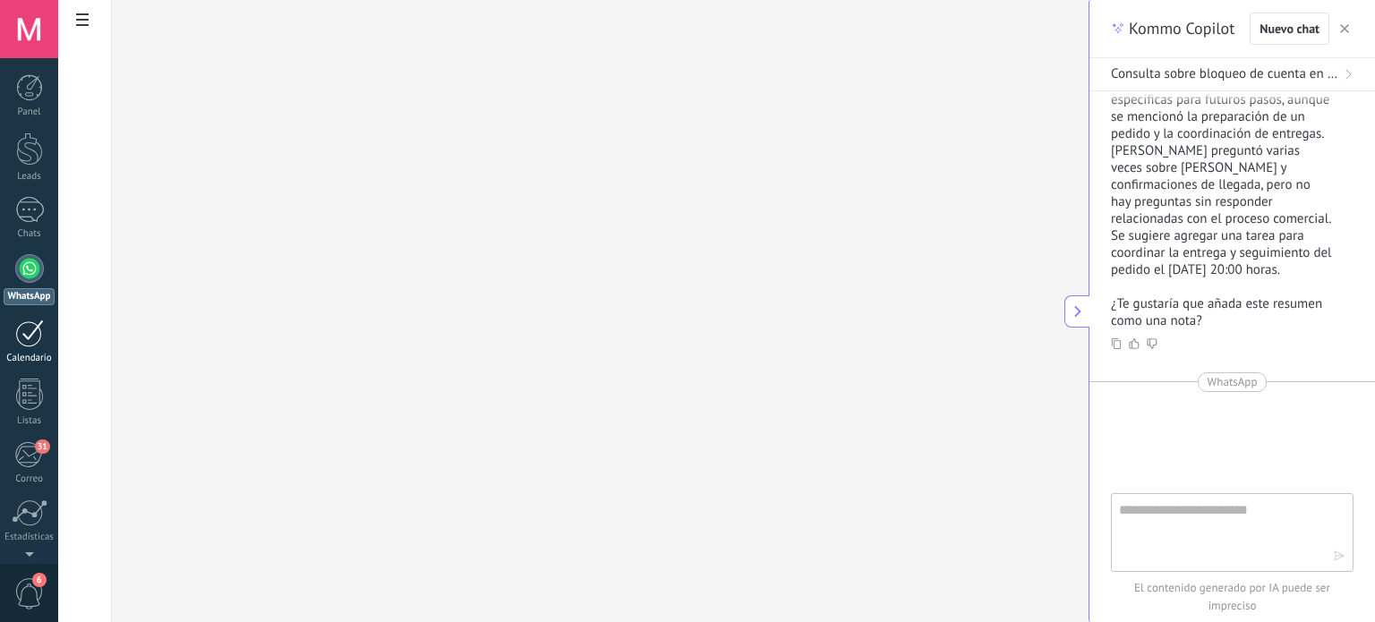
click at [35, 324] on div at bounding box center [29, 334] width 29 height 28
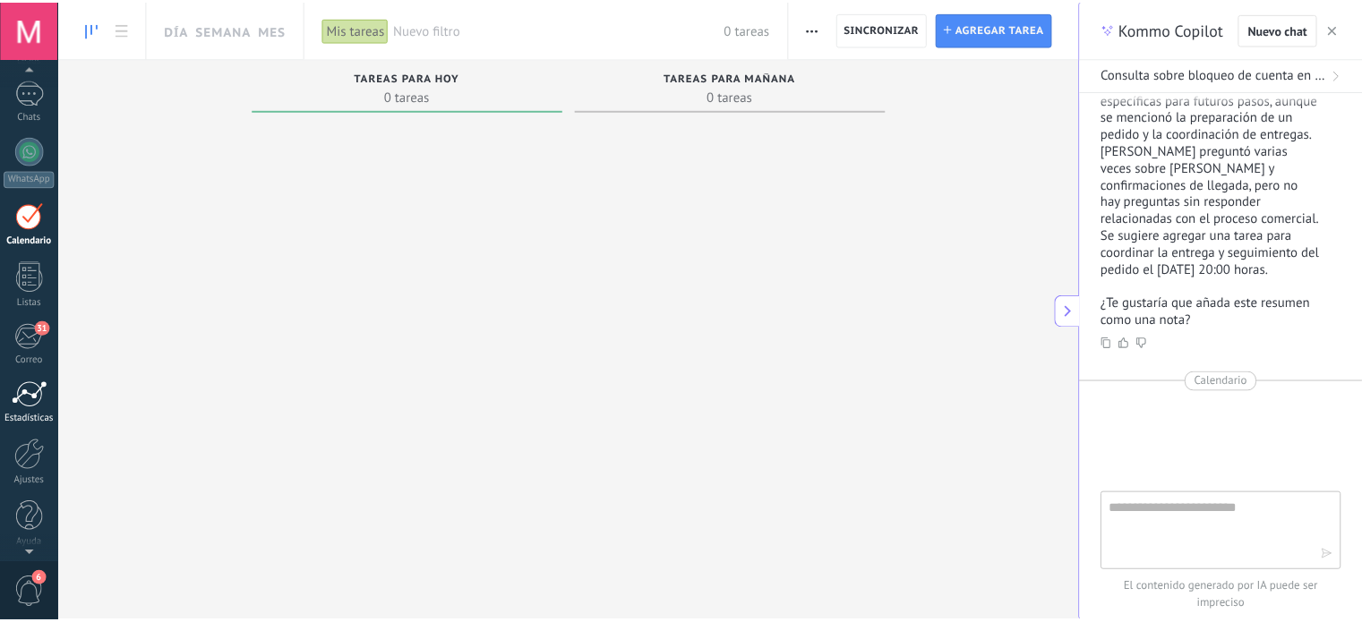
scroll to position [122, 0]
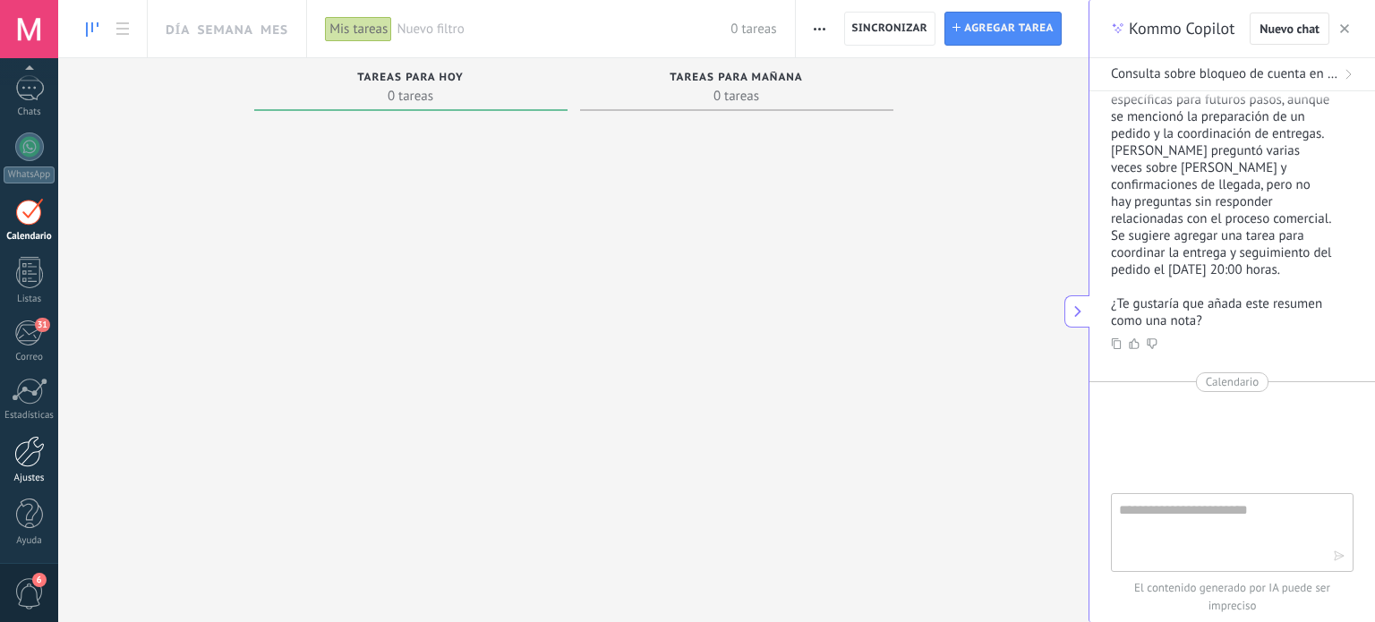
click at [26, 443] on div at bounding box center [29, 451] width 30 height 31
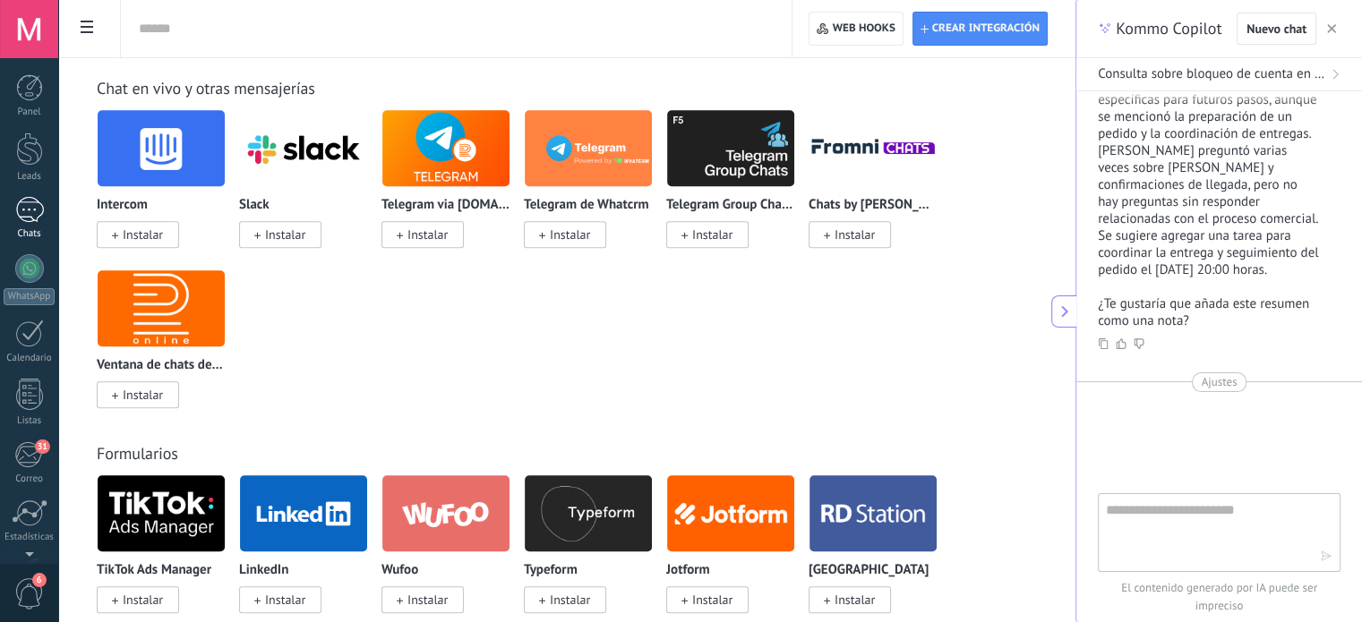
click at [35, 202] on div at bounding box center [29, 210] width 29 height 26
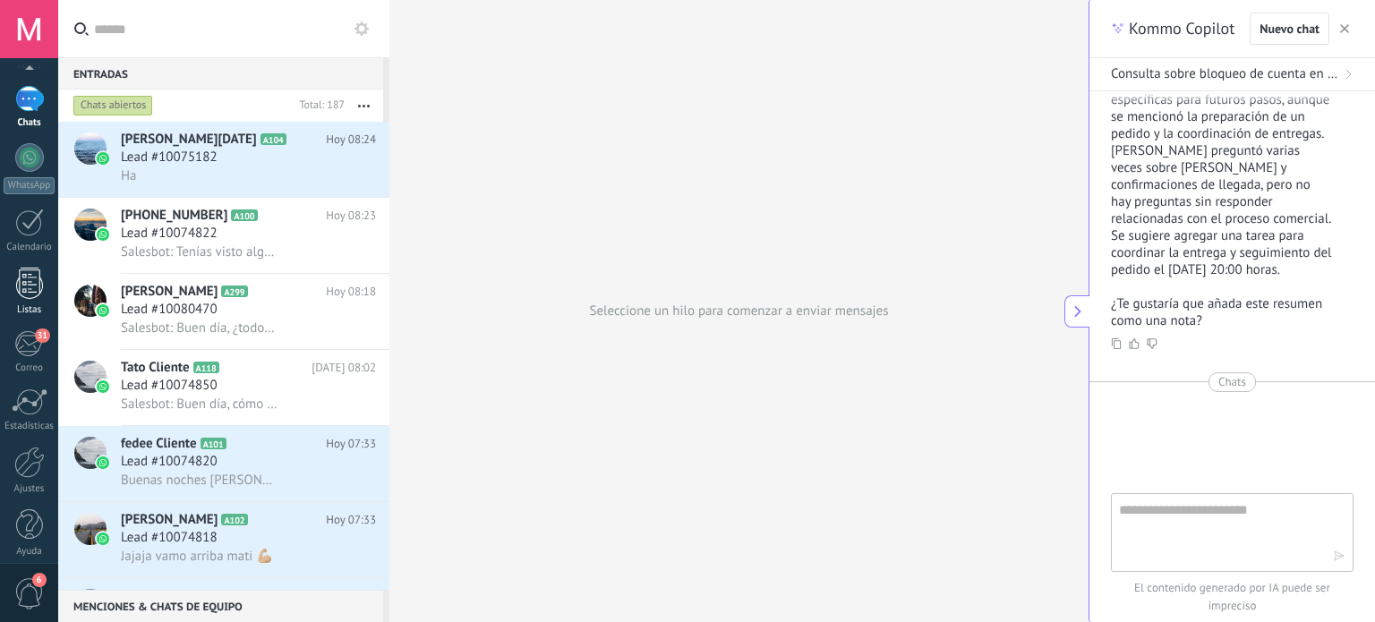
scroll to position [122, 0]
click at [15, 449] on div at bounding box center [29, 451] width 30 height 31
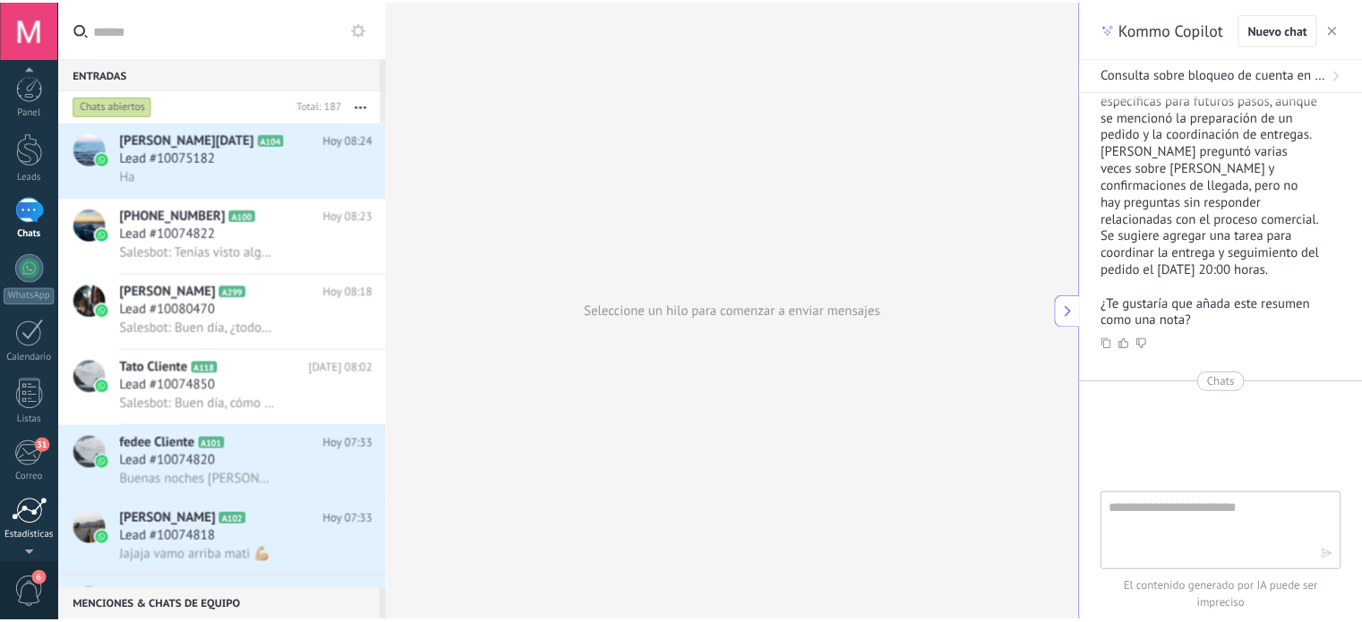
scroll to position [122, 0]
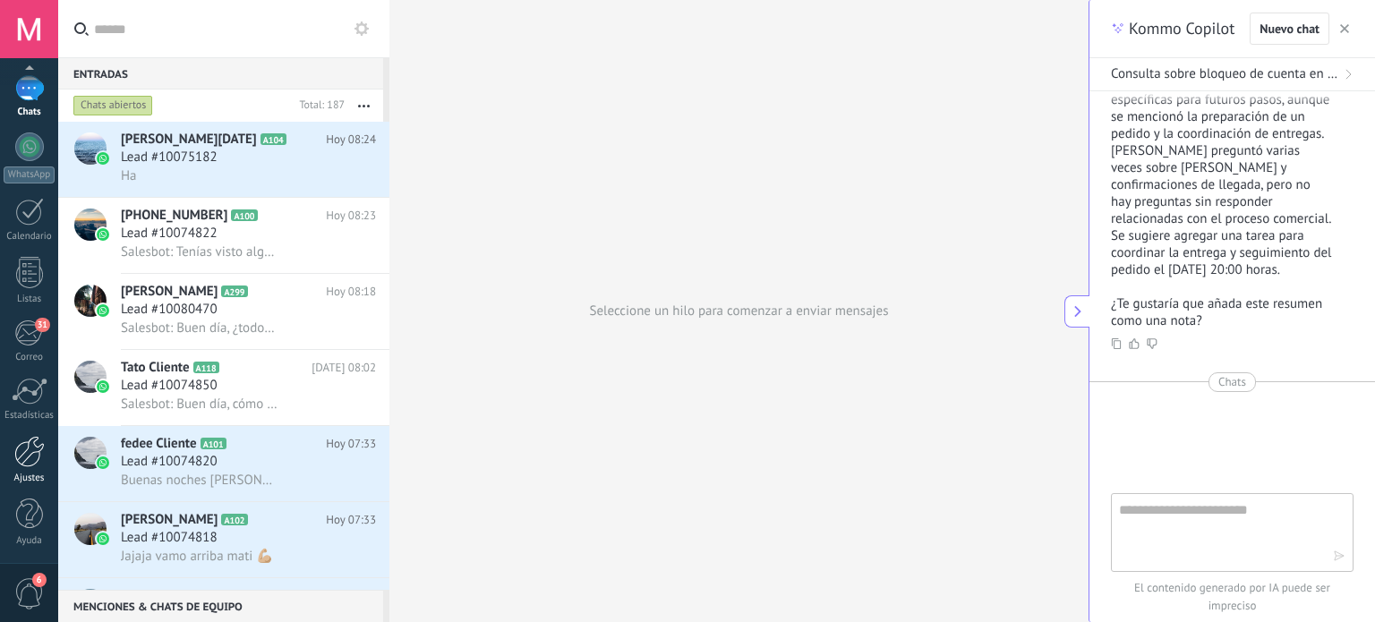
click at [30, 440] on div at bounding box center [29, 451] width 30 height 31
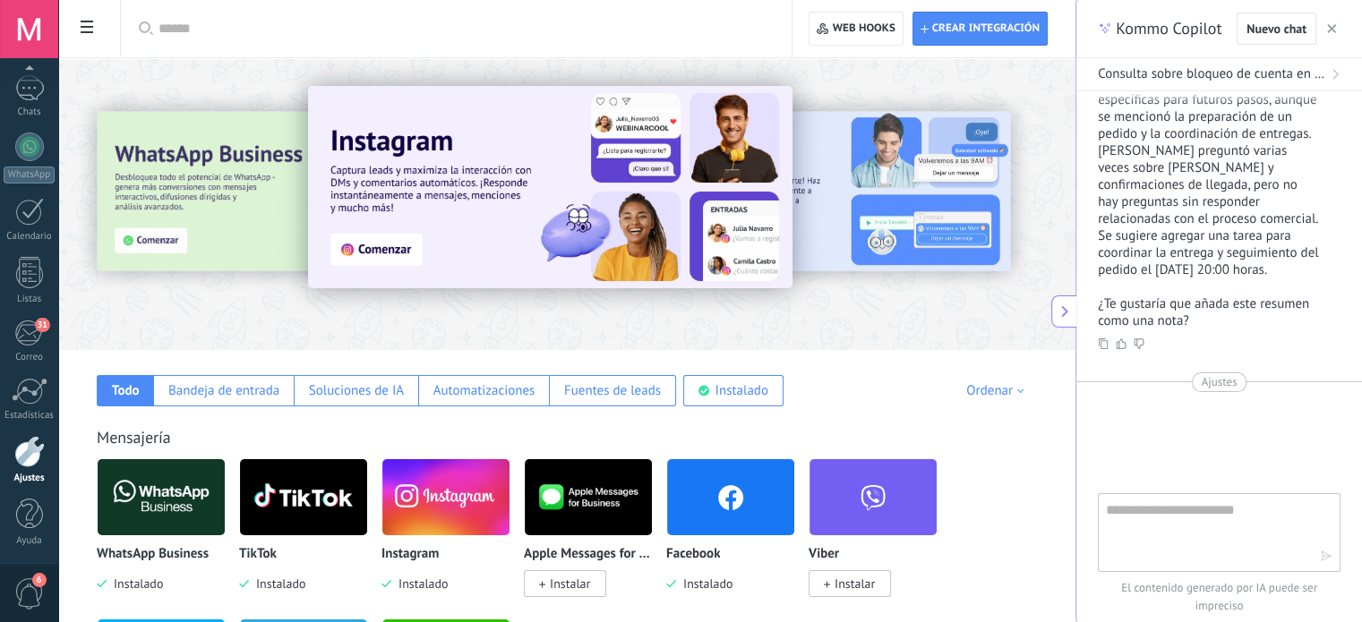
click at [30, 440] on div at bounding box center [29, 451] width 30 height 31
click at [81, 20] on span at bounding box center [87, 29] width 30 height 35
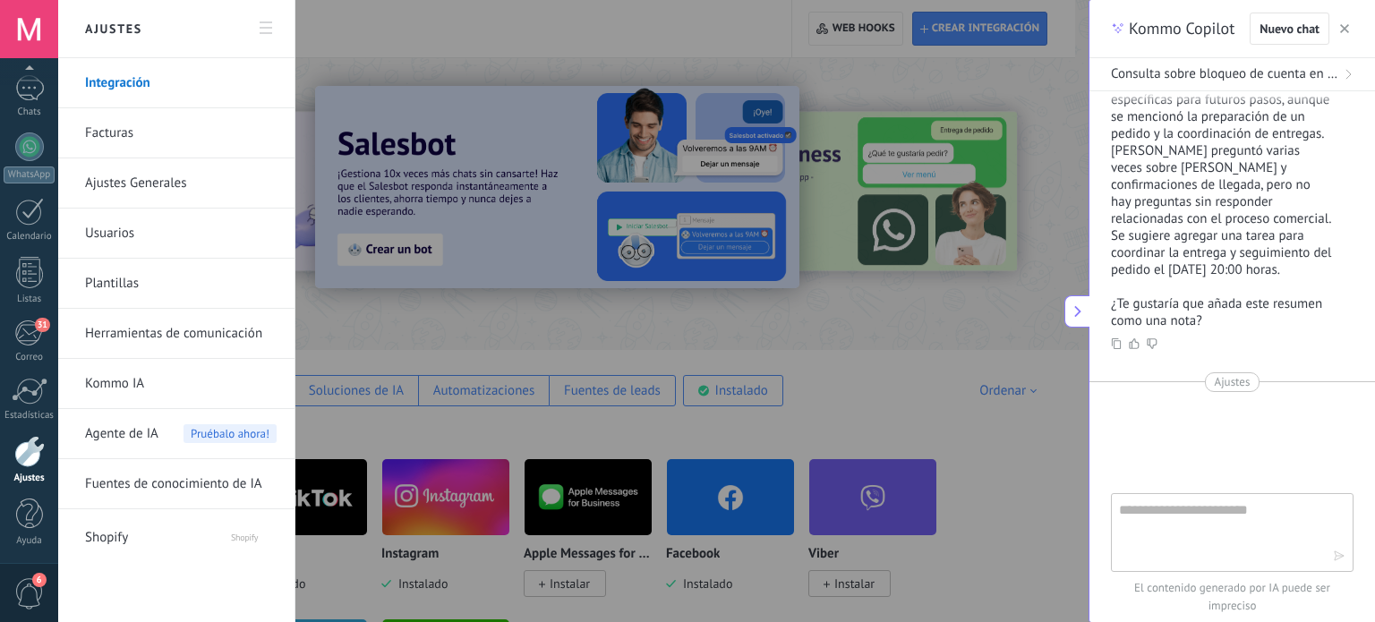
click at [114, 374] on link "Kommo IA" at bounding box center [181, 384] width 192 height 50
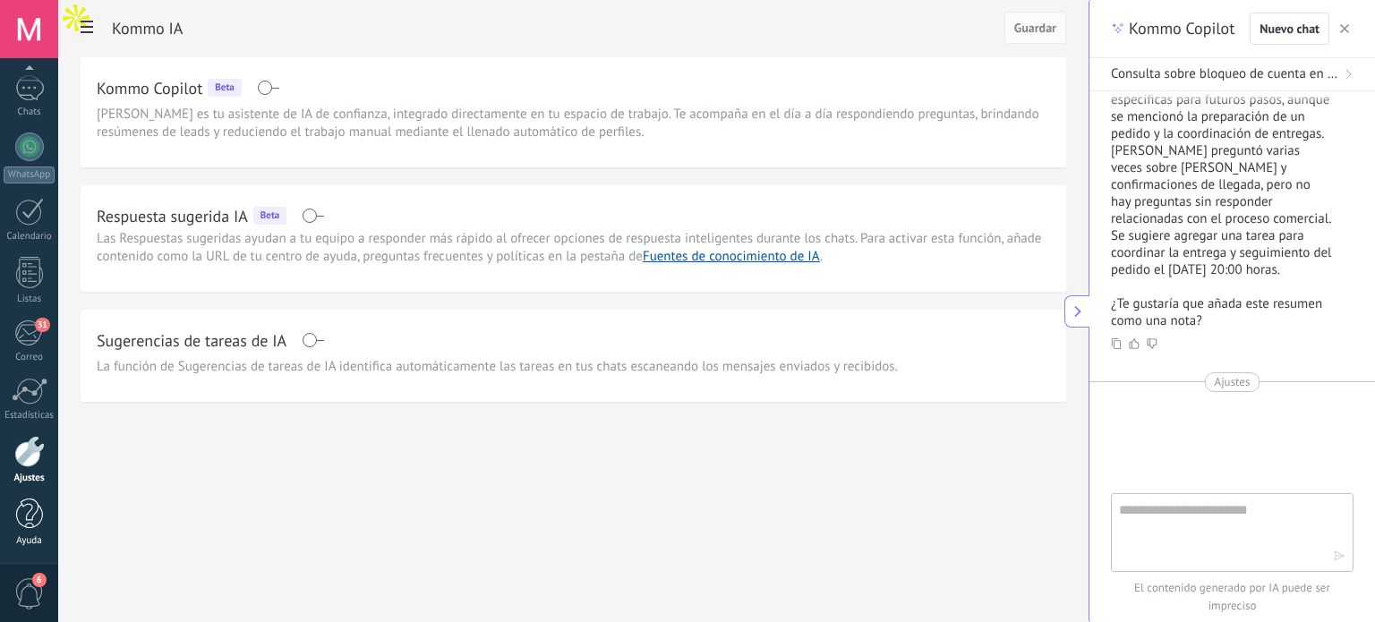
click at [33, 504] on div at bounding box center [29, 514] width 27 height 31
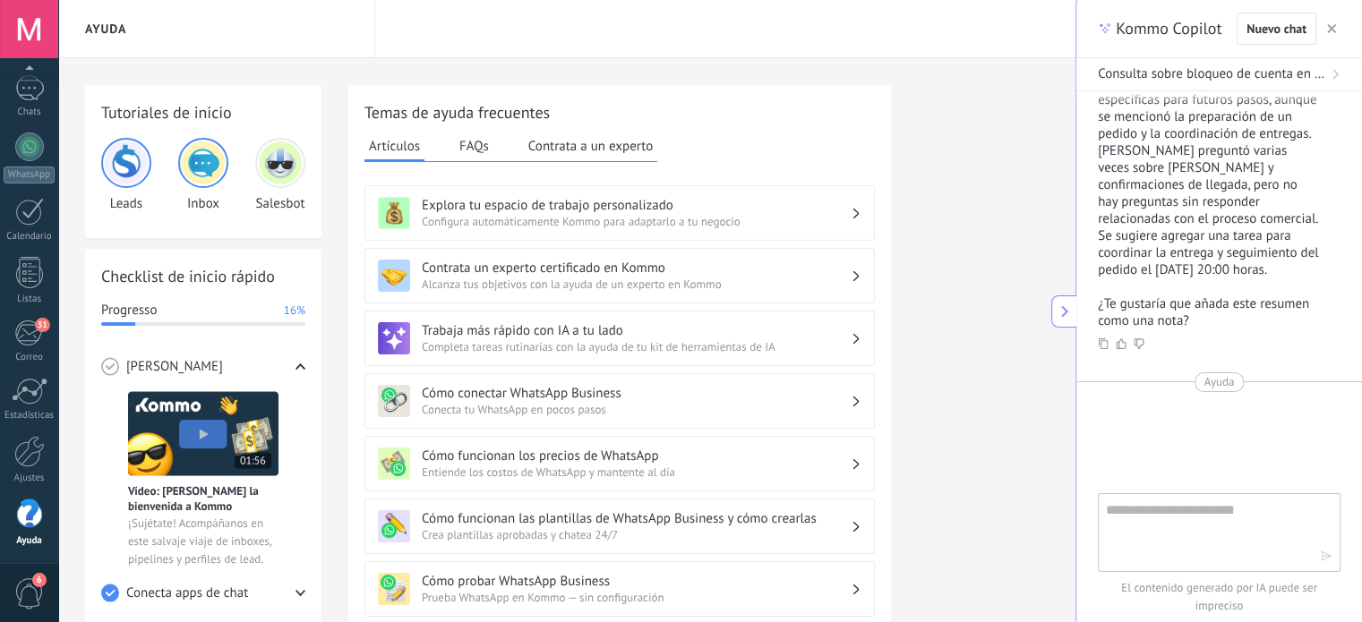
click at [672, 271] on h3 "Contrata un experto certificado en Kommo" at bounding box center [636, 268] width 429 height 17
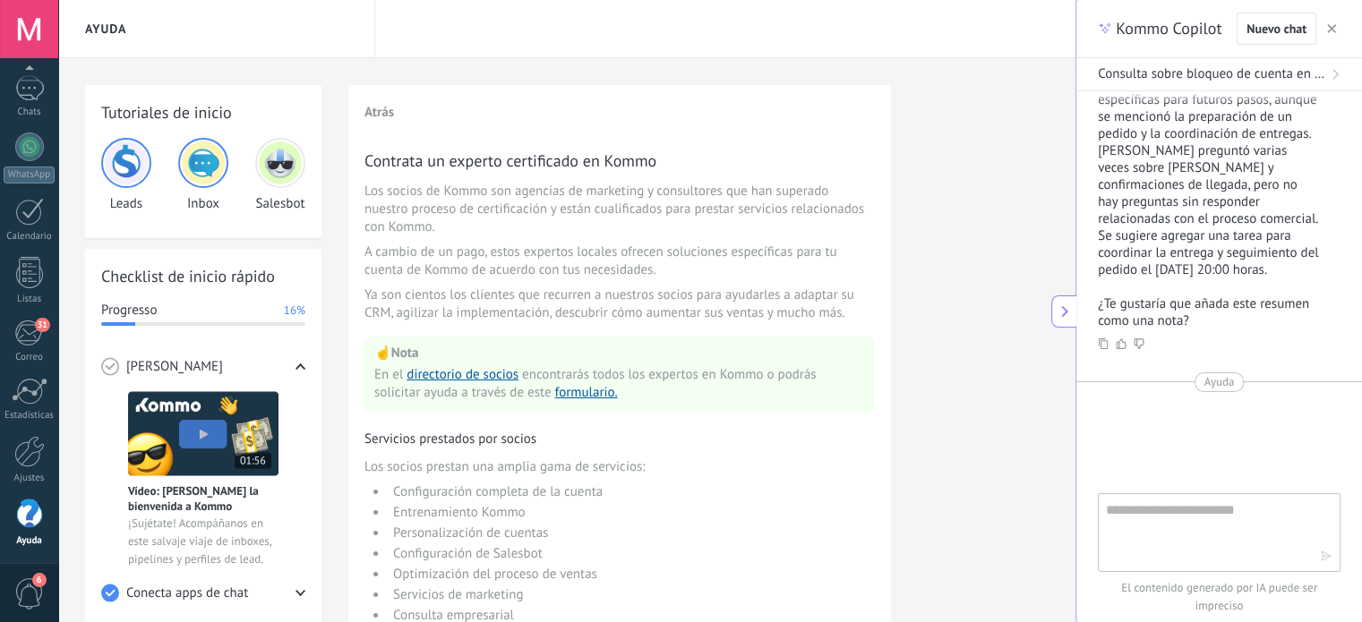
click at [278, 153] on img at bounding box center [280, 162] width 43 height 43
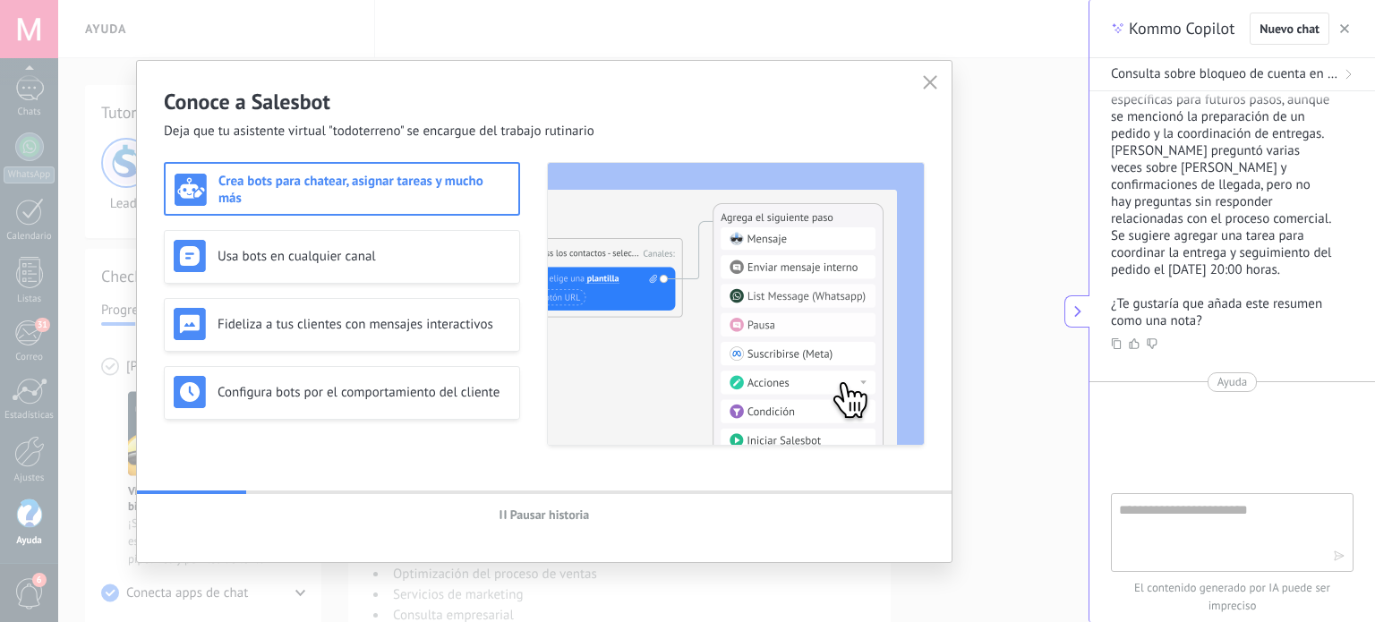
click at [324, 193] on h3 "Crea bots para chatear, asignar tareas y mucho más" at bounding box center [363, 190] width 291 height 34
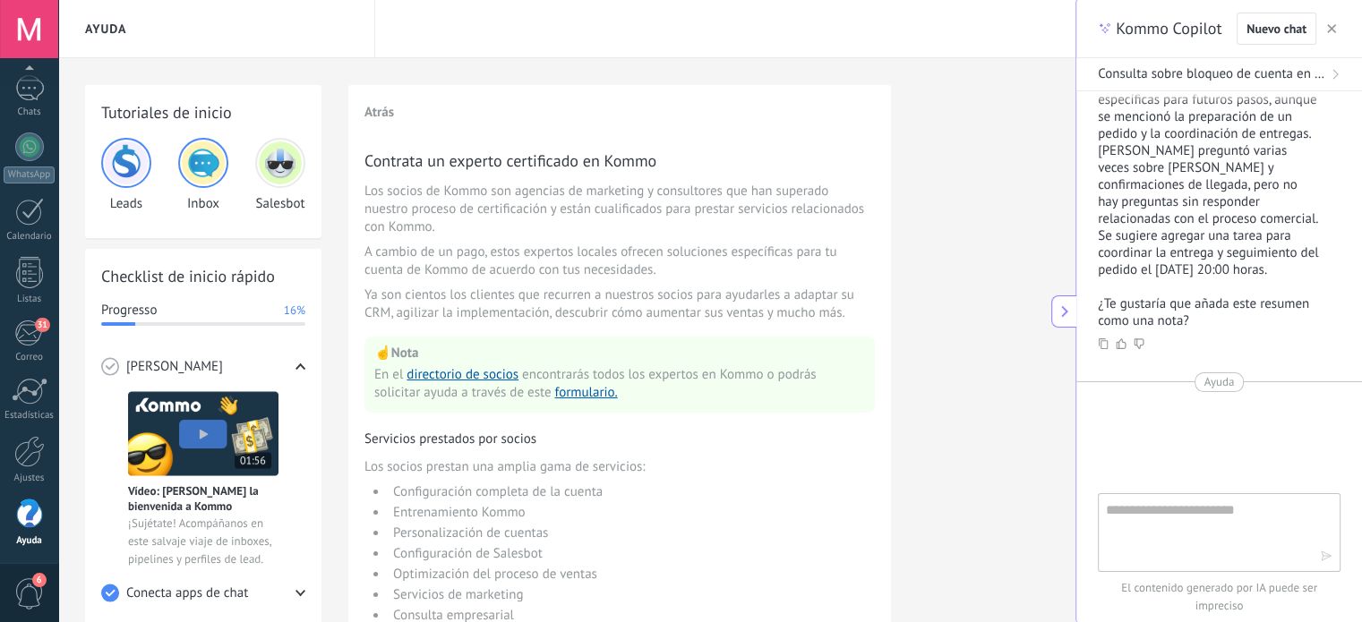
click at [270, 172] on img at bounding box center [280, 162] width 43 height 43
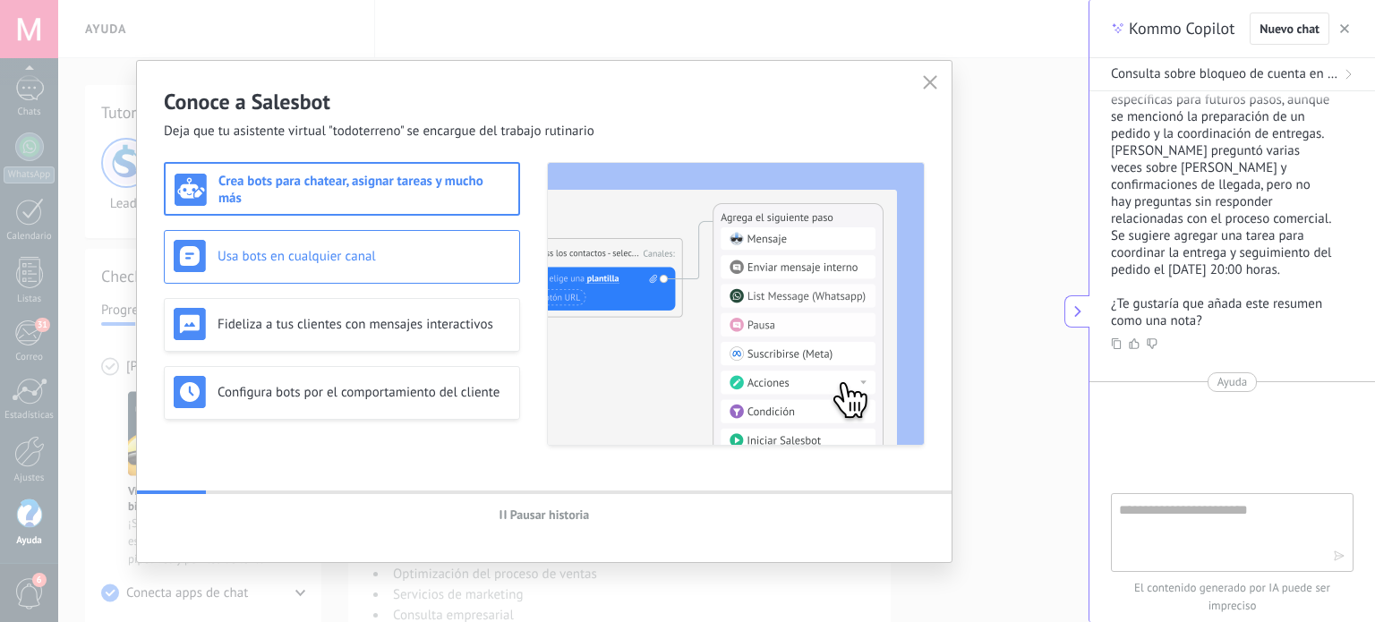
click at [271, 258] on h3 "Usa bots en cualquier canal" at bounding box center [364, 256] width 293 height 17
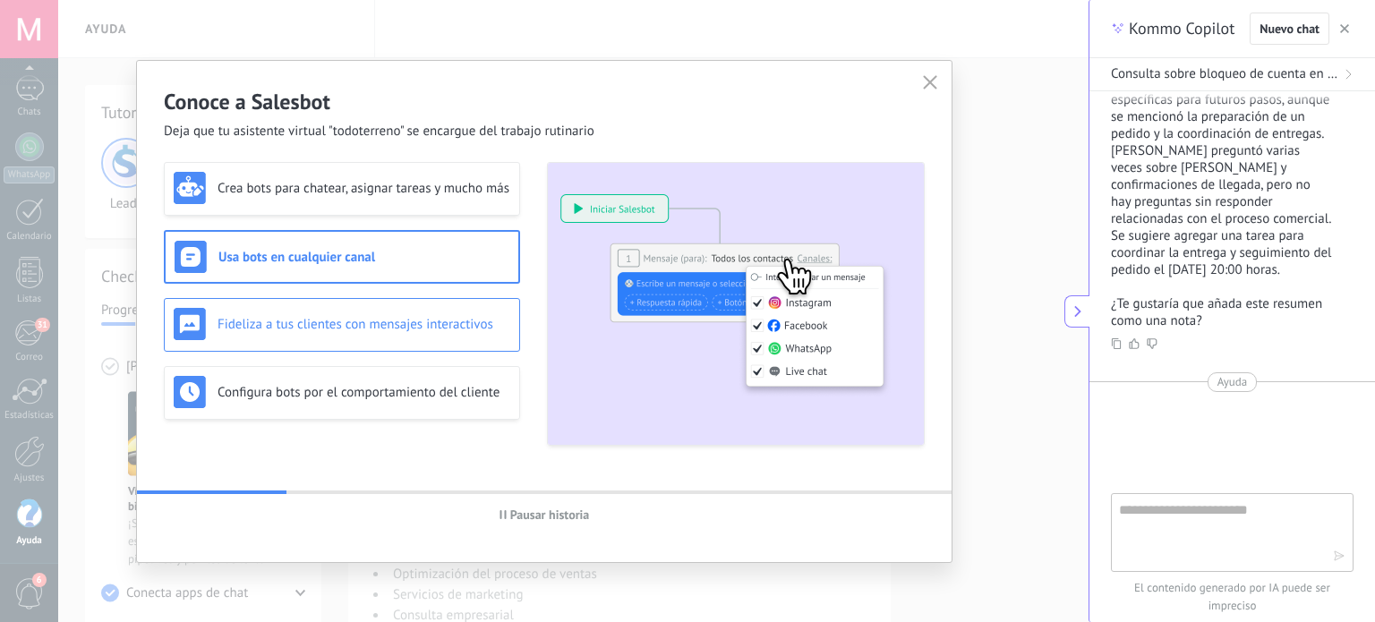
click at [272, 325] on h3 "Fideliza a tus clientes con mensajes interactivos" at bounding box center [364, 324] width 293 height 17
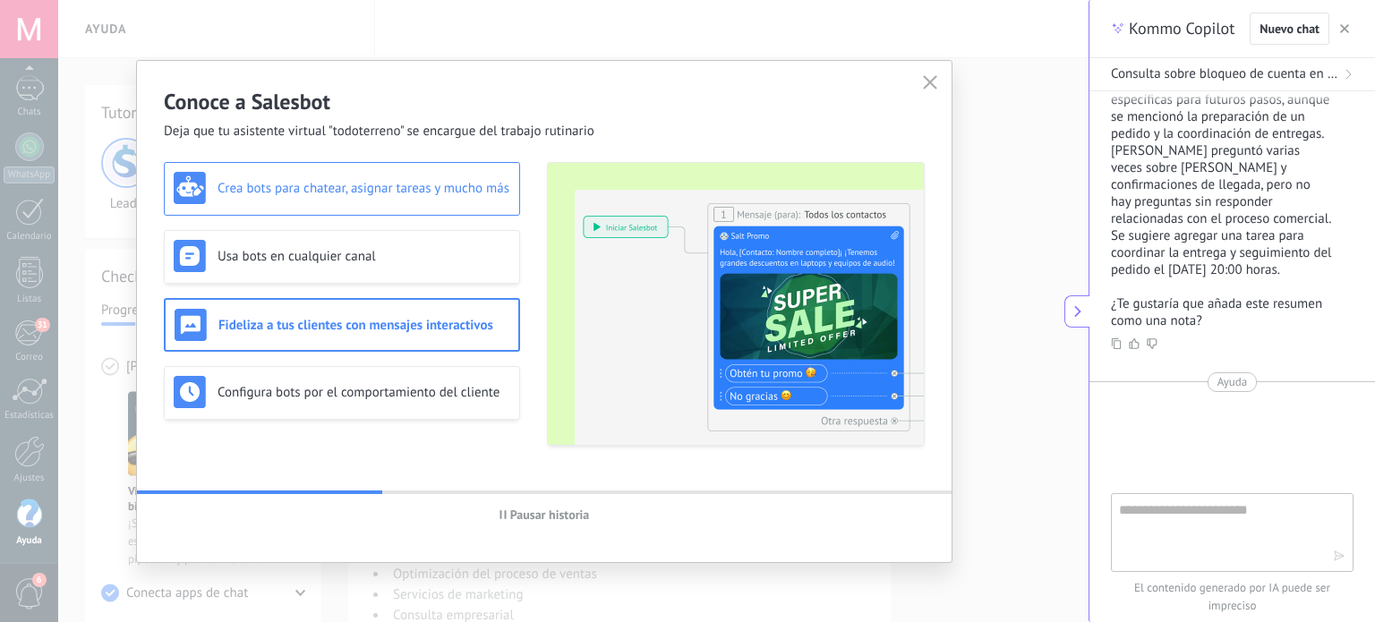
click at [229, 180] on h3 "Crea bots para chatear, asignar tareas y mucho más" at bounding box center [364, 188] width 293 height 17
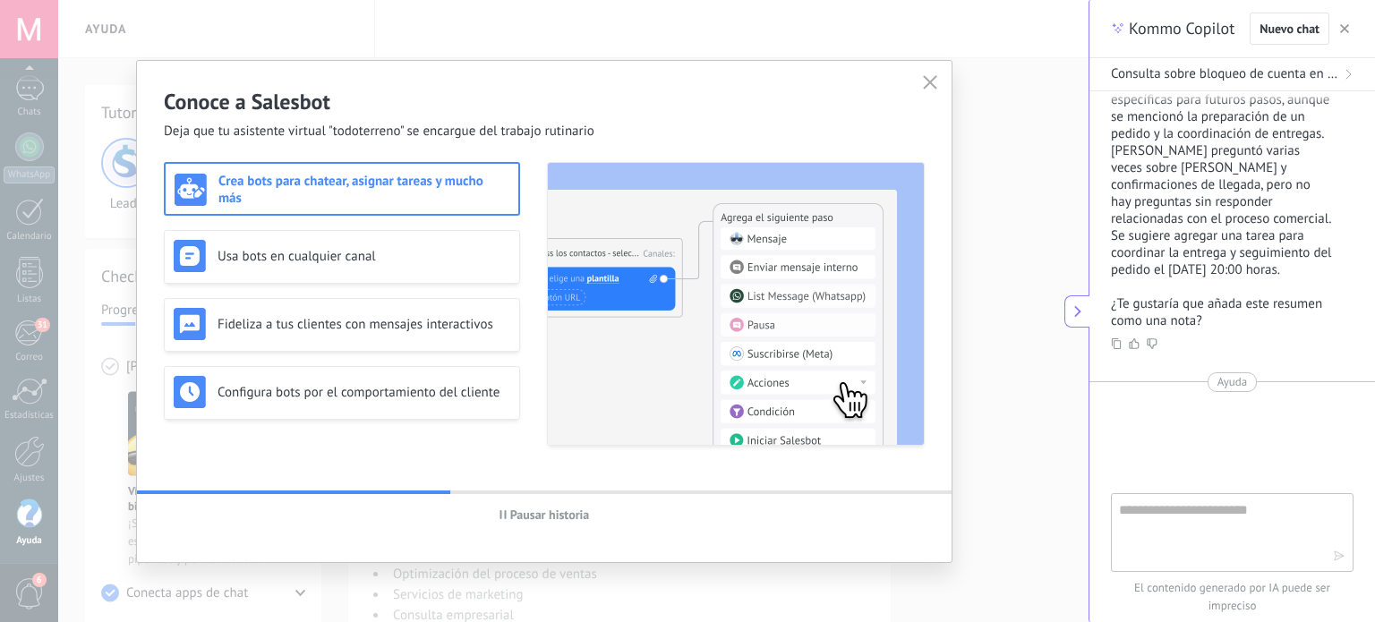
click at [421, 169] on div "Crea bots para chatear, asignar tareas y mucho más" at bounding box center [342, 189] width 356 height 54
click at [506, 508] on button "Pausar historia" at bounding box center [545, 514] width 107 height 27
click at [925, 86] on icon "button" at bounding box center [930, 82] width 14 height 14
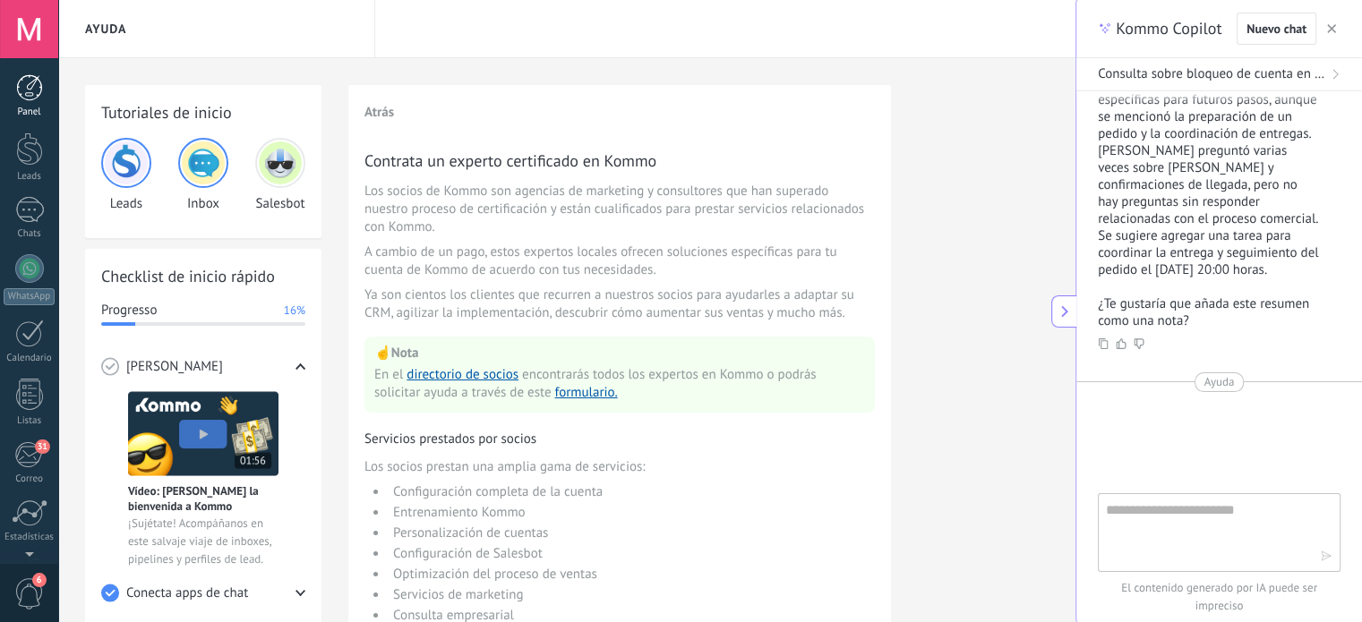
click at [17, 98] on div at bounding box center [29, 87] width 27 height 27
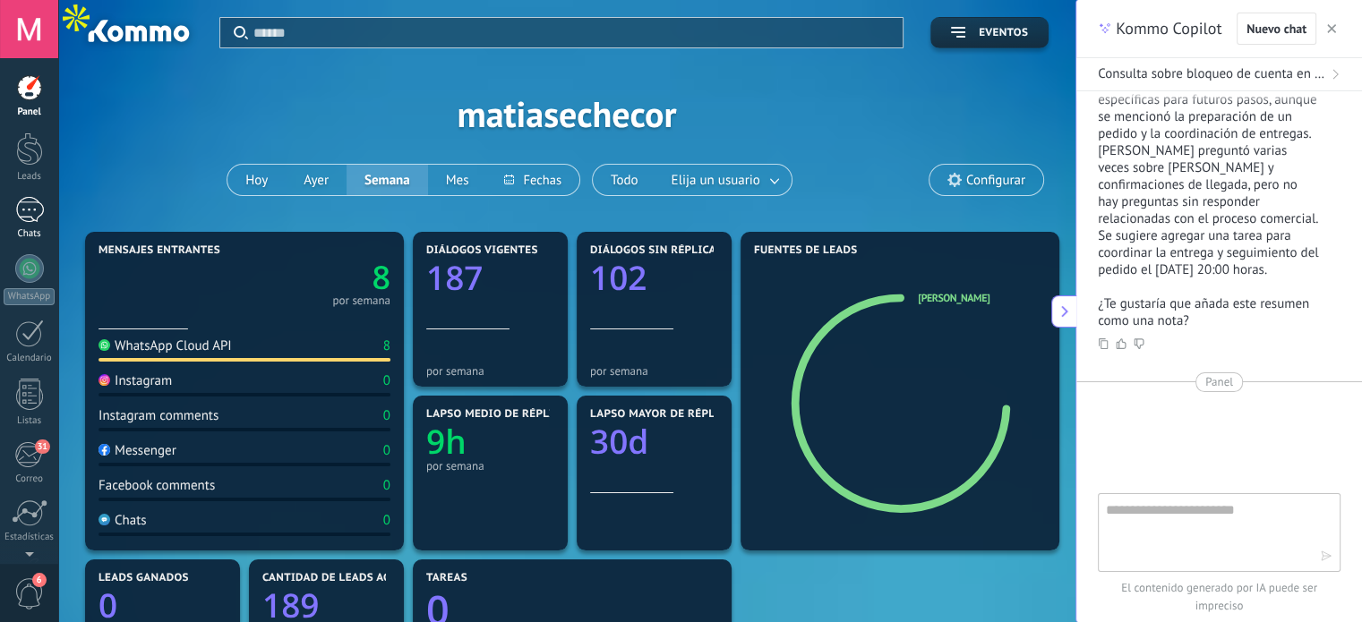
click at [29, 208] on div at bounding box center [29, 210] width 29 height 26
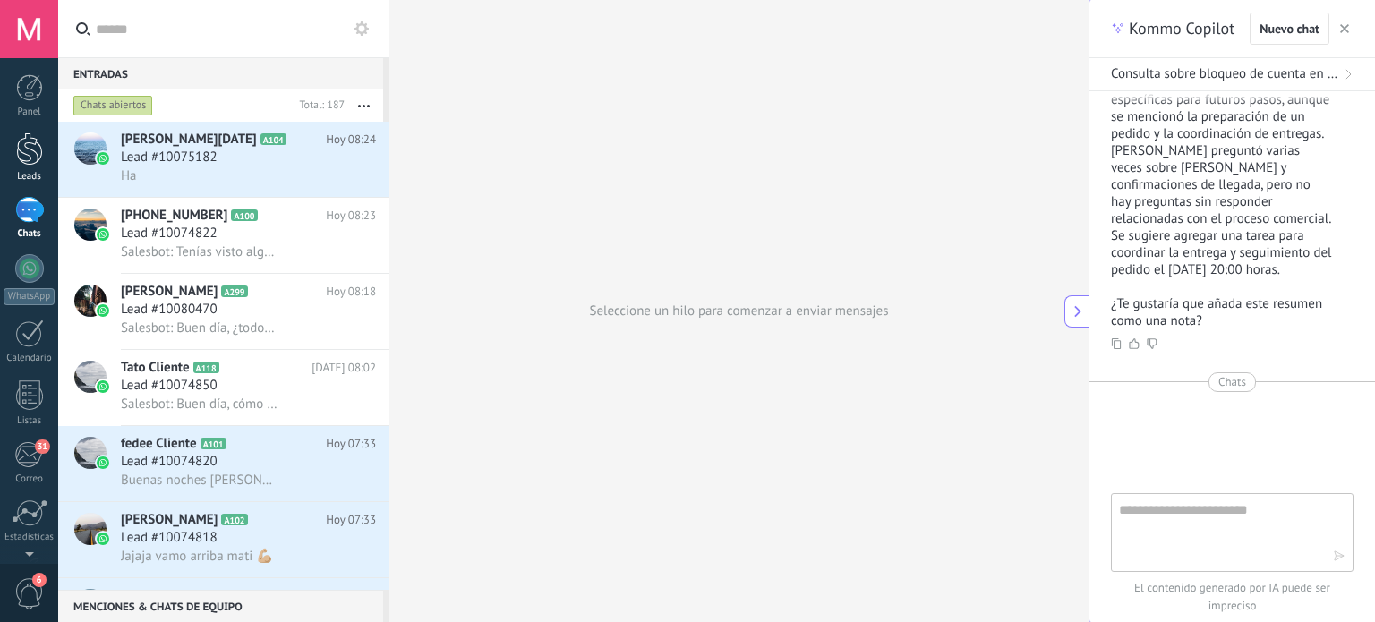
click at [29, 143] on div at bounding box center [29, 149] width 27 height 33
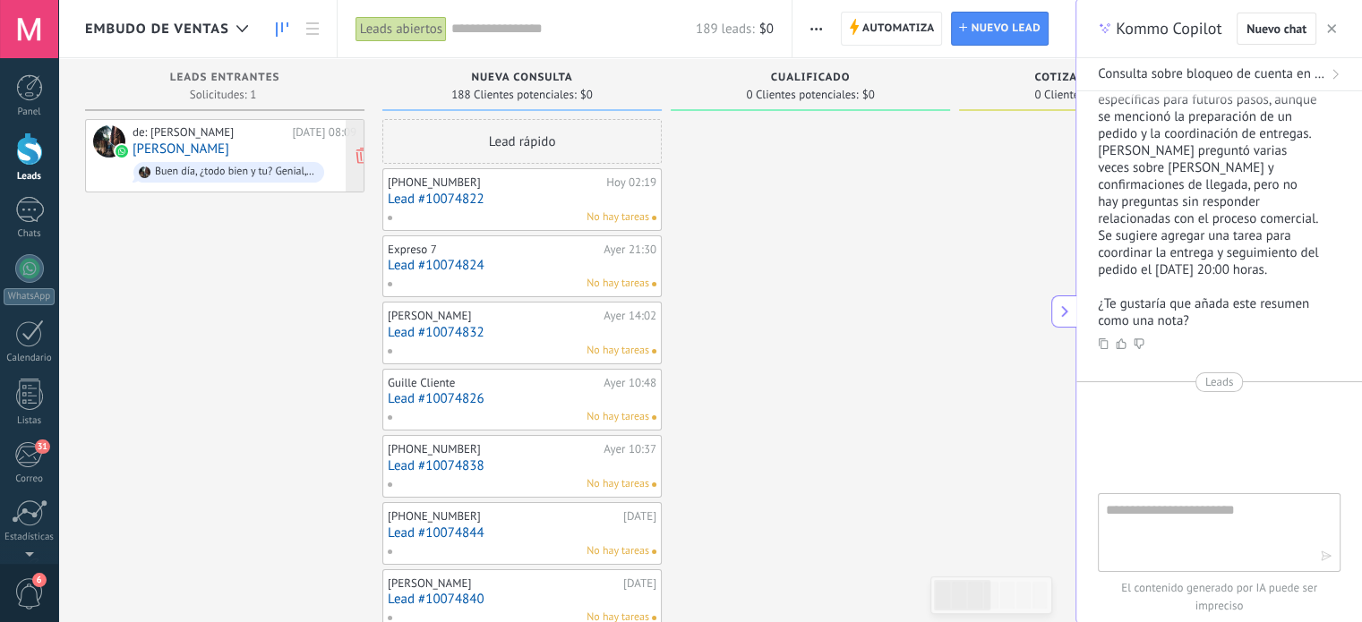
click at [240, 147] on div "de: Matías Echenique Hoy 08:09 Santi Pérez Buen día, ¿todo bien y tu? Genial, t…" at bounding box center [245, 155] width 224 height 61
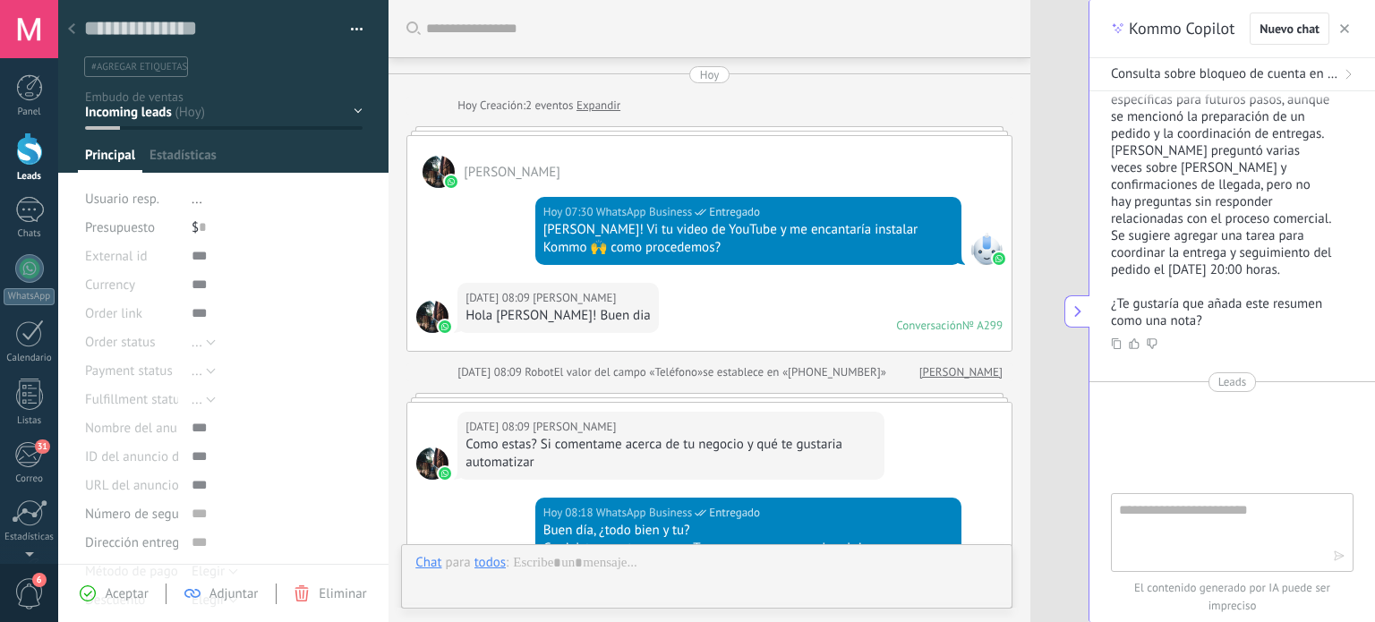
type textarea "**********"
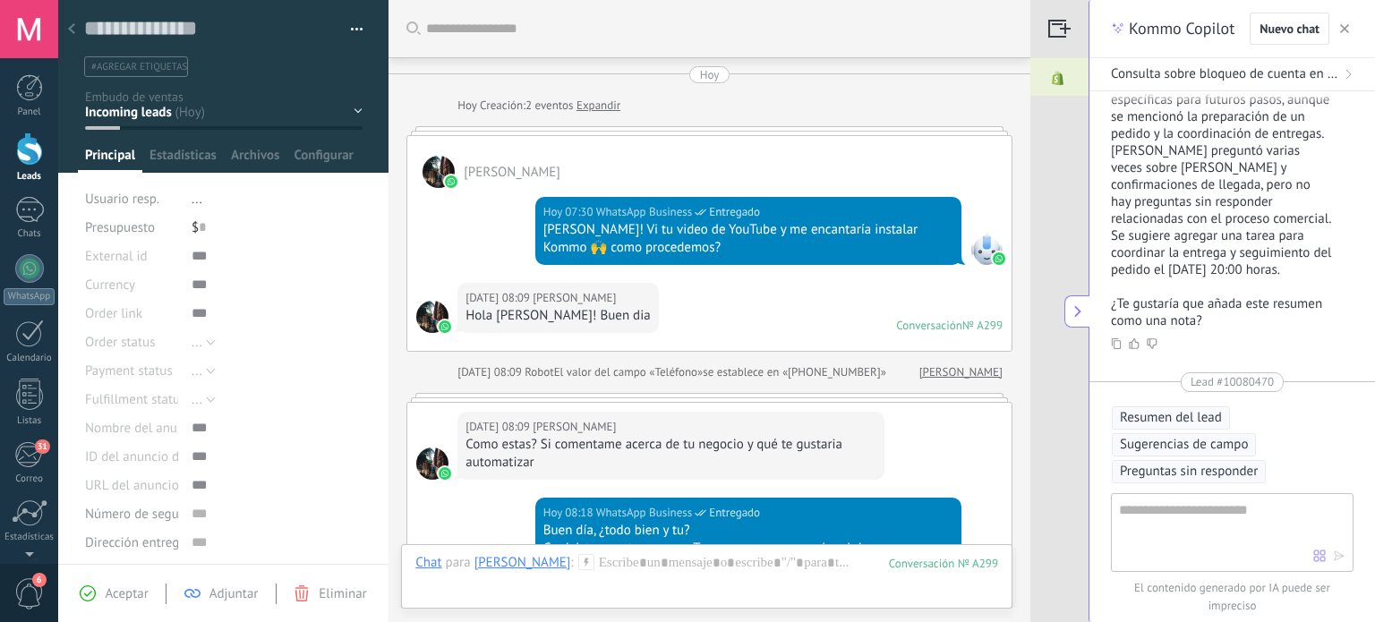
scroll to position [485, 0]
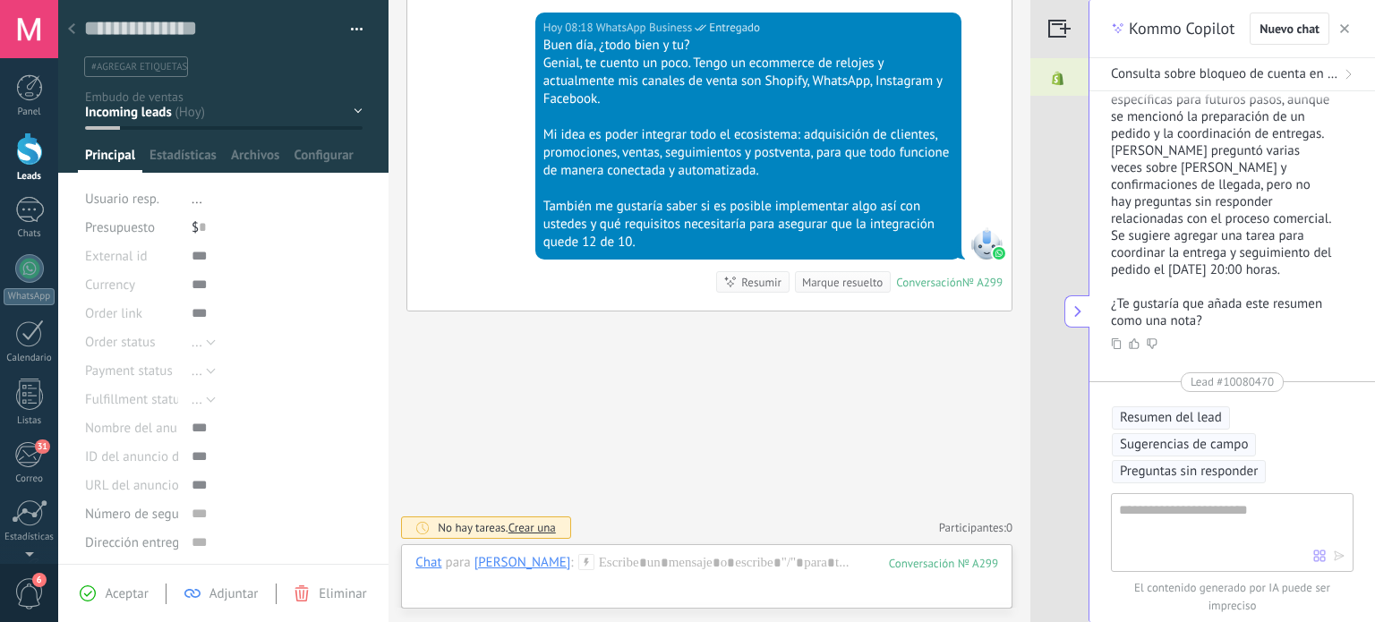
click at [69, 28] on icon at bounding box center [71, 28] width 7 height 11
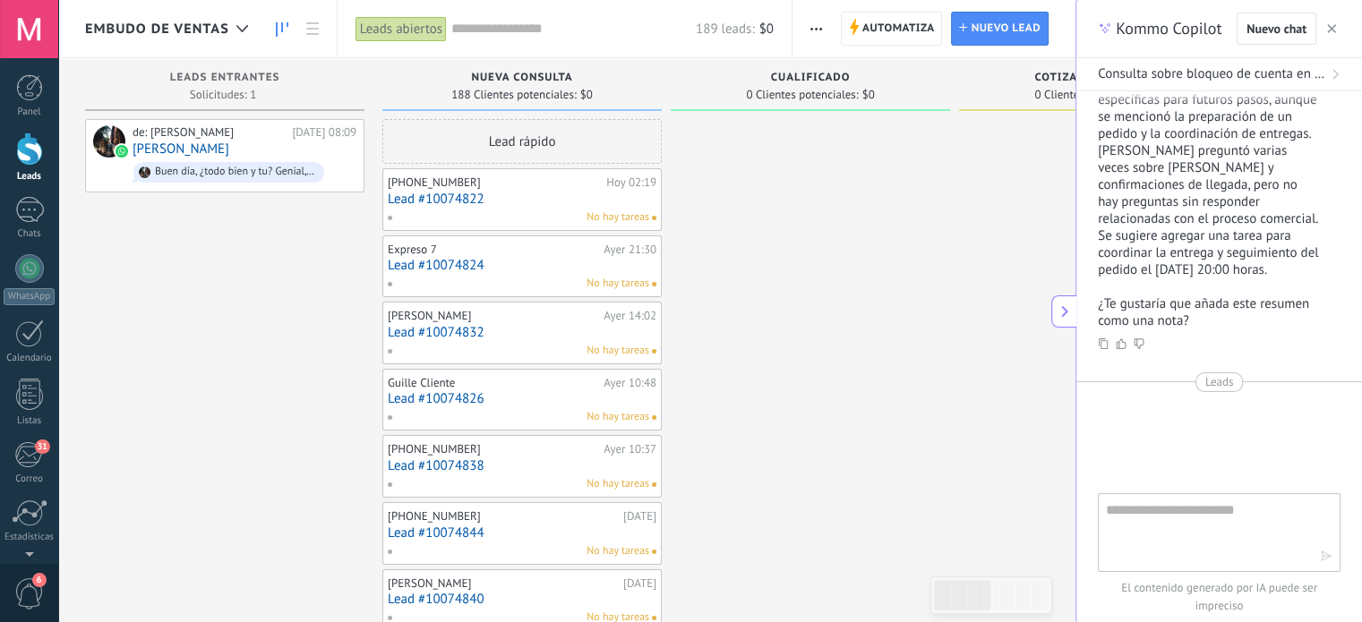
click at [150, 30] on span "Embudo de ventas" at bounding box center [157, 29] width 144 height 17
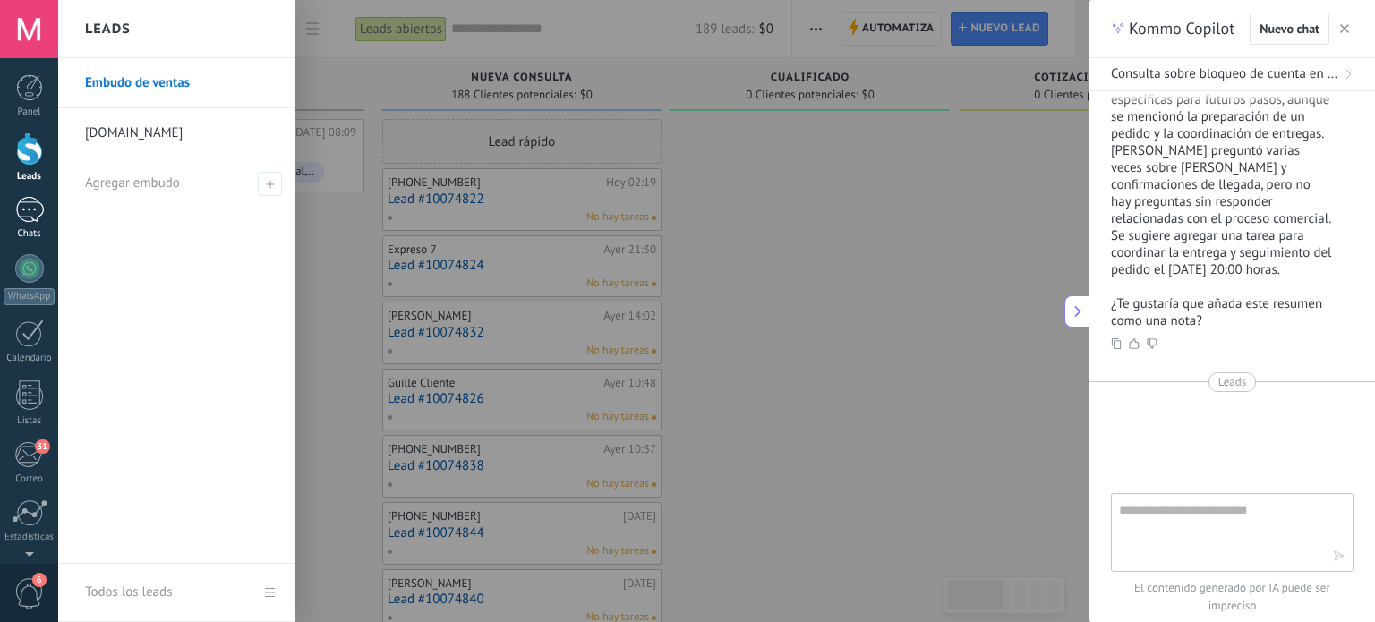
click at [16, 210] on div at bounding box center [29, 210] width 29 height 26
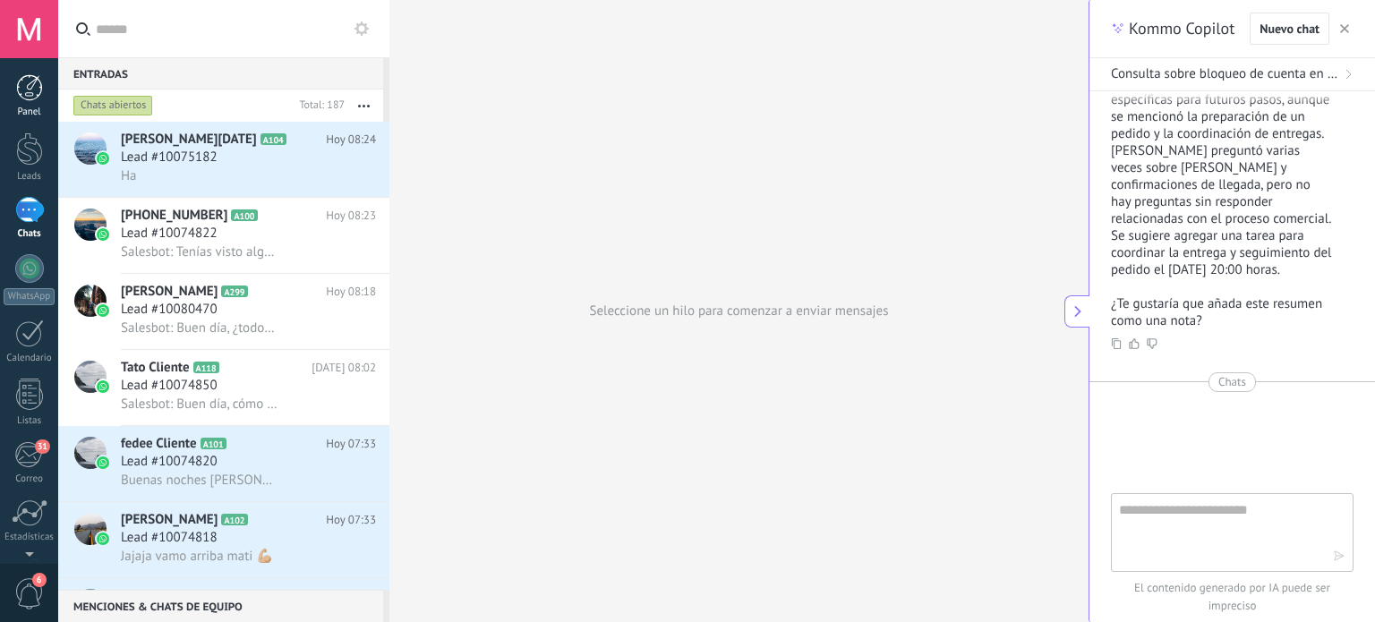
click at [32, 96] on div at bounding box center [29, 87] width 27 height 27
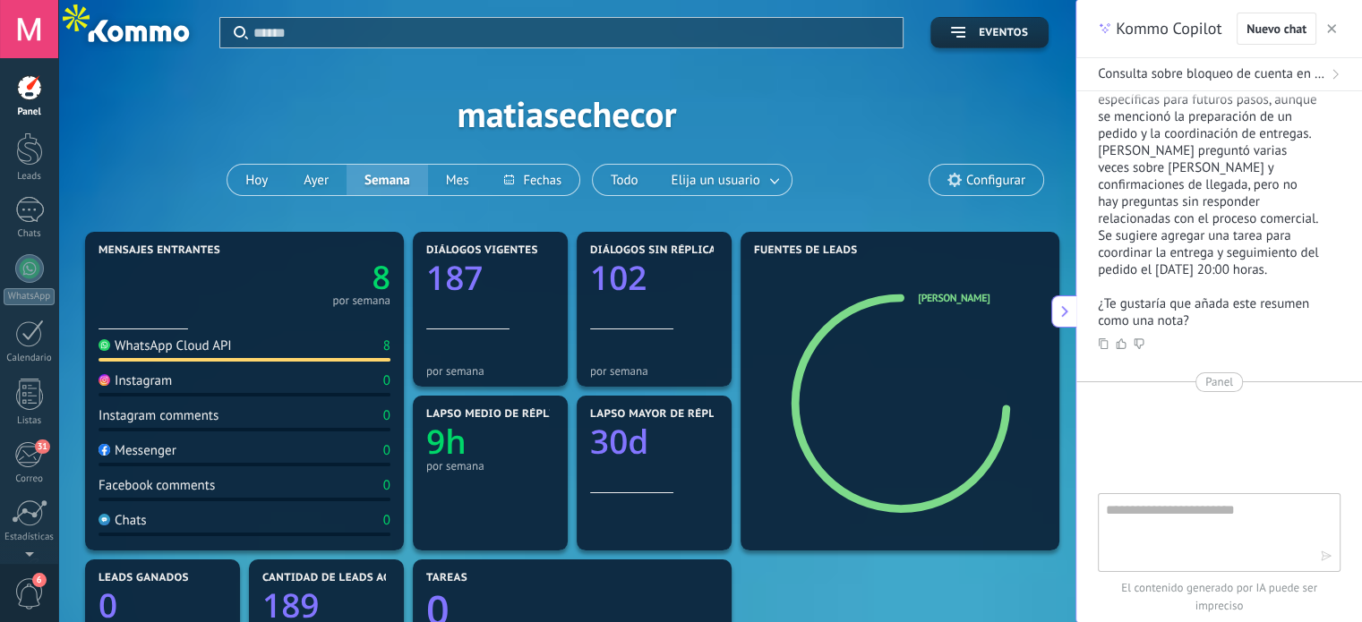
click at [362, 32] on input "text" at bounding box center [572, 32] width 638 height 19
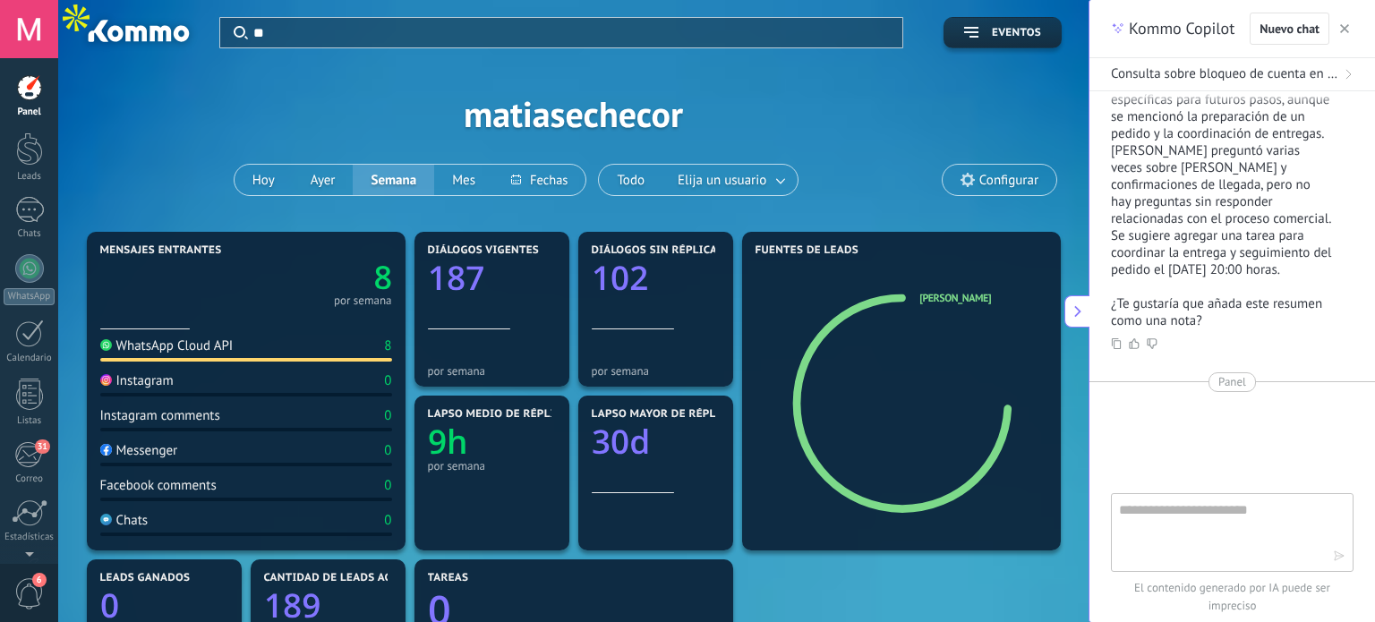
type input "**"
click at [1351, 21] on button "button" at bounding box center [1345, 28] width 18 height 21
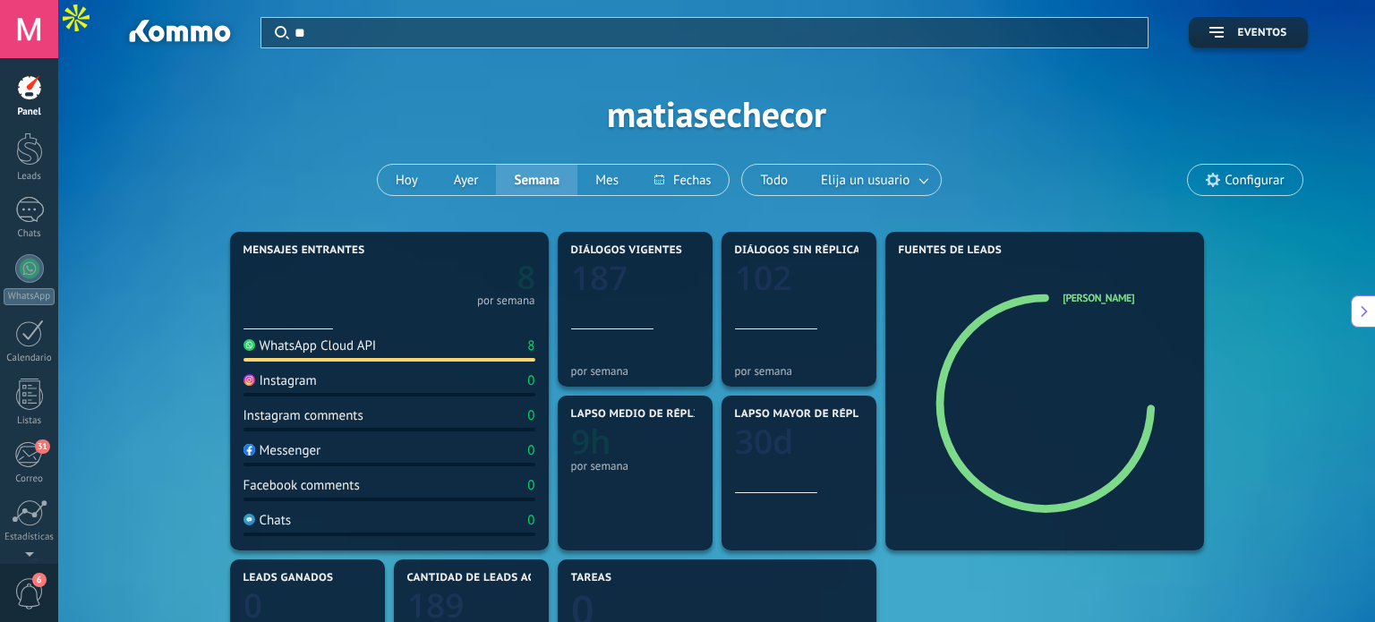
type textarea "**********"
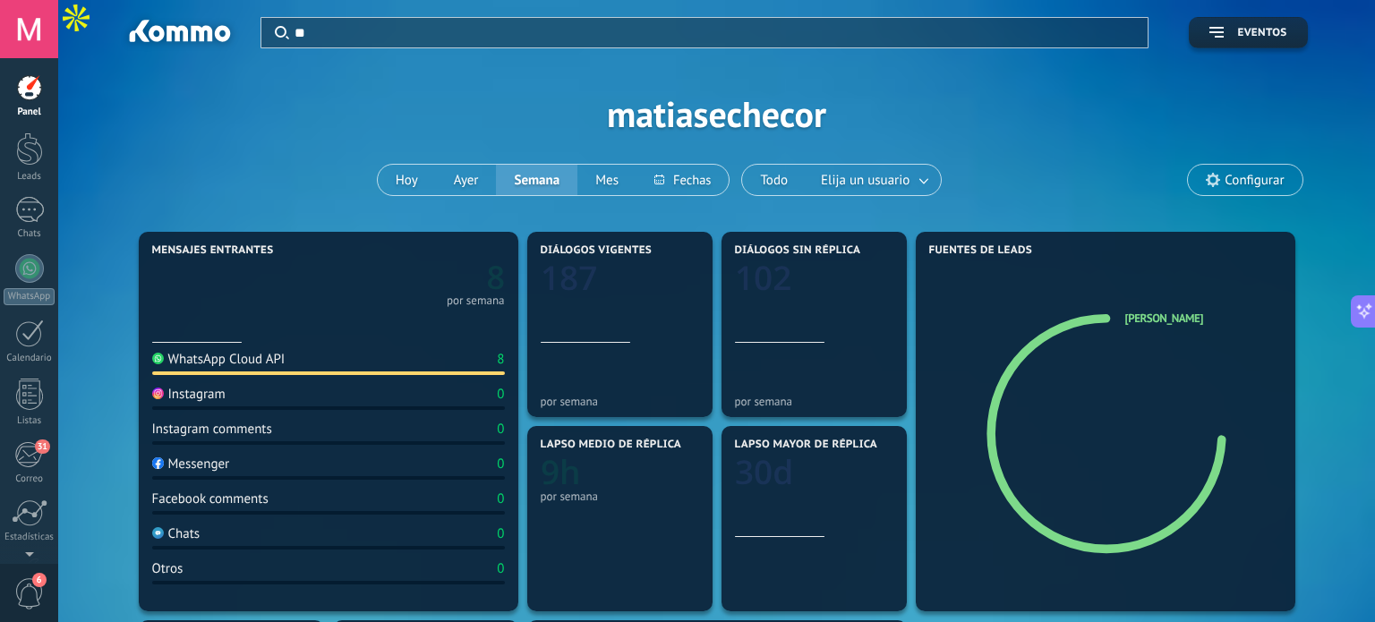
scroll to position [17, 0]
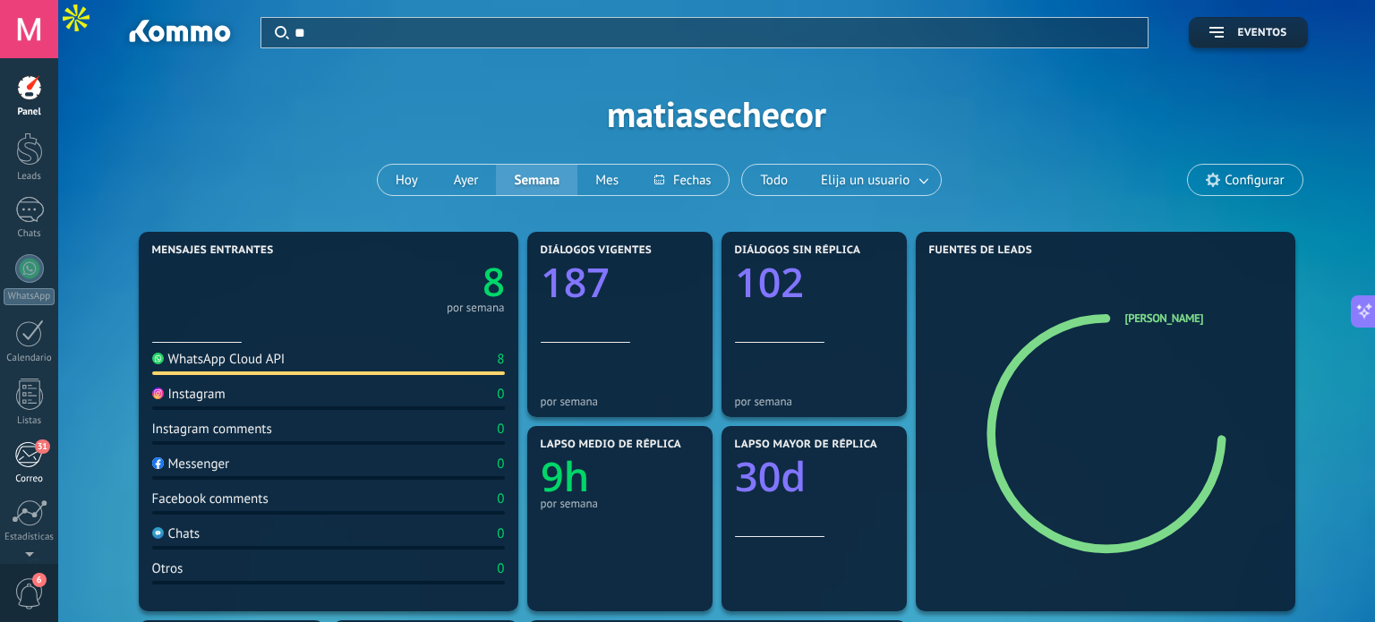
click at [24, 457] on div "31" at bounding box center [29, 454] width 30 height 27
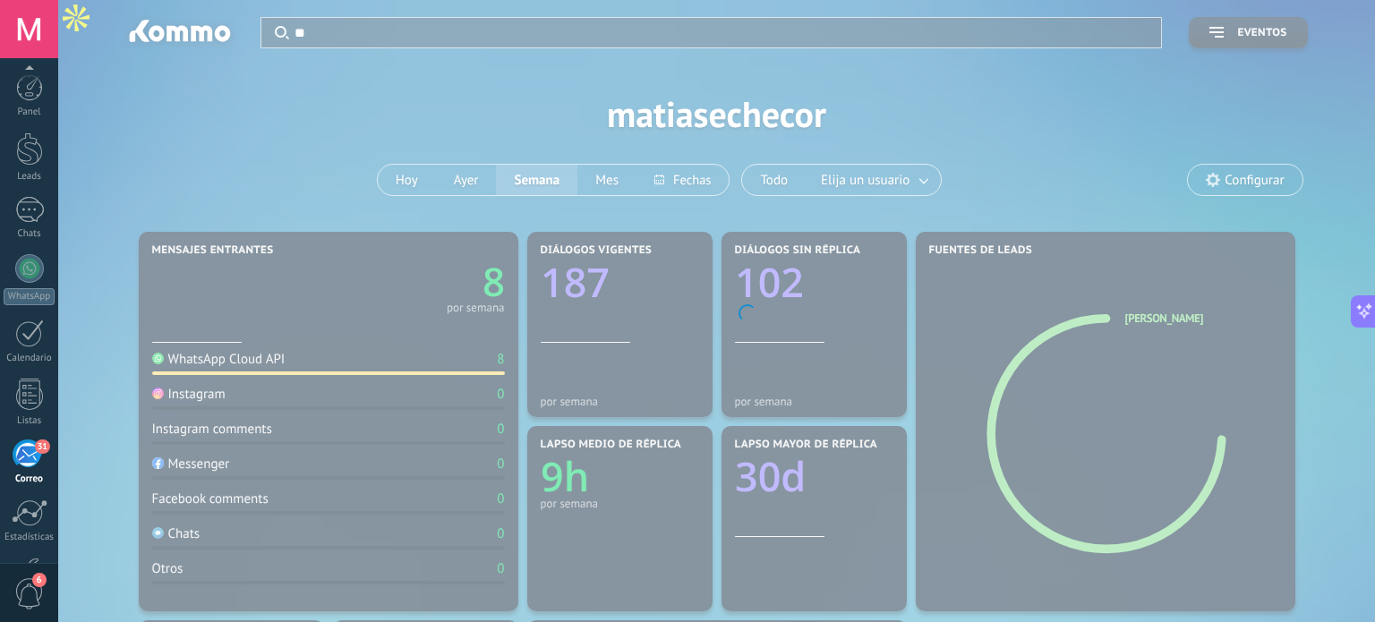
scroll to position [122, 0]
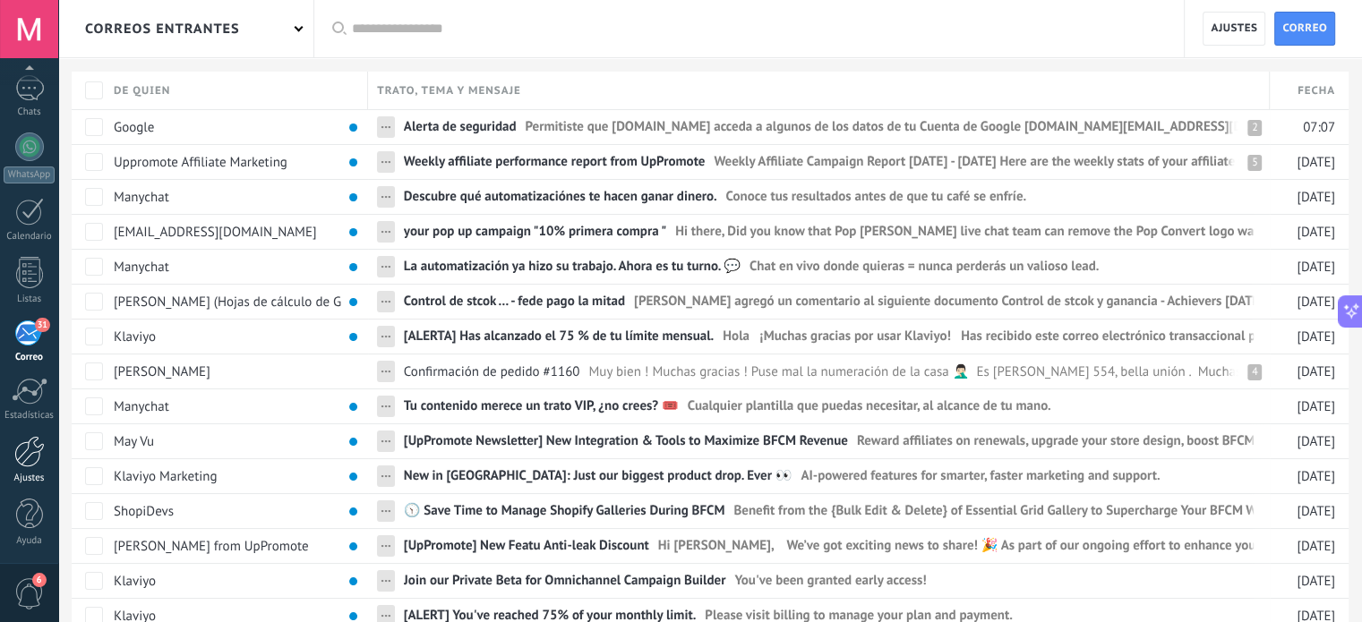
click at [28, 457] on div at bounding box center [29, 451] width 30 height 31
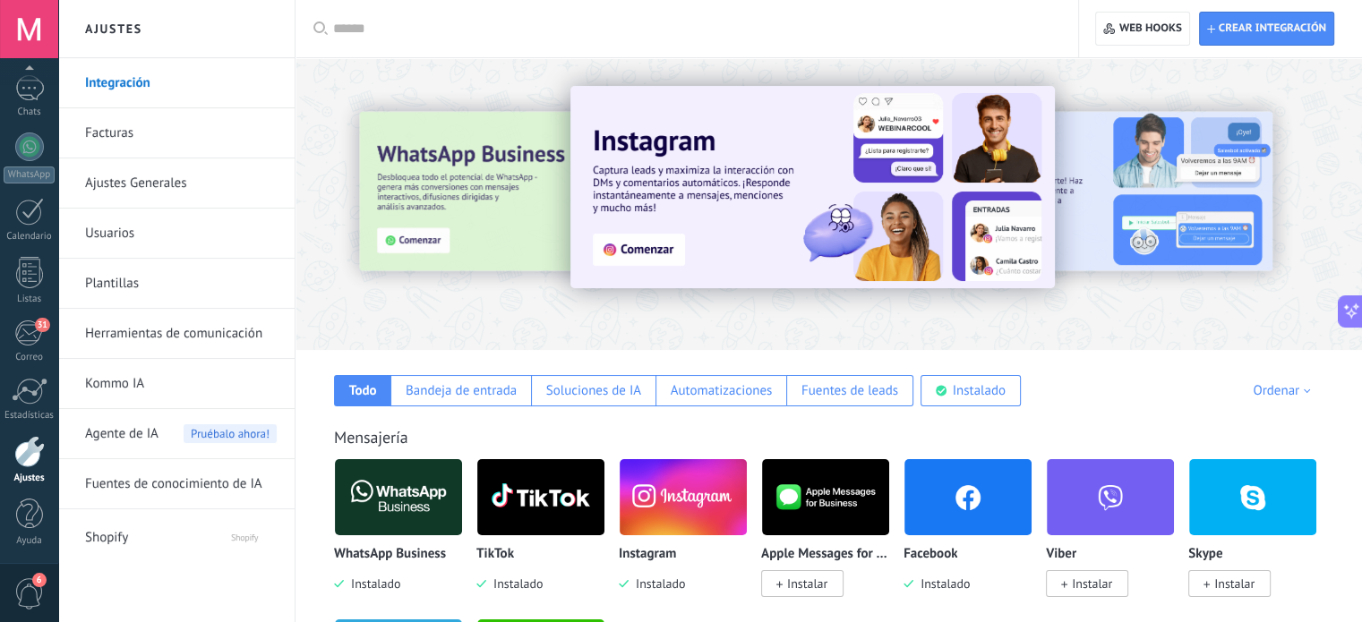
click at [1311, 234] on div at bounding box center [1273, 203] width 403 height 161
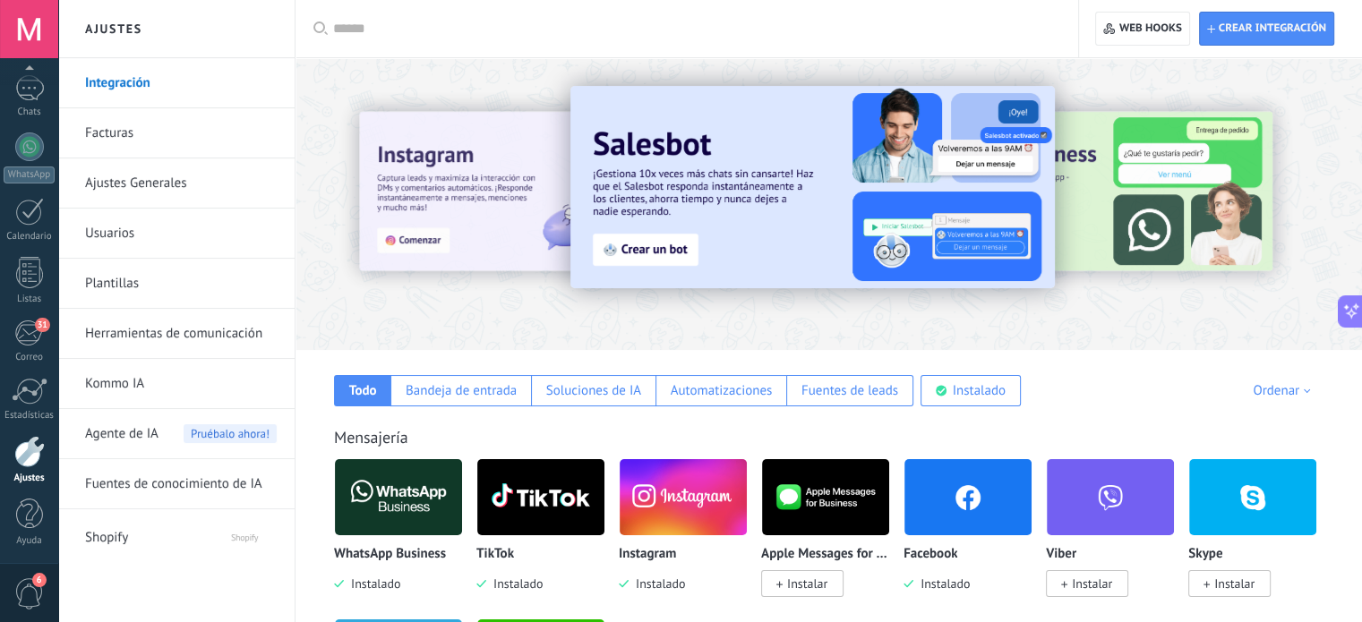
click at [1311, 234] on div at bounding box center [1273, 203] width 403 height 161
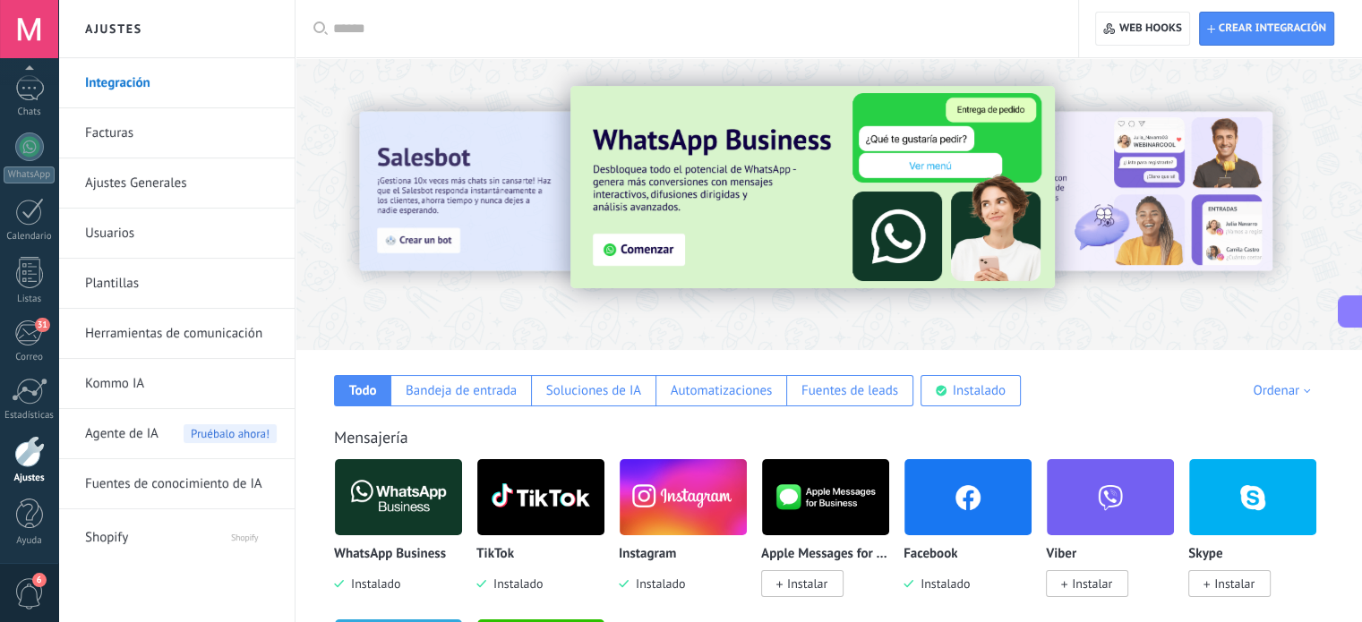
click at [444, 193] on div at bounding box center [390, 203] width 392 height 161
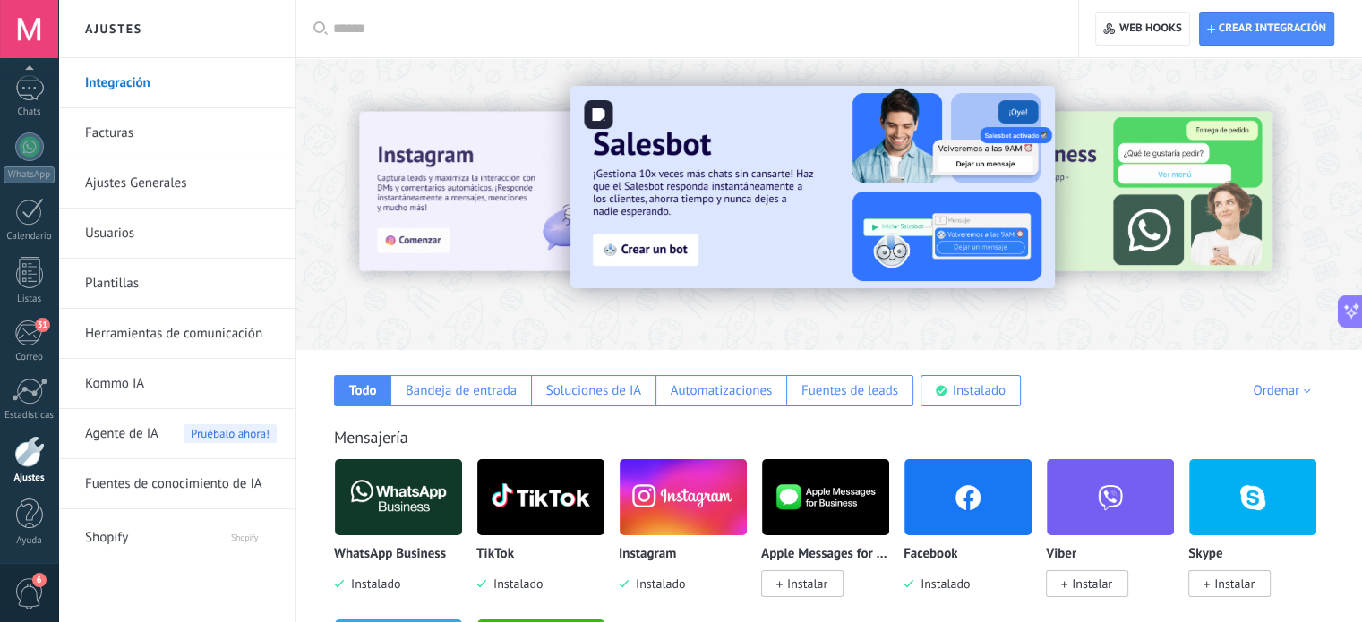
click at [774, 217] on img at bounding box center [812, 187] width 484 height 202
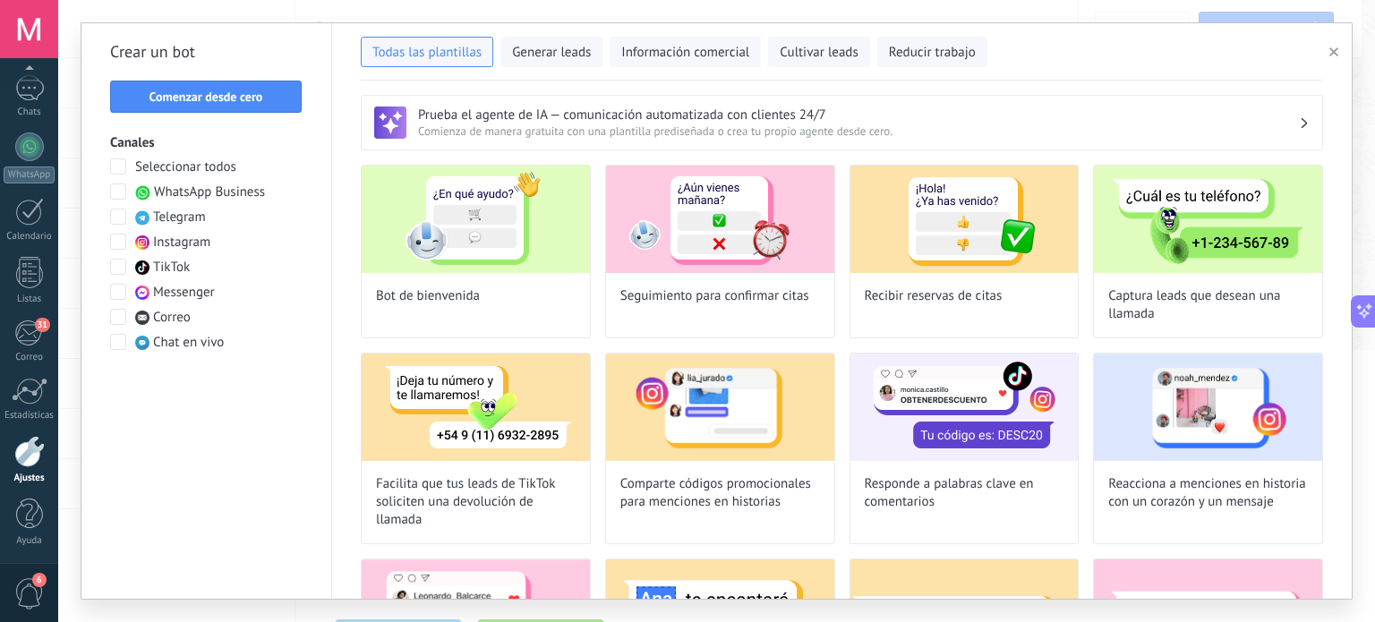
click at [116, 245] on span at bounding box center [118, 242] width 16 height 16
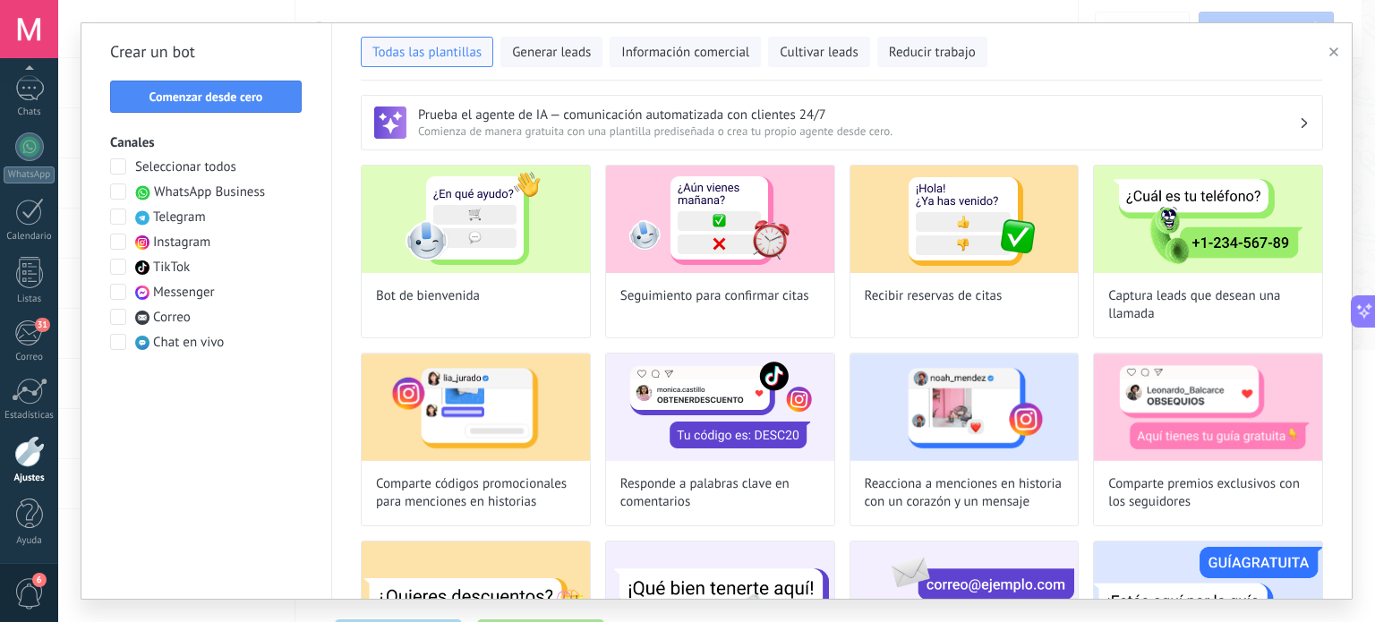
click at [122, 187] on span at bounding box center [118, 192] width 16 height 16
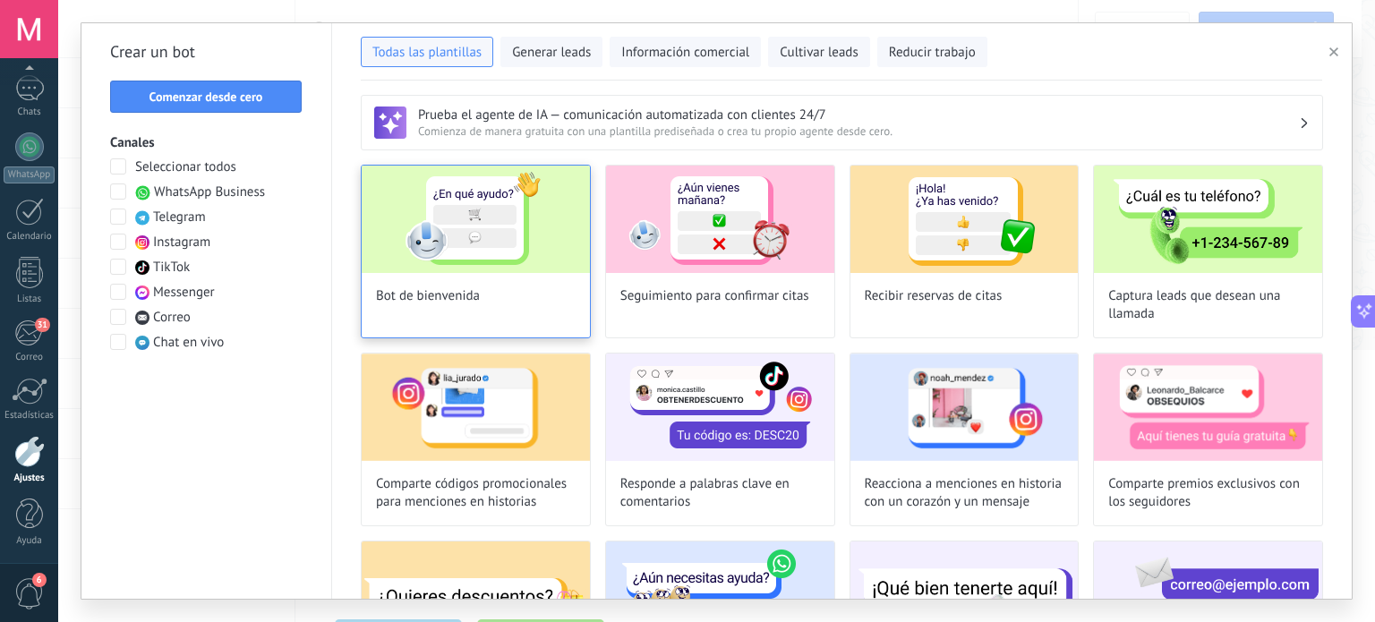
click at [514, 251] on img at bounding box center [476, 219] width 228 height 107
type input "**********"
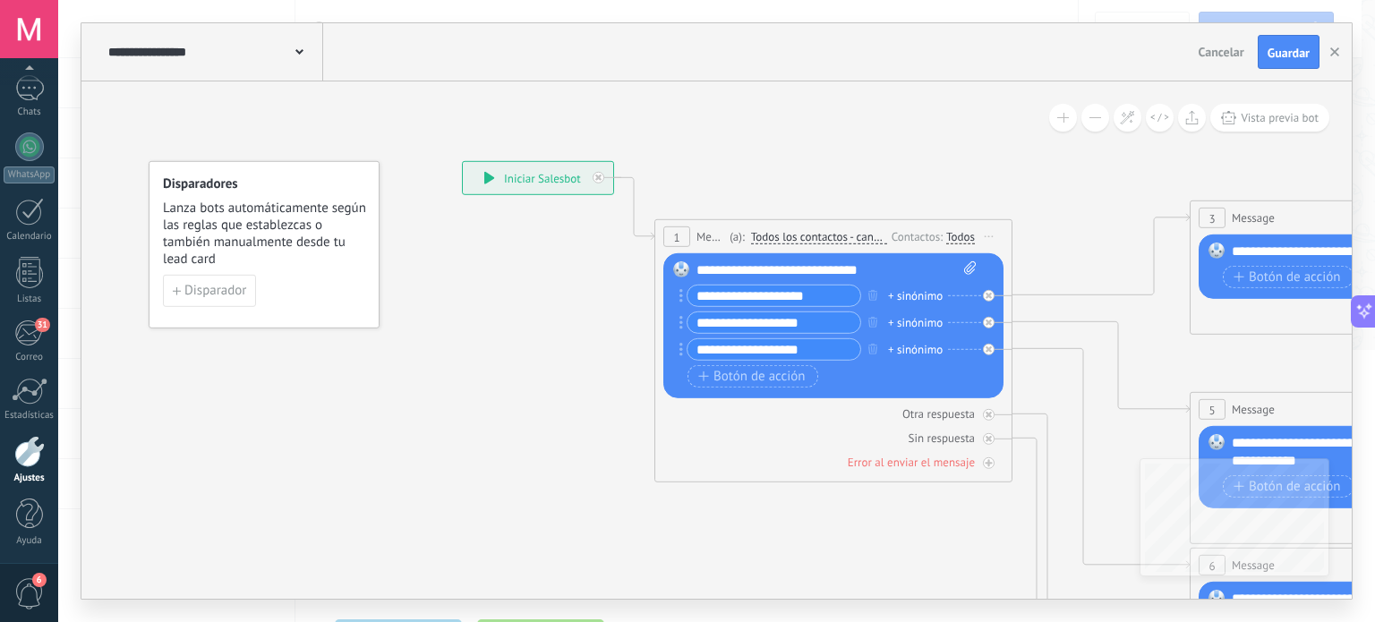
click at [810, 290] on input "**********" at bounding box center [774, 296] width 173 height 21
click at [832, 300] on input "**********" at bounding box center [774, 296] width 173 height 21
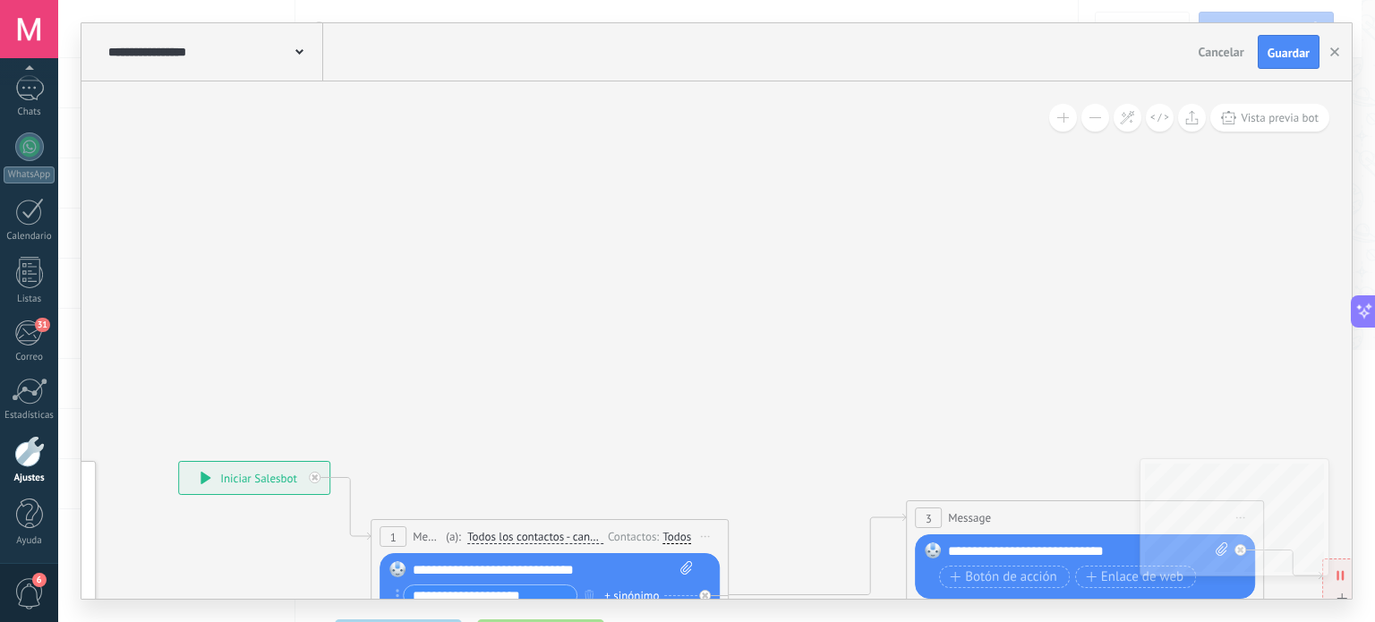
click at [225, 484] on div "**********" at bounding box center [254, 478] width 150 height 32
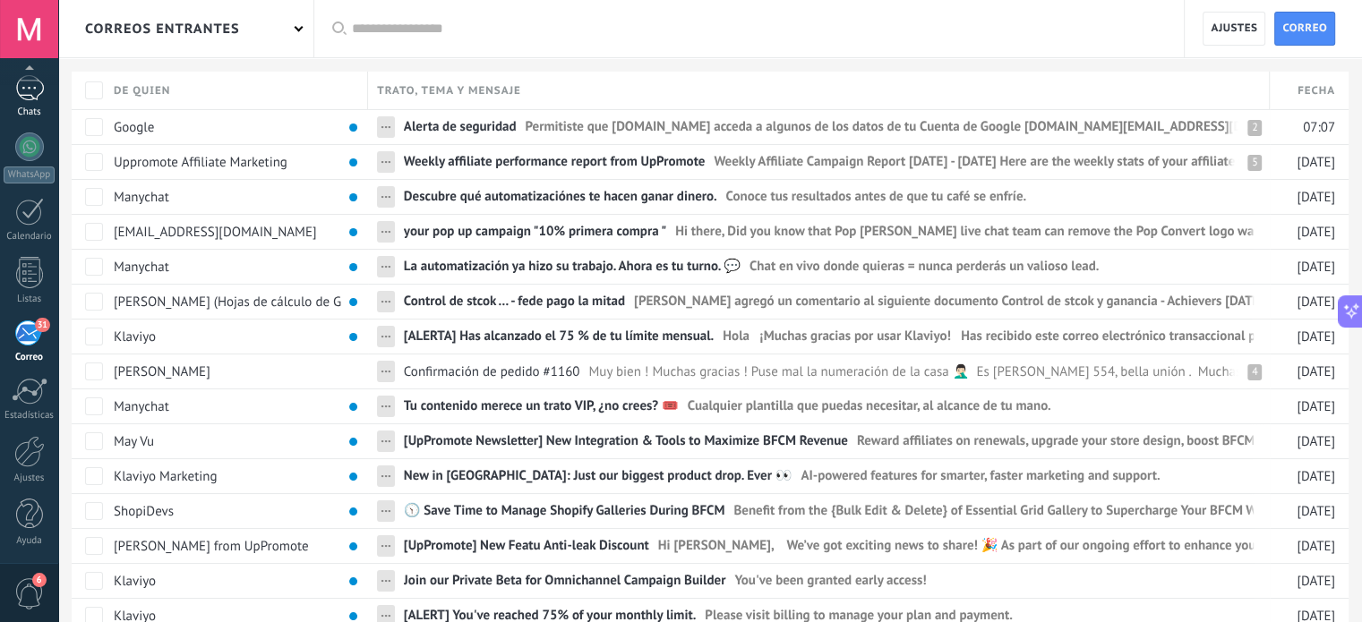
click at [32, 110] on div "Chats" at bounding box center [30, 113] width 52 height 12
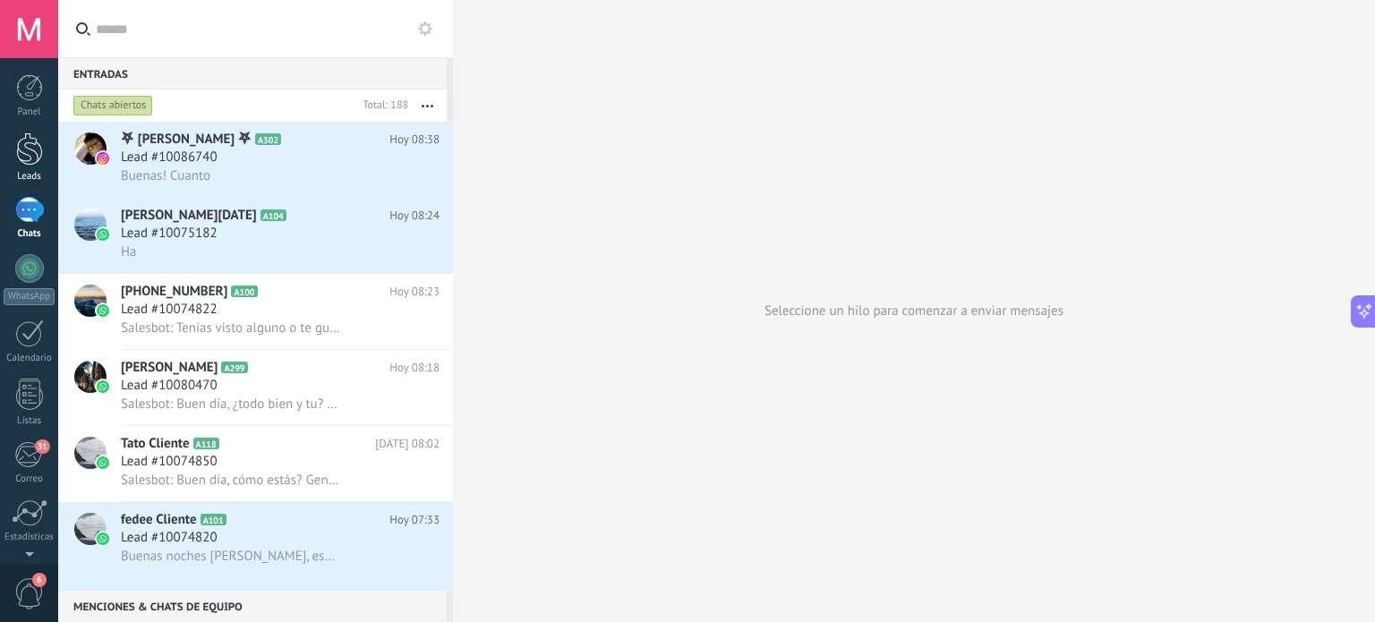
click at [28, 158] on div at bounding box center [29, 149] width 27 height 33
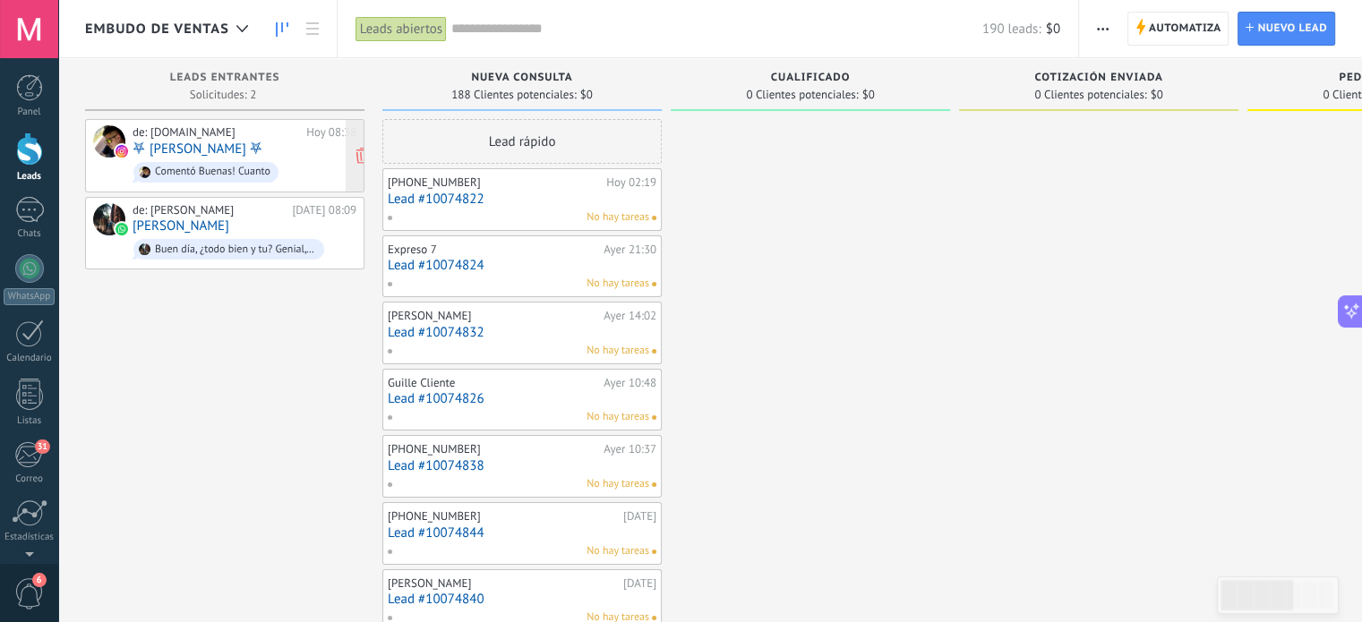
click at [276, 156] on div "de: [DOMAIN_NAME][PERSON_NAME][DATE] 08:38 ⛧ [PERSON_NAME] ⛧ Comentó Buenas! Cu…" at bounding box center [245, 155] width 224 height 61
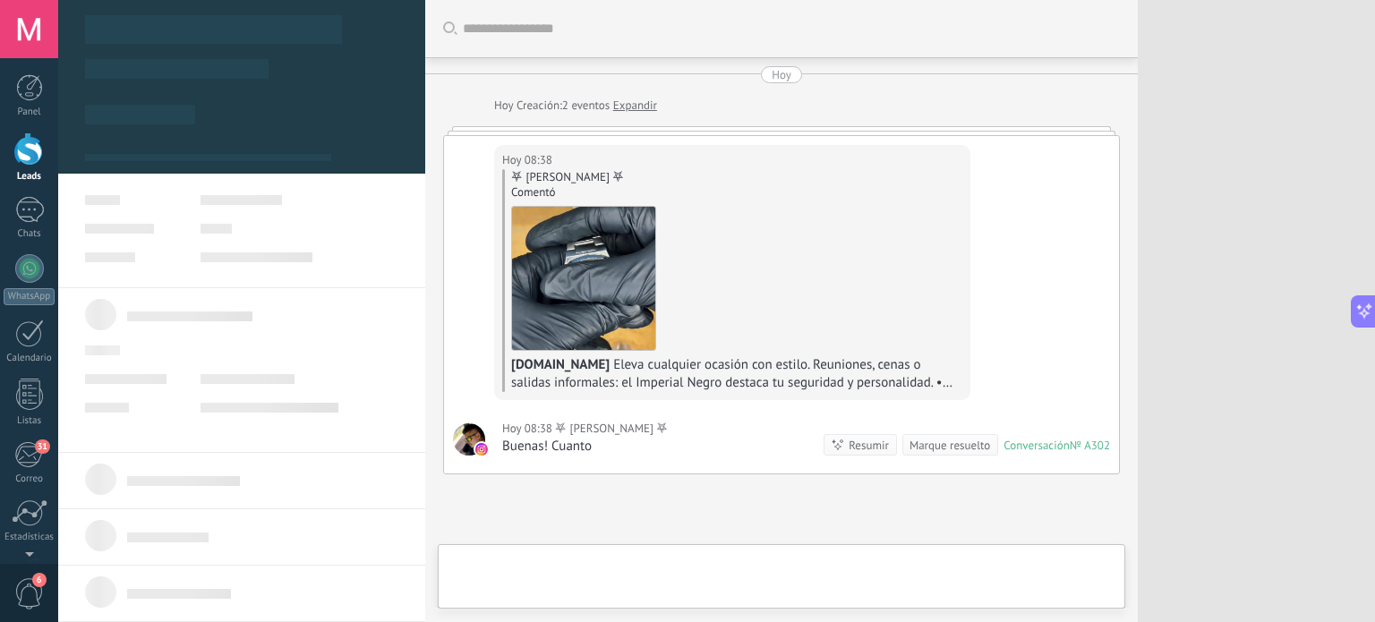
type textarea "**********"
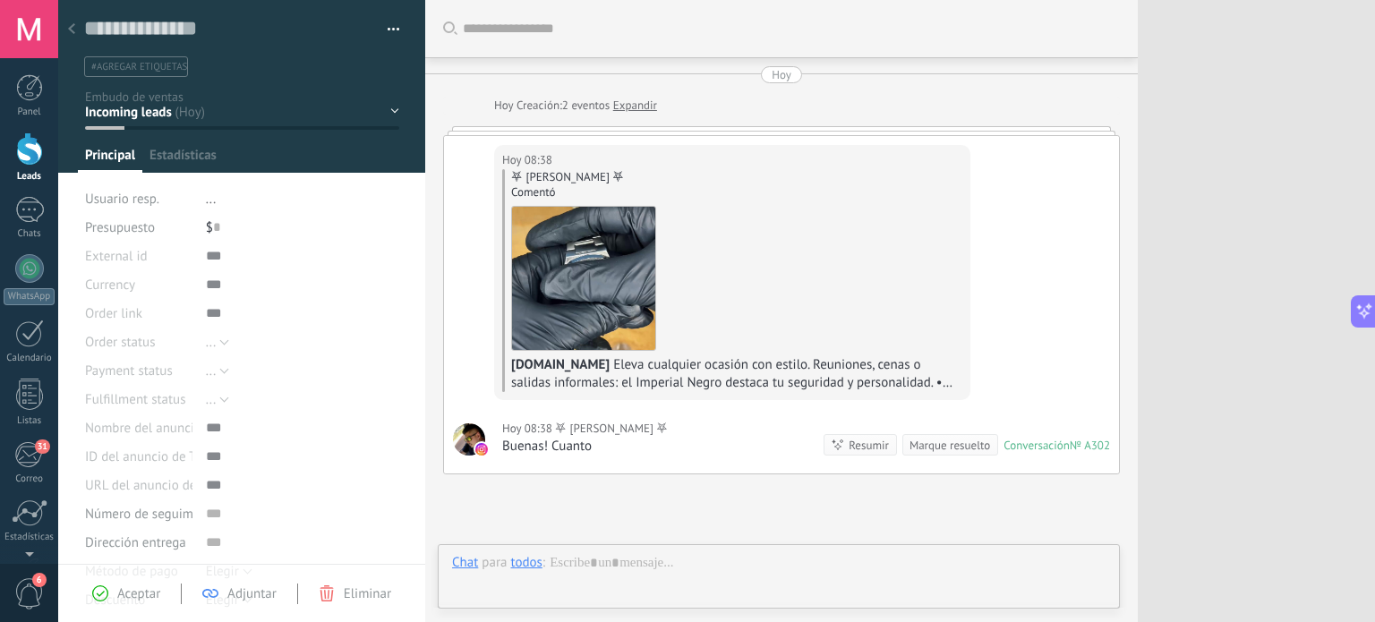
scroll to position [164, 0]
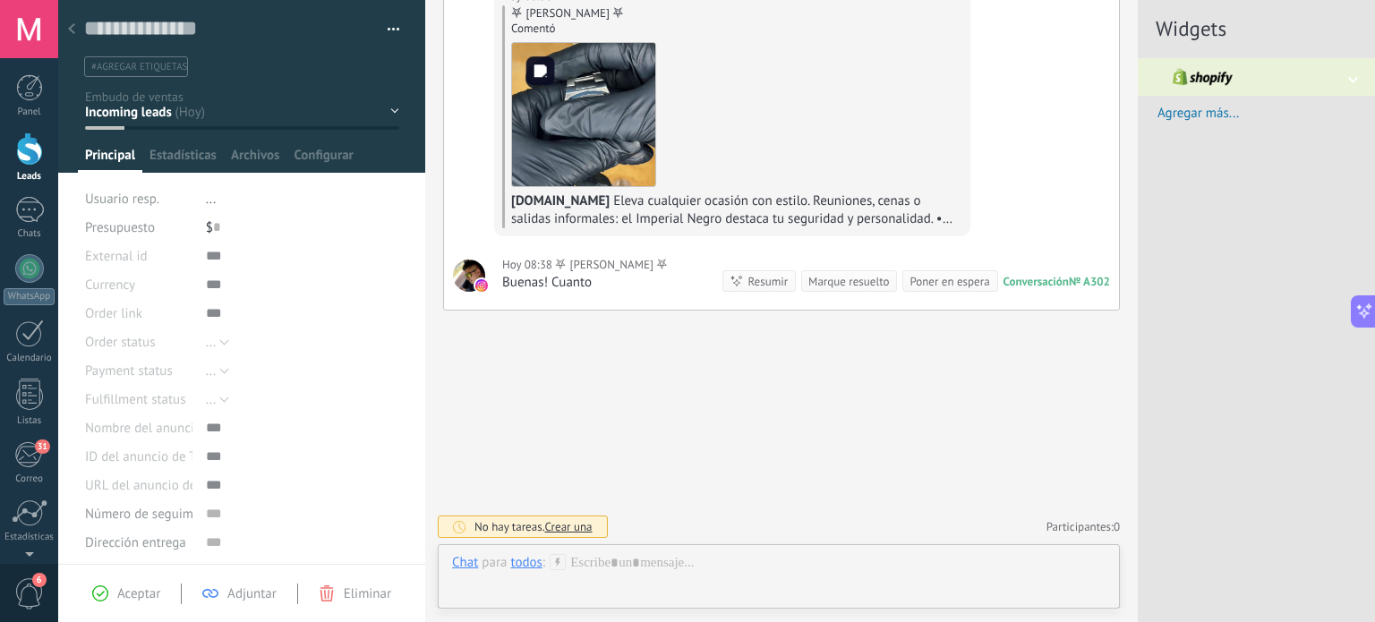
click at [555, 104] on img at bounding box center [583, 114] width 143 height 143
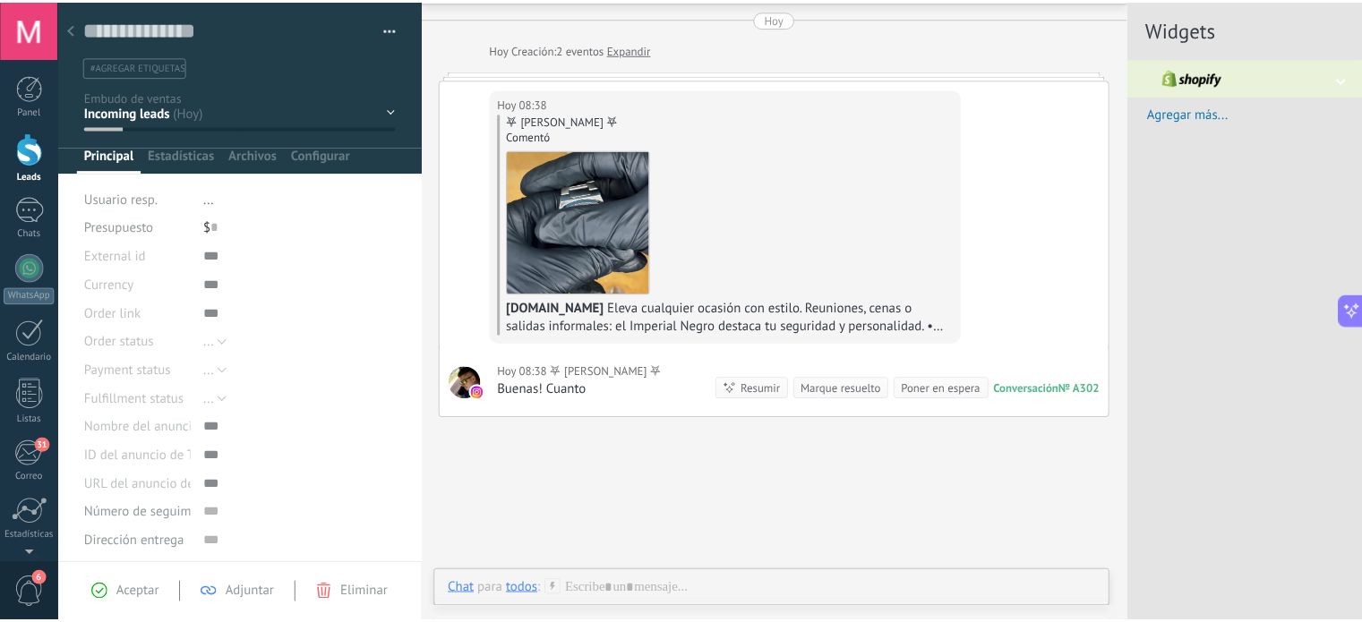
scroll to position [50, 0]
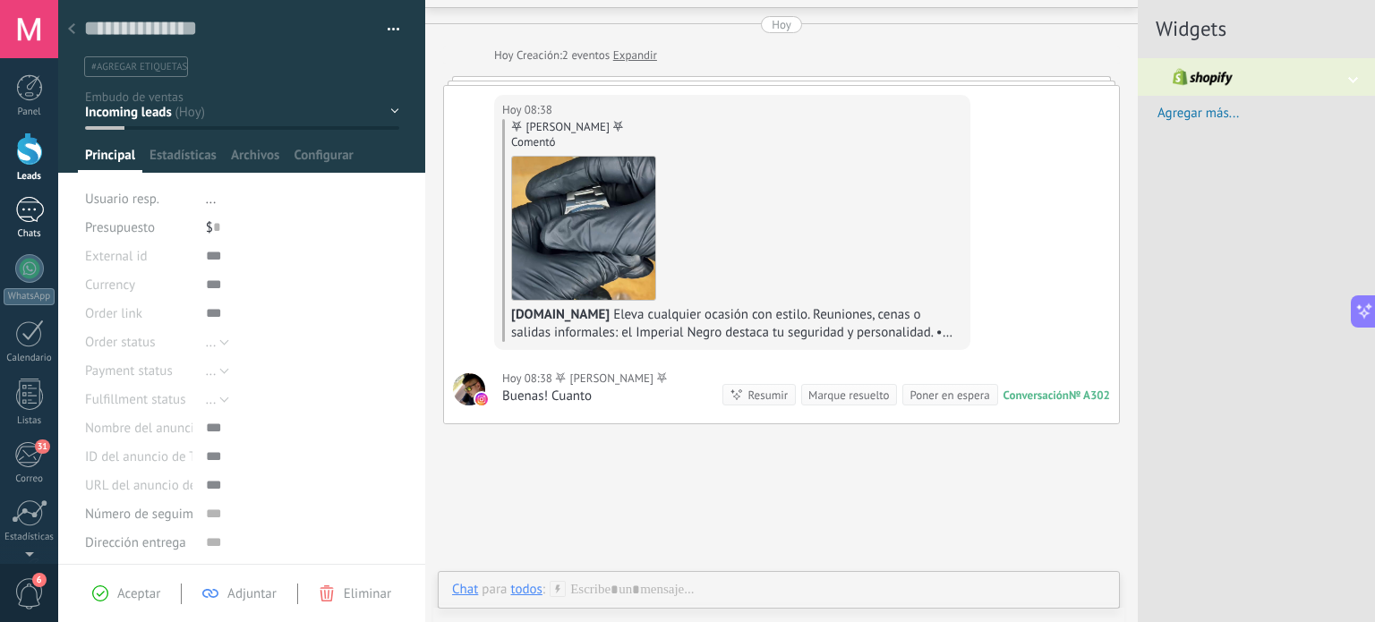
click at [29, 225] on link "Chats" at bounding box center [29, 218] width 58 height 43
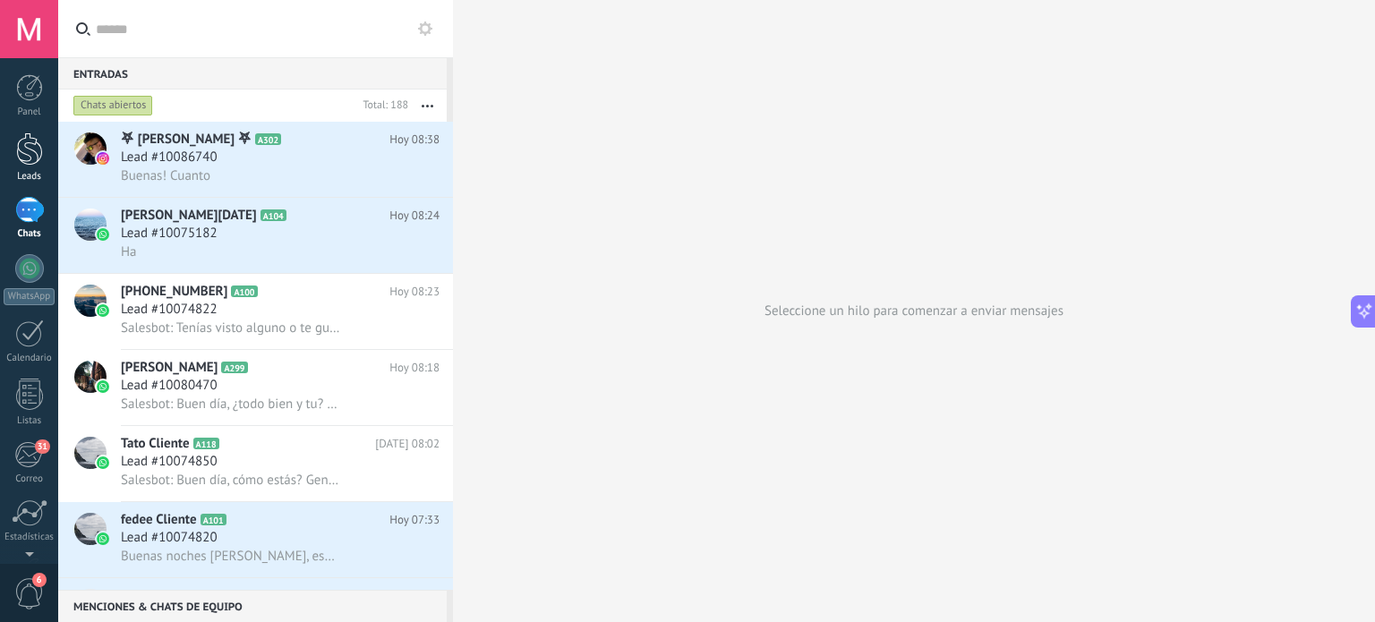
click at [22, 145] on div at bounding box center [29, 149] width 27 height 33
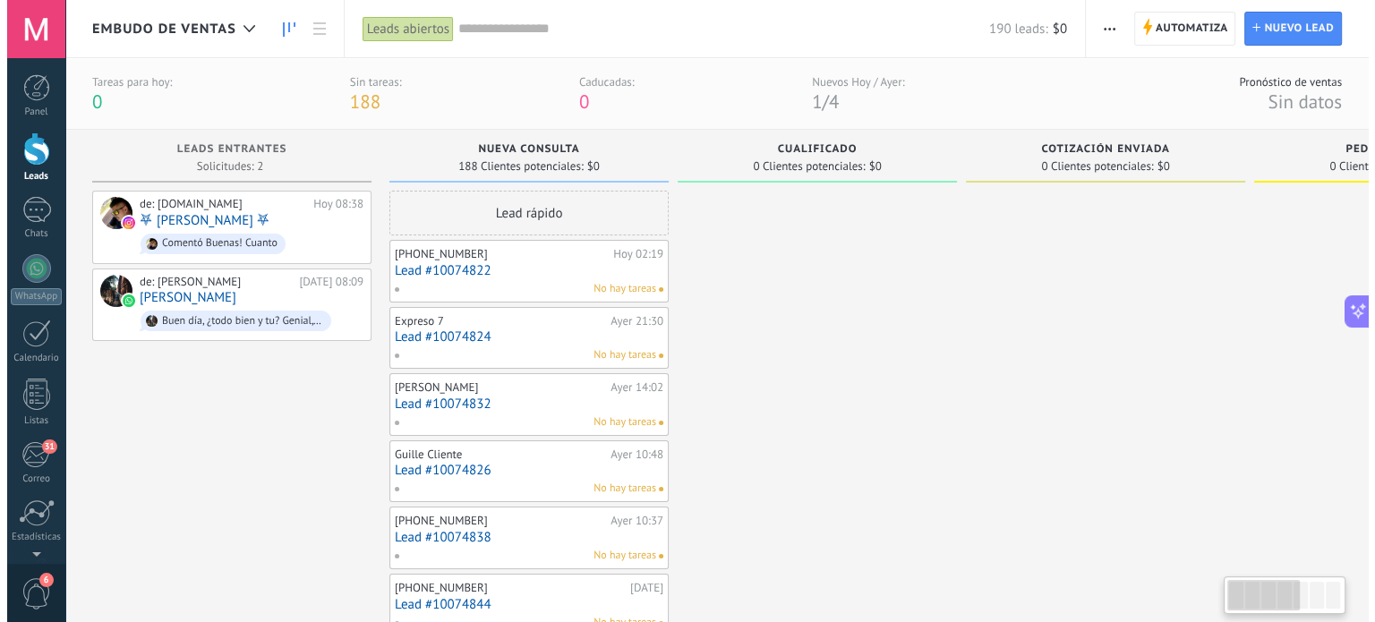
scroll to position [0, 7]
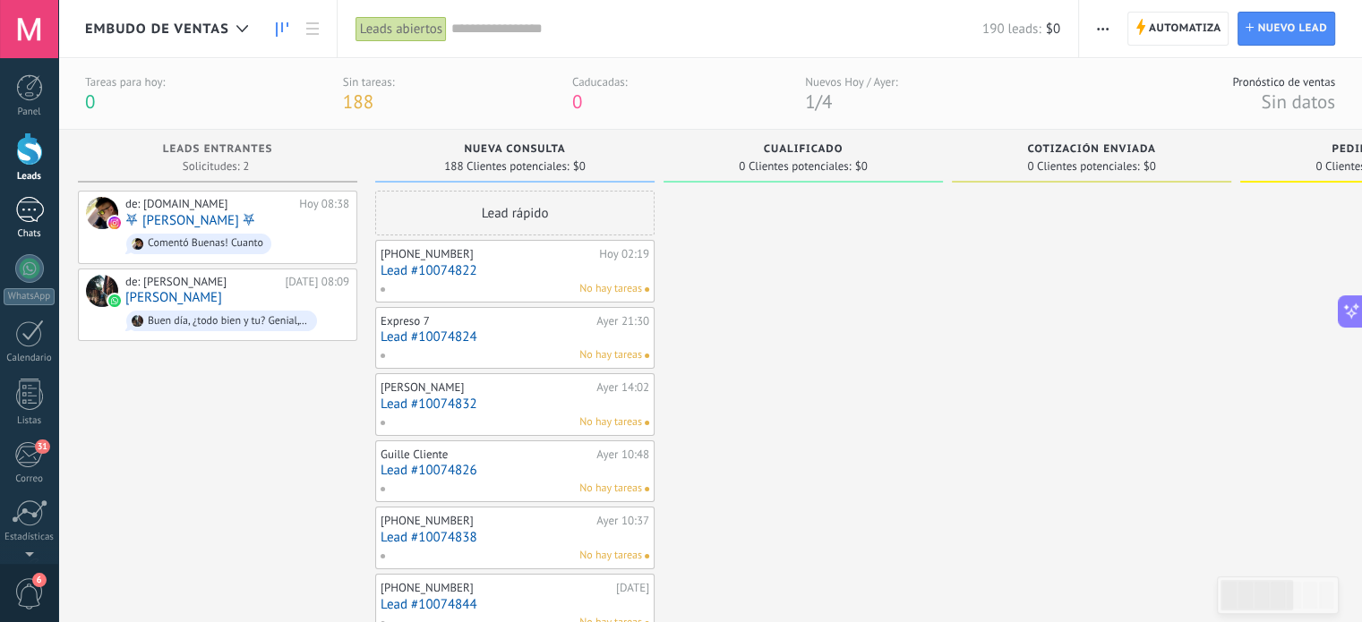
click at [30, 222] on div at bounding box center [29, 210] width 29 height 26
